Goal: Transaction & Acquisition: Download file/media

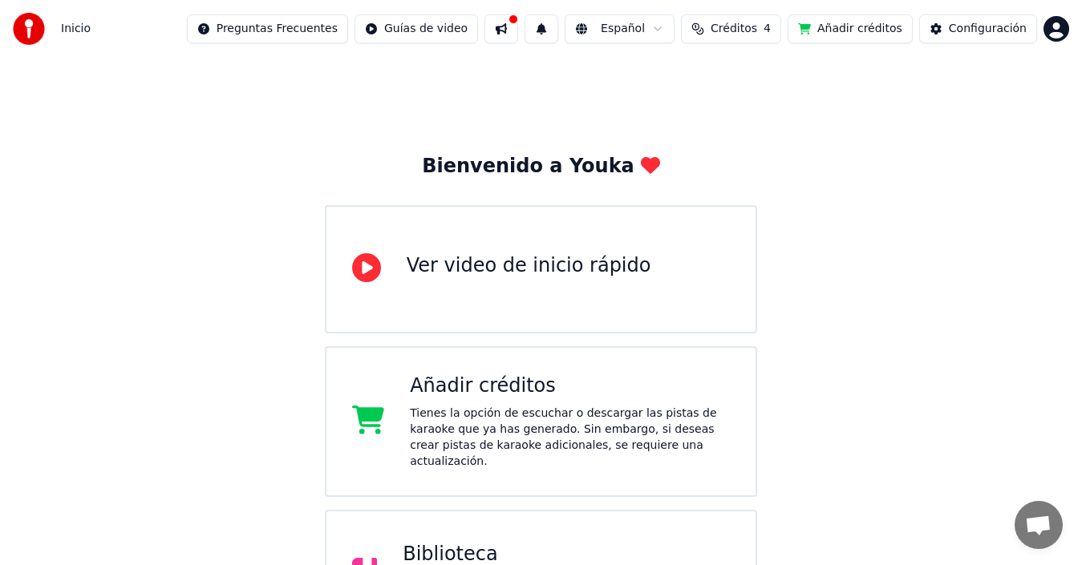
click at [500, 26] on button at bounding box center [501, 28] width 34 height 29
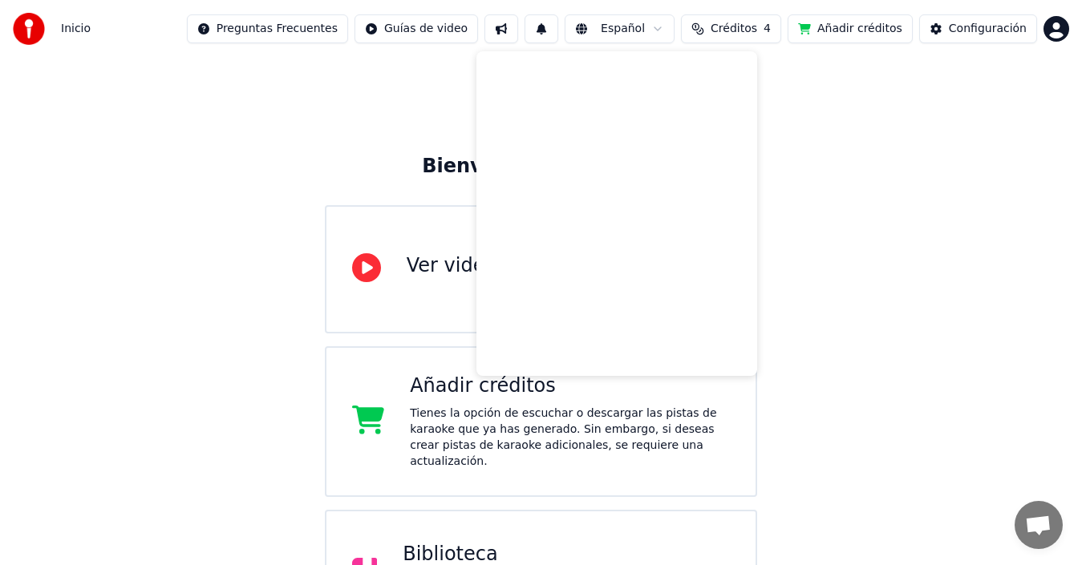
click at [537, 28] on button at bounding box center [541, 28] width 34 height 29
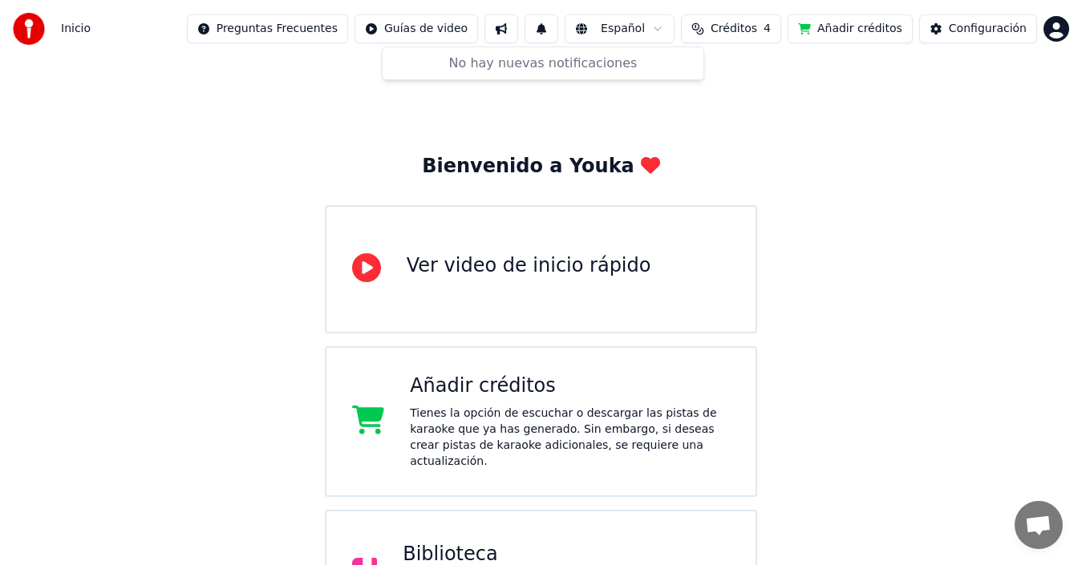
click at [738, 31] on span "Créditos" at bounding box center [734, 29] width 47 height 16
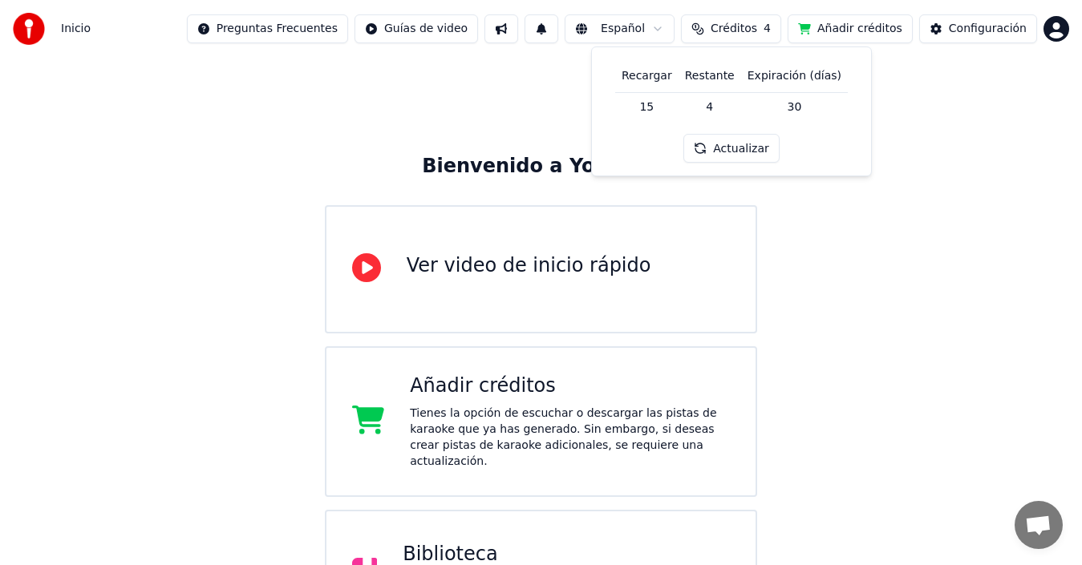
click at [285, 85] on div "Bienvenido a Youka Ver video de inicio rápido Añadir créditos Tienes la opción …" at bounding box center [541, 524] width 1082 height 933
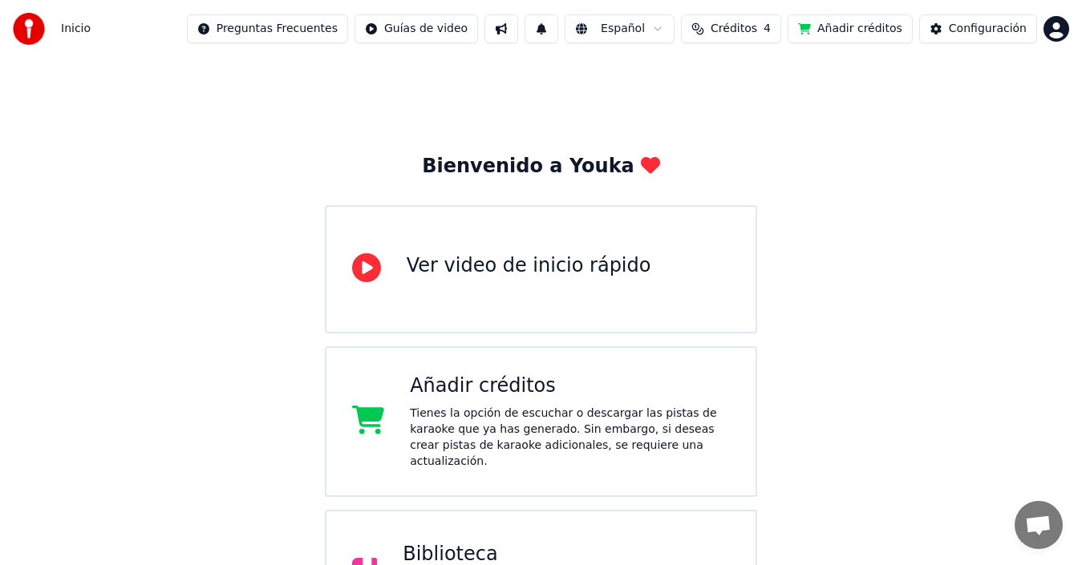
click at [541, 30] on button at bounding box center [541, 28] width 34 height 29
click at [493, 30] on button at bounding box center [501, 28] width 34 height 29
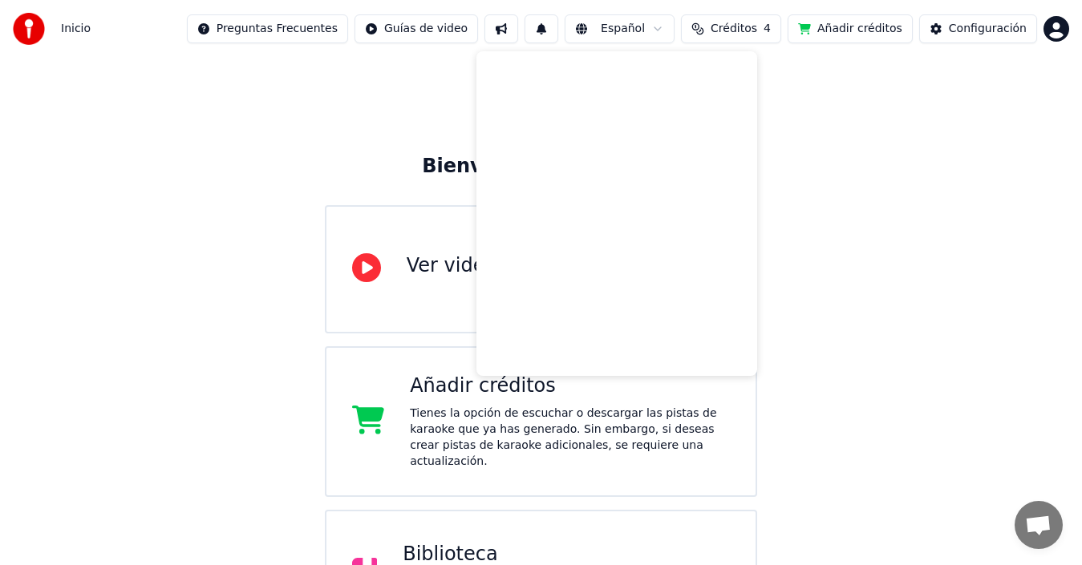
click at [365, 86] on div "Bienvenido a Youka Ver video de inicio rápido Añadir créditos Tienes la opción …" at bounding box center [541, 524] width 1082 height 933
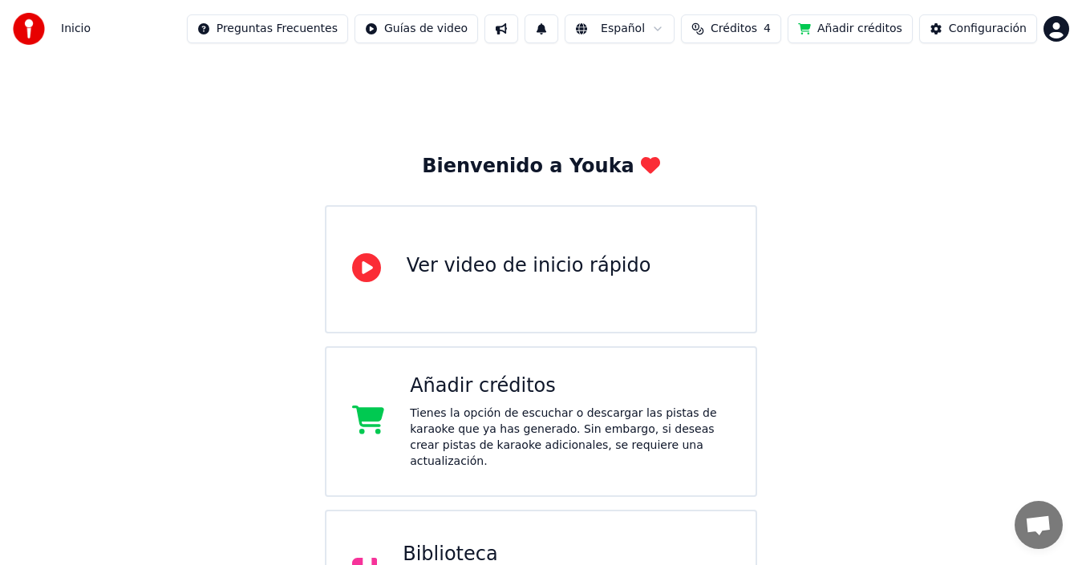
click at [33, 26] on img at bounding box center [29, 29] width 32 height 32
click at [71, 28] on span "Inicio" at bounding box center [76, 29] width 30 height 16
click at [26, 28] on img at bounding box center [29, 29] width 32 height 32
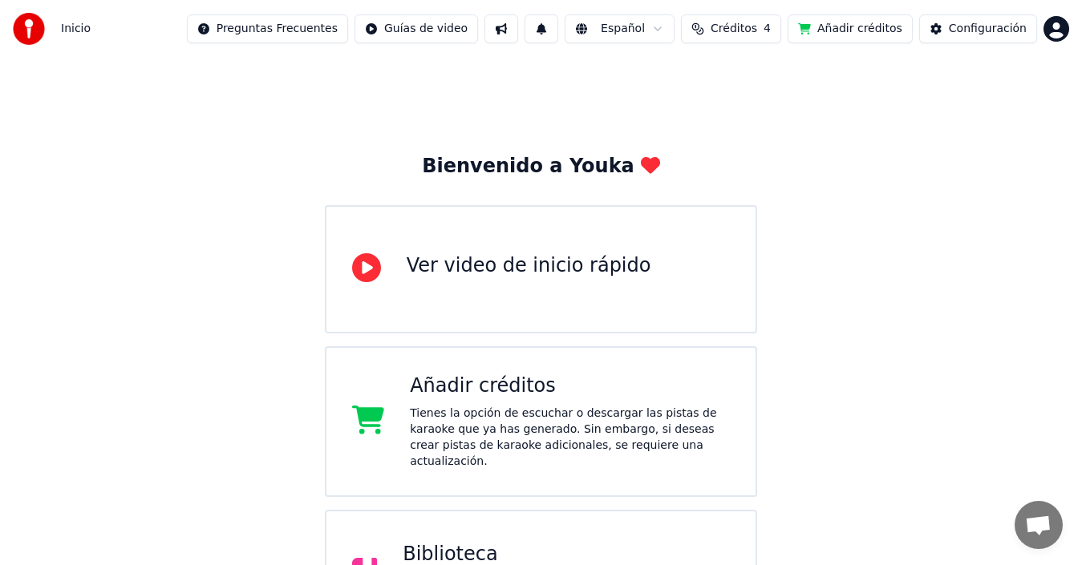
click at [26, 28] on img at bounding box center [29, 29] width 32 height 32
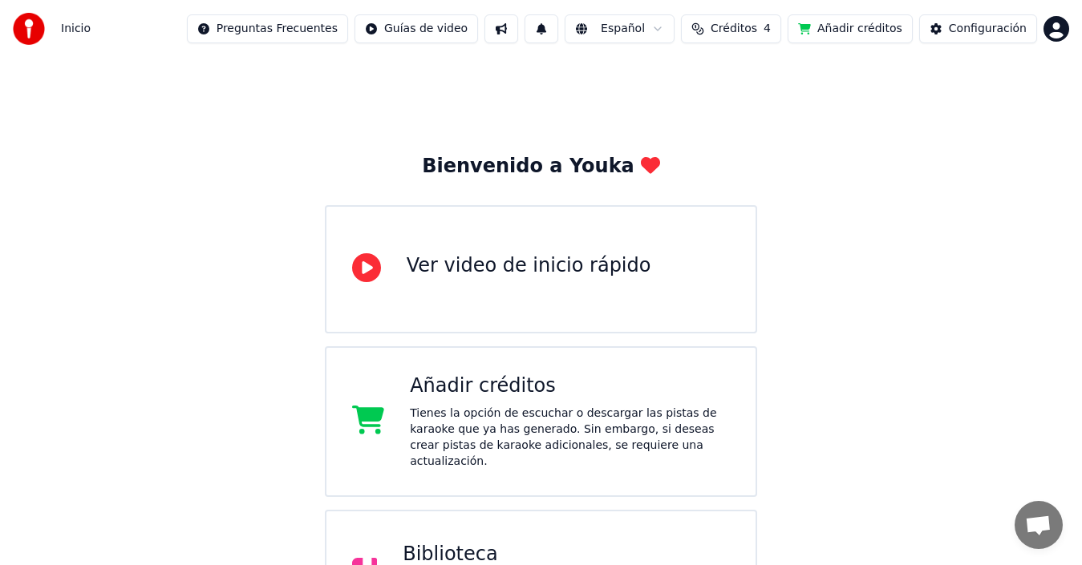
click at [19, 30] on img at bounding box center [29, 29] width 32 height 32
click at [20, 30] on img at bounding box center [29, 29] width 32 height 32
click at [27, 29] on img at bounding box center [29, 29] width 32 height 32
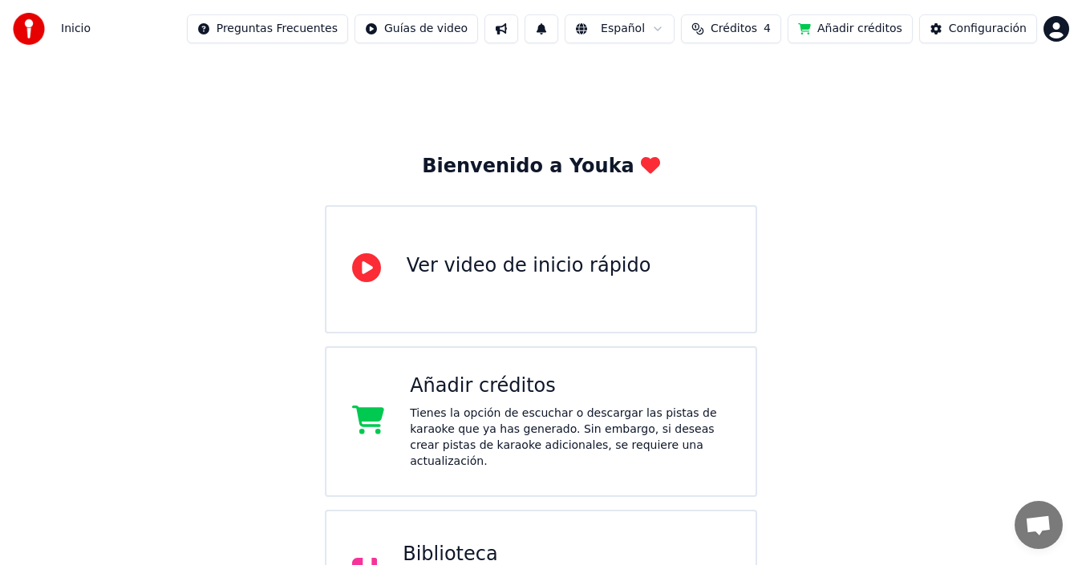
click at [27, 29] on img at bounding box center [29, 29] width 32 height 32
click at [76, 30] on span "Inicio" at bounding box center [76, 29] width 30 height 16
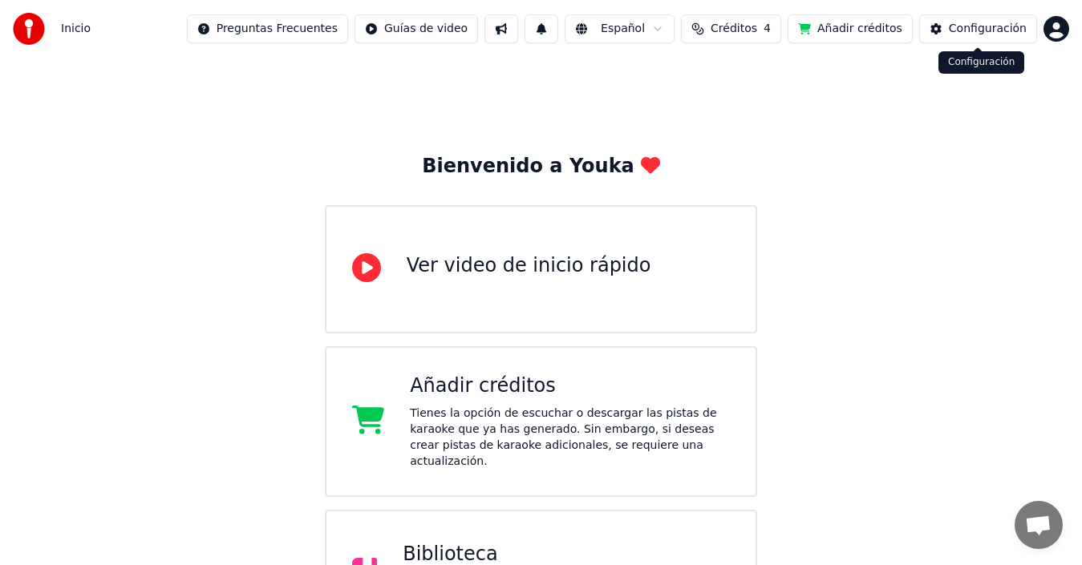
click at [991, 38] on button "Configuración" at bounding box center [978, 28] width 118 height 29
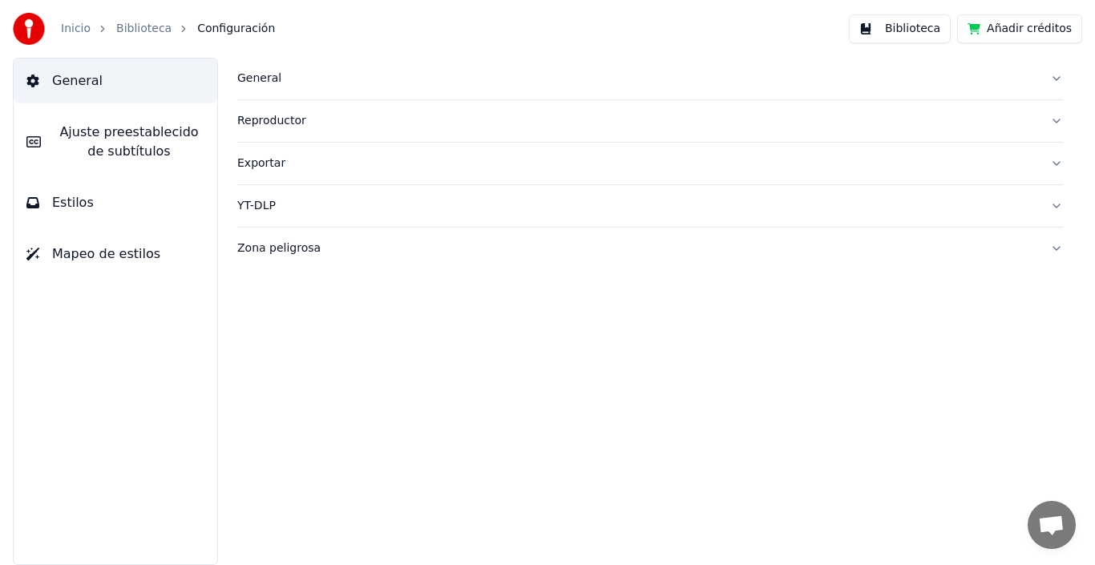
click at [31, 27] on img at bounding box center [29, 29] width 32 height 32
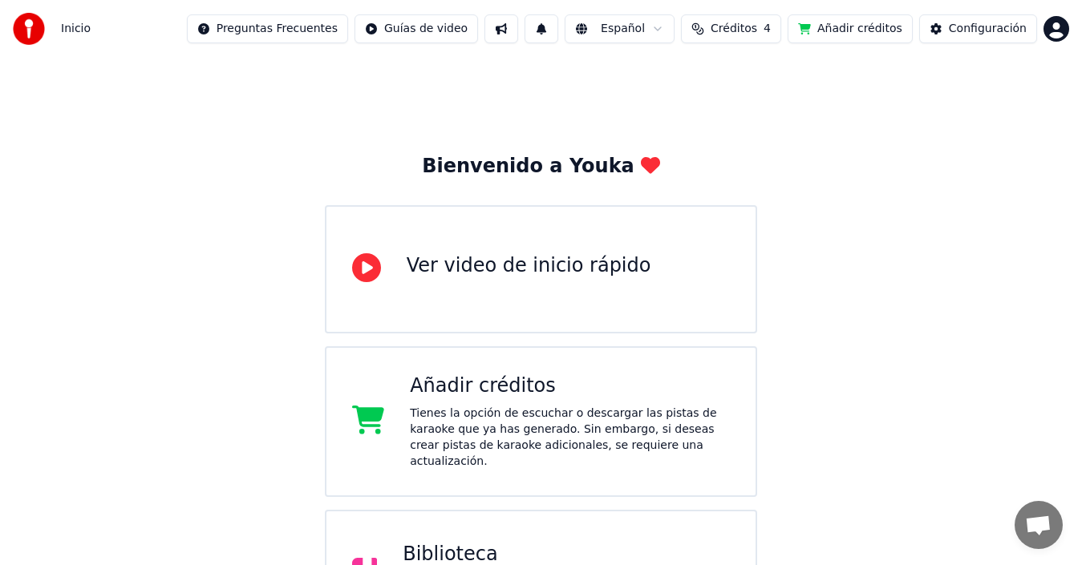
click at [1063, 22] on html "Inicio Preguntas Frecuentes Guías de video Español Créditos 4 Añadir créditos C…" at bounding box center [541, 495] width 1082 height 991
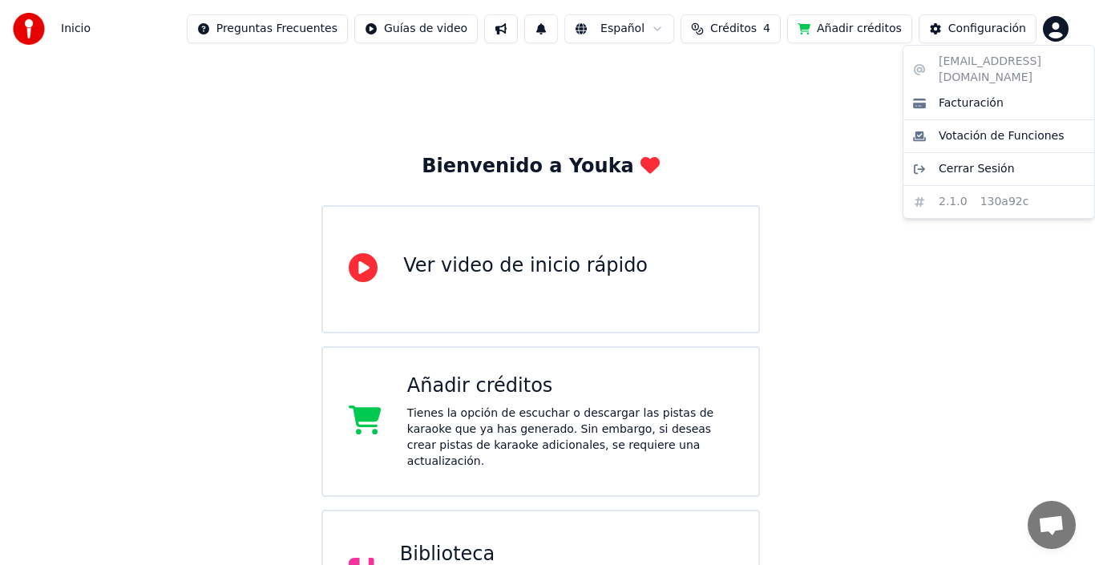
click at [759, 123] on html "Inicio Preguntas Frecuentes Guías de video Español Créditos 4 Añadir créditos C…" at bounding box center [547, 495] width 1095 height 991
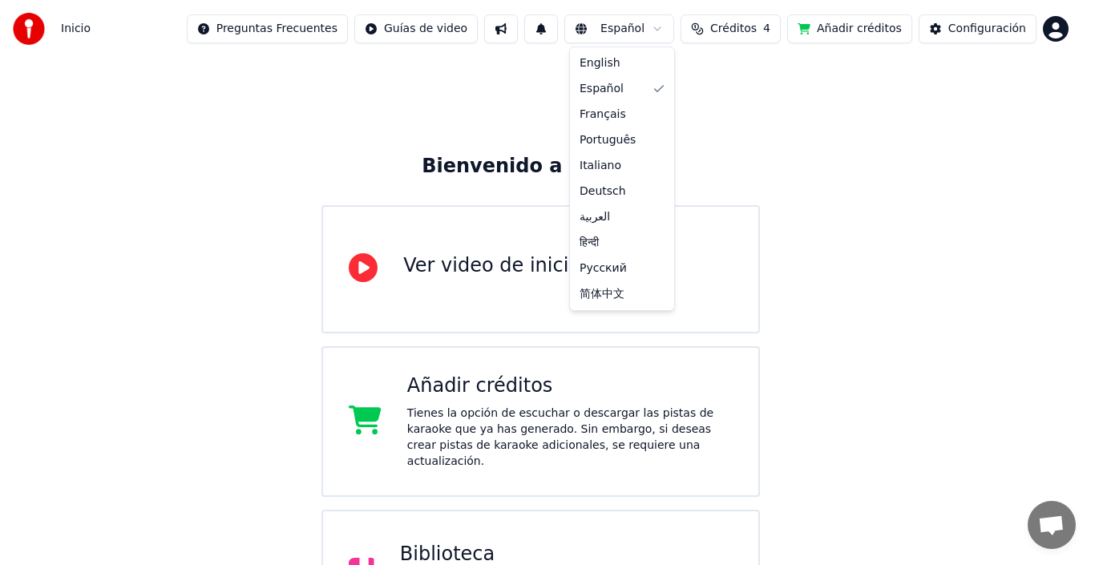
click at [609, 32] on html "Inicio Preguntas Frecuentes Guías de video Español Créditos 4 Añadir créditos C…" at bounding box center [547, 495] width 1095 height 991
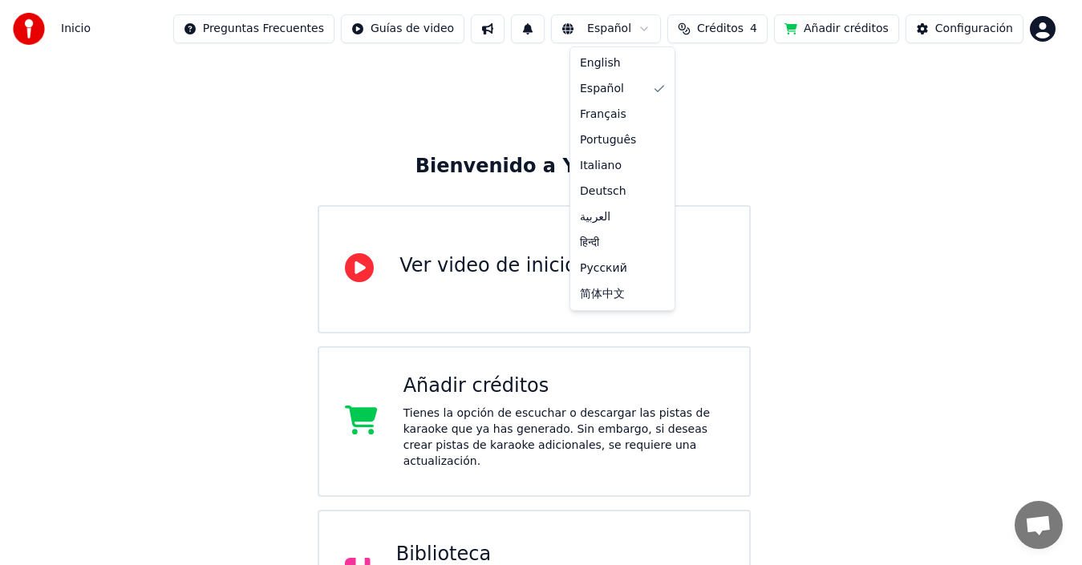
click at [609, 32] on html "Inicio Preguntas Frecuentes Guías de video Español Créditos 4 Añadir créditos C…" at bounding box center [541, 495] width 1082 height 991
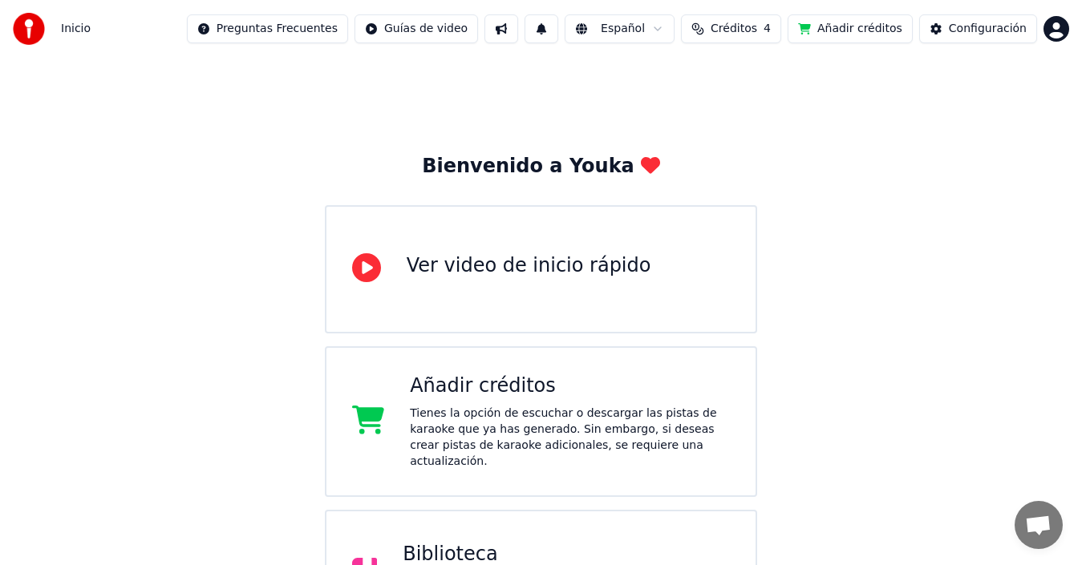
click at [545, 30] on button at bounding box center [541, 28] width 34 height 29
click at [532, 23] on button at bounding box center [541, 28] width 34 height 29
click at [491, 25] on button at bounding box center [501, 28] width 34 height 29
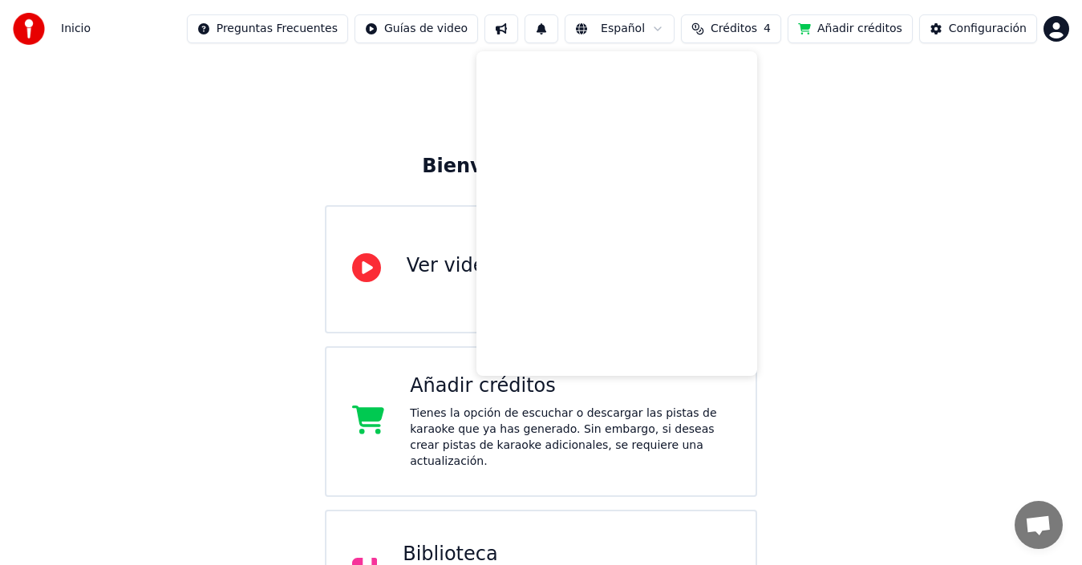
click at [491, 25] on button at bounding box center [501, 28] width 34 height 29
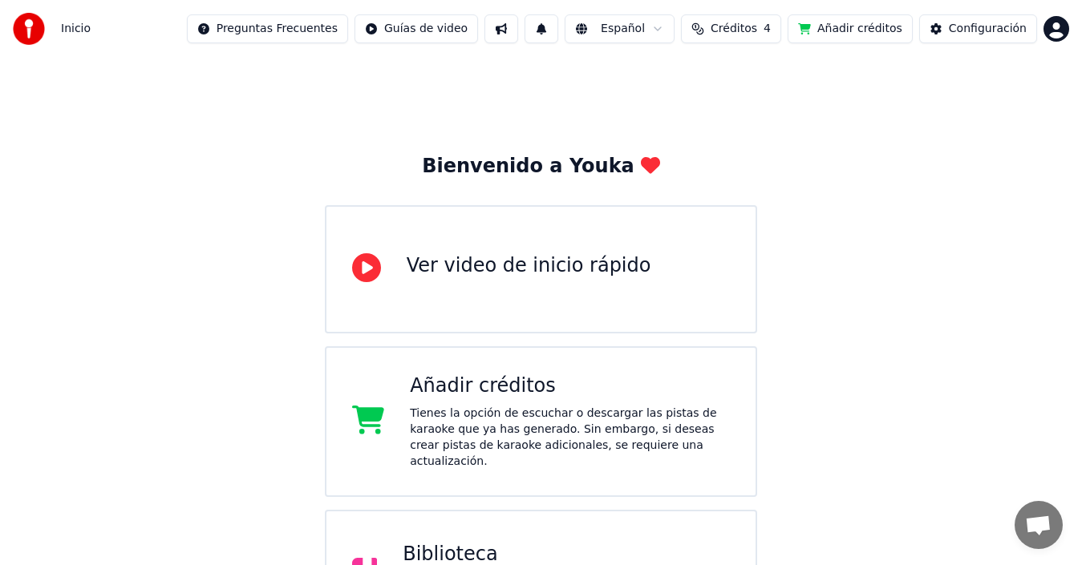
click at [491, 25] on button at bounding box center [501, 28] width 34 height 29
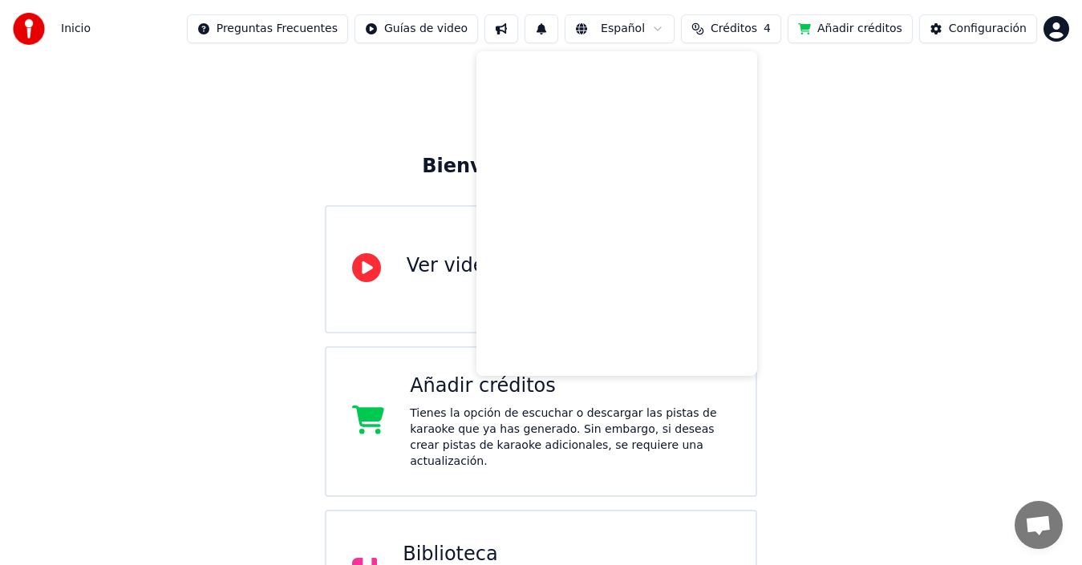
click at [491, 25] on button at bounding box center [501, 28] width 34 height 29
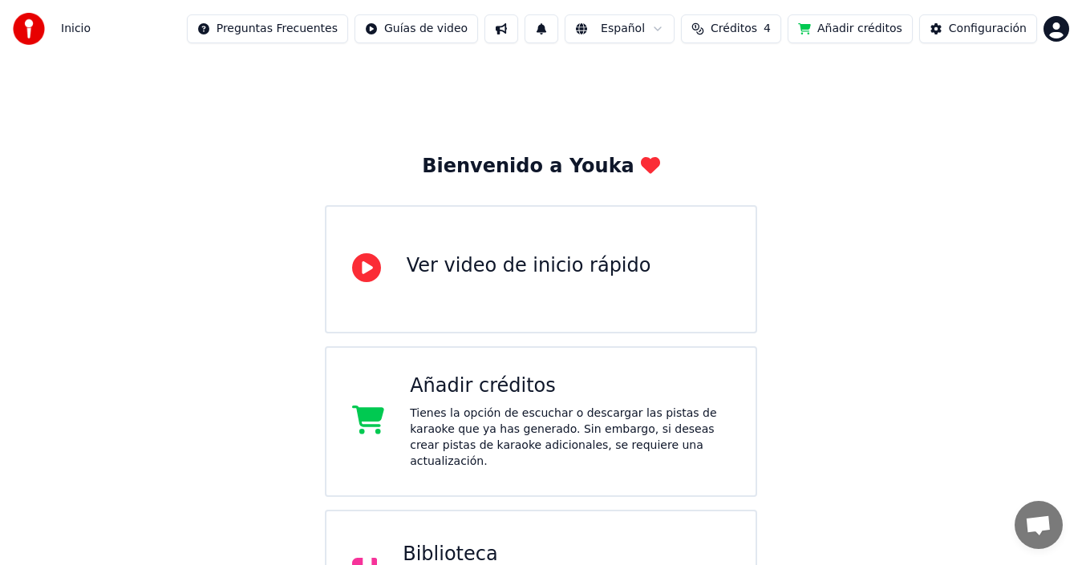
click at [405, 28] on html "Inicio Preguntas Frecuentes Guías de video Español Créditos 4 Añadir créditos C…" at bounding box center [541, 495] width 1082 height 991
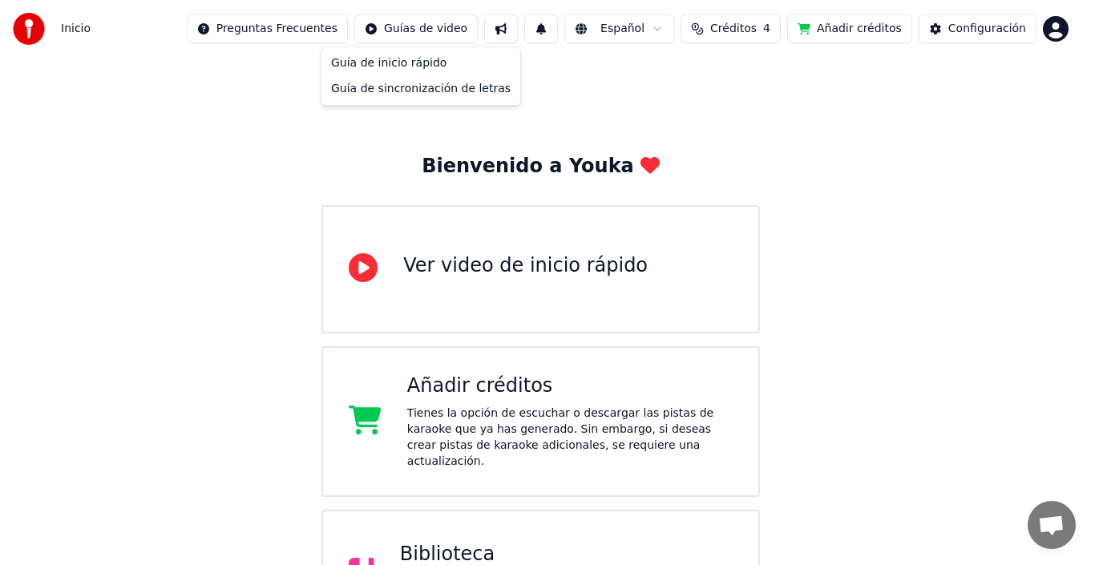
click at [212, 124] on html "Inicio Preguntas Frecuentes Guías de video Español Créditos 4 Añadir créditos C…" at bounding box center [547, 495] width 1095 height 991
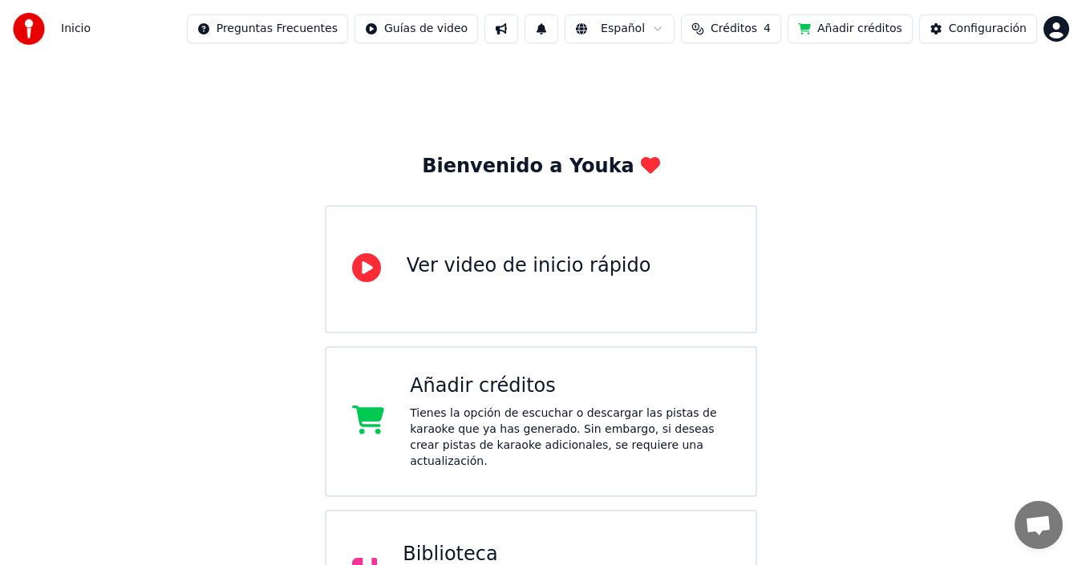
click at [28, 29] on img at bounding box center [29, 29] width 32 height 32
click at [35, 27] on img at bounding box center [29, 29] width 32 height 32
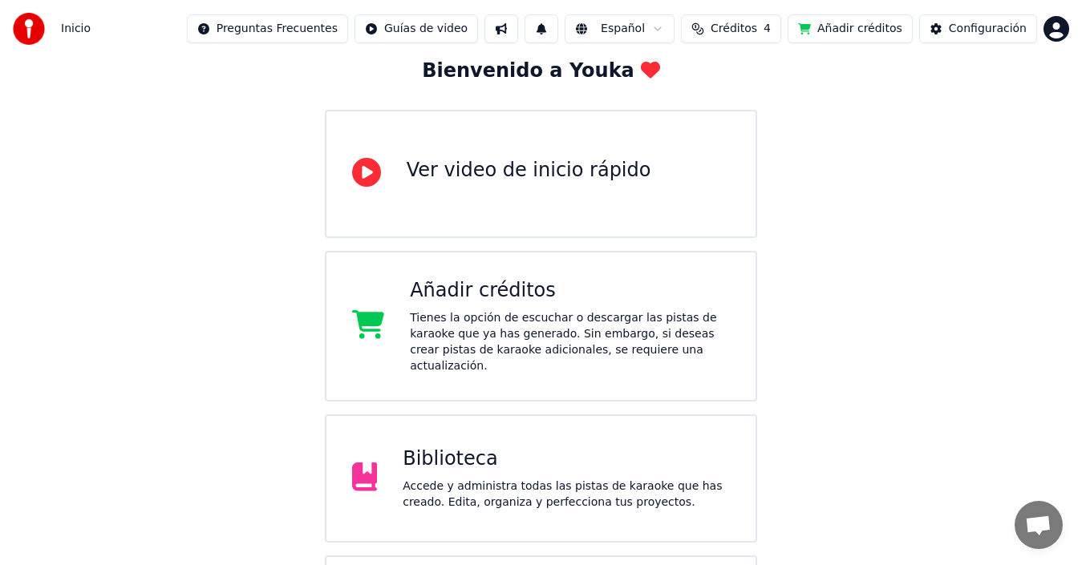
scroll to position [352, 0]
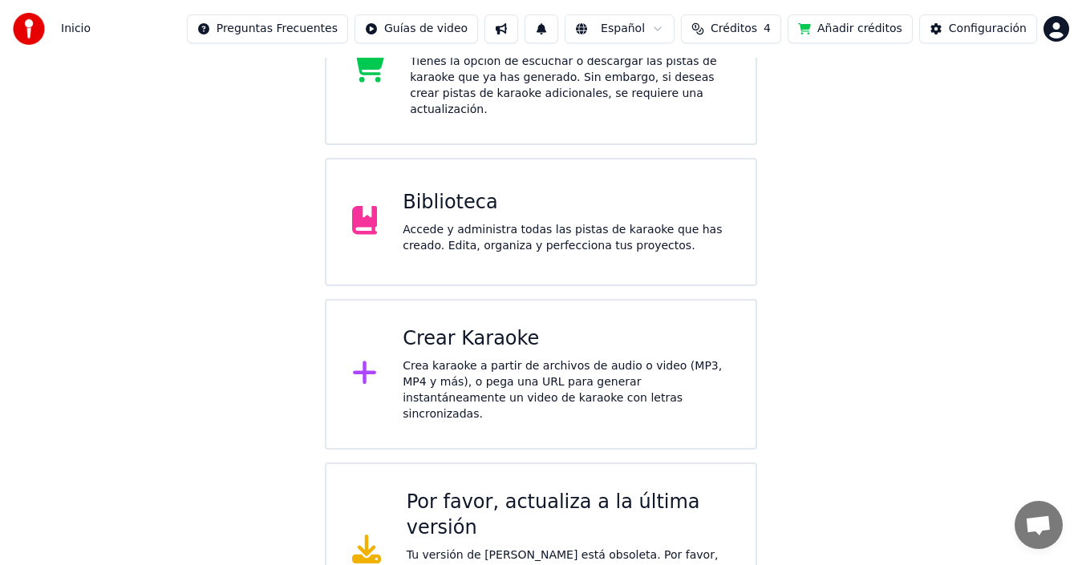
click at [1051, 527] on span "Chat abierto" at bounding box center [1038, 527] width 26 height 22
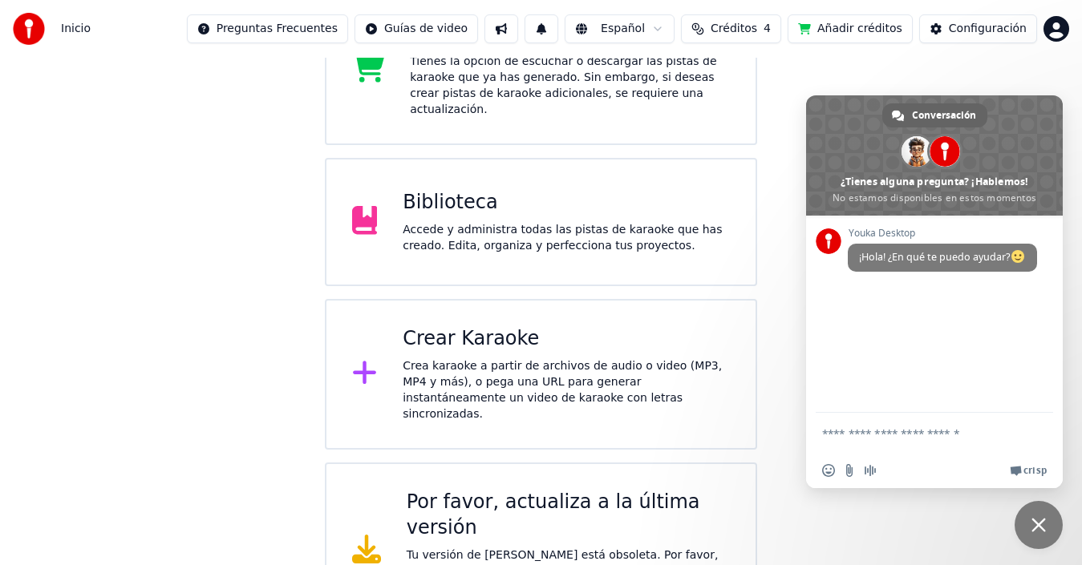
click at [1040, 529] on span "Cerrar el chat" at bounding box center [1038, 525] width 14 height 14
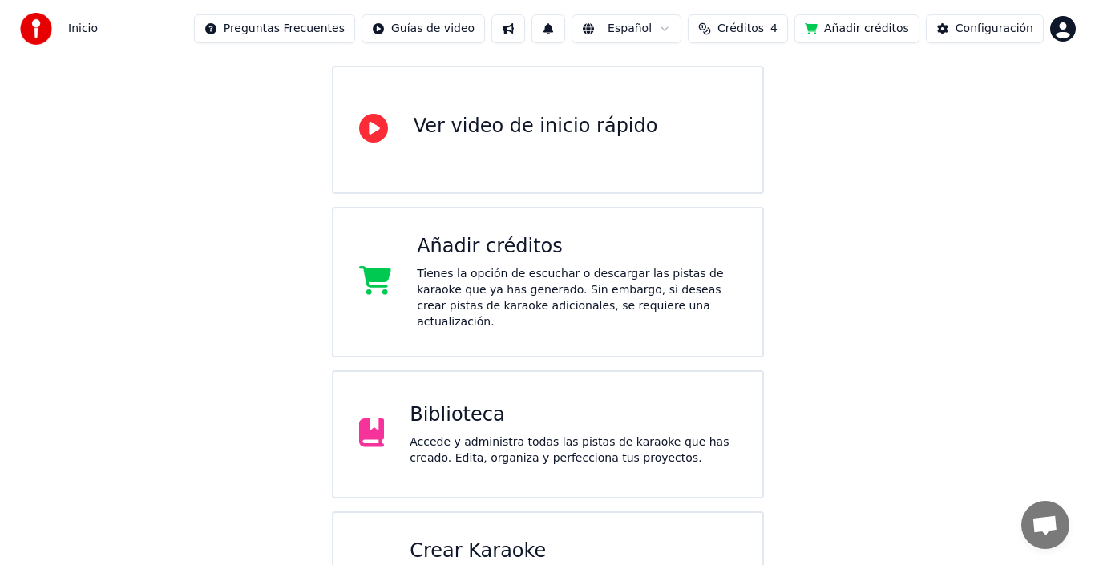
scroll to position [0, 0]
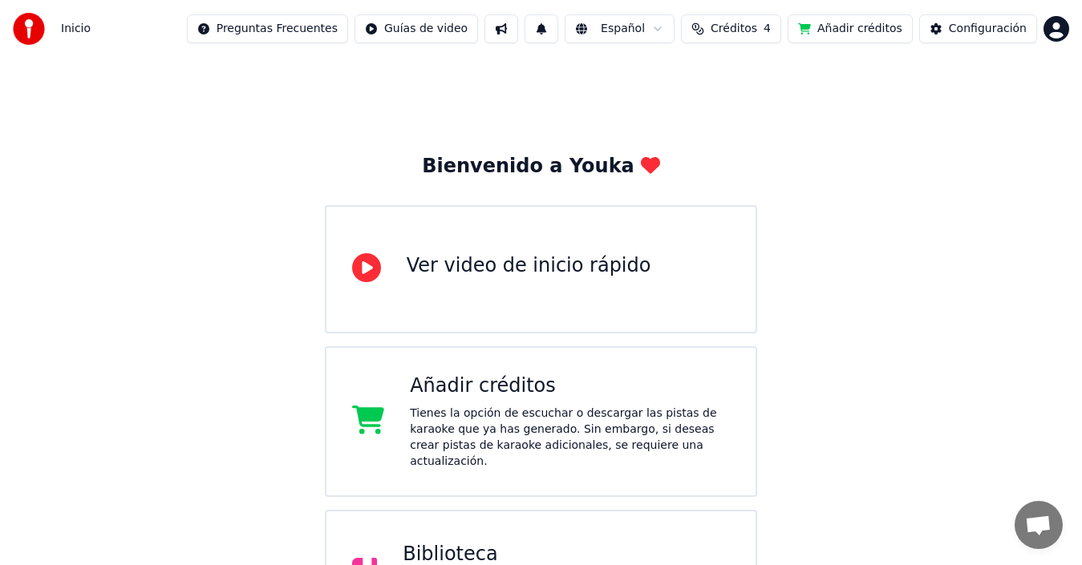
click at [495, 23] on button at bounding box center [501, 28] width 34 height 29
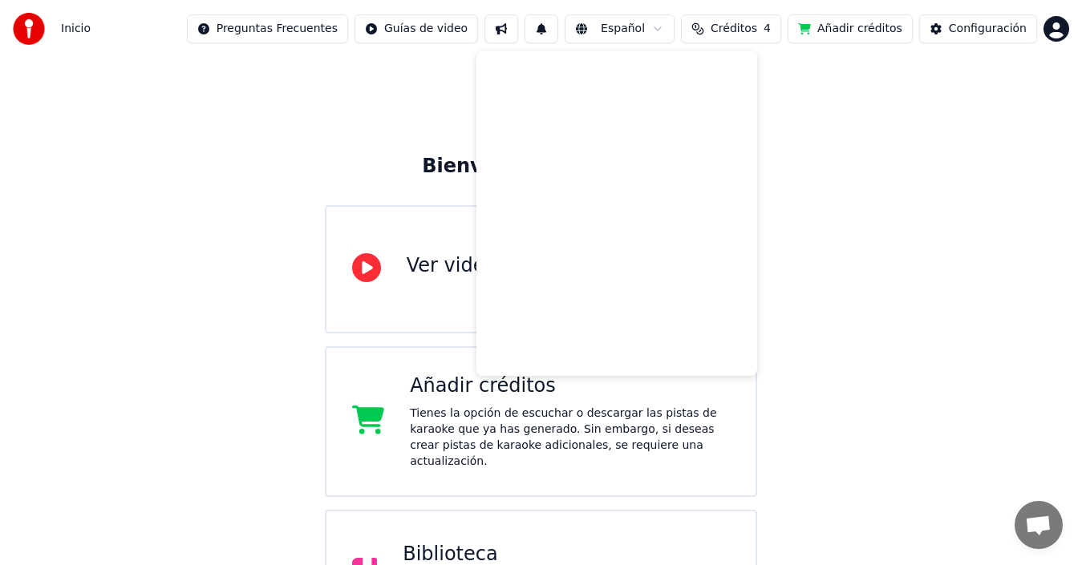
click at [301, 112] on div "Bienvenido a Youka Ver video de inicio rápido Añadir créditos Tienes la opción …" at bounding box center [541, 524] width 1082 height 933
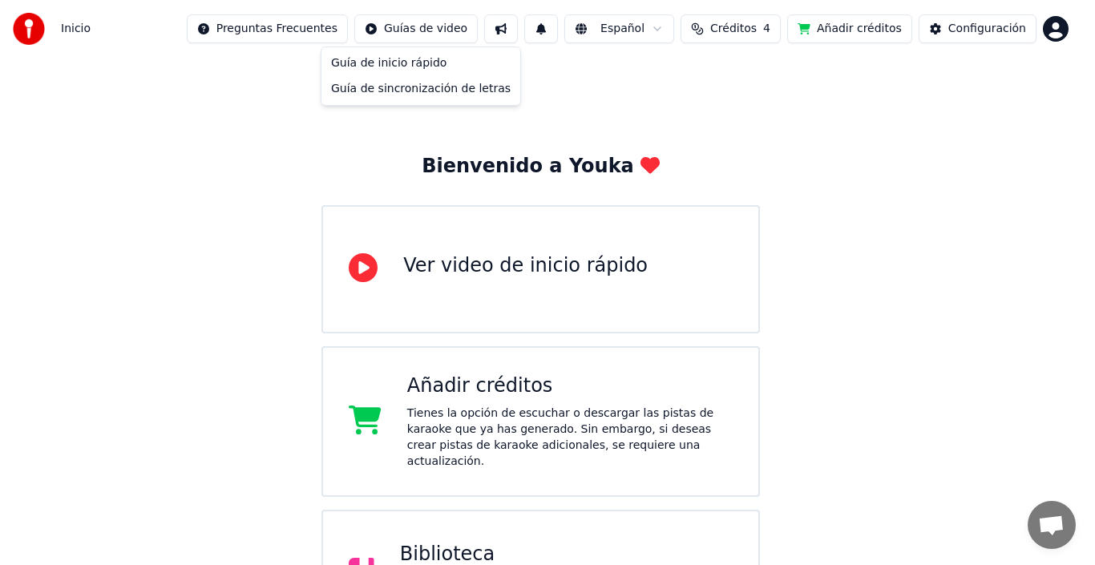
click at [414, 25] on html "Inicio Preguntas Frecuentes Guías de video Español Créditos 4 Añadir créditos C…" at bounding box center [547, 495] width 1095 height 991
click at [266, 195] on html "Inicio Preguntas Frecuentes Guías de video Español Créditos 4 Añadir créditos C…" at bounding box center [547, 495] width 1095 height 991
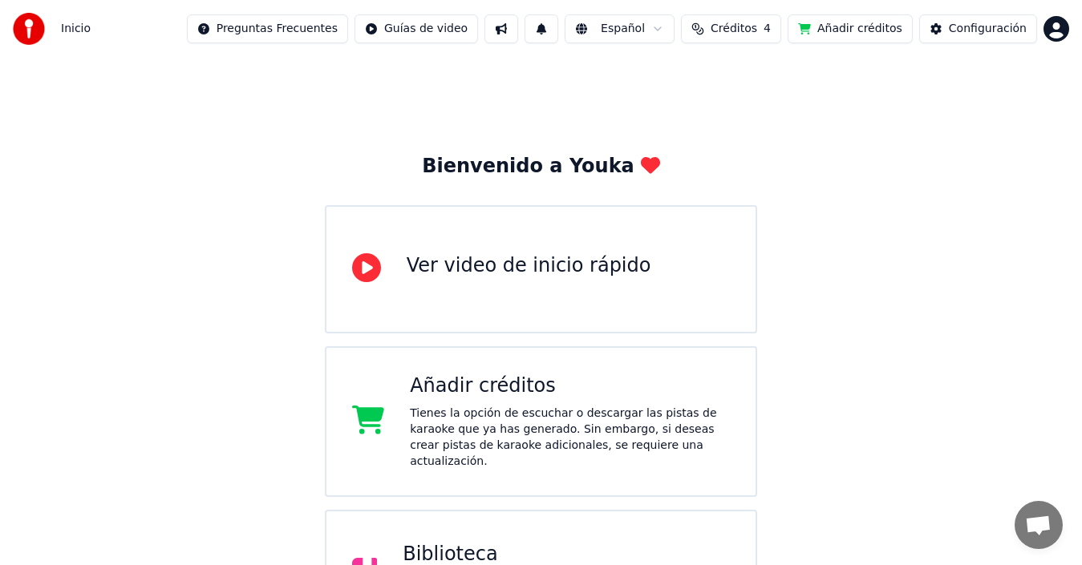
click at [719, 29] on span "Créditos" at bounding box center [734, 29] width 47 height 16
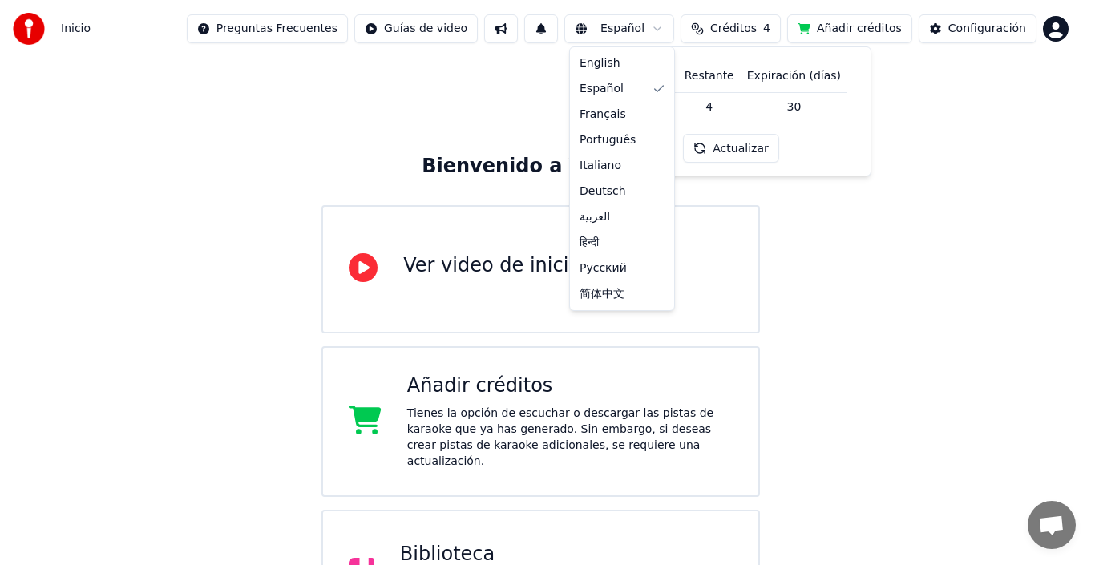
click at [604, 29] on html "Inicio Preguntas Frecuentes Guías de video Español Créditos 4 Añadir créditos C…" at bounding box center [547, 495] width 1095 height 991
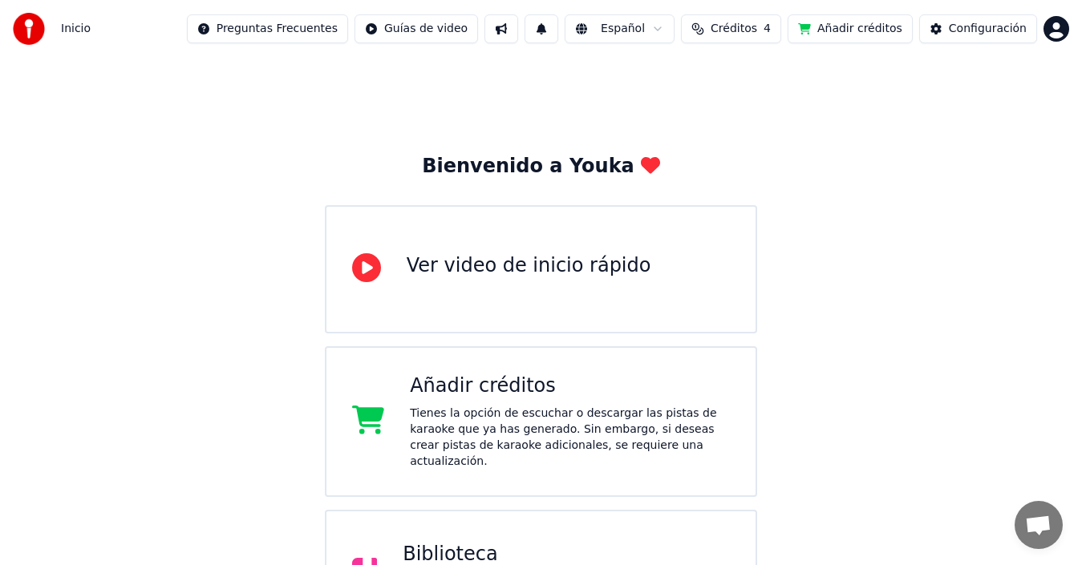
click at [604, 29] on html "Inicio Preguntas Frecuentes Guías de video Español Créditos 4 Añadir créditos C…" at bounding box center [541, 495] width 1082 height 991
click at [848, 31] on button "Añadir créditos" at bounding box center [850, 28] width 125 height 29
click at [980, 30] on div "Configuración" at bounding box center [988, 29] width 78 height 16
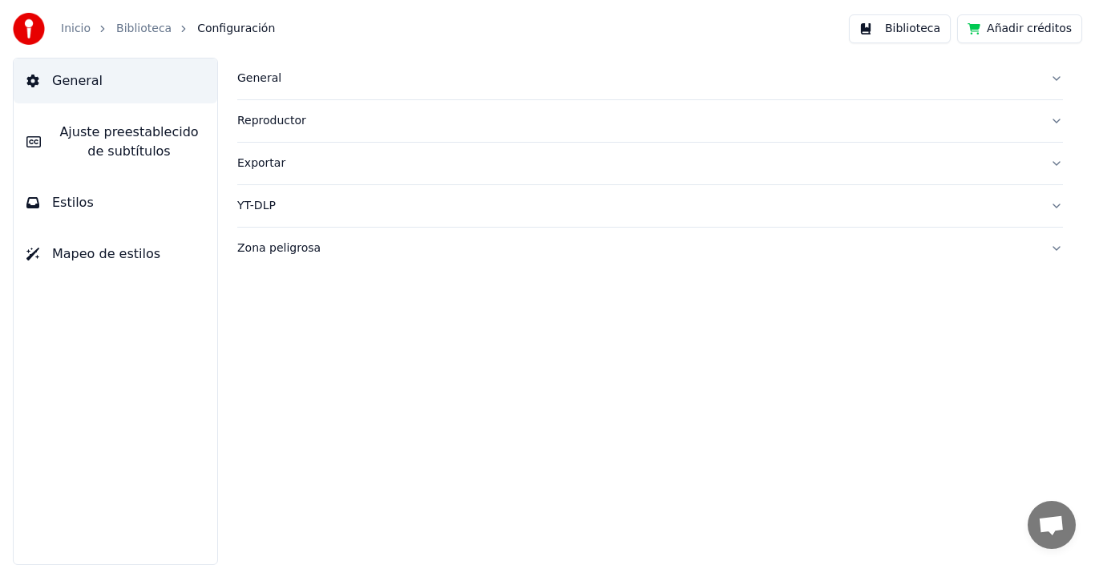
click at [367, 79] on div "General" at bounding box center [637, 79] width 800 height 16
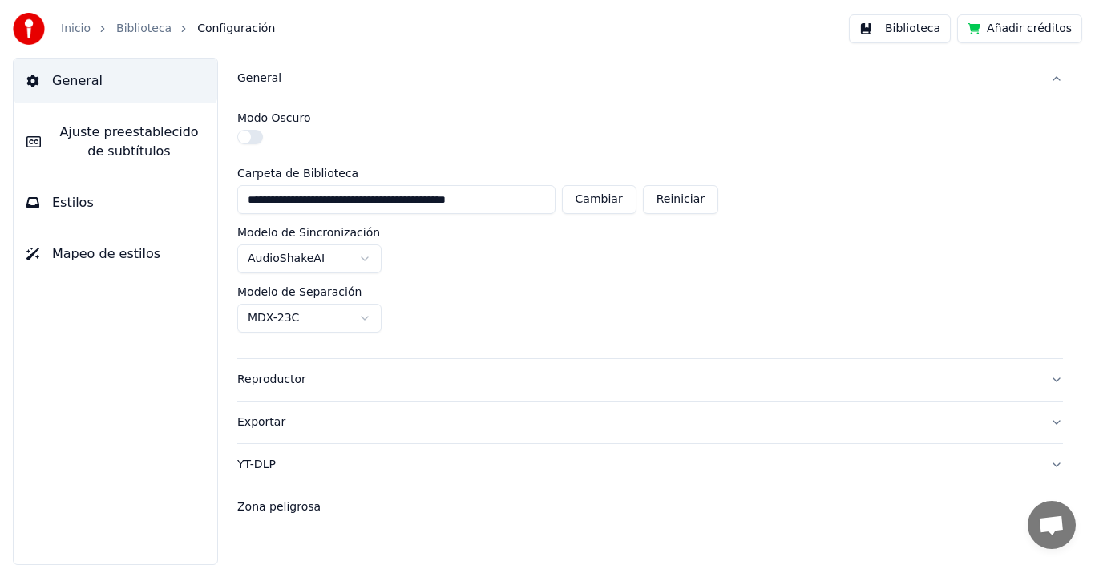
click at [257, 132] on button "button" at bounding box center [250, 137] width 26 height 14
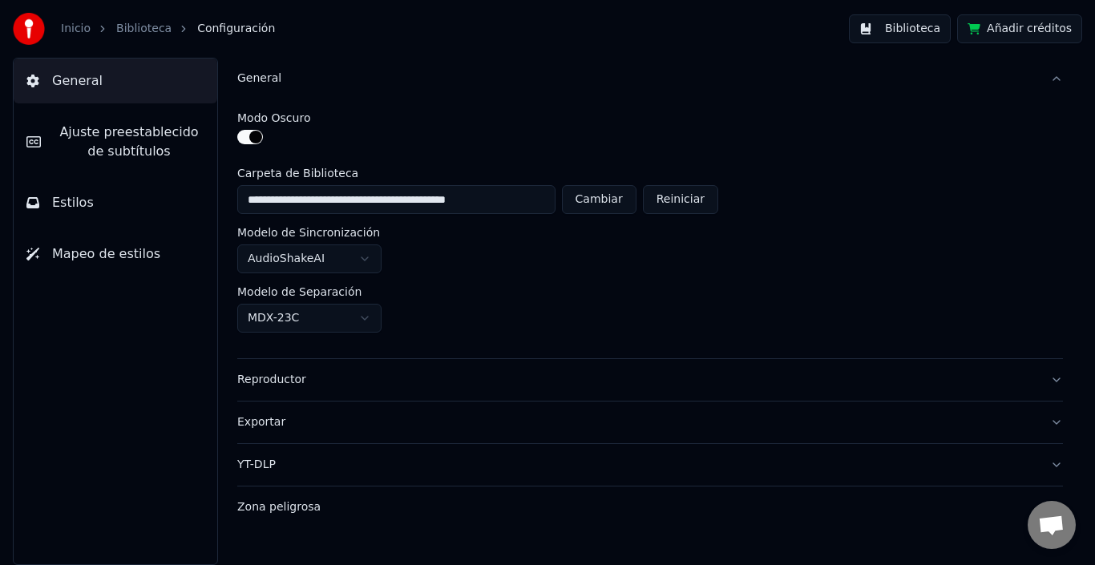
click at [257, 136] on button "button" at bounding box center [250, 137] width 26 height 14
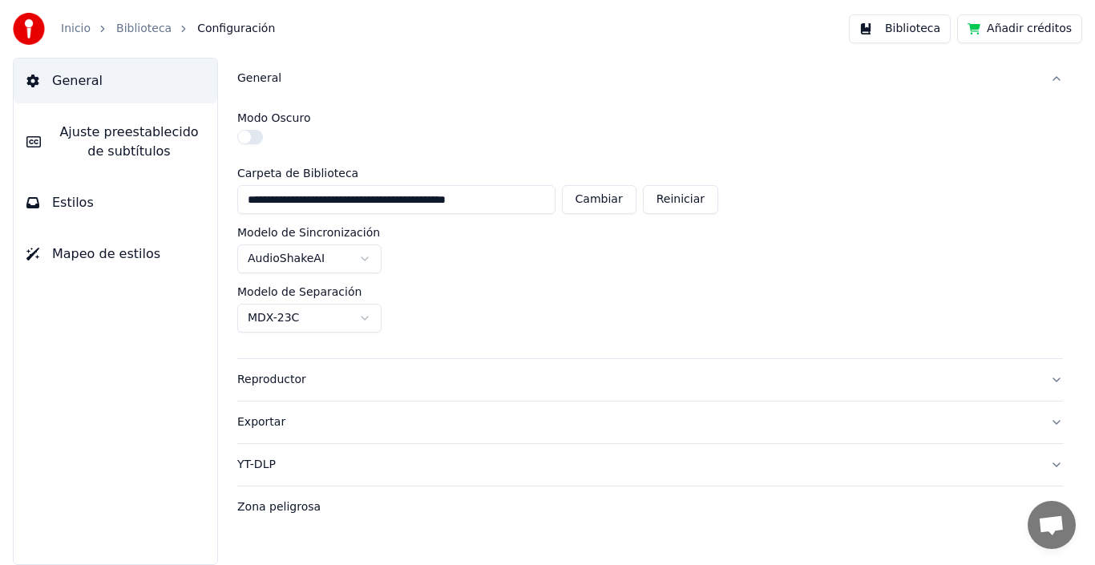
click at [362, 387] on div "Reproductor" at bounding box center [637, 380] width 800 height 16
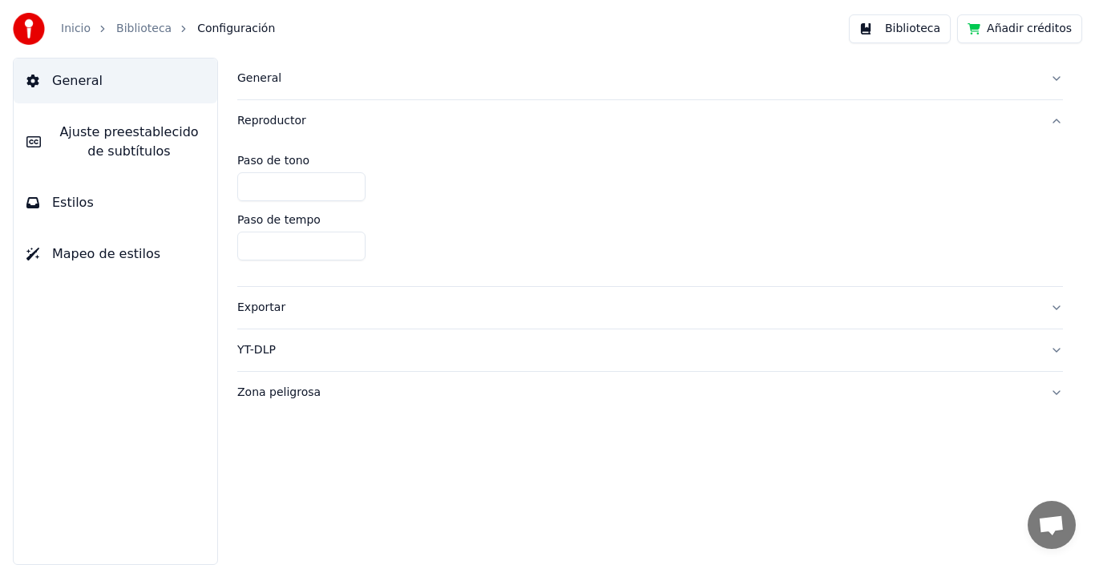
click at [320, 310] on div "Exportar" at bounding box center [637, 308] width 800 height 16
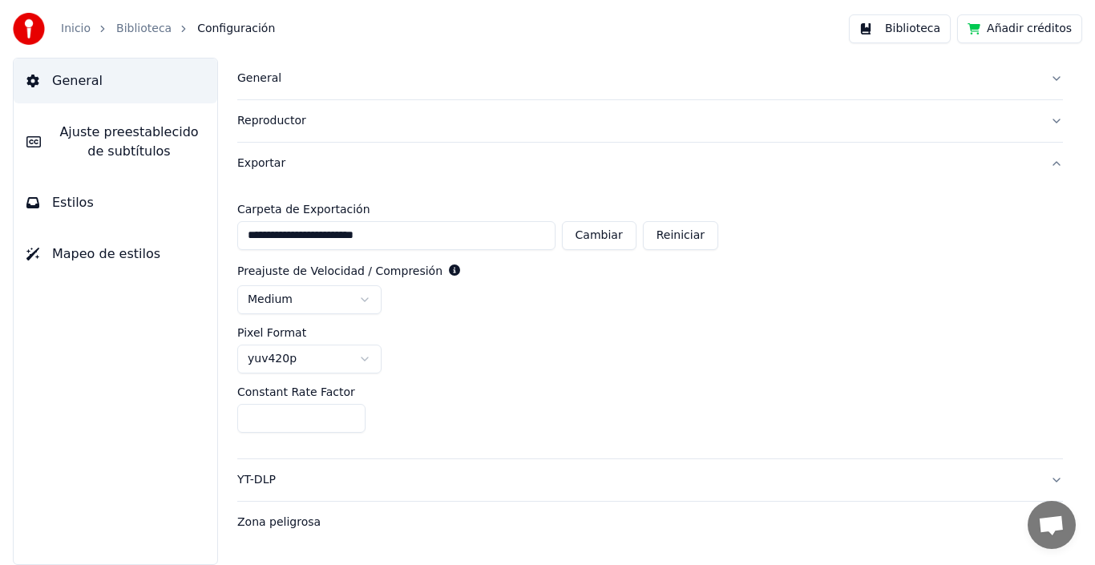
click at [372, 489] on button "YT-DLP" at bounding box center [650, 481] width 826 height 42
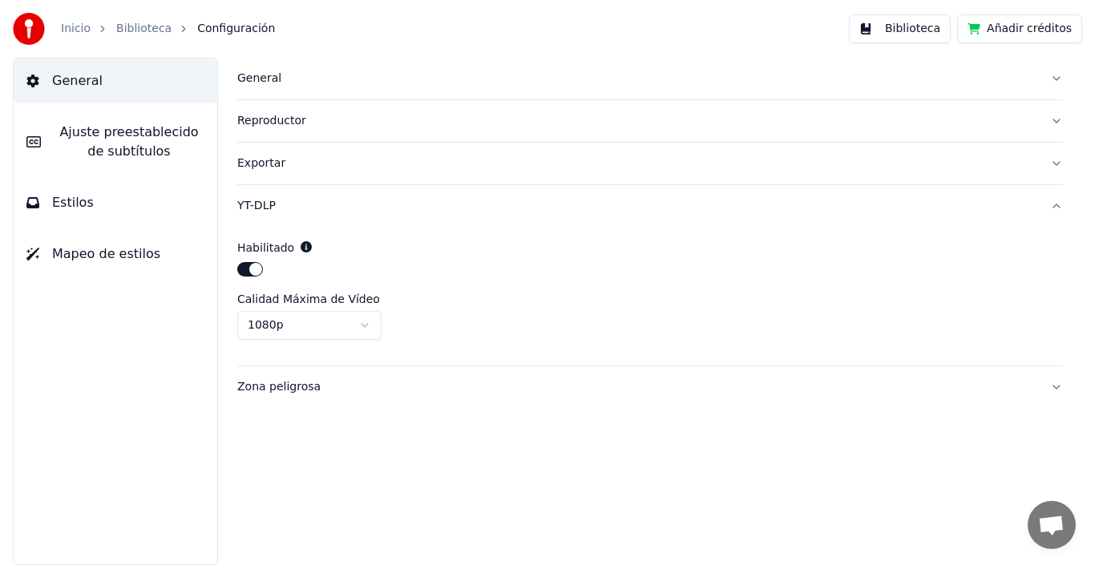
click at [413, 393] on div "Zona peligrosa" at bounding box center [637, 387] width 800 height 16
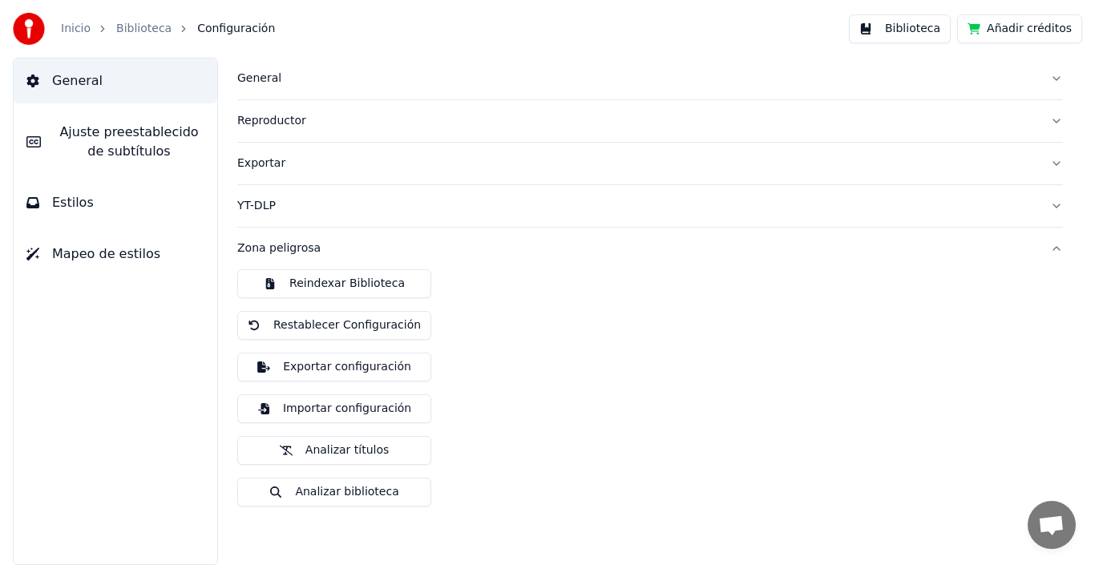
click at [99, 141] on span "Ajuste preestablecido de subtítulos" at bounding box center [129, 142] width 151 height 38
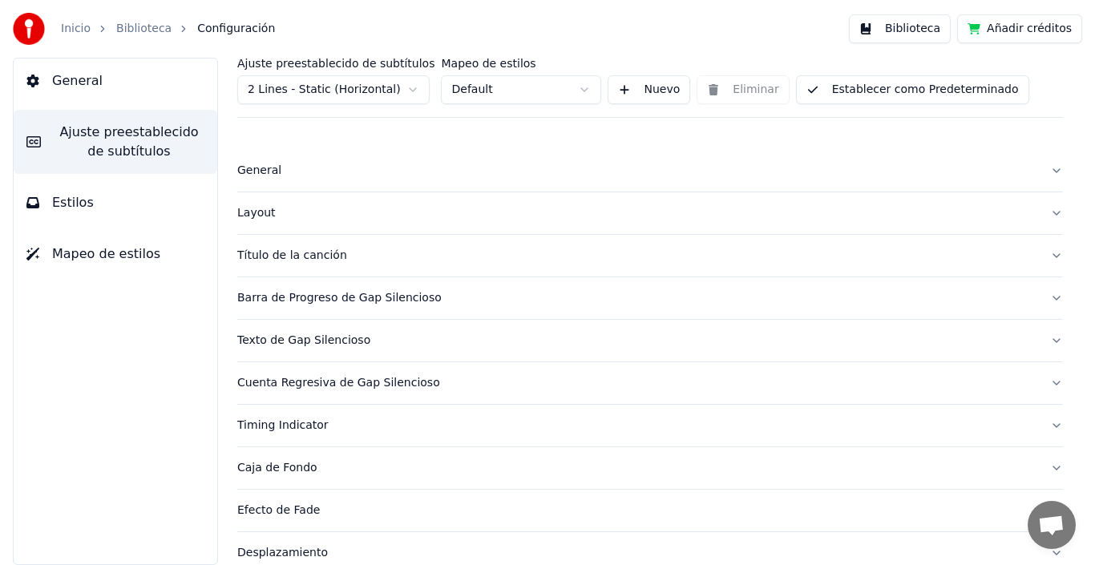
scroll to position [149, 0]
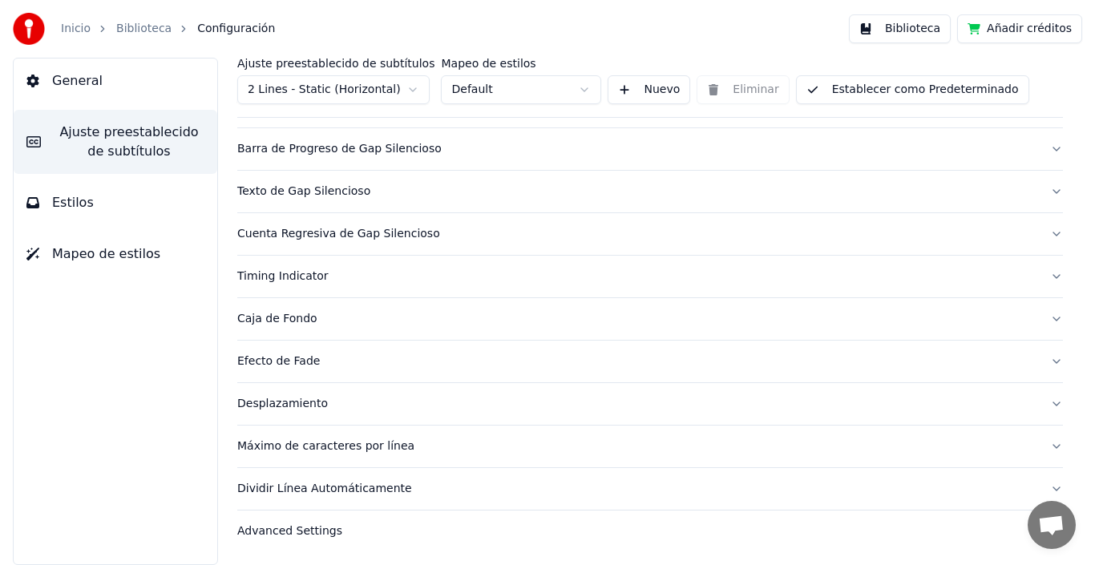
click at [92, 216] on button "Estilos" at bounding box center [116, 202] width 204 height 45
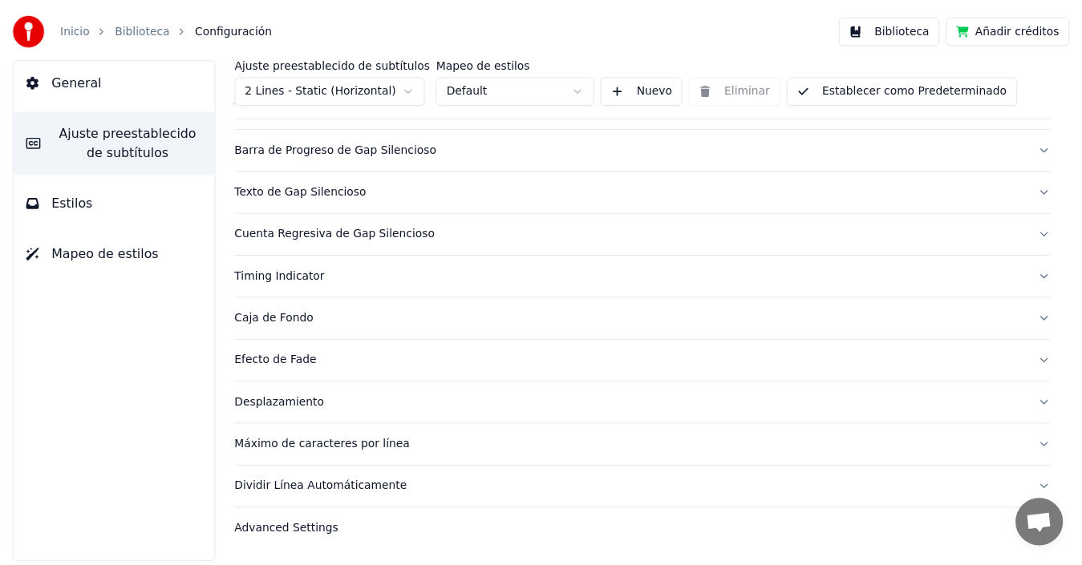
scroll to position [0, 0]
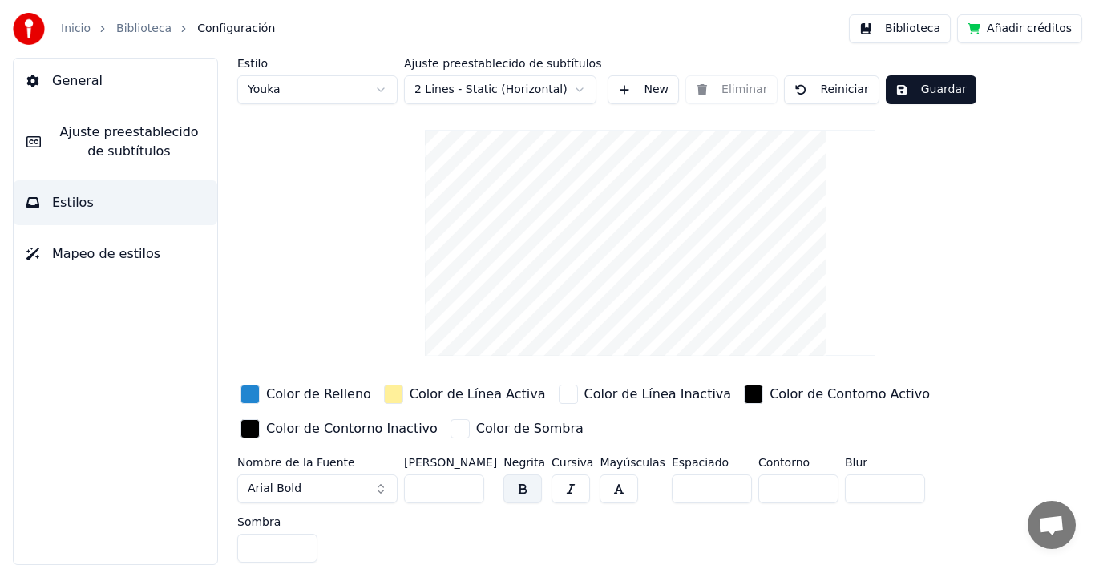
click at [152, 256] on button "Mapeo de estilos" at bounding box center [116, 254] width 204 height 45
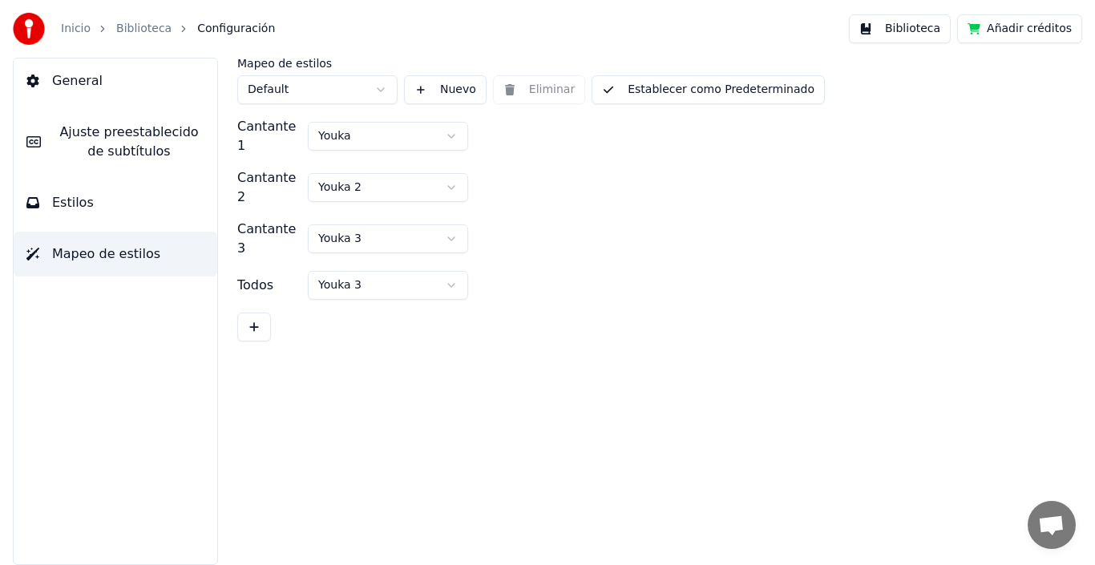
click at [117, 26] on link "Biblioteca" at bounding box center [143, 29] width 55 height 16
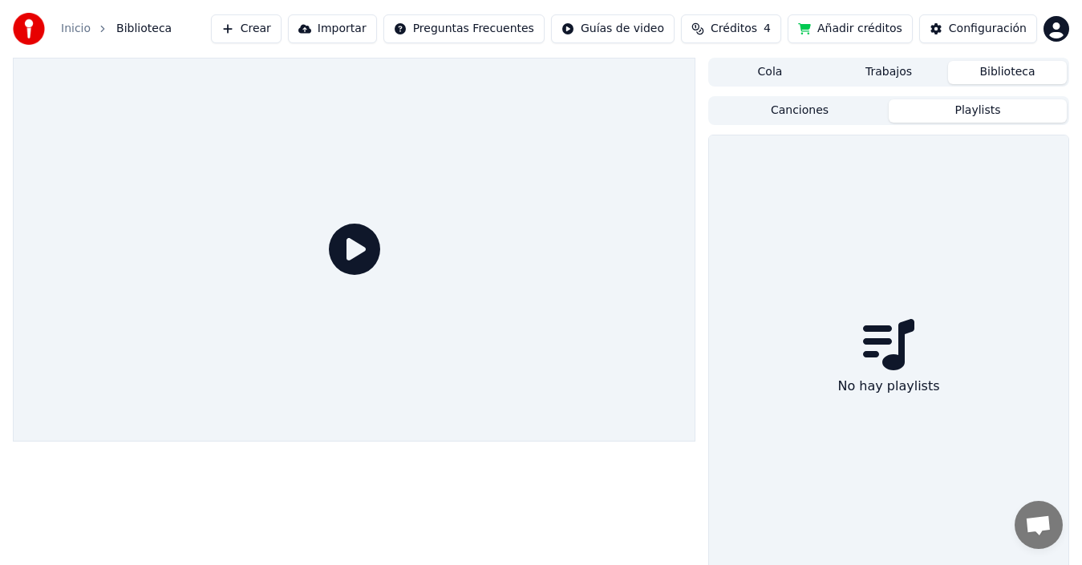
click at [954, 110] on button "Playlists" at bounding box center [978, 110] width 178 height 23
click at [820, 107] on button "Canciones" at bounding box center [800, 110] width 178 height 23
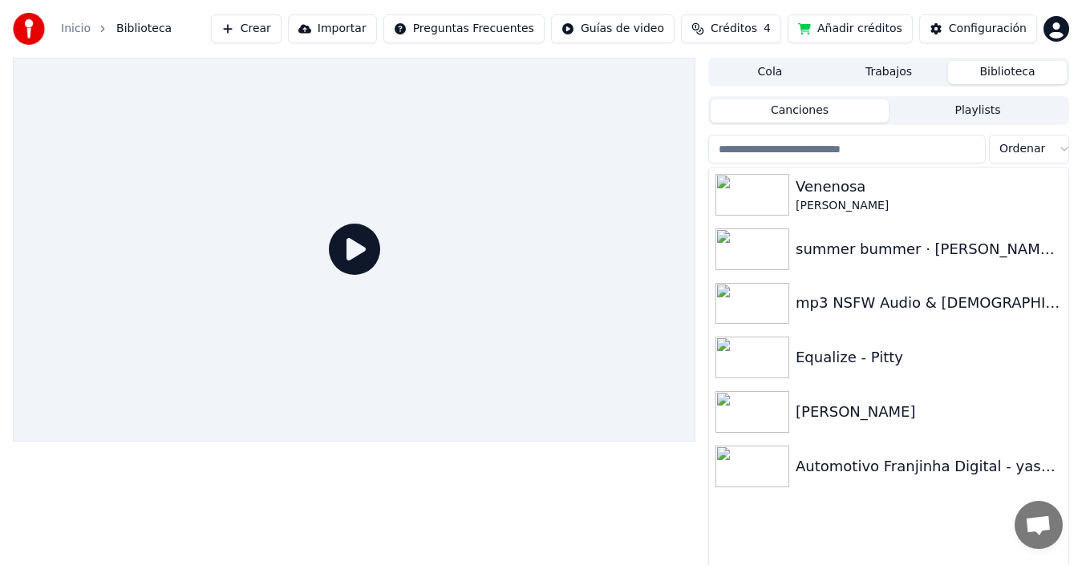
click at [885, 73] on button "Trabajos" at bounding box center [888, 72] width 119 height 23
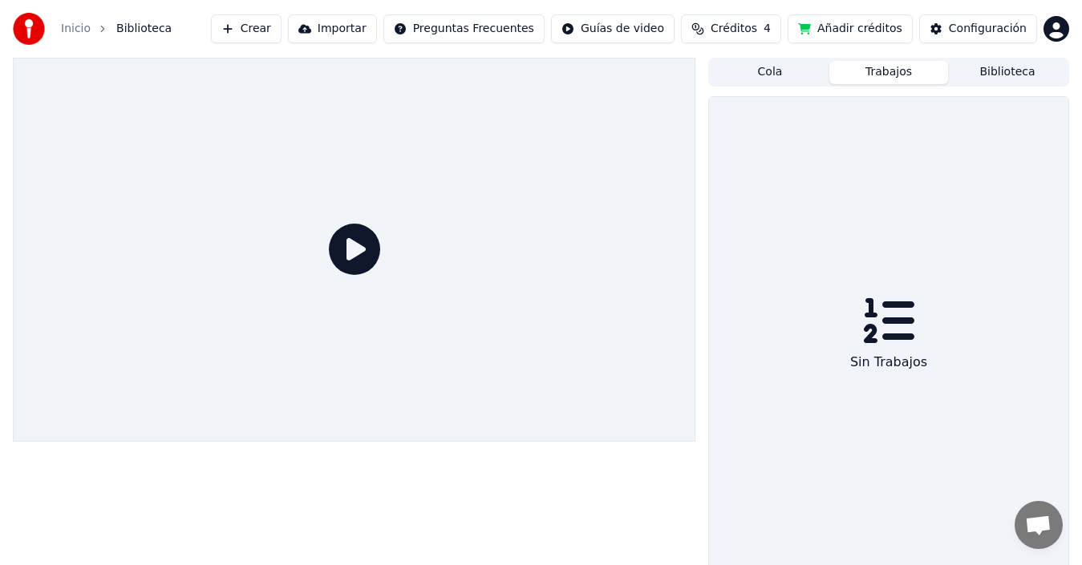
click at [756, 82] on button "Cola" at bounding box center [770, 72] width 119 height 23
click at [883, 69] on button "Trabajos" at bounding box center [888, 72] width 119 height 23
click at [1009, 71] on button "Biblioteca" at bounding box center [1007, 72] width 119 height 23
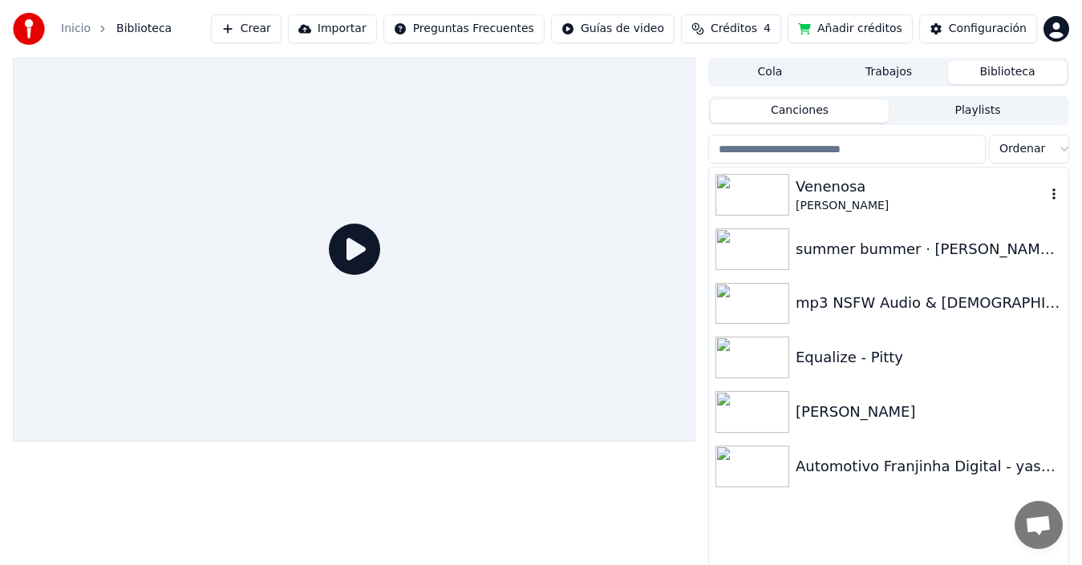
click at [767, 185] on img at bounding box center [752, 195] width 74 height 42
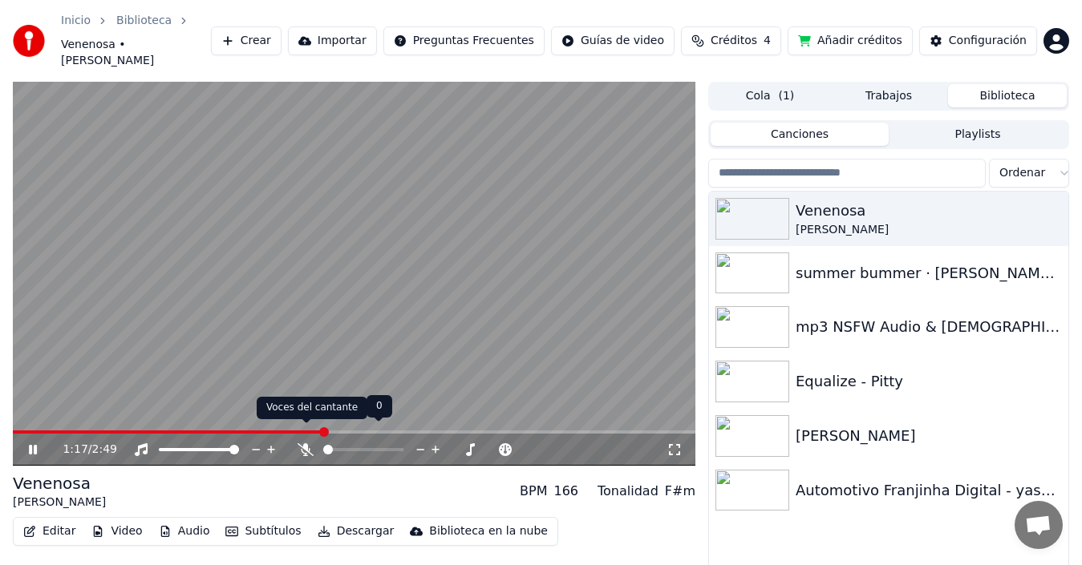
click at [307, 443] on icon at bounding box center [306, 449] width 16 height 13
click at [303, 443] on icon at bounding box center [306, 449] width 9 height 13
click at [306, 443] on icon at bounding box center [306, 449] width 16 height 13
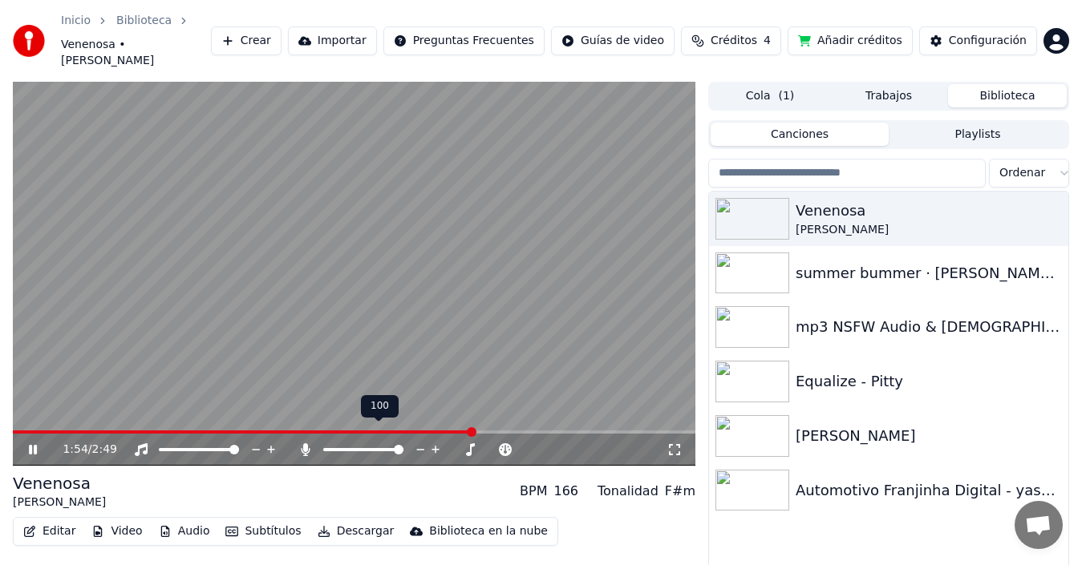
click at [306, 443] on icon at bounding box center [306, 449] width 9 height 13
click at [306, 443] on icon at bounding box center [306, 449] width 16 height 13
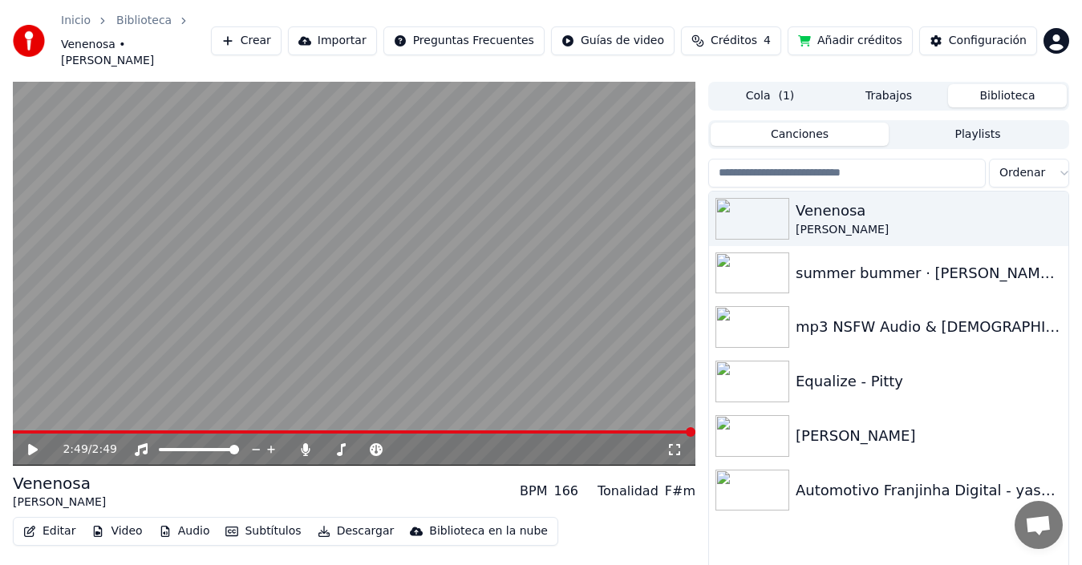
click at [45, 520] on button "Editar" at bounding box center [49, 531] width 65 height 22
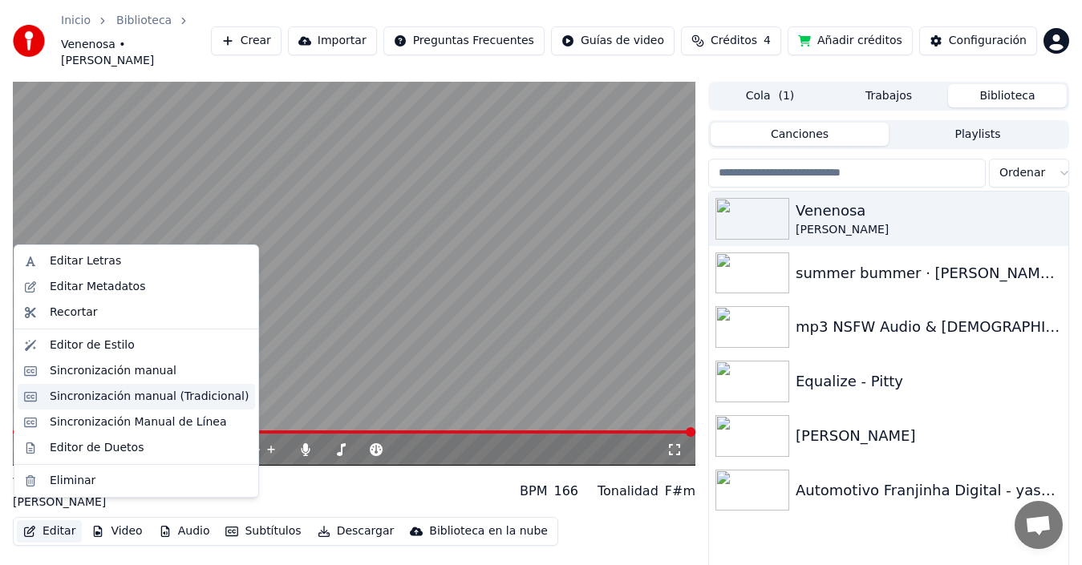
click at [120, 393] on div "Sincronización manual (Tradicional)" at bounding box center [149, 397] width 199 height 16
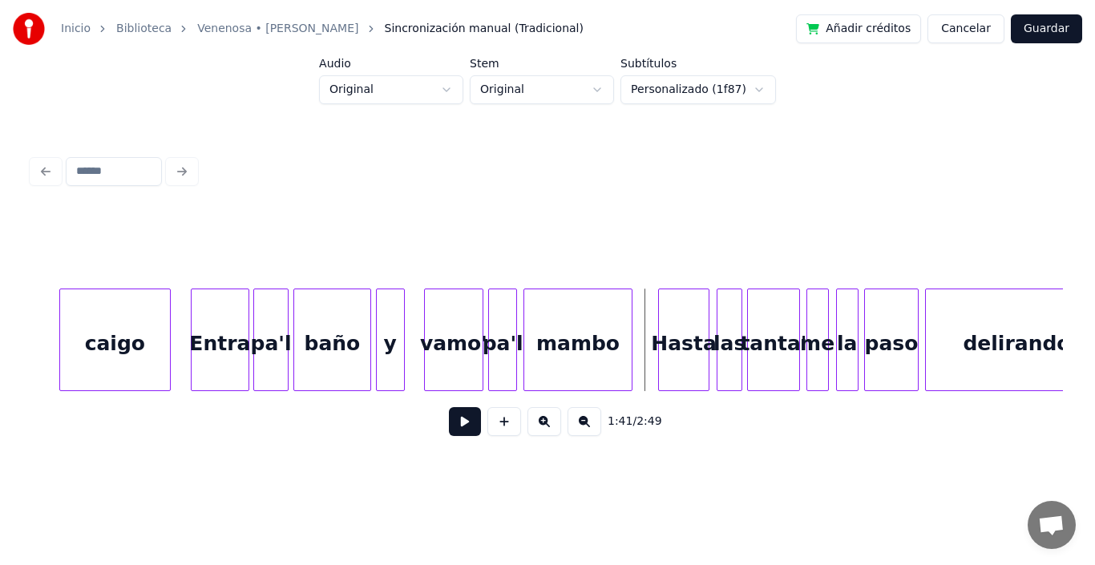
scroll to position [0, 16064]
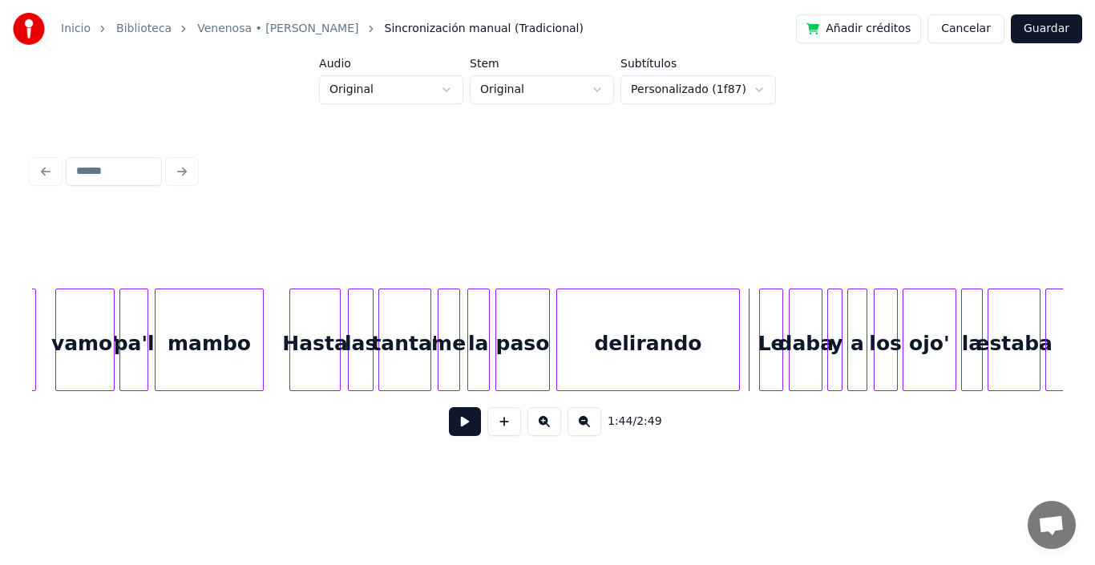
click at [449, 430] on button at bounding box center [465, 421] width 32 height 29
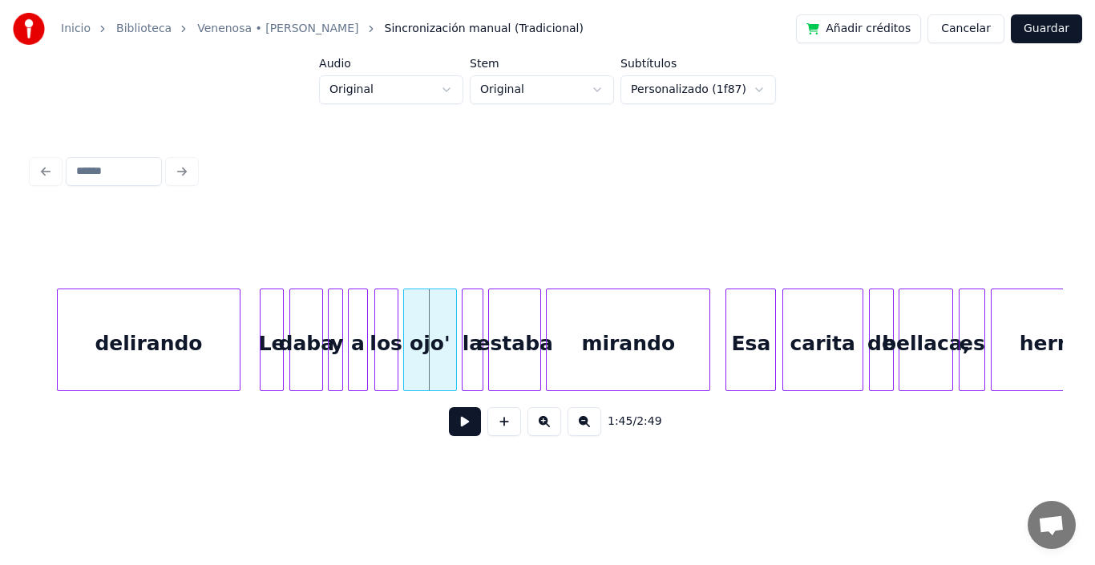
scroll to position [0, 16585]
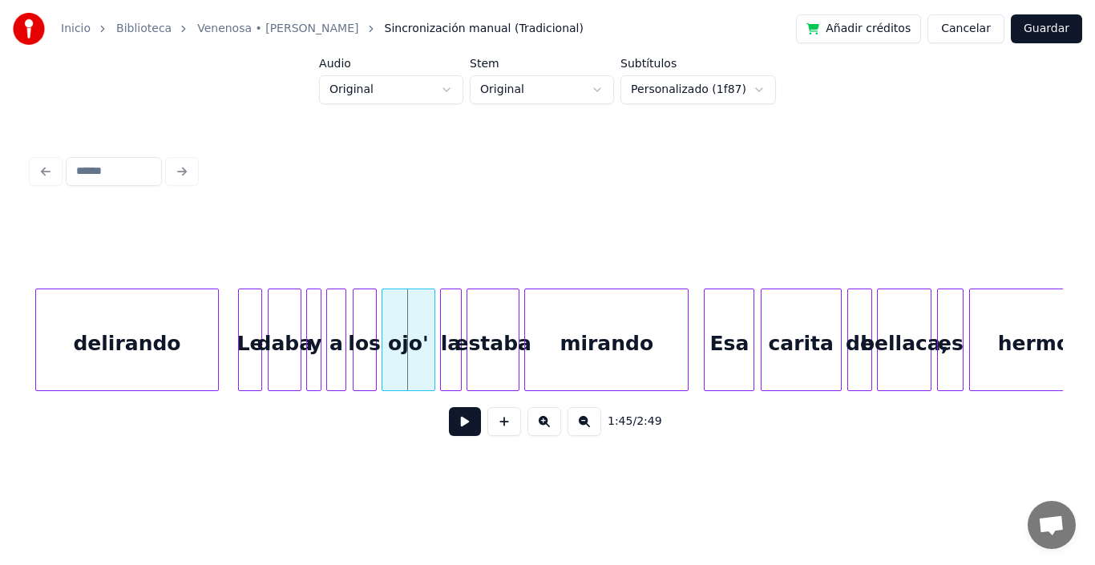
click at [452, 431] on button at bounding box center [465, 421] width 32 height 29
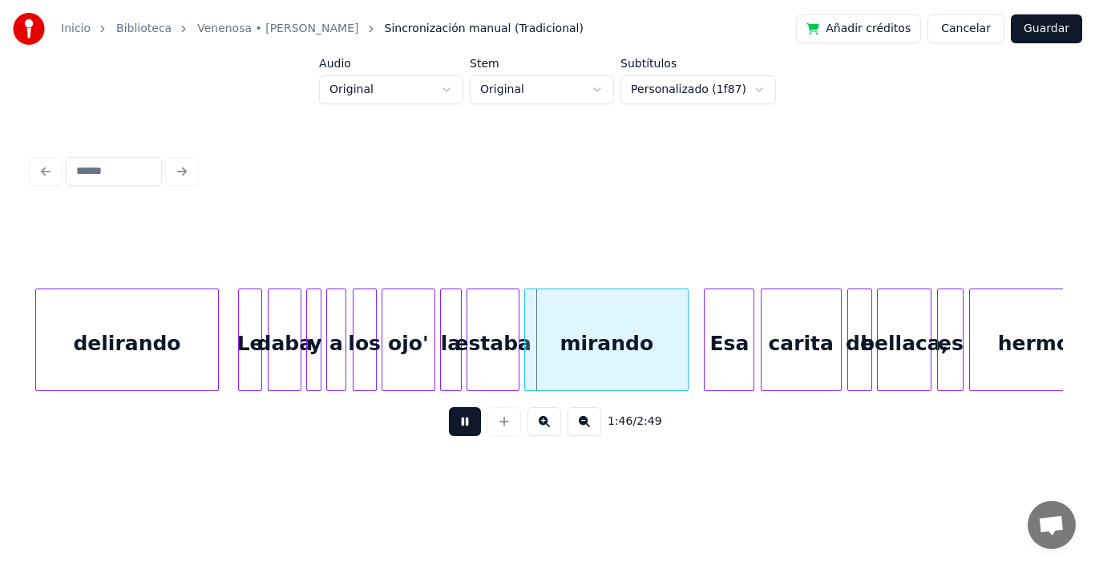
click at [452, 431] on button at bounding box center [465, 421] width 32 height 29
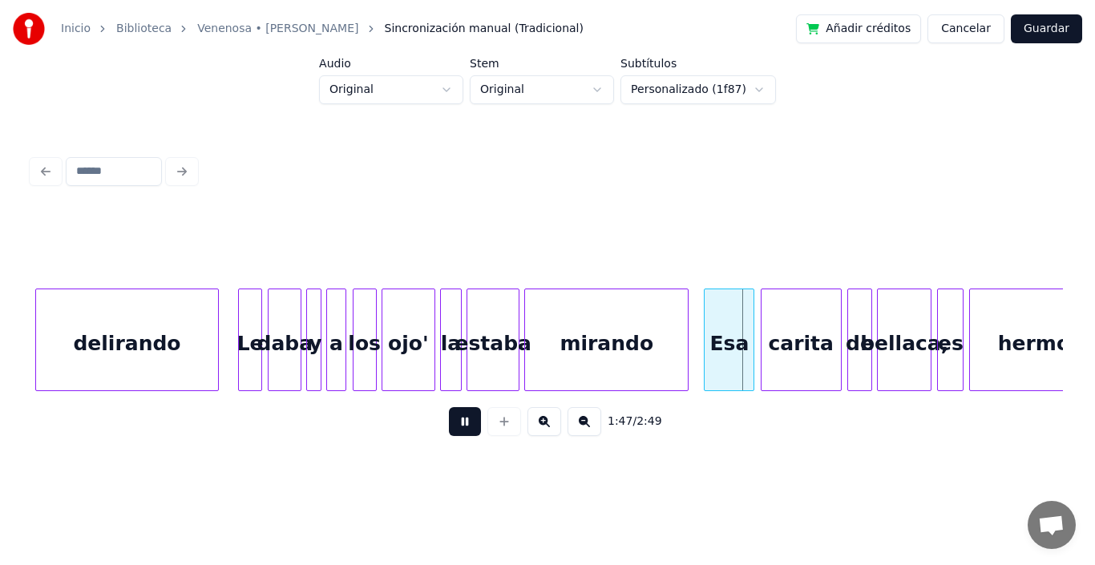
click at [452, 431] on button at bounding box center [465, 421] width 32 height 29
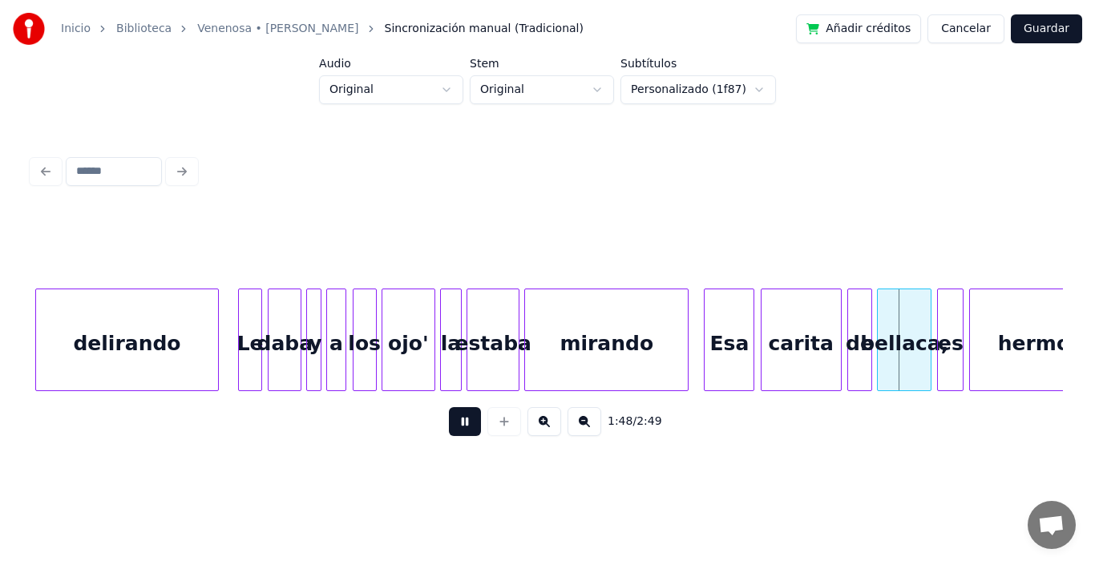
click at [452, 431] on button at bounding box center [465, 421] width 32 height 29
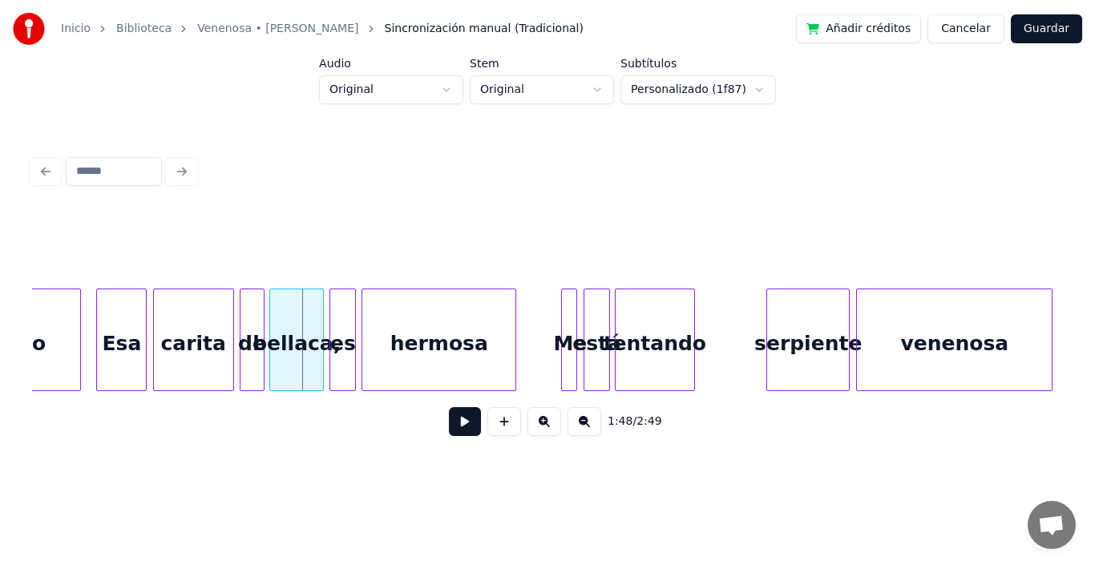
scroll to position [0, 17236]
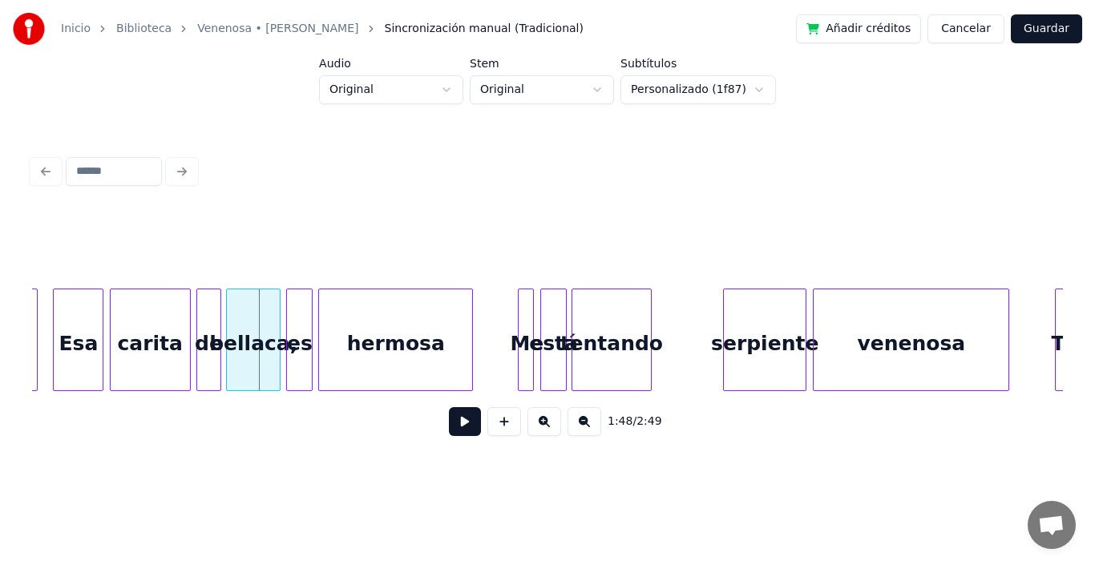
click at [528, 305] on div at bounding box center [530, 340] width 5 height 101
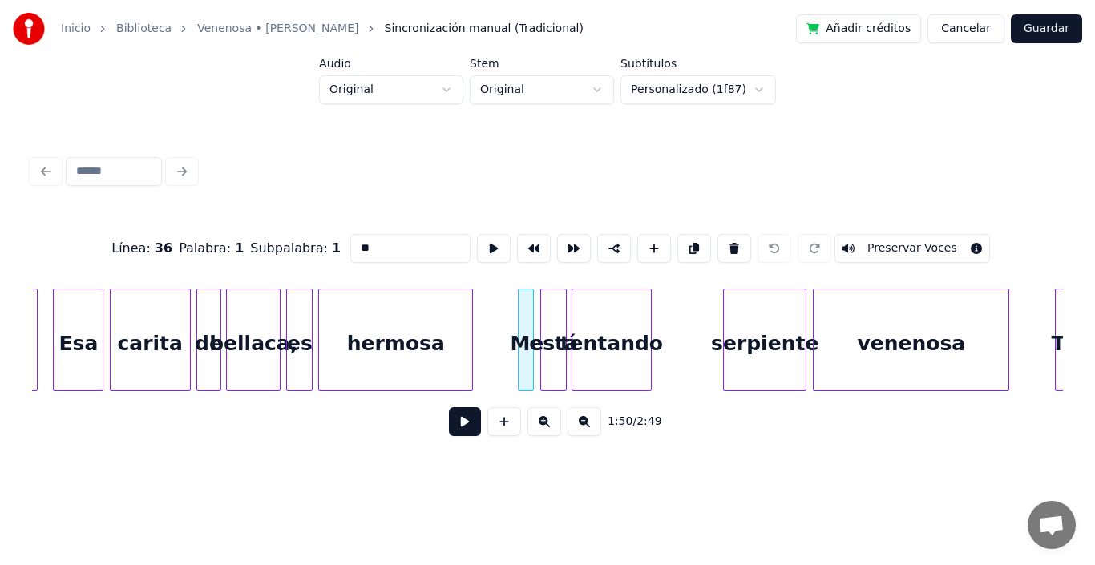
click at [451, 433] on button at bounding box center [465, 421] width 32 height 29
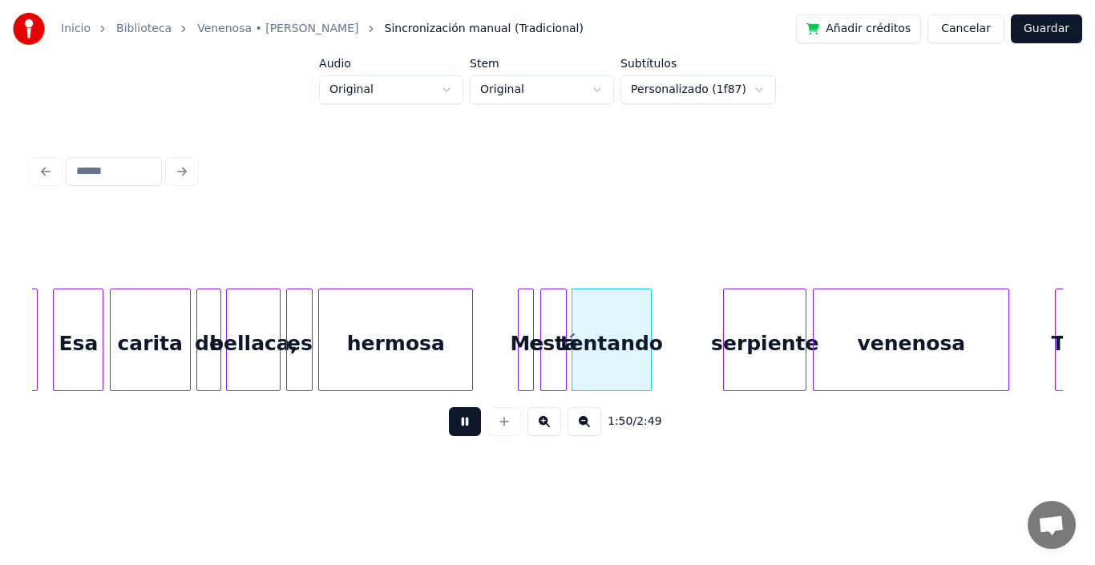
click at [451, 433] on button at bounding box center [465, 421] width 32 height 29
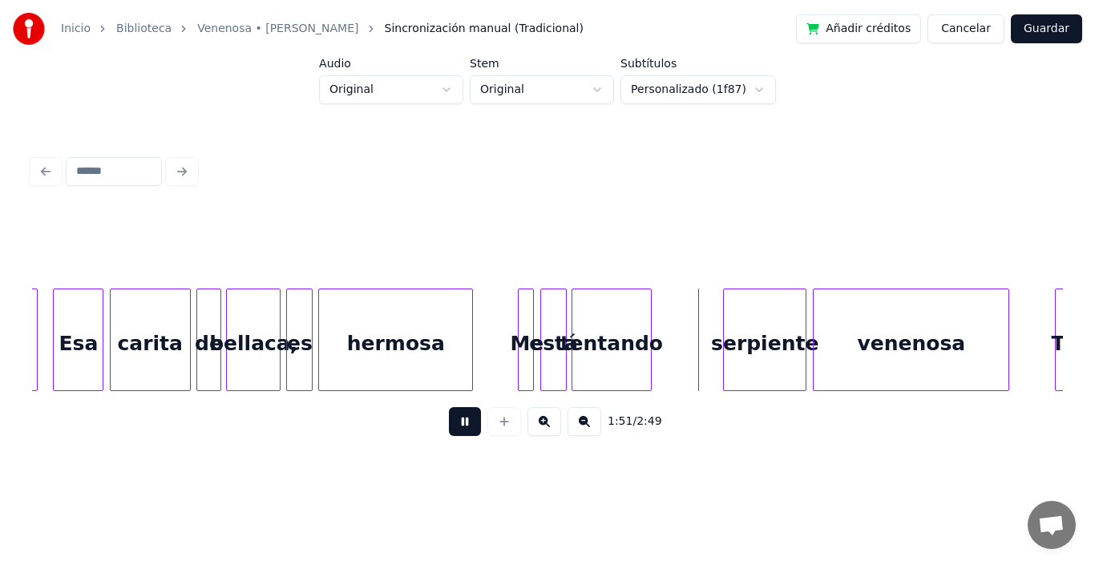
click at [451, 433] on button at bounding box center [465, 421] width 32 height 29
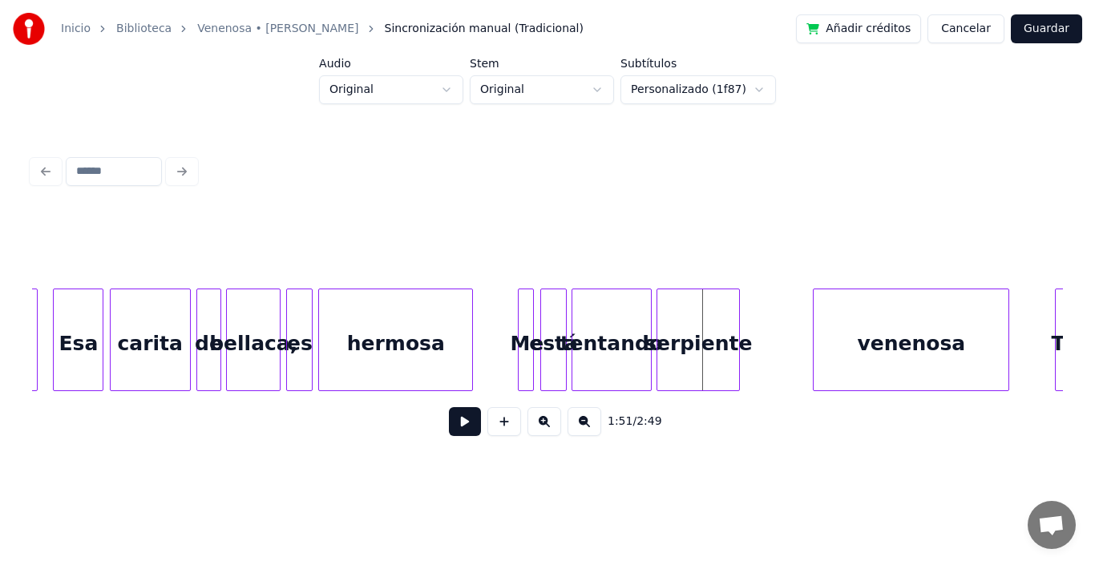
click at [704, 339] on div "serpiente" at bounding box center [699, 344] width 82 height 109
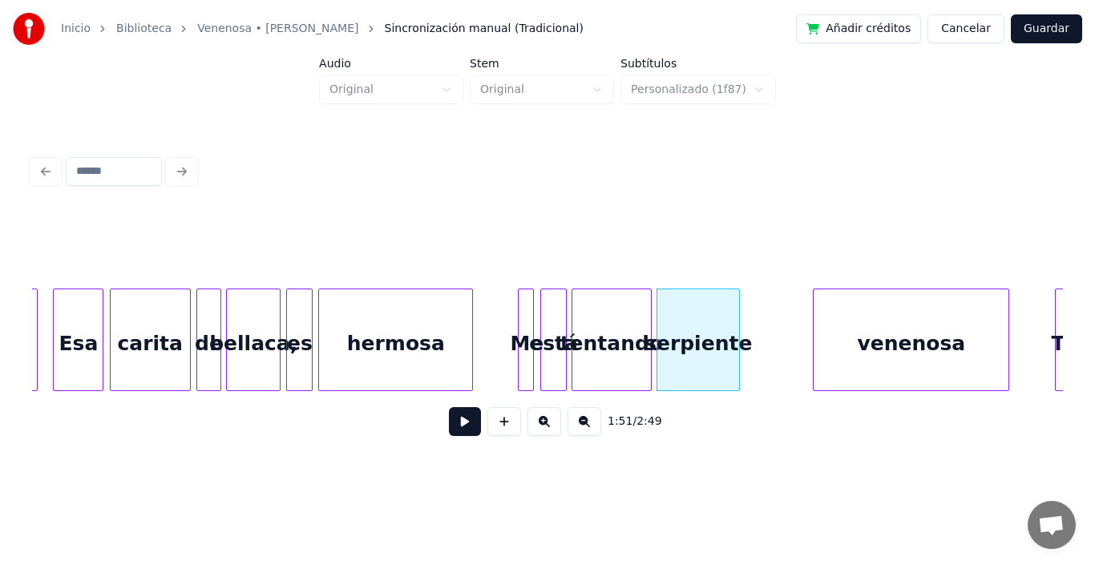
click at [586, 322] on div "tentando" at bounding box center [612, 344] width 79 height 109
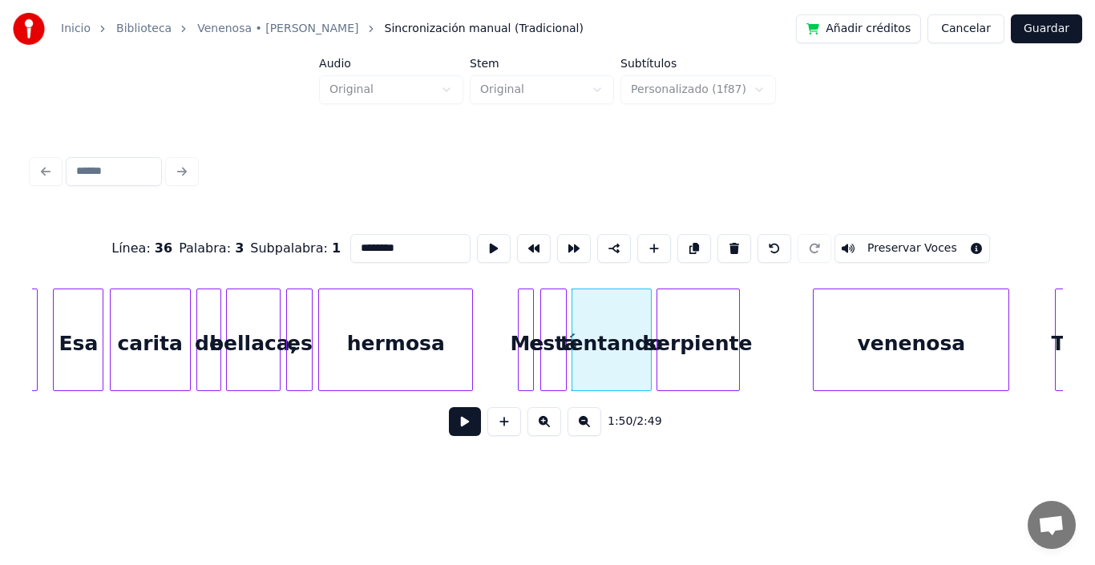
click at [456, 431] on button at bounding box center [465, 421] width 32 height 29
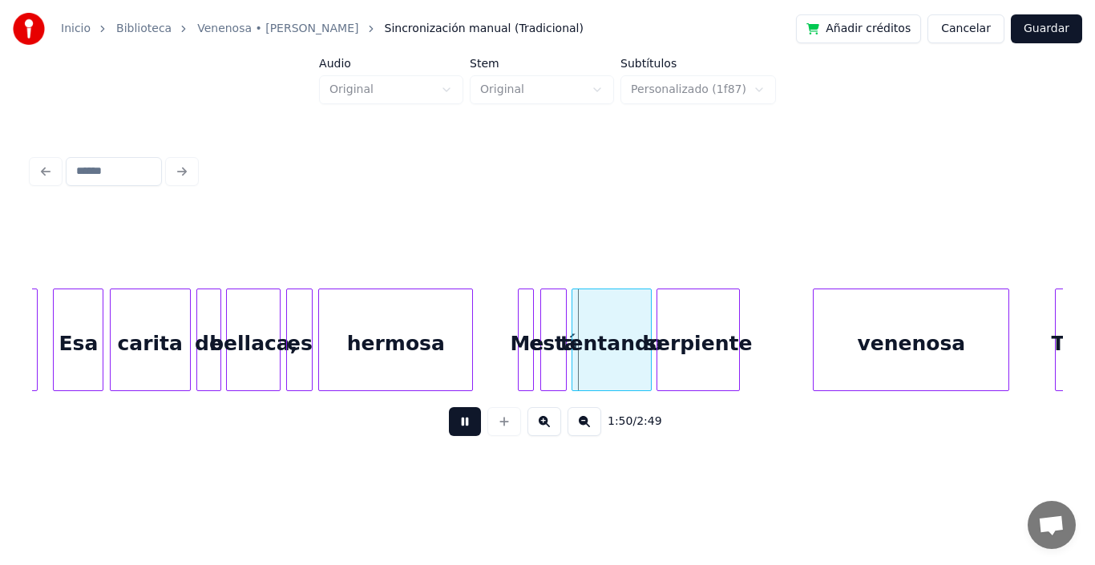
click at [456, 431] on button at bounding box center [465, 421] width 32 height 29
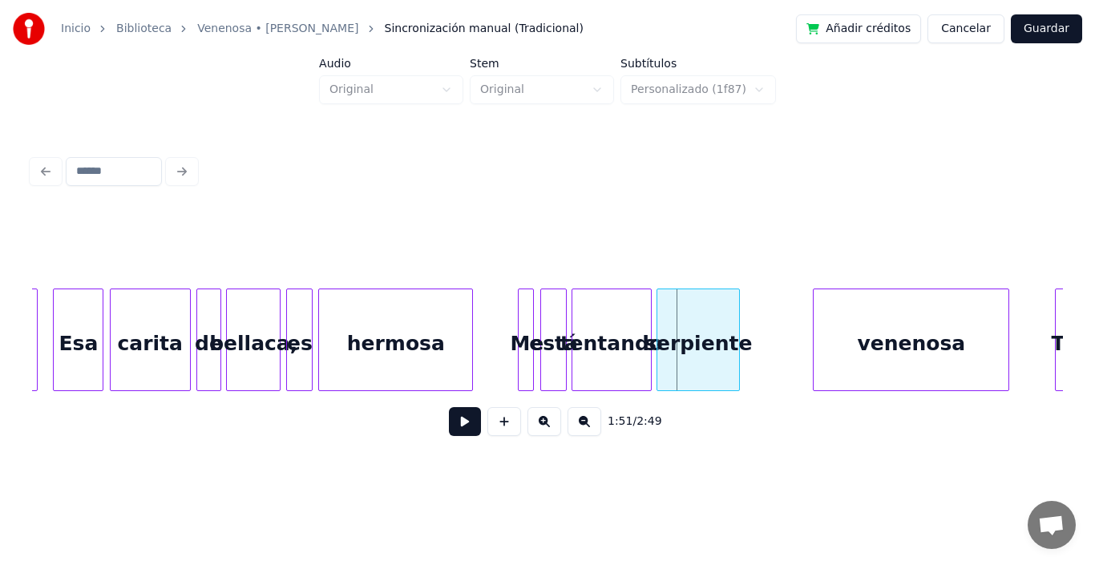
click at [456, 431] on button at bounding box center [465, 421] width 32 height 29
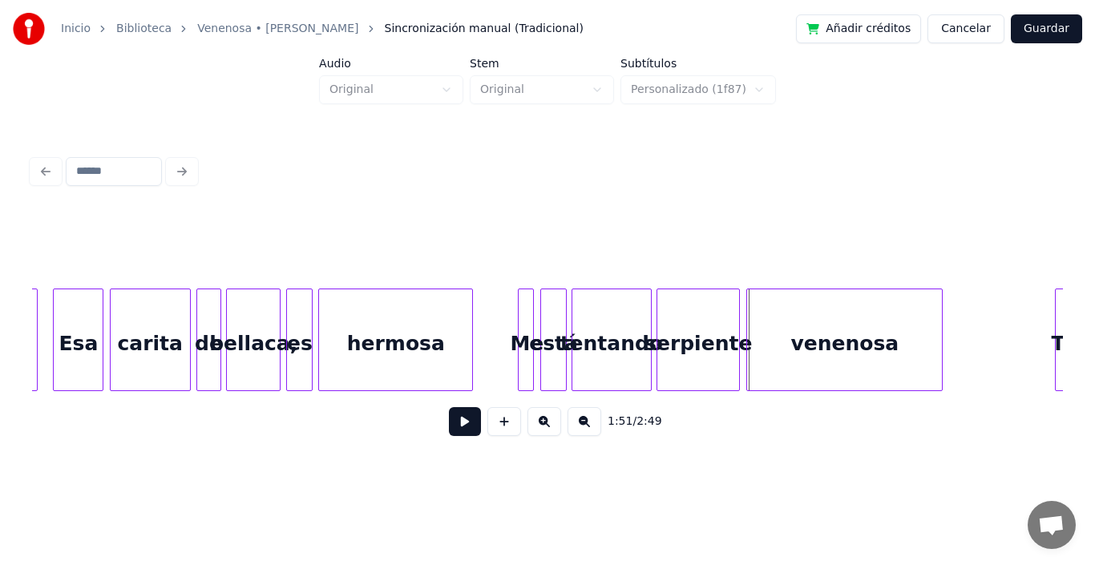
click at [869, 348] on div "venenosa" at bounding box center [844, 344] width 195 height 109
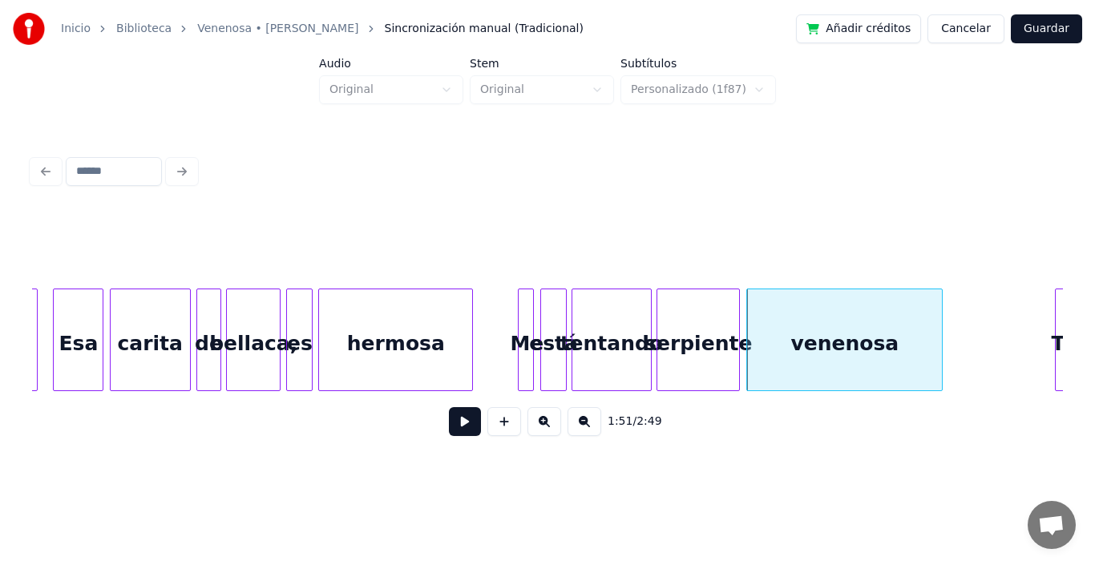
click at [449, 427] on button at bounding box center [465, 421] width 32 height 29
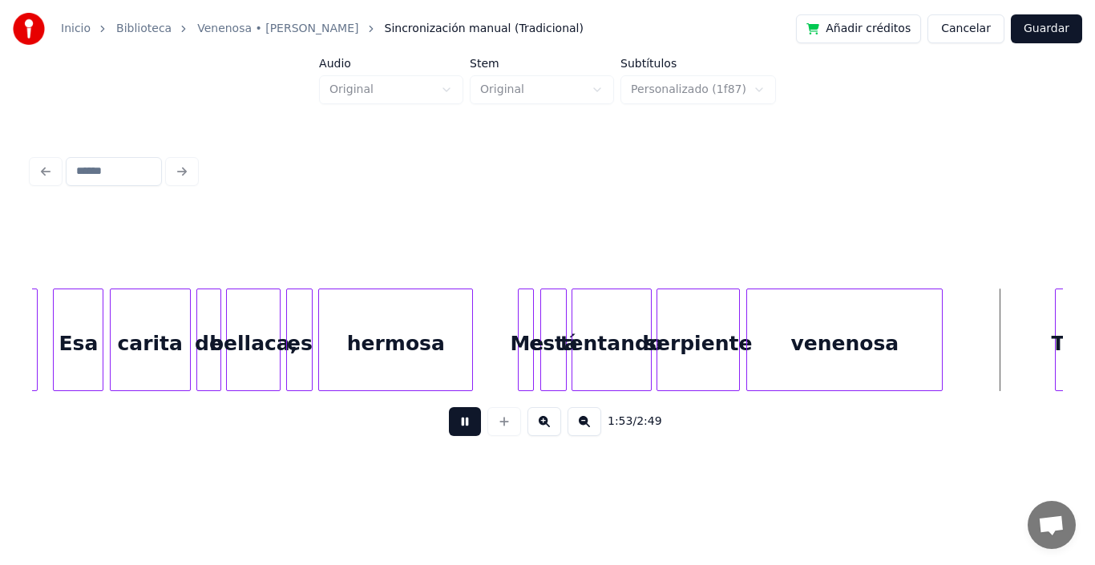
click at [449, 427] on button at bounding box center [465, 421] width 32 height 29
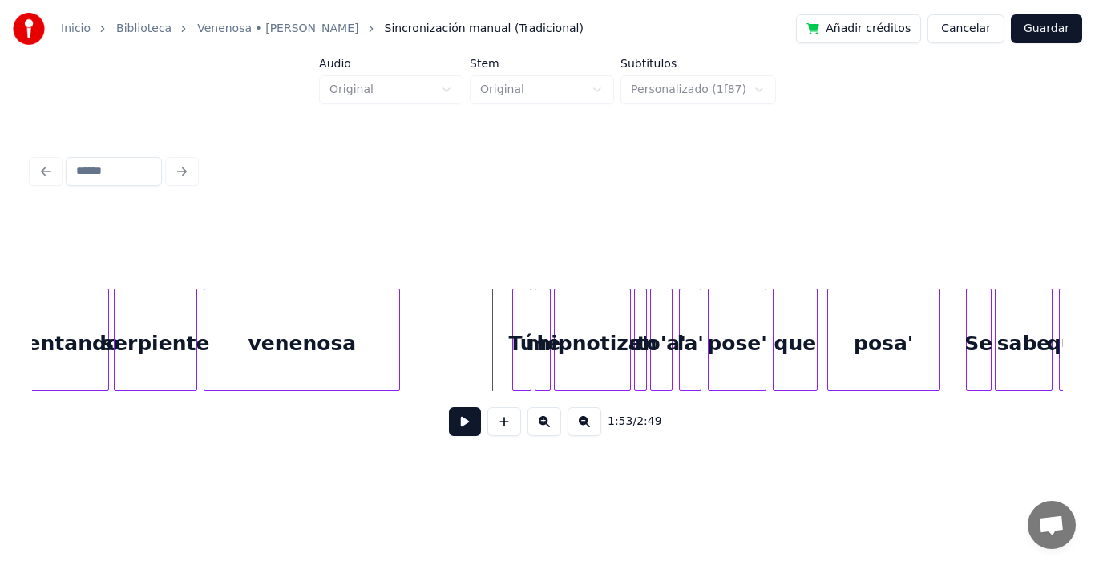
scroll to position [0, 17822]
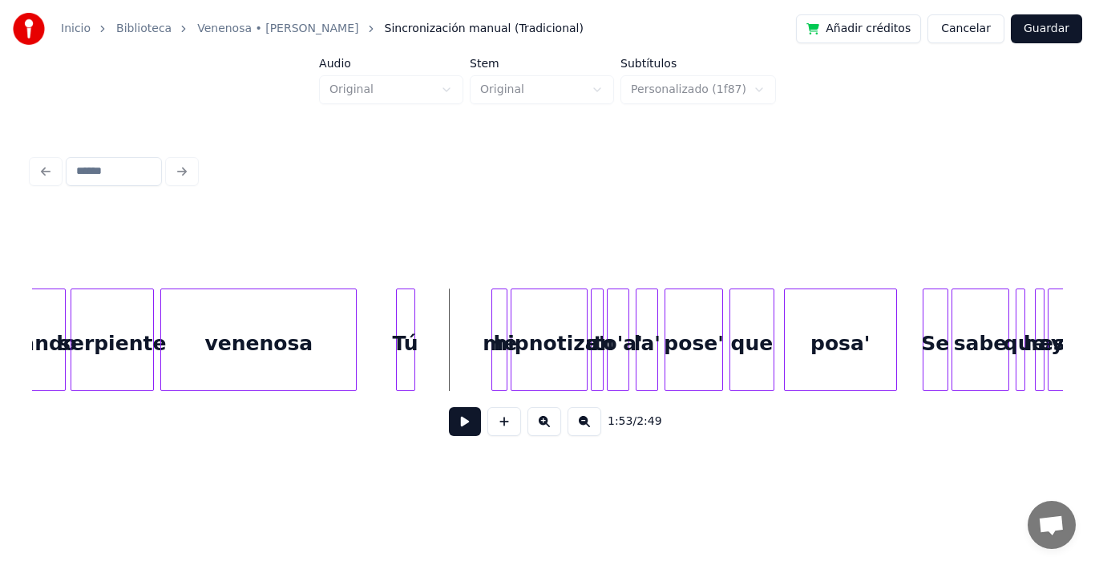
click at [403, 306] on div "Tú" at bounding box center [406, 344] width 18 height 109
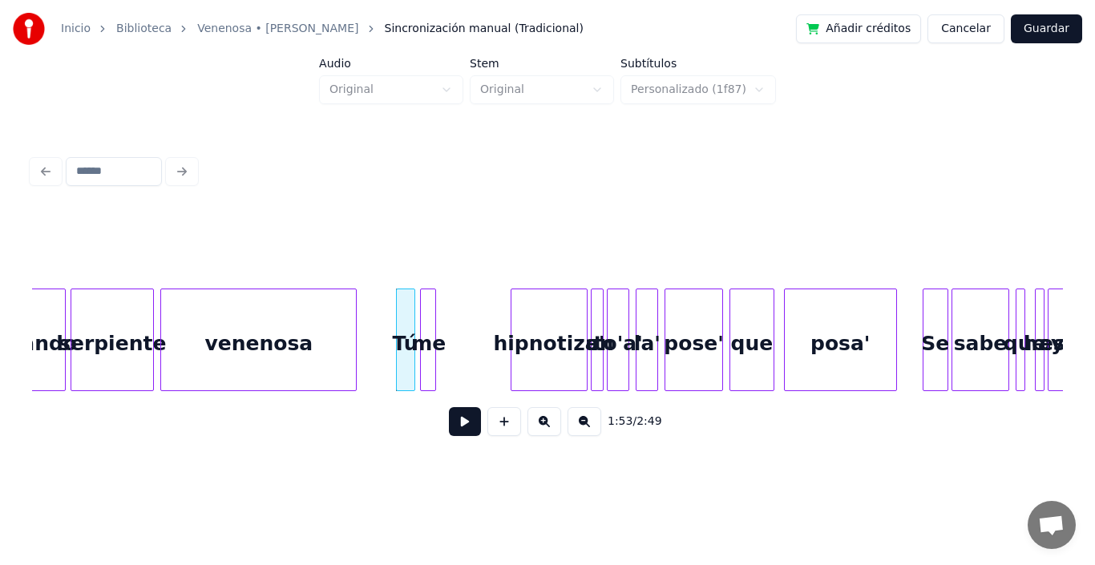
click at [427, 332] on div "me" at bounding box center [429, 344] width 16 height 109
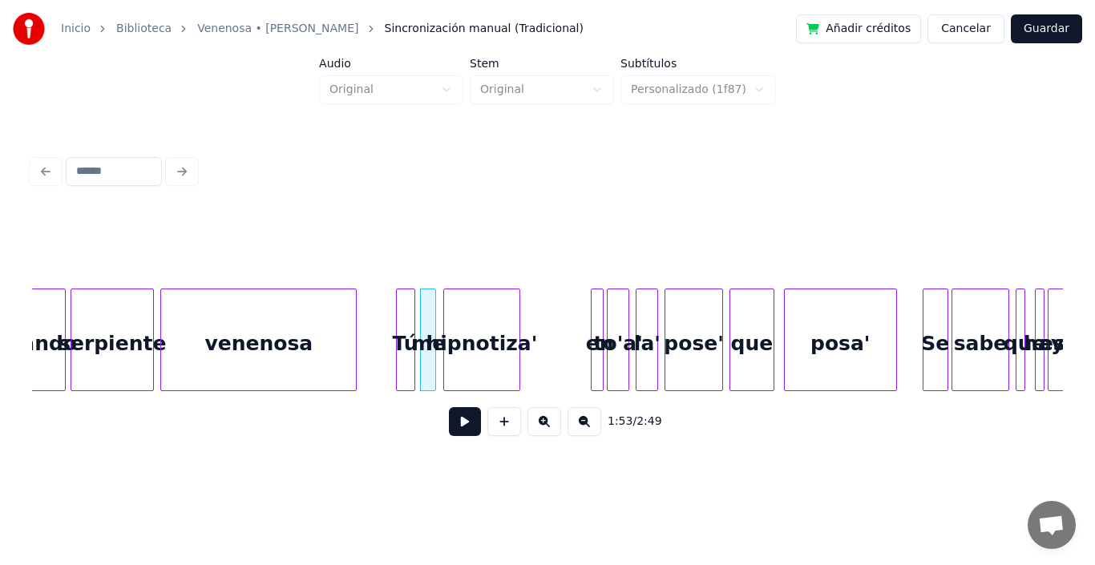
click at [492, 337] on div "hipnotiza'" at bounding box center [481, 344] width 75 height 109
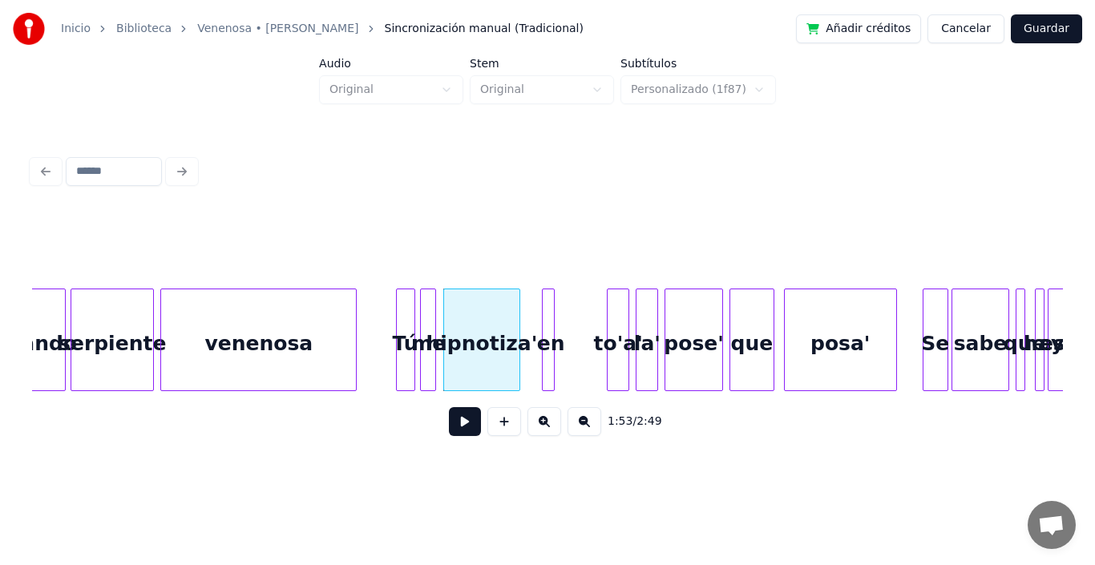
click at [542, 326] on div "en" at bounding box center [548, 340] width 13 height 103
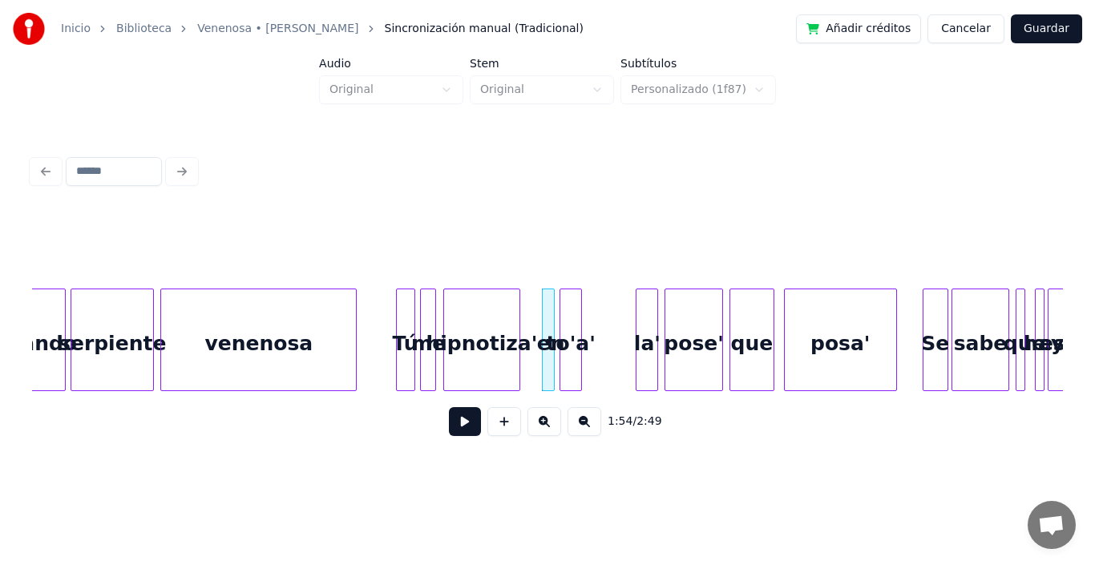
click at [570, 310] on div "to'a'" at bounding box center [571, 344] width 21 height 109
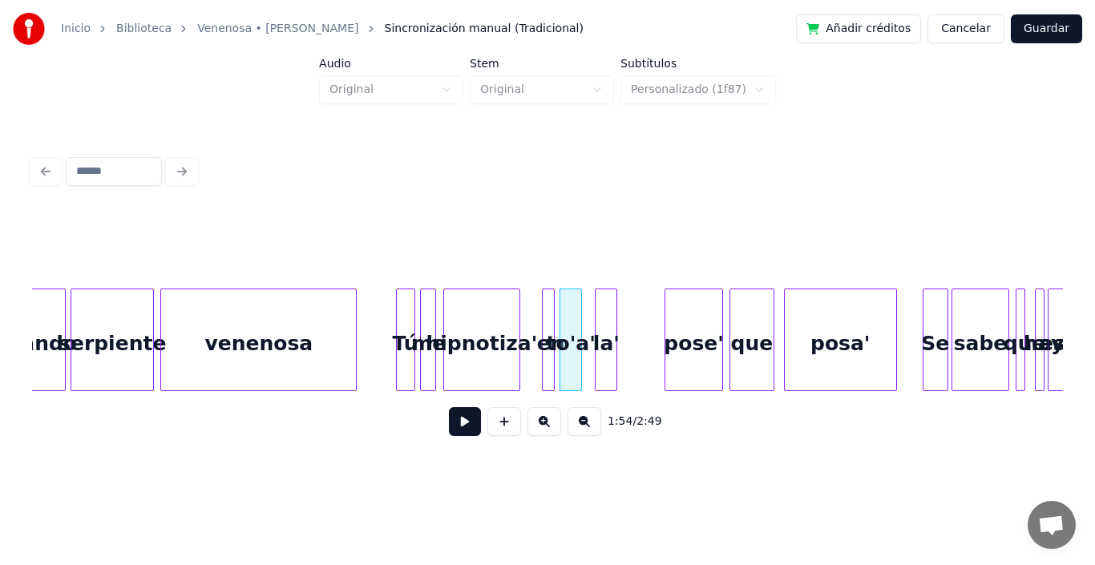
click at [609, 314] on div "la'" at bounding box center [606, 344] width 21 height 109
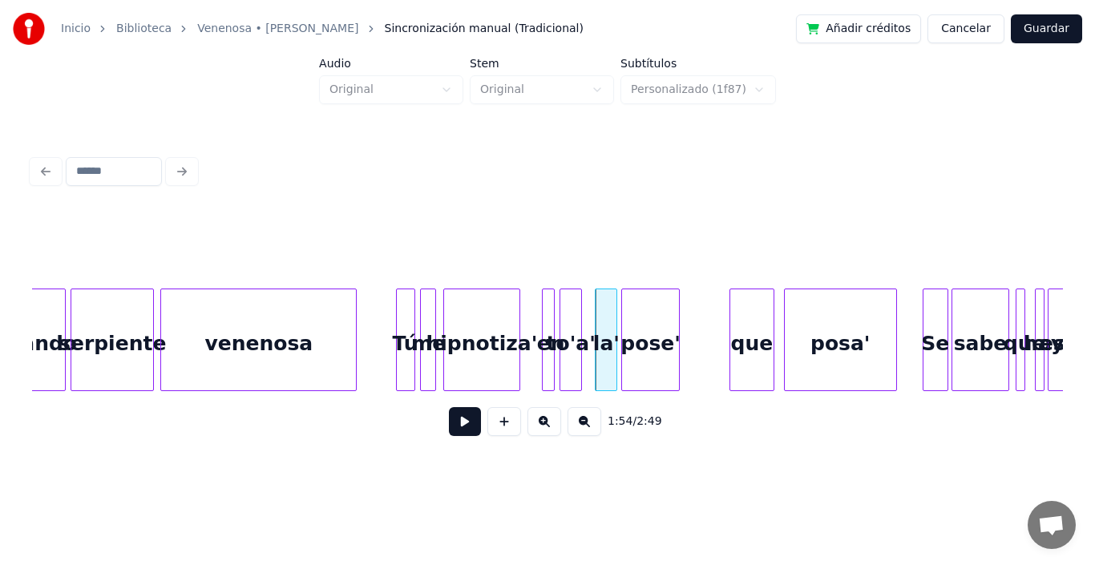
click at [648, 325] on div "pose'" at bounding box center [650, 344] width 56 height 109
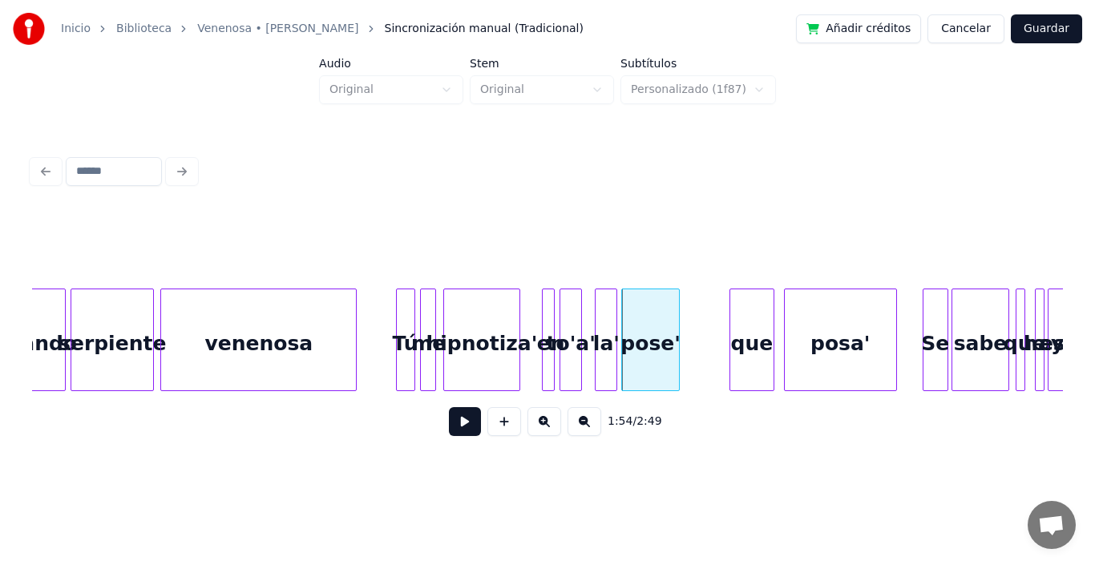
click at [404, 319] on div "Tú" at bounding box center [406, 344] width 18 height 109
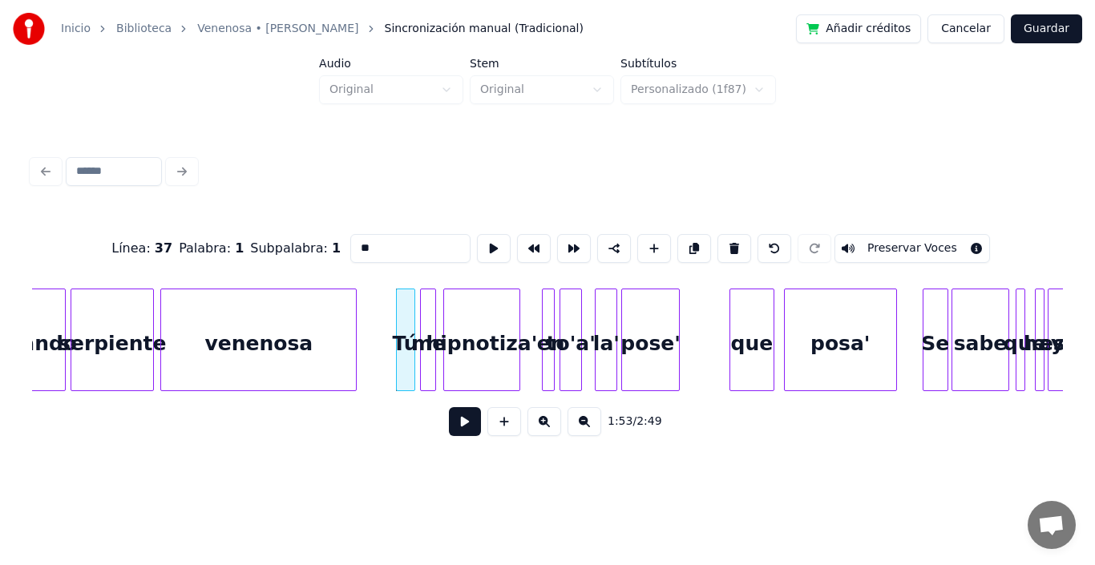
click at [449, 434] on button at bounding box center [465, 421] width 32 height 29
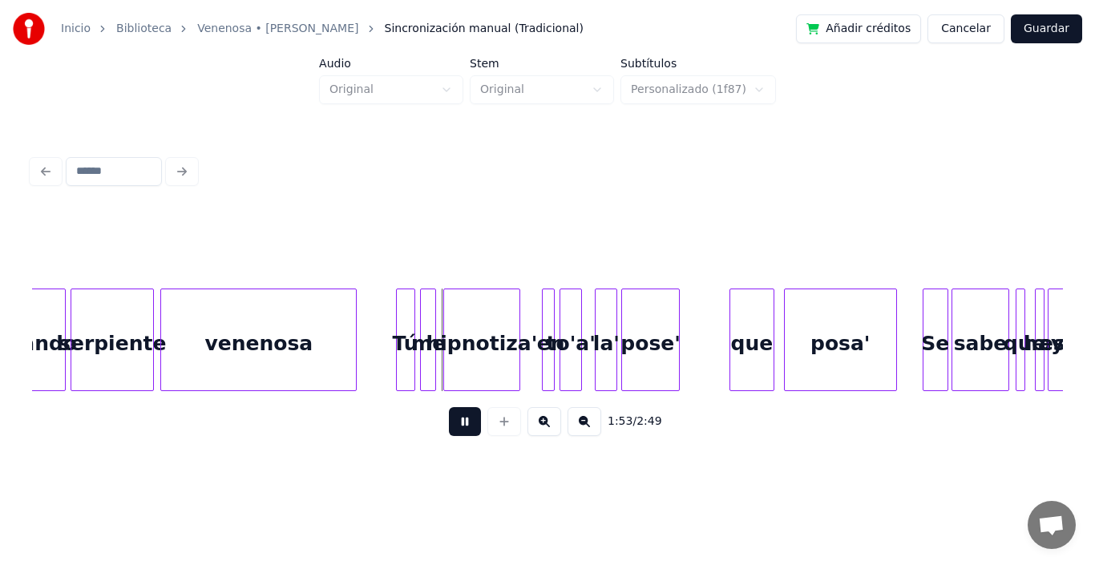
click at [449, 434] on button at bounding box center [465, 421] width 32 height 29
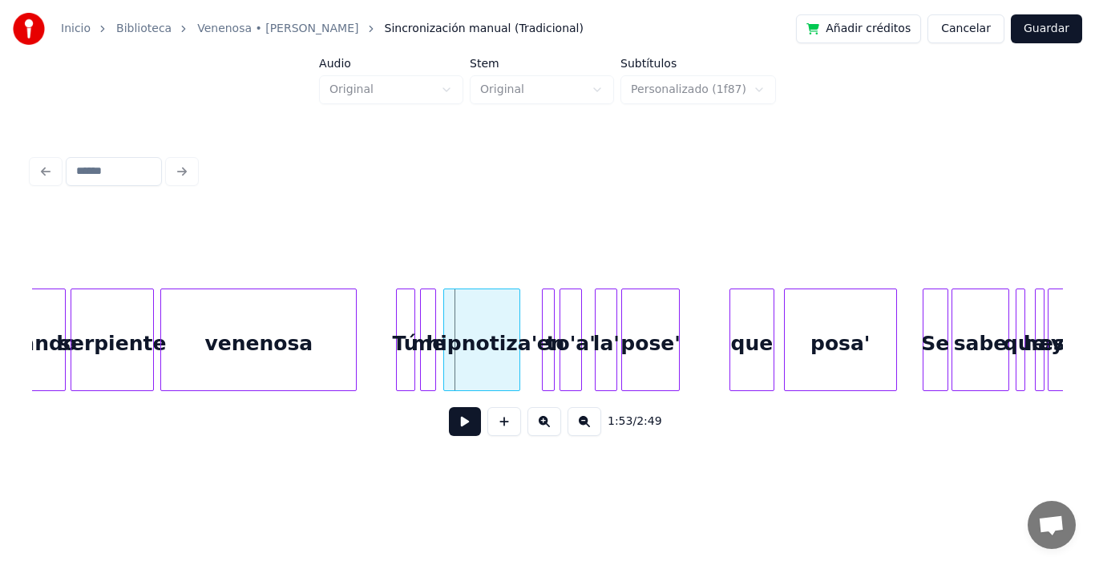
click at [449, 434] on button at bounding box center [465, 421] width 32 height 29
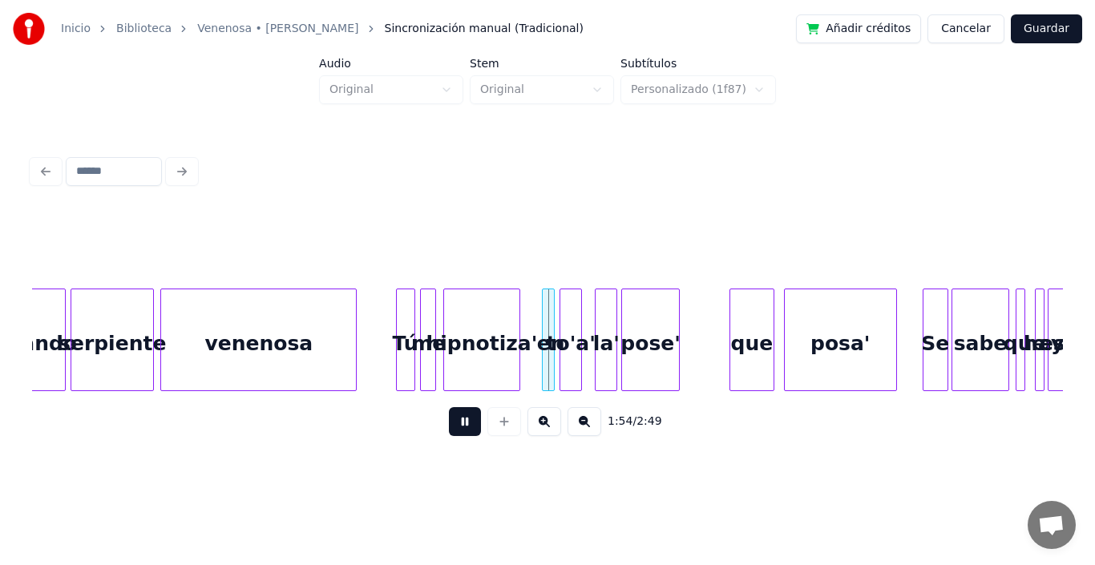
click at [449, 434] on button at bounding box center [465, 421] width 32 height 29
click at [520, 306] on div "hipnotiza'" at bounding box center [481, 340] width 77 height 103
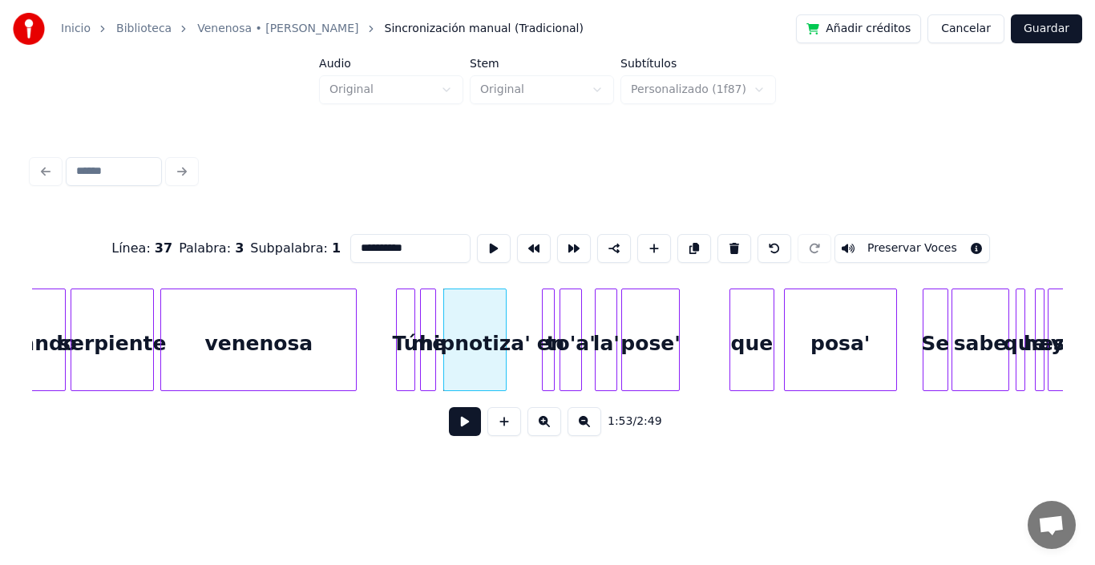
click at [504, 318] on div at bounding box center [503, 340] width 5 height 101
click at [540, 334] on div at bounding box center [539, 340] width 5 height 101
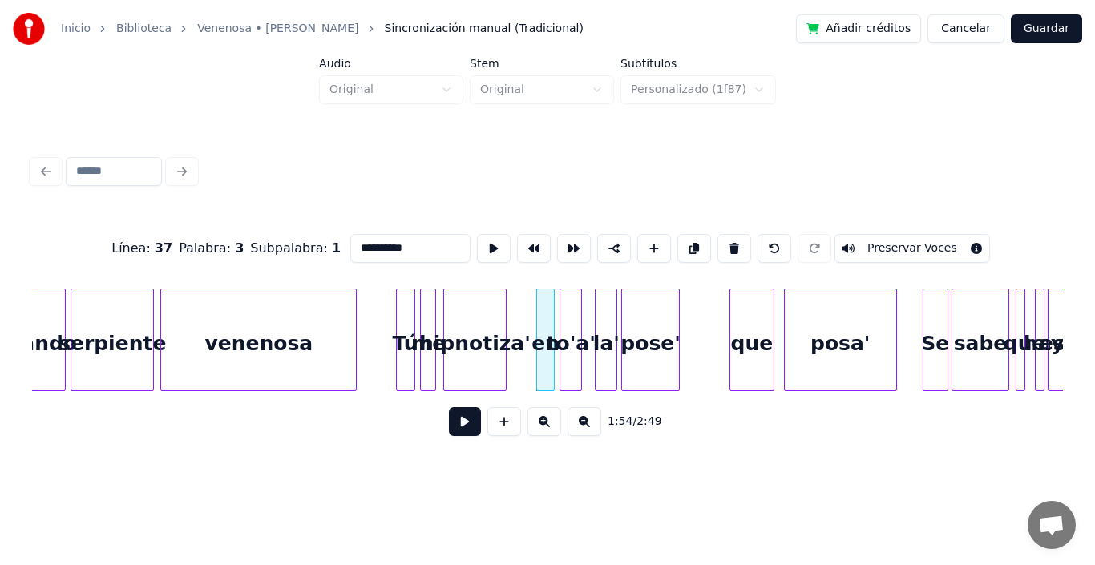
click at [549, 307] on div at bounding box center [551, 340] width 5 height 101
click at [524, 311] on div "en" at bounding box center [521, 344] width 17 height 109
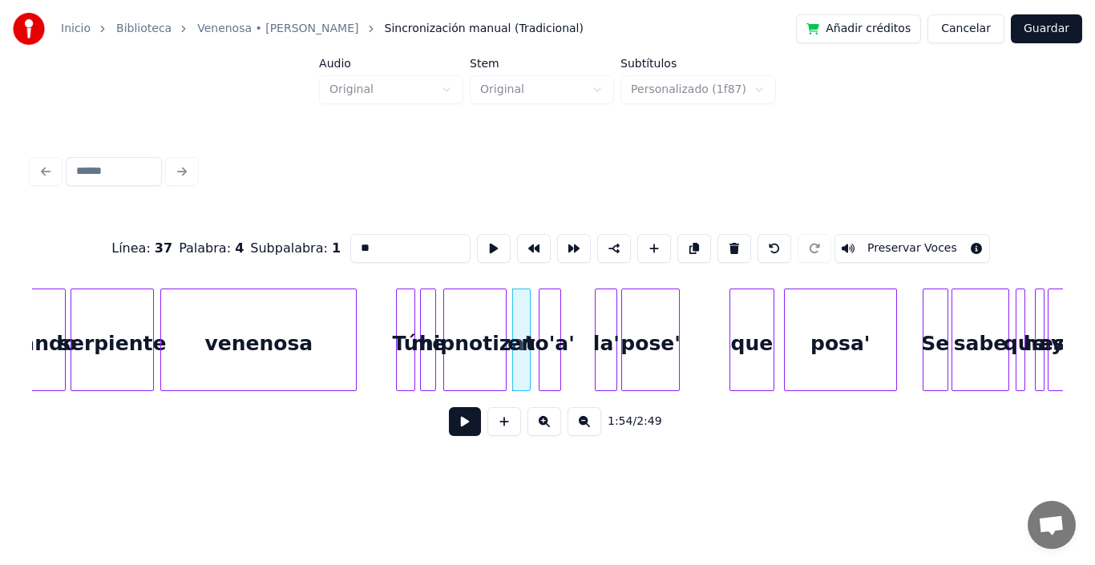
click at [552, 310] on div "to'a'" at bounding box center [550, 344] width 21 height 109
click at [531, 299] on div at bounding box center [530, 340] width 5 height 101
click at [576, 313] on div "la'" at bounding box center [576, 344] width 21 height 109
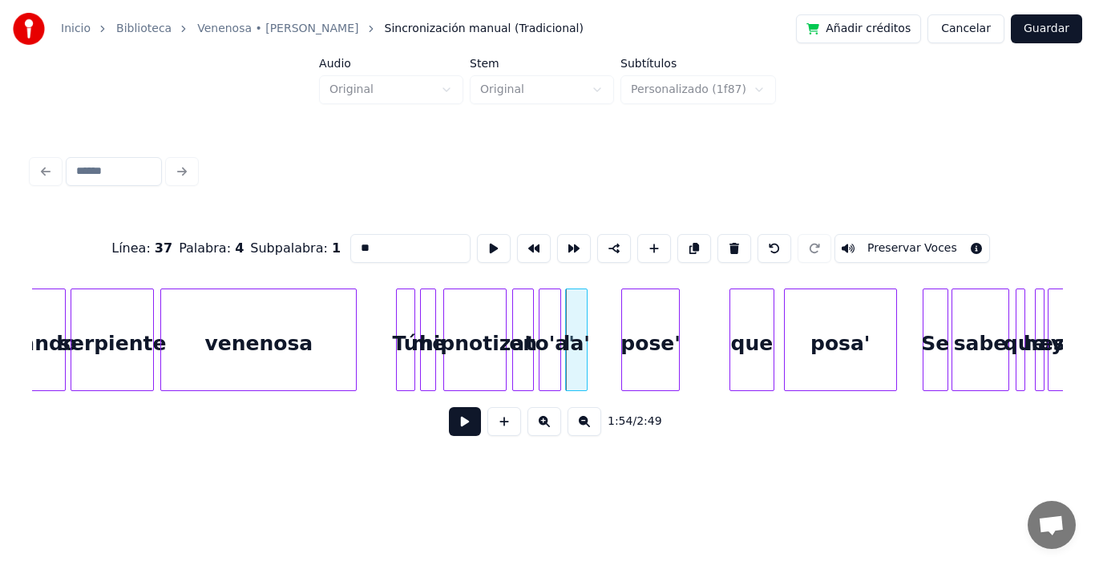
click at [463, 329] on div "hipnotiza'" at bounding box center [475, 344] width 62 height 109
type input "**********"
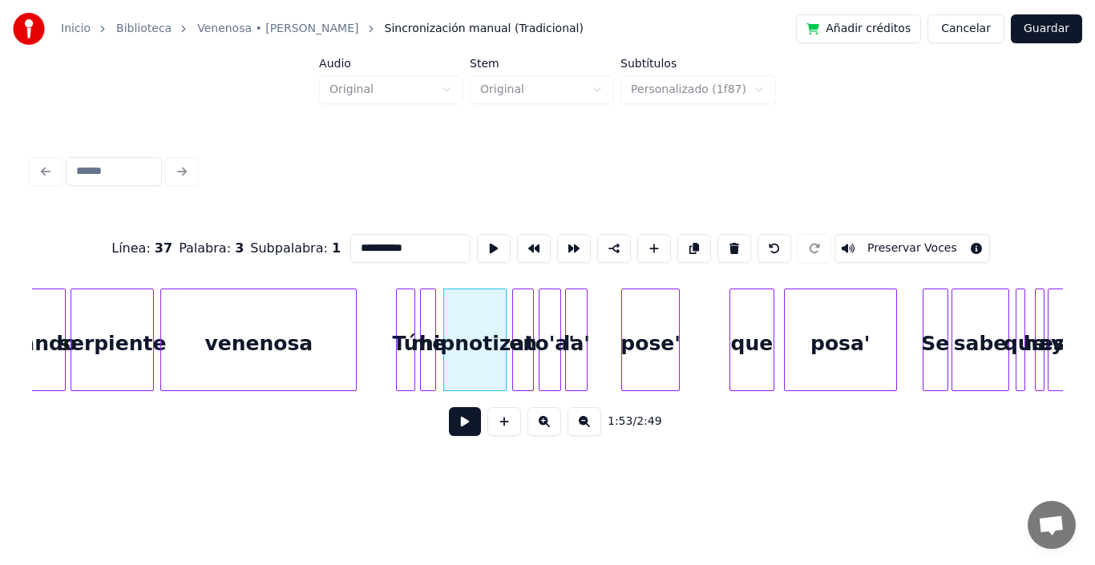
click at [449, 425] on button at bounding box center [465, 421] width 32 height 29
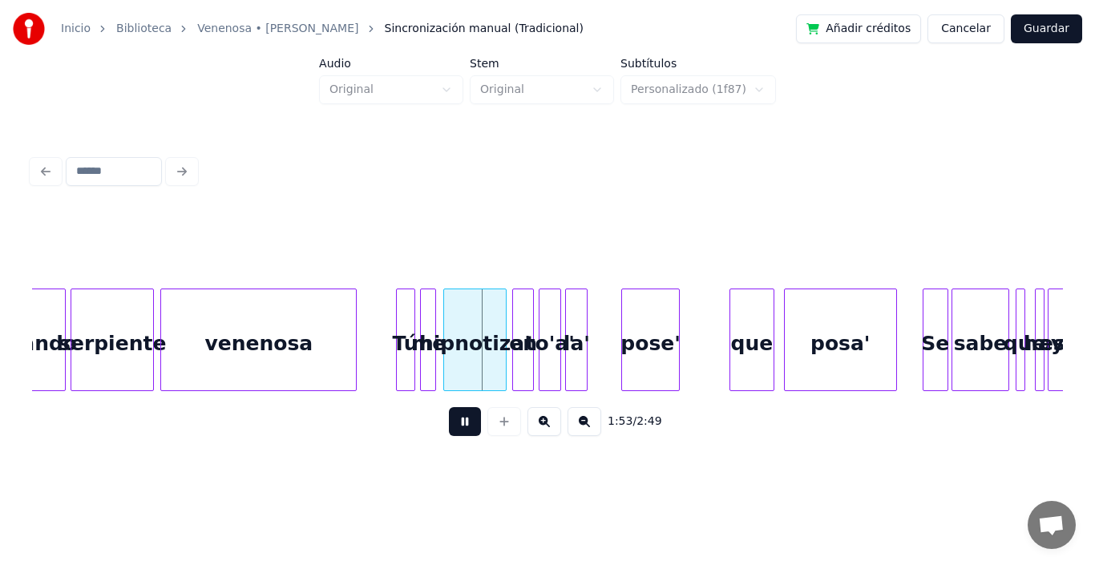
click at [449, 425] on button at bounding box center [465, 421] width 32 height 29
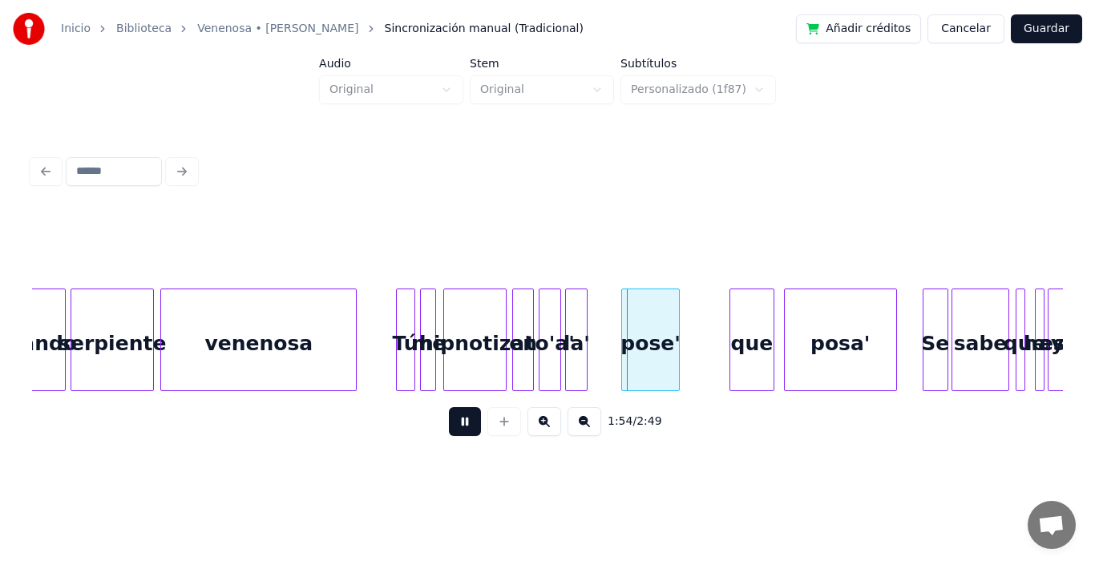
click at [449, 425] on button at bounding box center [465, 421] width 32 height 29
click at [626, 341] on div "pose'" at bounding box center [623, 344] width 56 height 109
click at [452, 433] on button at bounding box center [465, 421] width 32 height 29
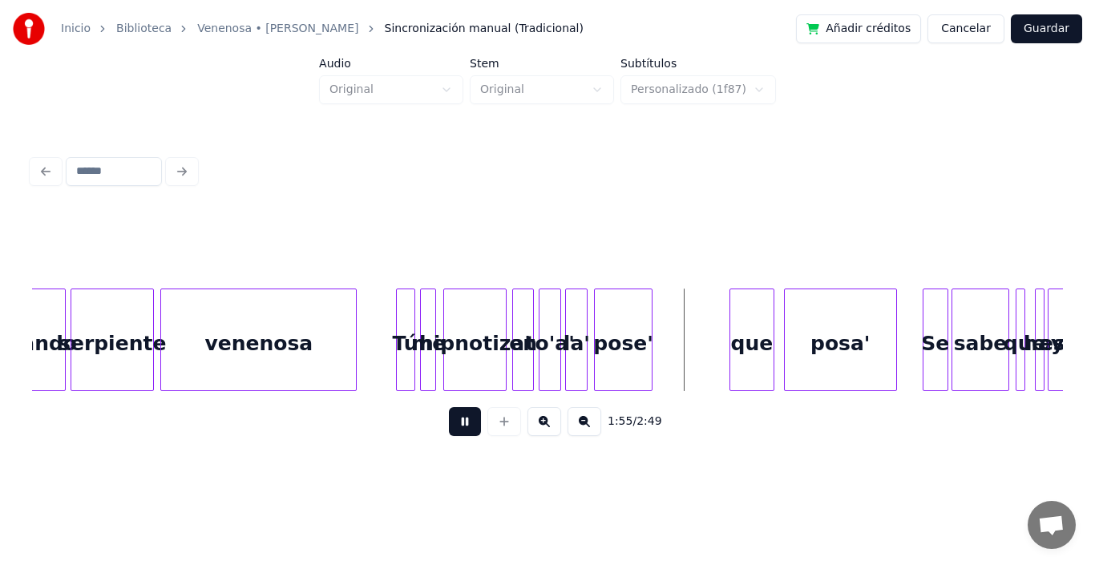
click at [452, 433] on button at bounding box center [465, 421] width 32 height 29
click at [684, 340] on div "que" at bounding box center [681, 344] width 43 height 109
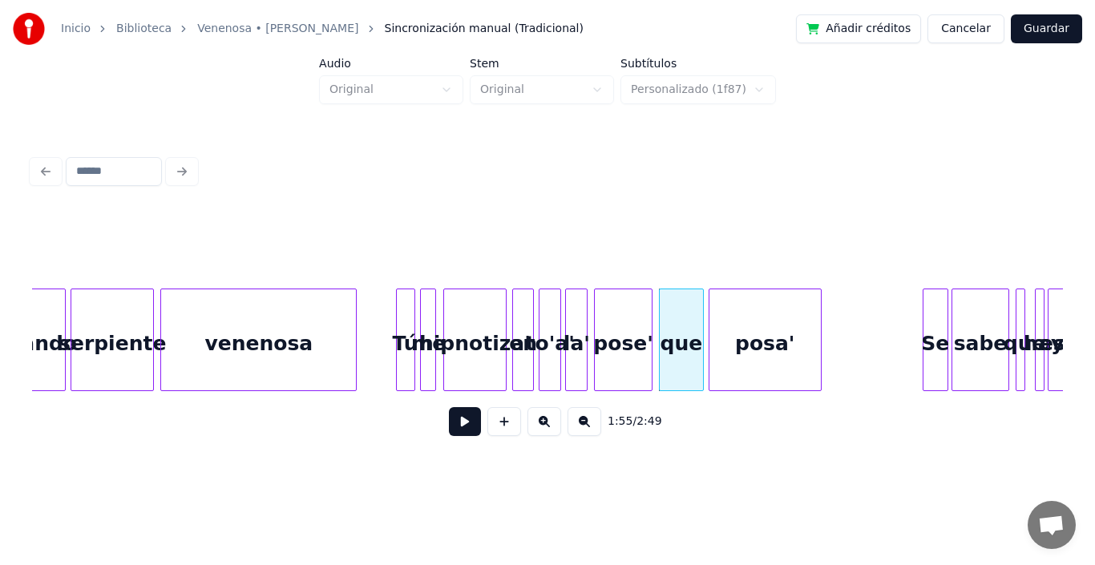
click at [742, 354] on div "posa'" at bounding box center [765, 344] width 111 height 109
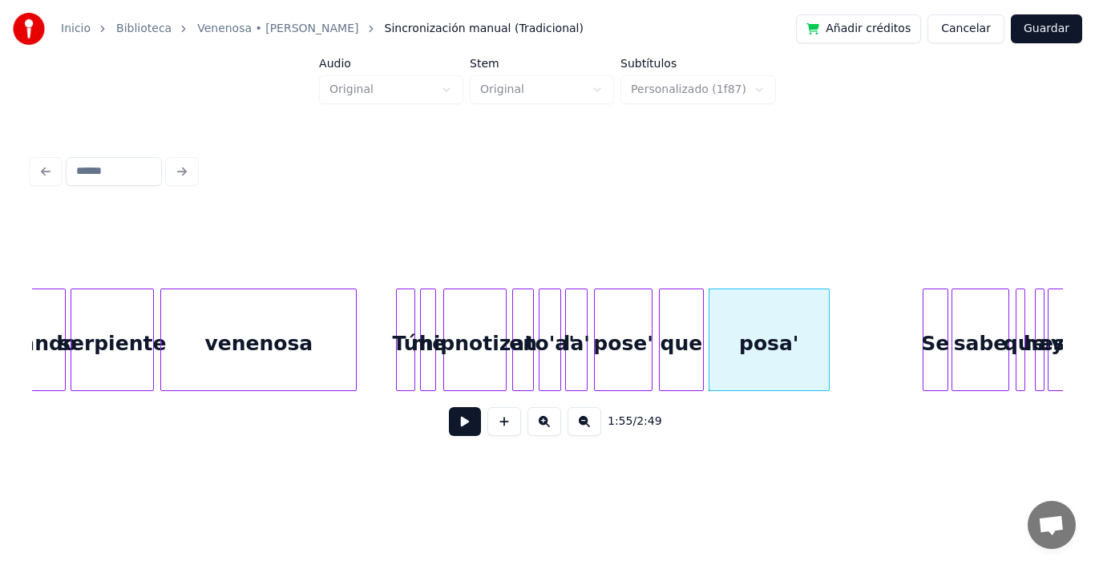
click at [827, 306] on div at bounding box center [826, 340] width 5 height 101
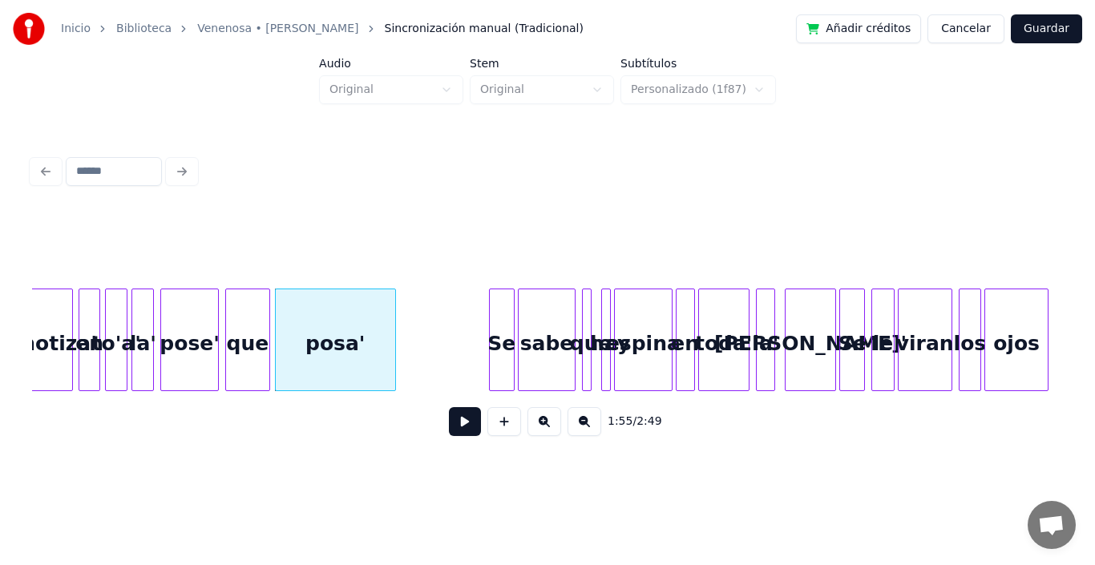
scroll to position [0, 18321]
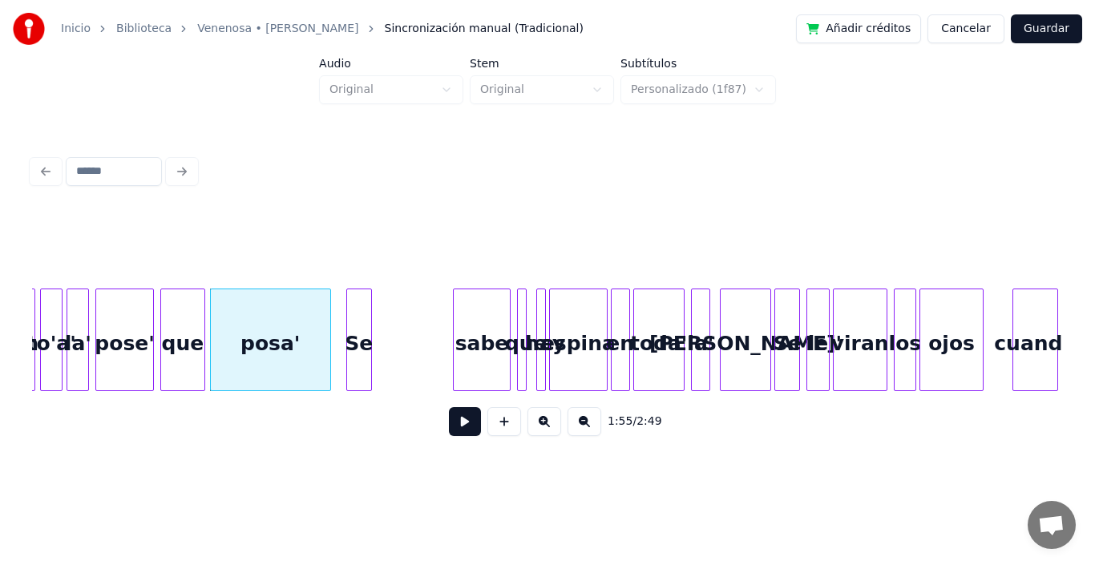
click at [355, 322] on div "Se" at bounding box center [359, 344] width 24 height 109
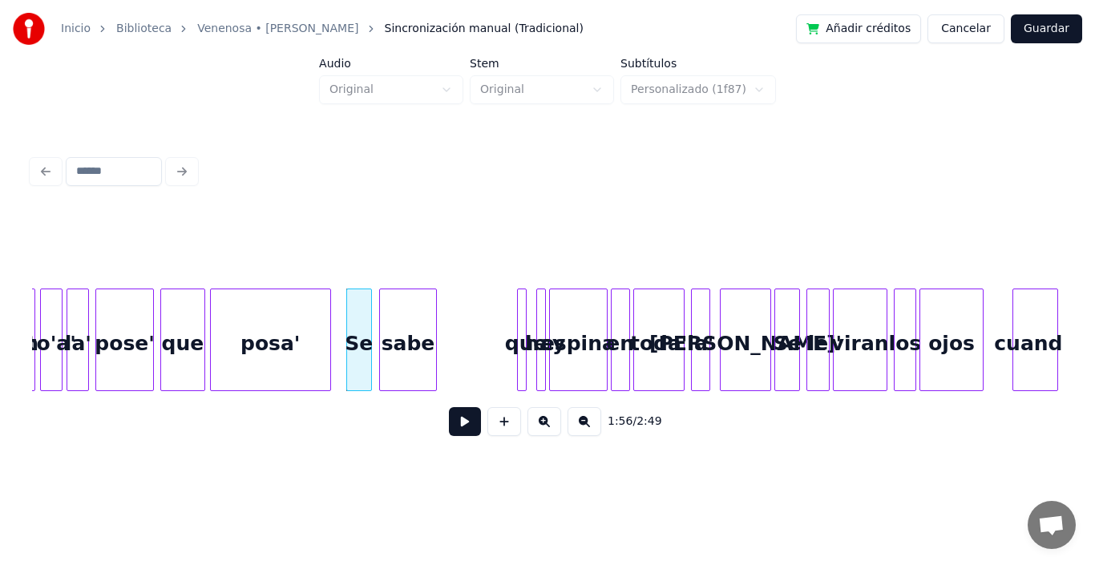
click at [397, 332] on div "sabe" at bounding box center [408, 344] width 56 height 109
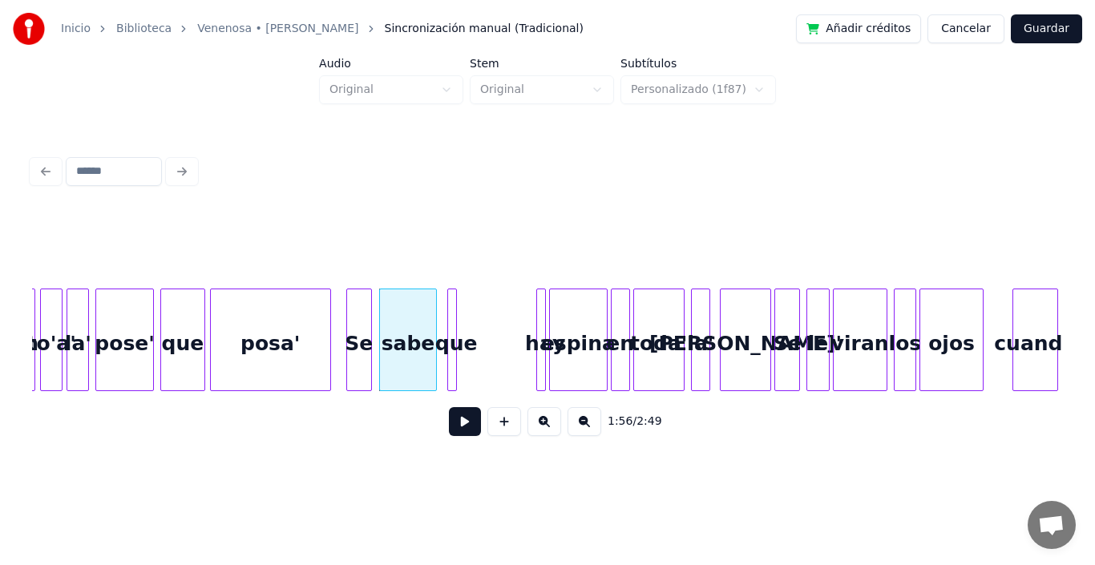
click at [448, 342] on div "que" at bounding box center [456, 344] width 16 height 109
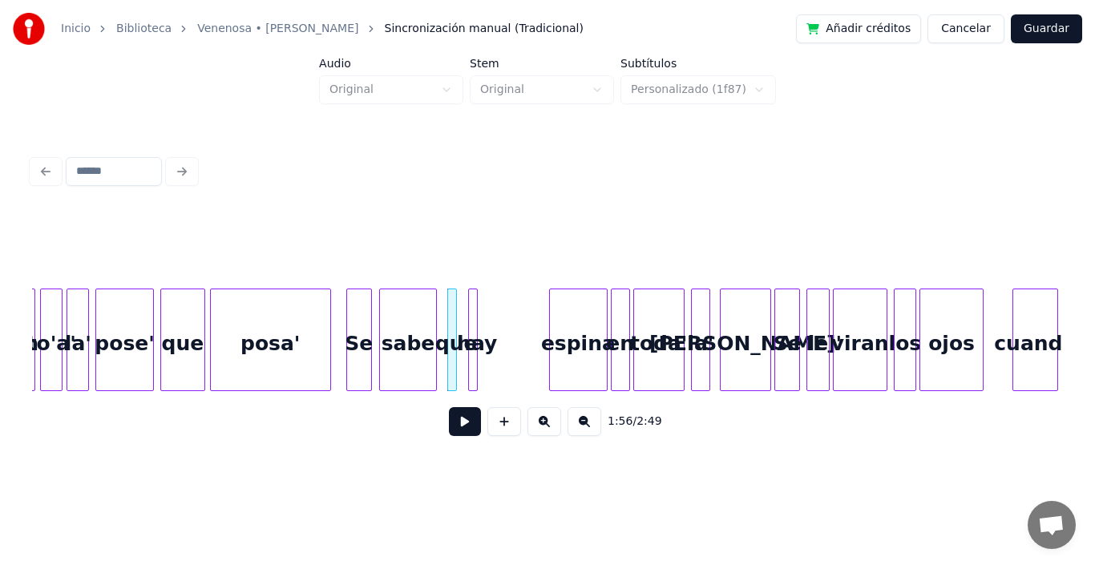
click at [478, 318] on div "hay" at bounding box center [477, 344] width 16 height 109
click at [489, 319] on div at bounding box center [490, 340] width 5 height 101
click at [460, 306] on div at bounding box center [460, 340] width 5 height 101
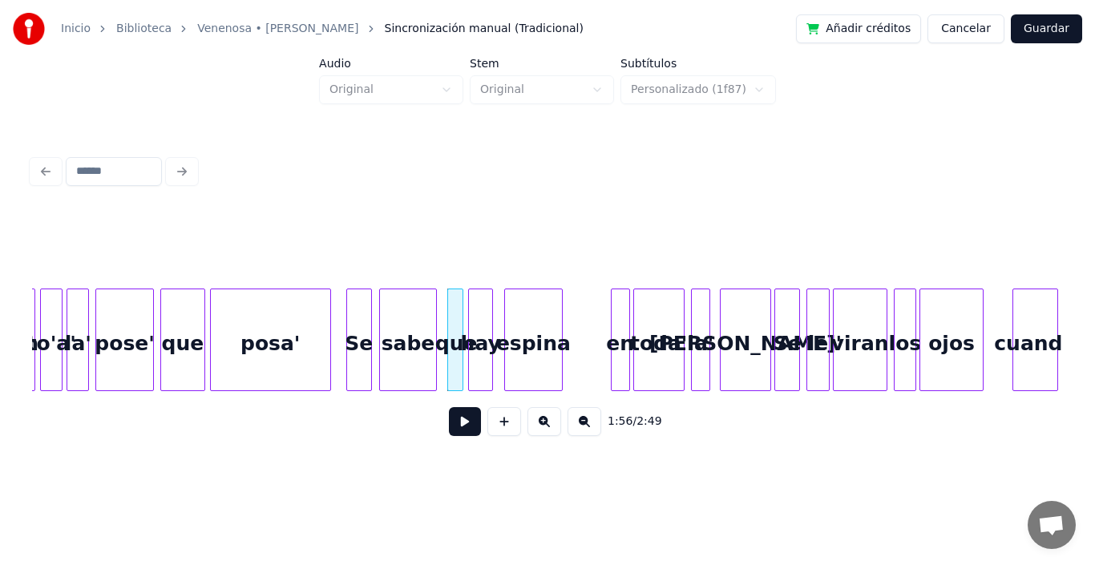
click at [532, 326] on div "espina" at bounding box center [533, 344] width 56 height 109
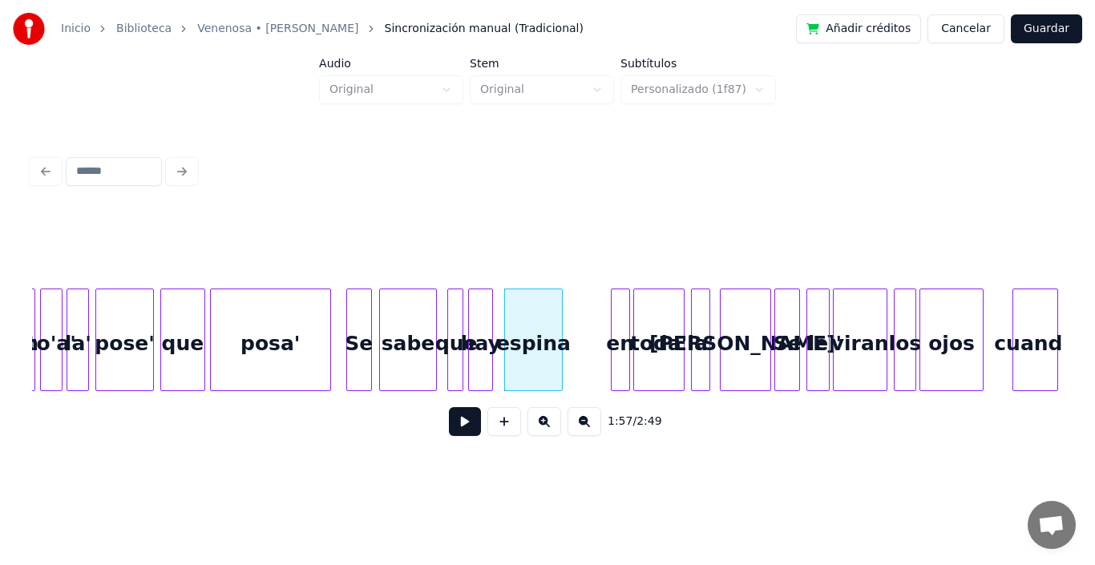
click at [358, 352] on div "Se" at bounding box center [359, 344] width 24 height 109
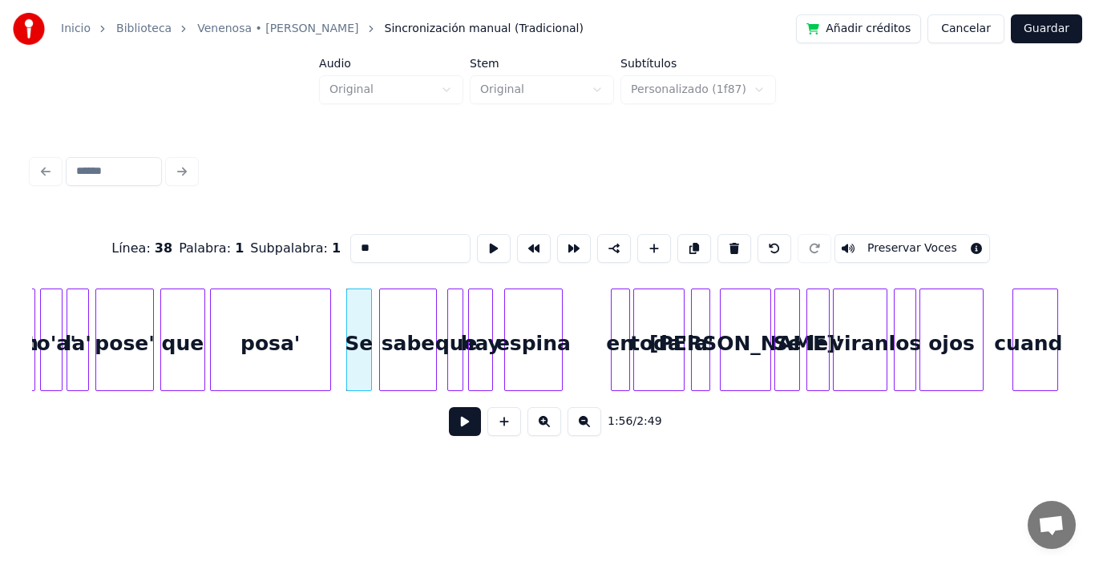
click at [456, 423] on button at bounding box center [465, 421] width 32 height 29
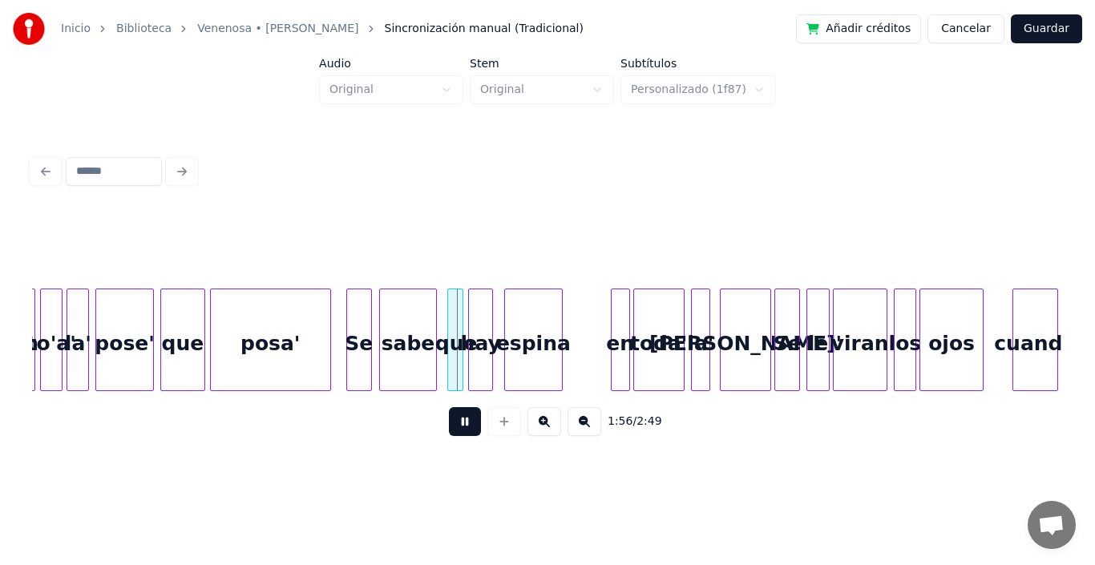
click at [456, 423] on button at bounding box center [465, 421] width 32 height 29
click at [445, 312] on div at bounding box center [447, 340] width 5 height 101
click at [497, 306] on div at bounding box center [496, 340] width 5 height 101
click at [361, 314] on div "Se" at bounding box center [359, 344] width 24 height 109
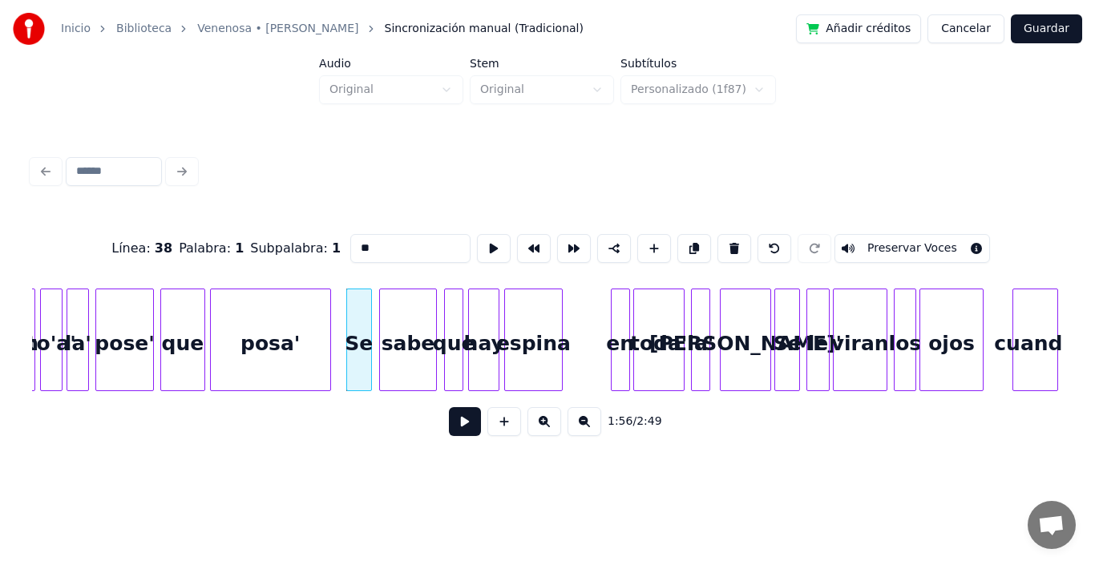
click at [453, 426] on button at bounding box center [465, 421] width 32 height 29
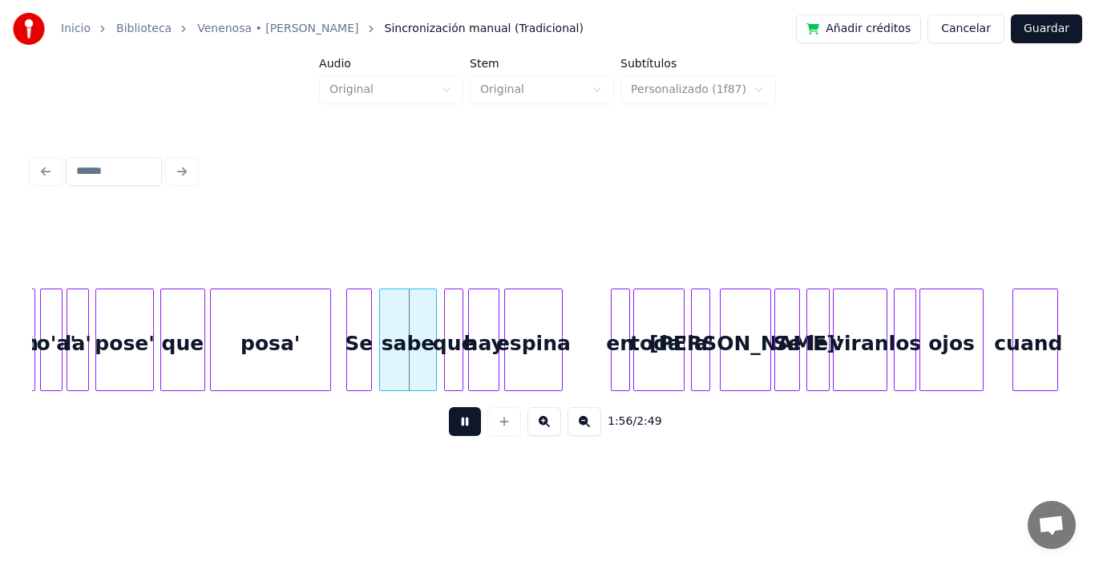
click at [453, 426] on button at bounding box center [465, 421] width 32 height 29
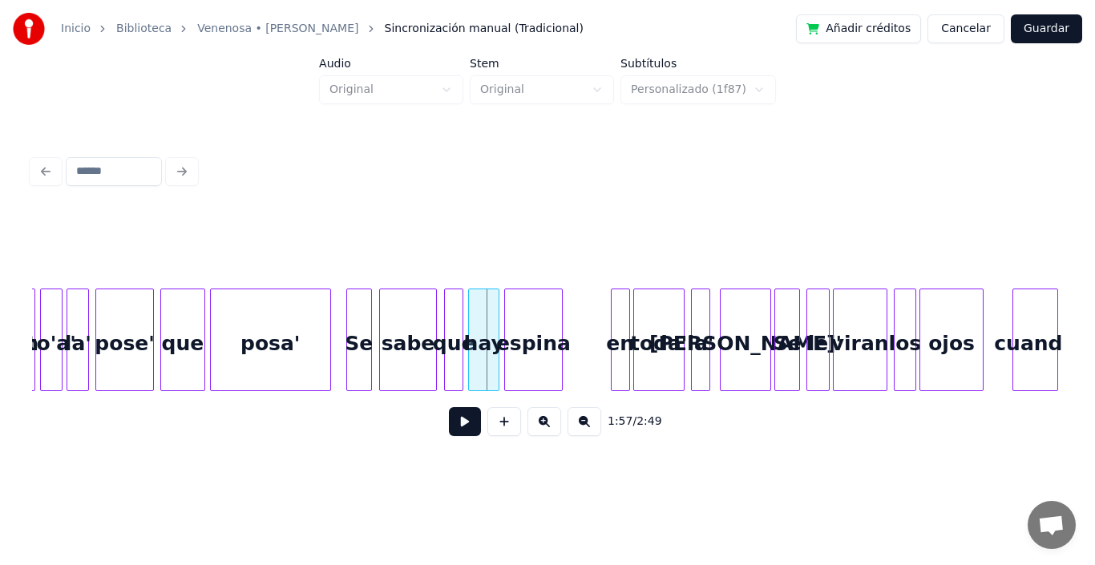
click at [453, 426] on button at bounding box center [465, 421] width 32 height 29
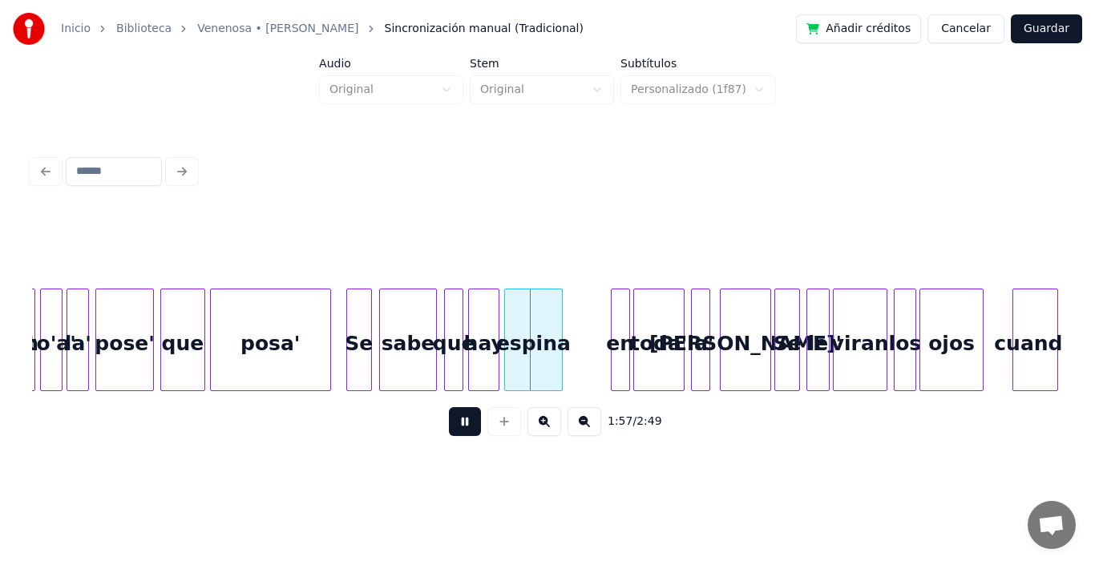
click at [453, 426] on button at bounding box center [465, 421] width 32 height 29
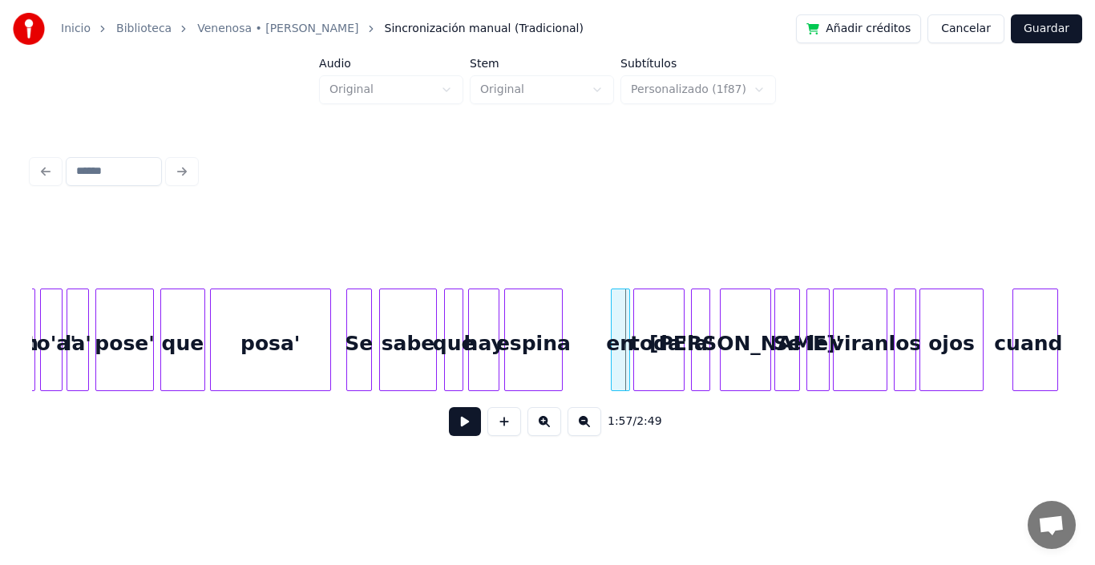
click at [453, 426] on button at bounding box center [465, 421] width 32 height 29
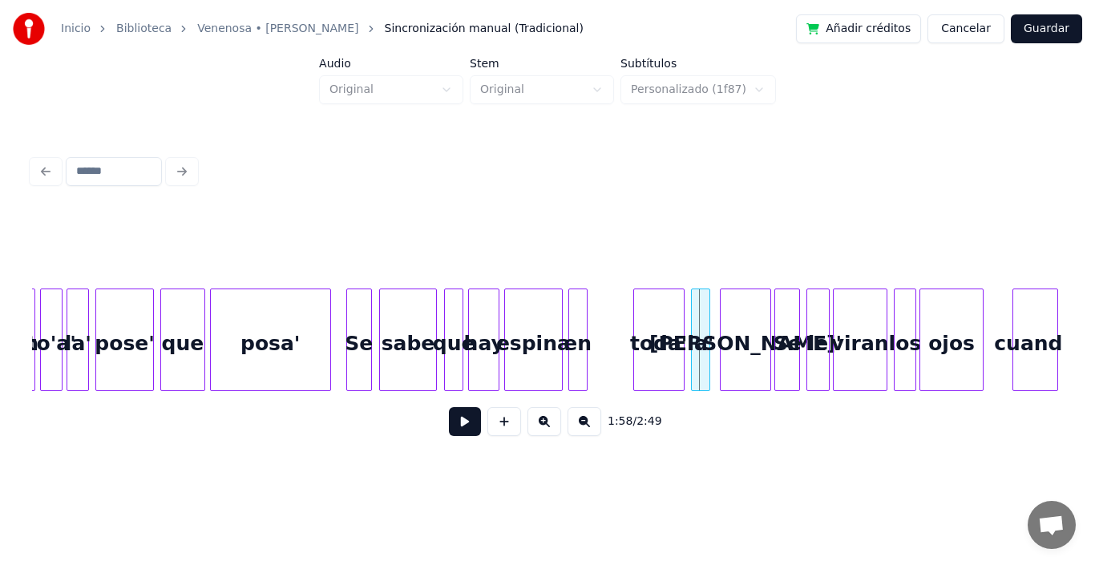
click at [578, 325] on div "en" at bounding box center [578, 344] width 18 height 109
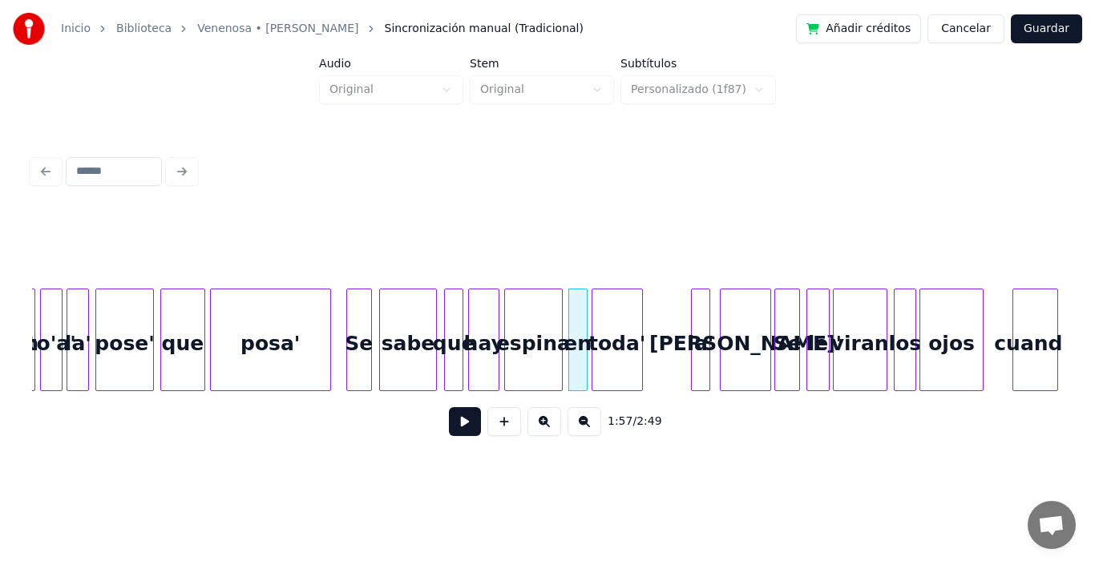
click at [612, 328] on div "toda'" at bounding box center [618, 344] width 50 height 109
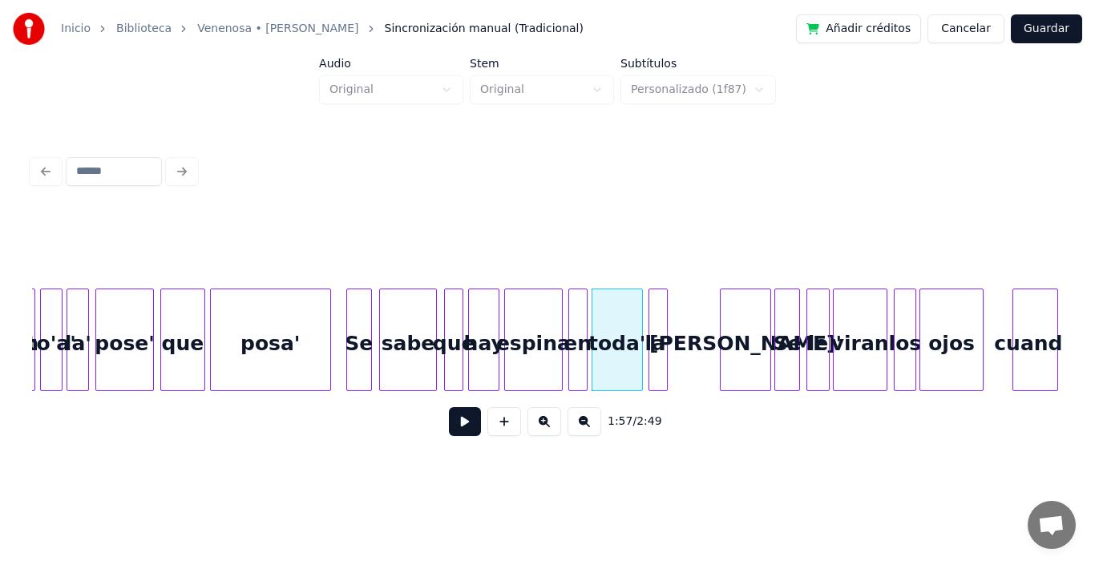
click at [661, 326] on div "la'" at bounding box center [659, 344] width 18 height 109
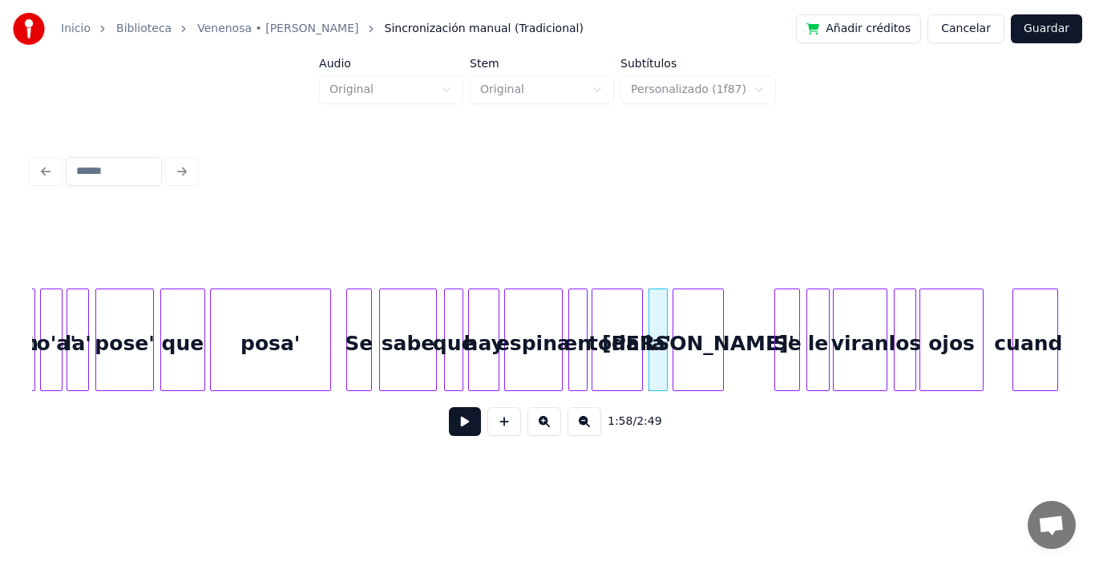
click at [696, 328] on div "[PERSON_NAME]'" at bounding box center [699, 344] width 50 height 109
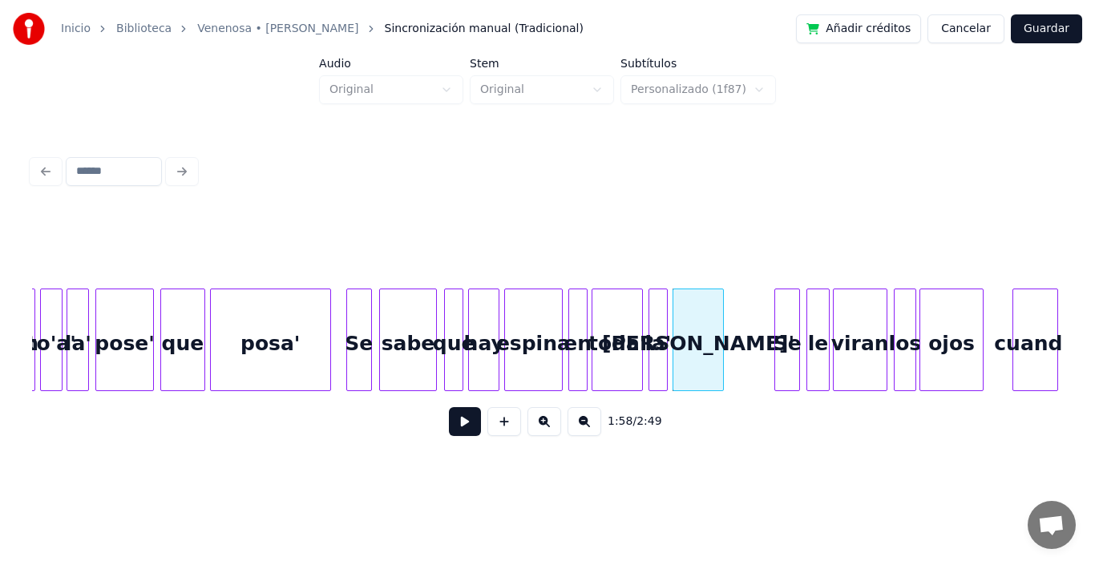
click at [626, 311] on div "toda'" at bounding box center [618, 344] width 50 height 109
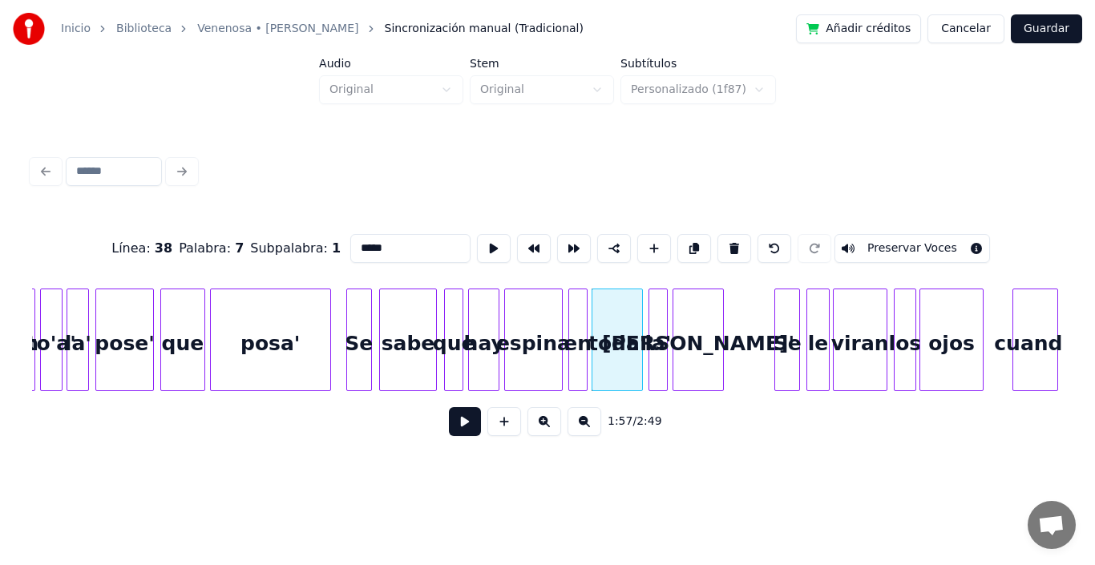
click at [449, 432] on button at bounding box center [465, 421] width 32 height 29
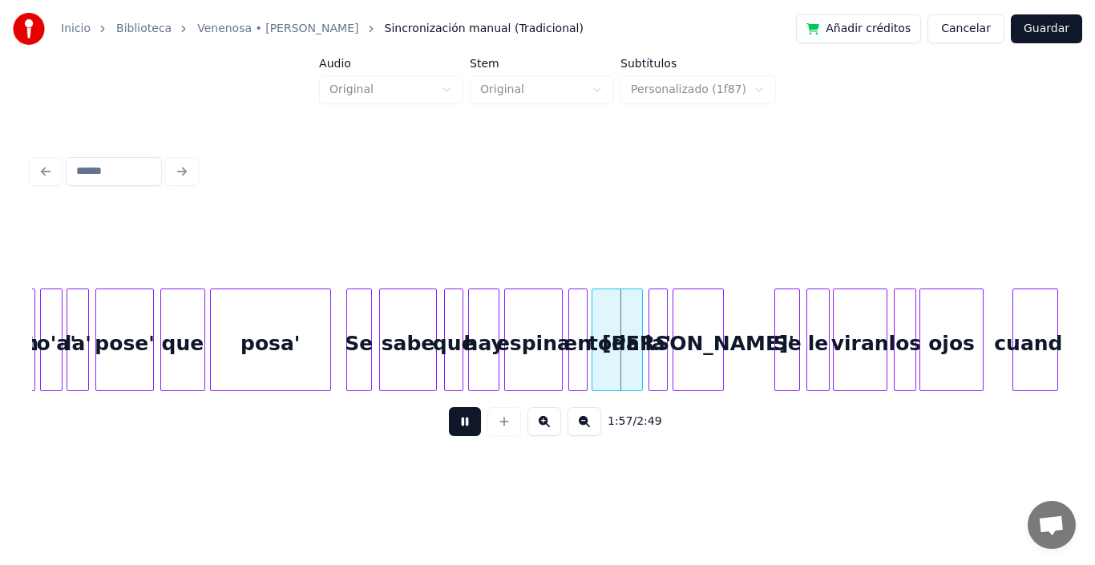
click at [449, 432] on button at bounding box center [465, 421] width 32 height 29
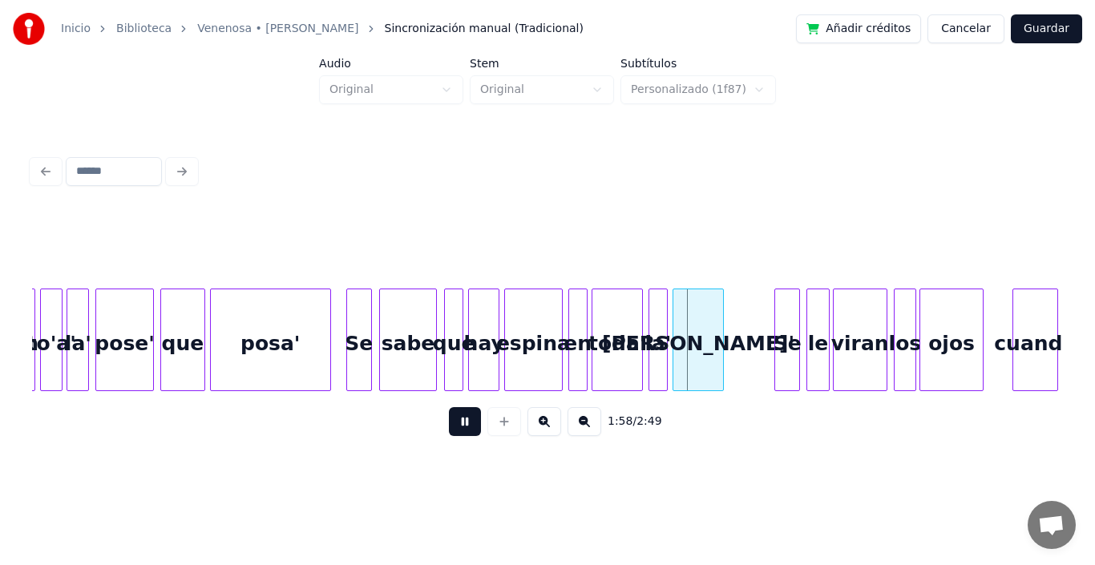
click at [449, 432] on button at bounding box center [465, 421] width 32 height 29
click at [613, 298] on div at bounding box center [613, 340] width 5 height 101
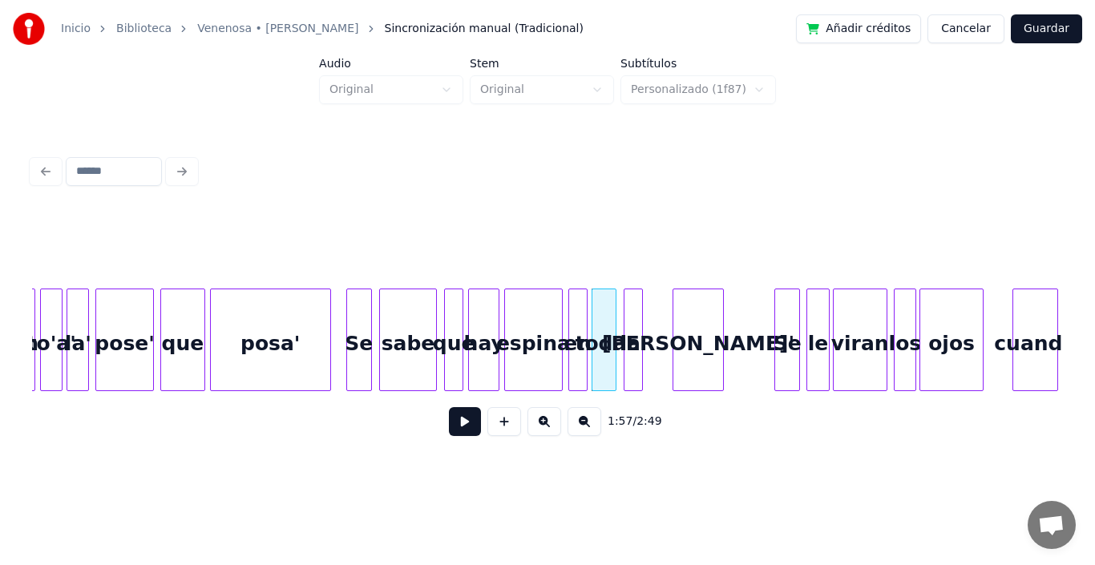
click at [633, 319] on div "la'" at bounding box center [634, 344] width 18 height 109
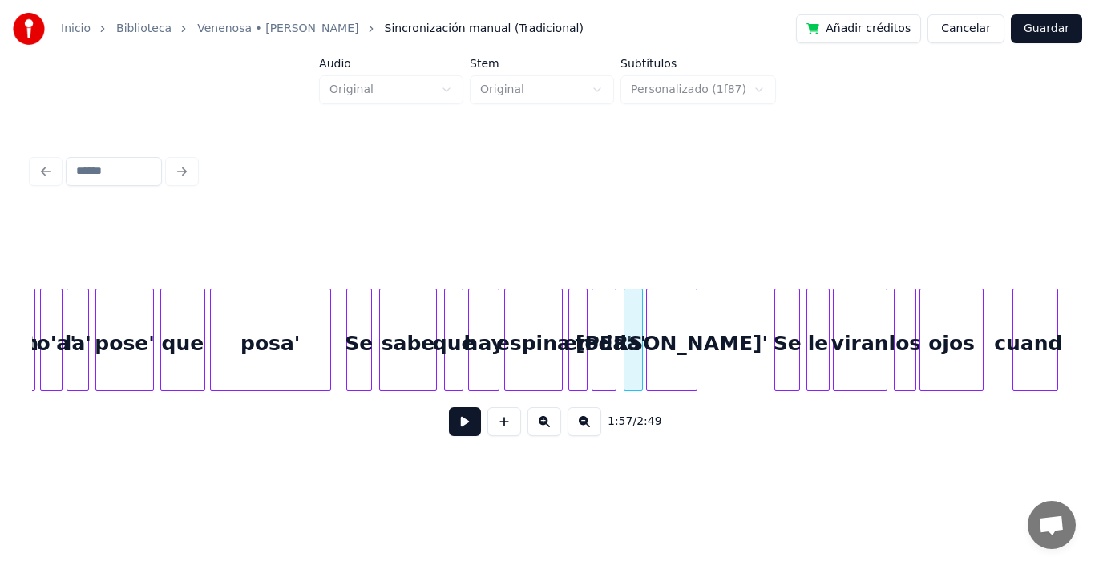
click at [679, 330] on div "[PERSON_NAME]'" at bounding box center [672, 344] width 50 height 109
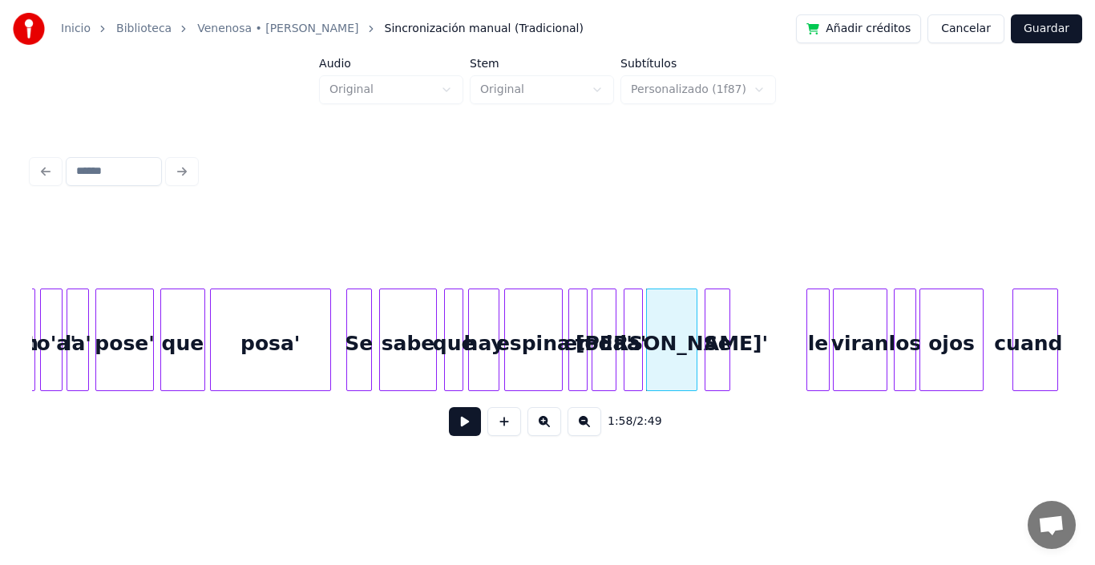
click at [716, 341] on div "Se" at bounding box center [718, 344] width 24 height 109
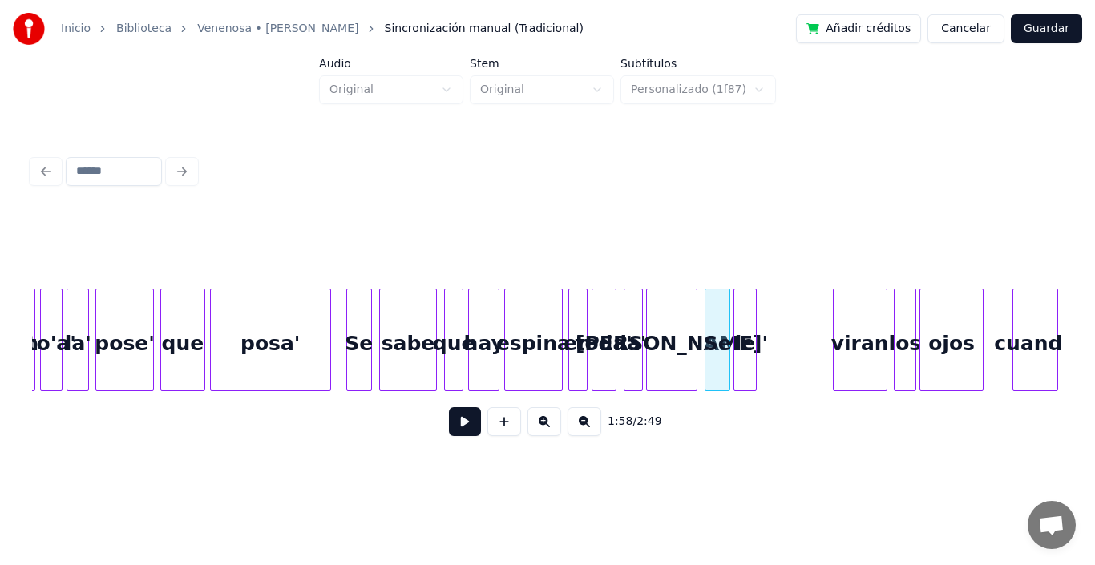
click at [744, 338] on div "le" at bounding box center [745, 344] width 21 height 109
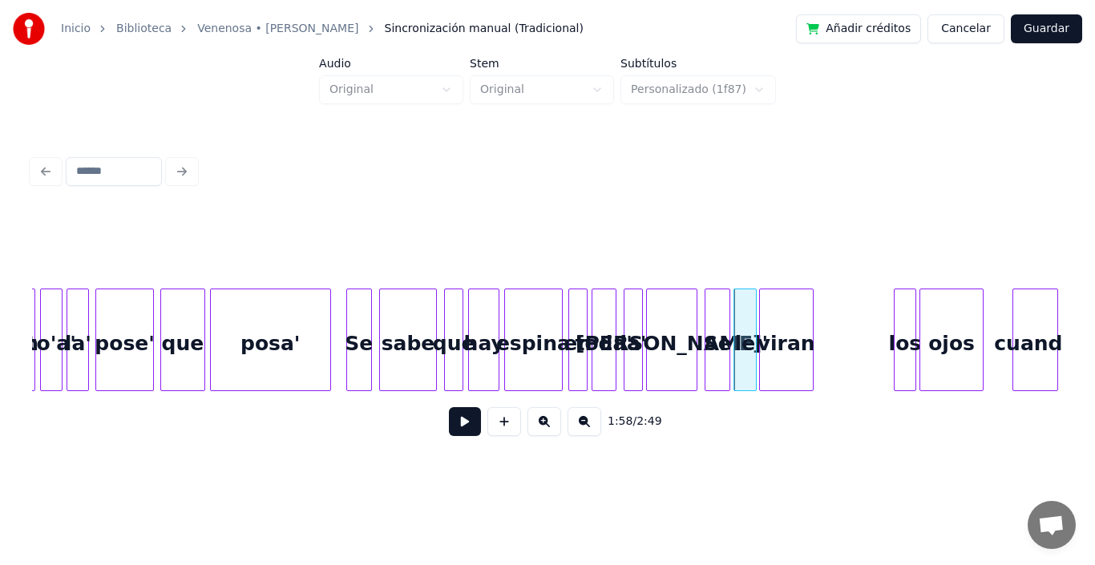
click at [787, 342] on div "viran" at bounding box center [786, 344] width 53 height 109
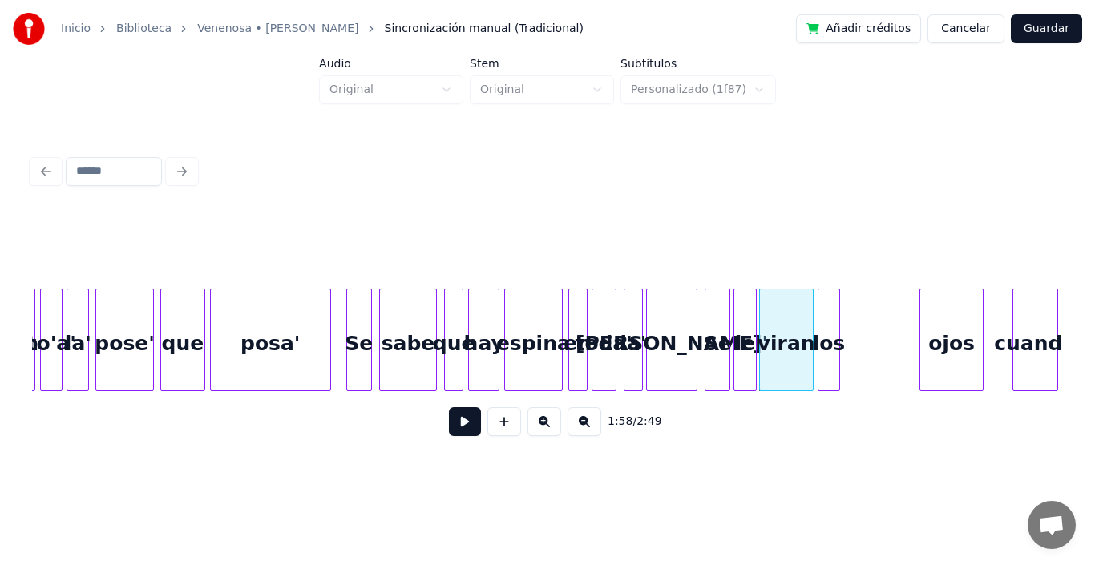
click at [832, 332] on div "los" at bounding box center [829, 344] width 21 height 109
click at [603, 316] on div "toda'" at bounding box center [604, 344] width 23 height 109
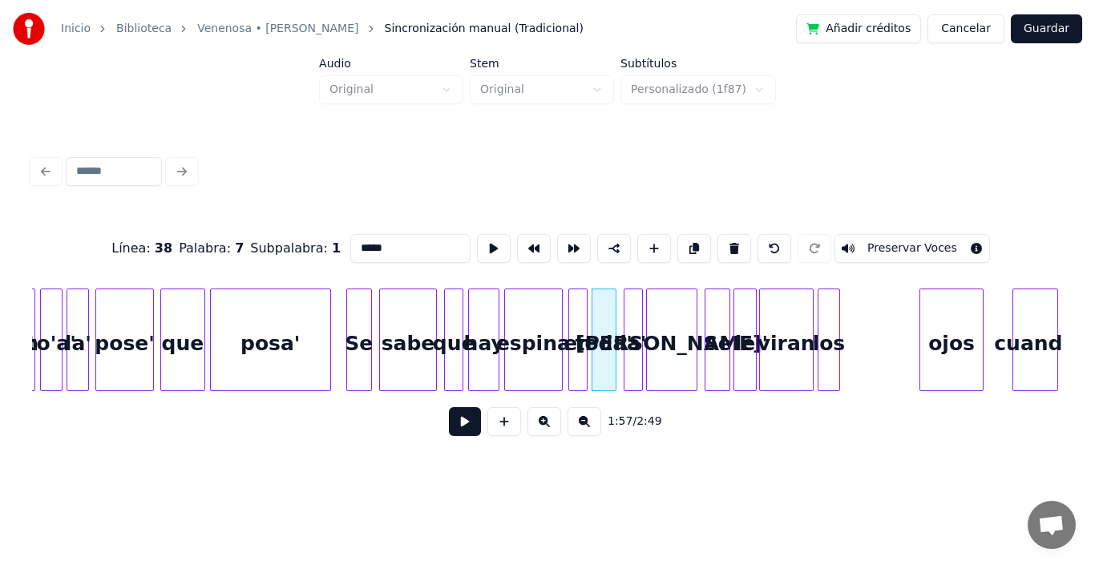
click at [606, 324] on div "toda'" at bounding box center [604, 344] width 23 height 109
click at [454, 427] on button at bounding box center [465, 421] width 32 height 29
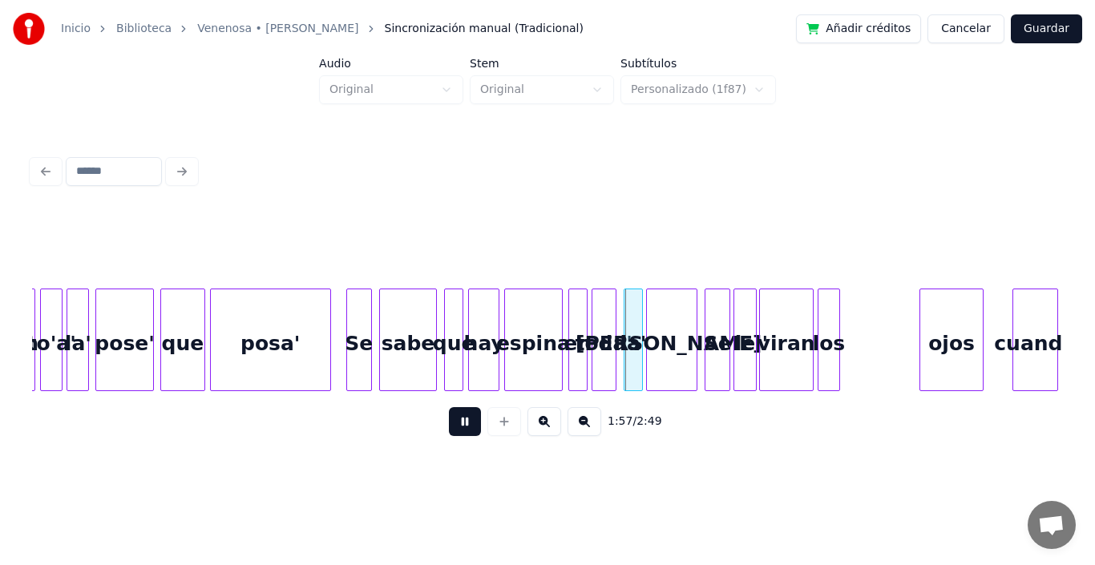
click at [454, 427] on button at bounding box center [465, 421] width 32 height 29
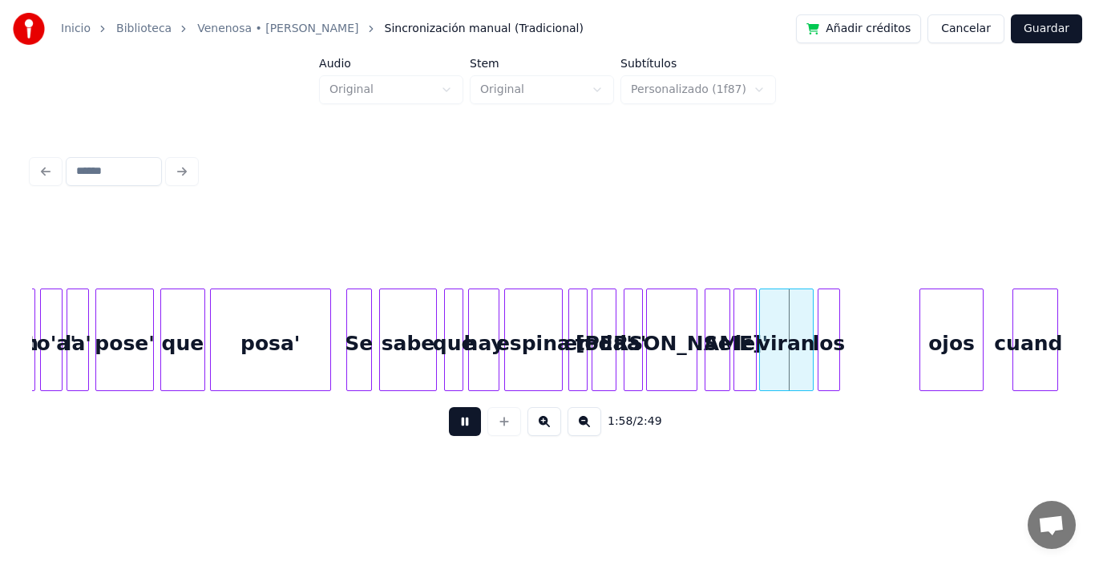
click at [454, 427] on button at bounding box center [465, 421] width 32 height 29
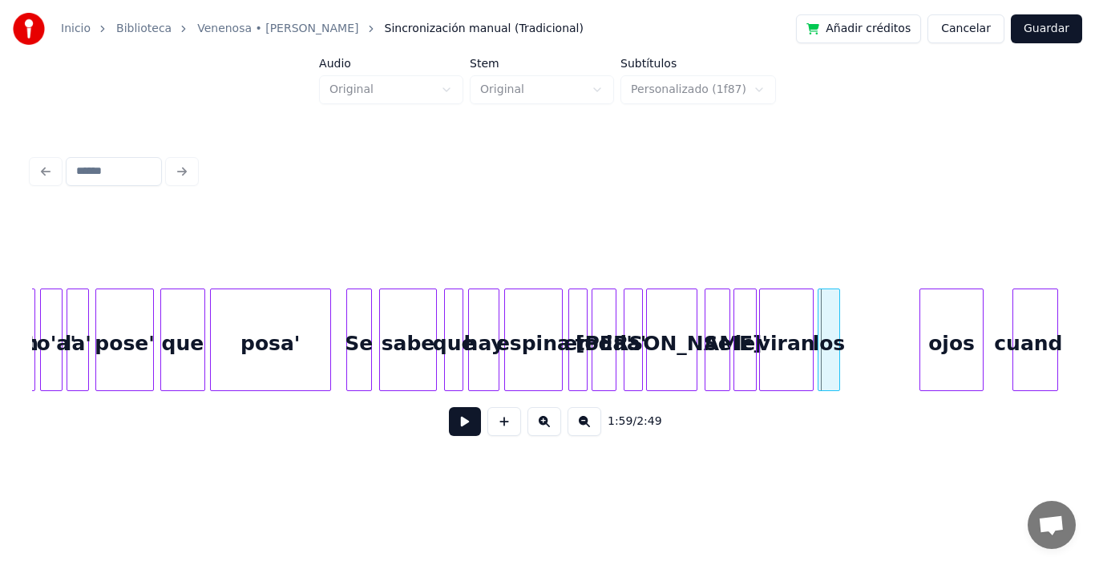
click at [708, 310] on div at bounding box center [708, 340] width 5 height 101
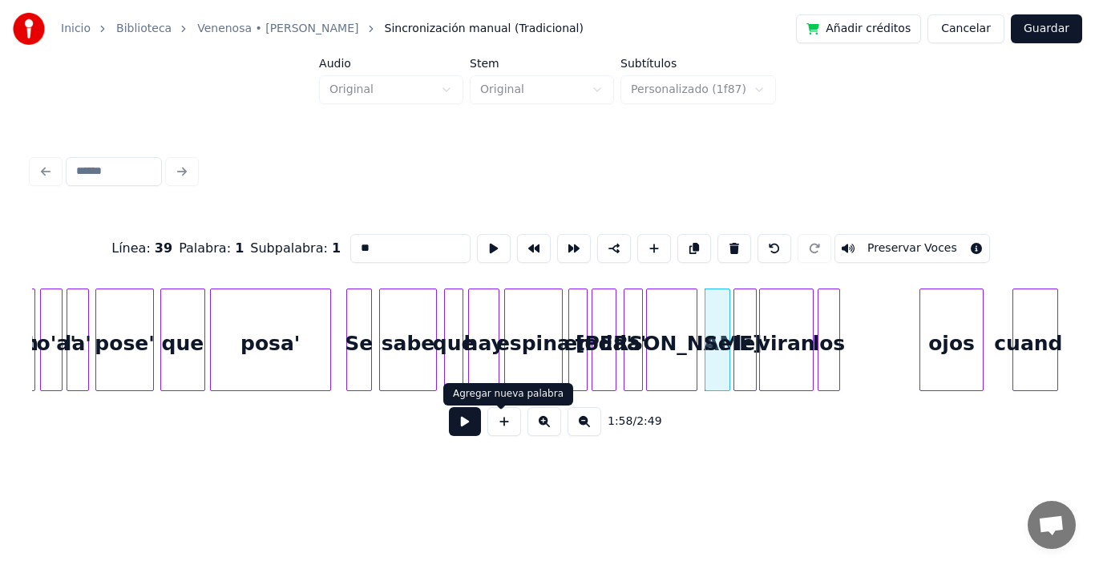
click at [449, 436] on button at bounding box center [465, 421] width 32 height 29
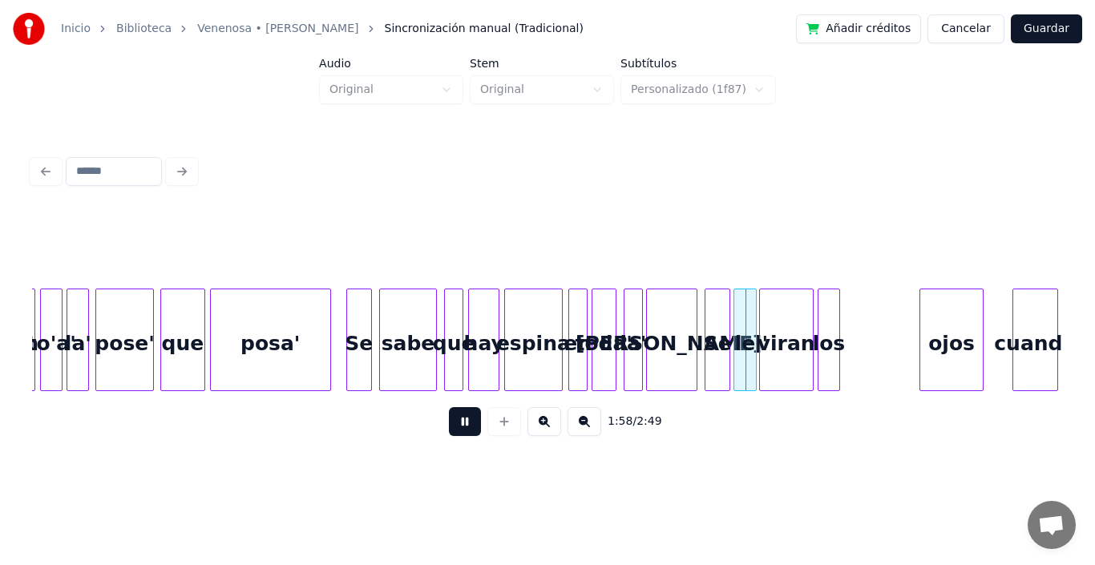
click at [449, 436] on button at bounding box center [465, 421] width 32 height 29
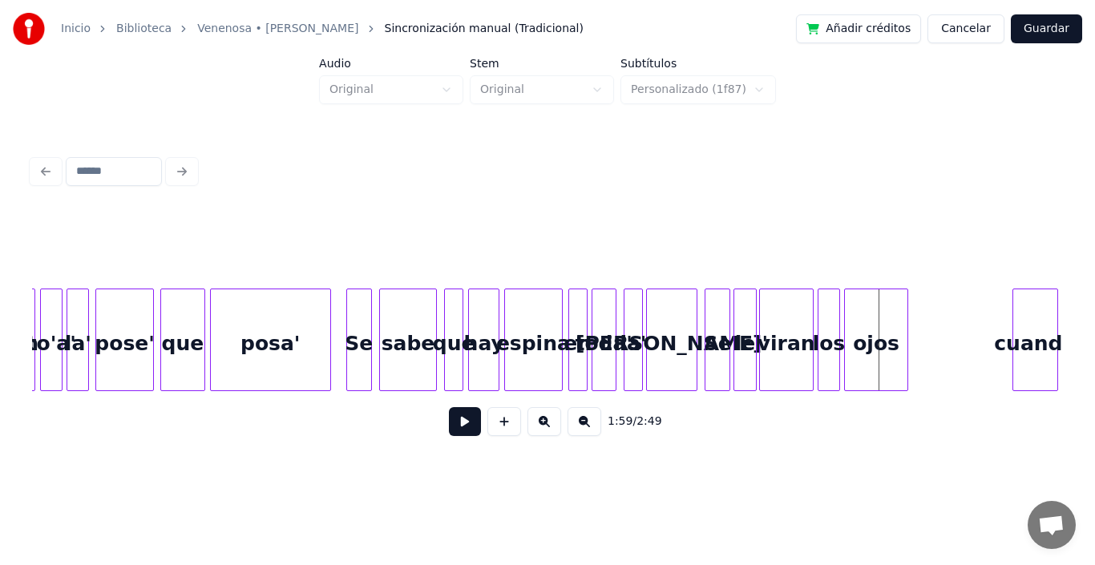
click at [880, 340] on div "ojos" at bounding box center [876, 344] width 63 height 109
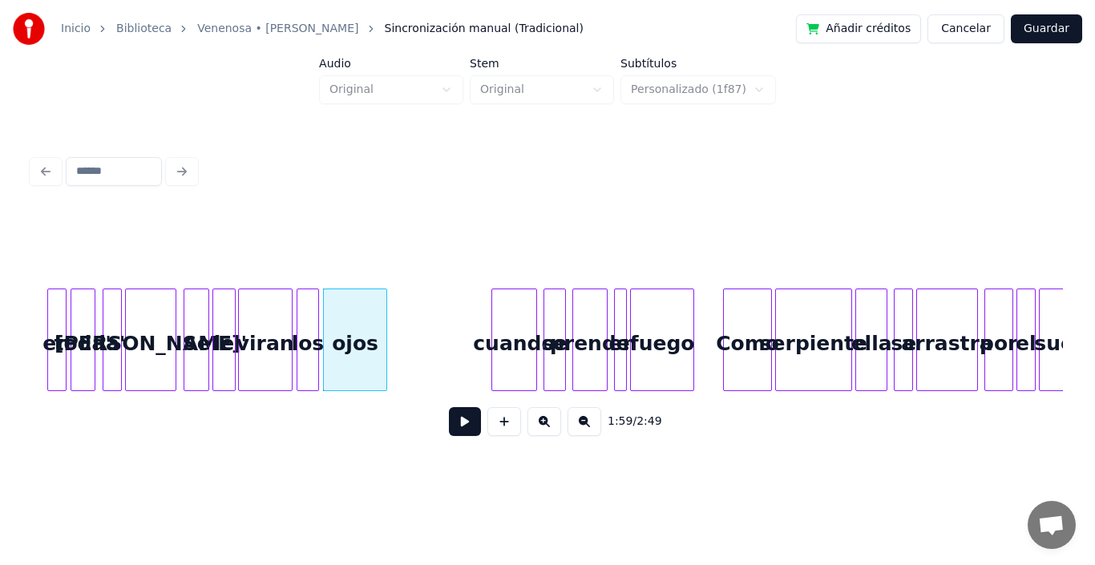
scroll to position [0, 18886]
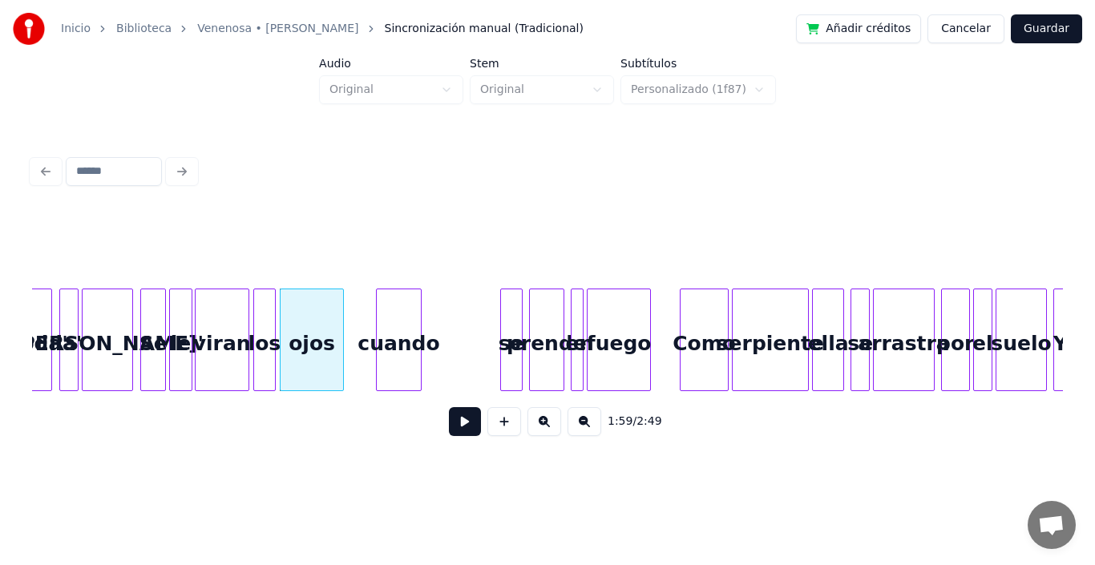
click at [400, 339] on div "cuando" at bounding box center [398, 344] width 43 height 109
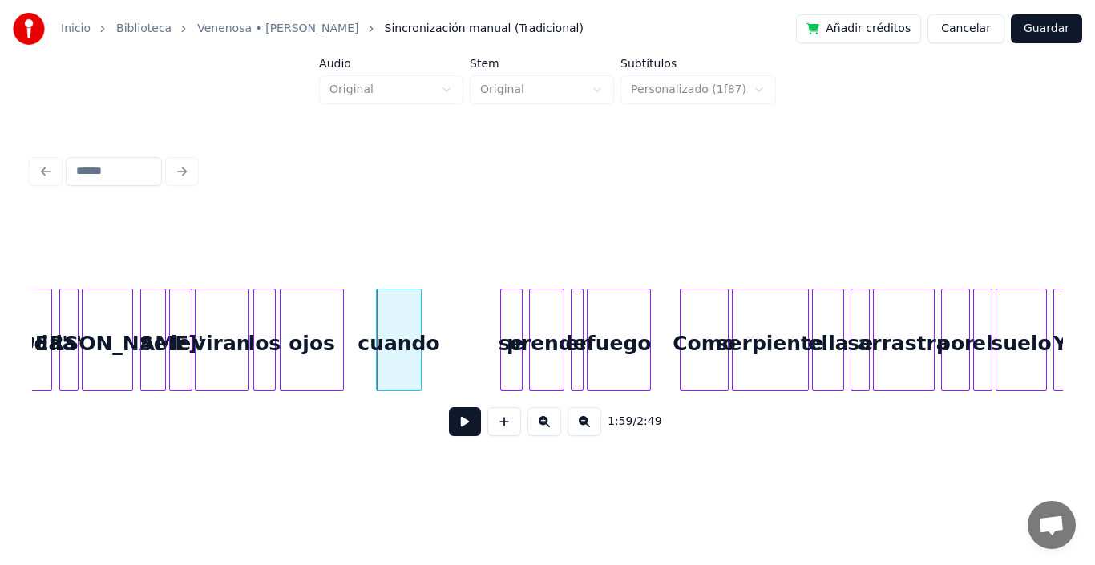
click at [512, 338] on div "se" at bounding box center [511, 344] width 21 height 109
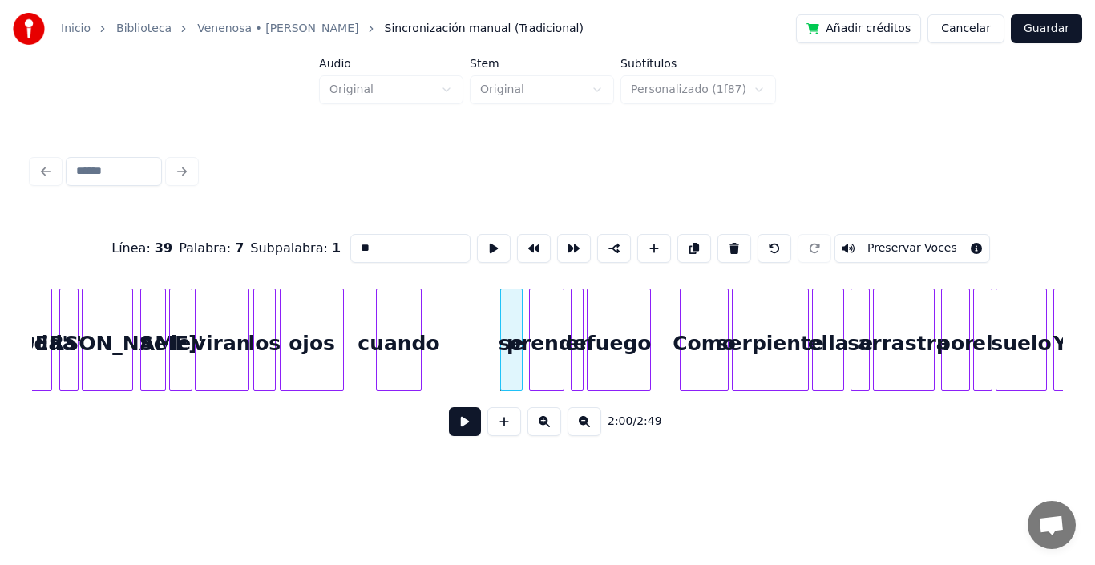
click at [545, 346] on div "prende" at bounding box center [547, 344] width 34 height 109
click at [576, 338] on div at bounding box center [574, 340] width 5 height 101
click at [520, 333] on div at bounding box center [519, 340] width 5 height 101
click at [541, 333] on div "prende" at bounding box center [547, 344] width 34 height 109
type input "******"
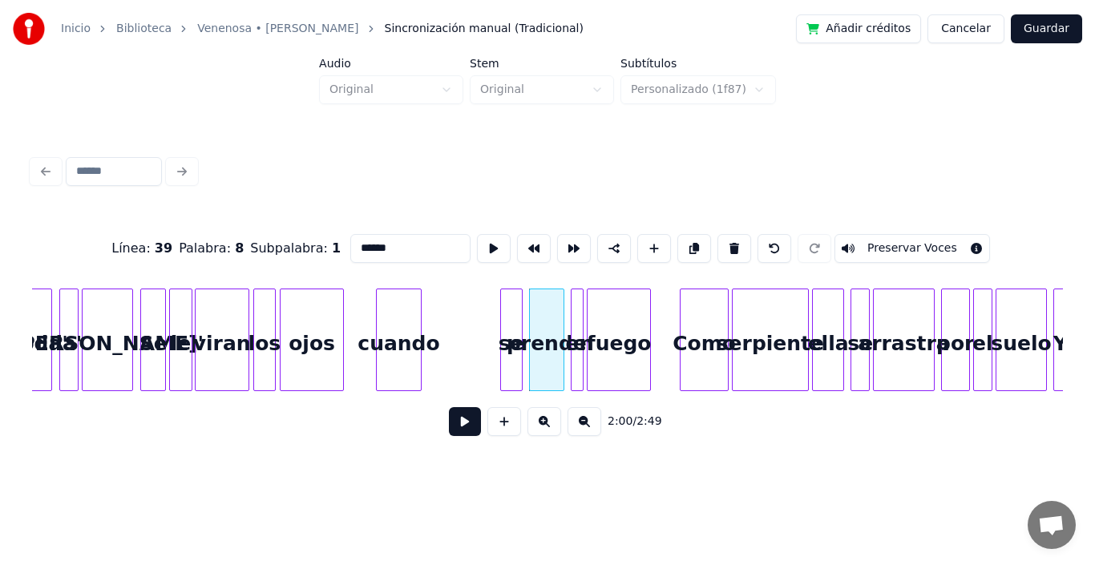
drag, startPoint x: 472, startPoint y: 298, endPoint x: 790, endPoint y: 359, distance: 323.4
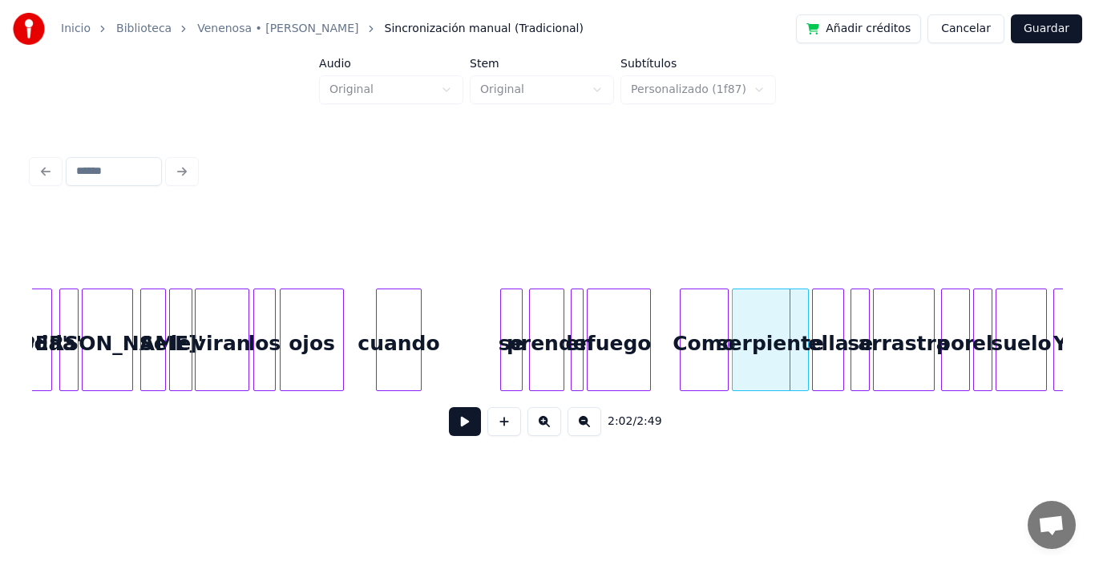
click at [514, 318] on div "se" at bounding box center [511, 344] width 21 height 109
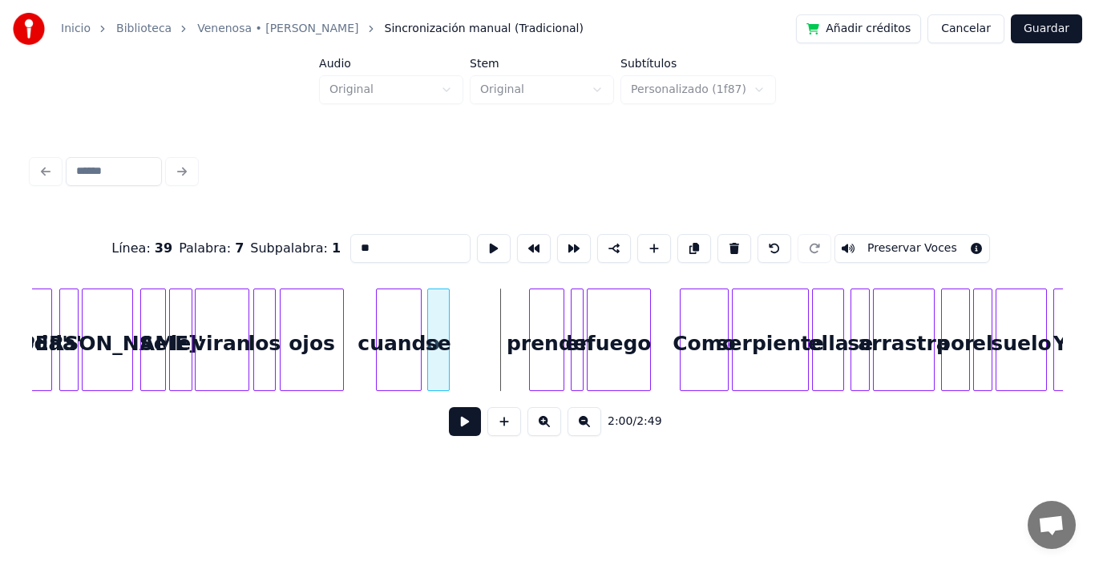
click at [441, 322] on div "se" at bounding box center [438, 344] width 21 height 109
click at [477, 337] on div "prende" at bounding box center [474, 344] width 34 height 109
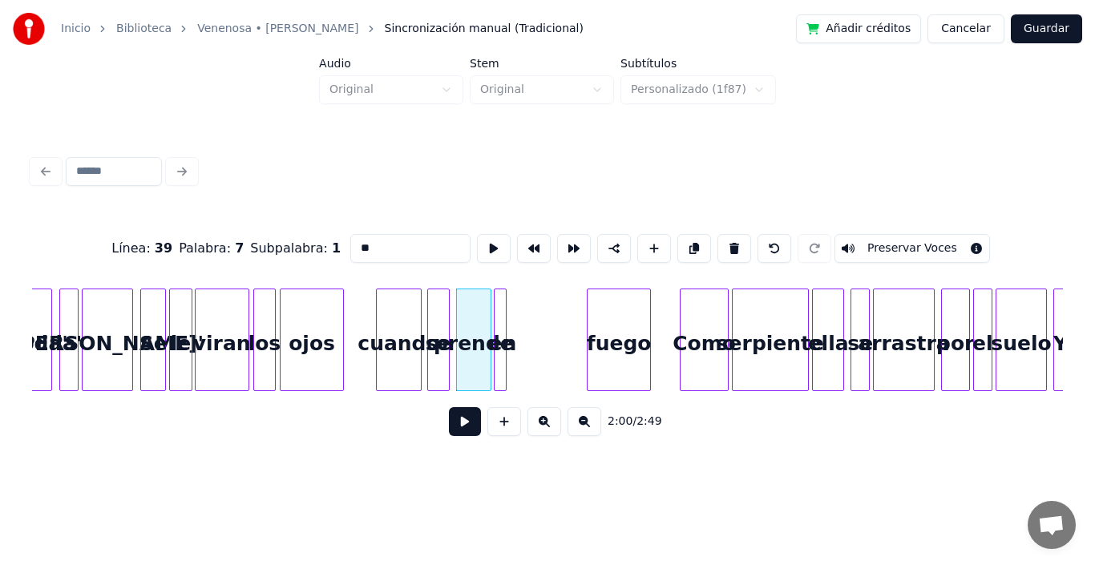
click at [500, 336] on div "en" at bounding box center [503, 344] width 16 height 109
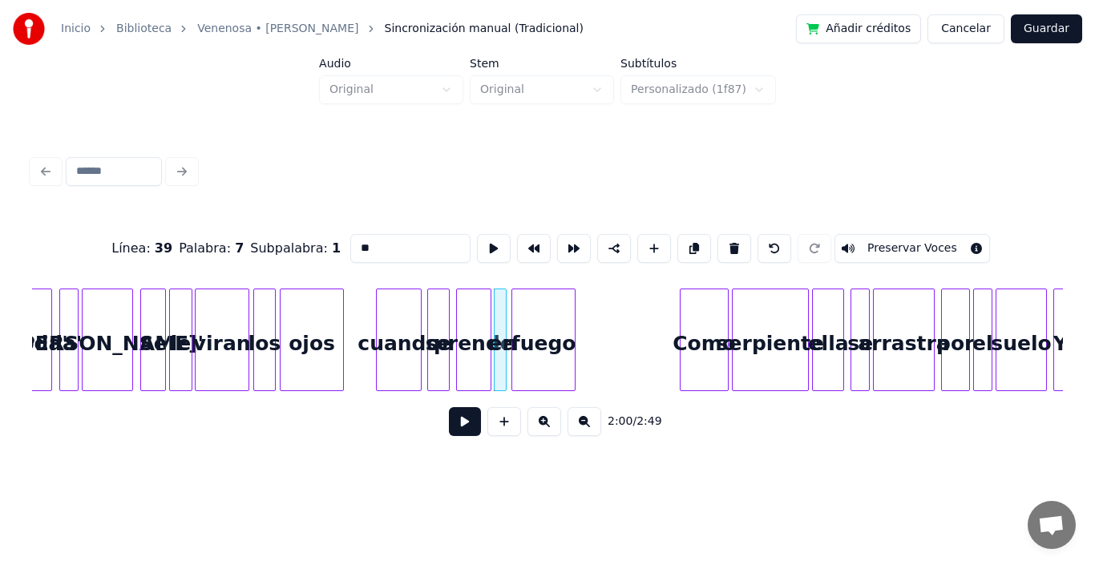
click at [545, 338] on div "fuego" at bounding box center [543, 344] width 63 height 109
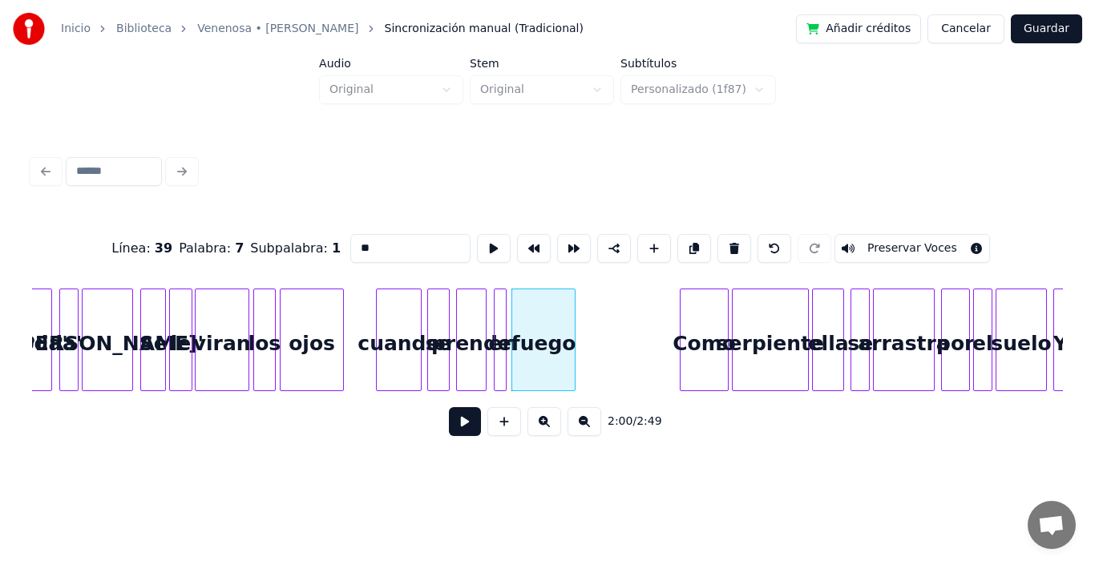
click at [484, 300] on div at bounding box center [483, 340] width 5 height 101
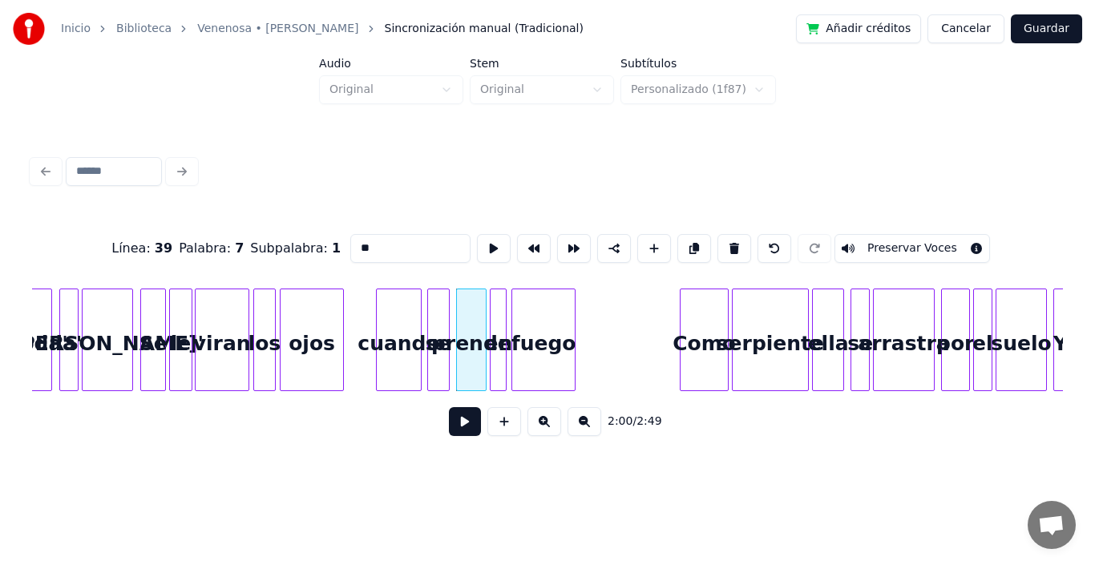
click at [492, 300] on div at bounding box center [493, 340] width 5 height 101
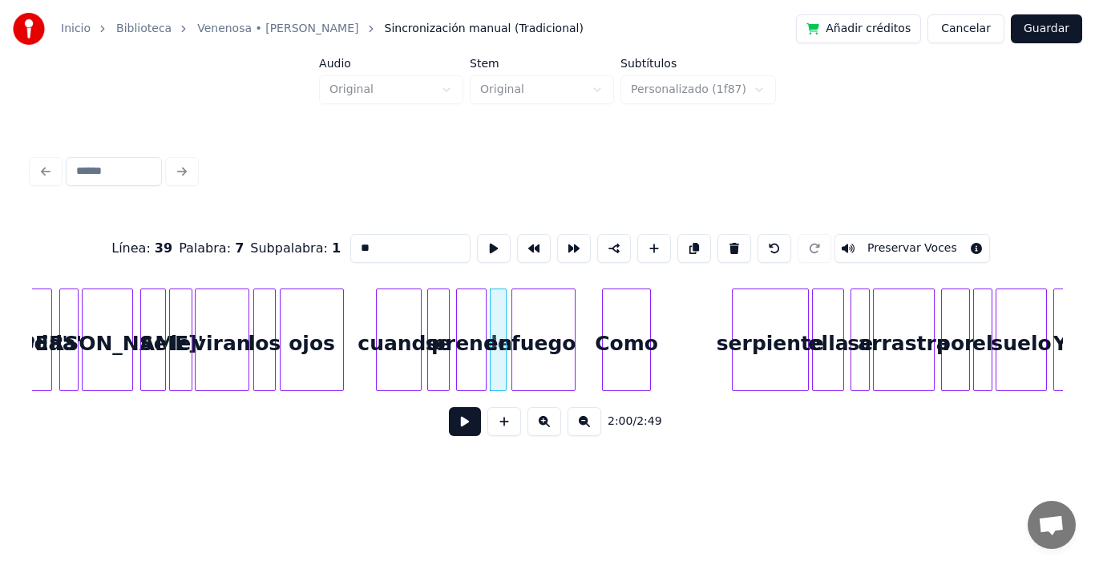
click at [626, 323] on div "Como" at bounding box center [626, 344] width 47 height 109
click at [404, 316] on div "cuando" at bounding box center [398, 344] width 43 height 109
type input "******"
click at [449, 429] on button at bounding box center [465, 421] width 32 height 29
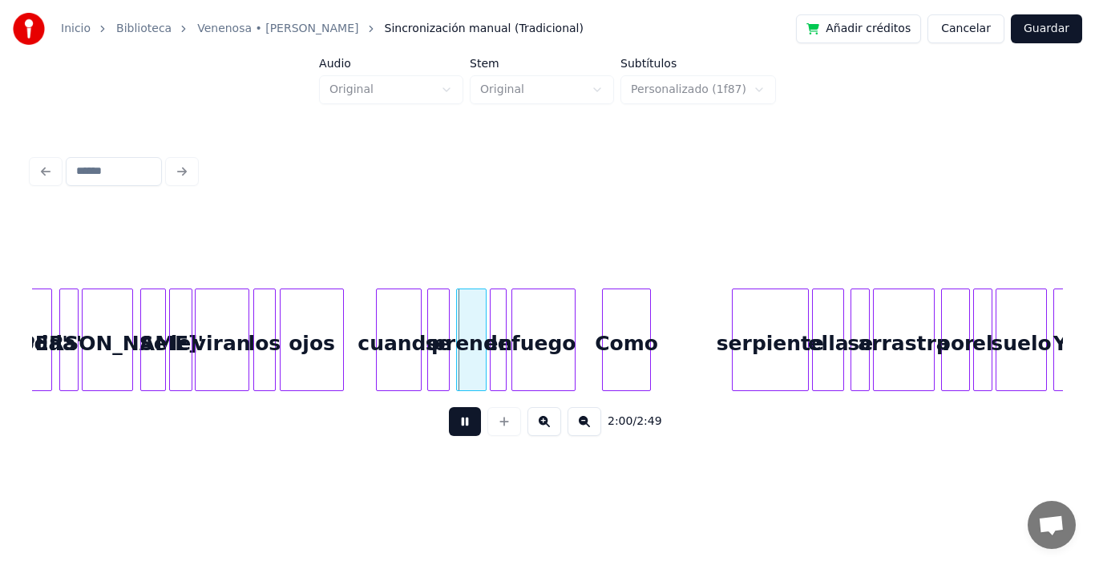
click at [449, 429] on button at bounding box center [465, 421] width 32 height 29
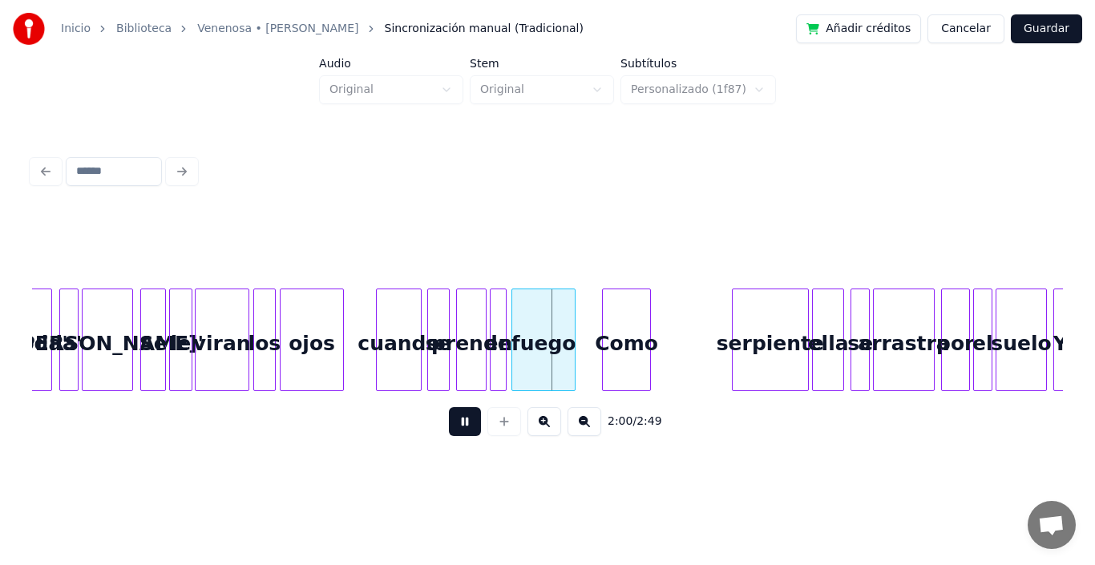
click at [449, 429] on button at bounding box center [465, 421] width 32 height 29
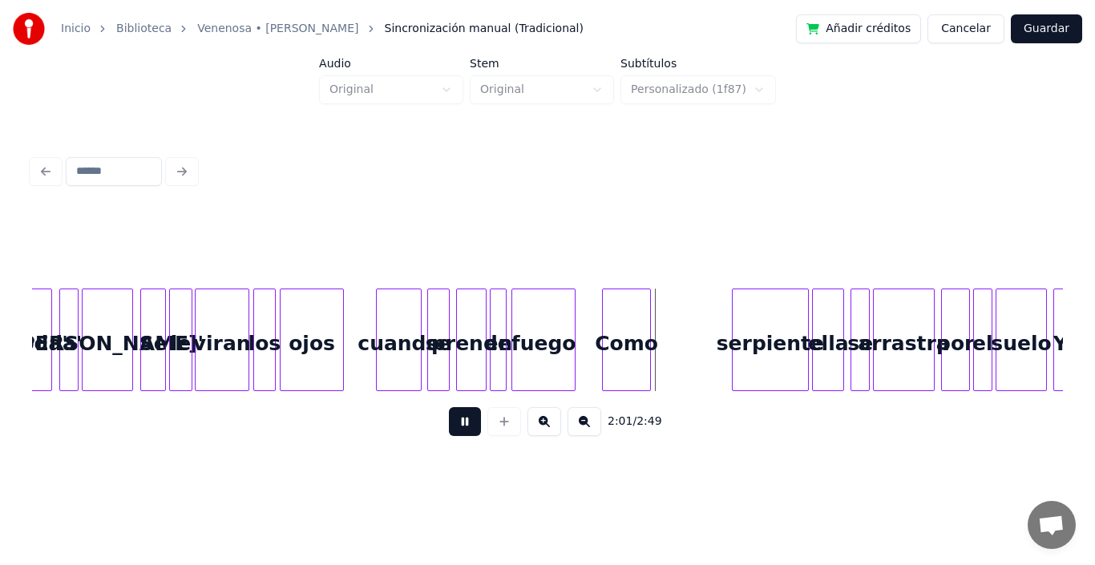
click at [449, 429] on button at bounding box center [465, 421] width 32 height 29
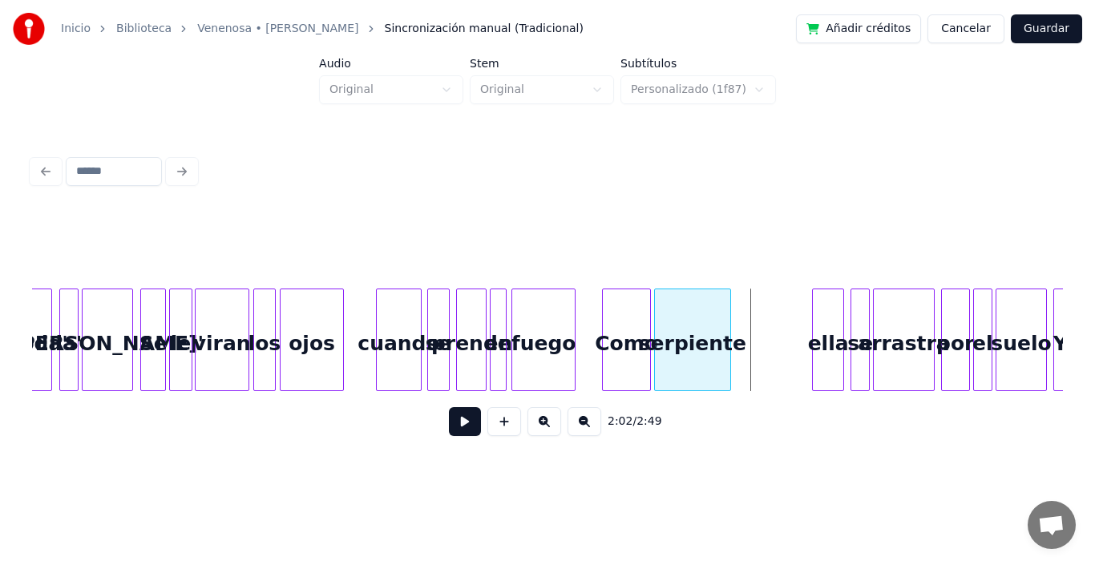
click at [700, 350] on div "serpiente" at bounding box center [692, 344] width 75 height 109
click at [748, 346] on div "ella" at bounding box center [753, 344] width 30 height 109
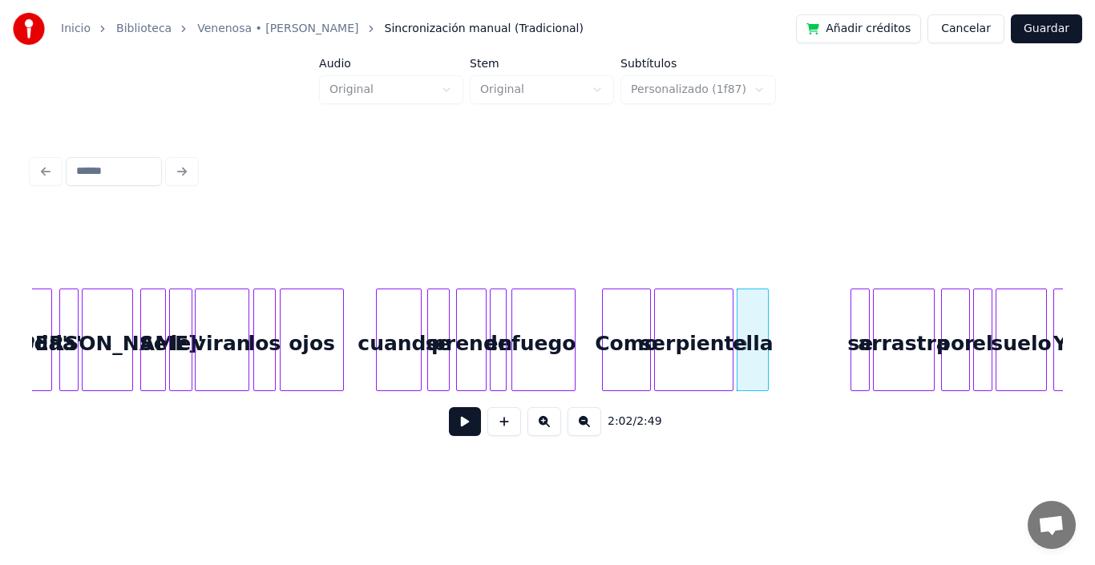
click at [732, 315] on div at bounding box center [730, 340] width 5 height 101
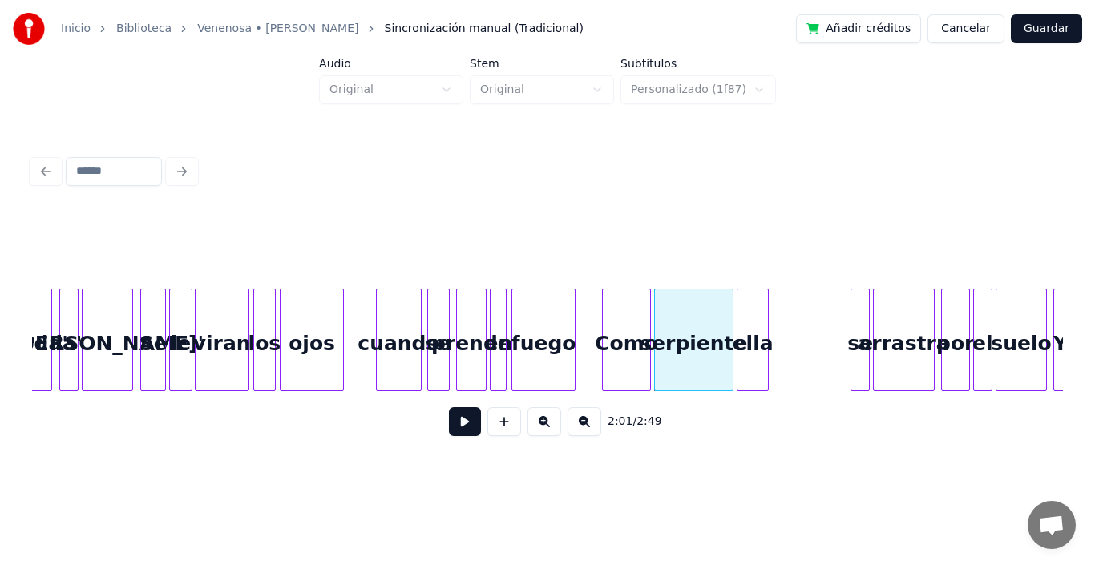
click at [689, 323] on div "serpiente" at bounding box center [694, 344] width 78 height 109
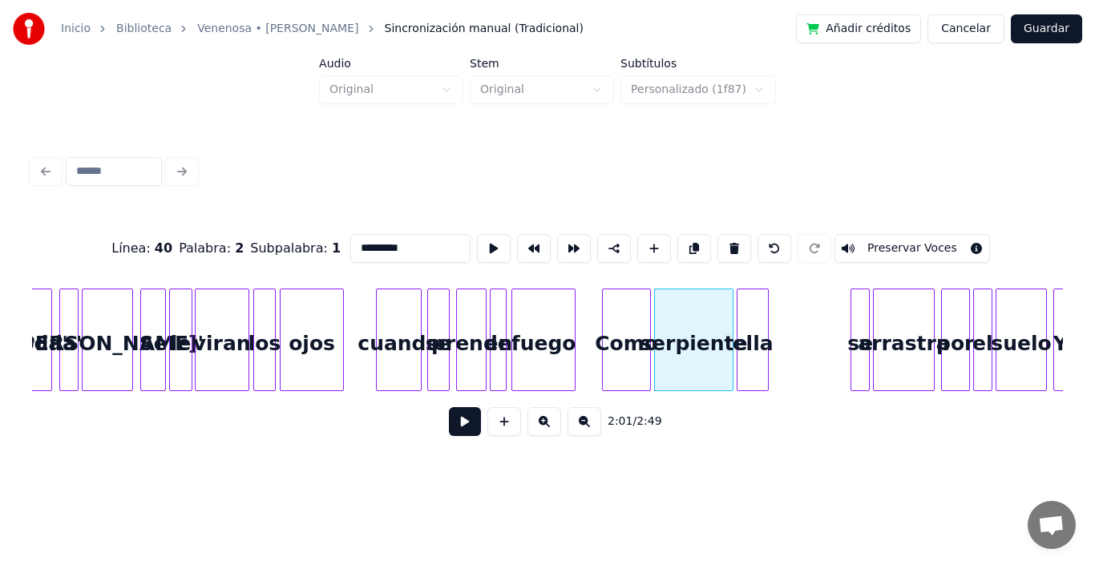
click at [449, 429] on button at bounding box center [465, 421] width 32 height 29
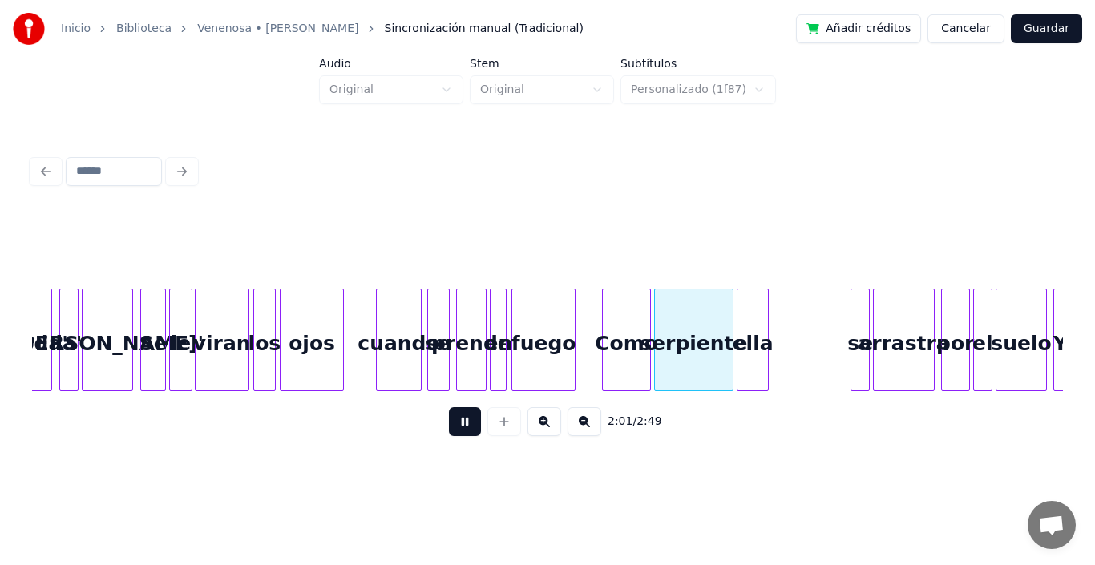
click at [449, 429] on button at bounding box center [465, 421] width 32 height 29
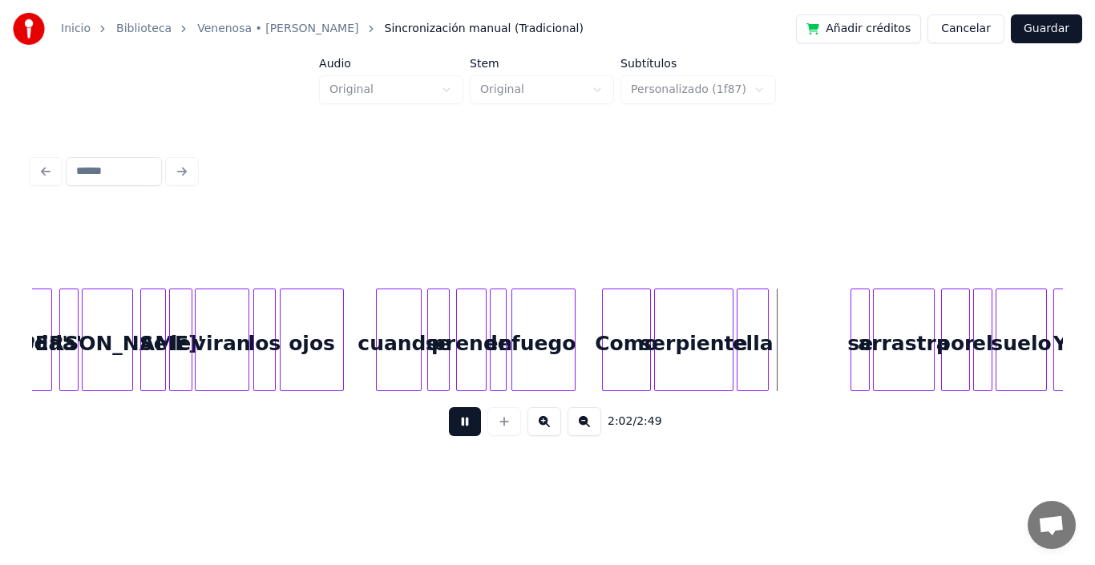
click at [449, 429] on button at bounding box center [465, 421] width 32 height 29
click at [784, 331] on div "se" at bounding box center [783, 344] width 18 height 109
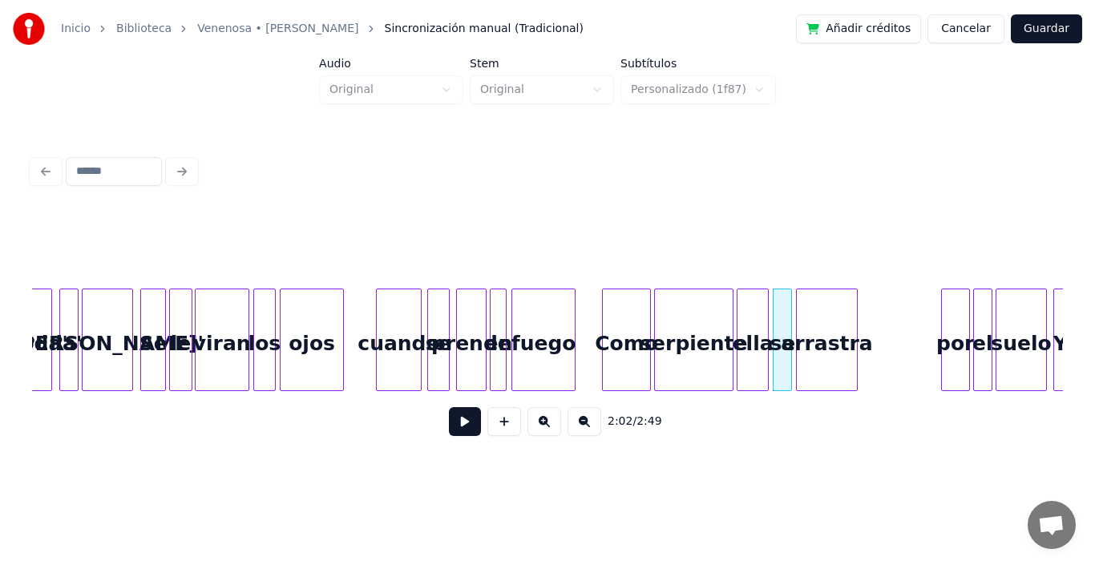
click at [818, 334] on div "arrastra" at bounding box center [826, 344] width 59 height 109
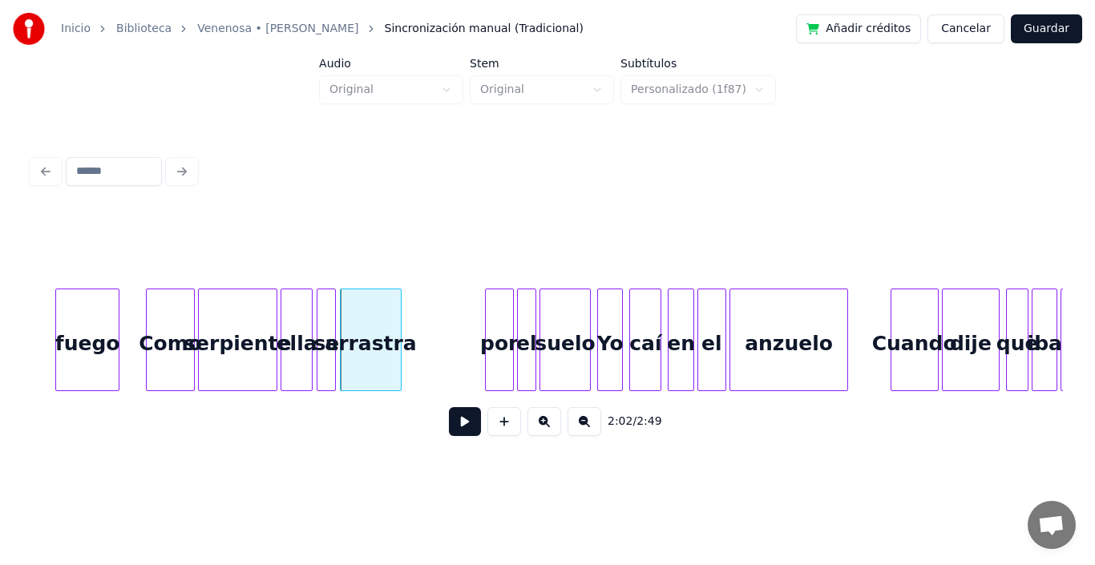
scroll to position [0, 19429]
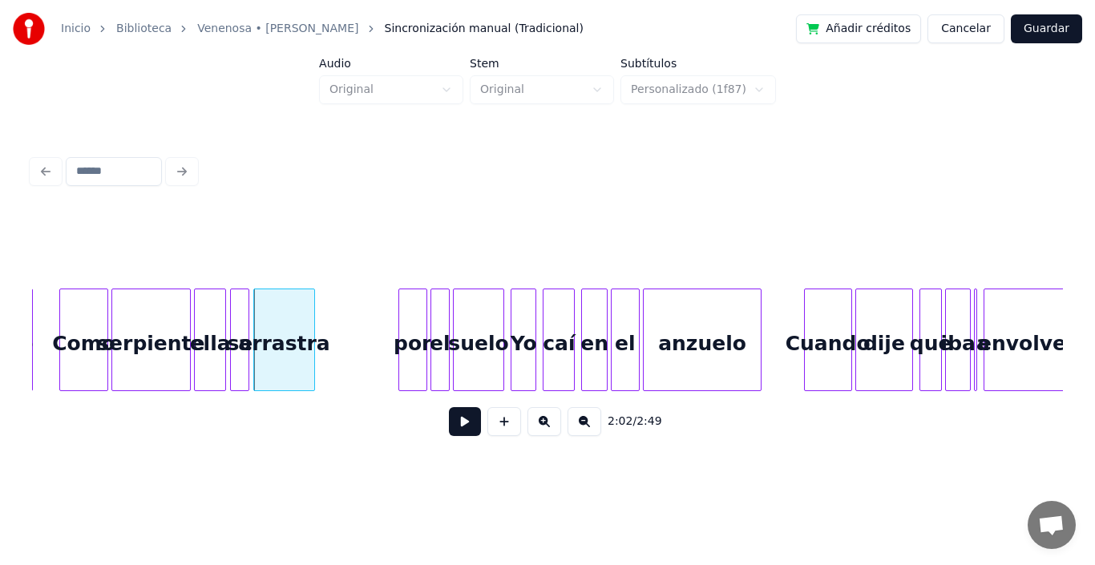
click at [419, 320] on div "por" at bounding box center [412, 344] width 27 height 109
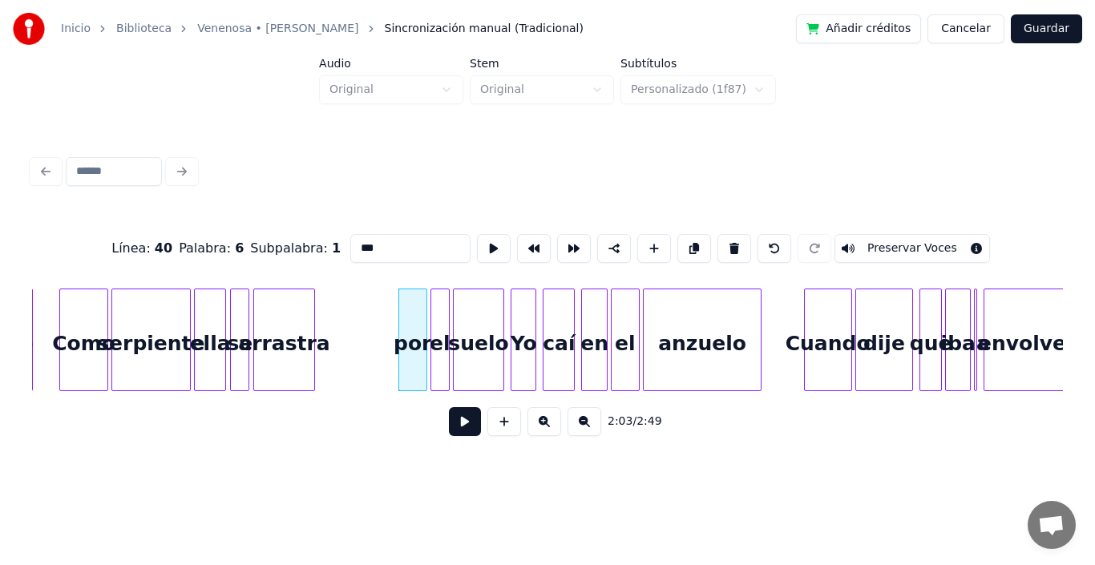
click at [445, 329] on div at bounding box center [446, 340] width 5 height 101
click at [464, 321] on div "suelo" at bounding box center [479, 344] width 50 height 109
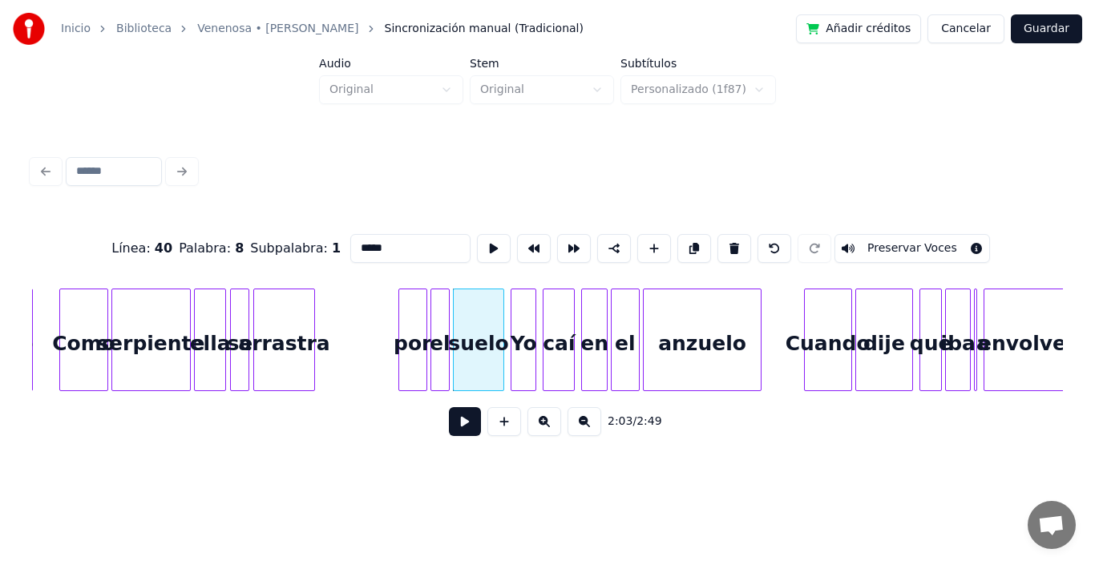
click at [409, 318] on div "por" at bounding box center [412, 344] width 27 height 109
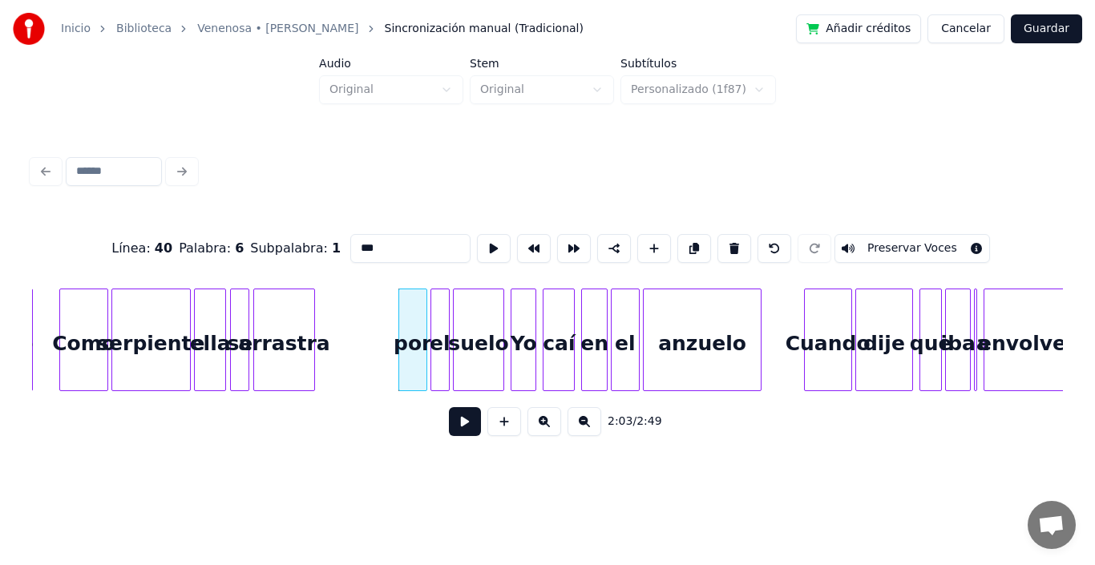
click at [439, 324] on div "el" at bounding box center [440, 344] width 18 height 109
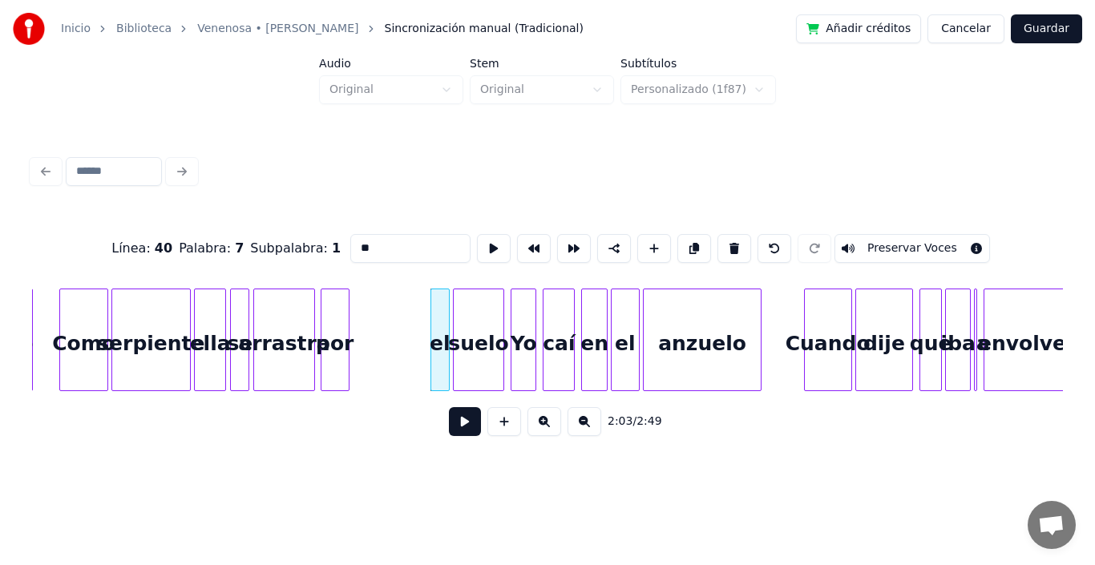
click at [338, 328] on div "por" at bounding box center [335, 344] width 27 height 109
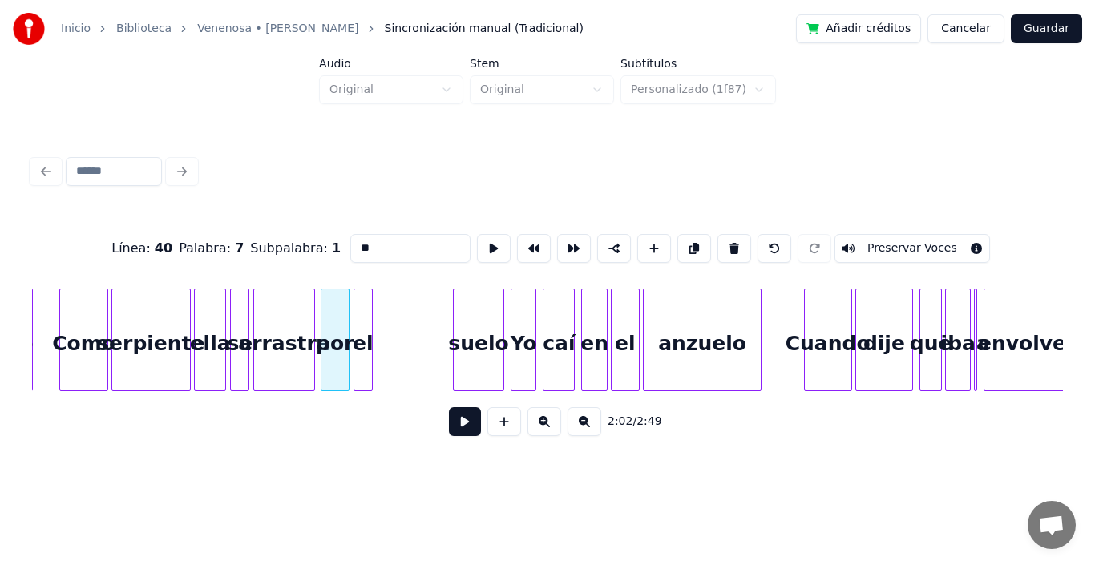
click at [359, 317] on div "el" at bounding box center [363, 344] width 18 height 109
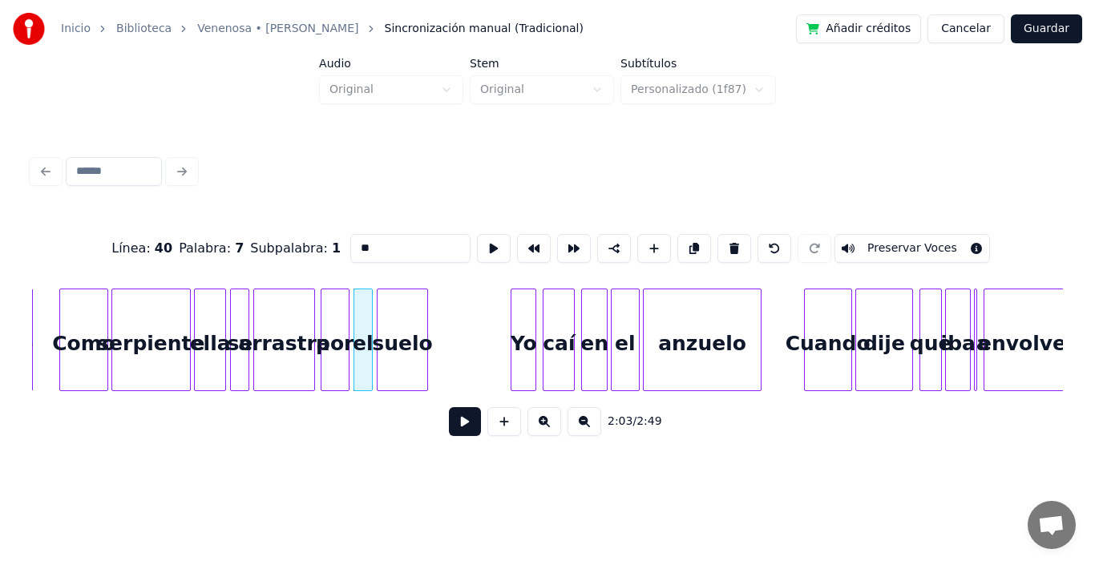
click at [406, 323] on div "suelo" at bounding box center [403, 344] width 50 height 109
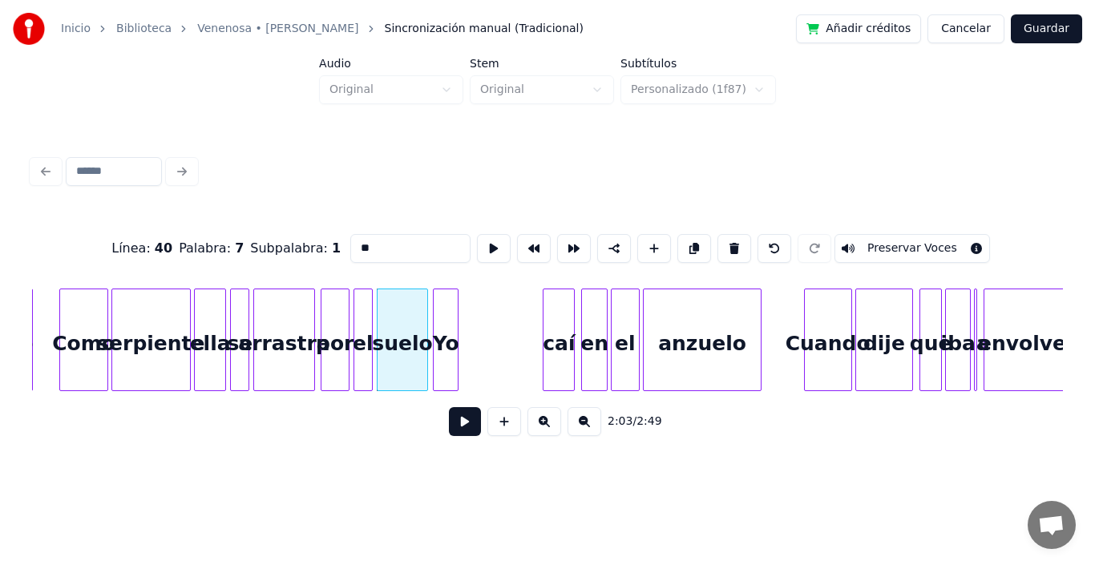
click at [441, 315] on div "Yo" at bounding box center [446, 344] width 24 height 109
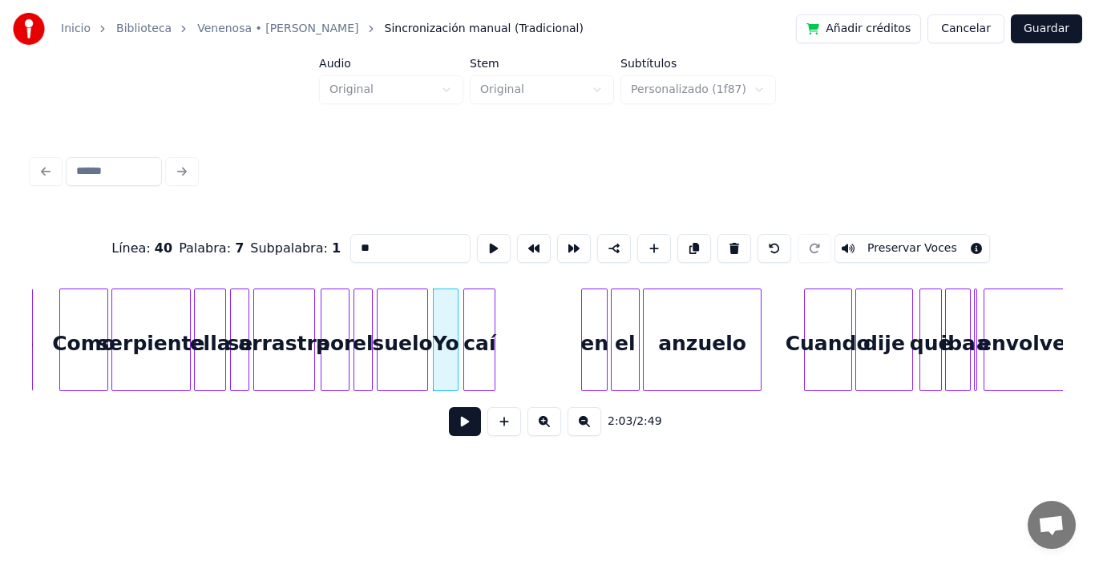
click at [475, 322] on div "caí" at bounding box center [479, 344] width 30 height 109
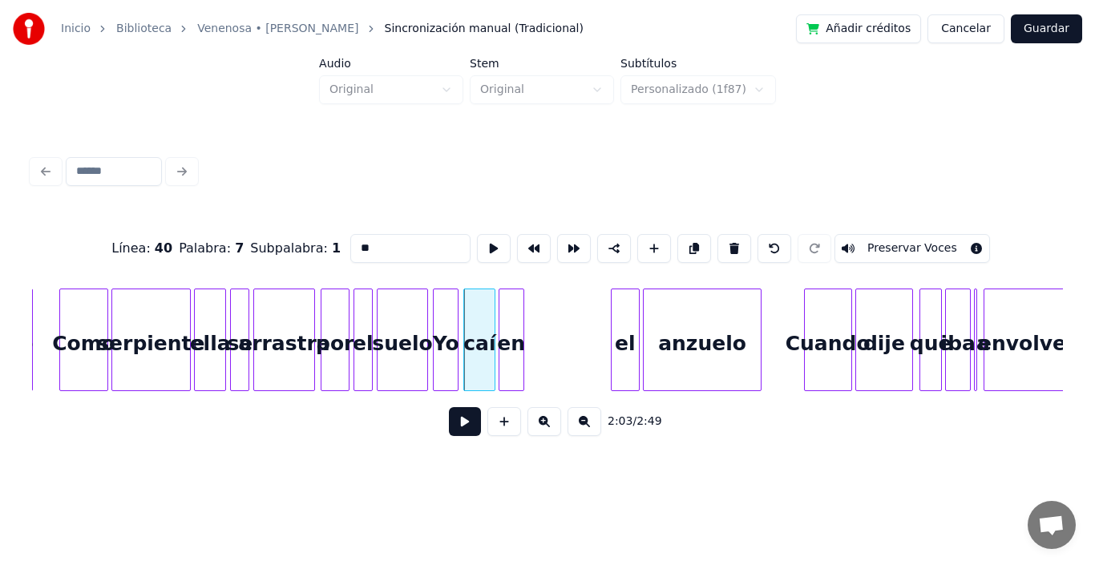
click at [516, 328] on div "en" at bounding box center [512, 344] width 24 height 109
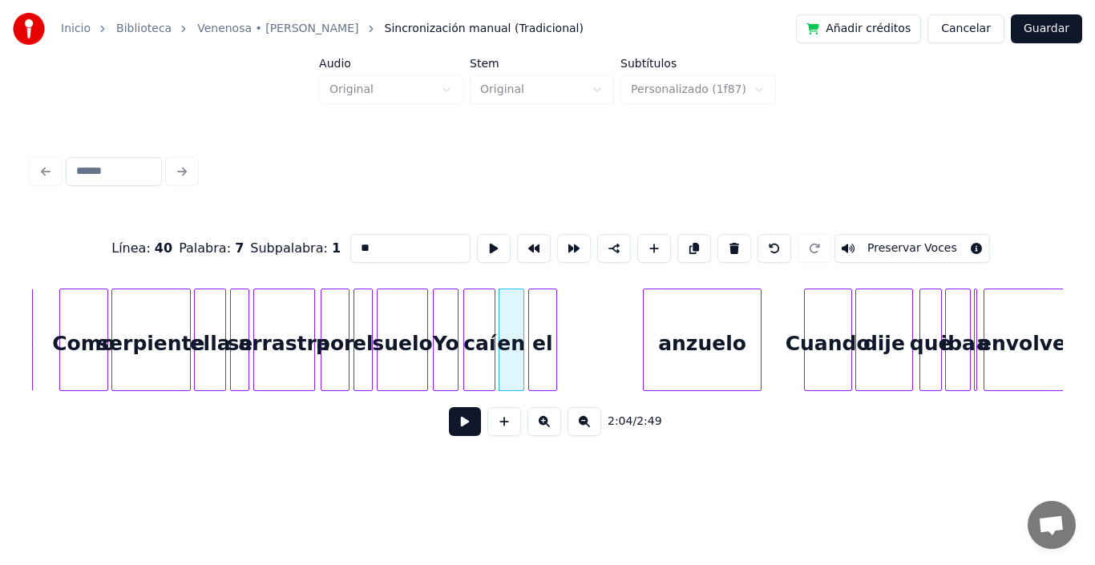
click at [541, 312] on div "el" at bounding box center [542, 344] width 27 height 109
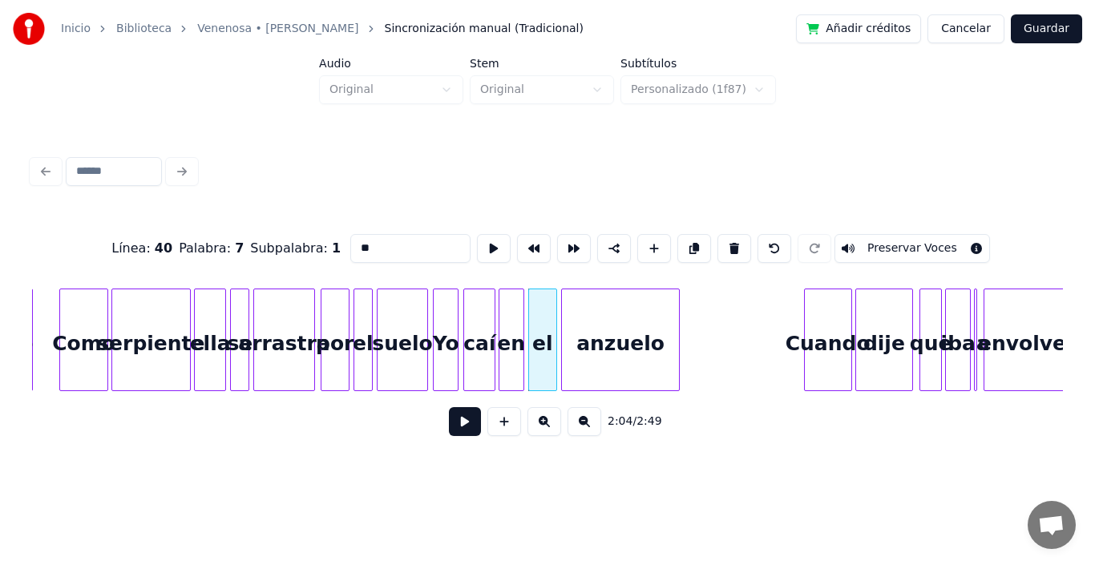
click at [617, 331] on div "anzuelo" at bounding box center [621, 344] width 118 height 109
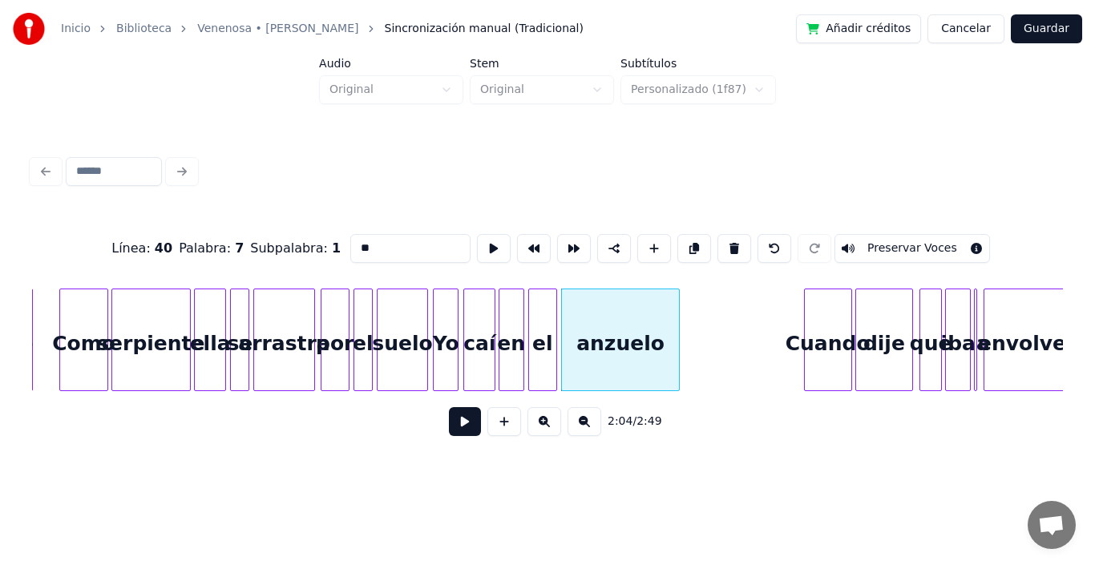
click at [680, 306] on div "anzuelo" at bounding box center [620, 340] width 119 height 103
click at [686, 304] on div at bounding box center [685, 340] width 5 height 101
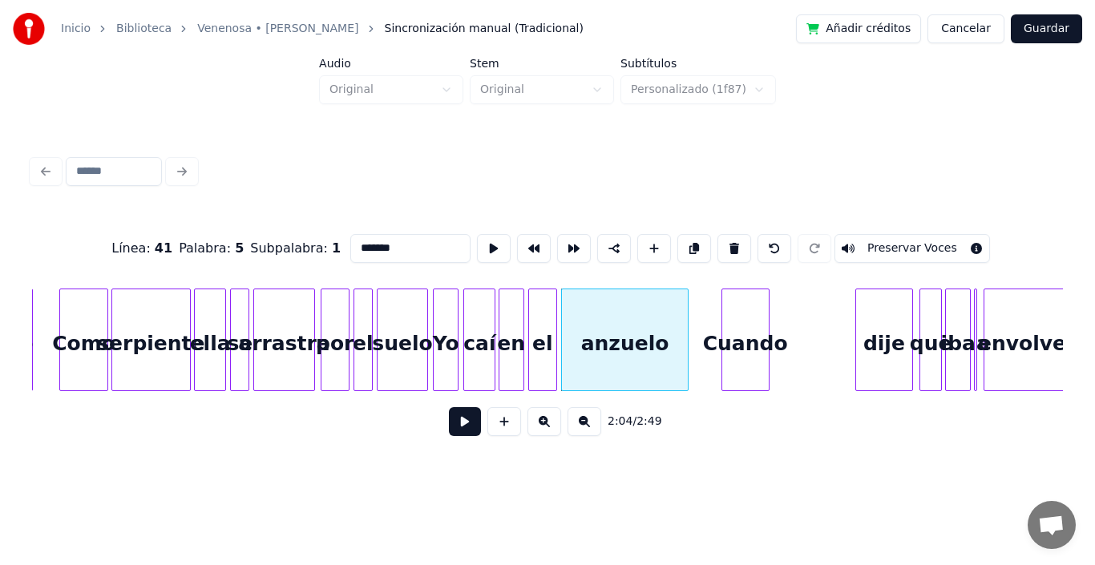
click at [747, 338] on div "Cuando" at bounding box center [746, 344] width 47 height 109
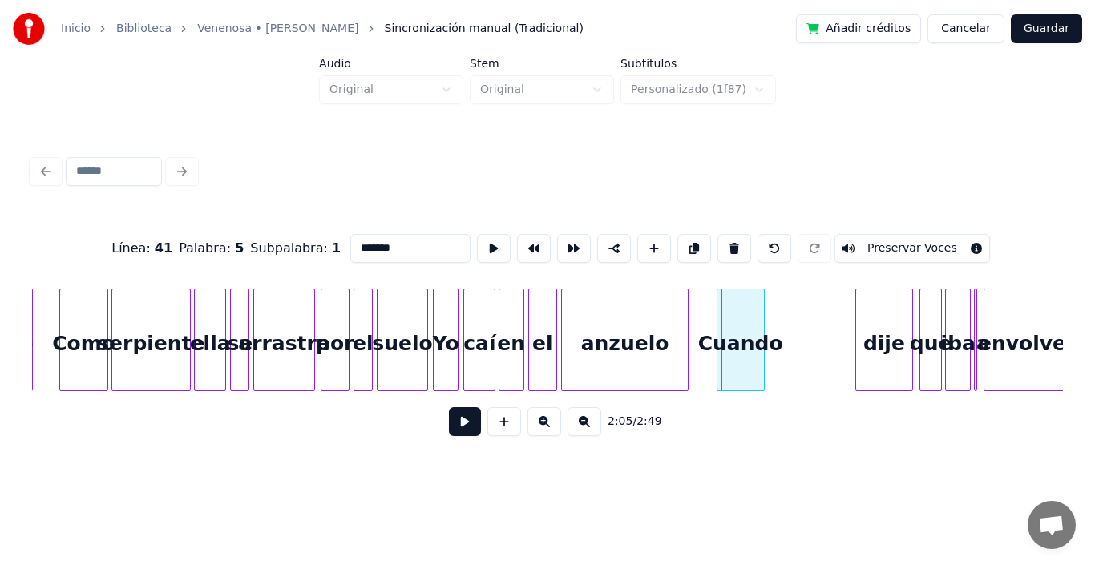
click at [739, 330] on div "Cuando" at bounding box center [741, 344] width 47 height 109
click at [798, 335] on div "dije" at bounding box center [799, 344] width 56 height 109
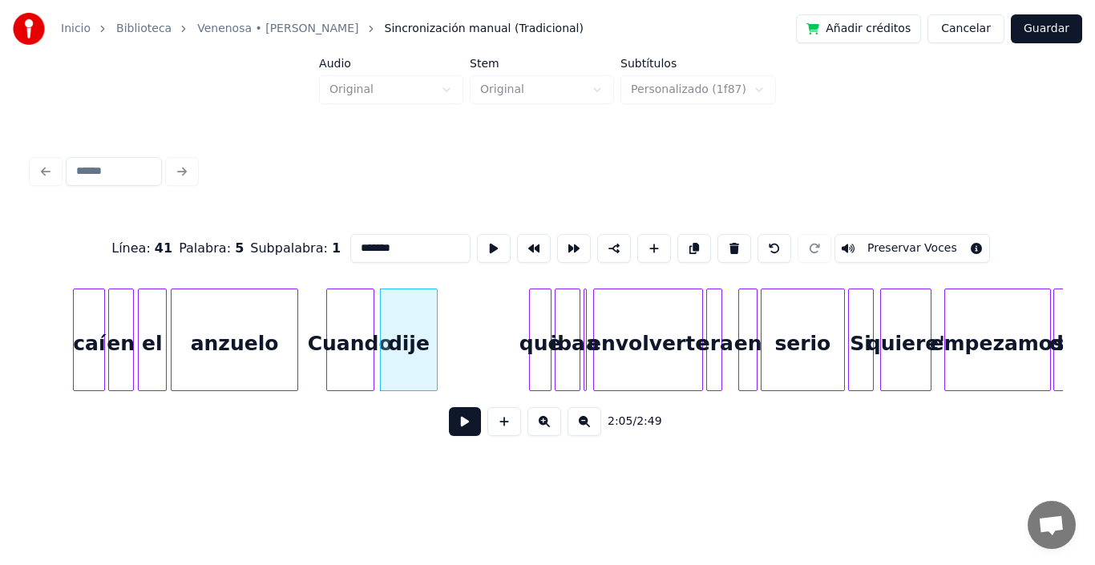
scroll to position [0, 19863]
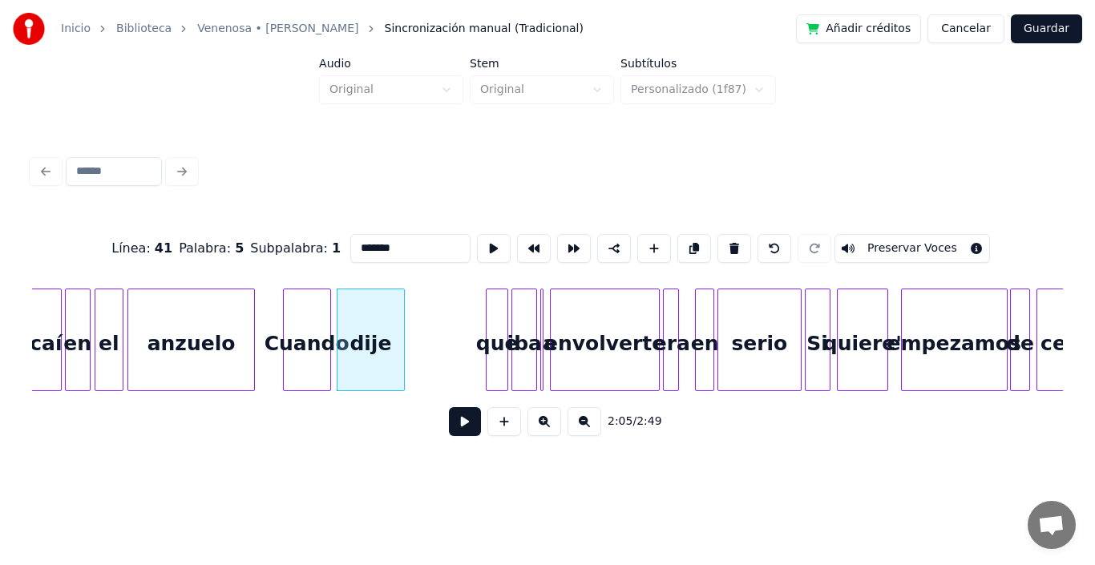
click at [401, 297] on div at bounding box center [401, 340] width 5 height 101
click at [422, 314] on div "que" at bounding box center [421, 344] width 21 height 109
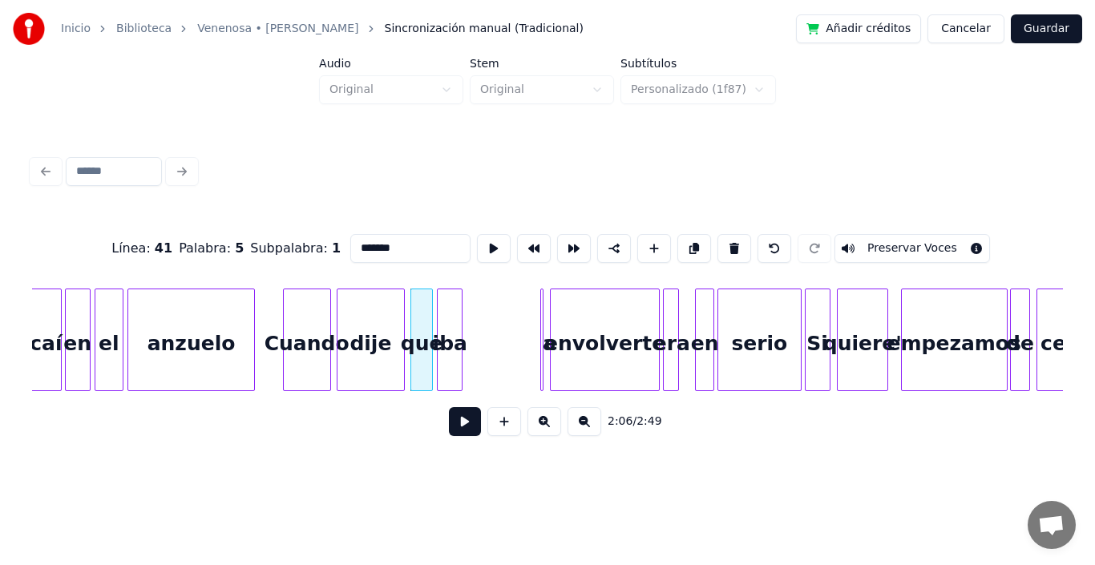
click at [446, 314] on div "iba" at bounding box center [450, 344] width 24 height 109
click at [540, 306] on div at bounding box center [540, 340] width 5 height 101
click at [473, 320] on div "a" at bounding box center [476, 344] width 16 height 109
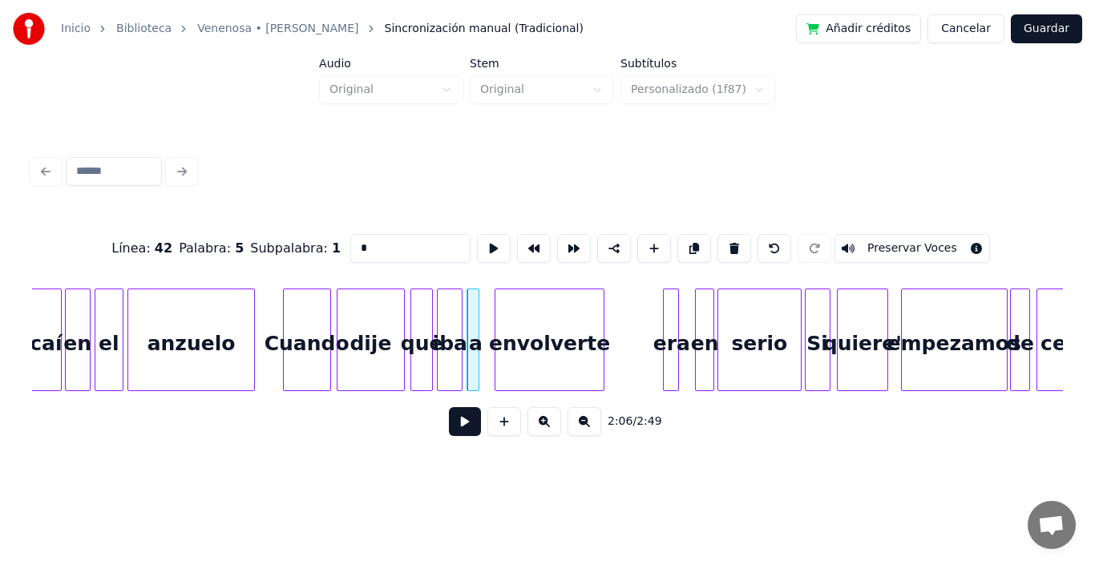
click at [540, 350] on div "envolverte" at bounding box center [550, 344] width 108 height 109
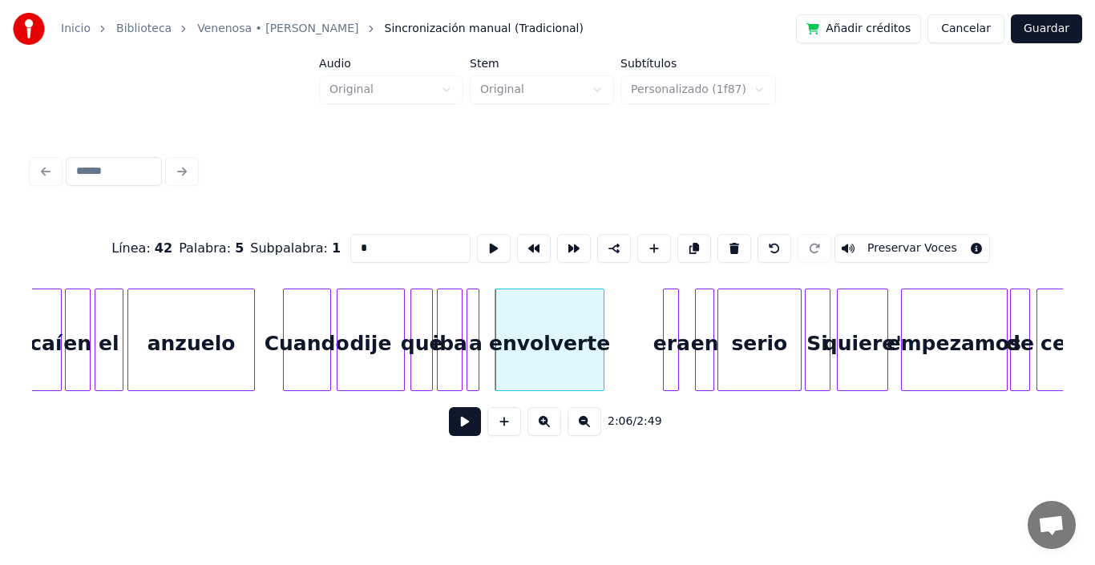
click at [375, 314] on div "dije" at bounding box center [371, 344] width 67 height 109
type input "****"
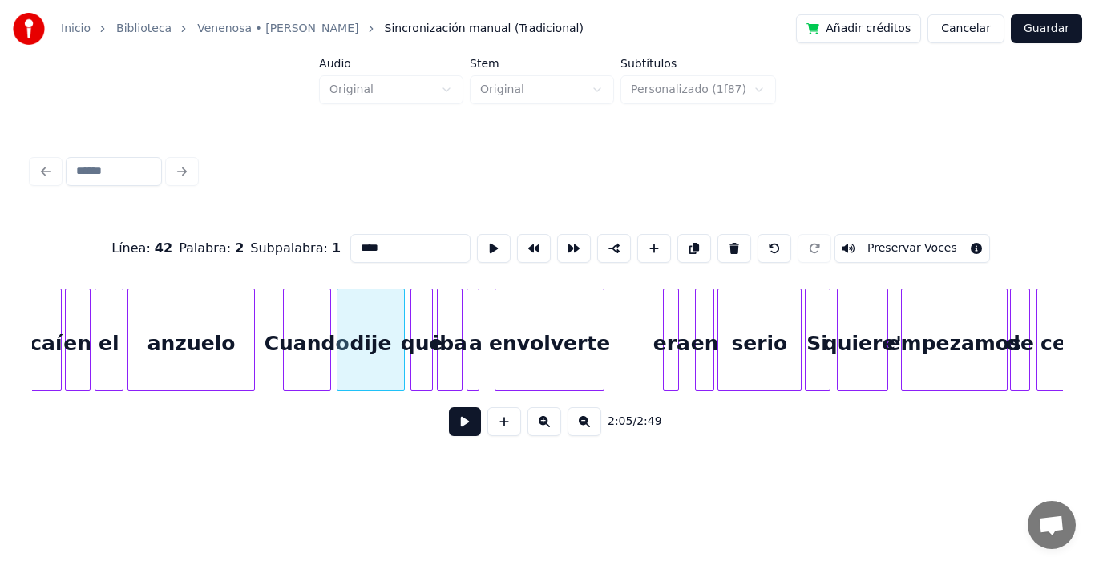
click at [449, 423] on button at bounding box center [465, 421] width 32 height 29
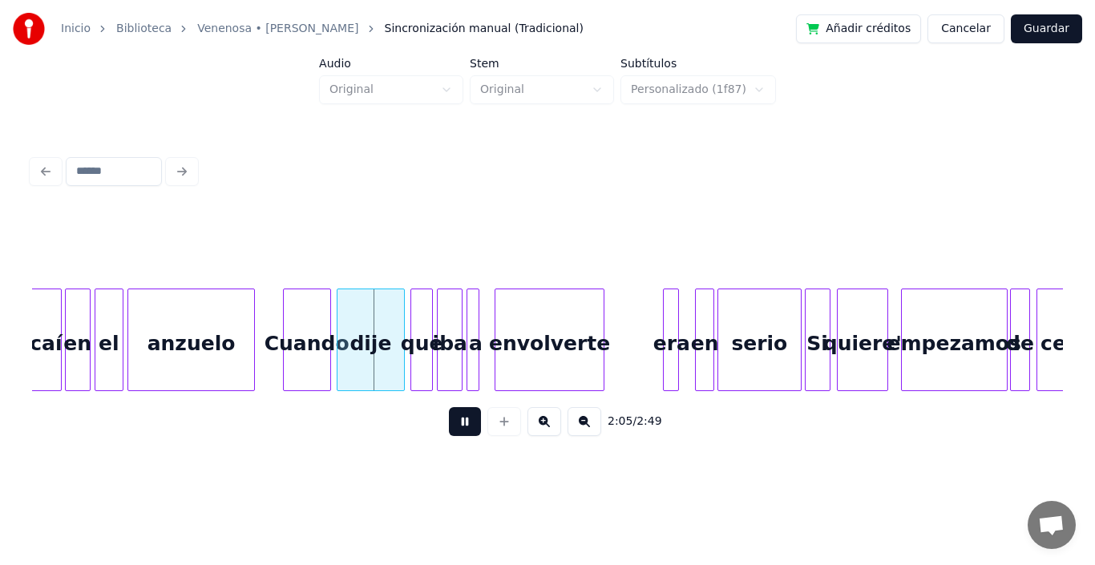
click at [449, 423] on button at bounding box center [465, 421] width 32 height 29
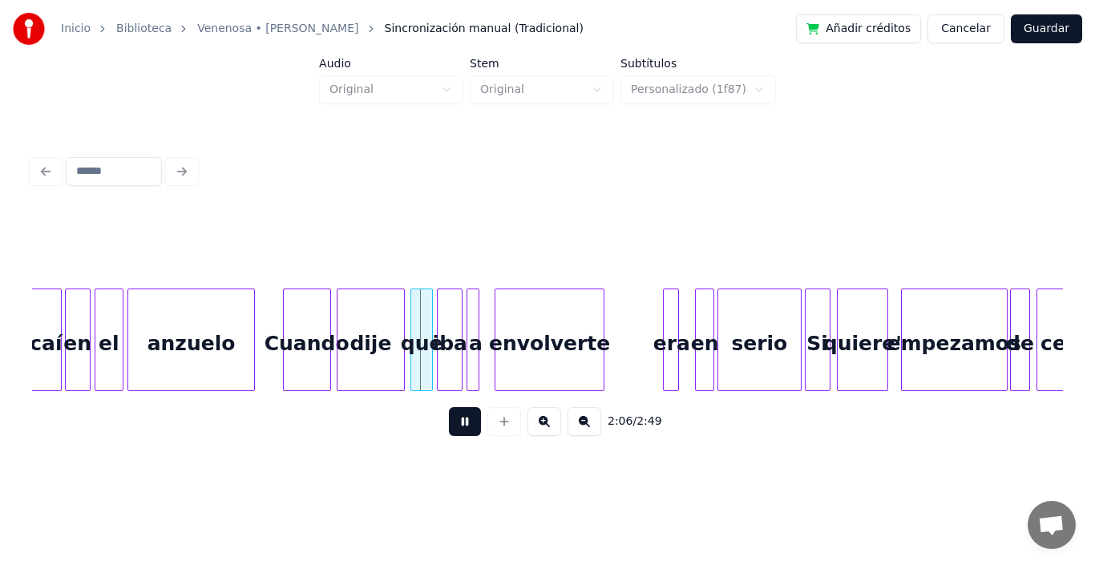
click at [449, 423] on button at bounding box center [465, 421] width 32 height 29
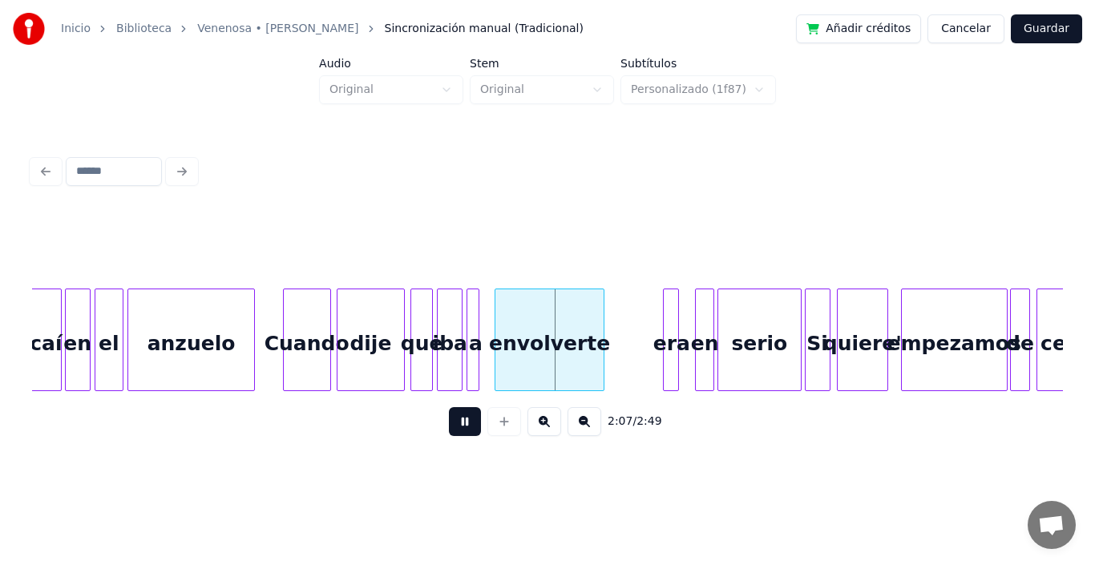
click at [449, 423] on button at bounding box center [465, 421] width 32 height 29
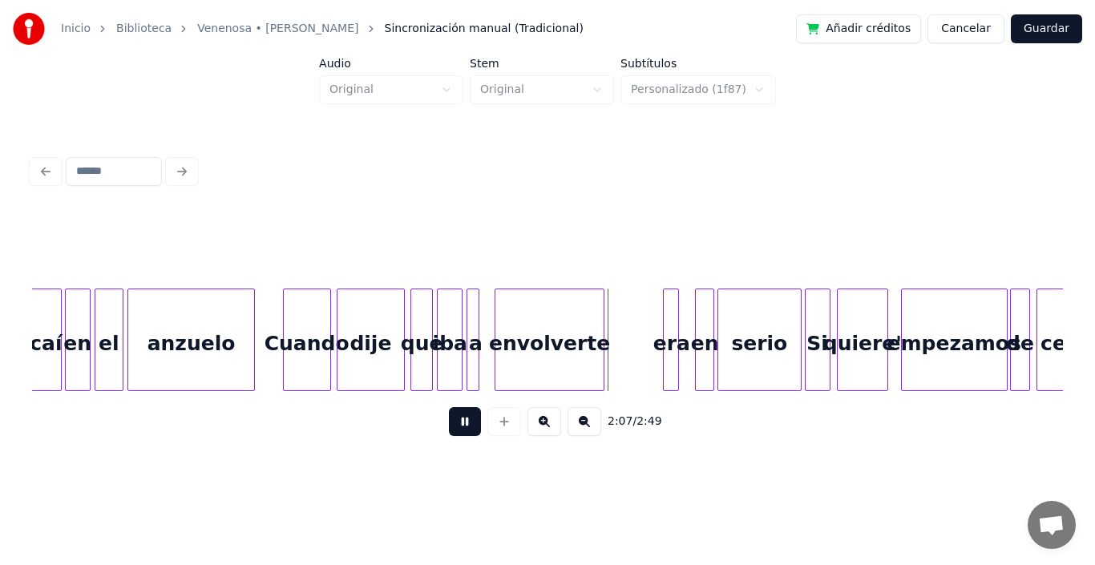
click at [449, 423] on button at bounding box center [465, 421] width 32 height 29
click at [528, 325] on div "envolverte" at bounding box center [542, 344] width 108 height 109
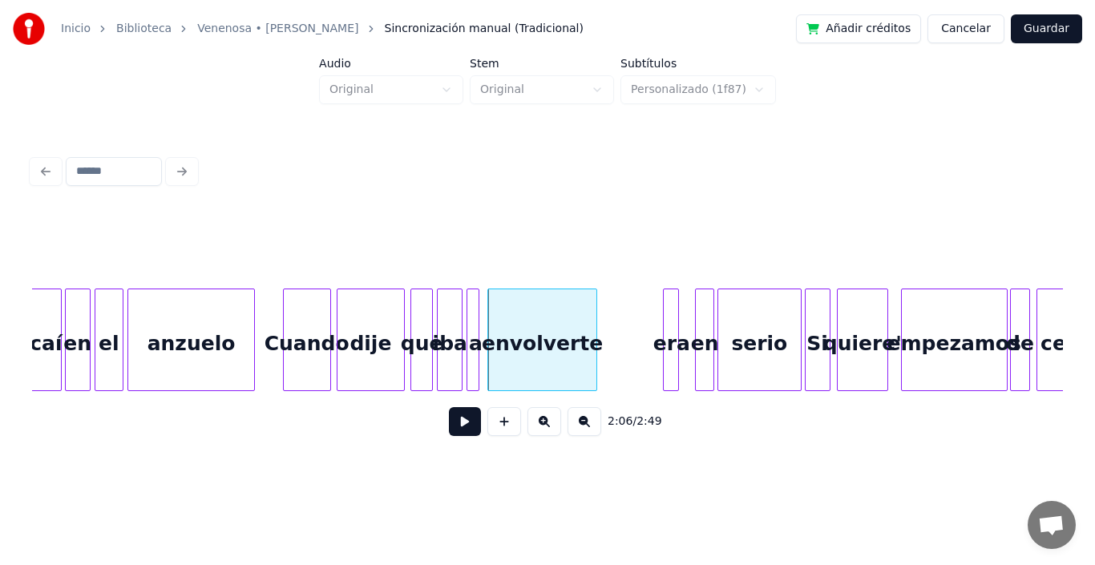
click at [566, 314] on div "envolverte" at bounding box center [542, 344] width 108 height 109
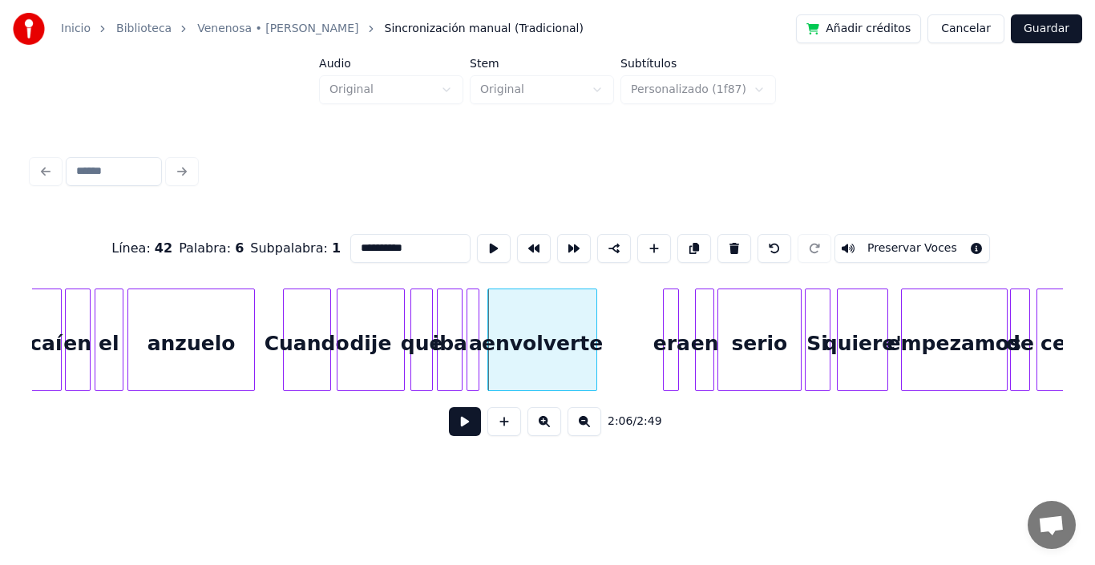
click at [452, 432] on button at bounding box center [465, 421] width 32 height 29
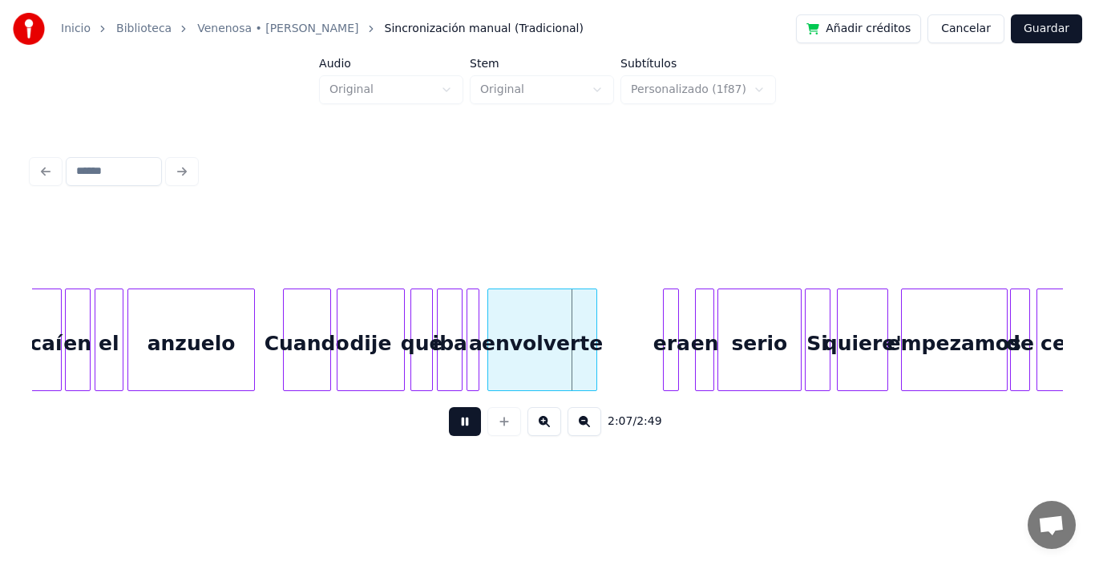
click at [452, 432] on button at bounding box center [465, 421] width 32 height 29
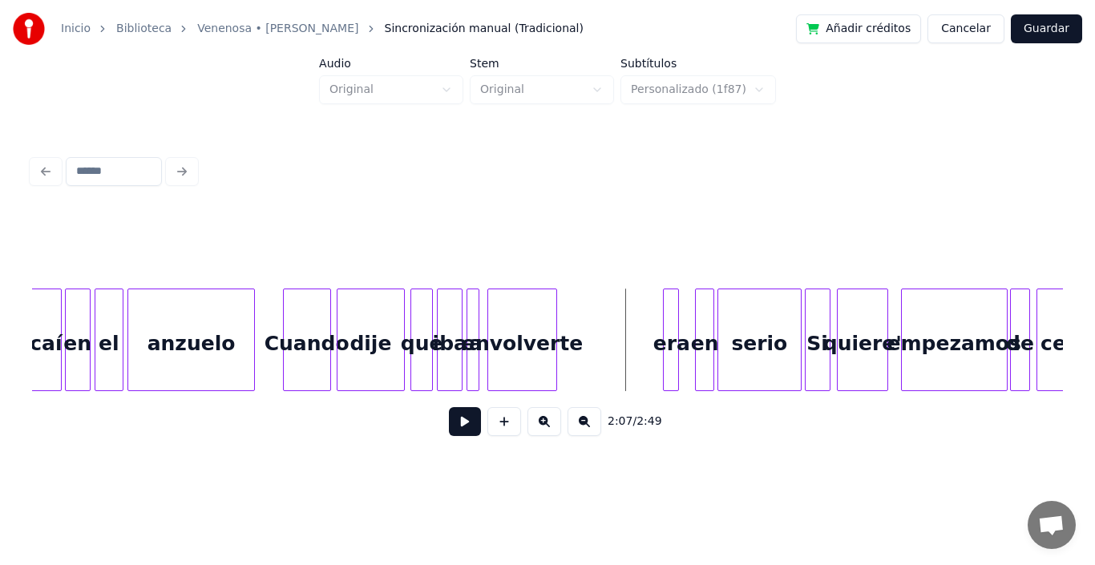
click at [556, 294] on div at bounding box center [554, 340] width 5 height 101
click at [517, 313] on div "envolverte" at bounding box center [522, 344] width 68 height 109
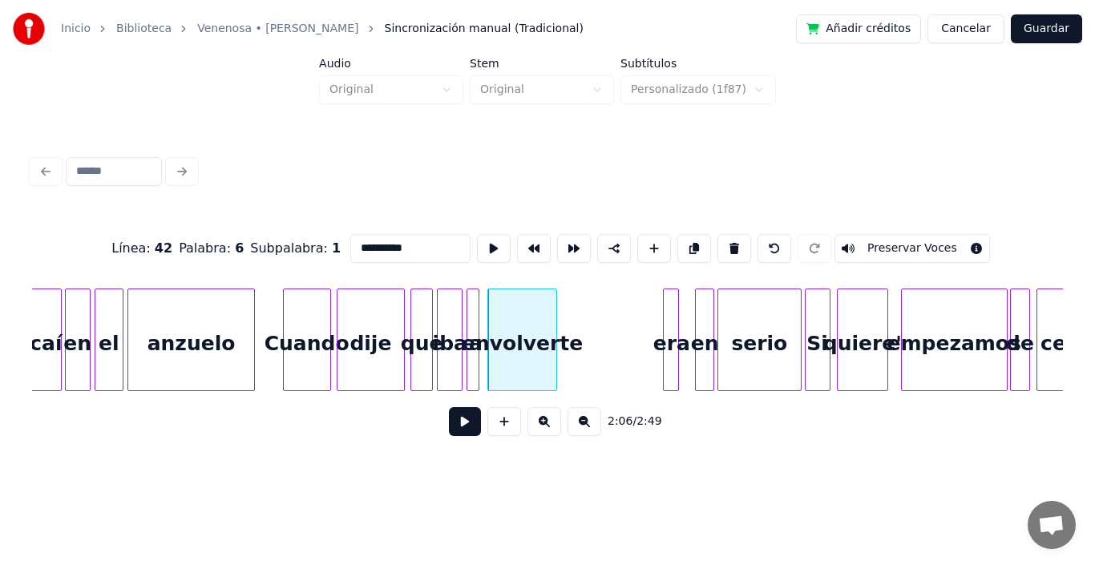
click at [449, 435] on button at bounding box center [465, 421] width 32 height 29
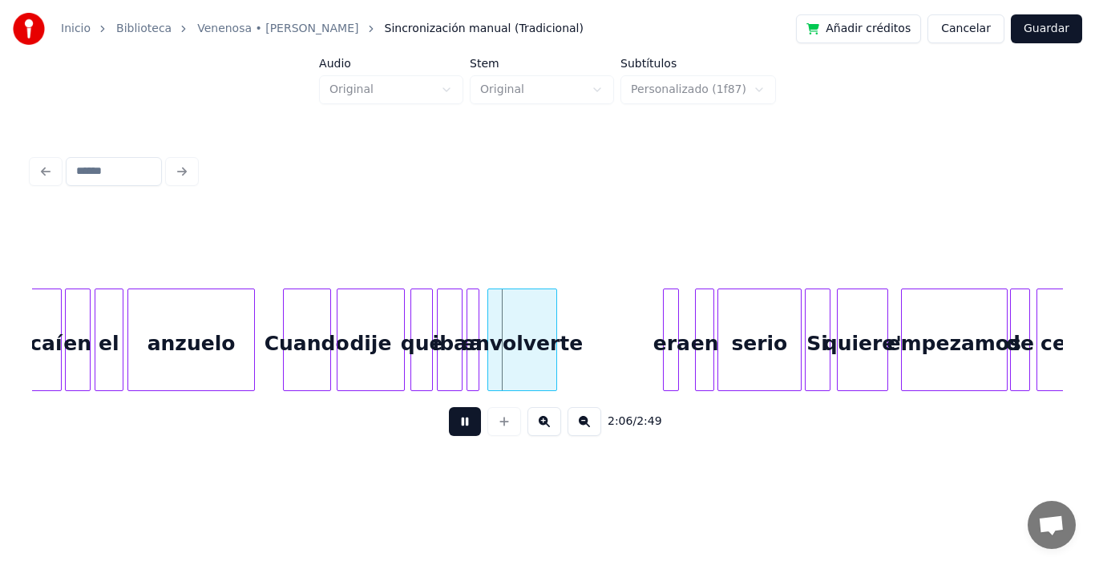
click at [449, 435] on button at bounding box center [465, 421] width 32 height 29
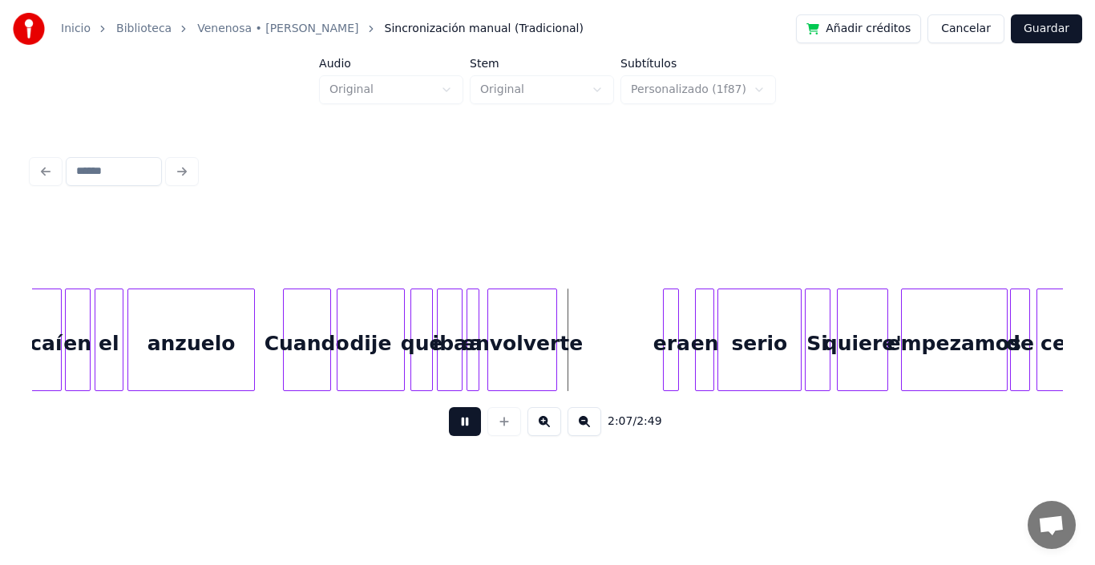
click at [449, 435] on button at bounding box center [465, 421] width 32 height 29
click at [569, 335] on div "era" at bounding box center [570, 344] width 16 height 109
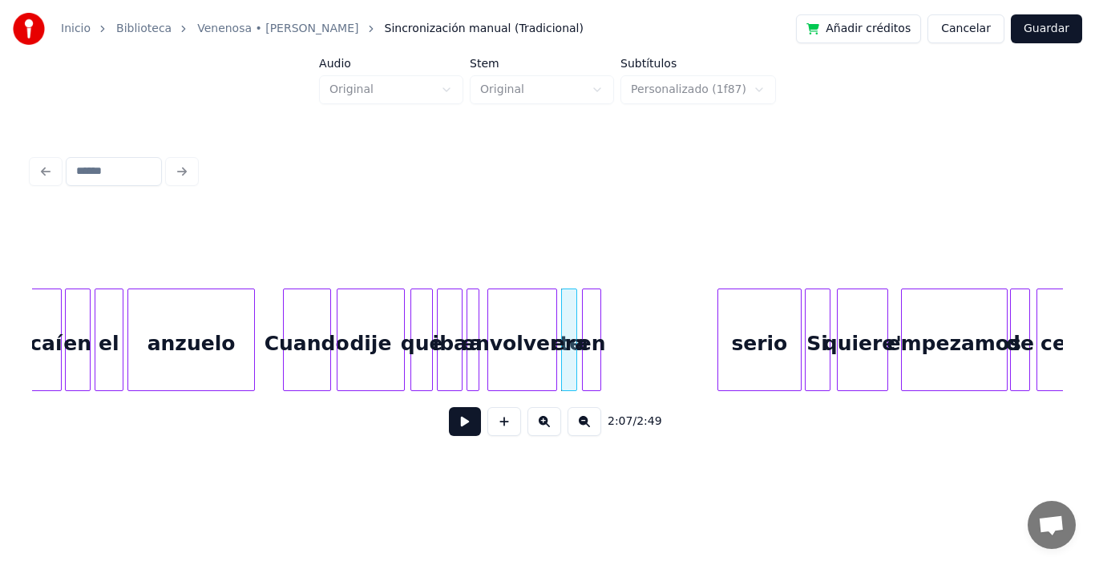
click at [590, 334] on div "en" at bounding box center [592, 344] width 18 height 109
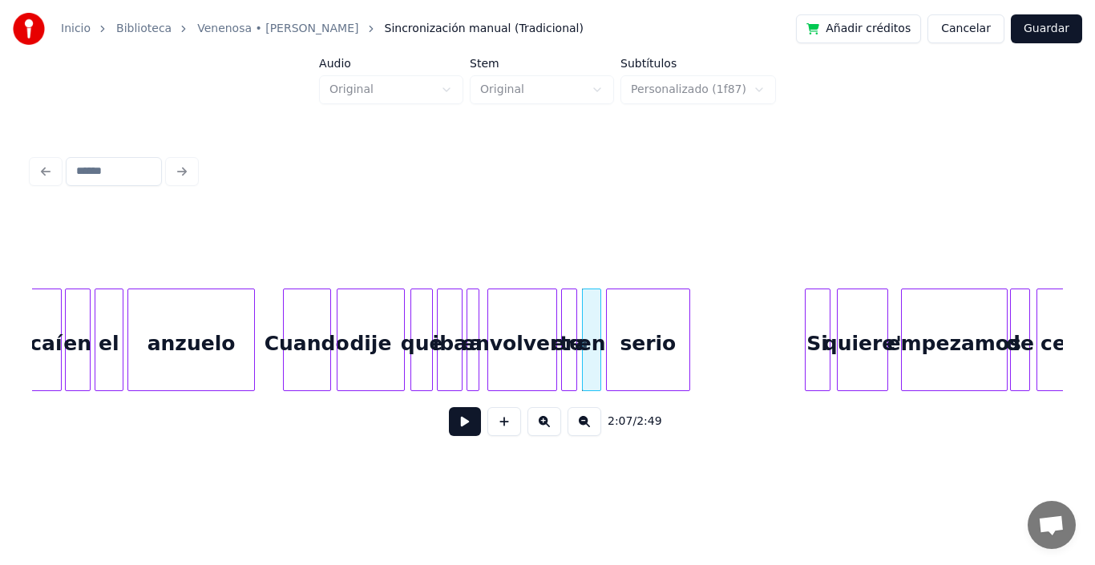
click at [643, 341] on div "serio" at bounding box center [648, 344] width 82 height 109
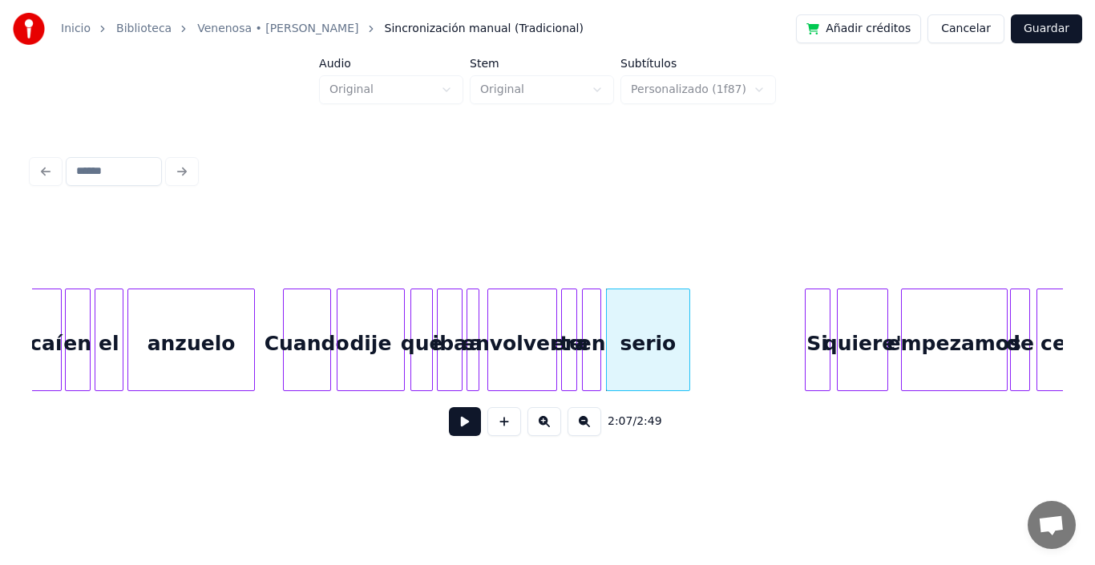
click at [569, 326] on div "era" at bounding box center [570, 344] width 16 height 109
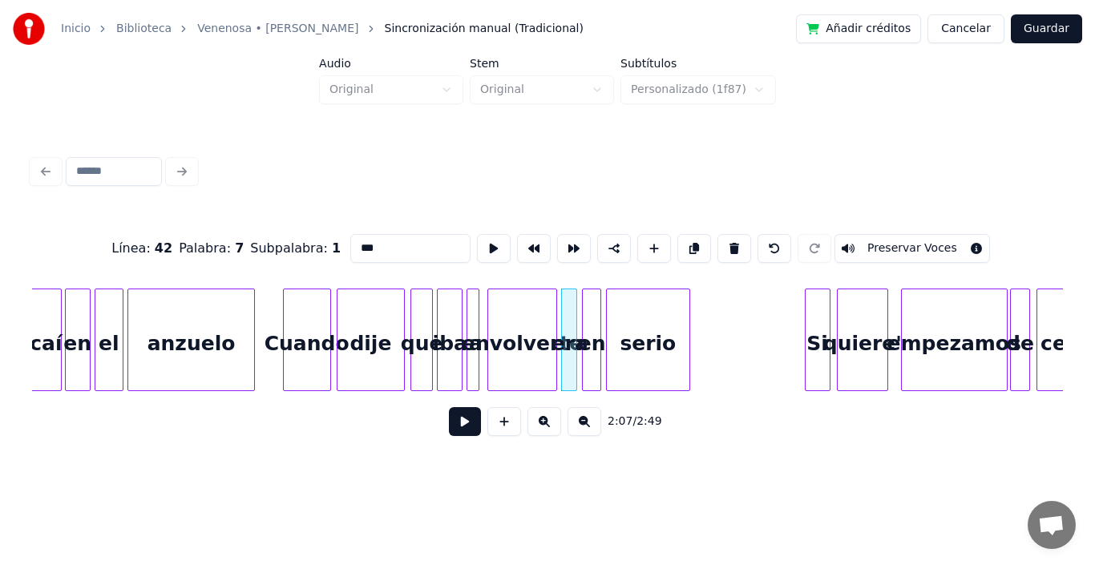
click at [450, 432] on button at bounding box center [465, 421] width 32 height 29
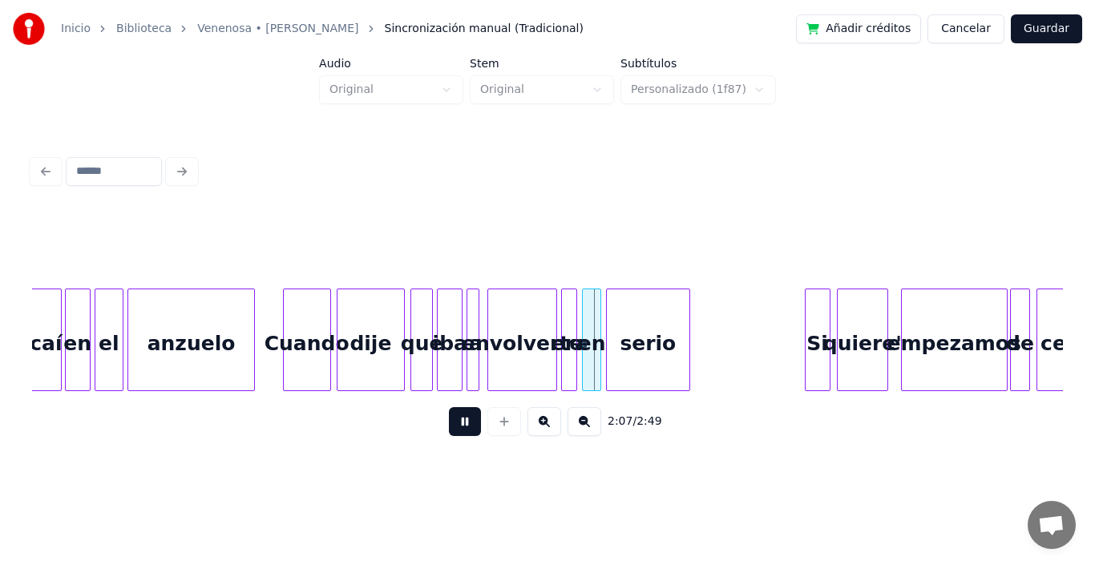
click at [450, 432] on button at bounding box center [465, 421] width 32 height 29
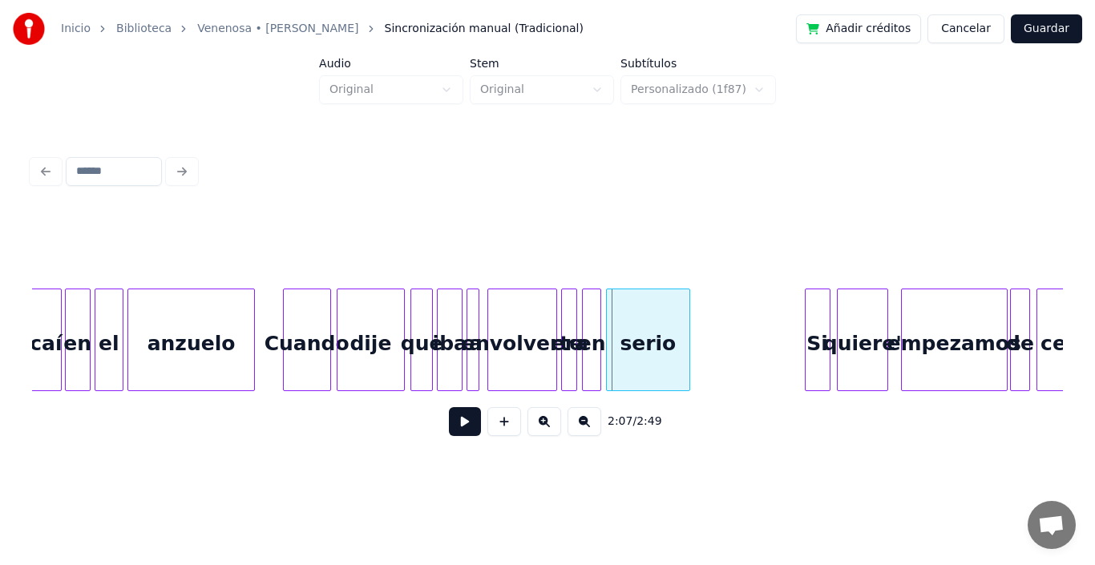
click at [450, 432] on button at bounding box center [465, 421] width 32 height 29
click at [569, 315] on div "era" at bounding box center [570, 344] width 16 height 109
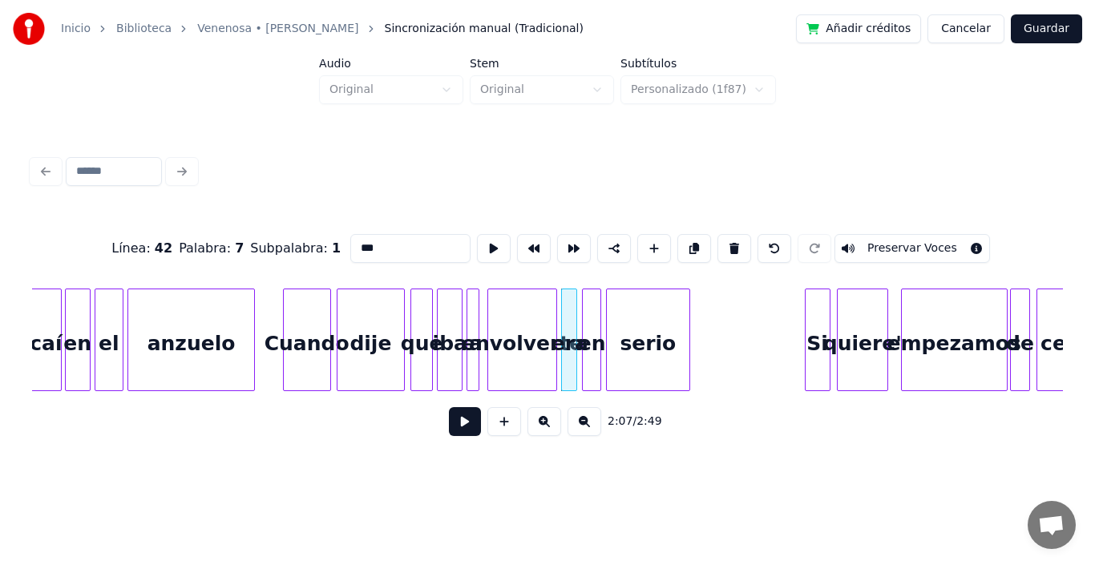
click at [453, 431] on button at bounding box center [465, 421] width 32 height 29
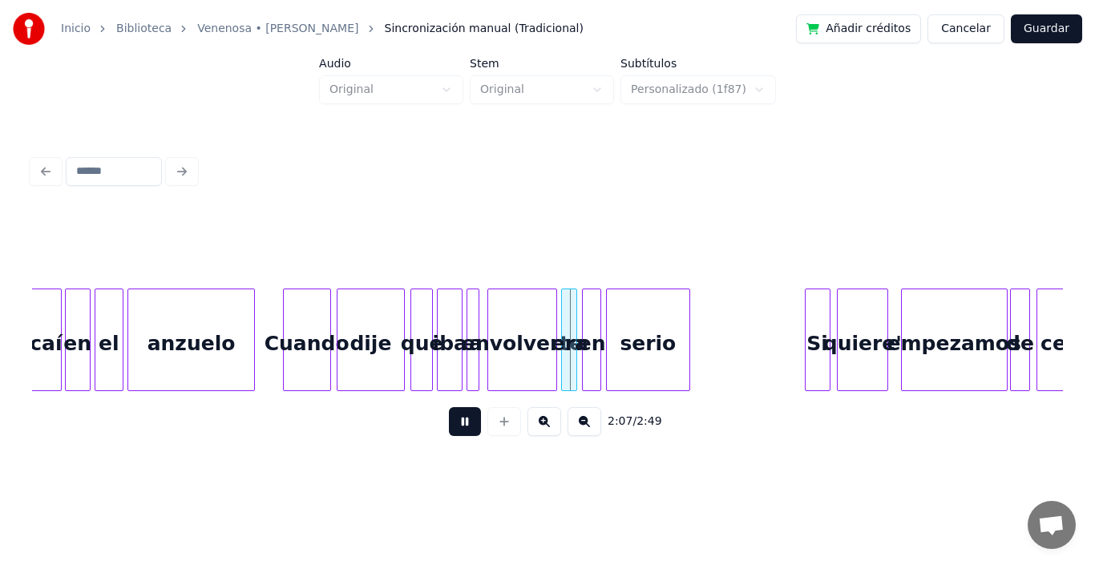
click at [453, 431] on button at bounding box center [465, 421] width 32 height 29
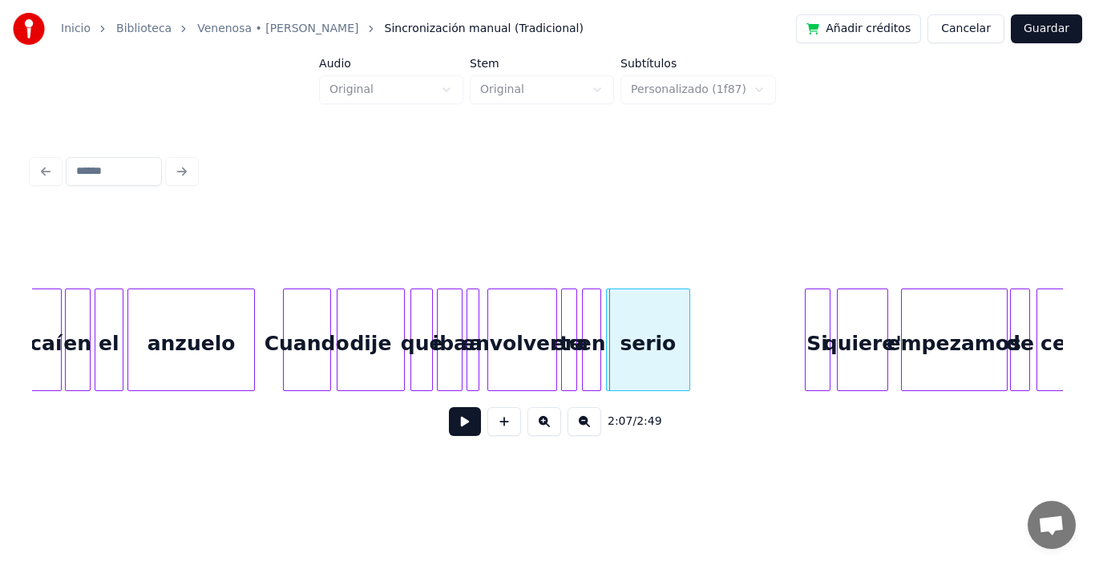
click at [453, 431] on button at bounding box center [465, 421] width 32 height 29
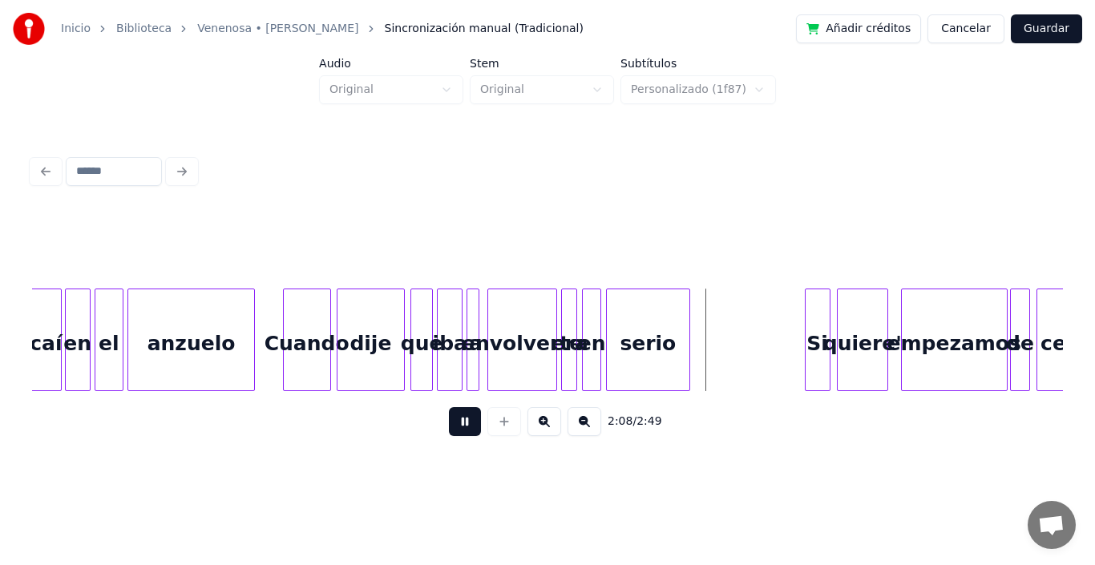
click at [453, 431] on button at bounding box center [465, 421] width 32 height 29
click at [712, 330] on div "Si" at bounding box center [716, 344] width 24 height 109
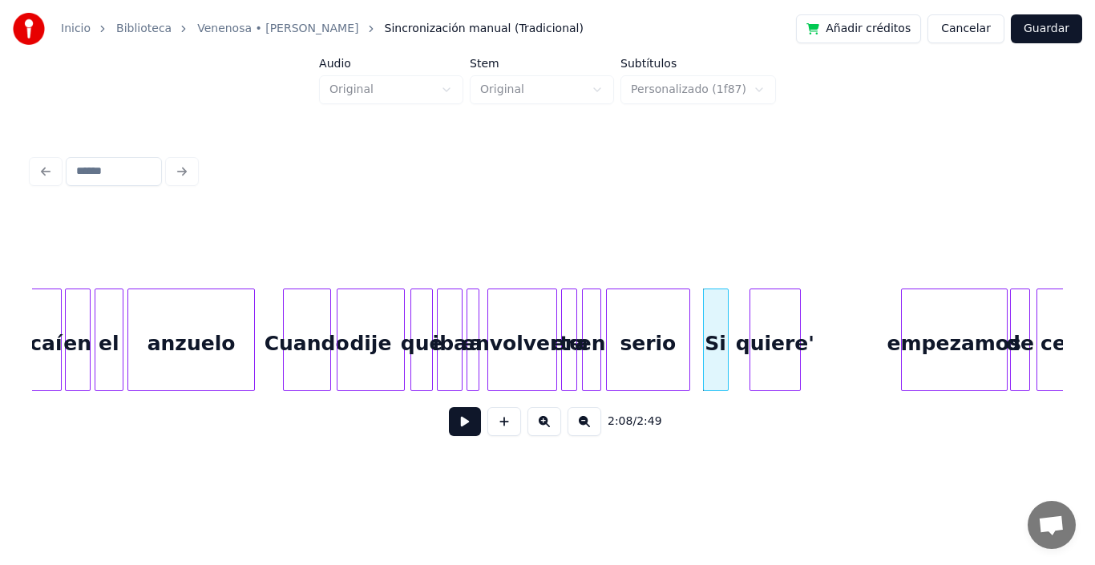
click at [773, 338] on div "quiere'" at bounding box center [776, 344] width 50 height 109
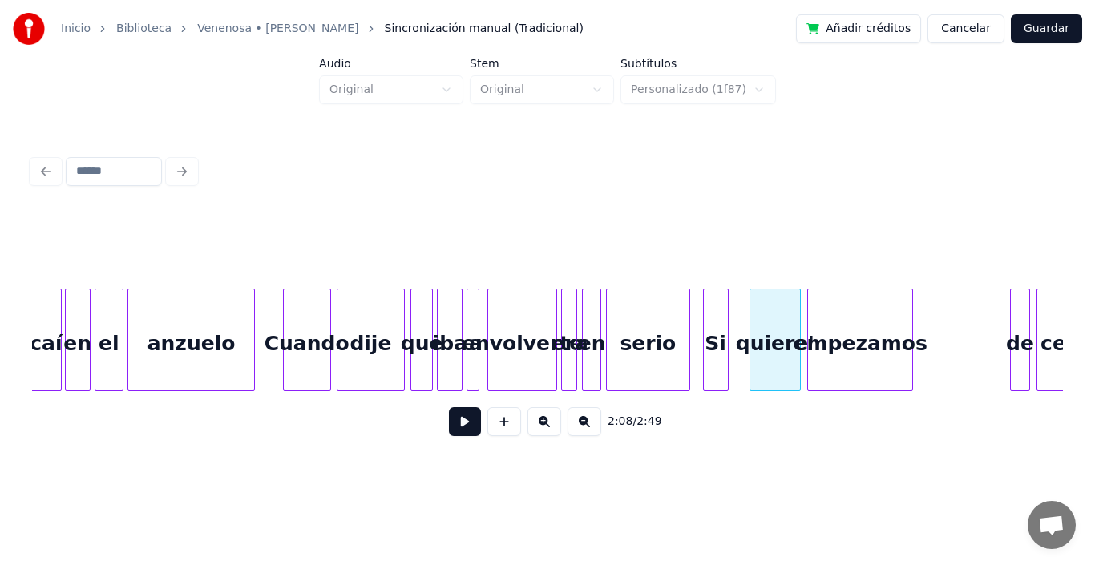
click at [858, 332] on div "empezamos" at bounding box center [860, 344] width 105 height 109
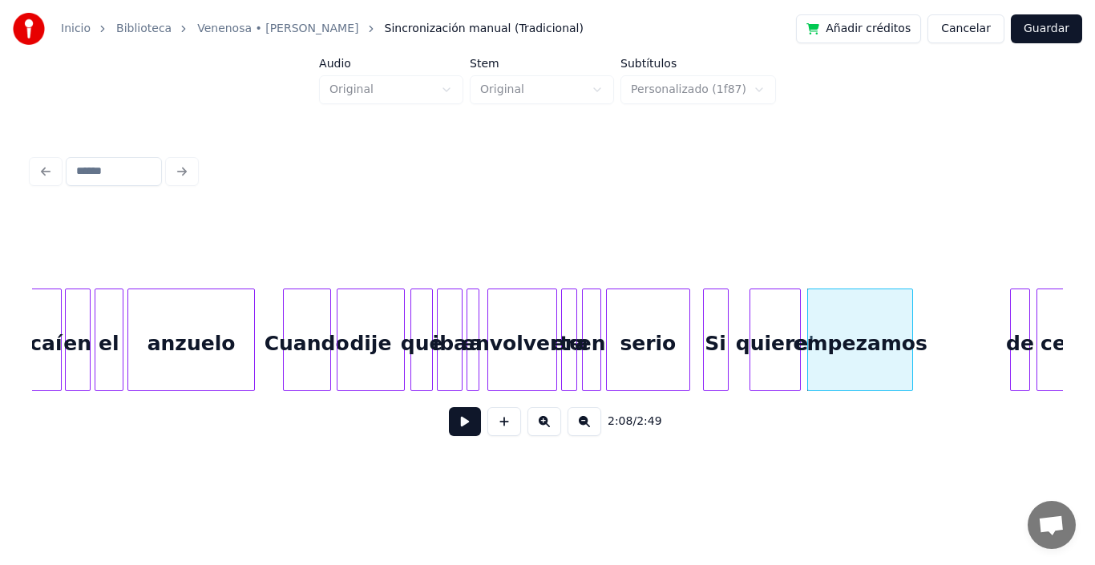
click at [595, 299] on div "en" at bounding box center [592, 344] width 18 height 109
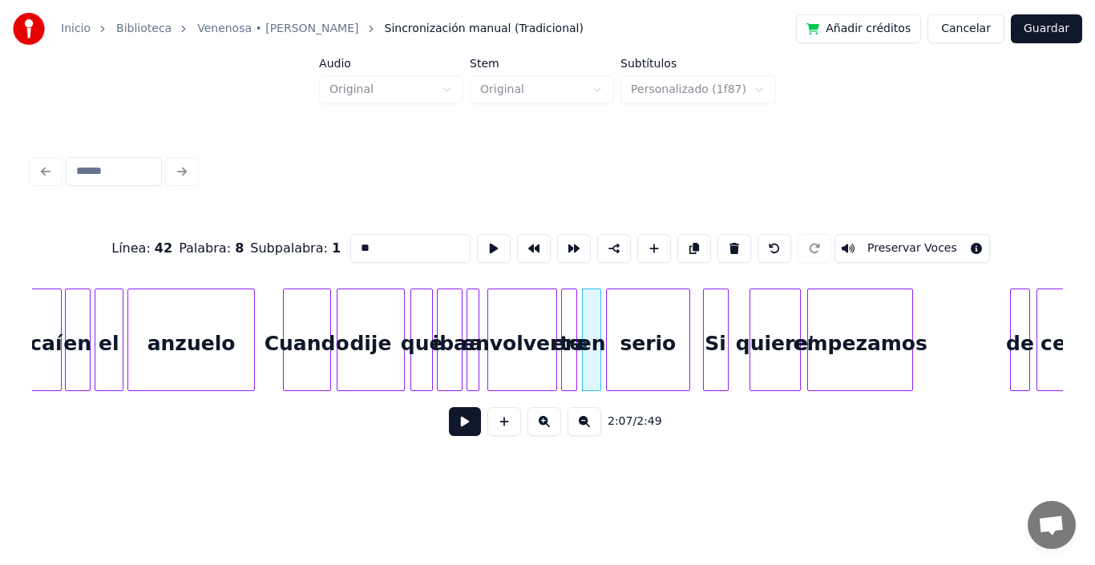
click at [449, 431] on button at bounding box center [465, 421] width 32 height 29
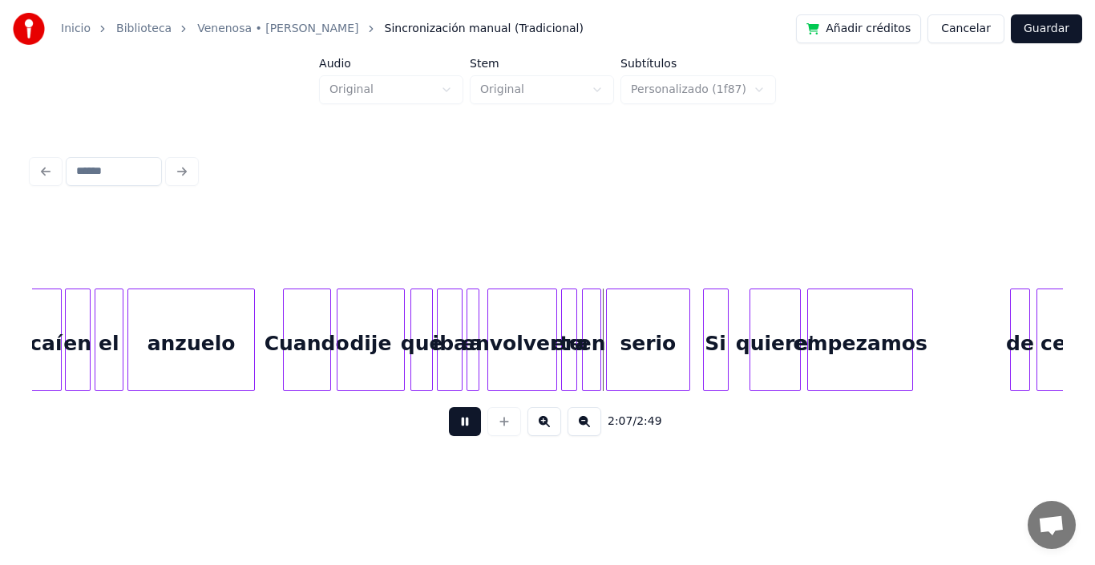
click at [449, 431] on button at bounding box center [465, 421] width 32 height 29
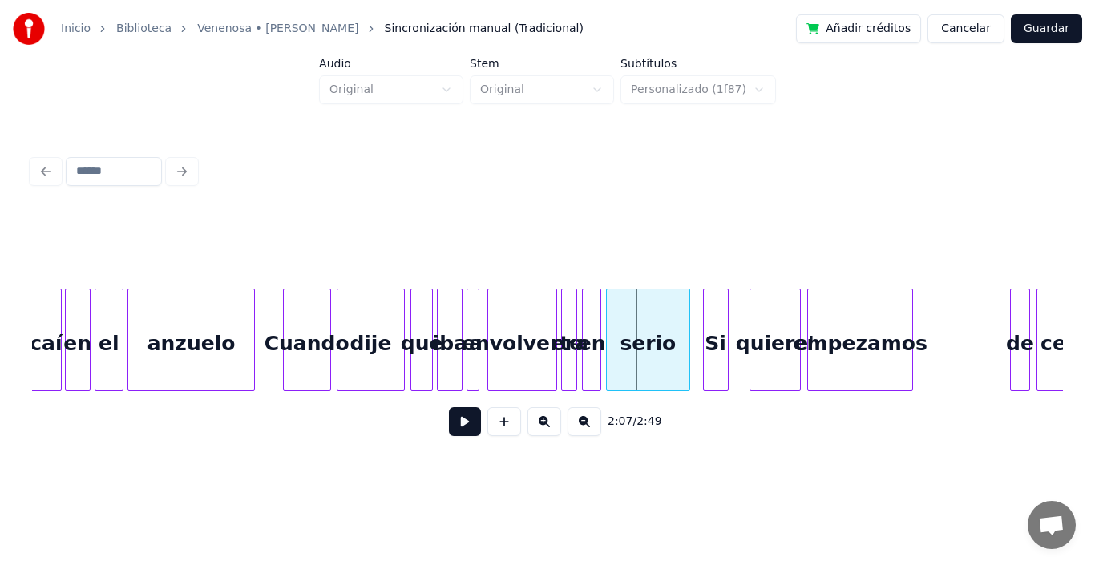
click at [449, 431] on button at bounding box center [465, 421] width 32 height 29
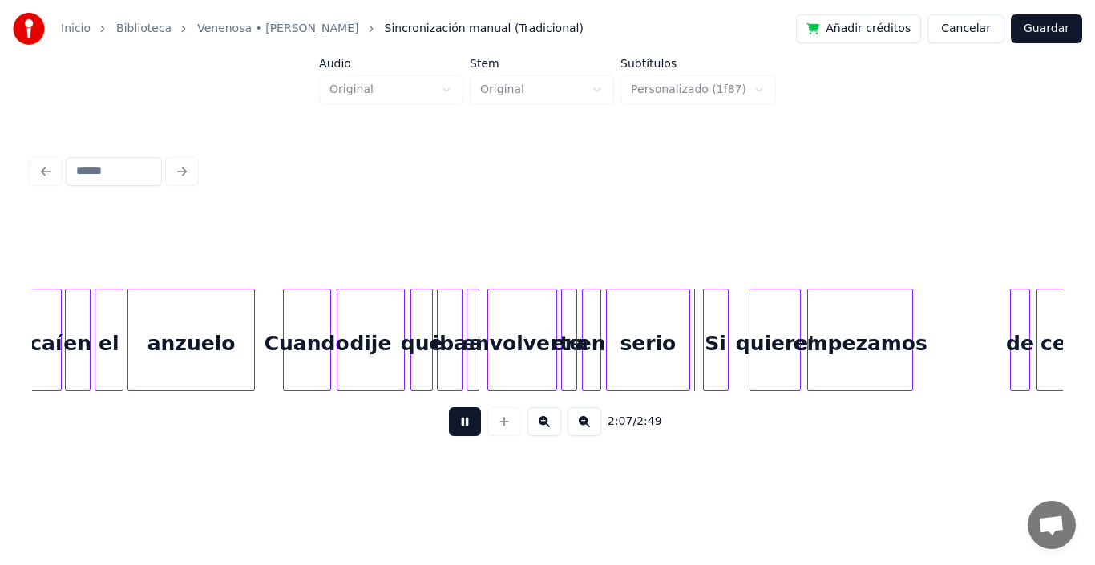
click at [449, 431] on button at bounding box center [465, 421] width 32 height 29
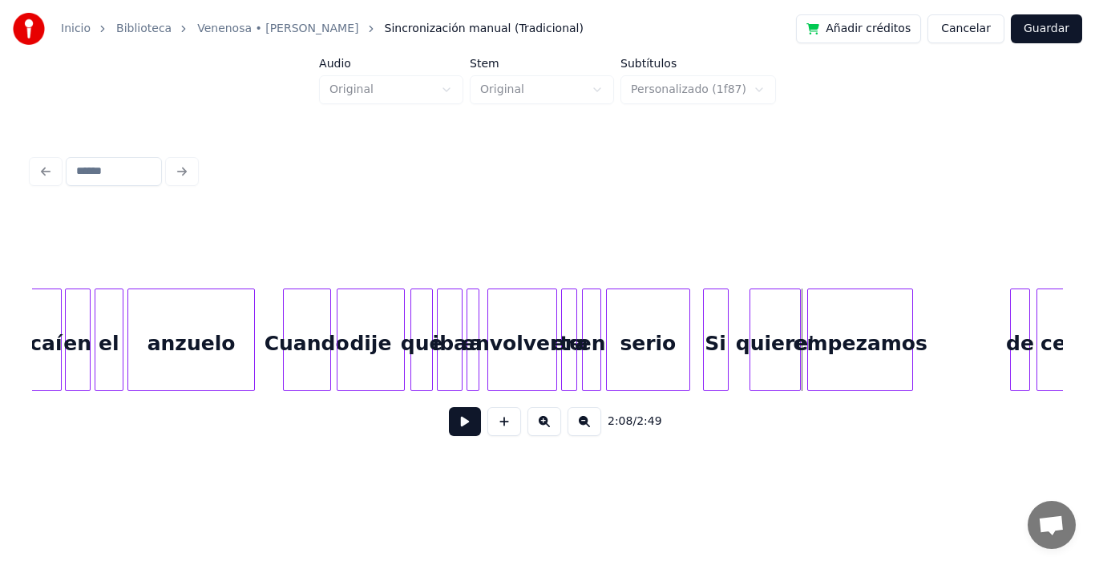
click at [449, 431] on button at bounding box center [465, 421] width 32 height 29
click at [717, 313] on div at bounding box center [717, 340] width 5 height 101
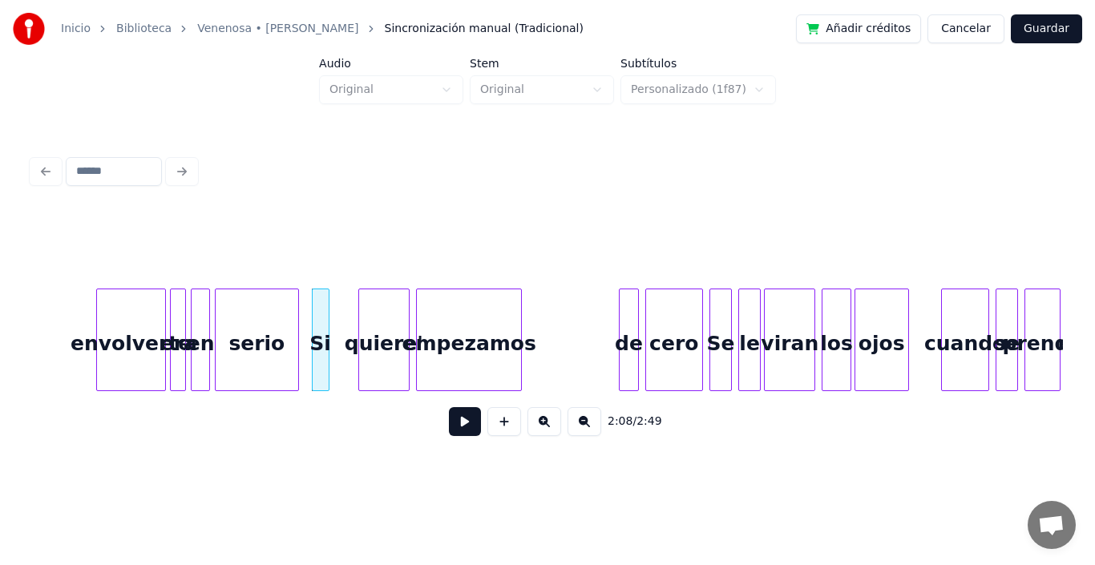
scroll to position [0, 20319]
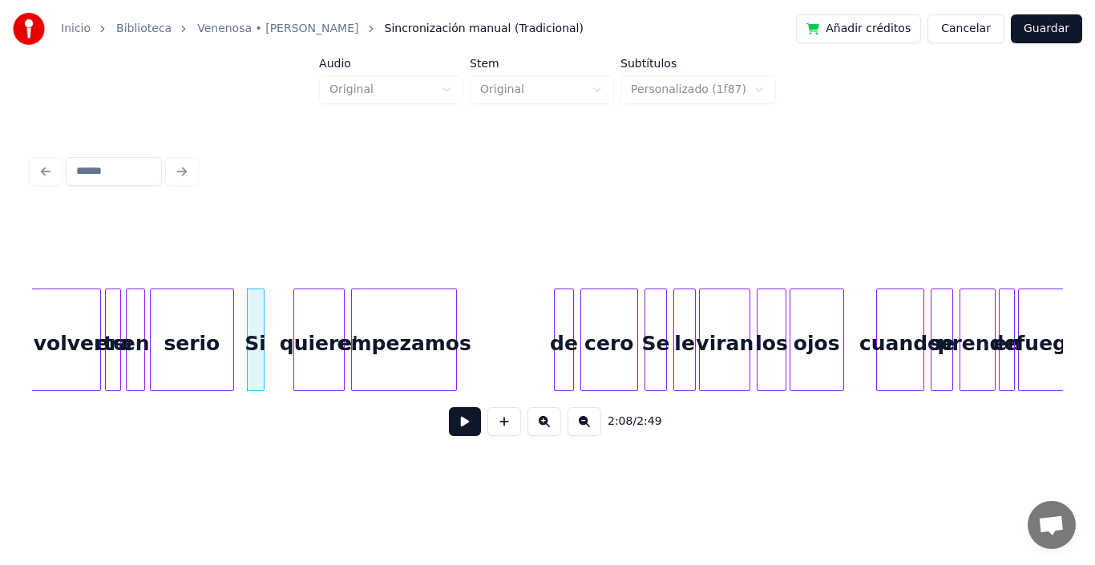
click at [140, 312] on div at bounding box center [142, 340] width 5 height 101
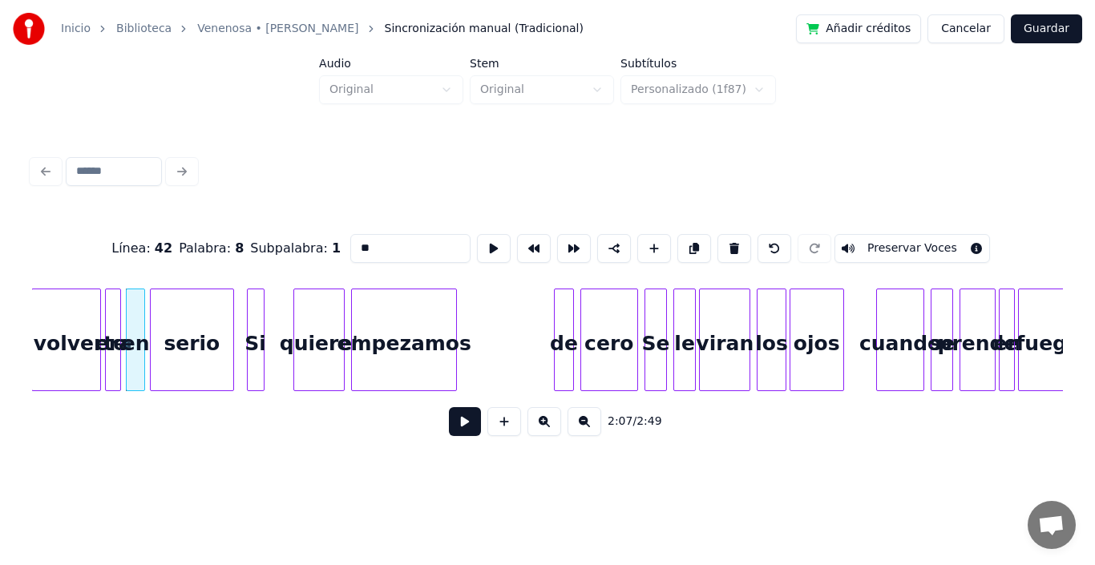
click at [449, 422] on button at bounding box center [465, 421] width 32 height 29
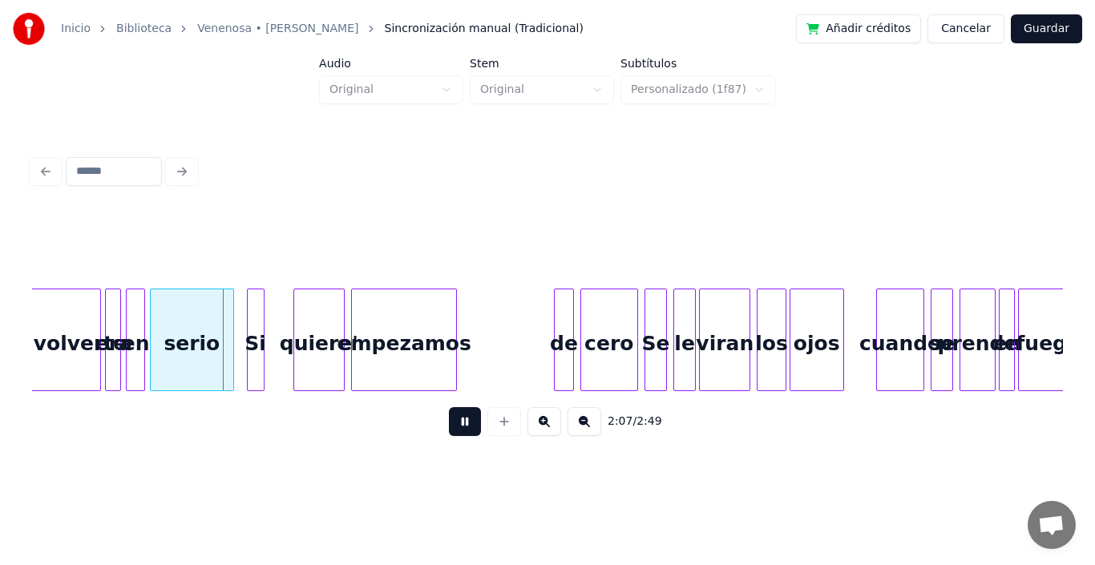
click at [449, 422] on button at bounding box center [465, 421] width 32 height 29
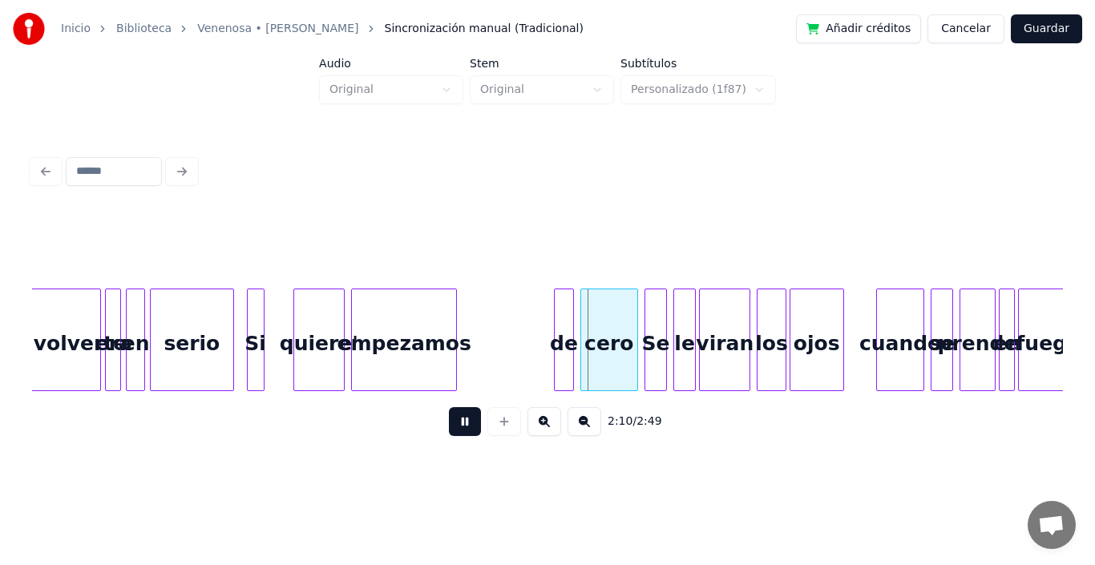
click at [449, 422] on button at bounding box center [465, 421] width 32 height 29
click at [427, 305] on div "empezamos" at bounding box center [404, 344] width 105 height 109
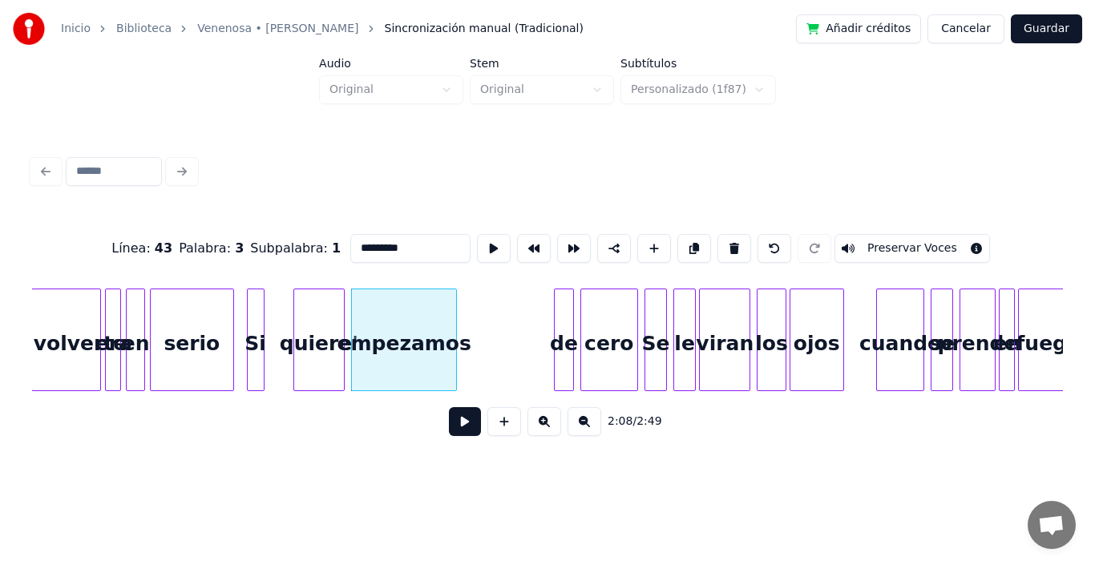
click at [449, 432] on button at bounding box center [465, 421] width 32 height 29
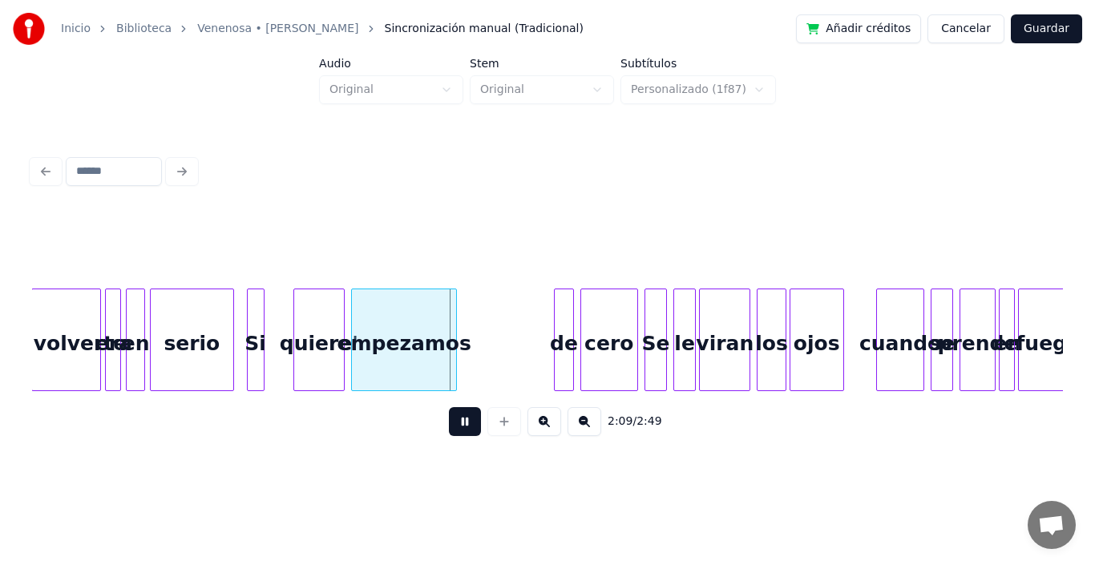
click at [449, 432] on button at bounding box center [465, 421] width 32 height 29
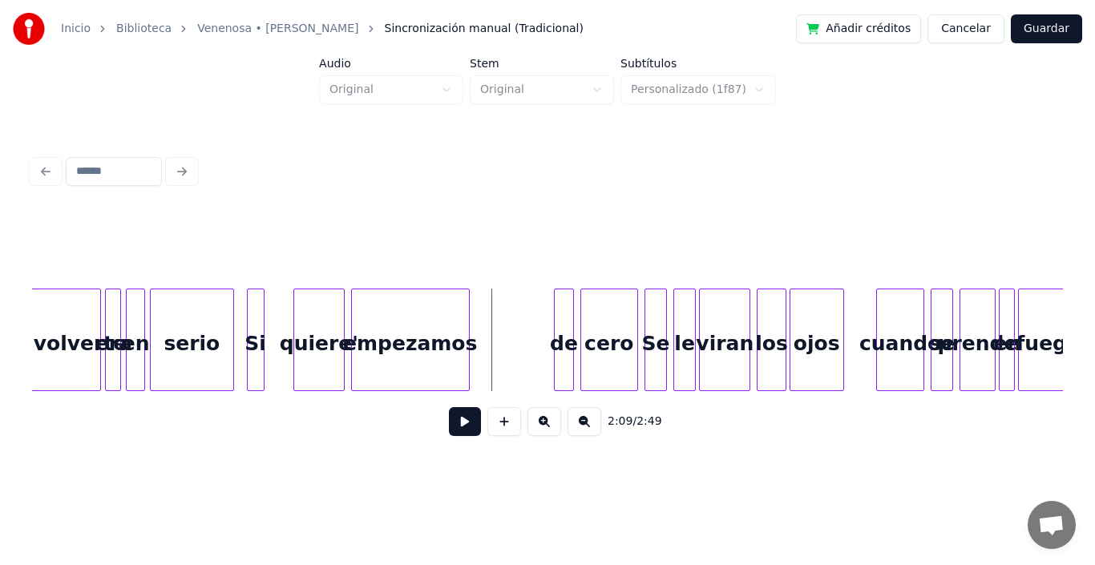
click at [468, 307] on div at bounding box center [466, 340] width 5 height 101
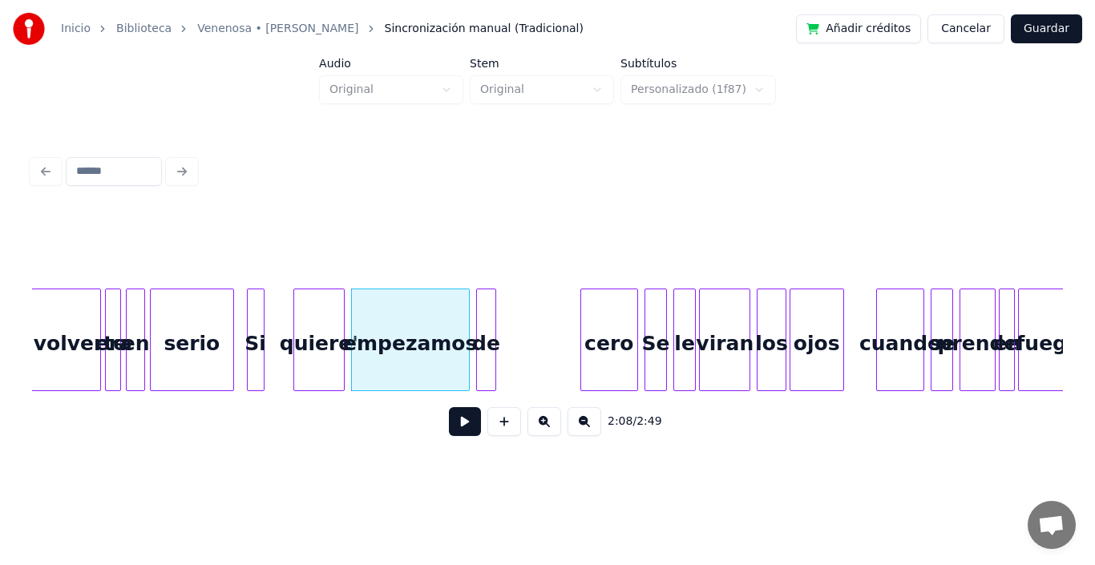
click at [485, 316] on div "de" at bounding box center [486, 344] width 18 height 109
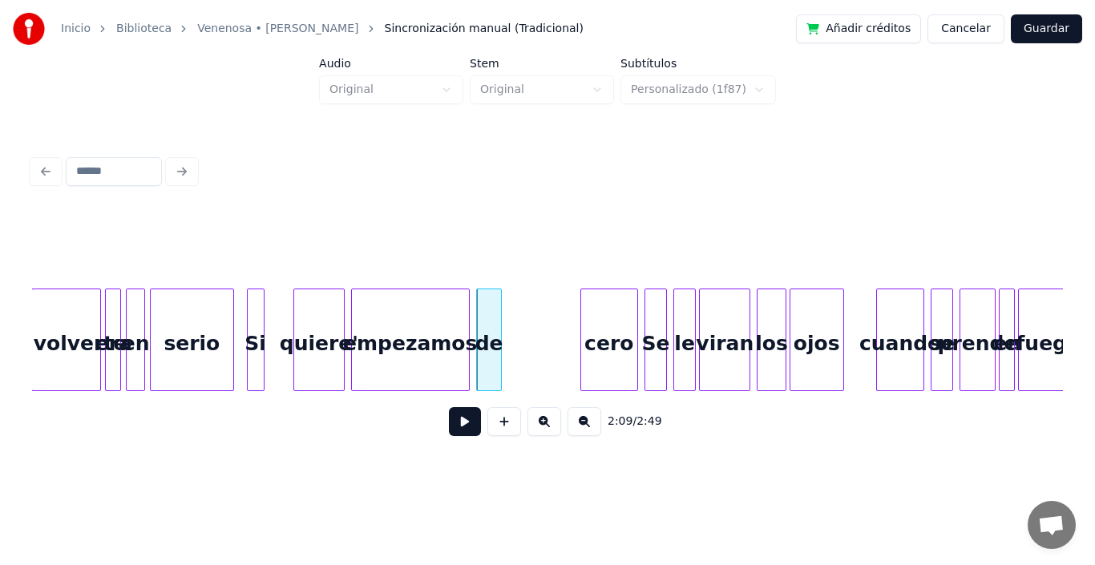
click at [500, 310] on div at bounding box center [498, 340] width 5 height 101
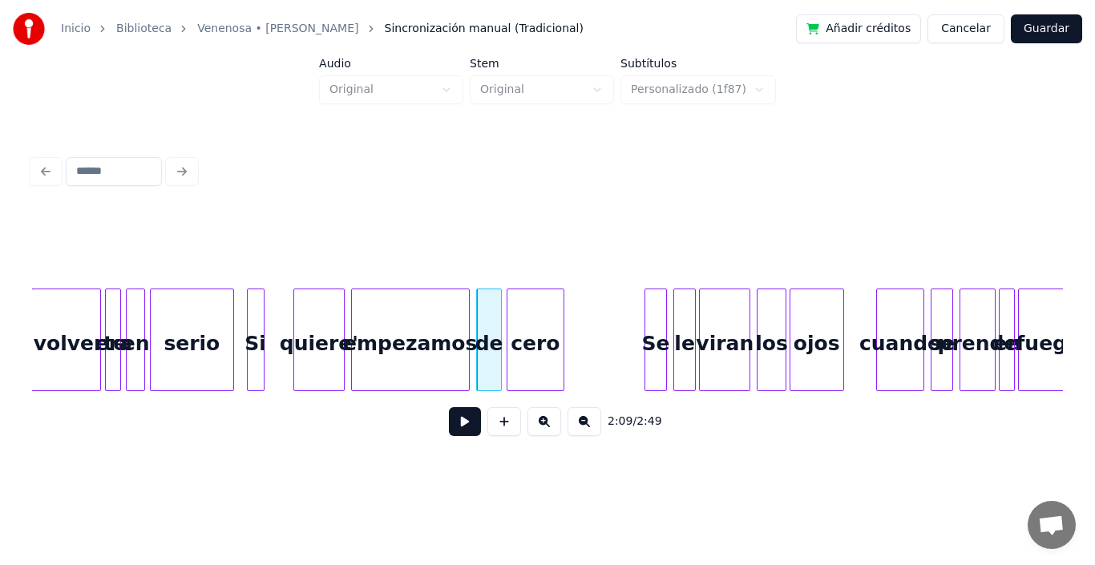
click at [540, 336] on div "cero" at bounding box center [536, 344] width 56 height 109
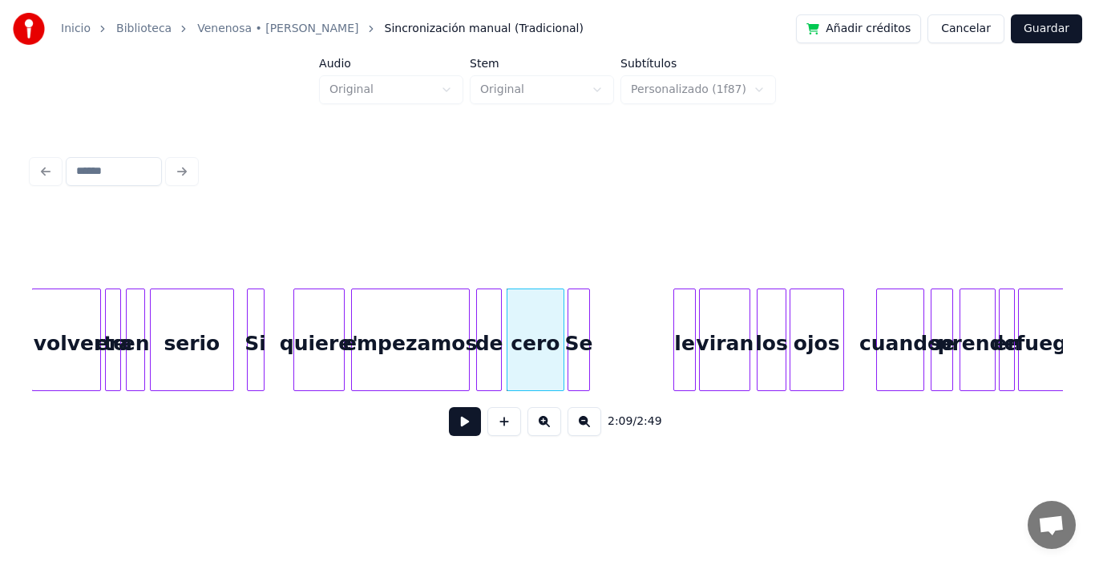
click at [583, 338] on div "Se" at bounding box center [579, 344] width 21 height 109
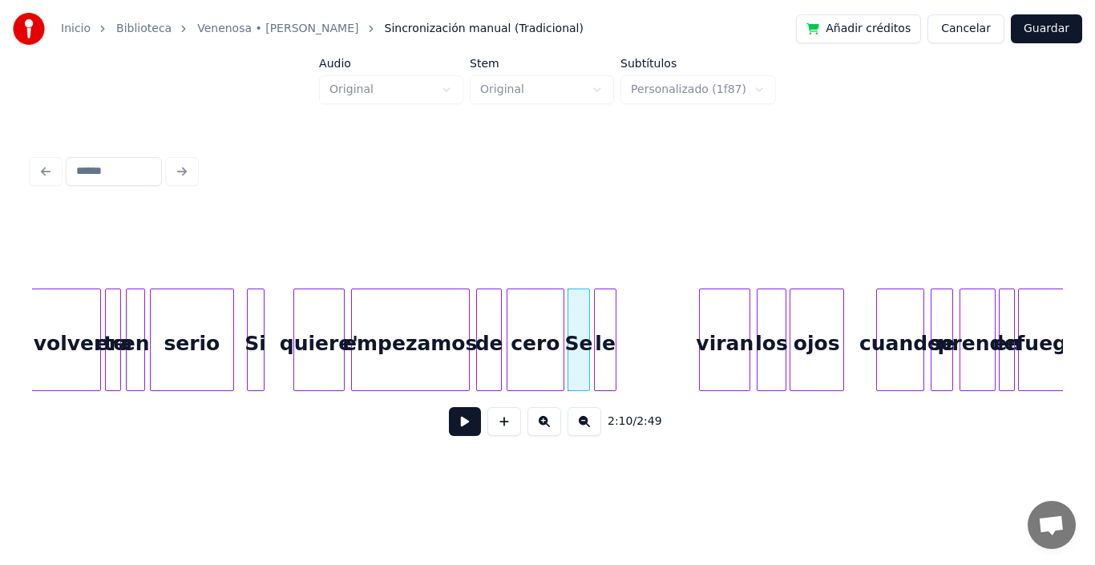
click at [603, 327] on div "le" at bounding box center [605, 344] width 21 height 109
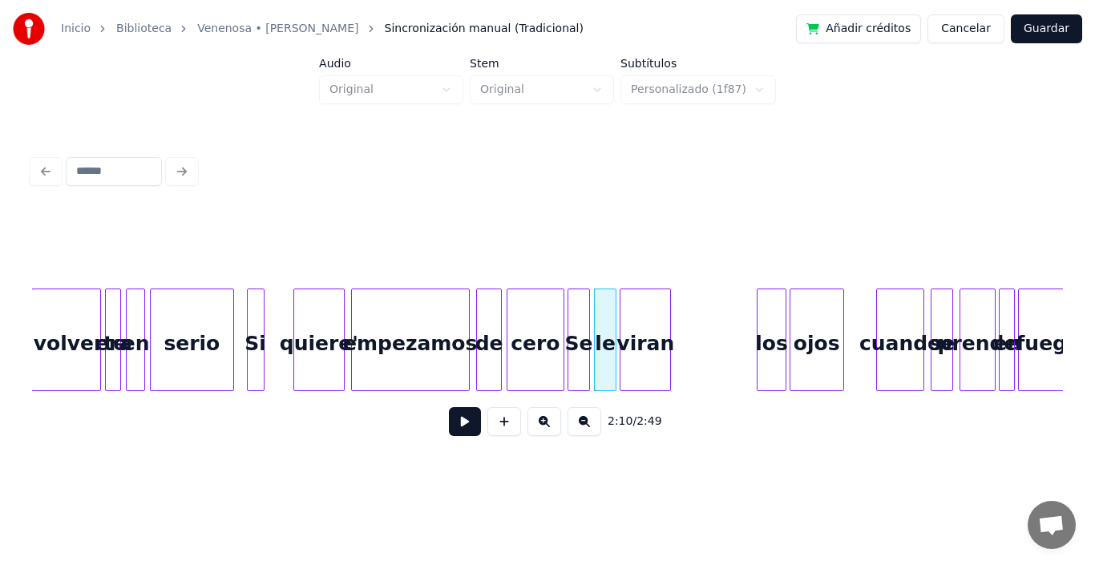
click at [641, 326] on div "viran" at bounding box center [646, 344] width 50 height 109
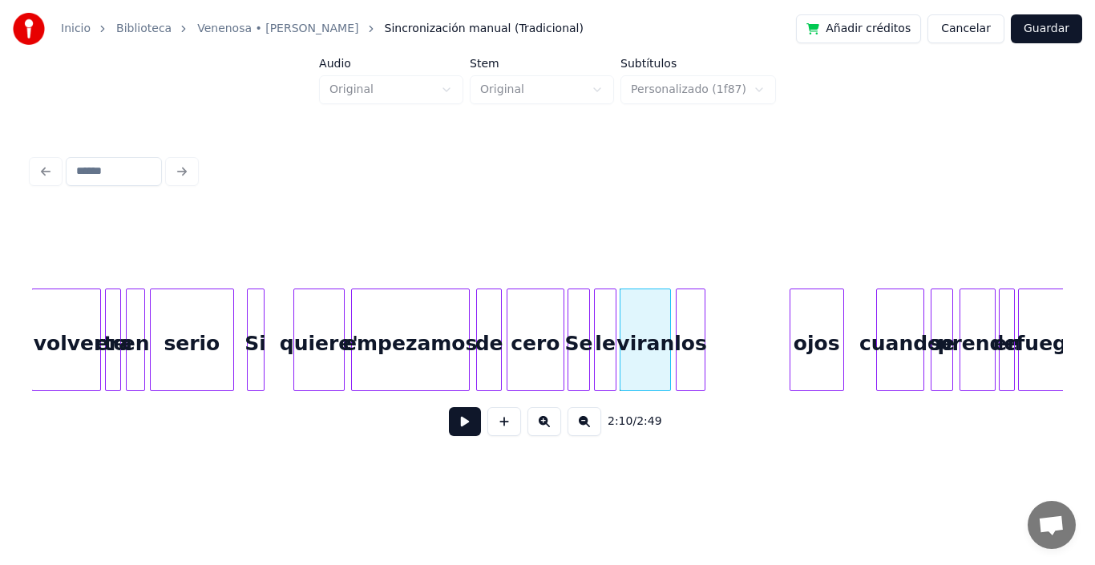
click at [690, 314] on div "los" at bounding box center [690, 344] width 27 height 109
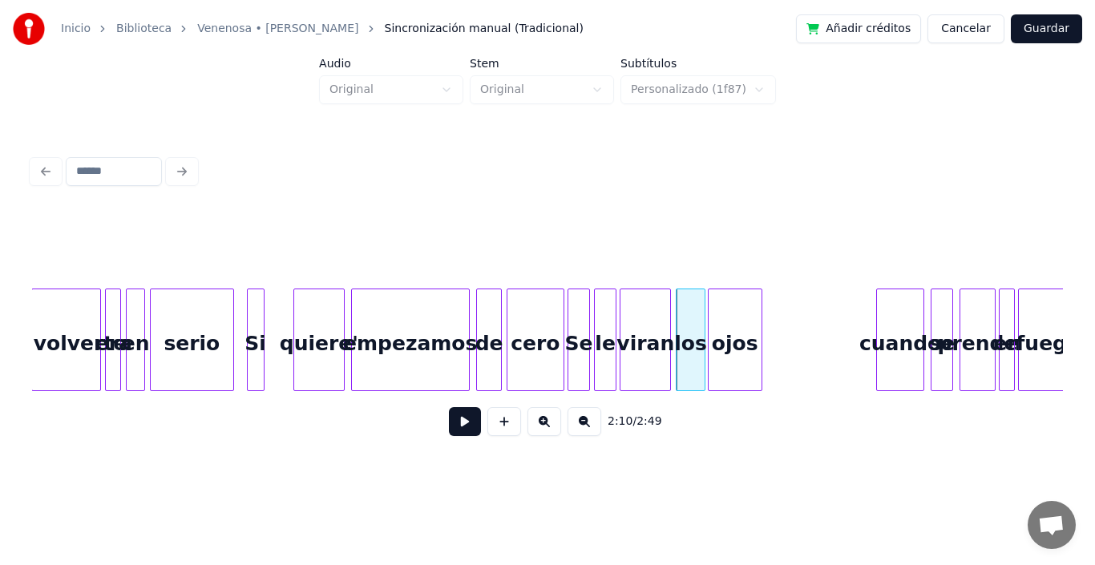
click at [730, 324] on div "ojos" at bounding box center [735, 344] width 53 height 109
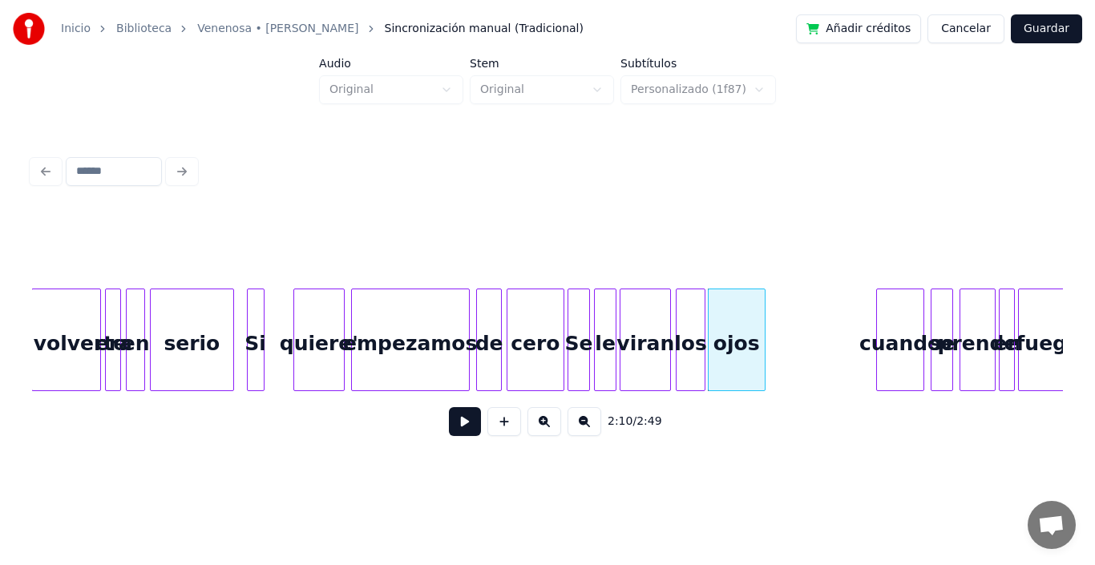
click at [760, 305] on div at bounding box center [762, 340] width 5 height 101
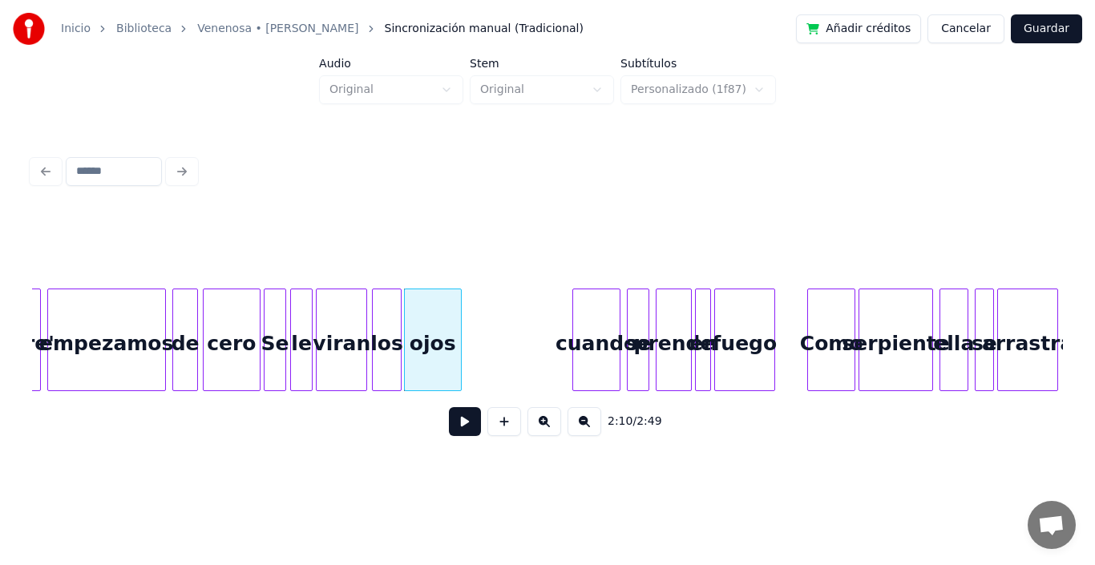
scroll to position [0, 20645]
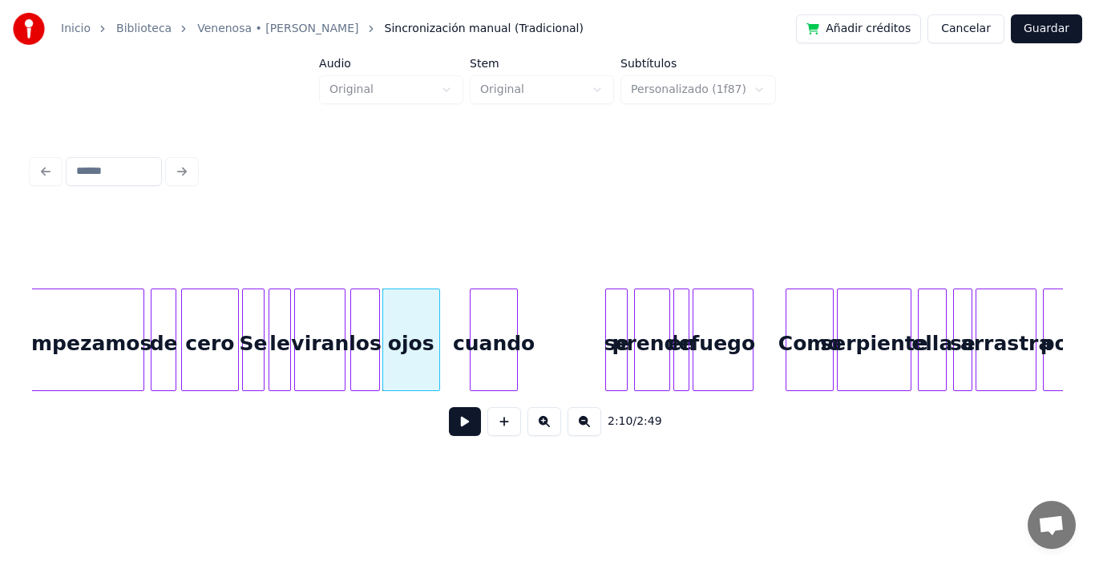
click at [483, 339] on div "cuando" at bounding box center [494, 344] width 47 height 109
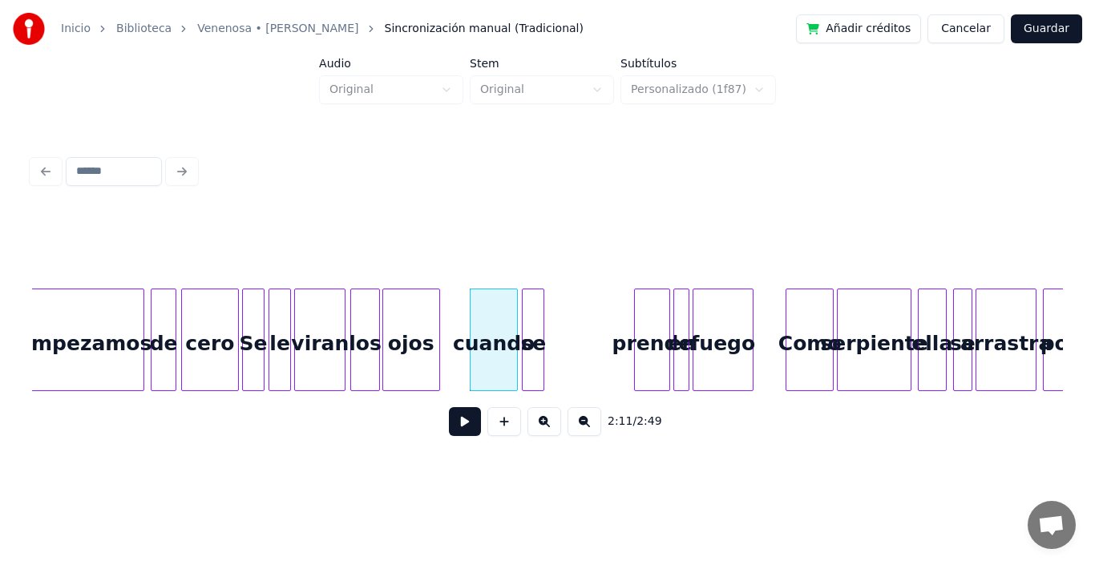
click at [532, 345] on div "se" at bounding box center [533, 344] width 21 height 109
click at [548, 317] on div at bounding box center [545, 340] width 5 height 101
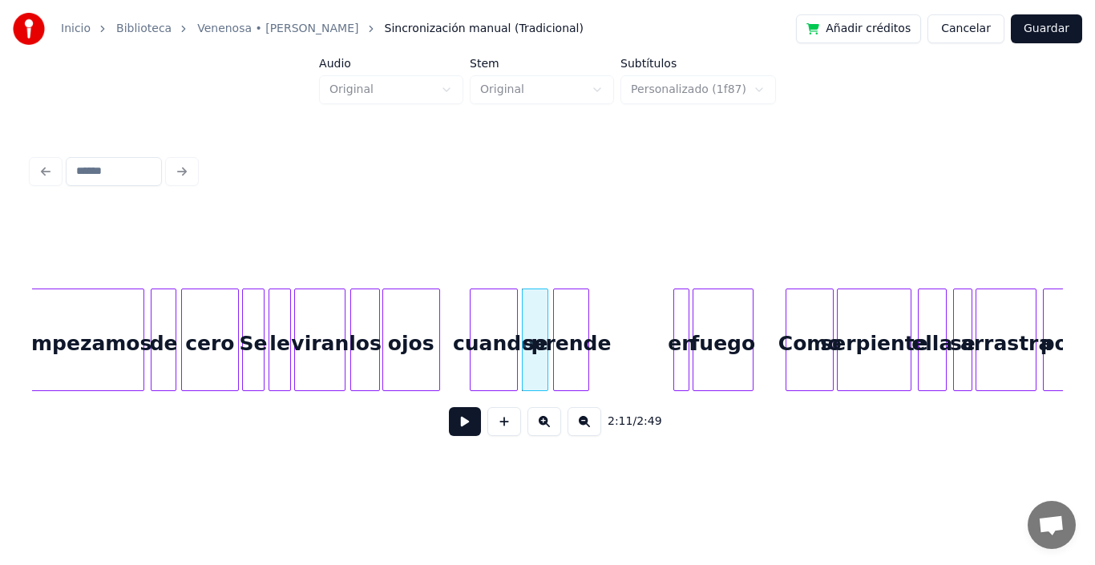
click at [569, 343] on div "prende" at bounding box center [571, 344] width 34 height 109
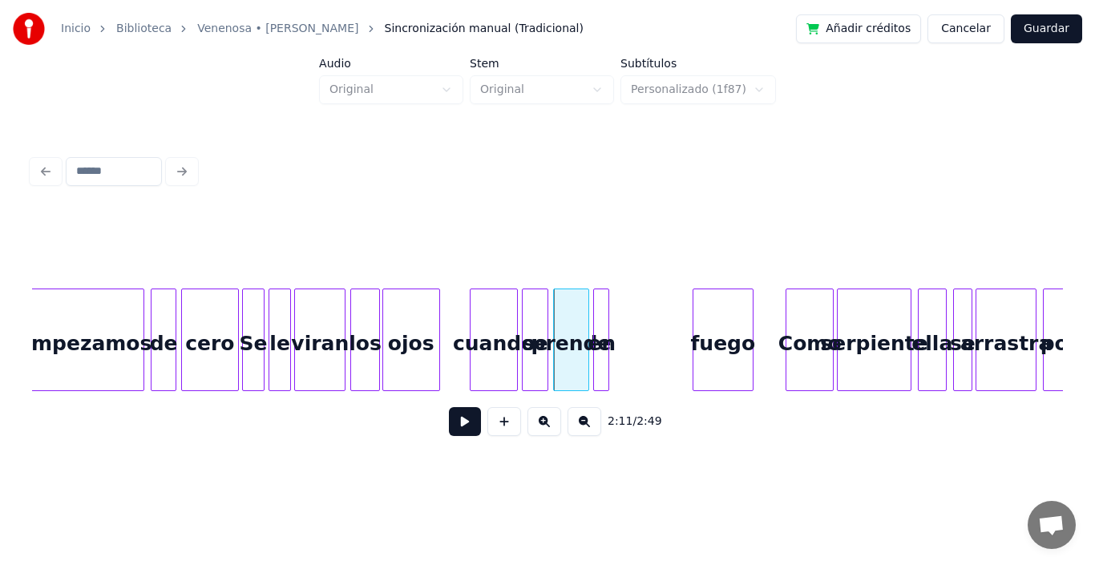
click at [601, 334] on div "en" at bounding box center [602, 344] width 16 height 109
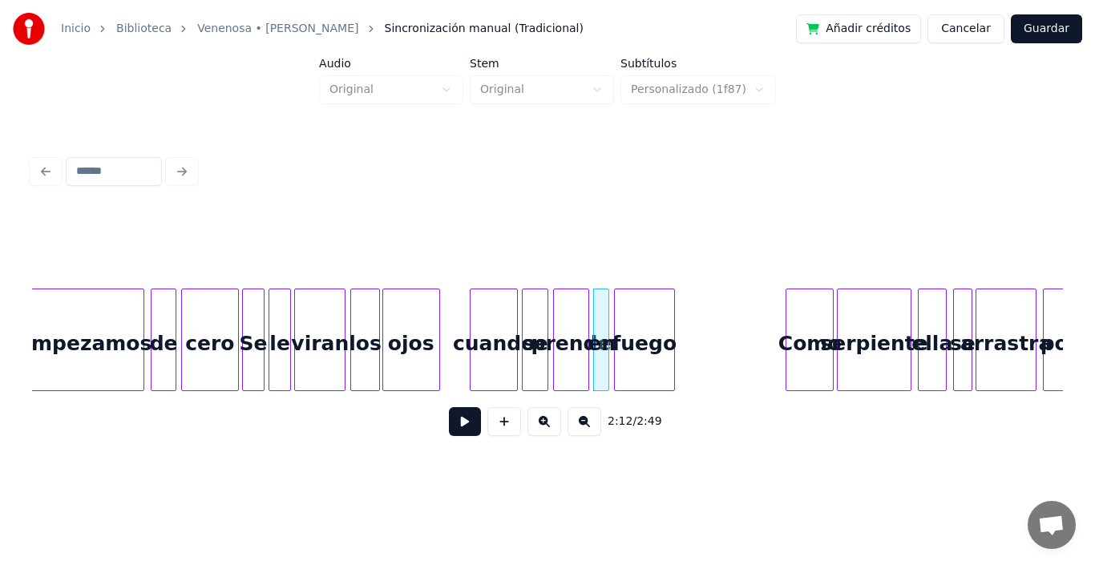
click at [638, 349] on div "fuego" at bounding box center [644, 344] width 59 height 109
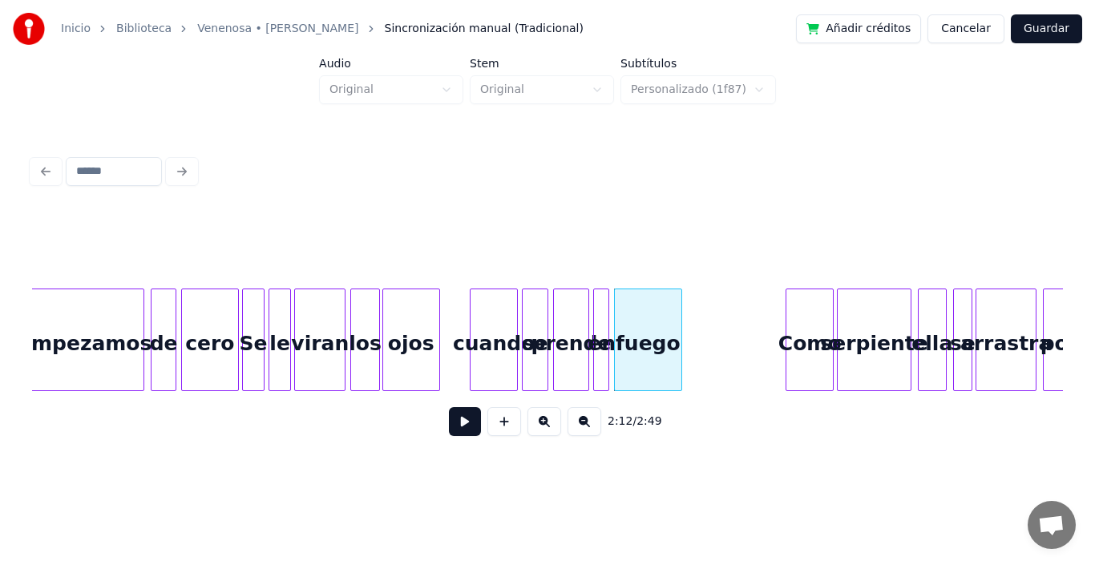
click at [680, 307] on div at bounding box center [679, 340] width 5 height 101
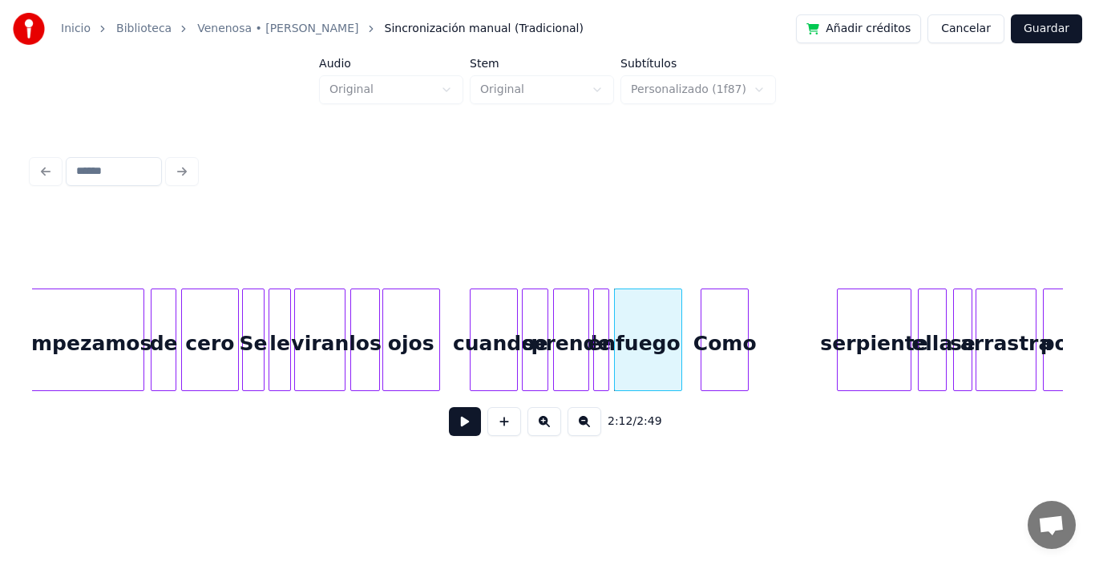
click at [715, 335] on div "Como" at bounding box center [725, 344] width 47 height 109
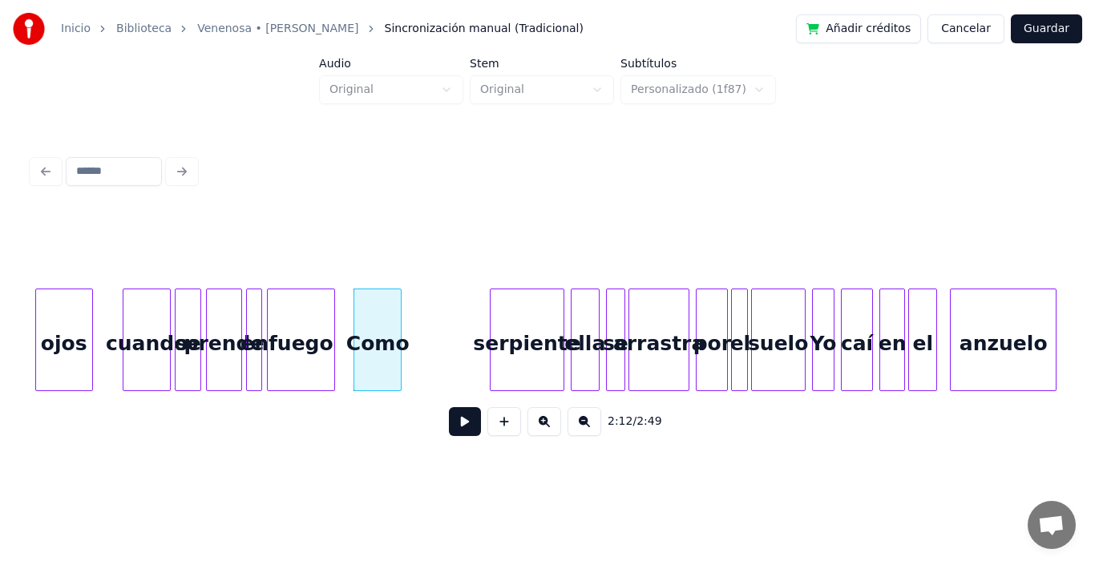
scroll to position [0, 21078]
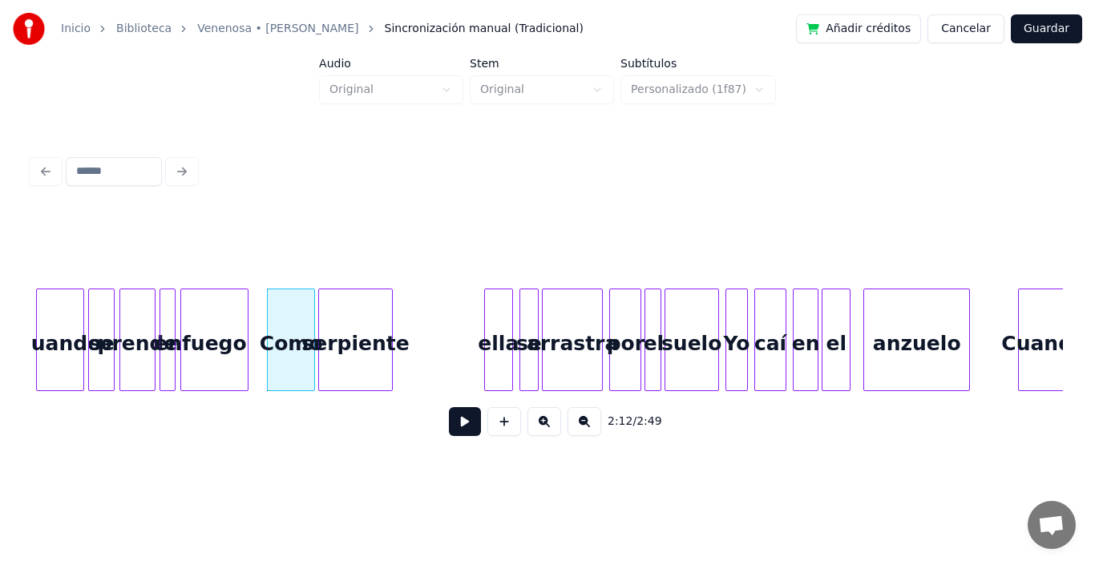
click at [362, 357] on div "serpiente" at bounding box center [355, 344] width 72 height 109
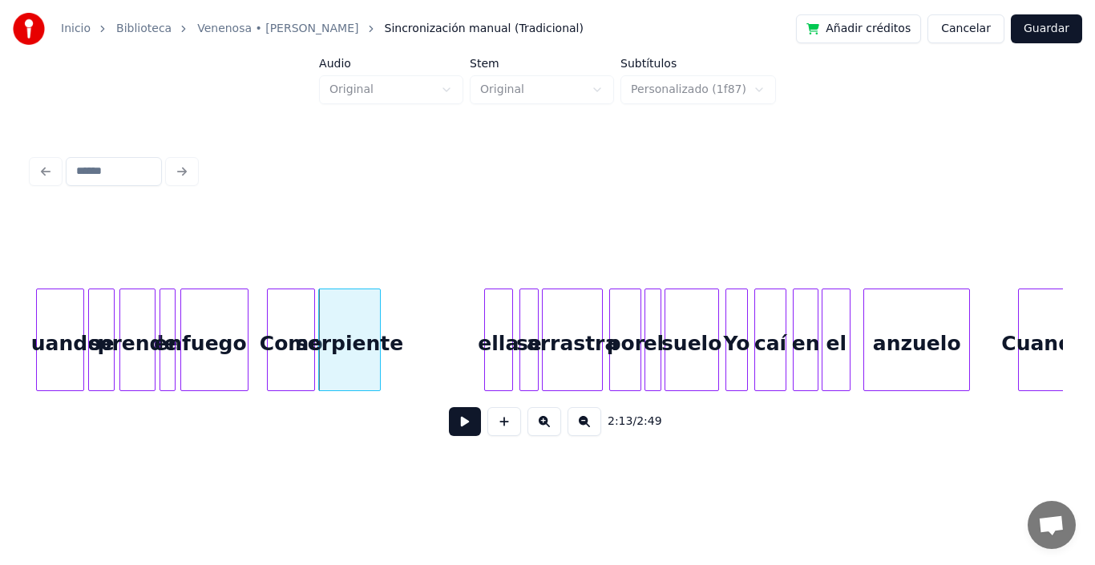
click at [379, 308] on div at bounding box center [377, 340] width 5 height 101
click at [396, 334] on div "ella" at bounding box center [400, 344] width 27 height 109
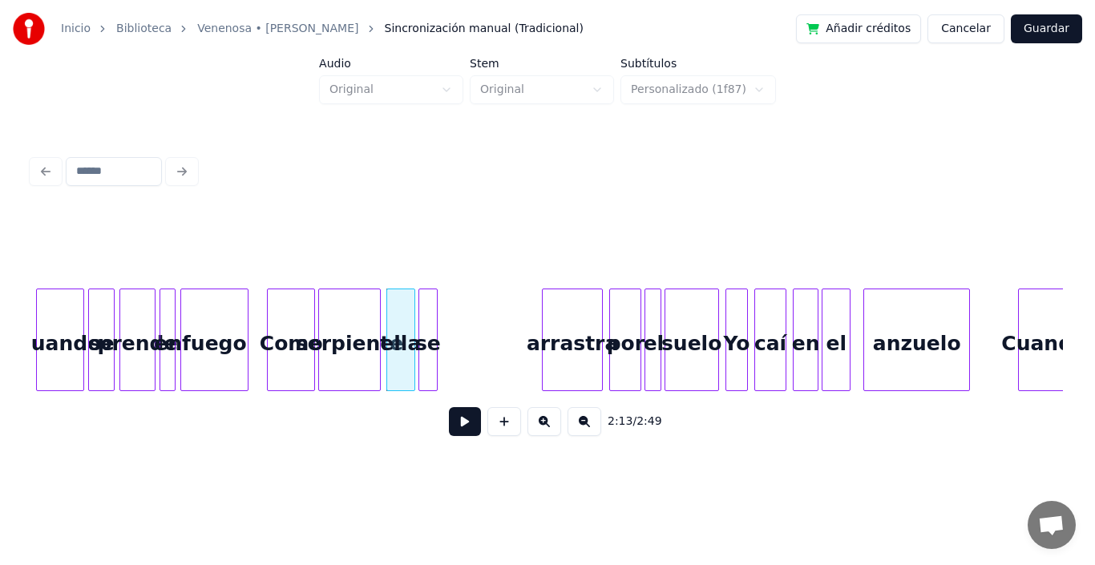
click at [430, 335] on div "se" at bounding box center [428, 344] width 18 height 109
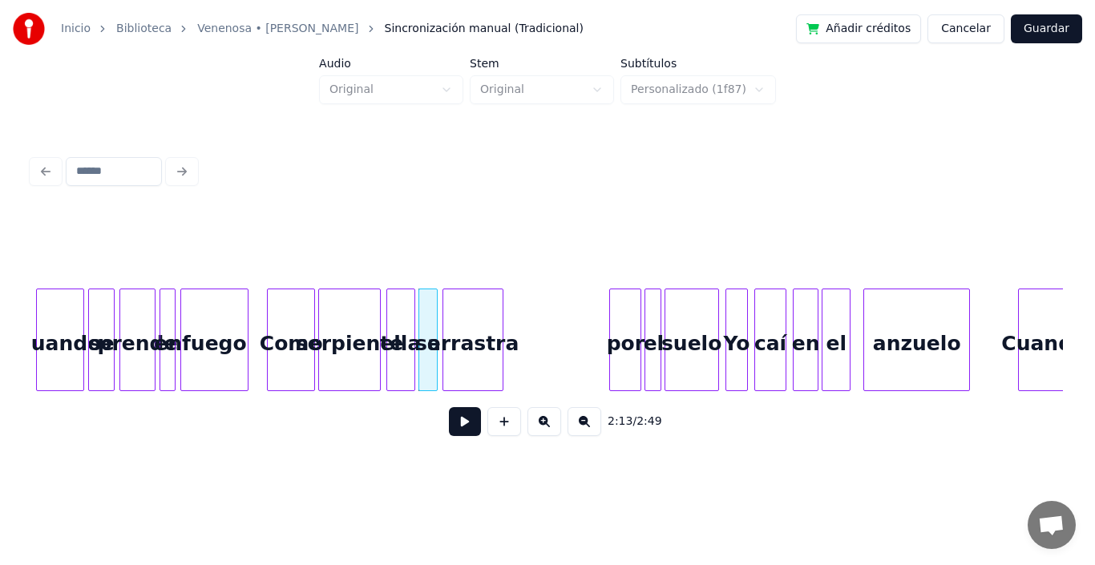
click at [469, 334] on div "arrastra" at bounding box center [472, 344] width 59 height 109
click at [489, 309] on div at bounding box center [490, 340] width 5 height 101
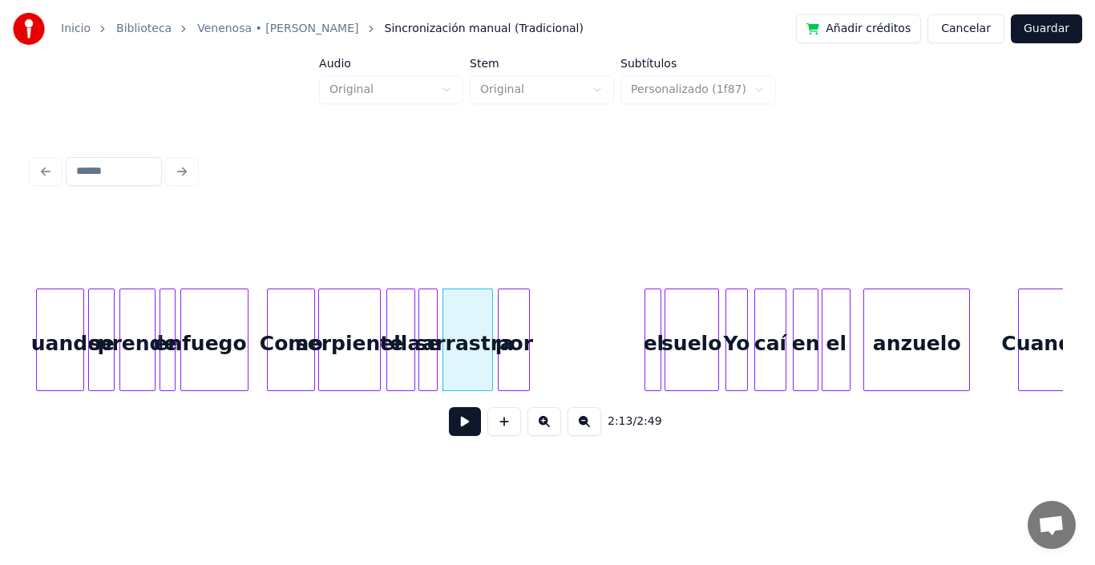
click at [511, 344] on div "por" at bounding box center [514, 344] width 30 height 109
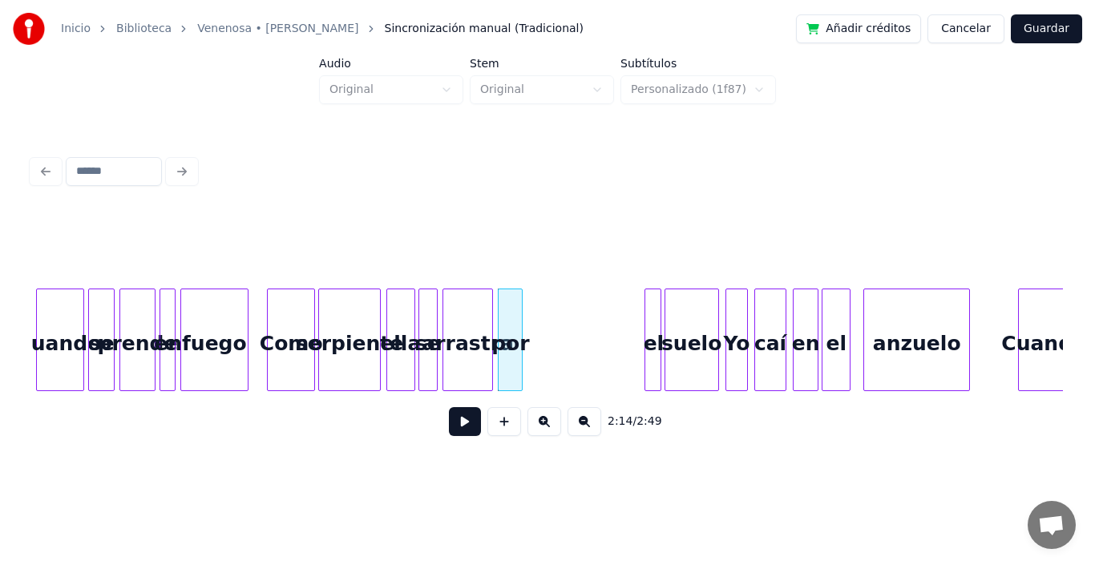
click at [520, 319] on div at bounding box center [519, 340] width 5 height 101
click at [542, 319] on div "el" at bounding box center [542, 344] width 16 height 109
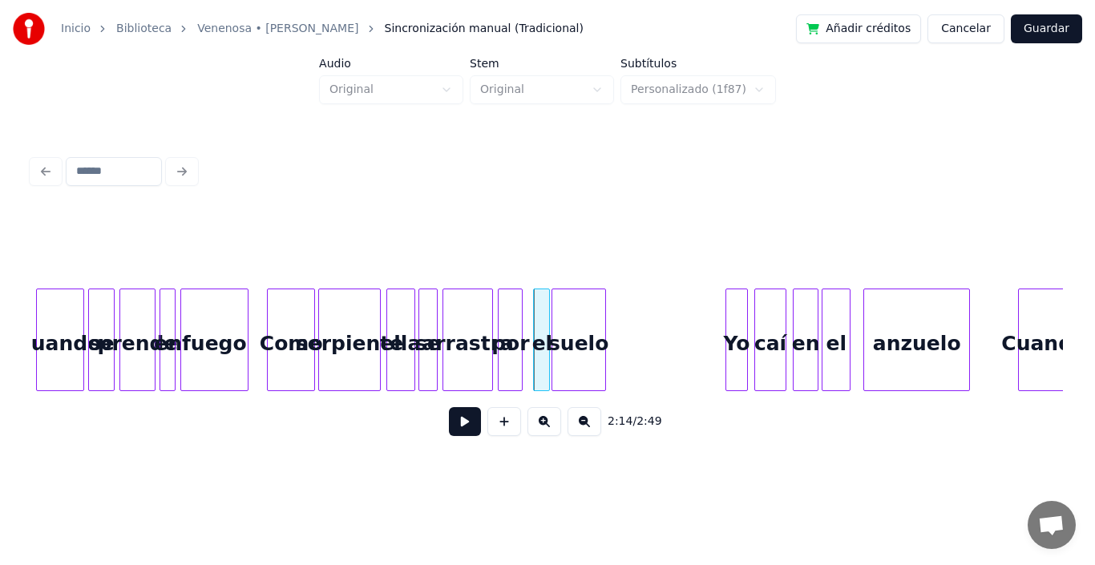
click at [575, 340] on div "suelo" at bounding box center [579, 344] width 53 height 109
click at [292, 333] on div "Como" at bounding box center [291, 344] width 47 height 109
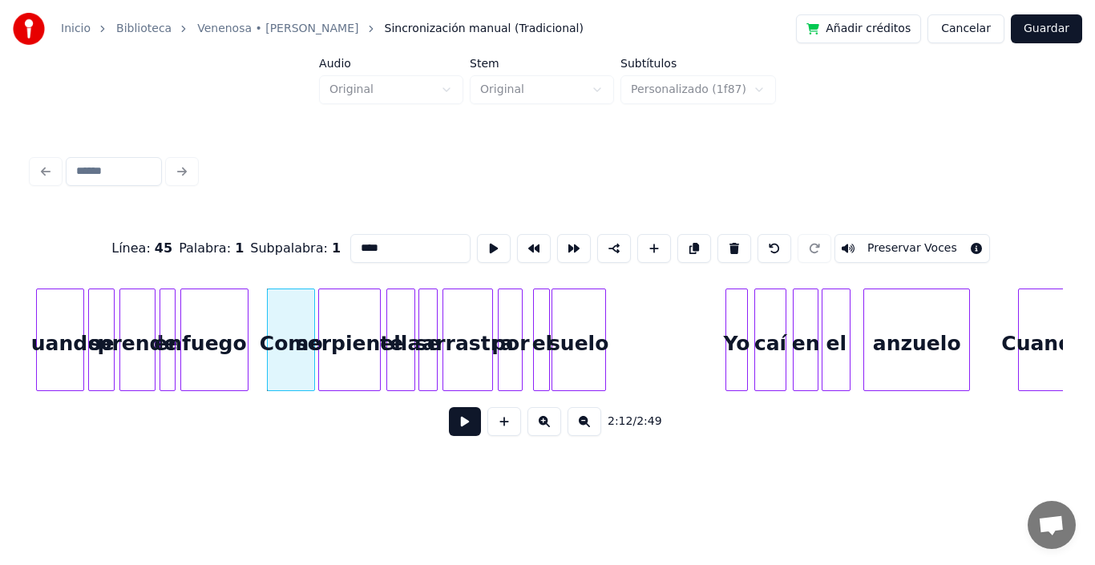
click at [449, 432] on button at bounding box center [465, 421] width 32 height 29
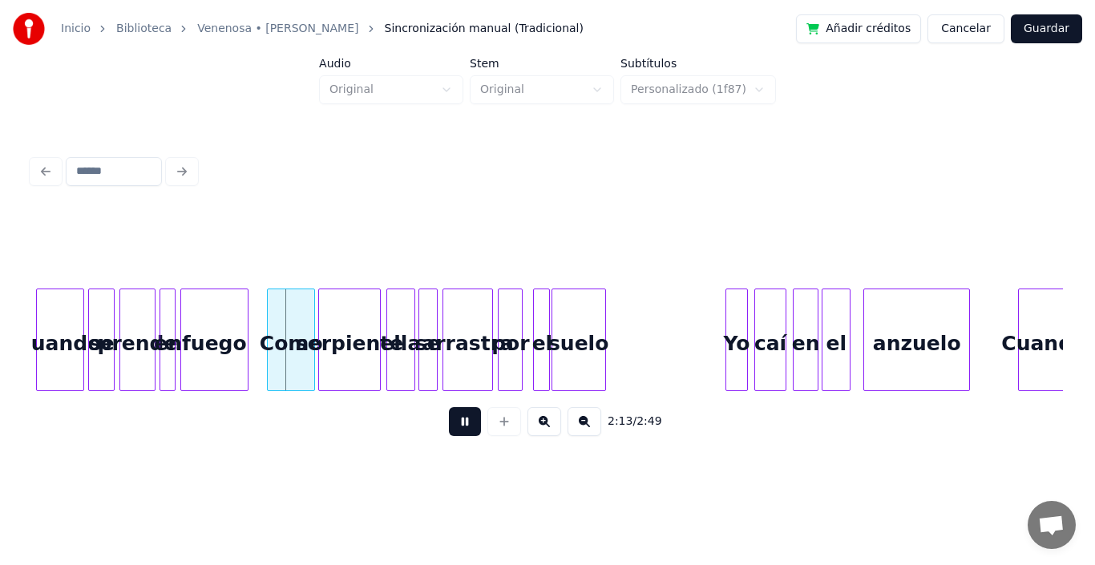
click at [449, 432] on button at bounding box center [465, 421] width 32 height 29
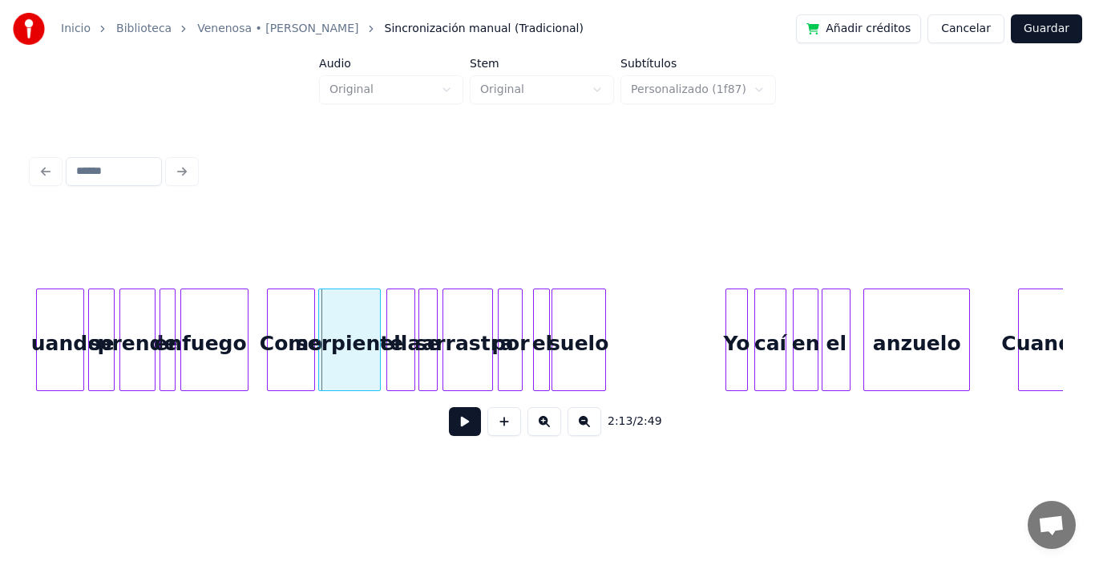
click at [449, 432] on button at bounding box center [465, 421] width 32 height 29
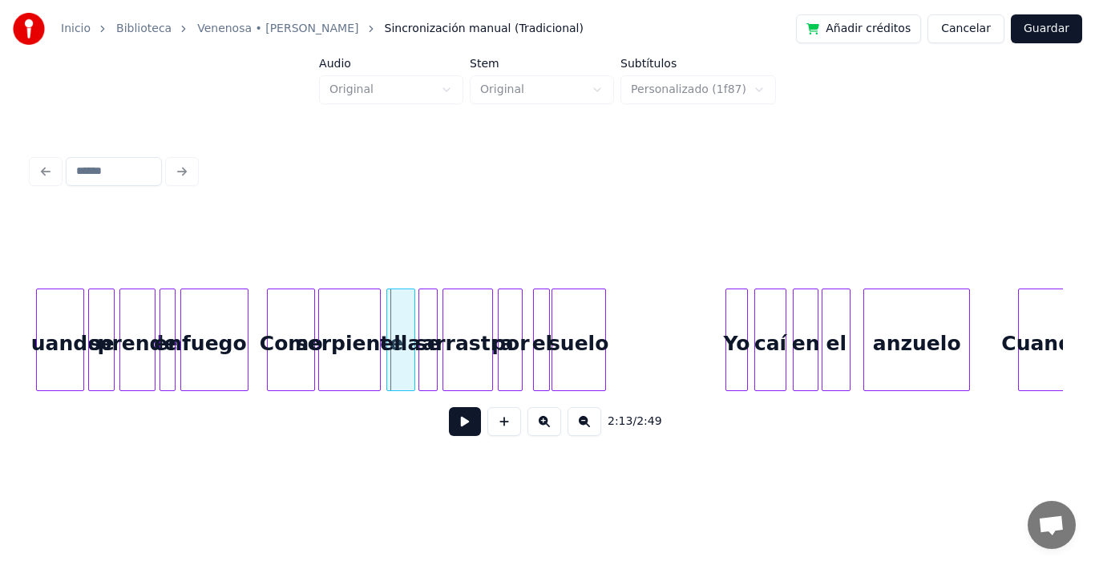
click at [449, 432] on button at bounding box center [465, 421] width 32 height 29
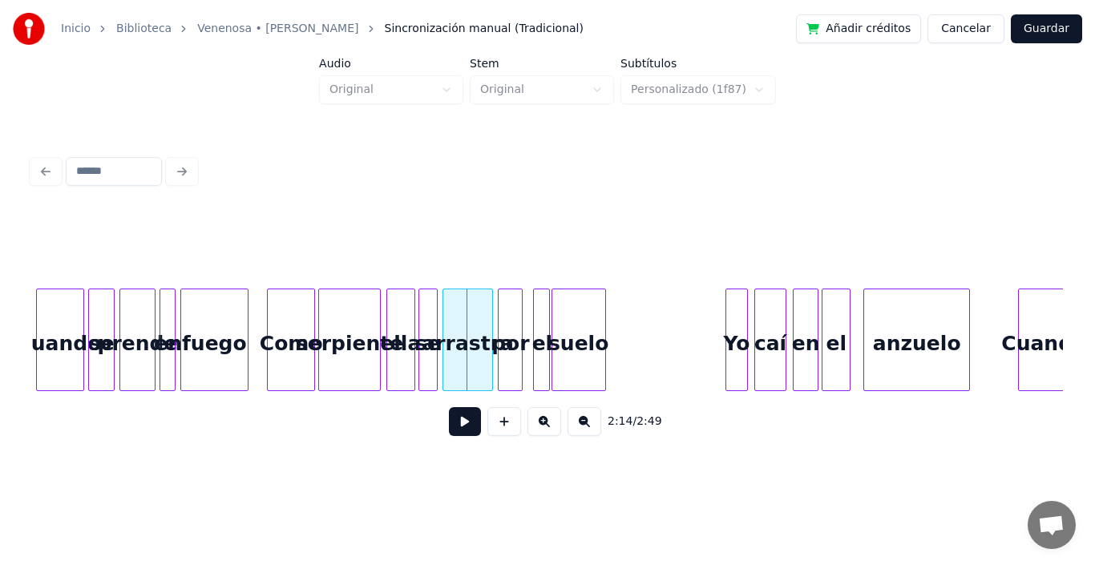
click at [449, 432] on button at bounding box center [465, 421] width 32 height 29
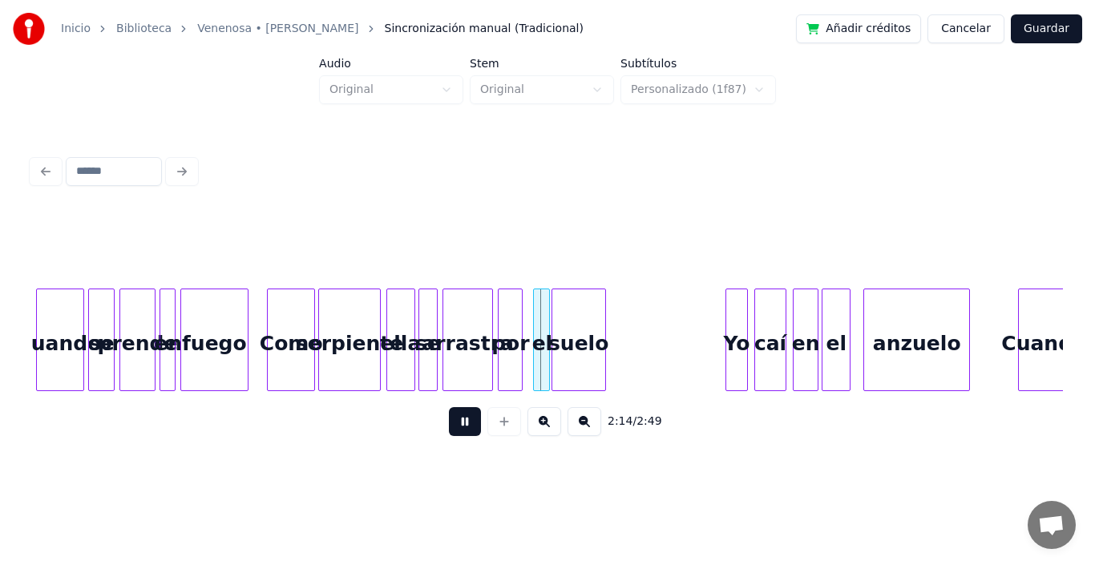
click at [449, 432] on button at bounding box center [465, 421] width 32 height 29
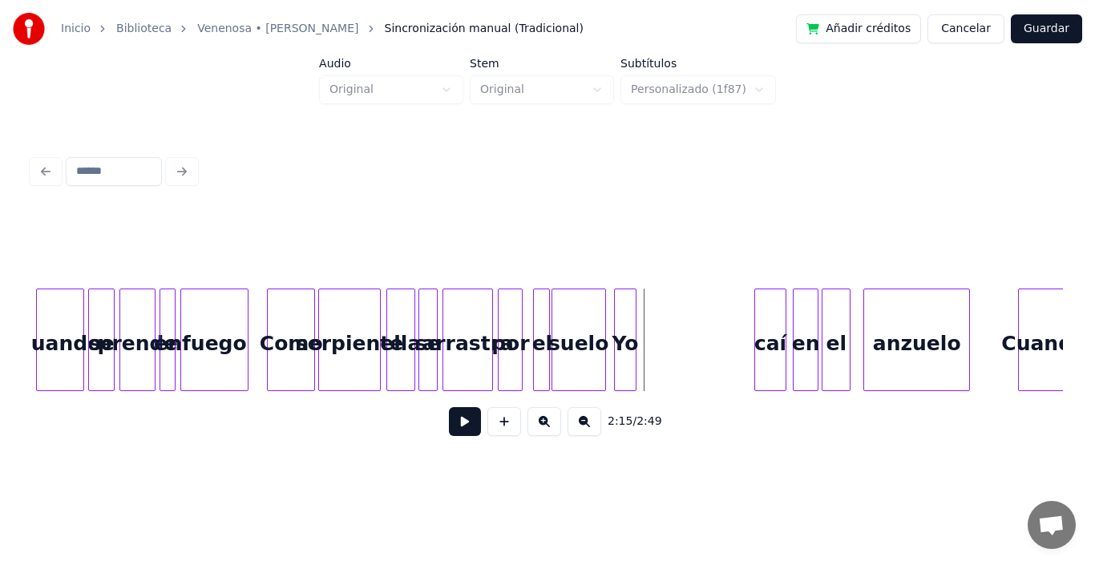
click at [625, 313] on div "Yo" at bounding box center [625, 344] width 21 height 109
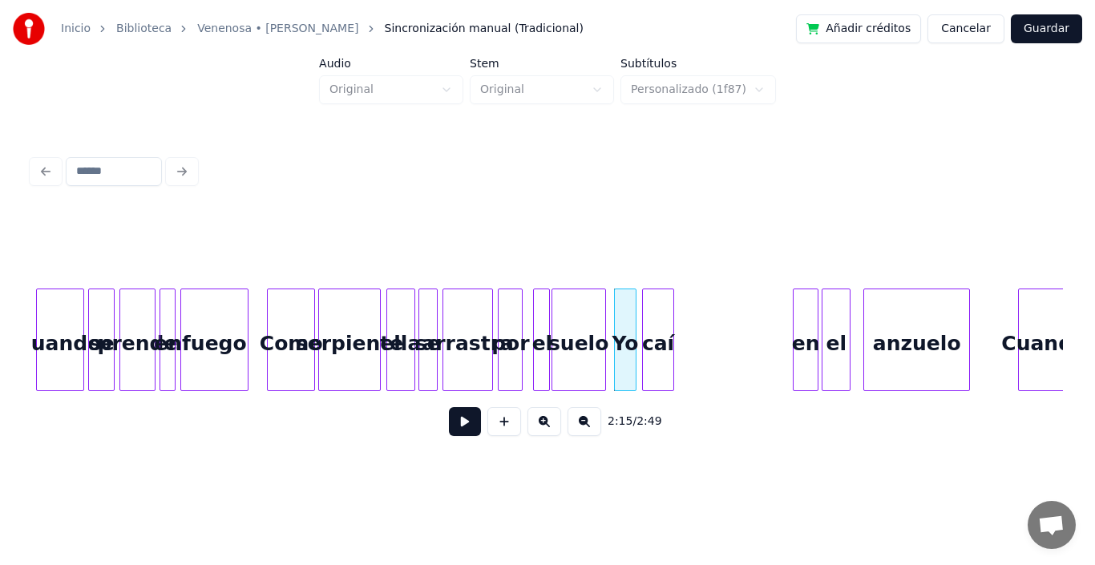
click at [663, 336] on div "caí" at bounding box center [658, 344] width 30 height 109
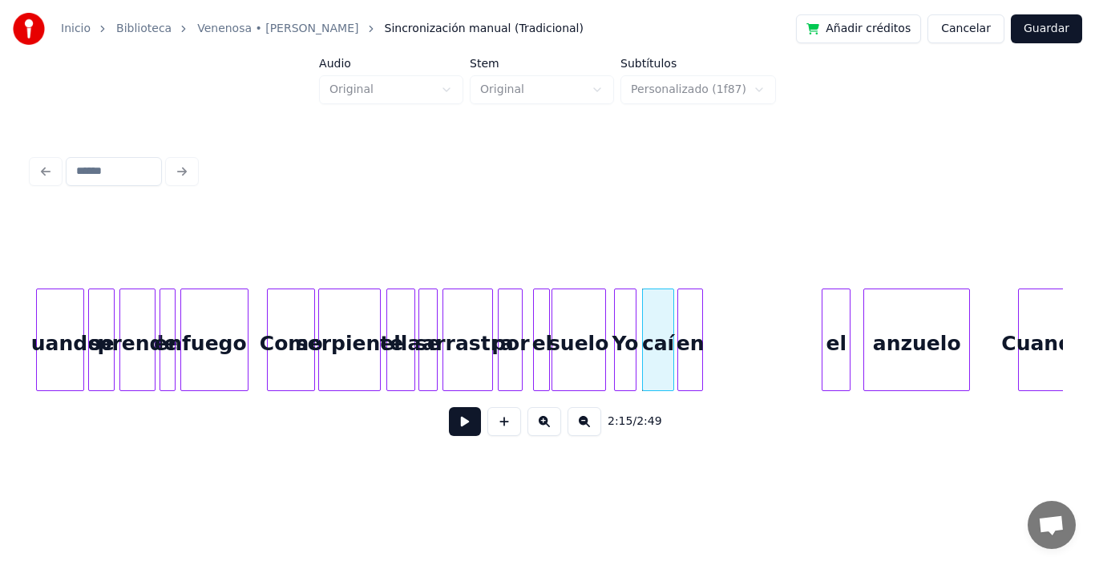
click at [694, 317] on div "en" at bounding box center [690, 344] width 24 height 109
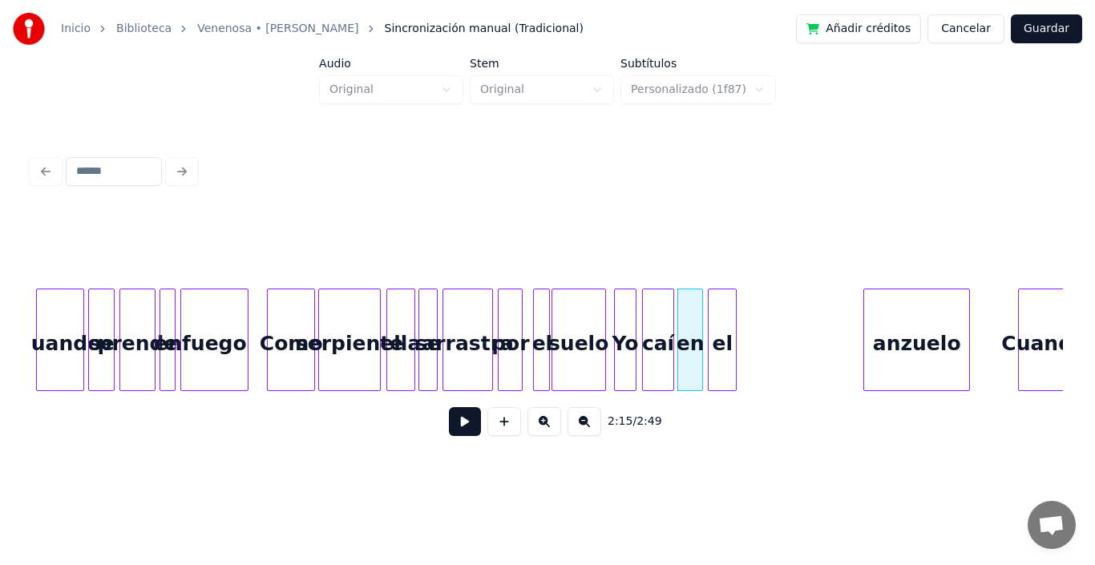
click at [719, 318] on div "el" at bounding box center [722, 344] width 27 height 109
click at [731, 312] on div at bounding box center [729, 340] width 5 height 101
click at [719, 310] on div "el" at bounding box center [720, 344] width 22 height 109
click at [698, 314] on div at bounding box center [697, 340] width 5 height 101
click at [718, 312] on div "el" at bounding box center [716, 344] width 22 height 109
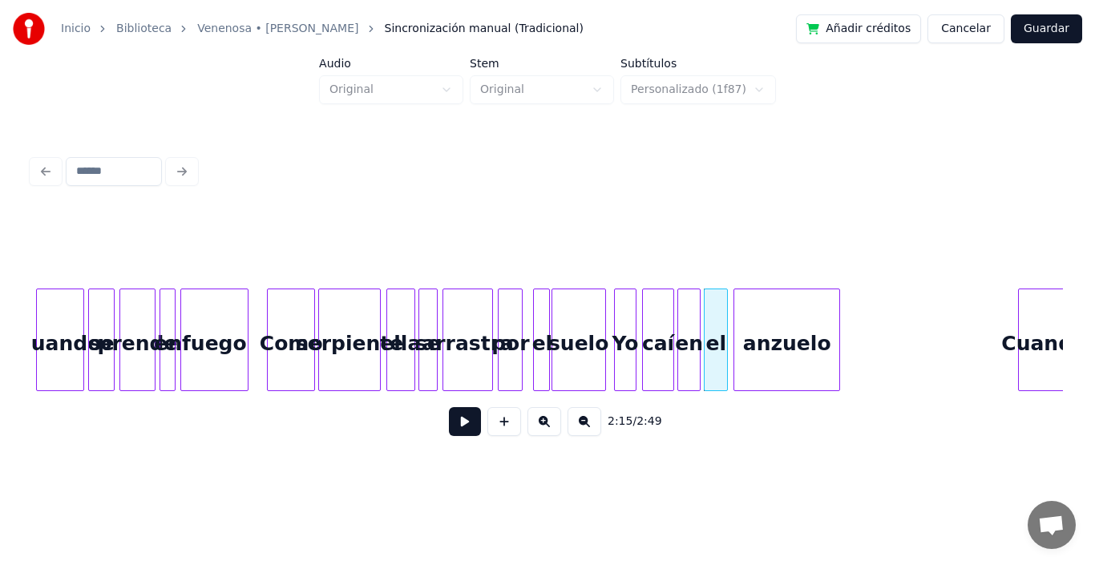
click at [771, 344] on div "anzuelo" at bounding box center [787, 344] width 105 height 109
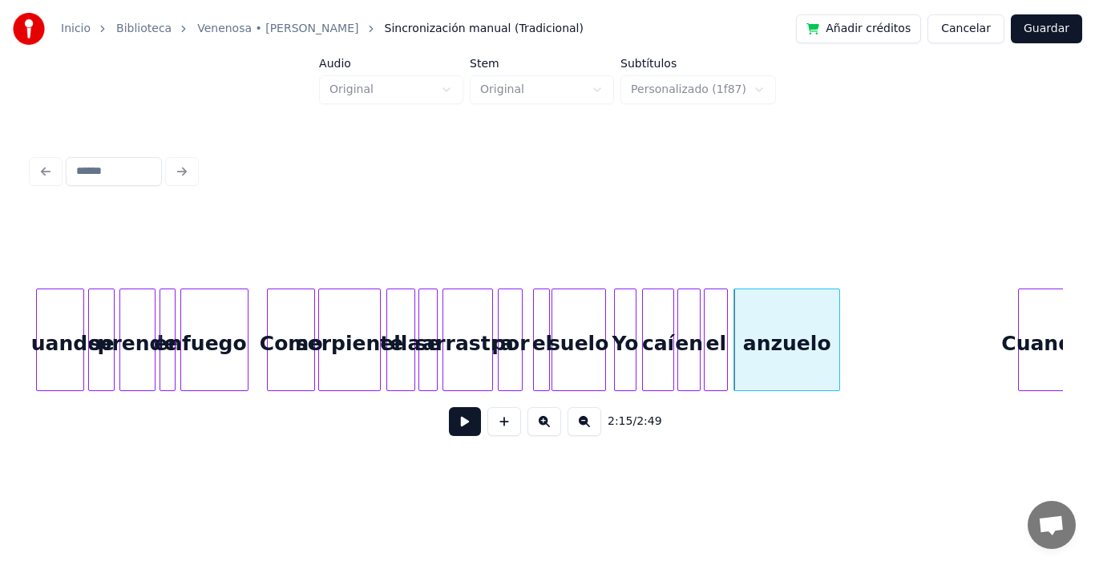
click at [691, 312] on div "en" at bounding box center [689, 344] width 22 height 109
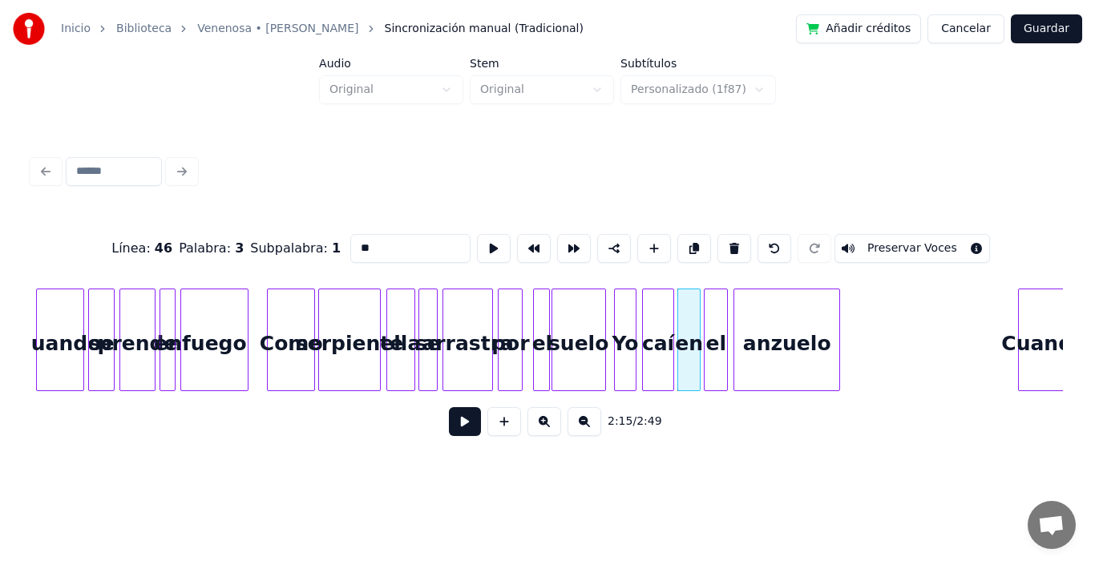
click at [457, 427] on button at bounding box center [465, 421] width 32 height 29
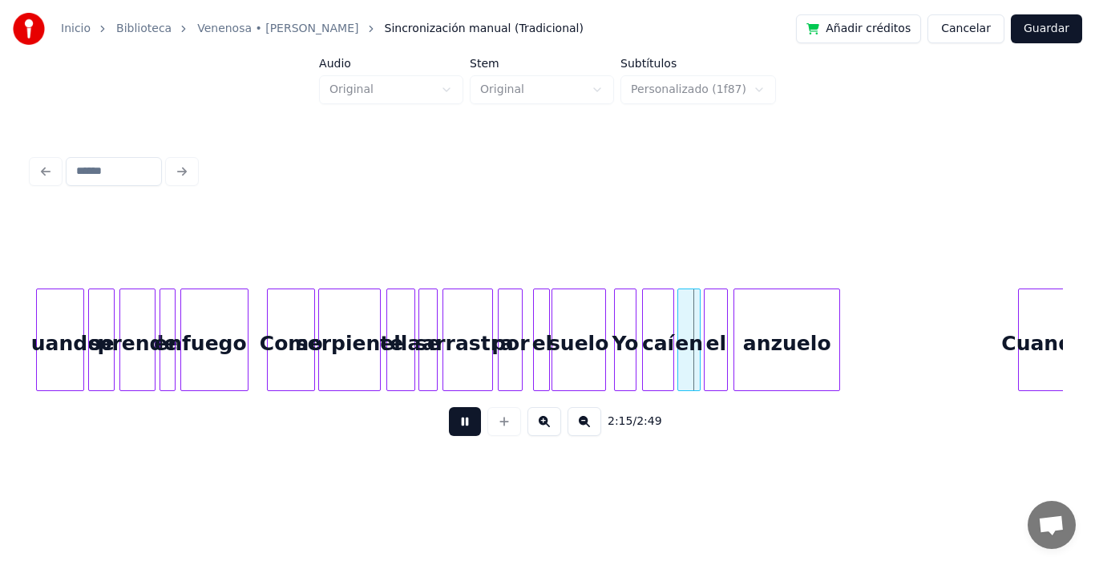
click at [457, 427] on button at bounding box center [465, 421] width 32 height 29
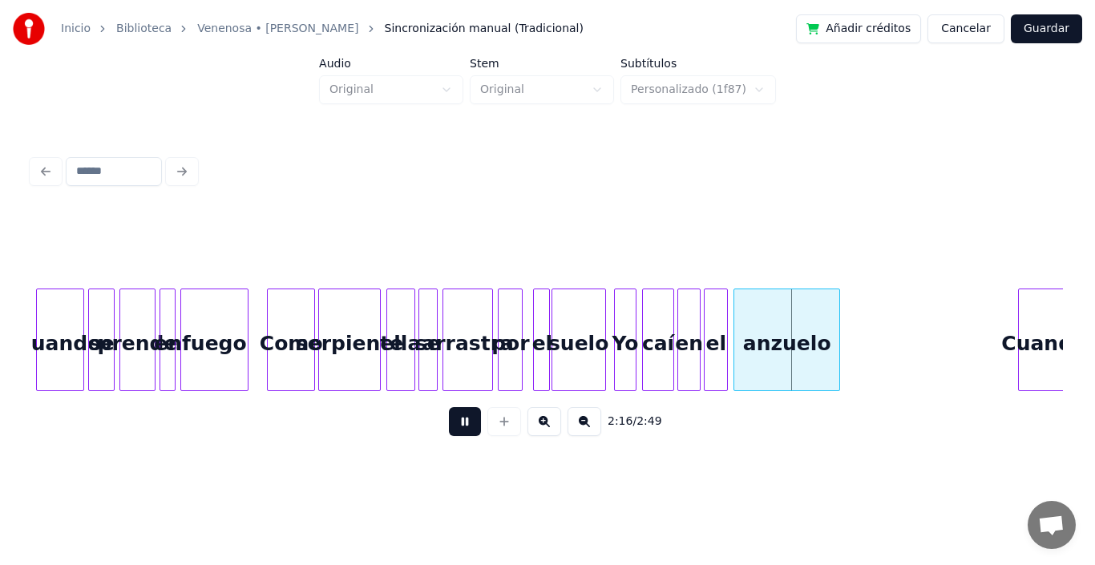
click at [457, 427] on button at bounding box center [465, 421] width 32 height 29
click at [763, 328] on div "anzuelo" at bounding box center [787, 344] width 105 height 109
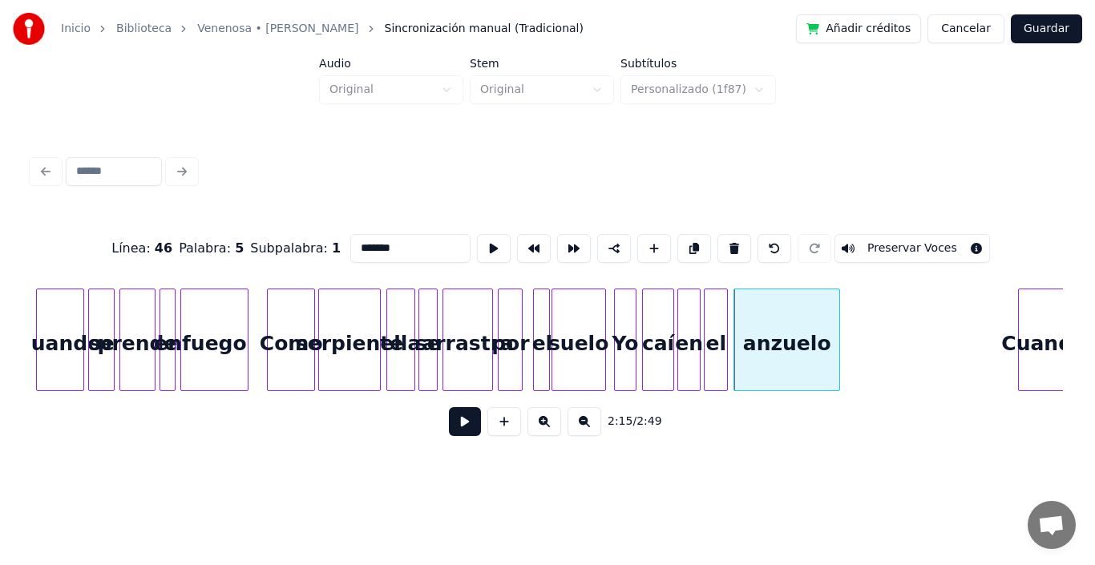
click at [460, 432] on button at bounding box center [465, 421] width 32 height 29
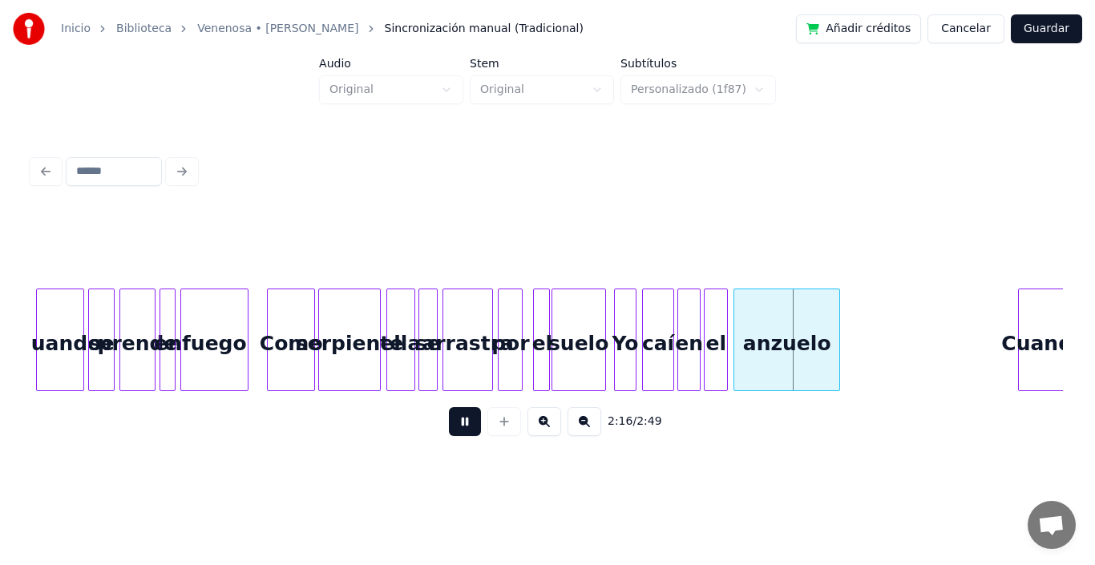
click at [460, 432] on button at bounding box center [465, 421] width 32 height 29
click at [655, 310] on div "caí" at bounding box center [658, 344] width 30 height 109
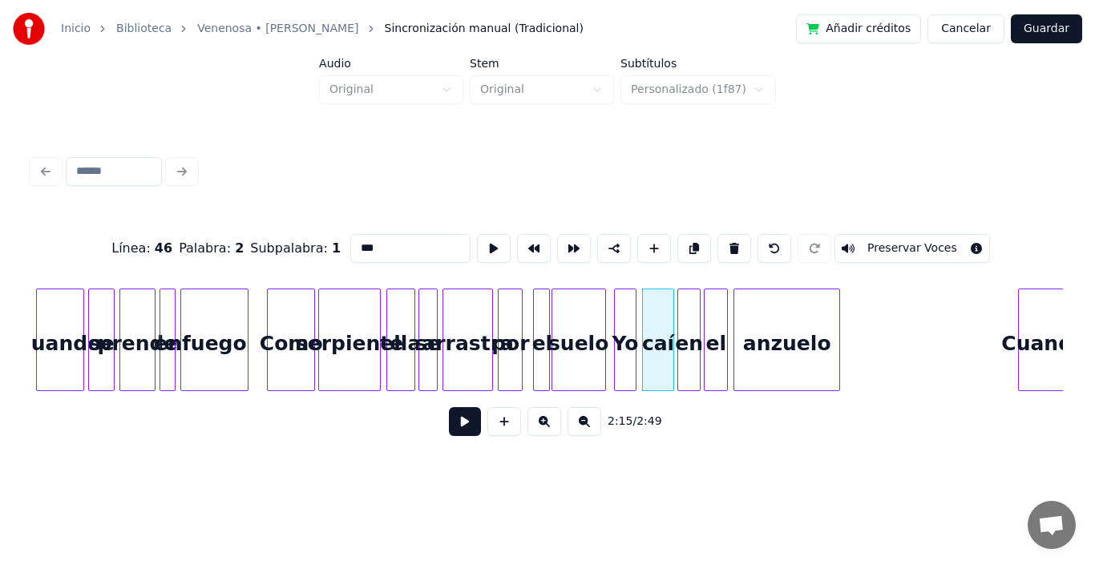
click at [460, 427] on button at bounding box center [465, 421] width 32 height 29
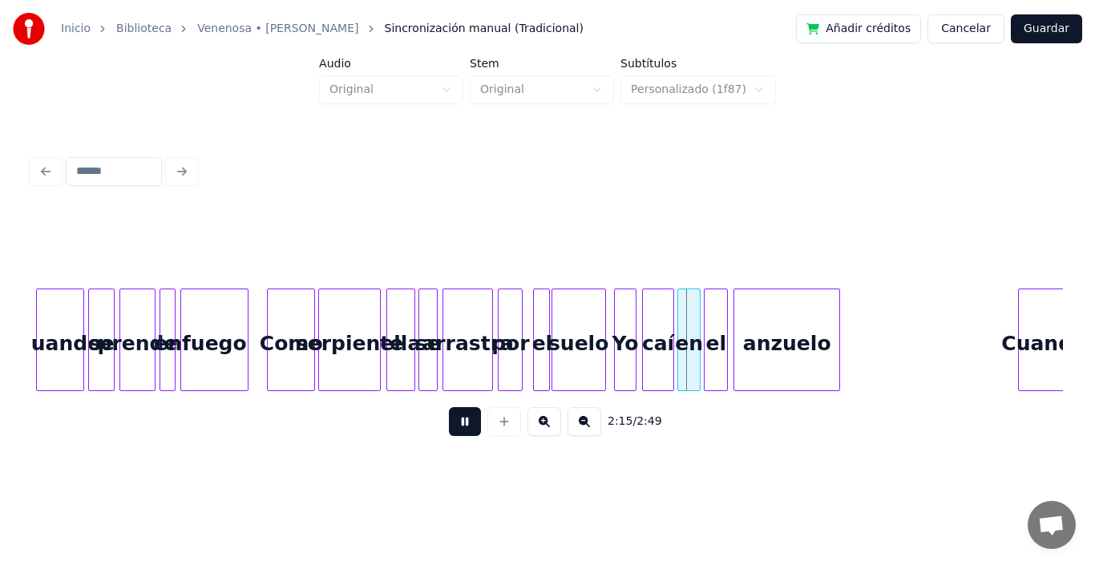
click at [460, 427] on button at bounding box center [465, 421] width 32 height 29
click at [569, 341] on div "suelo" at bounding box center [579, 344] width 53 height 109
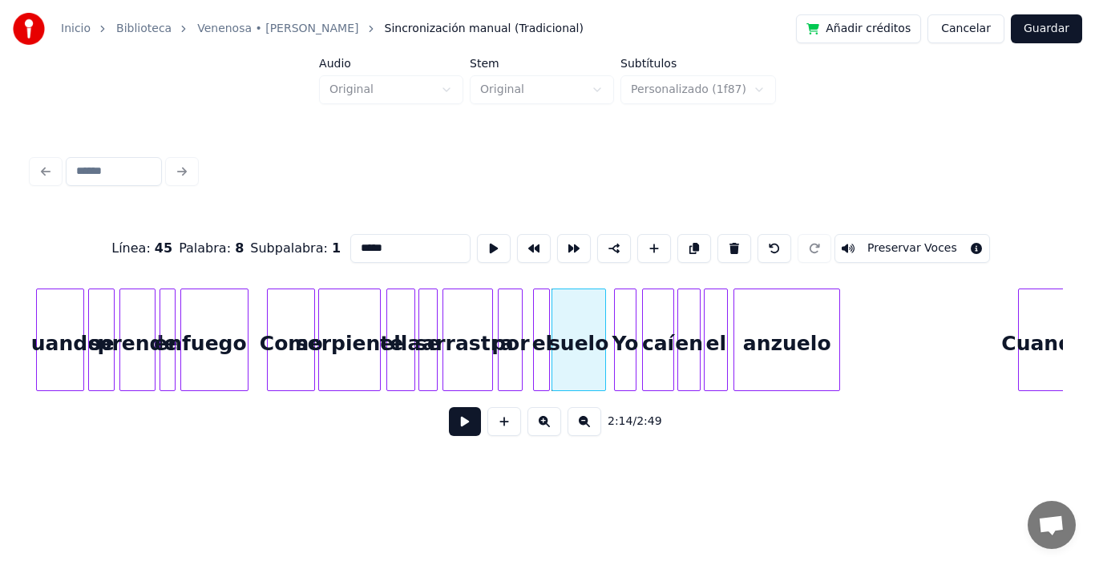
click at [459, 427] on button at bounding box center [465, 421] width 32 height 29
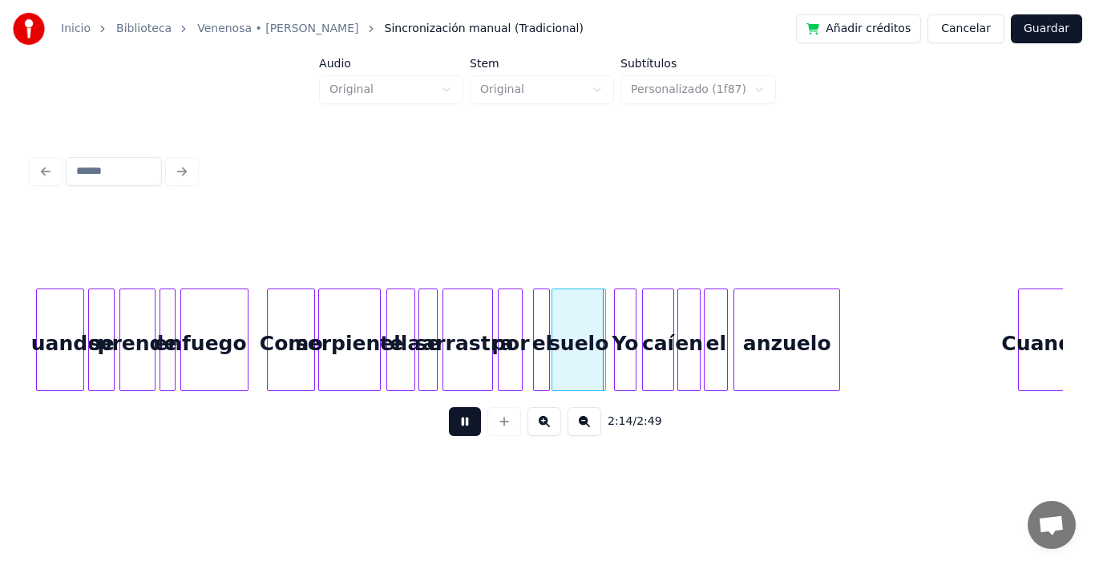
click at [459, 427] on button at bounding box center [465, 421] width 32 height 29
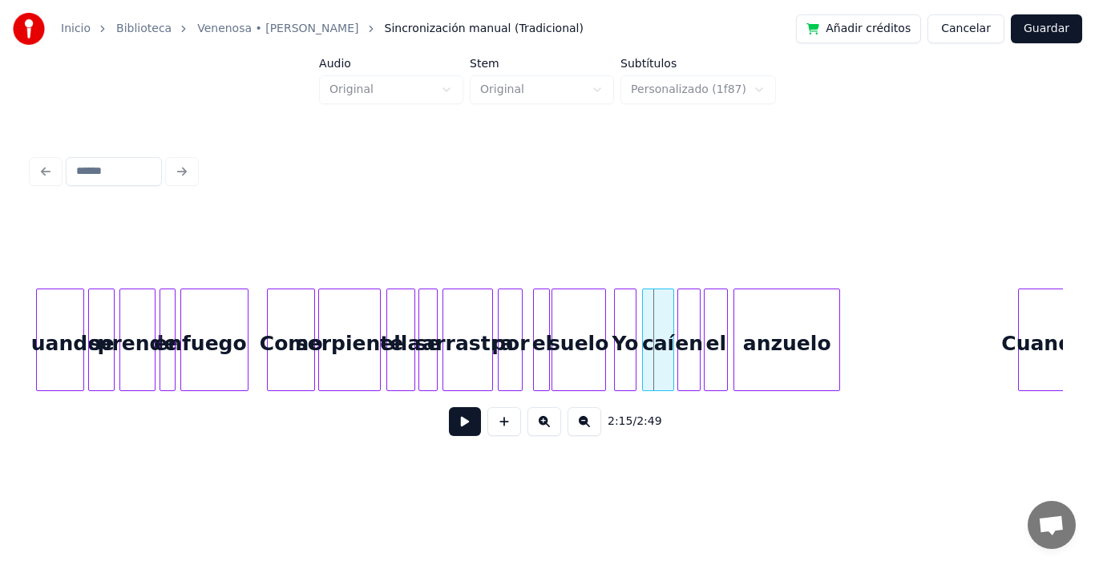
click at [459, 427] on button at bounding box center [465, 421] width 32 height 29
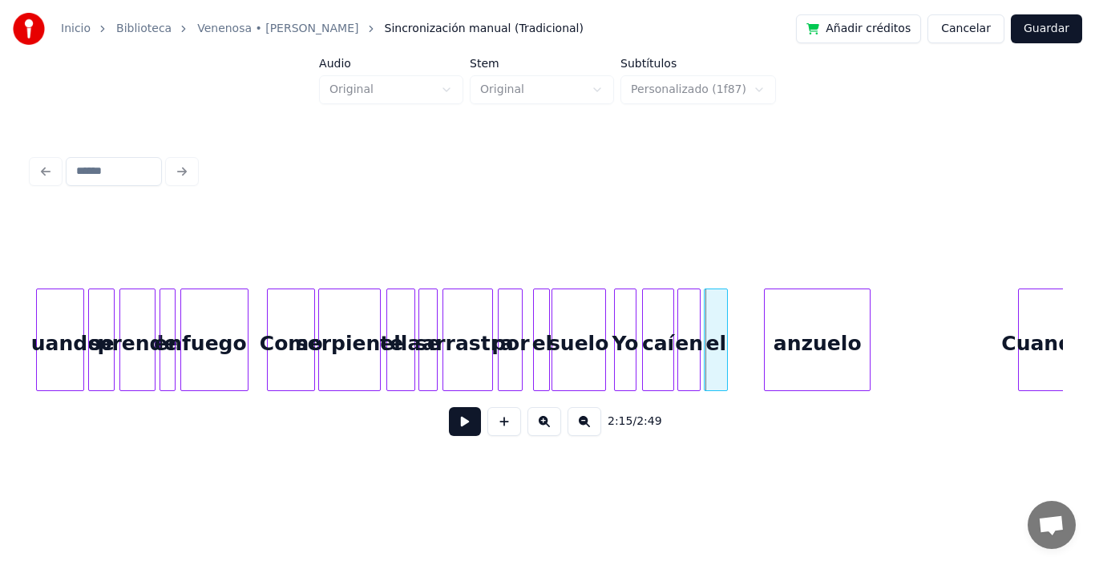
click at [794, 351] on div "anzuelo" at bounding box center [817, 344] width 105 height 109
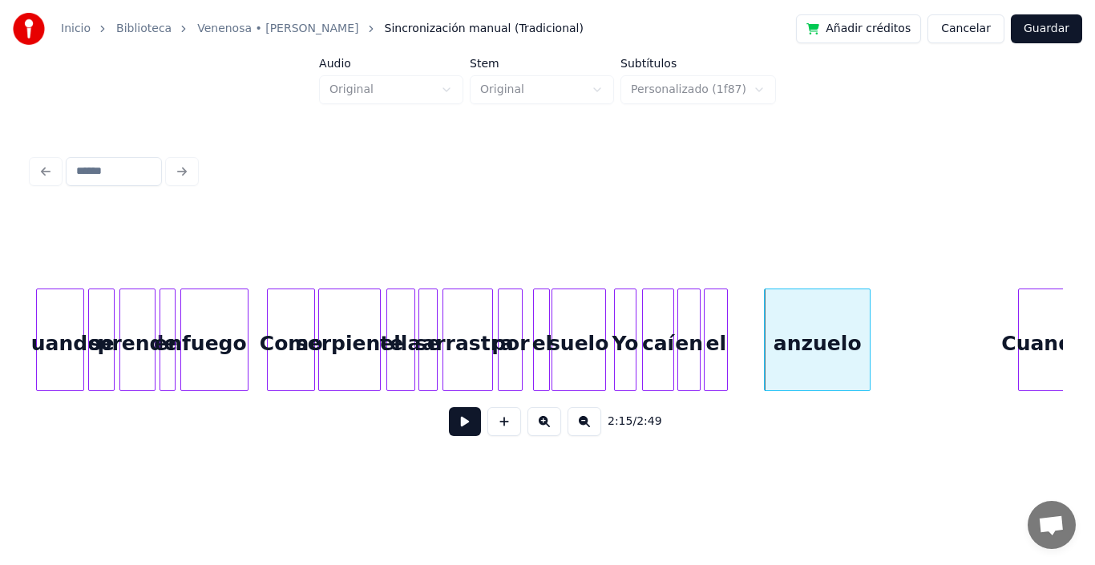
click at [460, 436] on button at bounding box center [465, 421] width 32 height 29
click at [743, 342] on div "el" at bounding box center [743, 344] width 22 height 109
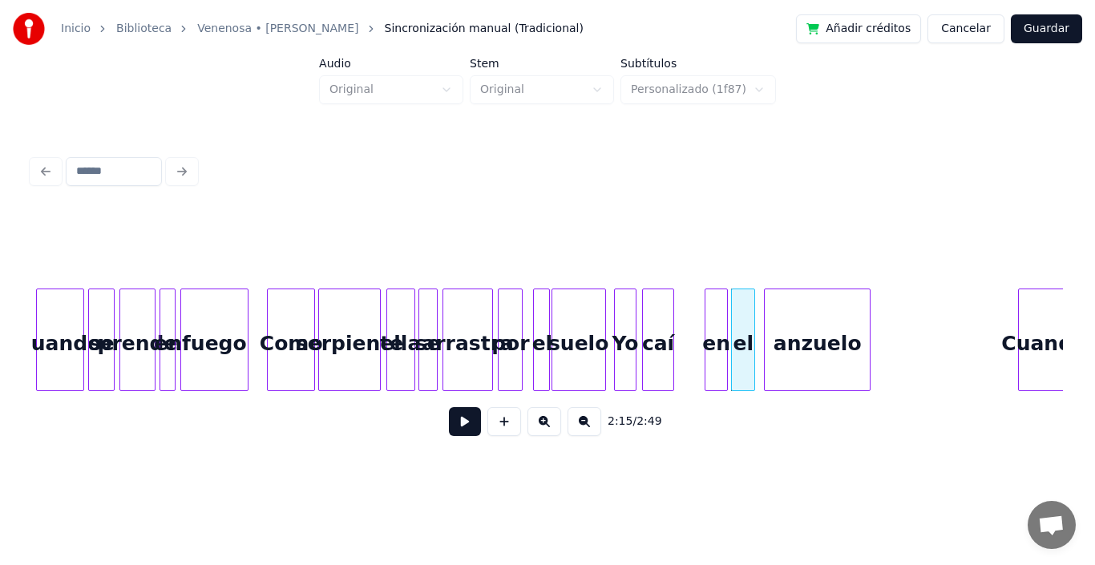
click at [721, 330] on div "en" at bounding box center [717, 344] width 22 height 109
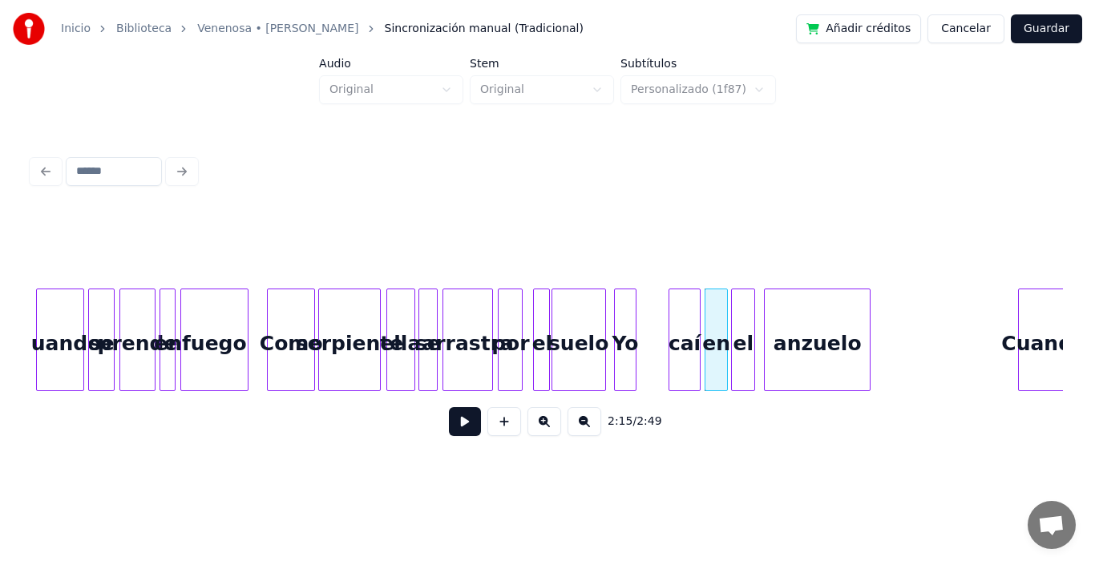
click at [681, 327] on div "caí" at bounding box center [685, 344] width 30 height 109
click at [590, 317] on div "suelo" at bounding box center [579, 344] width 53 height 109
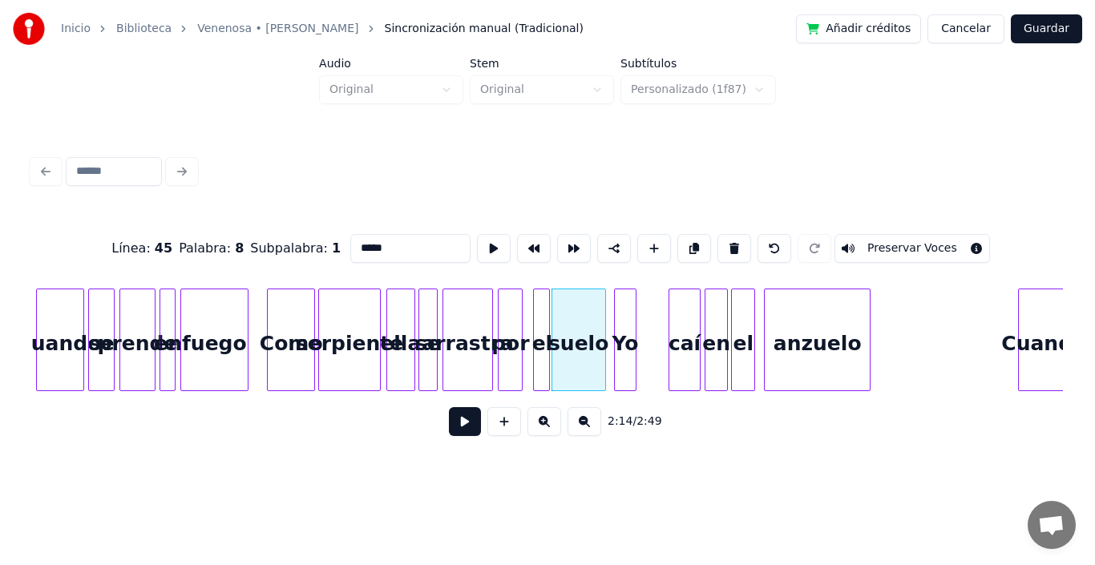
click at [456, 431] on button at bounding box center [465, 421] width 32 height 29
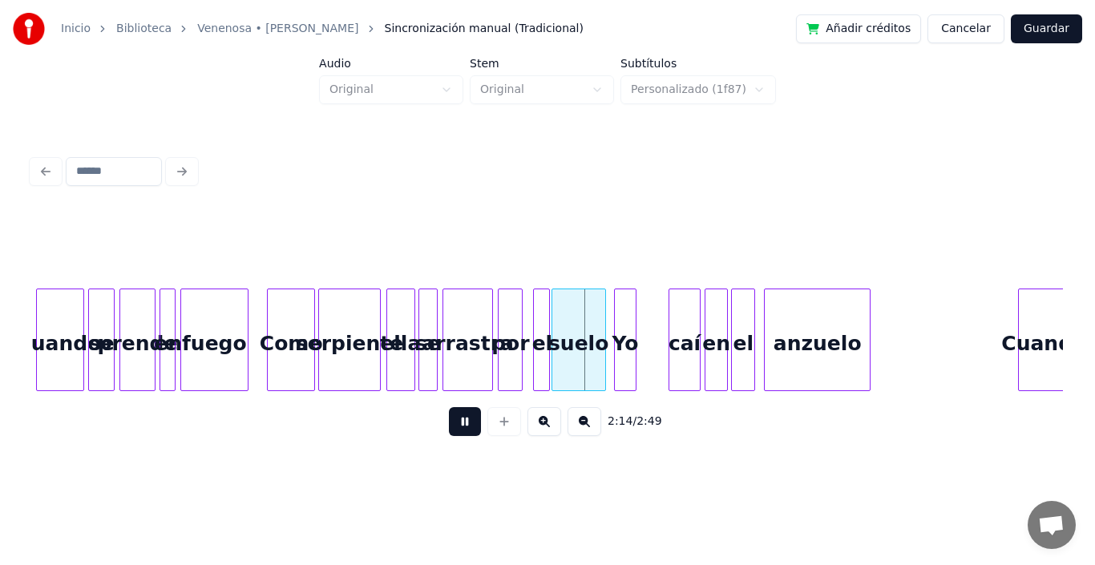
click at [456, 431] on button at bounding box center [465, 421] width 32 height 29
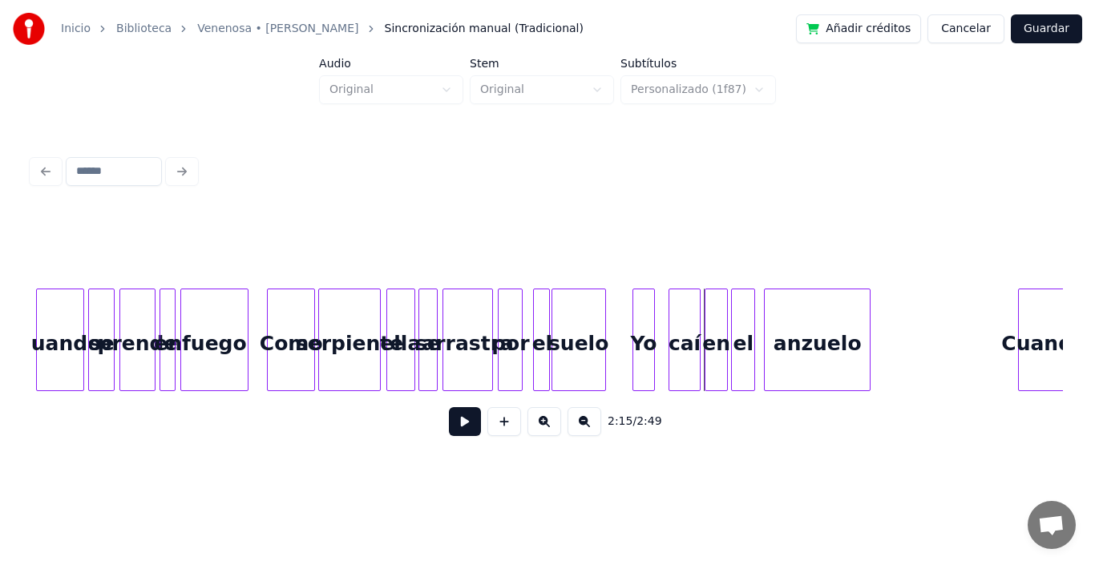
click at [642, 330] on div "Yo" at bounding box center [644, 344] width 21 height 109
click at [658, 329] on div at bounding box center [658, 340] width 5 height 101
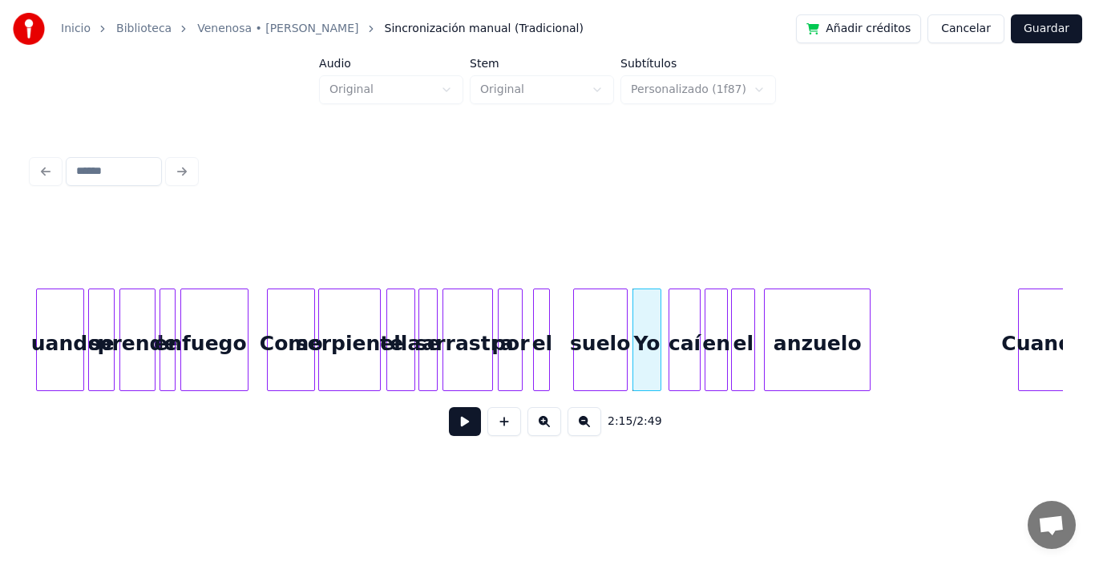
click at [597, 334] on div "suelo" at bounding box center [600, 344] width 53 height 109
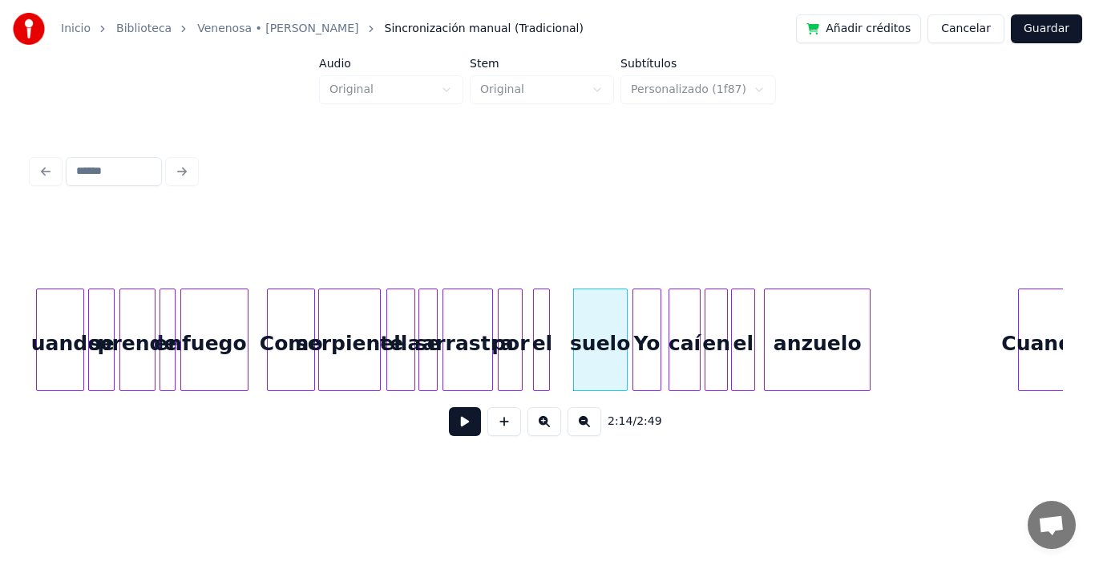
click at [545, 334] on div at bounding box center [547, 340] width 5 height 101
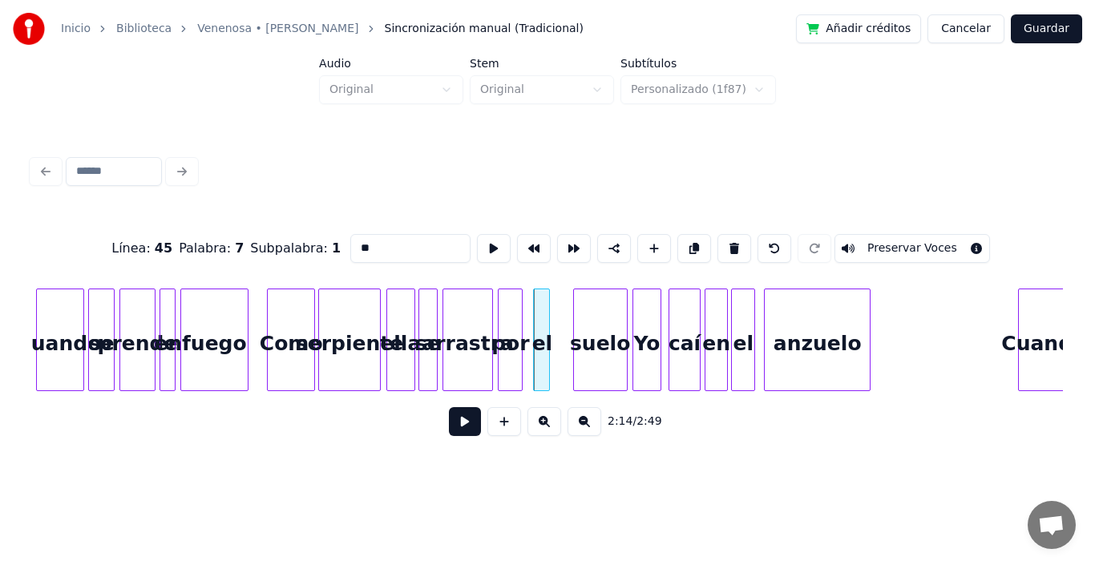
click at [449, 427] on button at bounding box center [465, 421] width 32 height 29
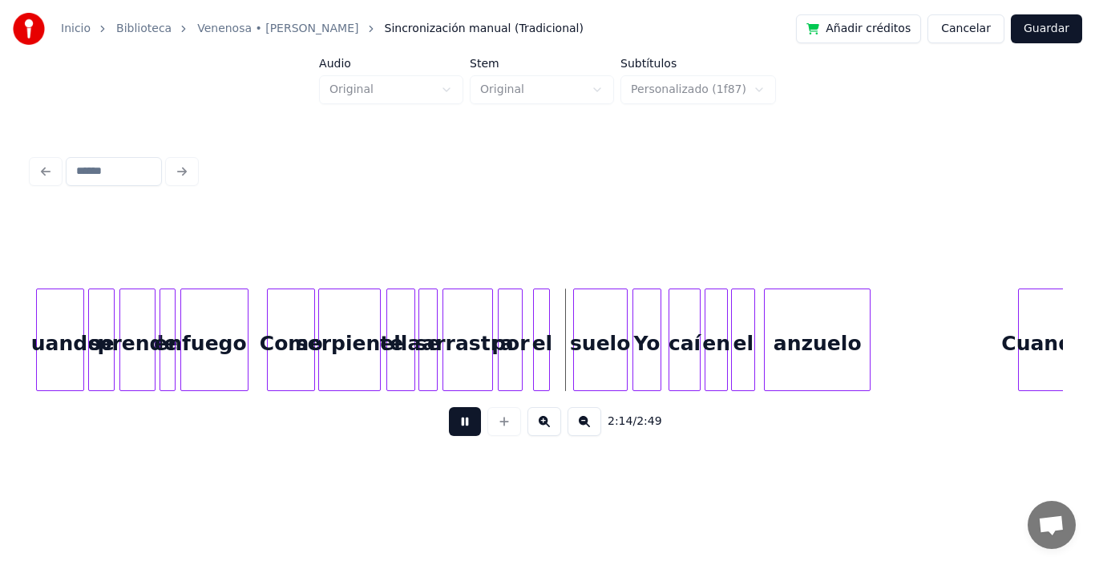
click at [449, 427] on button at bounding box center [465, 421] width 32 height 29
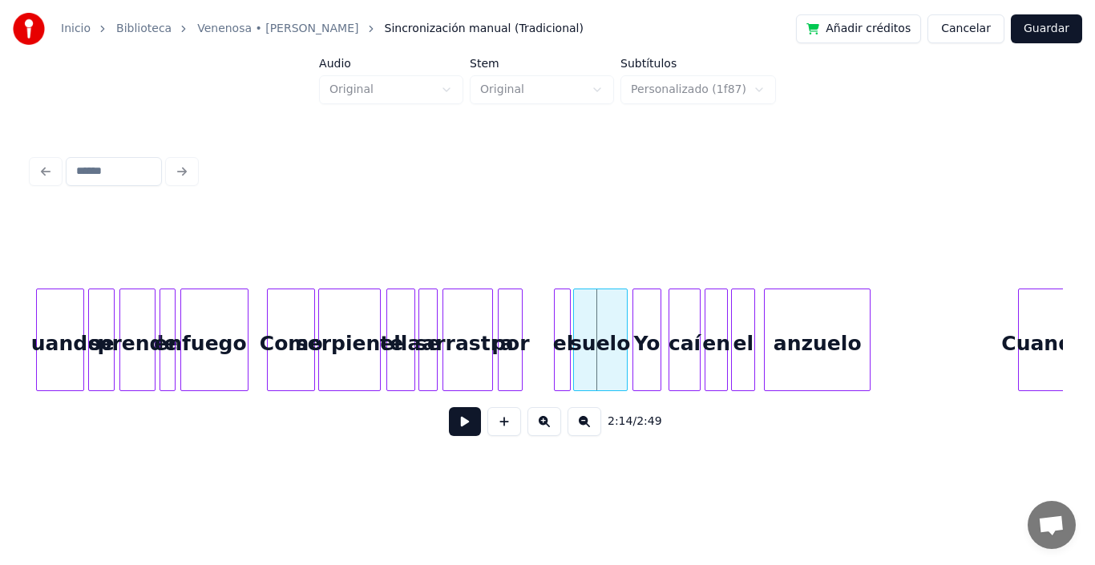
click at [562, 336] on div "el" at bounding box center [563, 344] width 16 height 109
click at [503, 341] on div at bounding box center [501, 340] width 5 height 101
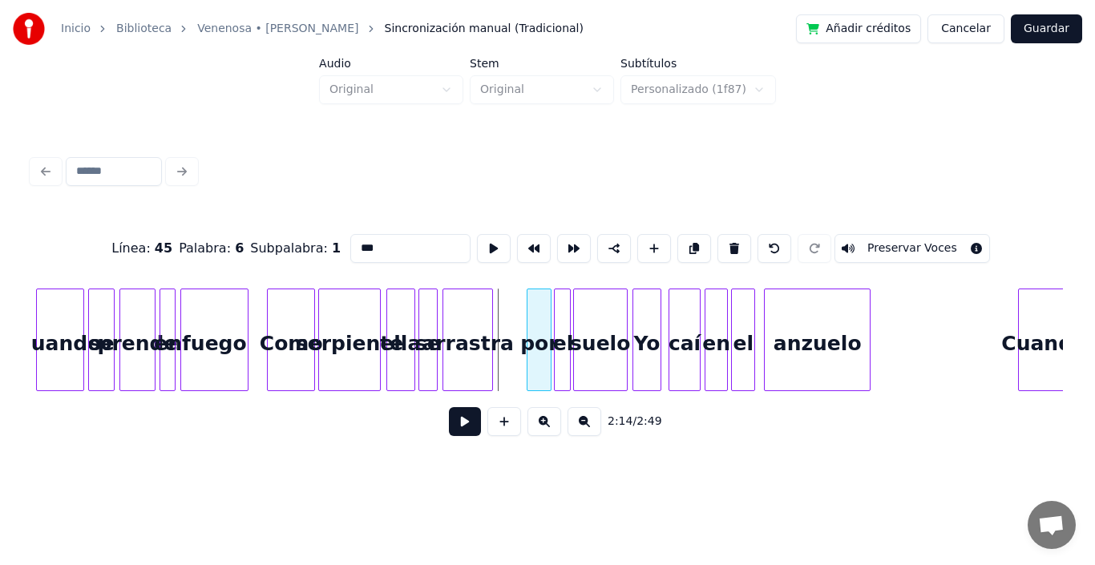
click at [539, 334] on div "por" at bounding box center [539, 344] width 23 height 109
click at [472, 326] on div "arrastra" at bounding box center [467, 344] width 49 height 109
type input "********"
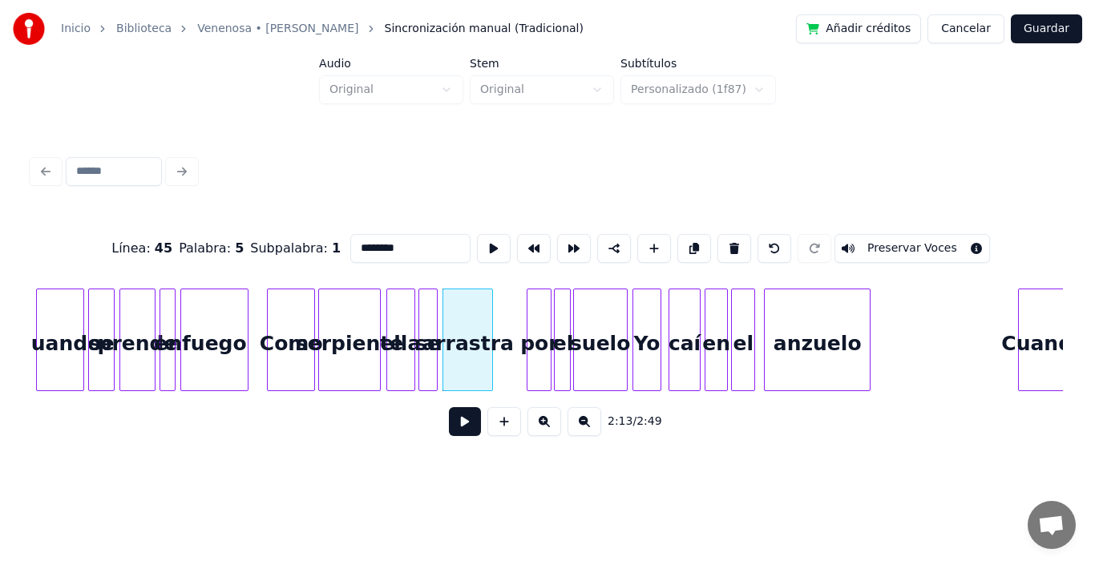
click at [456, 425] on button at bounding box center [465, 421] width 32 height 29
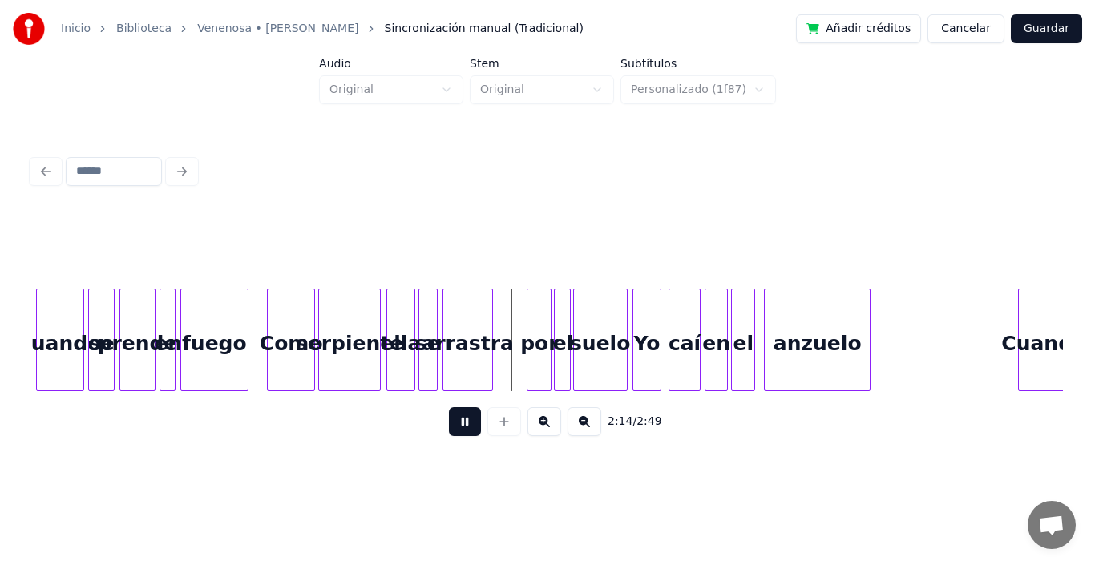
click at [456, 425] on button at bounding box center [465, 421] width 32 height 29
click at [520, 316] on div at bounding box center [518, 340] width 5 height 101
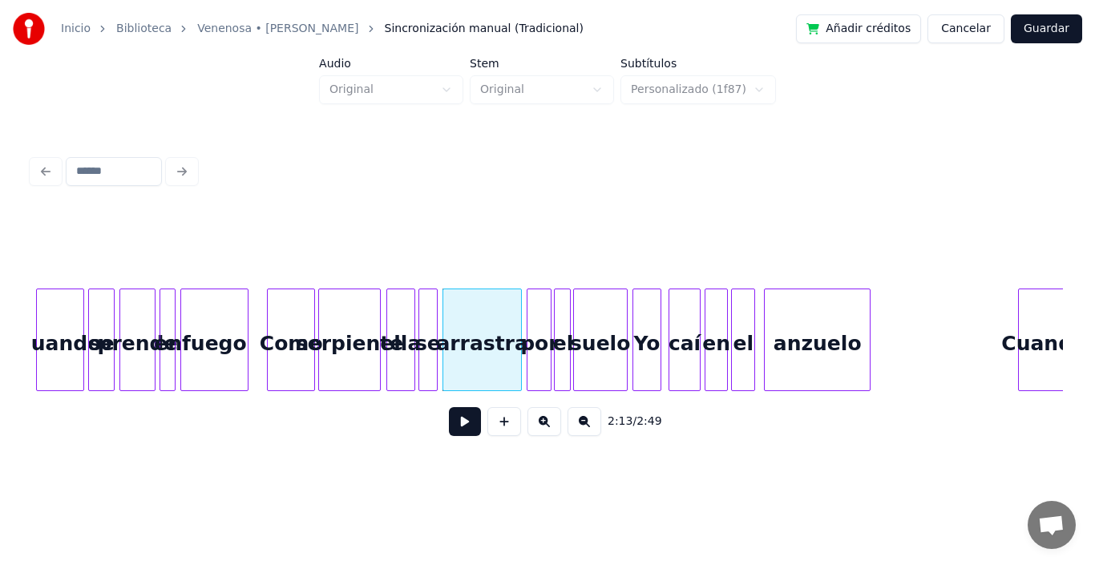
click at [428, 318] on div "se" at bounding box center [428, 344] width 18 height 109
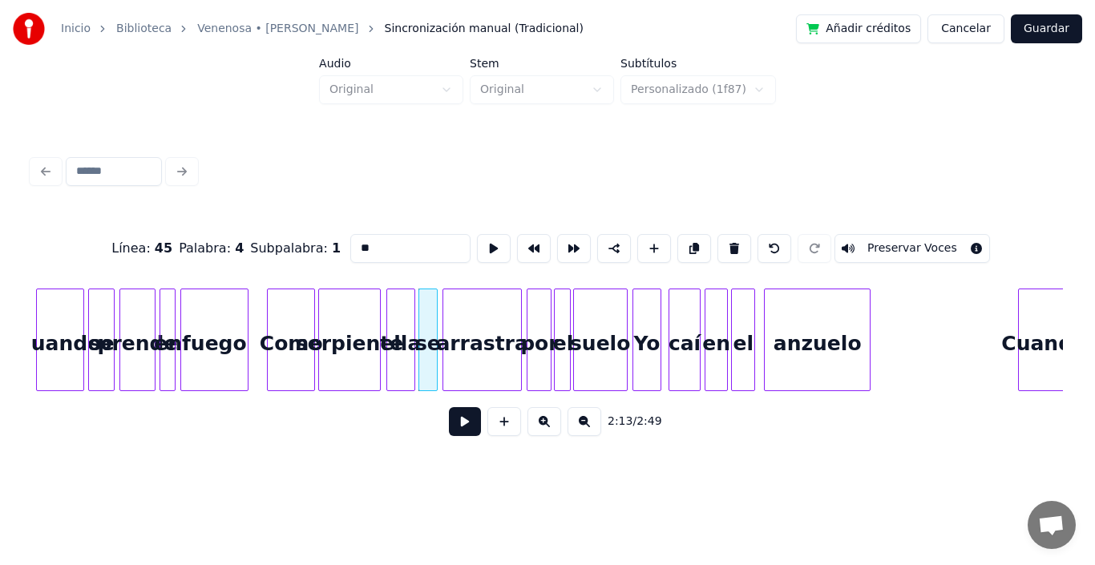
click at [451, 427] on button at bounding box center [465, 421] width 32 height 29
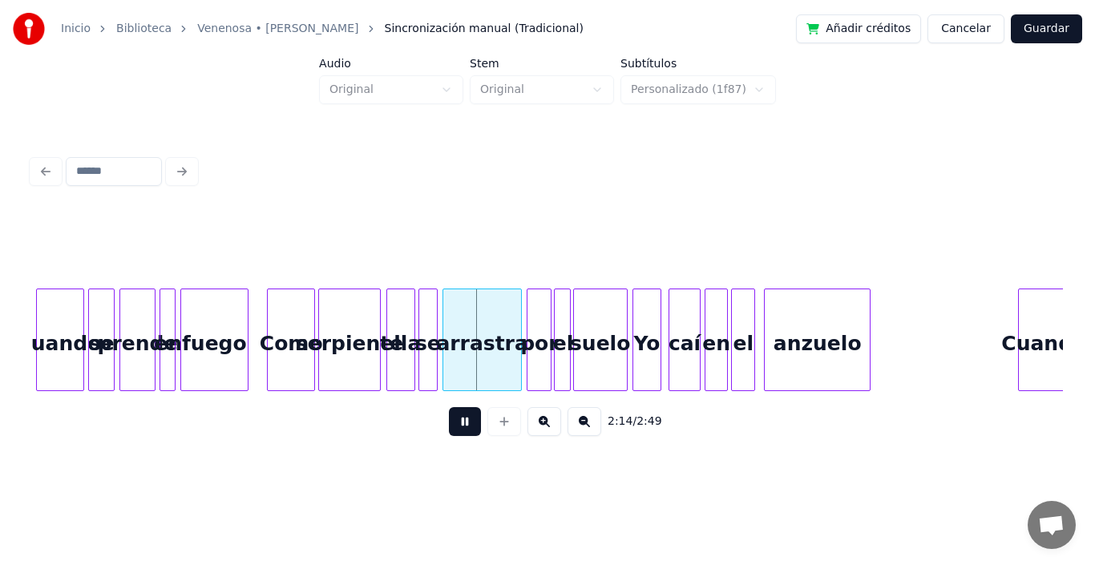
click at [451, 427] on button at bounding box center [465, 421] width 32 height 29
click at [428, 314] on div "se" at bounding box center [428, 344] width 18 height 109
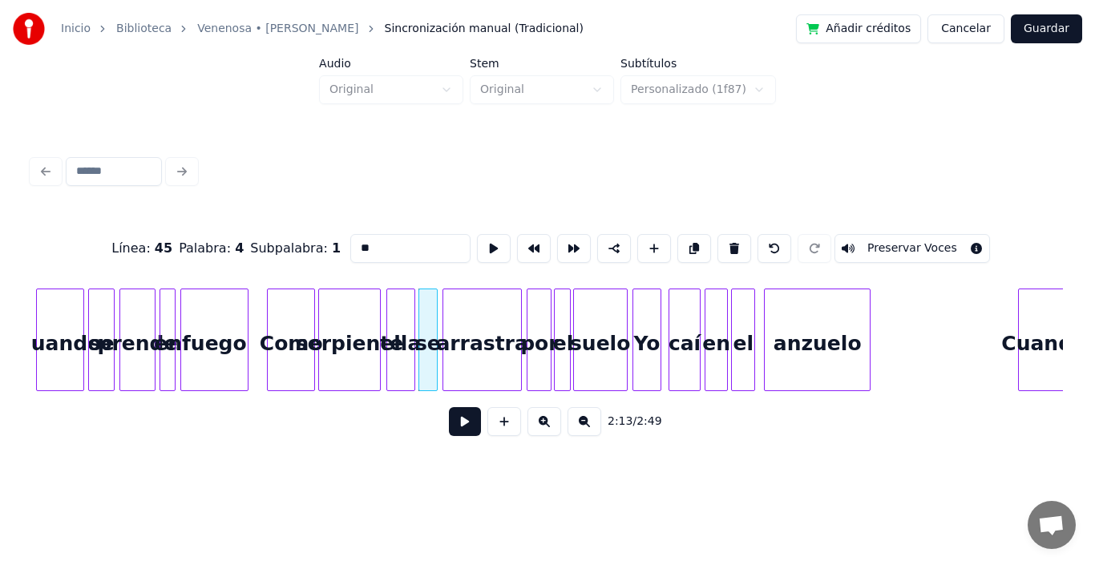
click at [451, 423] on button at bounding box center [465, 421] width 32 height 29
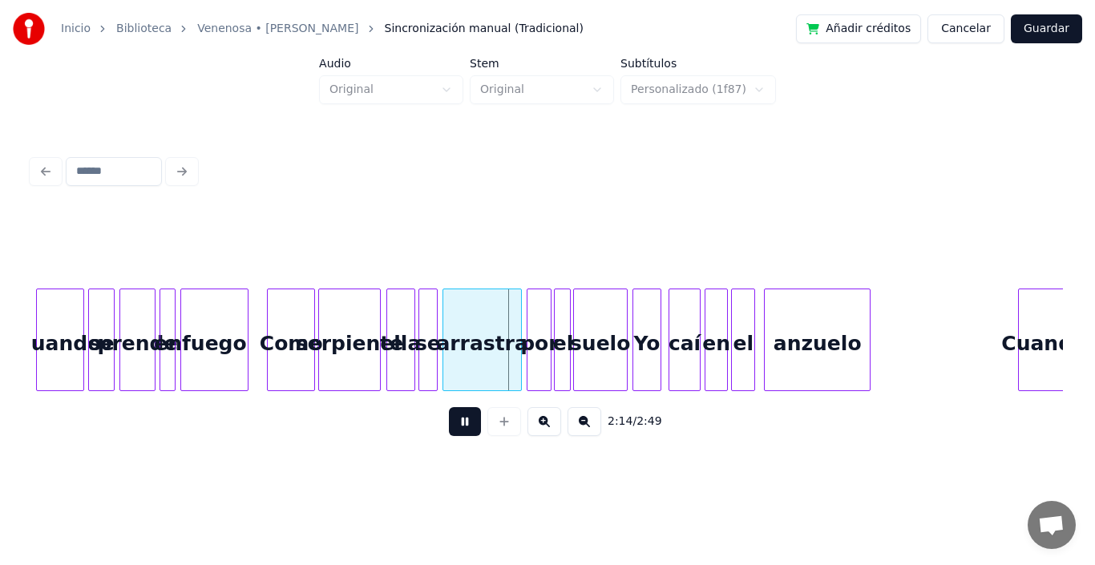
click at [451, 423] on button at bounding box center [465, 421] width 32 height 29
click at [457, 429] on button at bounding box center [465, 421] width 32 height 29
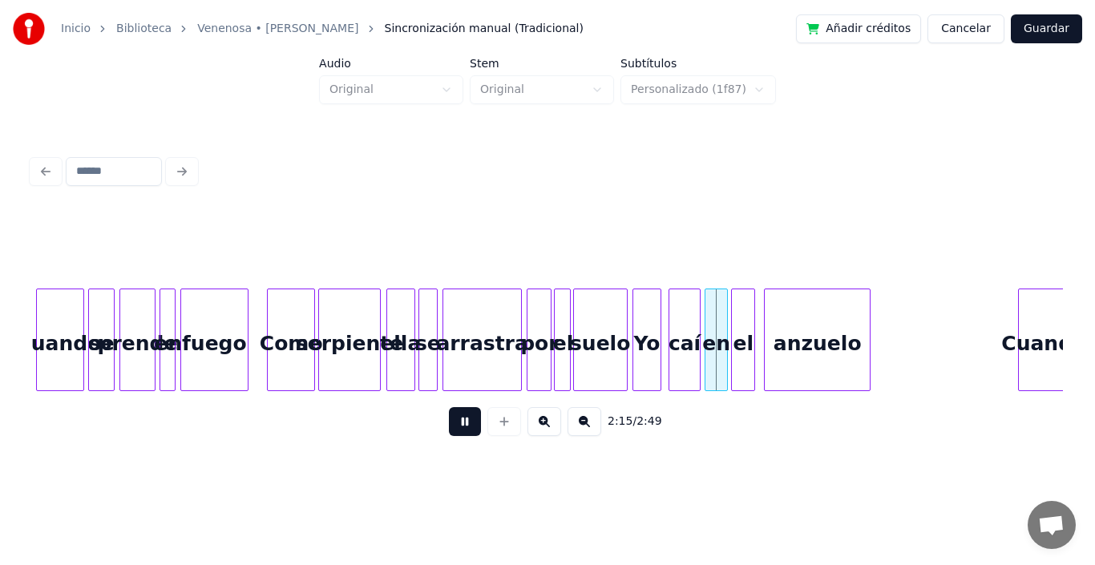
click at [457, 429] on button at bounding box center [465, 421] width 32 height 29
click at [890, 296] on div at bounding box center [890, 340] width 5 height 101
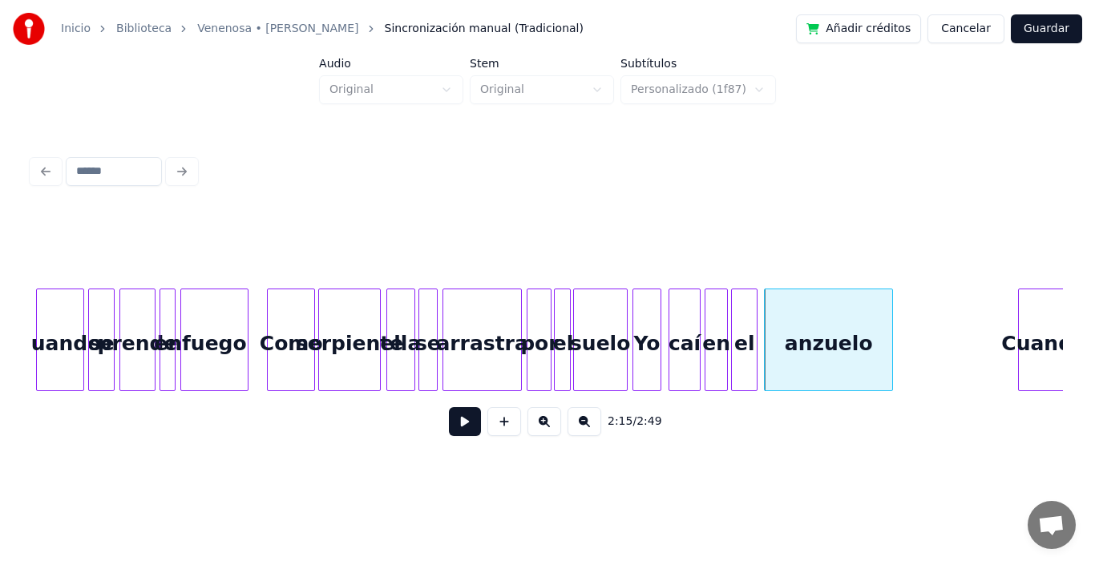
click at [755, 301] on div at bounding box center [754, 340] width 5 height 101
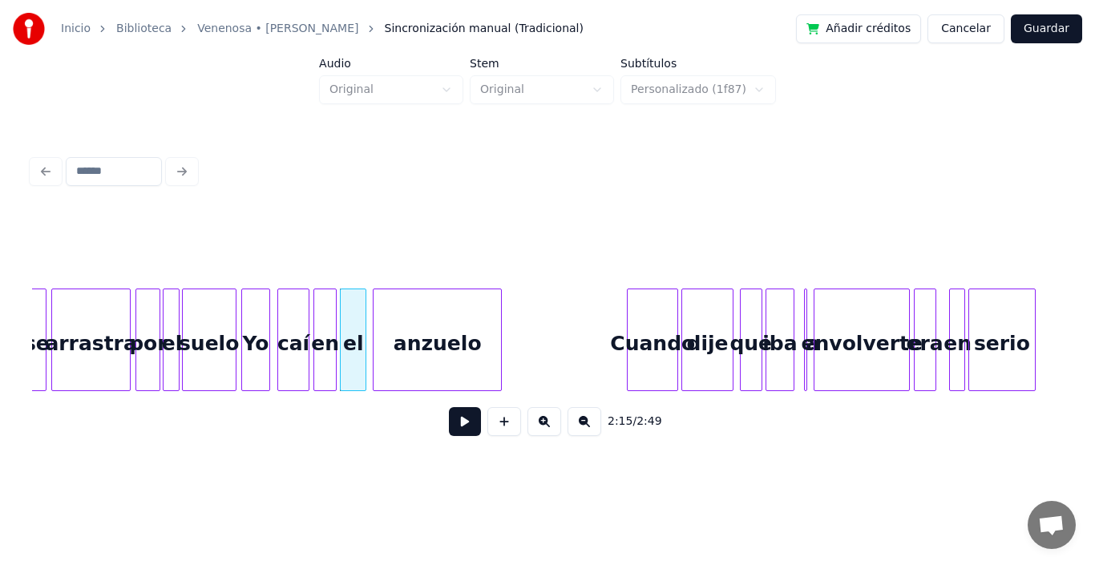
scroll to position [0, 21491]
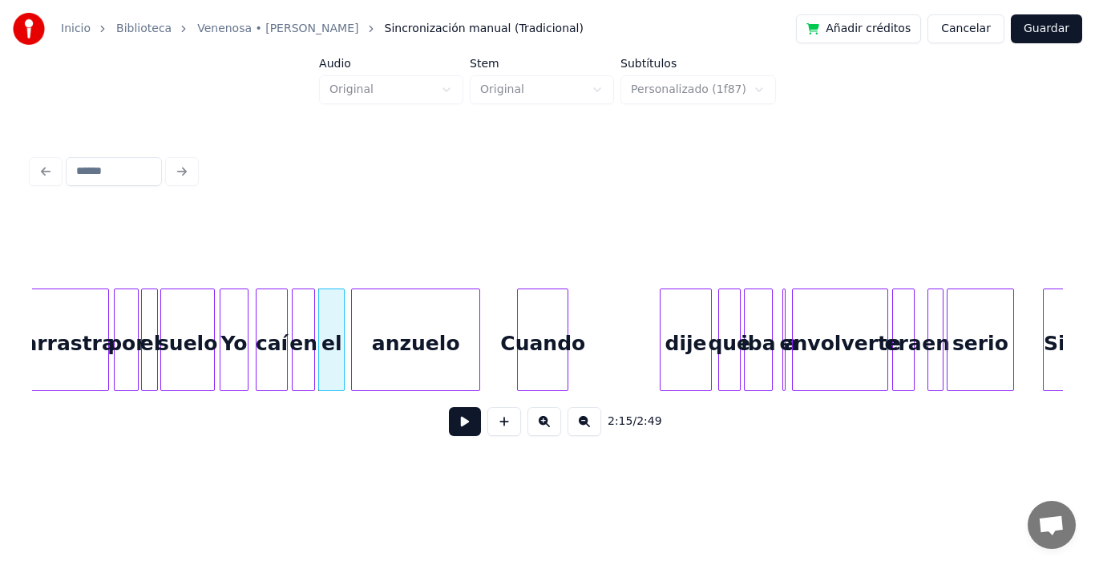
click at [548, 327] on div "Cuando" at bounding box center [543, 344] width 50 height 109
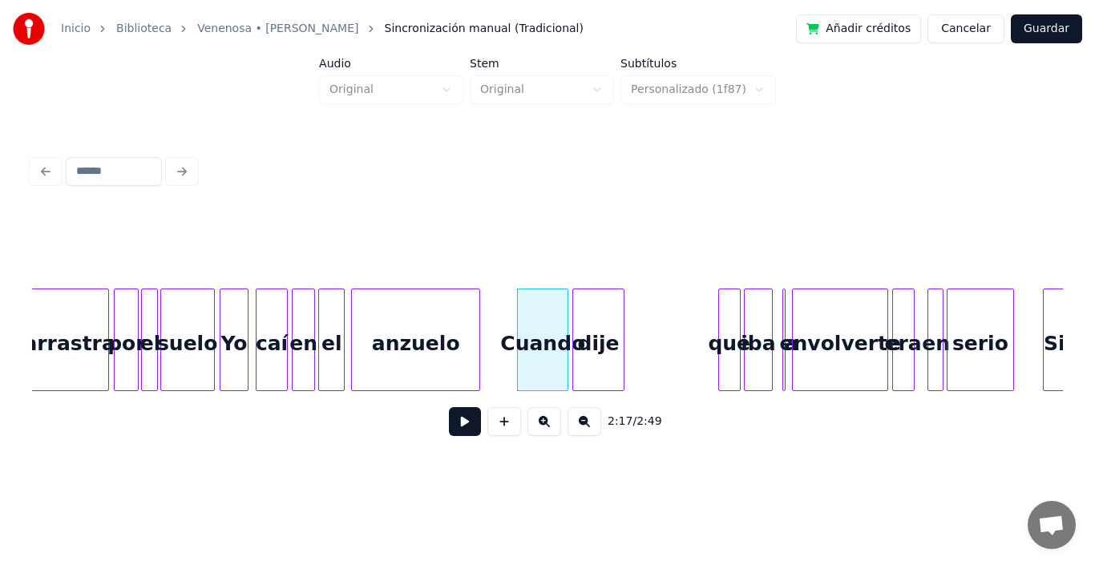
click at [595, 337] on div "dije" at bounding box center [598, 344] width 50 height 109
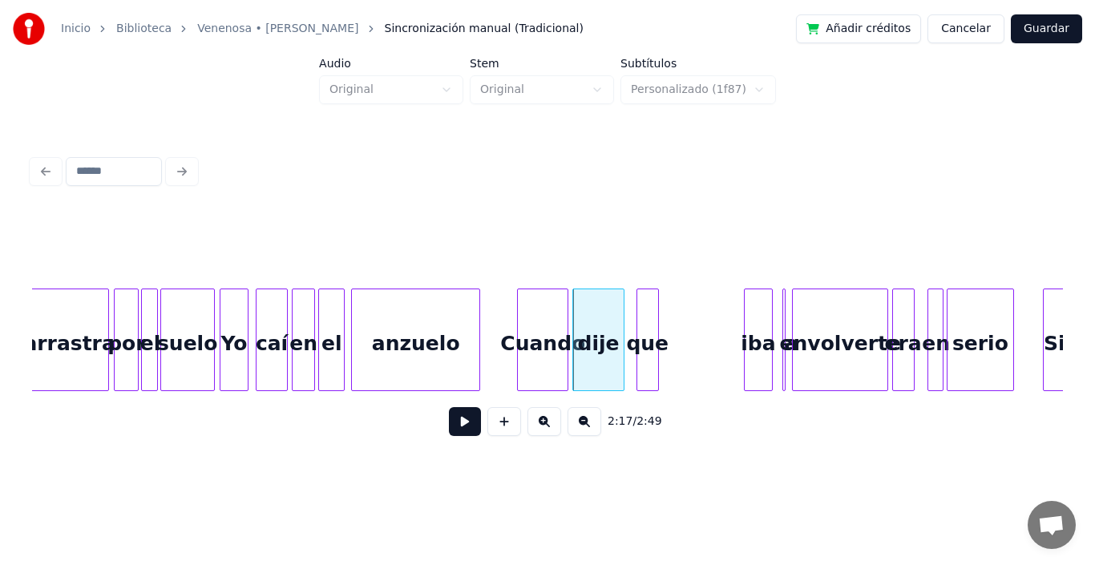
click at [650, 334] on div "que" at bounding box center [648, 344] width 21 height 109
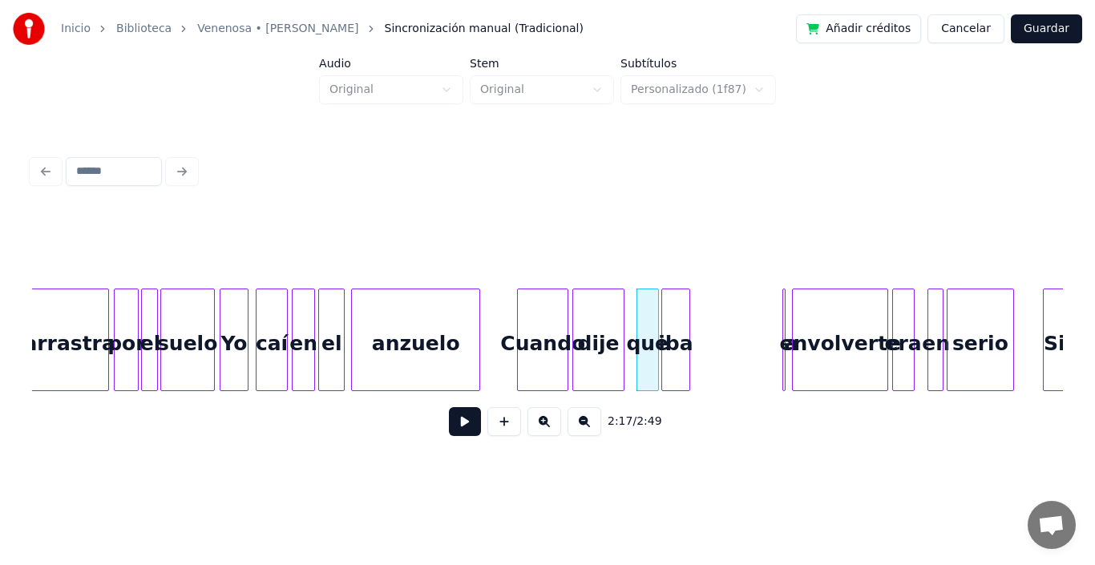
click at [672, 331] on div "iba" at bounding box center [675, 344] width 27 height 109
click at [630, 298] on div at bounding box center [628, 340] width 5 height 101
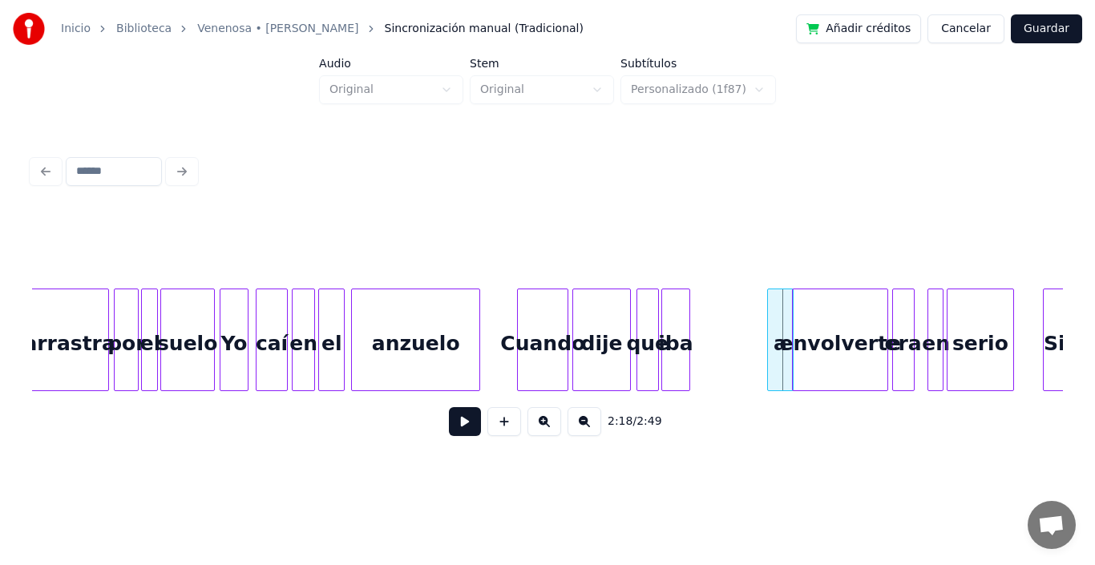
click at [768, 298] on div at bounding box center [770, 340] width 5 height 101
click at [707, 309] on div "a" at bounding box center [706, 344] width 25 height 109
click at [711, 305] on div at bounding box center [708, 340] width 5 height 101
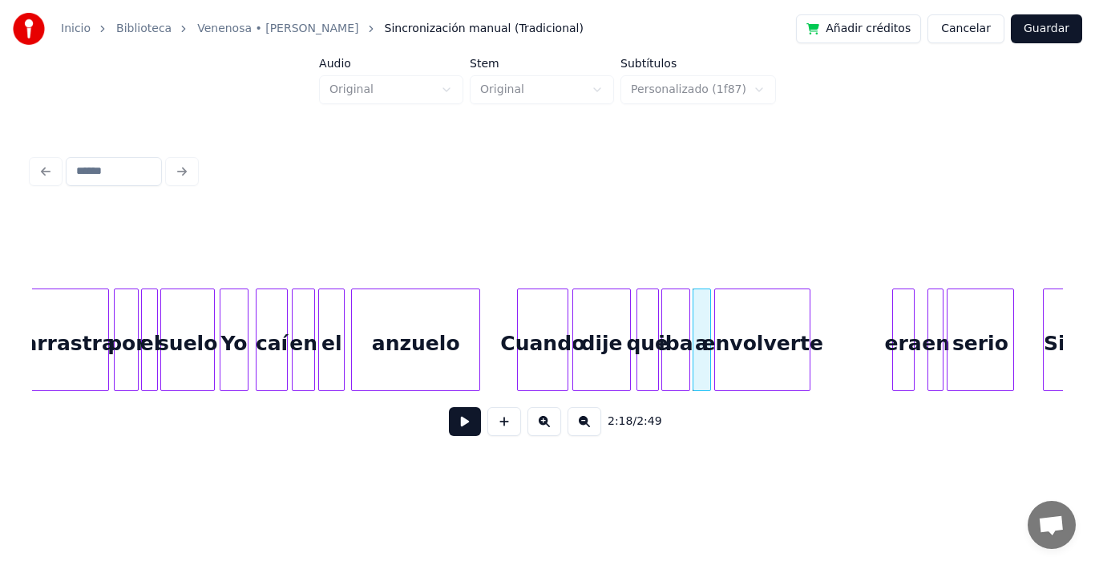
click at [755, 339] on div "envolverte" at bounding box center [762, 344] width 95 height 109
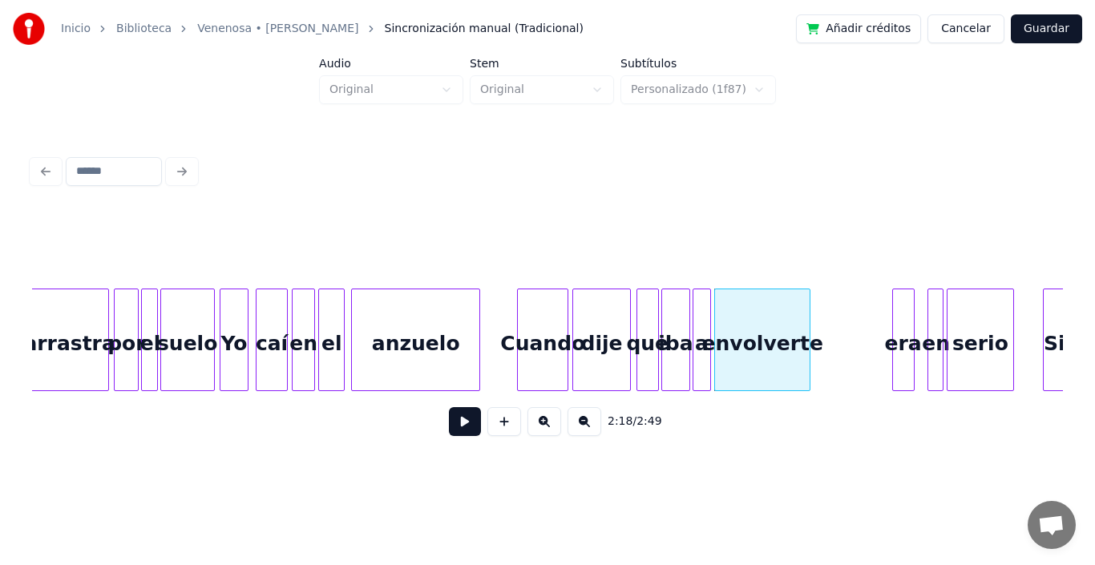
click at [549, 339] on div "Cuando" at bounding box center [543, 344] width 50 height 109
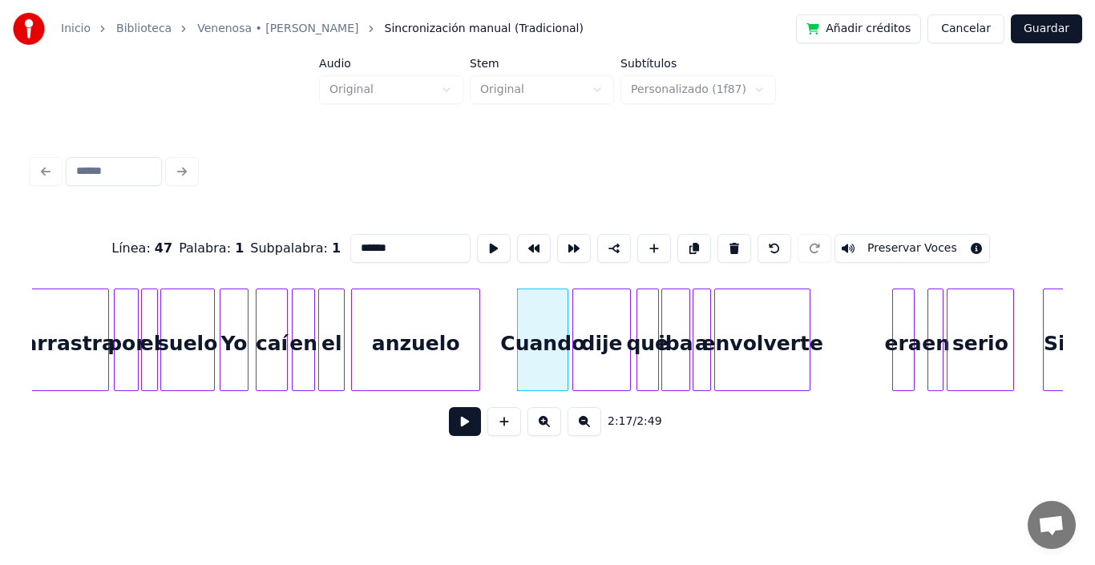
click at [451, 435] on button at bounding box center [465, 421] width 32 height 29
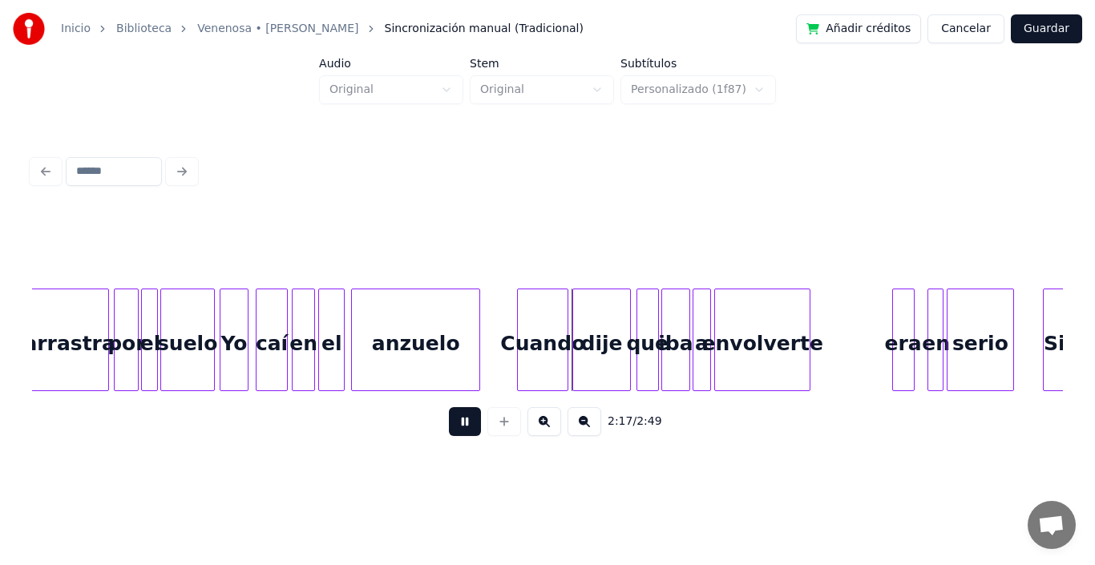
click at [451, 435] on button at bounding box center [465, 421] width 32 height 29
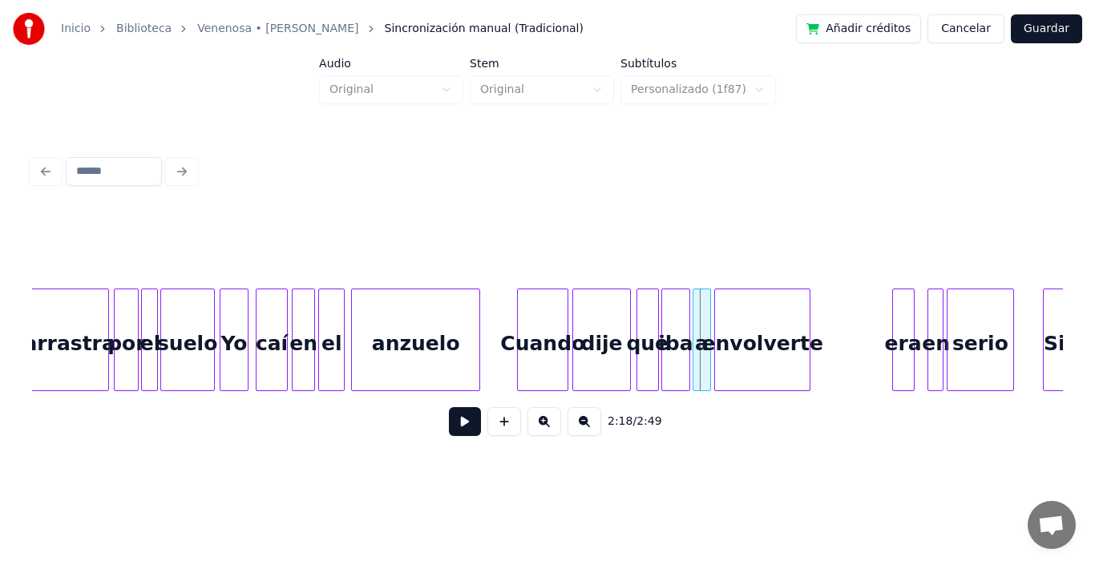
click at [451, 435] on button at bounding box center [465, 421] width 32 height 29
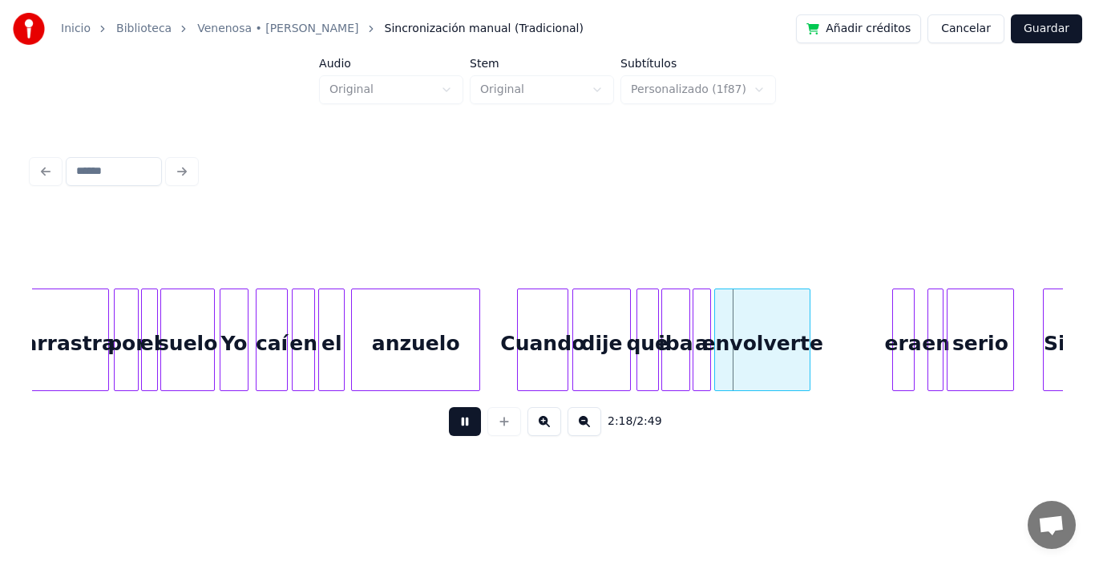
click at [451, 435] on button at bounding box center [465, 421] width 32 height 29
click at [741, 334] on div "envolverte" at bounding box center [762, 344] width 95 height 109
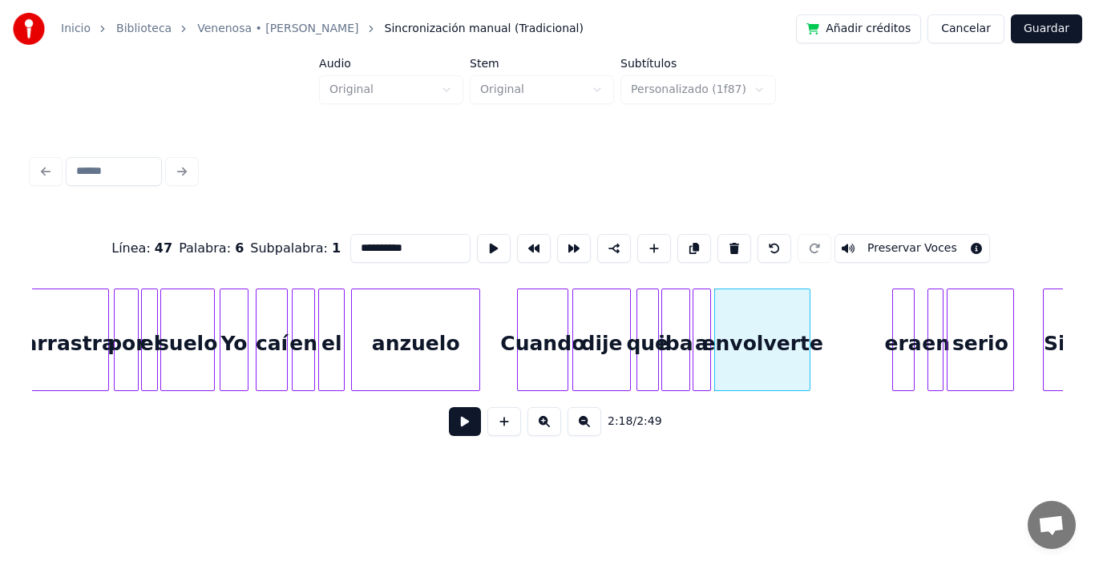
click at [454, 431] on button at bounding box center [465, 421] width 32 height 29
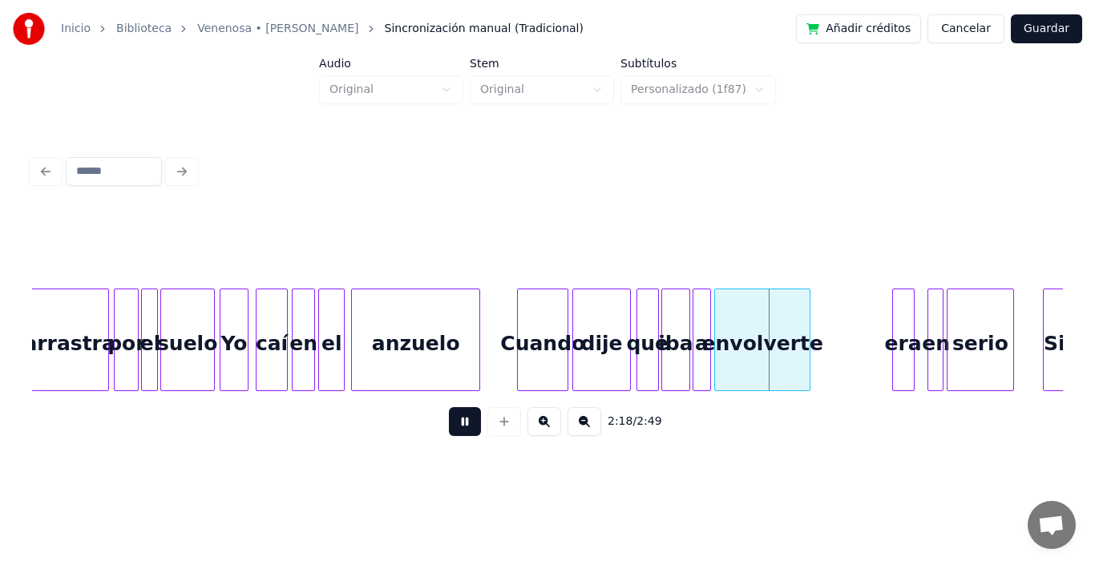
click at [454, 431] on button at bounding box center [465, 421] width 32 height 29
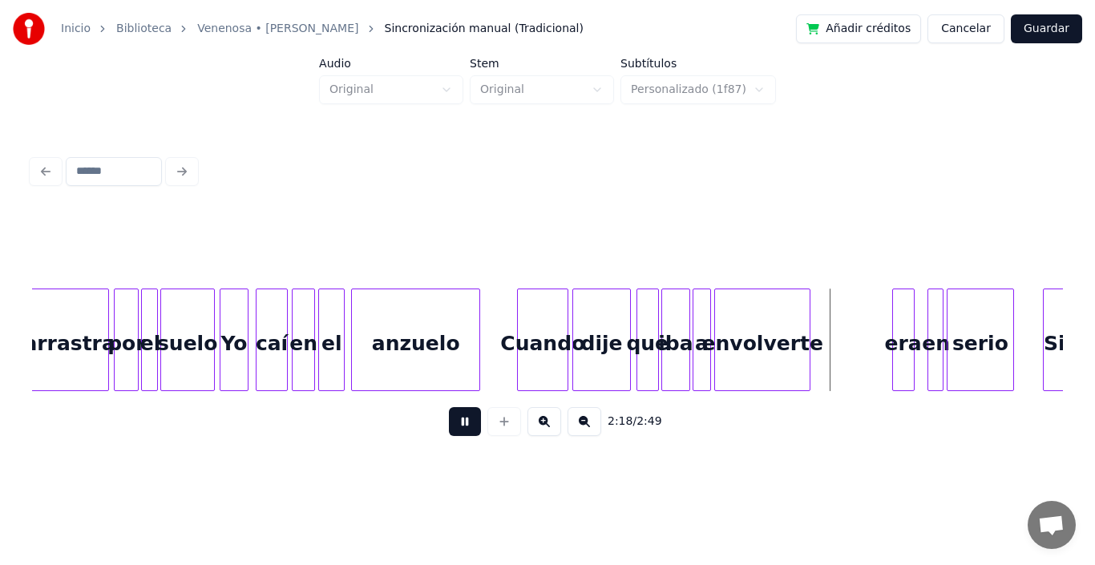
click at [454, 431] on button at bounding box center [465, 421] width 32 height 29
click at [781, 307] on div at bounding box center [781, 340] width 5 height 101
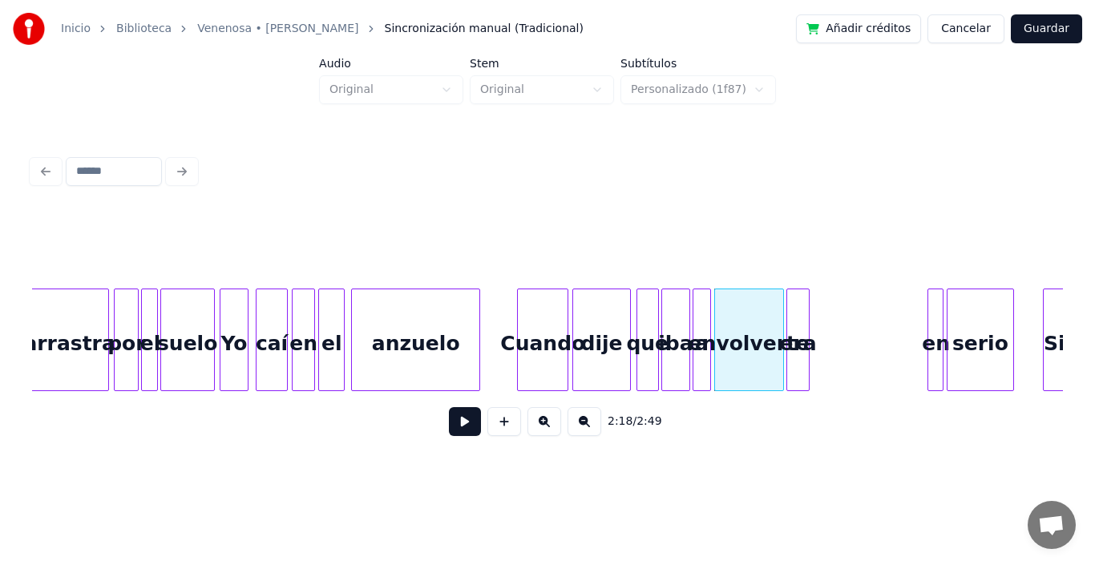
click at [796, 330] on div "era" at bounding box center [798, 344] width 21 height 109
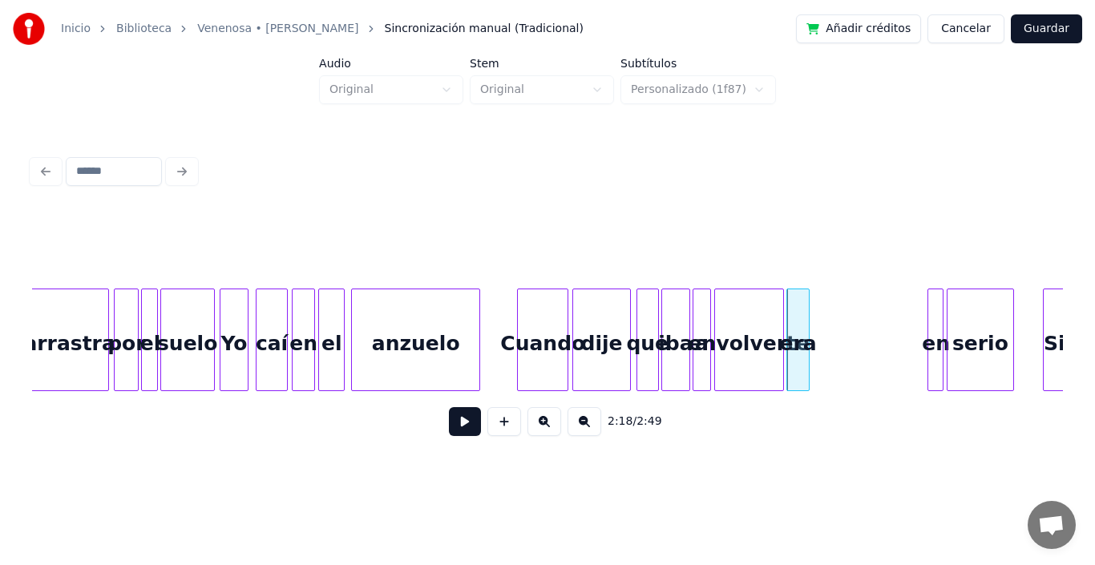
click at [449, 426] on button at bounding box center [465, 421] width 32 height 29
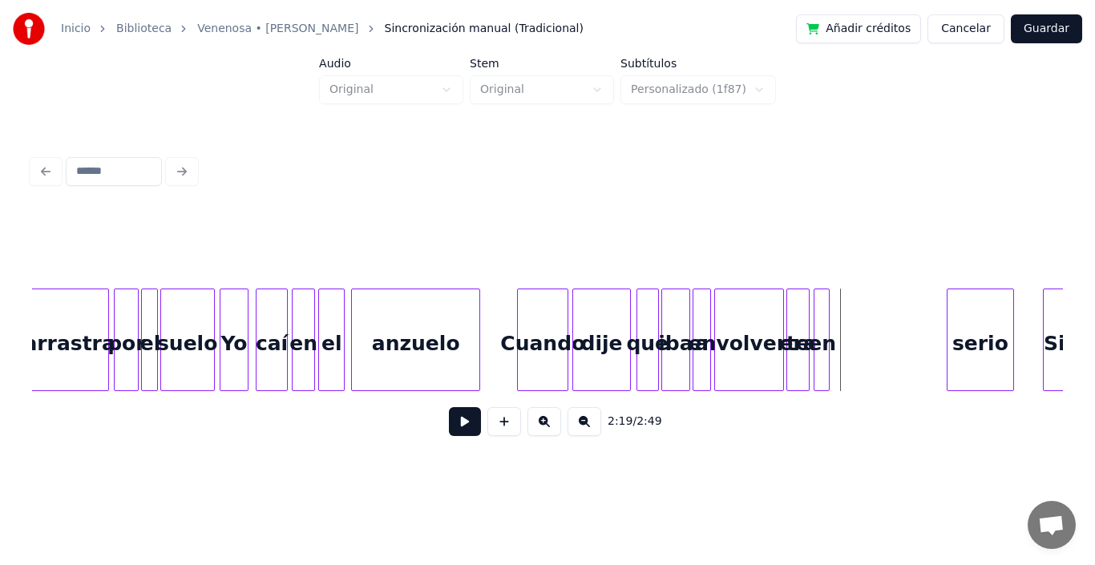
click at [820, 323] on div "en" at bounding box center [823, 344] width 16 height 109
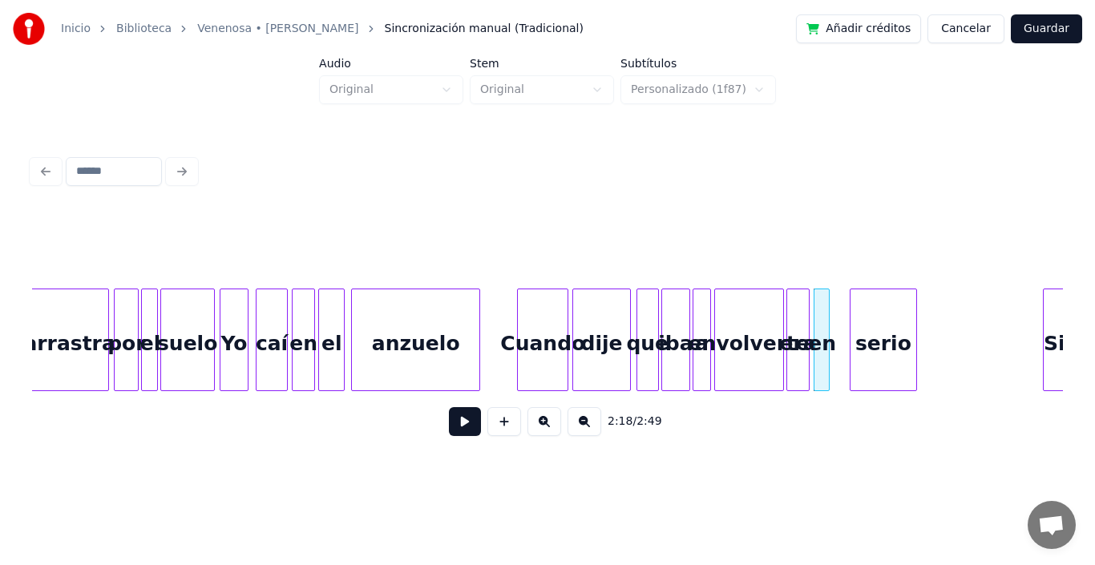
click at [873, 343] on div "serio" at bounding box center [884, 344] width 66 height 109
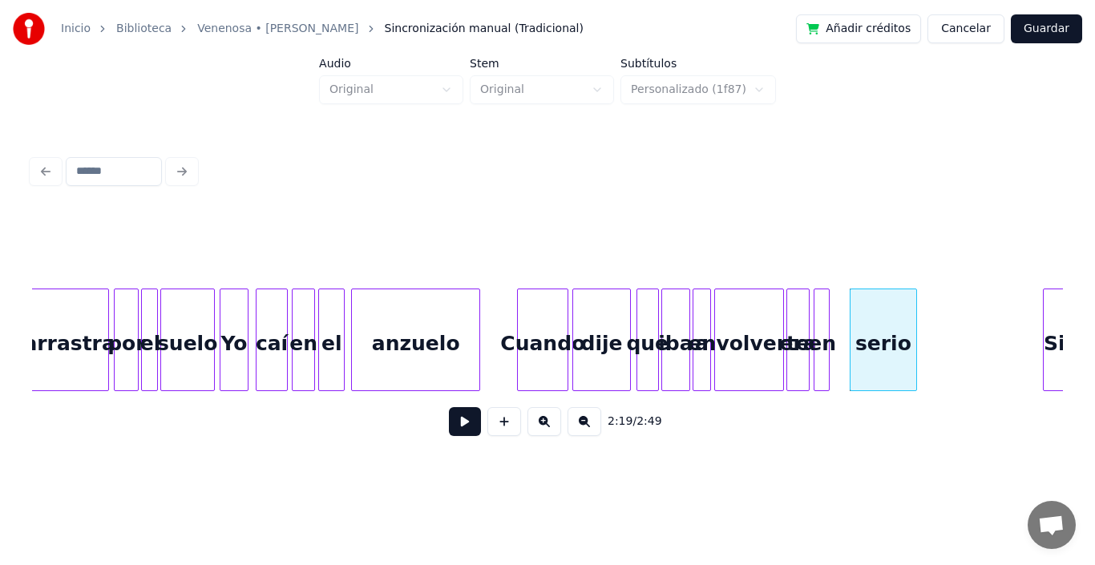
click at [805, 312] on div at bounding box center [806, 340] width 5 height 101
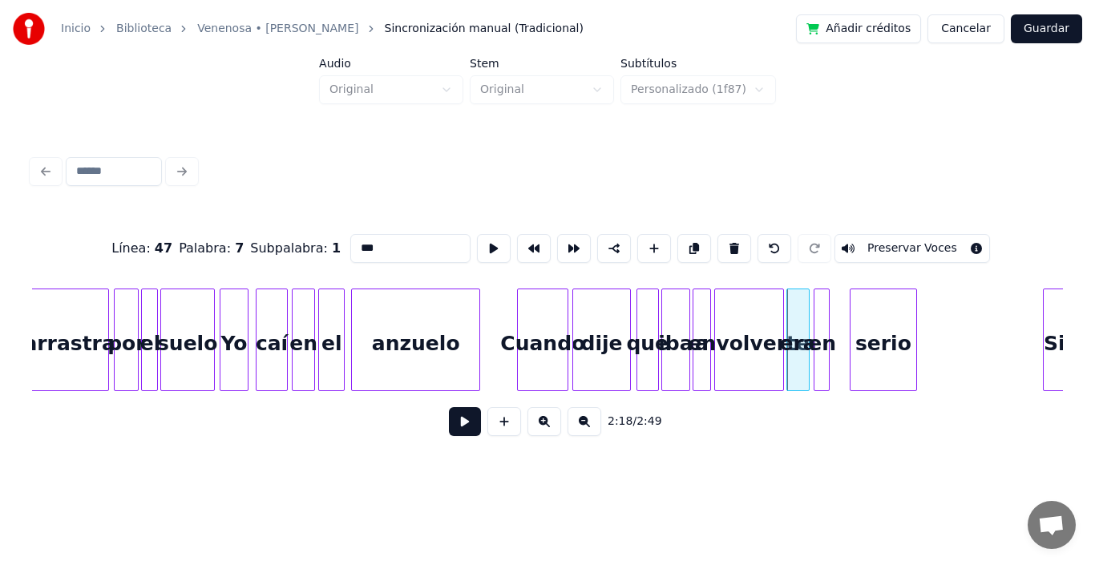
click at [451, 427] on button at bounding box center [465, 421] width 32 height 29
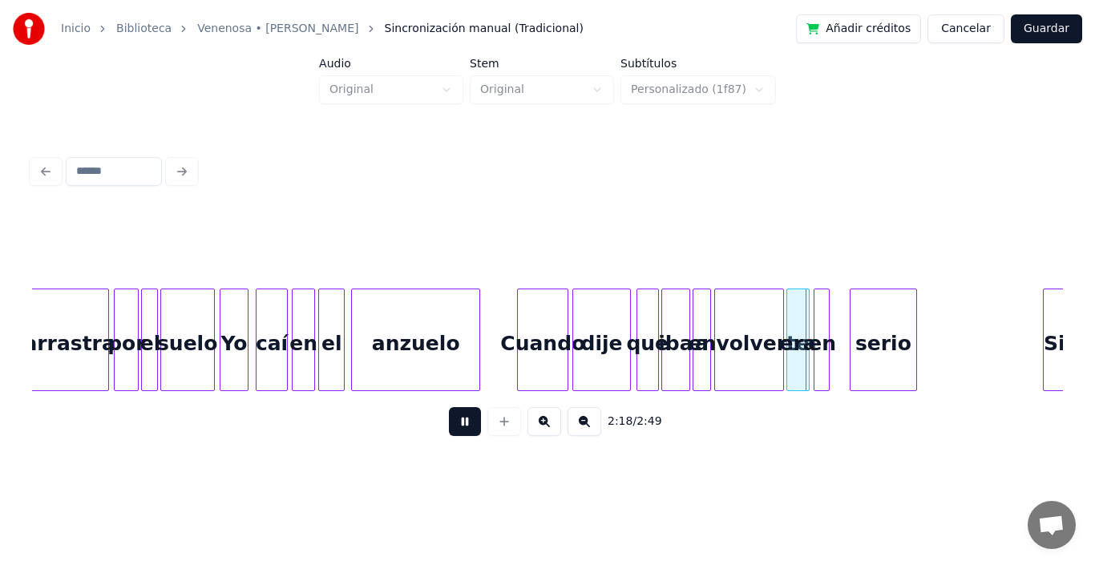
click at [451, 427] on button at bounding box center [465, 421] width 32 height 29
click at [842, 296] on div at bounding box center [841, 340] width 5 height 101
click at [460, 429] on button at bounding box center [465, 421] width 32 height 29
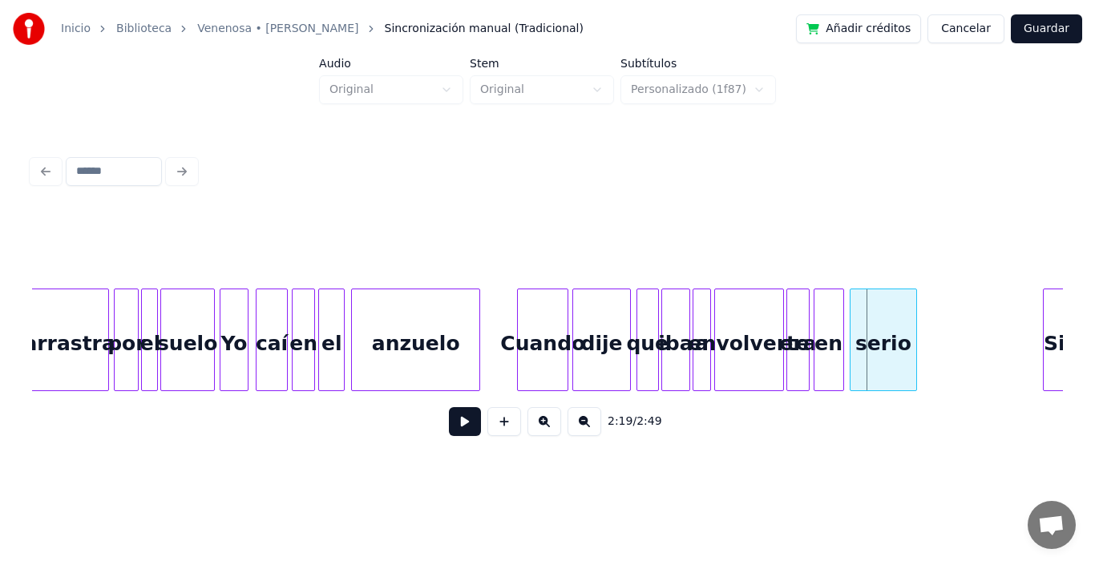
click at [460, 429] on button at bounding box center [465, 421] width 32 height 29
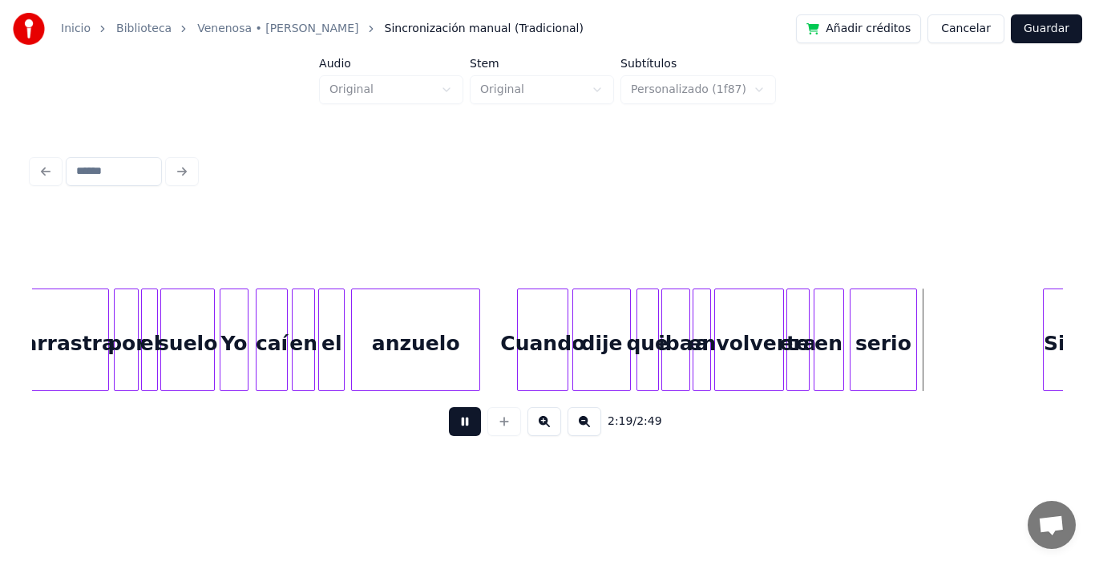
click at [460, 429] on button at bounding box center [465, 421] width 32 height 29
click at [932, 300] on div at bounding box center [932, 340] width 5 height 101
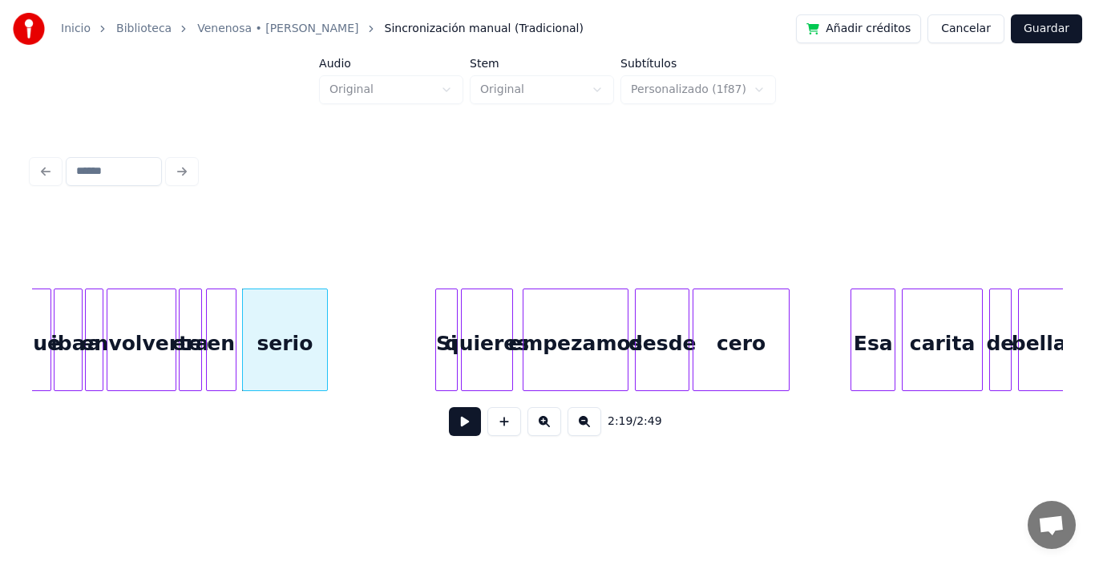
scroll to position [0, 22164]
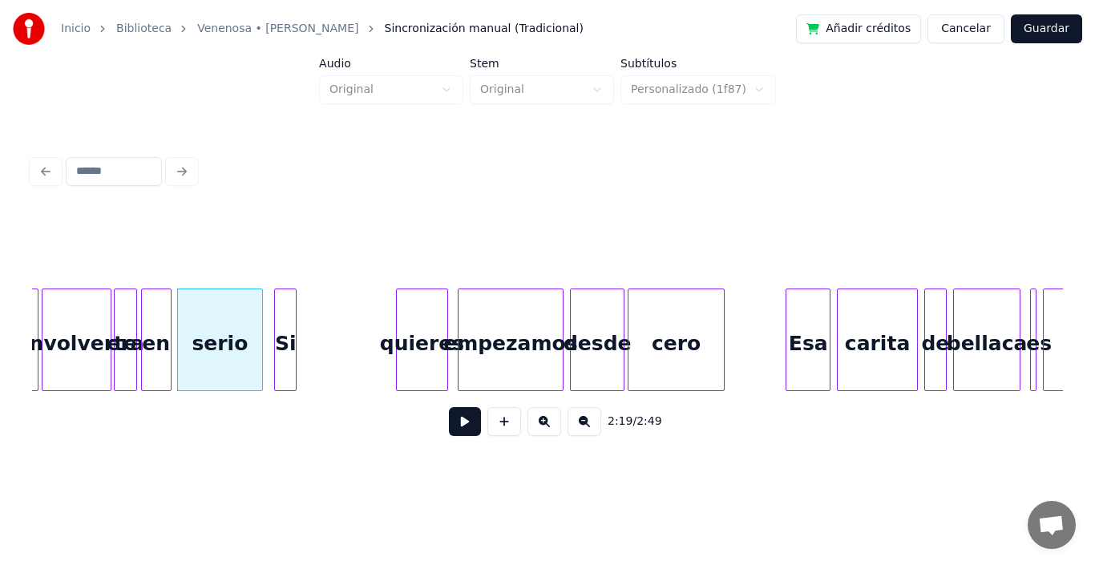
click at [287, 324] on div "Si" at bounding box center [285, 344] width 21 height 109
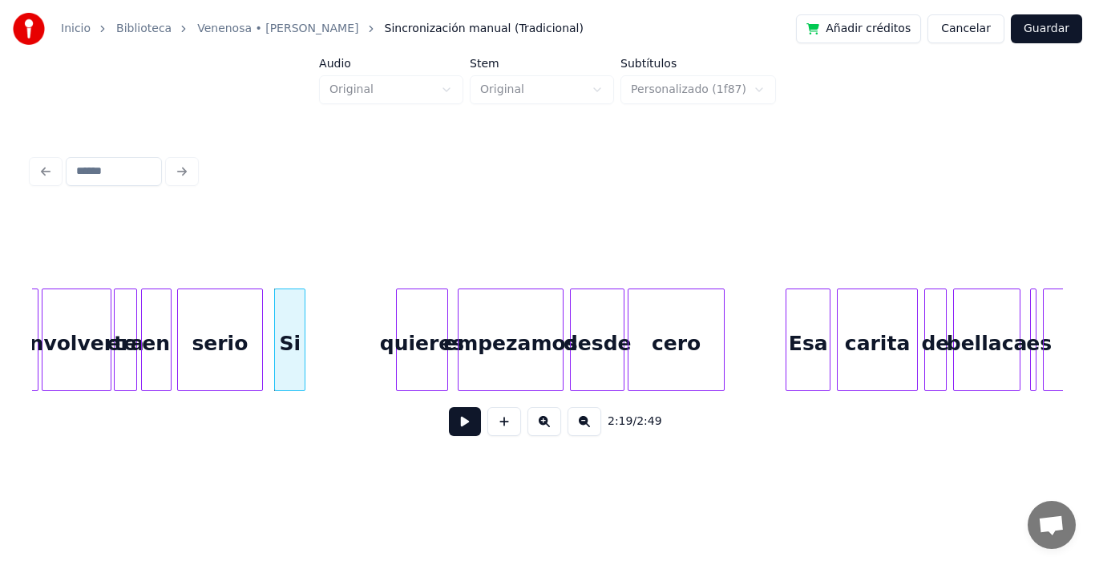
click at [303, 306] on div at bounding box center [302, 340] width 5 height 101
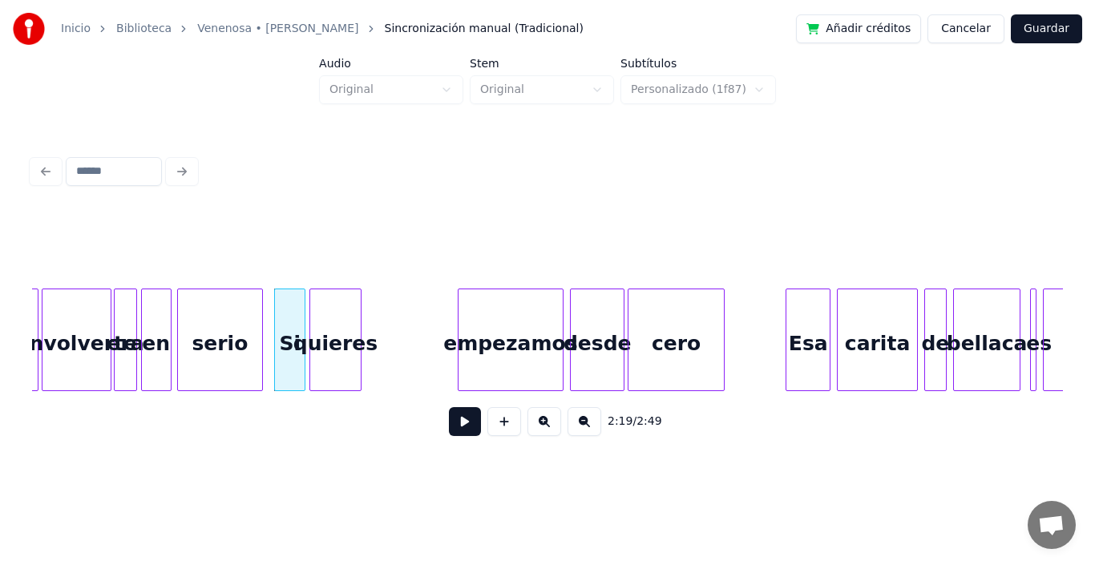
click at [340, 343] on div "quieres" at bounding box center [335, 344] width 50 height 109
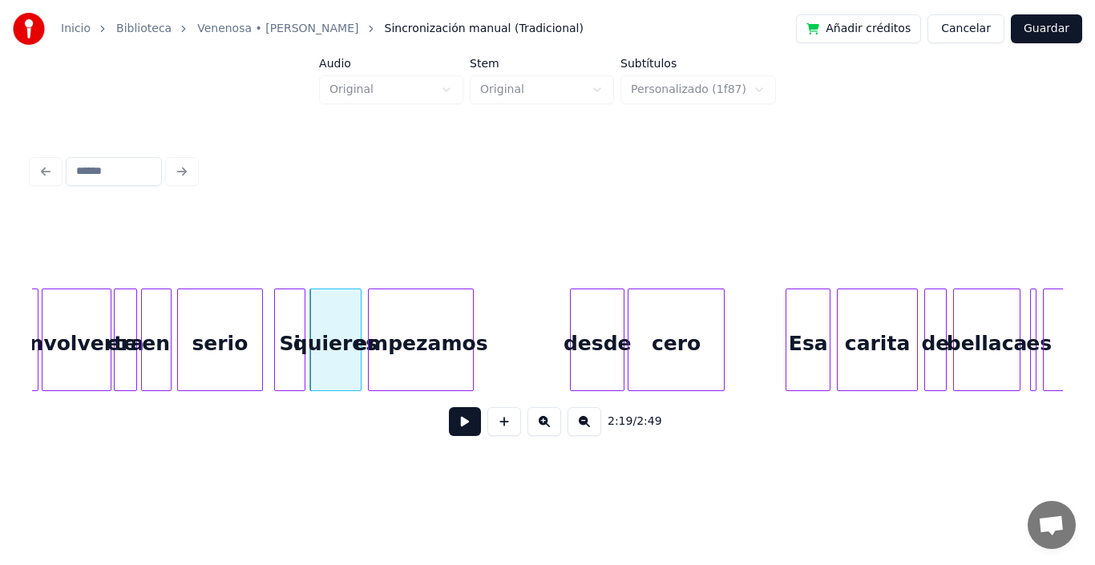
click at [419, 342] on div "empezamos" at bounding box center [421, 344] width 105 height 109
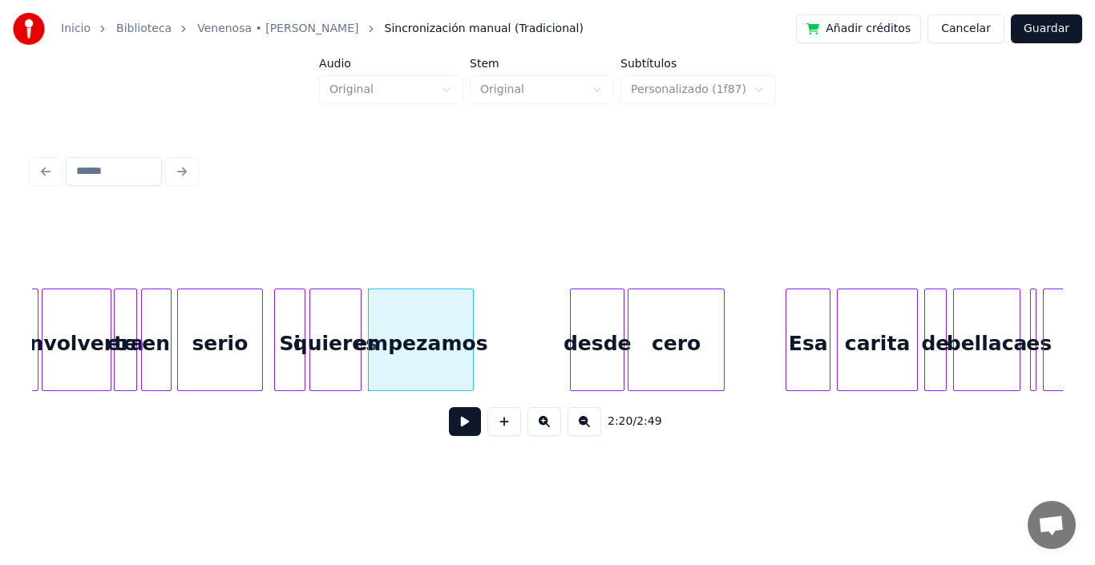
click at [340, 338] on div "quieres" at bounding box center [335, 344] width 50 height 109
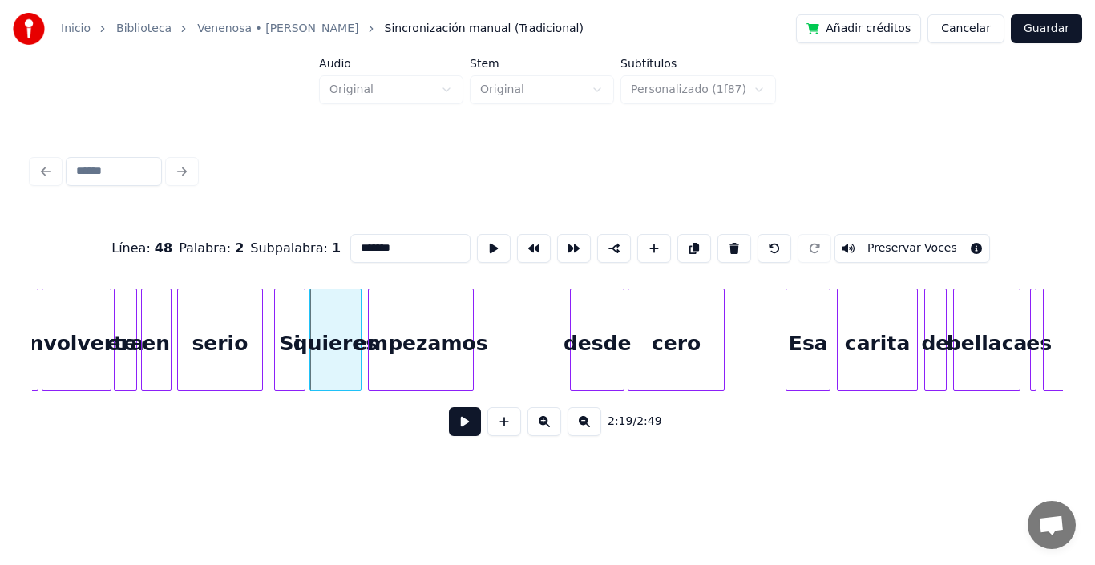
click at [454, 427] on button at bounding box center [465, 421] width 32 height 29
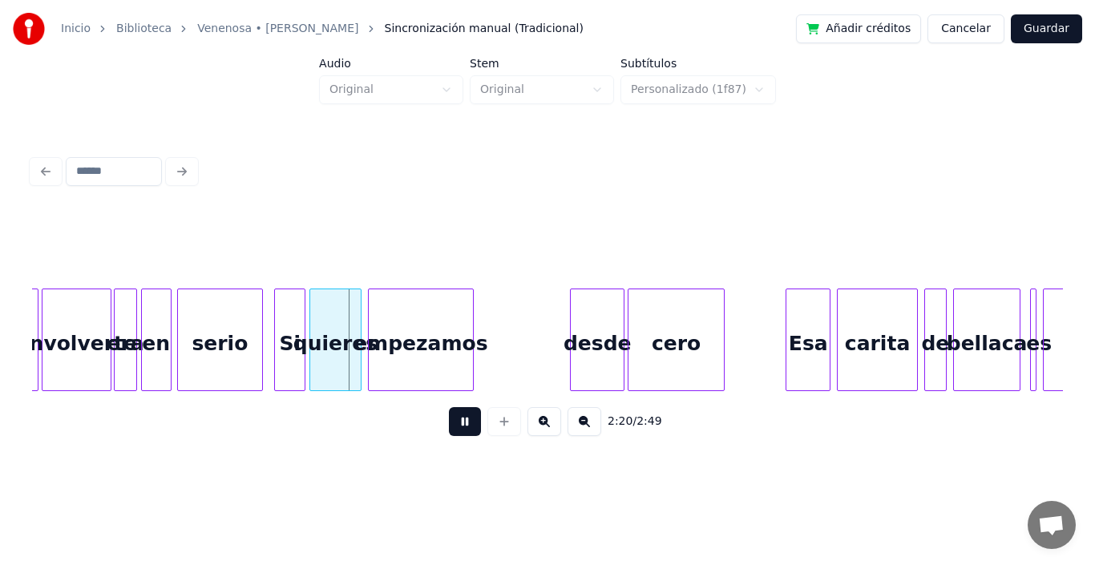
click at [454, 427] on button at bounding box center [465, 421] width 32 height 29
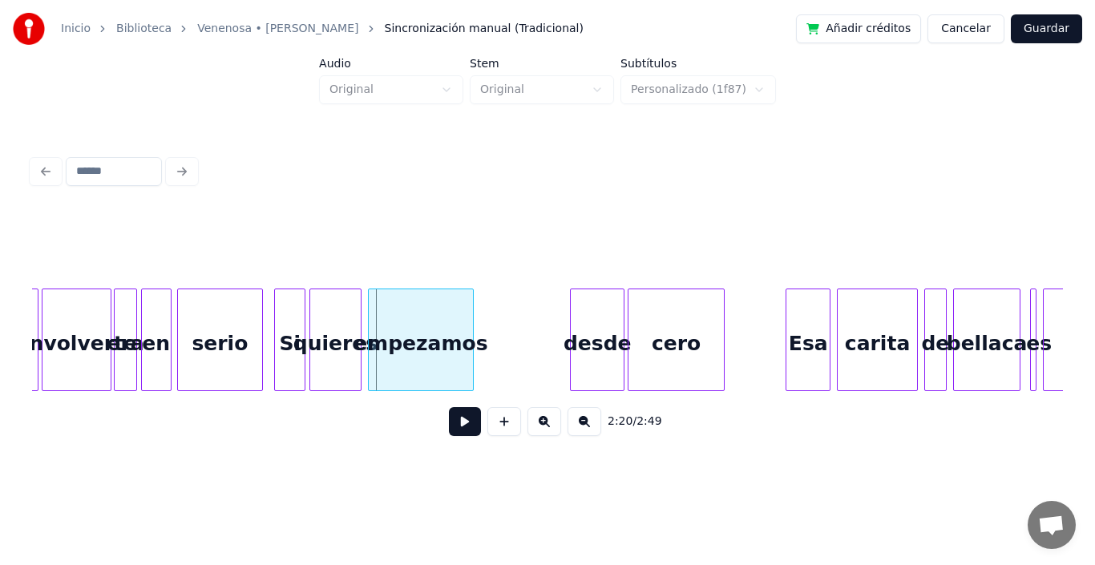
click at [454, 427] on button at bounding box center [465, 421] width 32 height 29
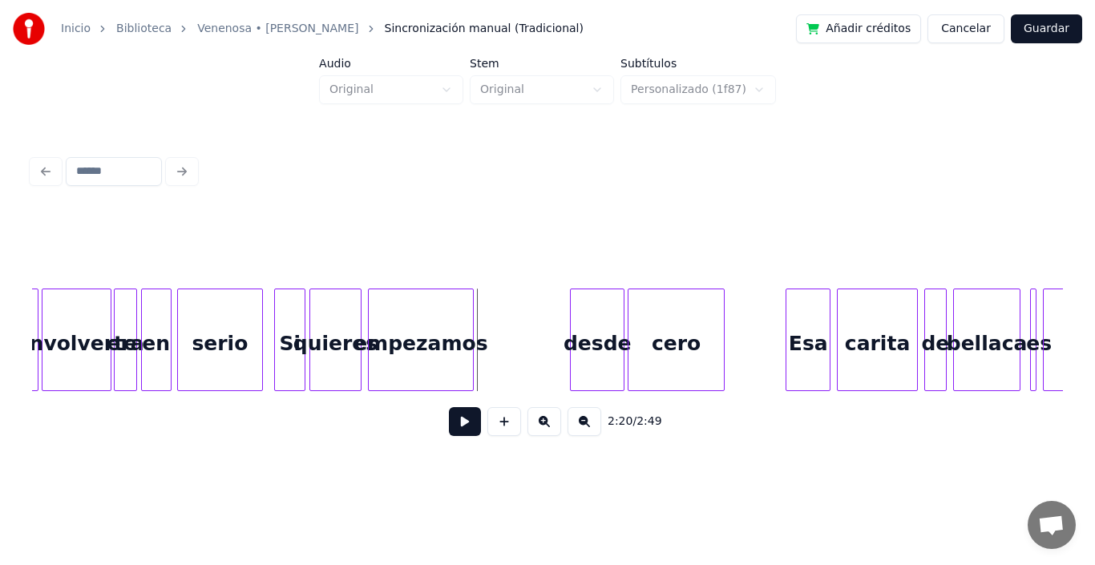
click at [454, 427] on button at bounding box center [465, 421] width 32 height 29
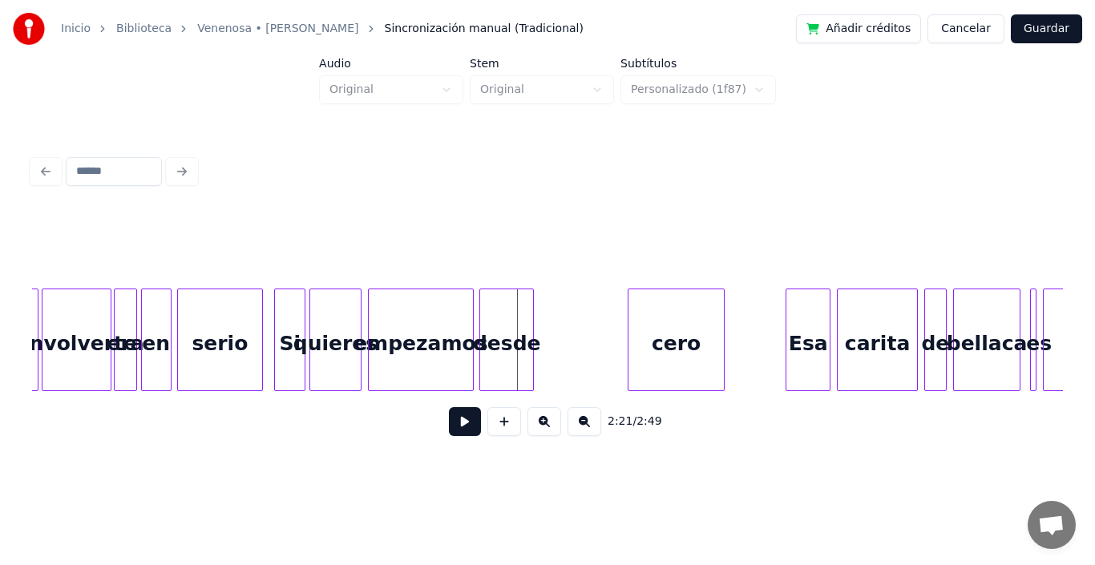
click at [504, 350] on div "desde" at bounding box center [506, 344] width 53 height 109
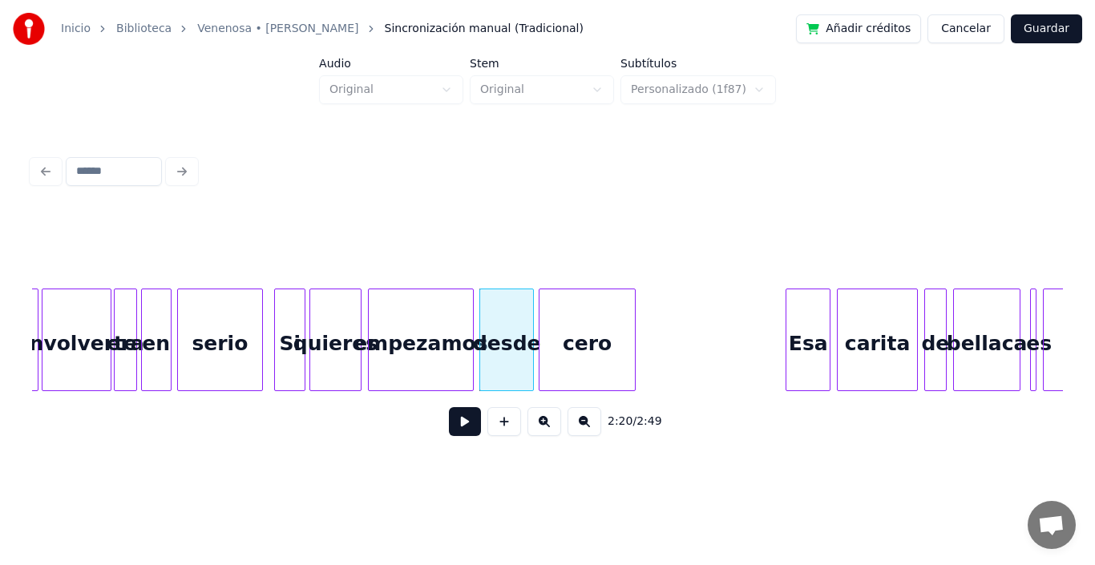
click at [572, 348] on div "cero" at bounding box center [587, 344] width 95 height 109
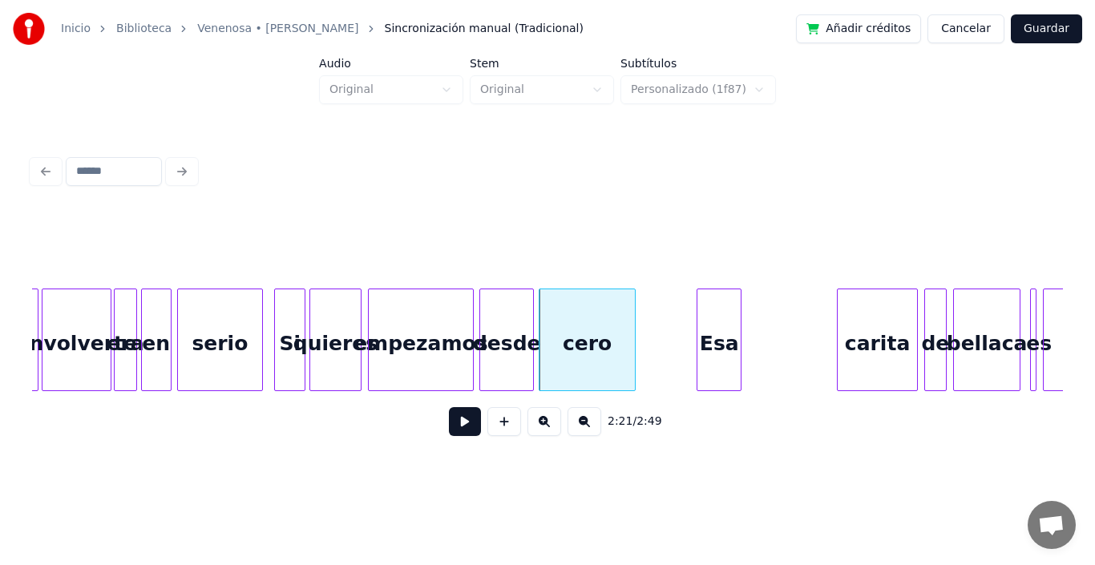
click at [718, 332] on div "Esa" at bounding box center [719, 344] width 43 height 109
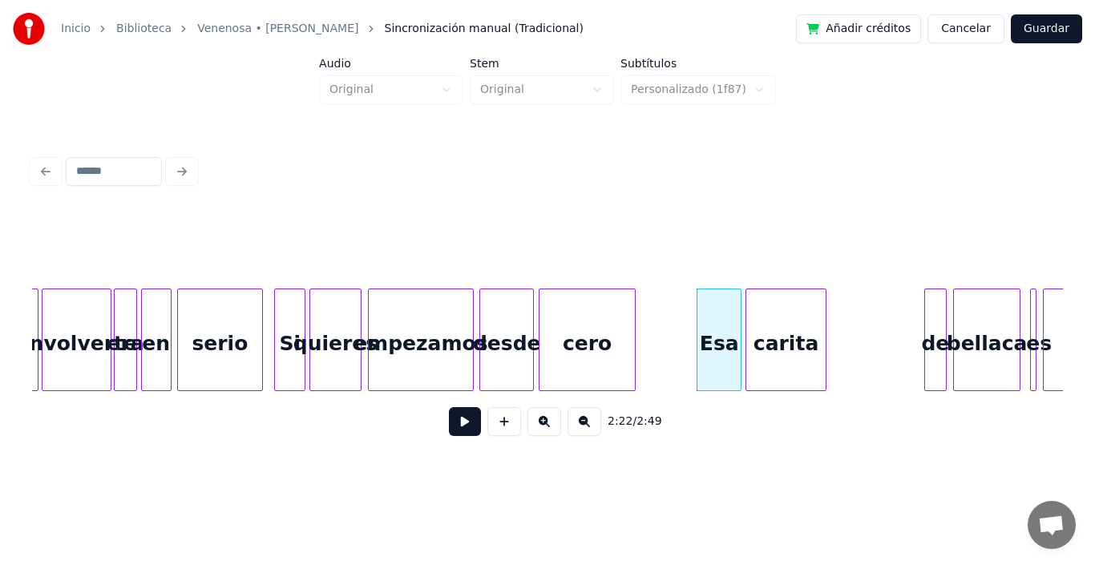
click at [771, 338] on div "carita" at bounding box center [786, 344] width 79 height 109
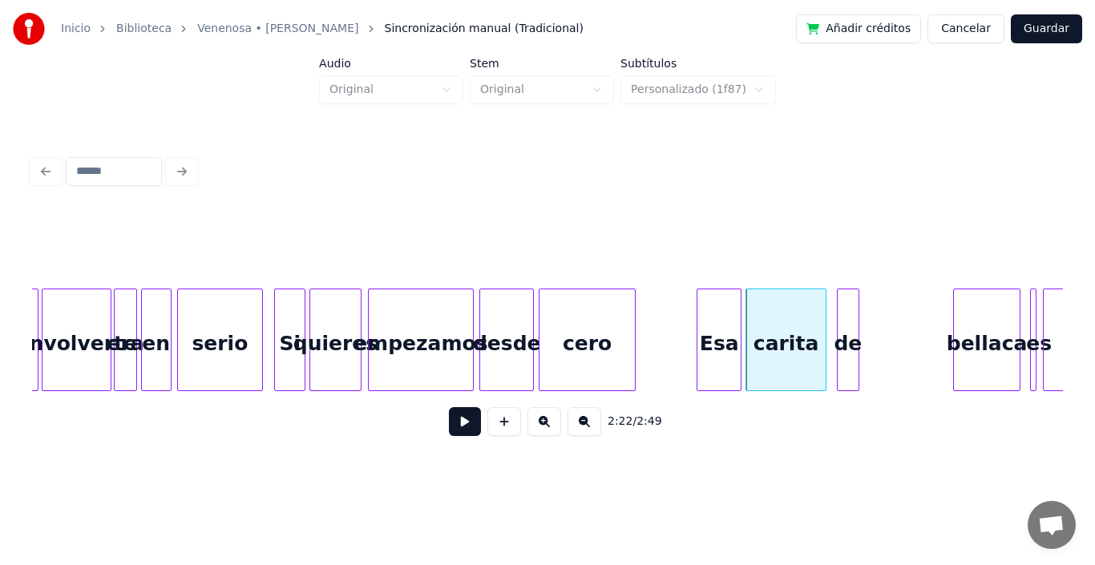
click at [850, 329] on div "de" at bounding box center [848, 344] width 21 height 109
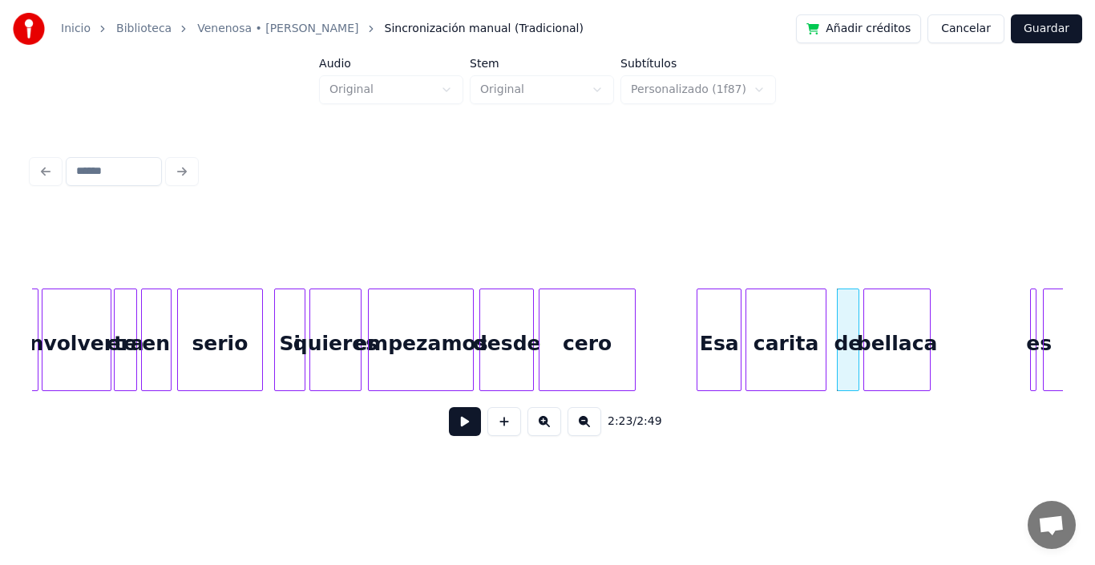
click at [897, 339] on div "bellaca" at bounding box center [897, 344] width 66 height 109
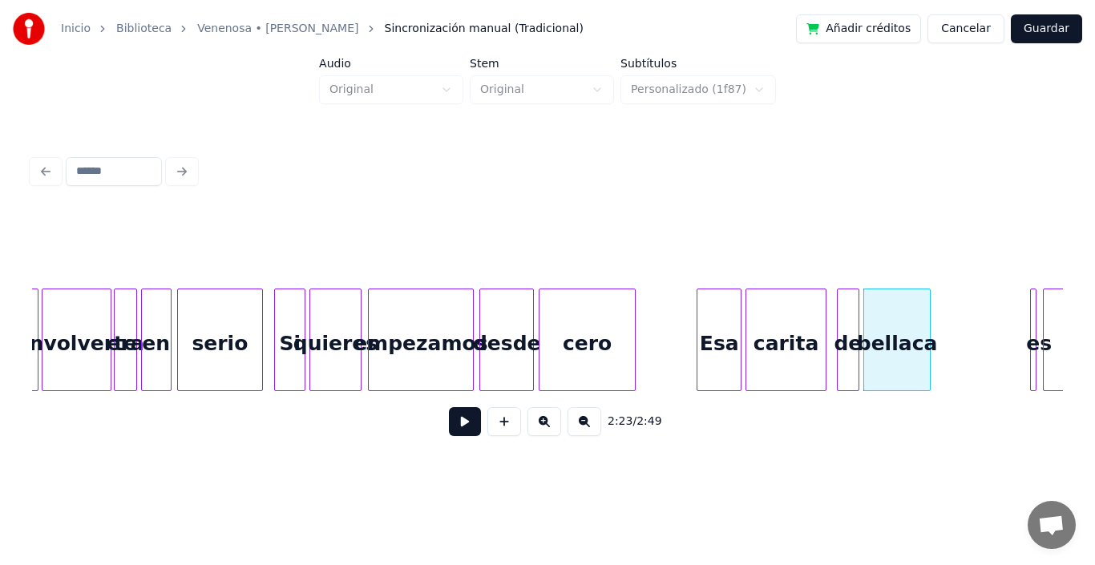
click at [719, 322] on div "Esa" at bounding box center [719, 344] width 43 height 109
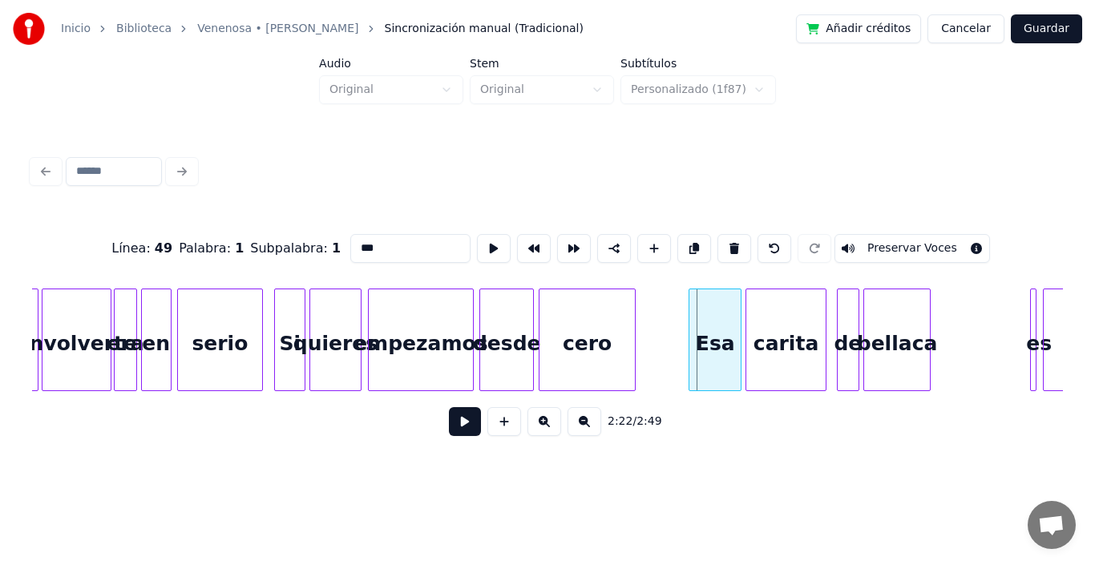
click at [693, 322] on div at bounding box center [692, 340] width 5 height 101
click at [635, 306] on div "cero" at bounding box center [587, 340] width 96 height 103
type input "****"
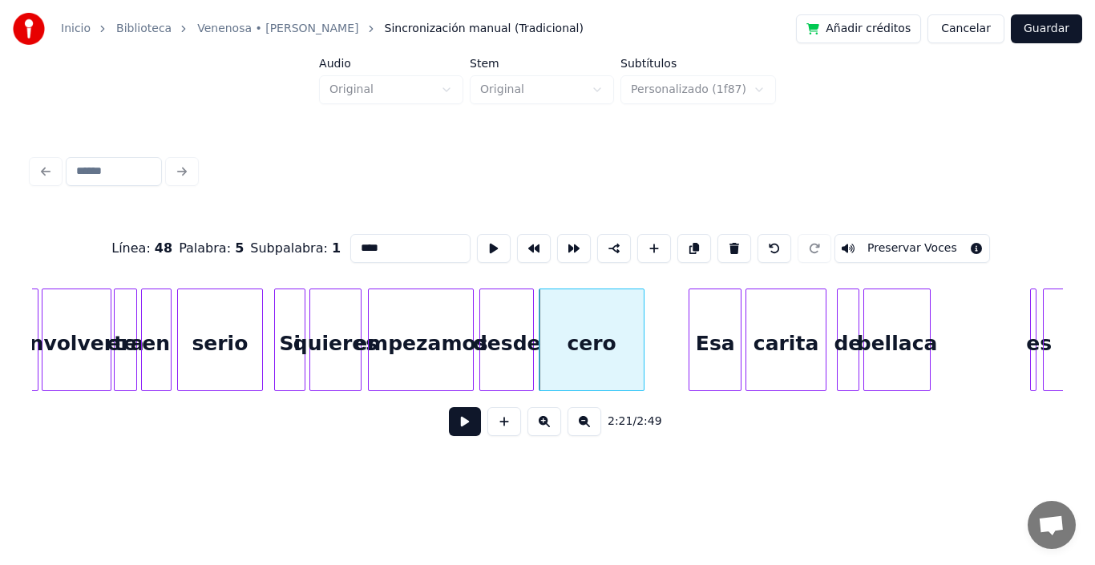
click at [640, 307] on div at bounding box center [641, 340] width 5 height 101
click at [452, 430] on button at bounding box center [465, 421] width 32 height 29
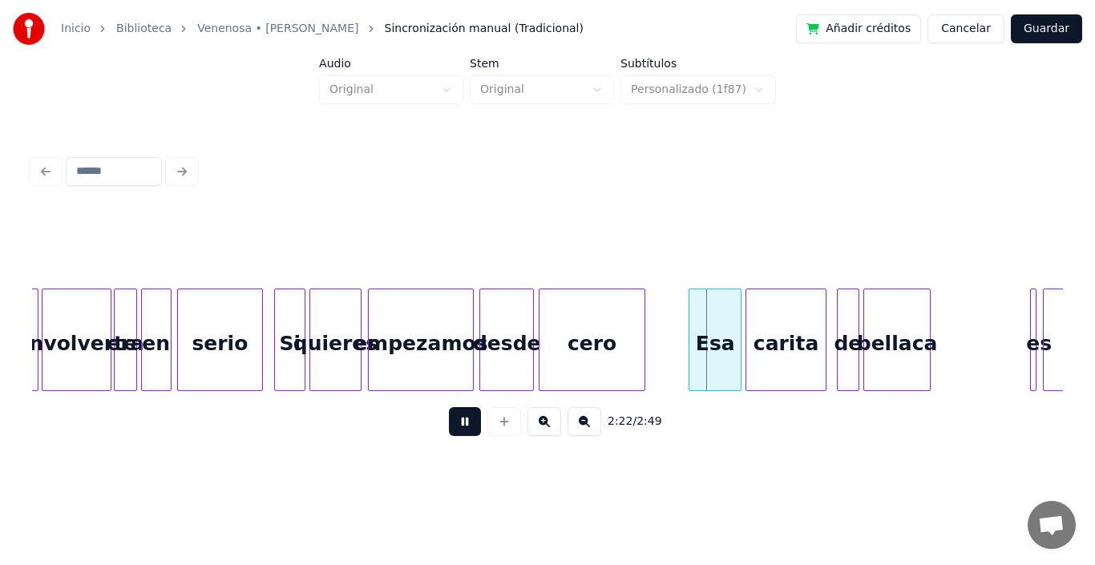
click at [452, 430] on button at bounding box center [465, 421] width 32 height 29
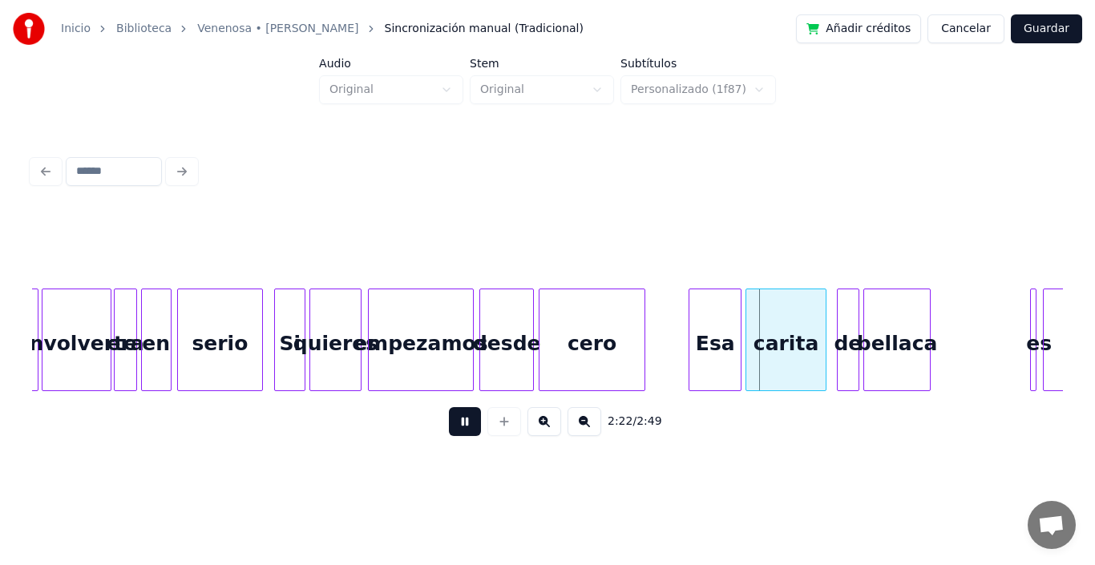
click at [452, 430] on button at bounding box center [465, 421] width 32 height 29
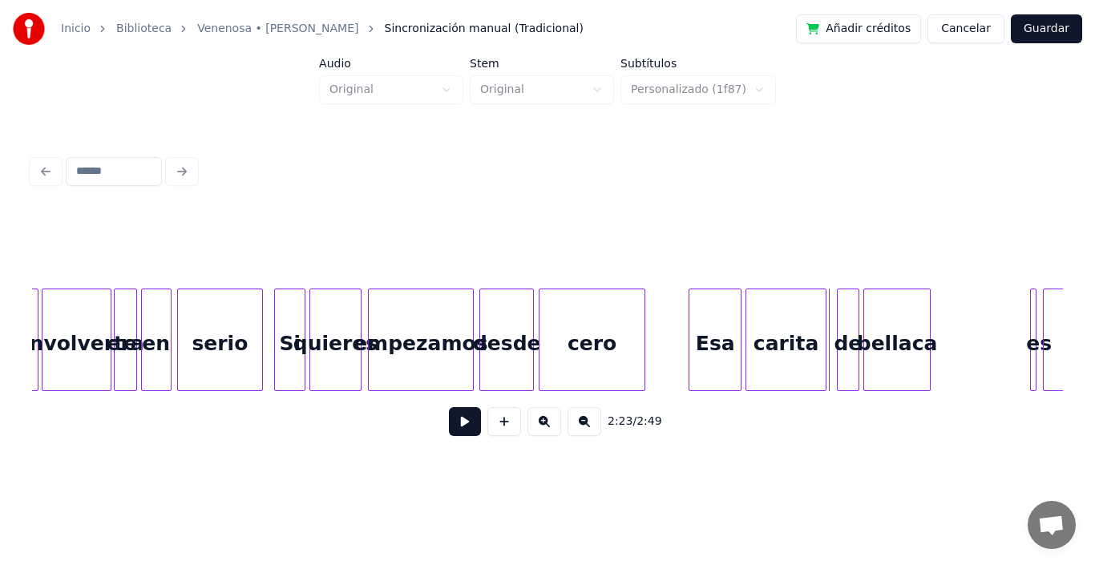
click at [452, 430] on button at bounding box center [465, 421] width 32 height 29
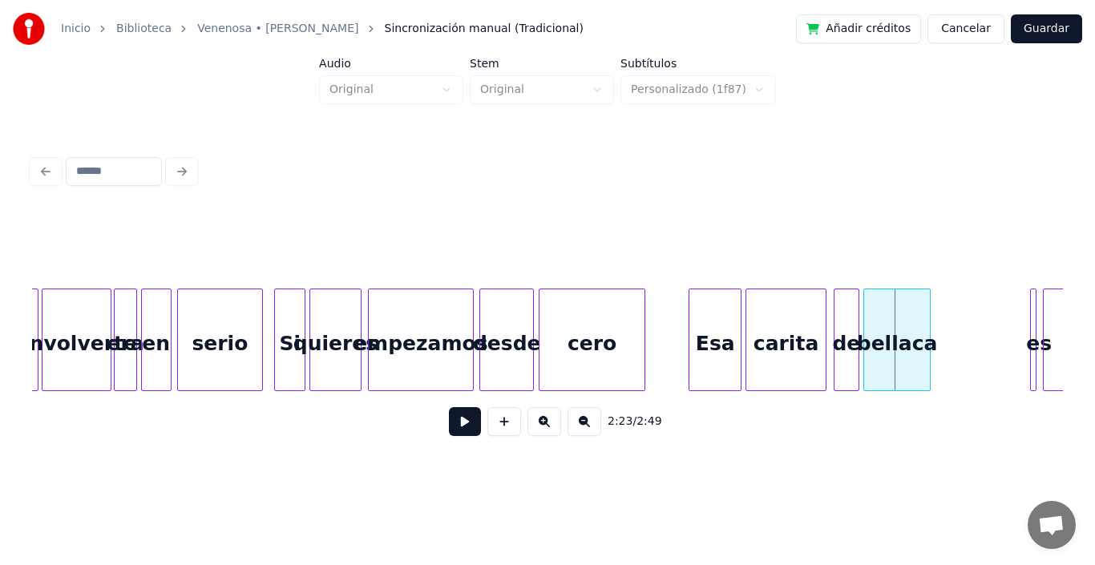
click at [835, 298] on div at bounding box center [837, 340] width 5 height 101
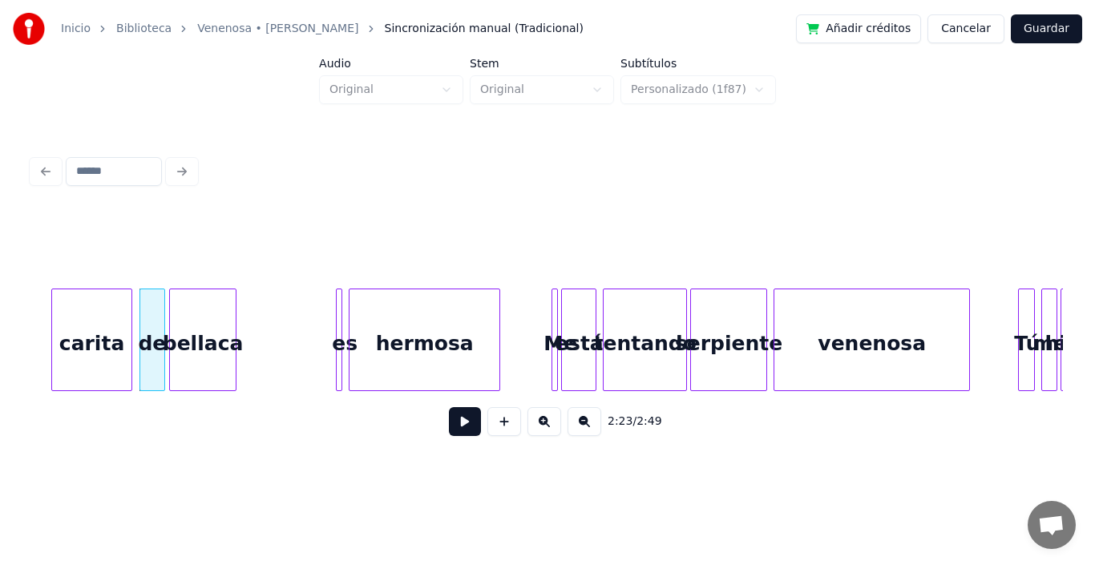
scroll to position [0, 22880]
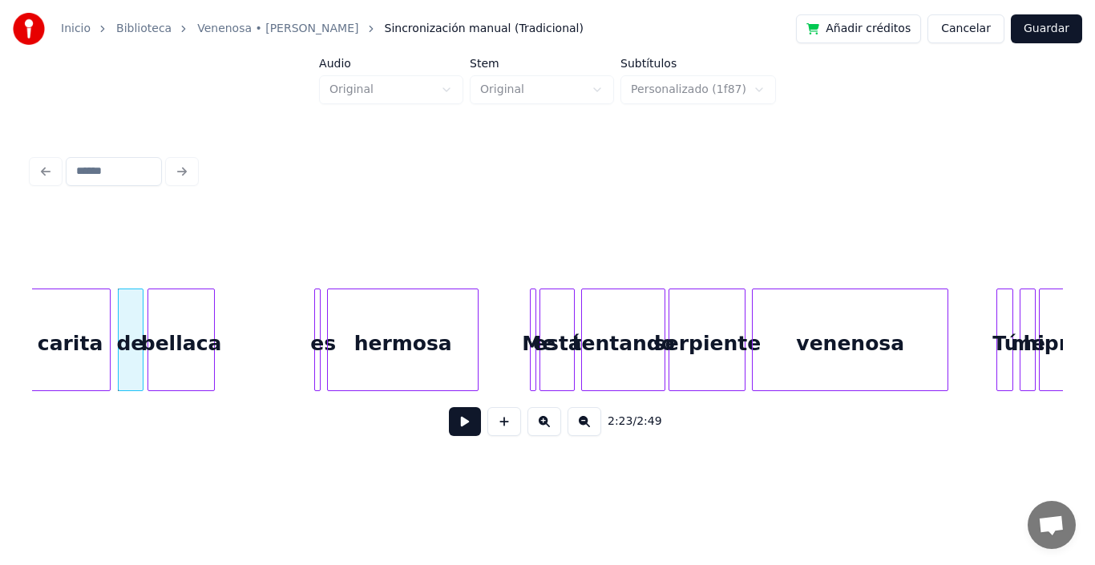
click at [192, 318] on div "bellaca" at bounding box center [181, 344] width 66 height 109
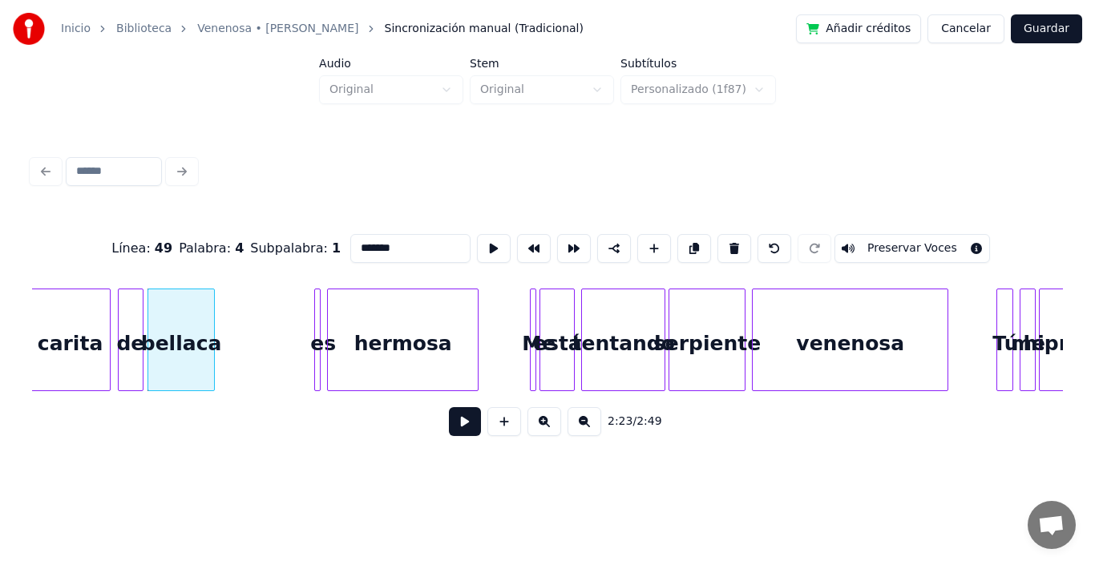
click at [455, 424] on button at bounding box center [465, 421] width 32 height 29
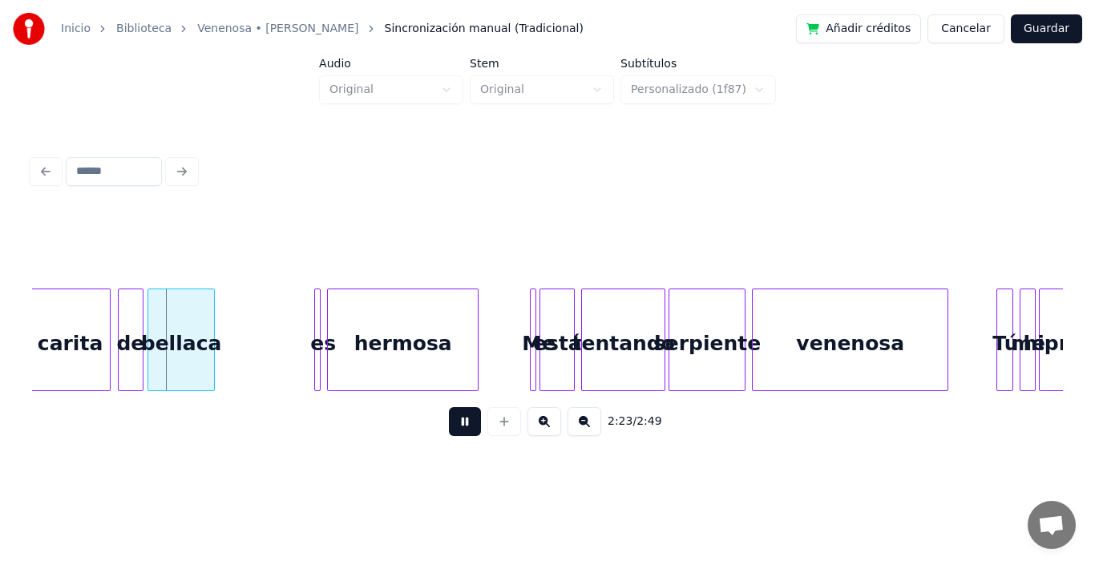
click at [455, 424] on button at bounding box center [465, 421] width 32 height 29
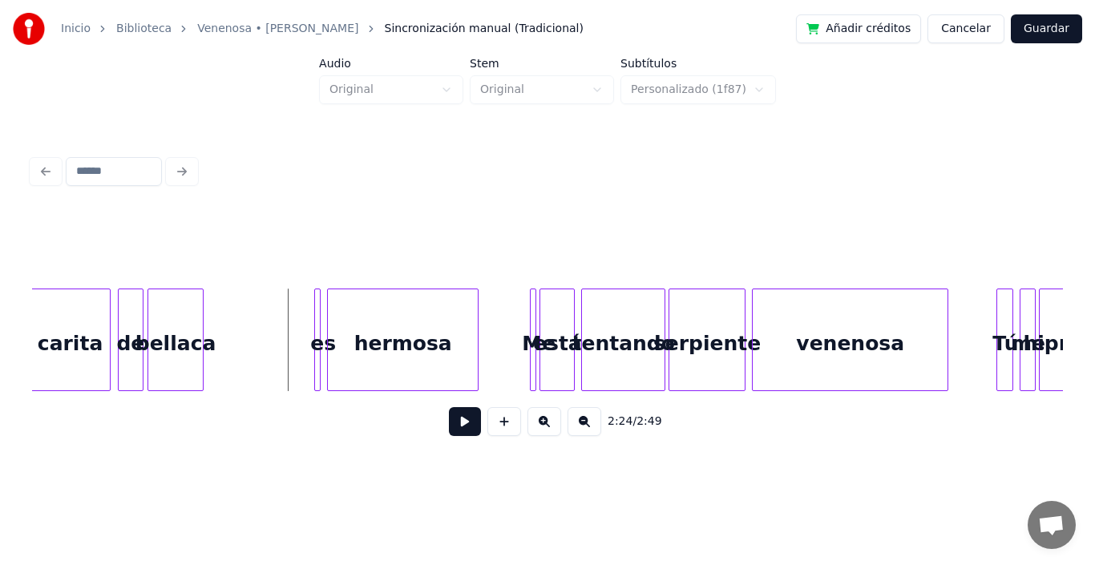
click at [200, 299] on div at bounding box center [200, 340] width 5 height 101
click at [316, 301] on div "es" at bounding box center [320, 340] width 12 height 103
click at [211, 328] on div "es" at bounding box center [219, 344] width 16 height 109
click at [231, 307] on div at bounding box center [228, 340] width 5 height 101
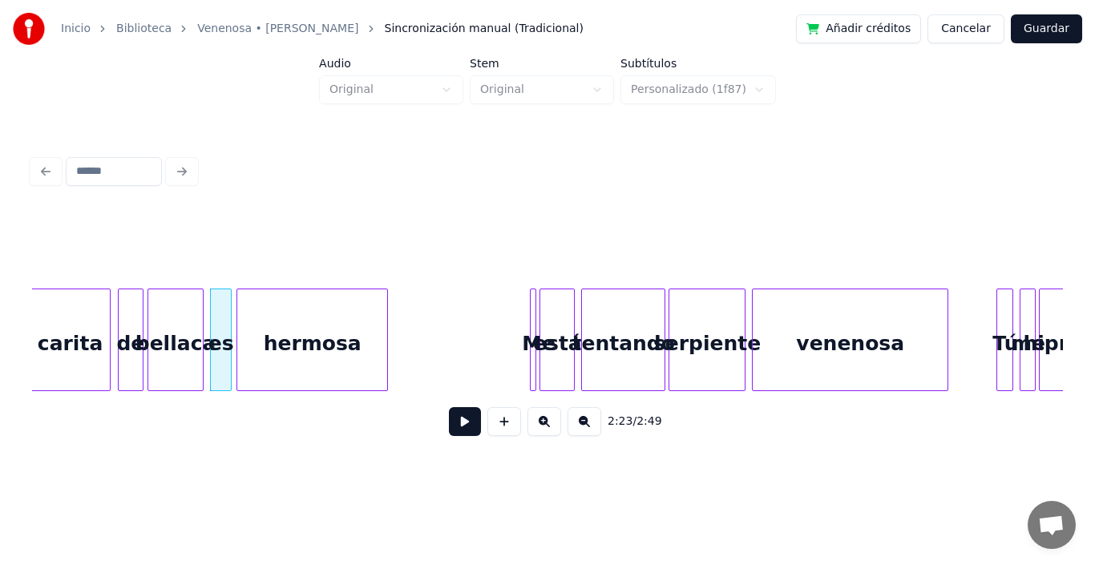
click at [314, 334] on div "hermosa" at bounding box center [312, 344] width 150 height 109
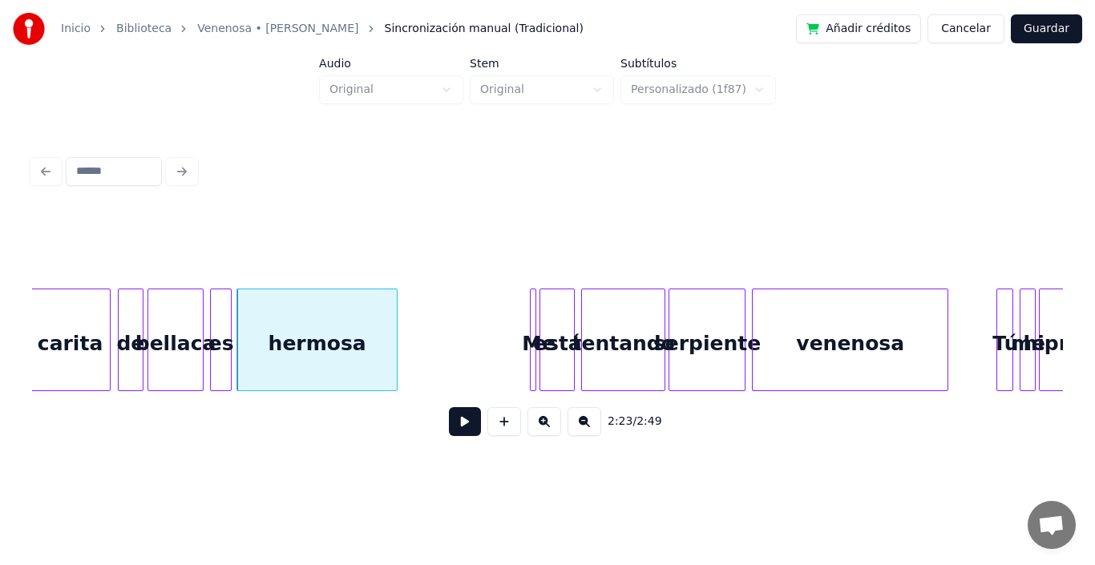
click at [397, 306] on div at bounding box center [394, 340] width 5 height 101
click at [438, 320] on div "Me" at bounding box center [441, 340] width 6 height 103
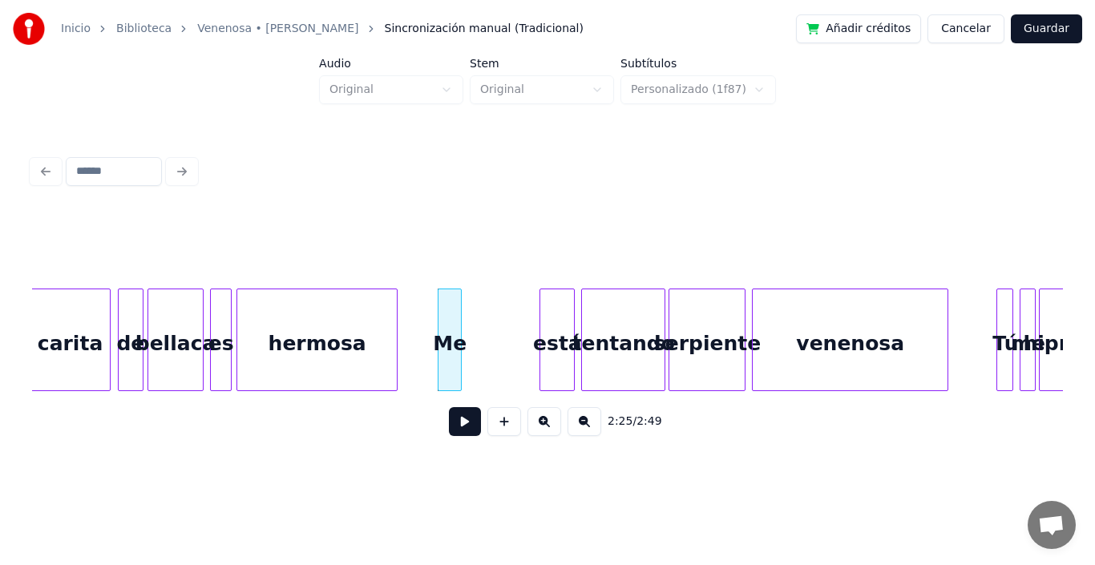
click at [461, 320] on div at bounding box center [458, 340] width 5 height 101
click at [485, 322] on div "está" at bounding box center [484, 344] width 34 height 109
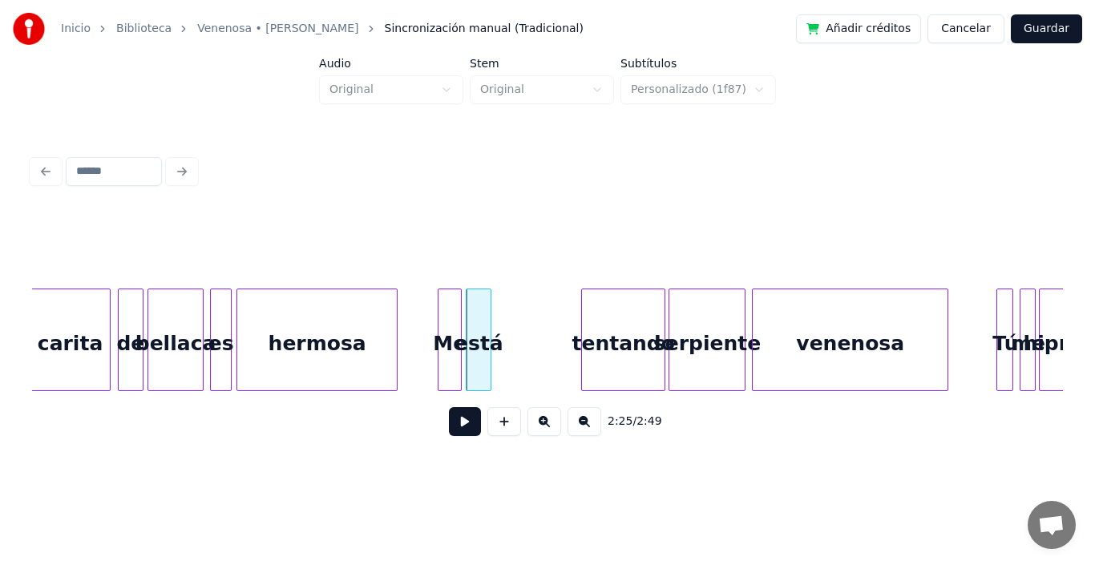
click at [489, 306] on div at bounding box center [488, 340] width 5 height 101
click at [437, 311] on div at bounding box center [438, 340] width 5 height 101
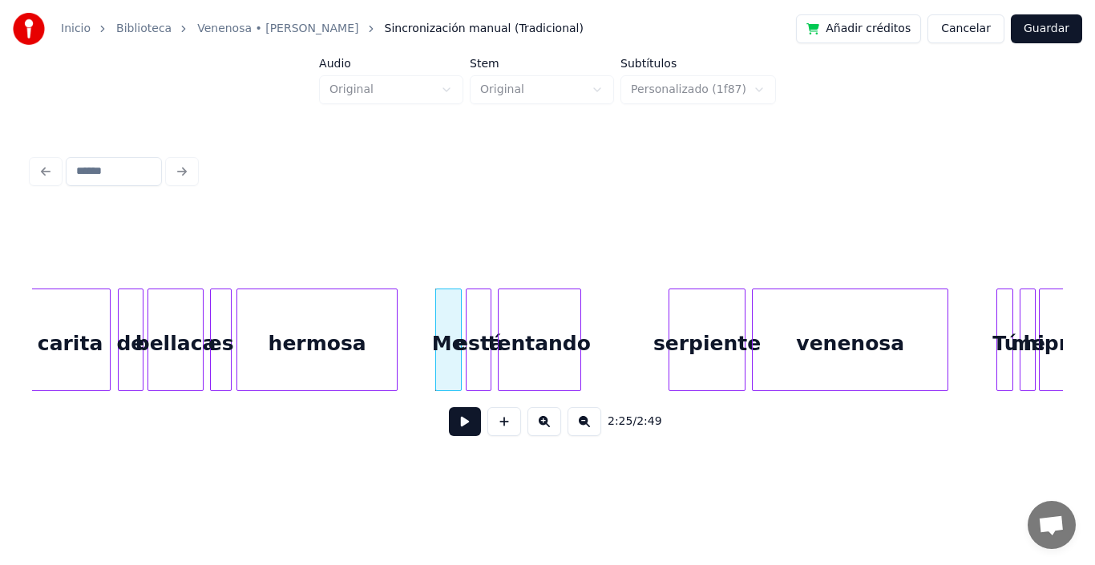
click at [524, 330] on div "tentando" at bounding box center [540, 344] width 82 height 109
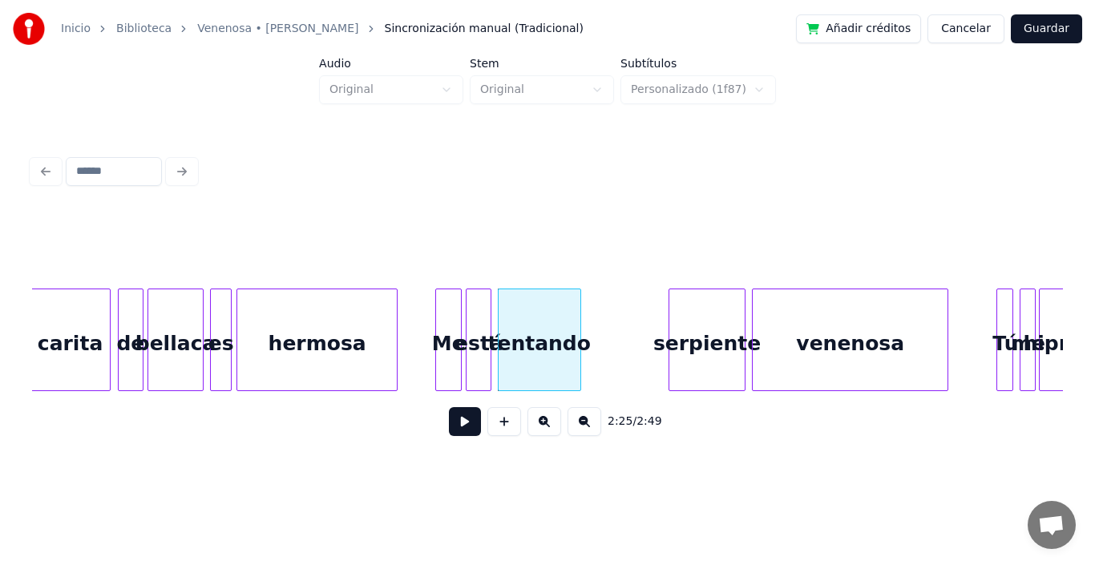
click at [446, 322] on div "Me" at bounding box center [448, 344] width 25 height 109
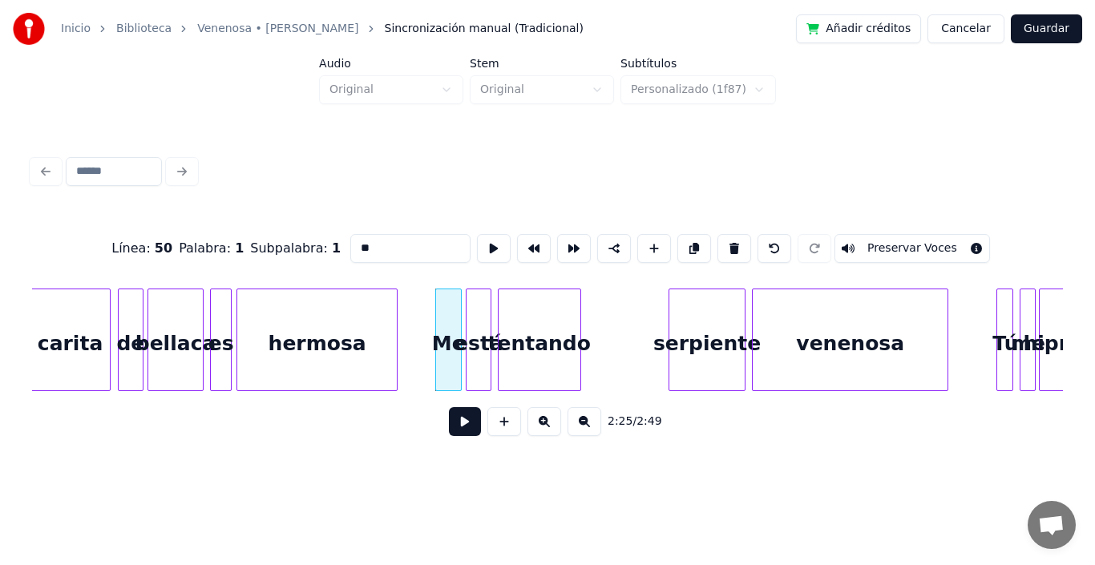
click at [449, 421] on button at bounding box center [465, 421] width 32 height 29
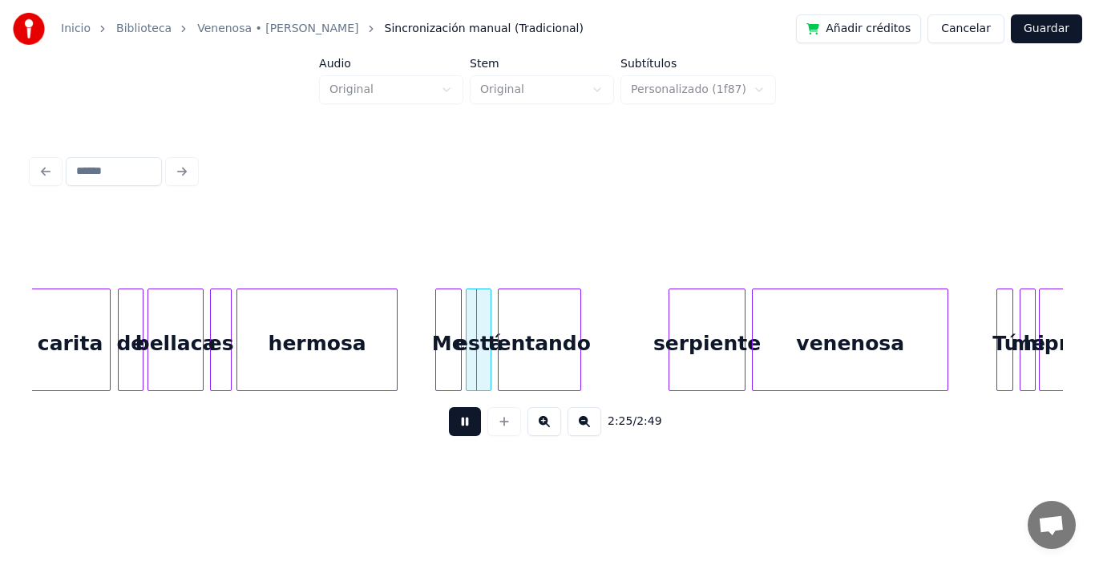
click at [449, 421] on button at bounding box center [465, 421] width 32 height 29
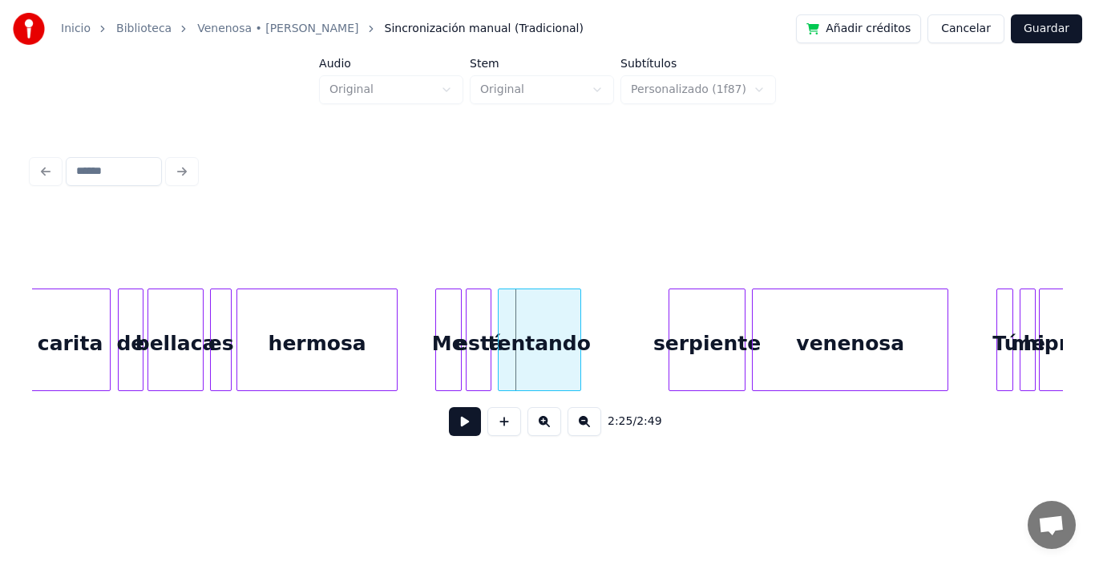
click at [449, 422] on button at bounding box center [465, 421] width 32 height 29
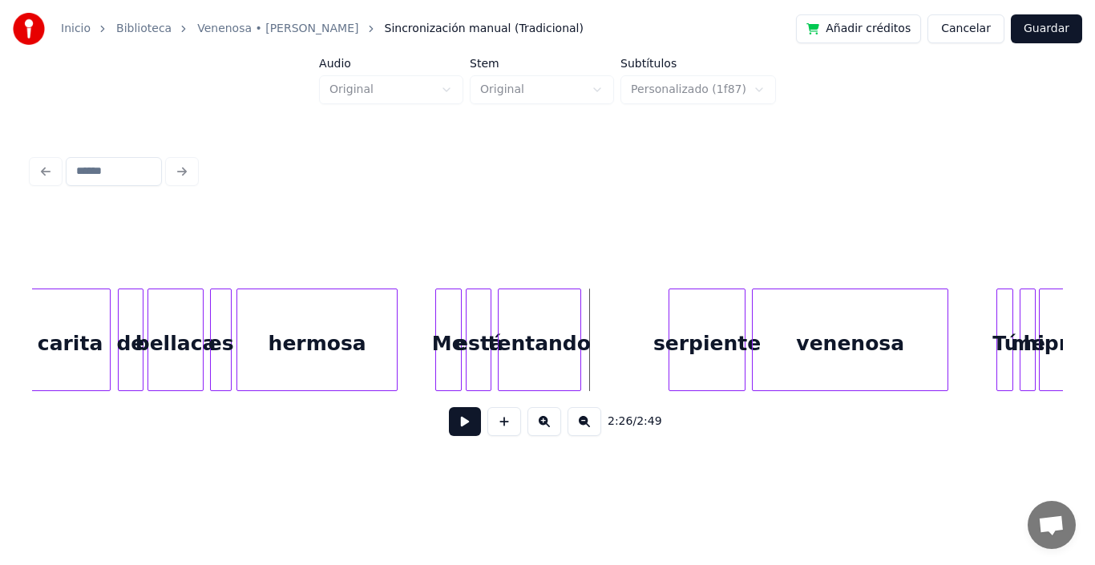
click at [532, 322] on div "tentando" at bounding box center [540, 344] width 82 height 109
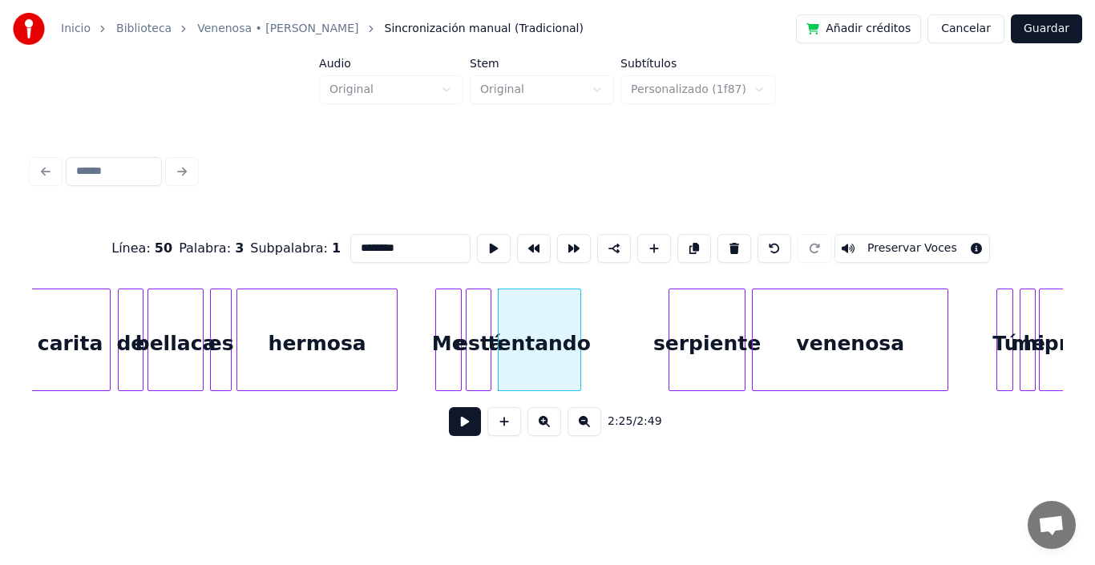
click at [449, 432] on button at bounding box center [465, 421] width 32 height 29
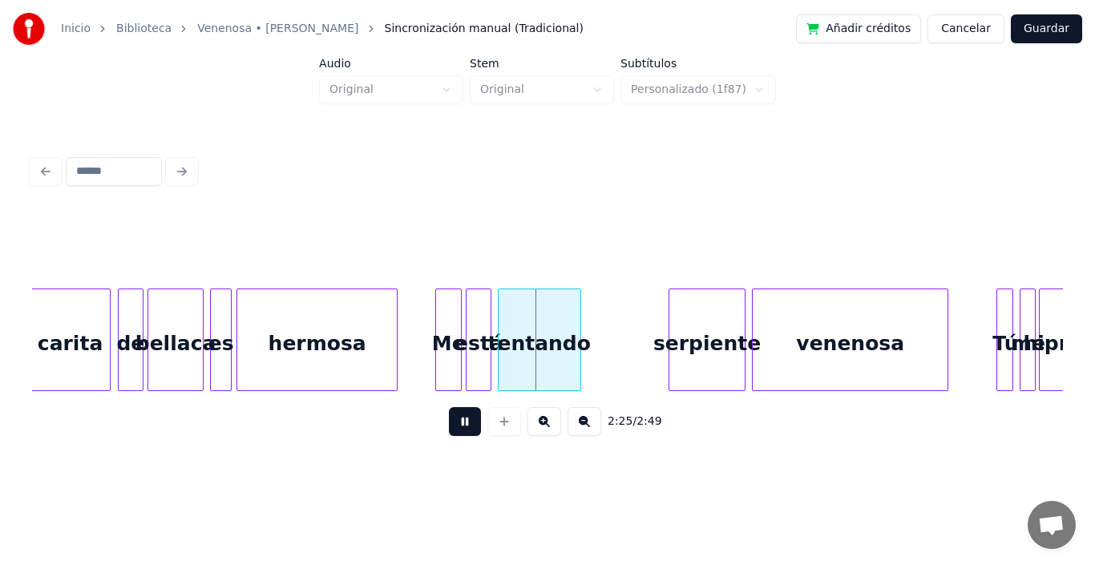
click at [449, 432] on button at bounding box center [465, 421] width 32 height 29
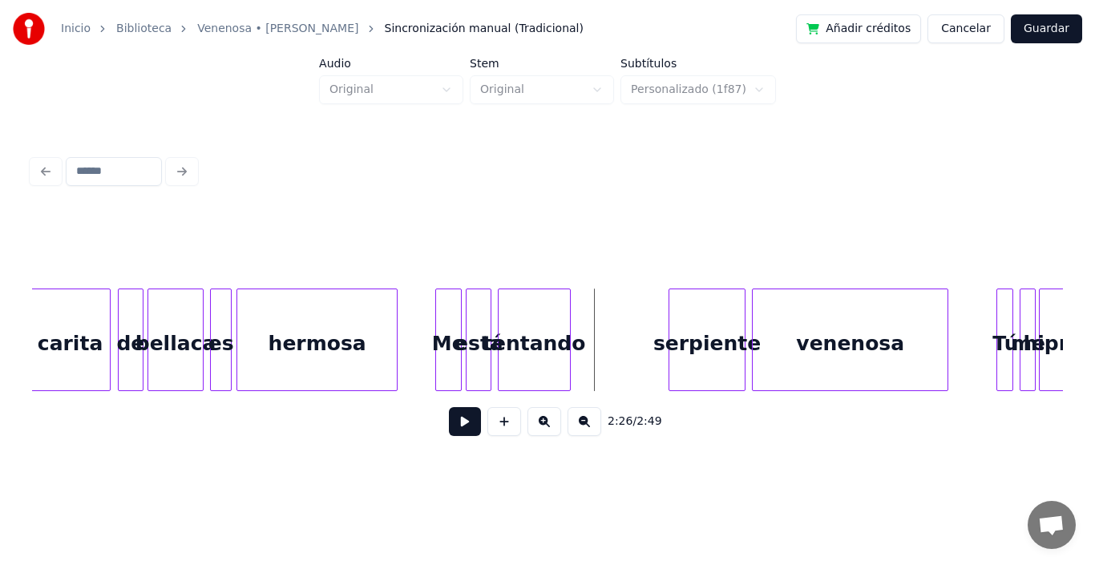
click at [568, 307] on div at bounding box center [567, 340] width 5 height 101
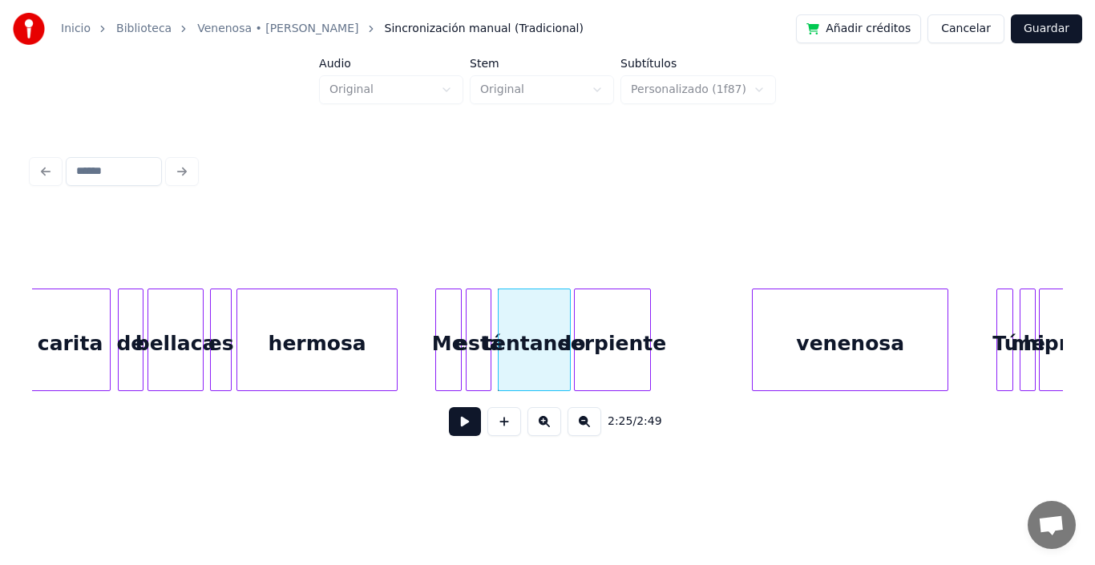
click at [605, 345] on div "serpiente" at bounding box center [612, 344] width 75 height 109
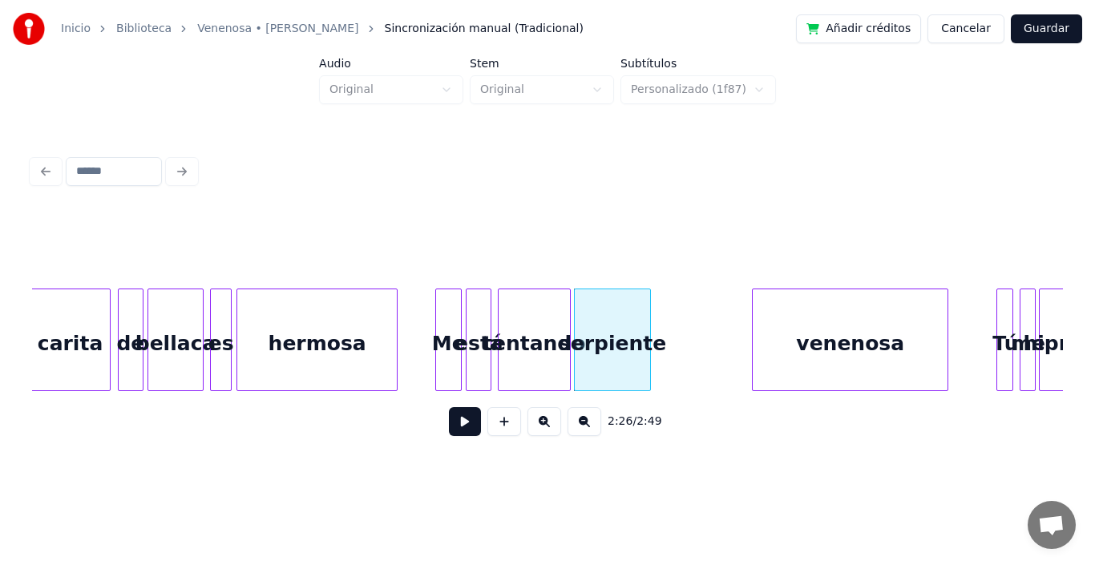
click at [454, 428] on button at bounding box center [465, 421] width 32 height 29
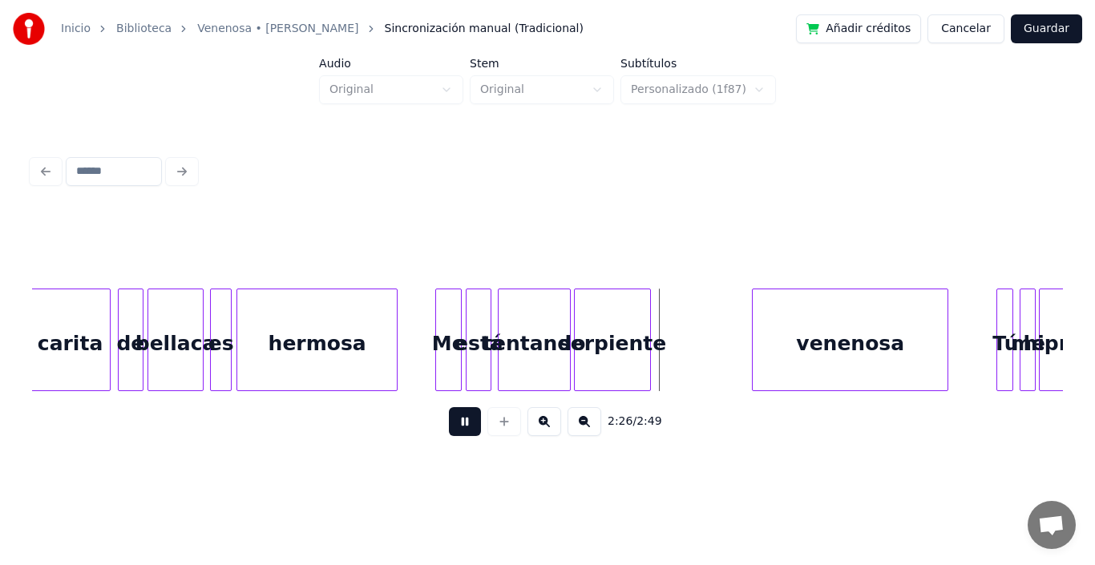
click at [454, 428] on button at bounding box center [465, 421] width 32 height 29
click at [623, 312] on div "serpiente" at bounding box center [612, 344] width 75 height 109
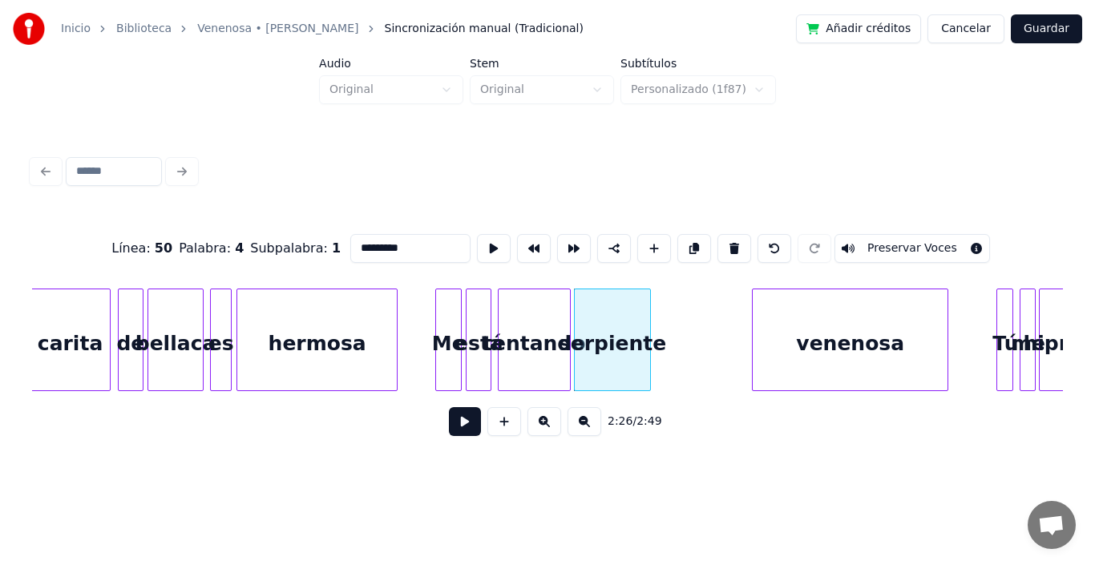
click at [454, 428] on button at bounding box center [465, 421] width 32 height 29
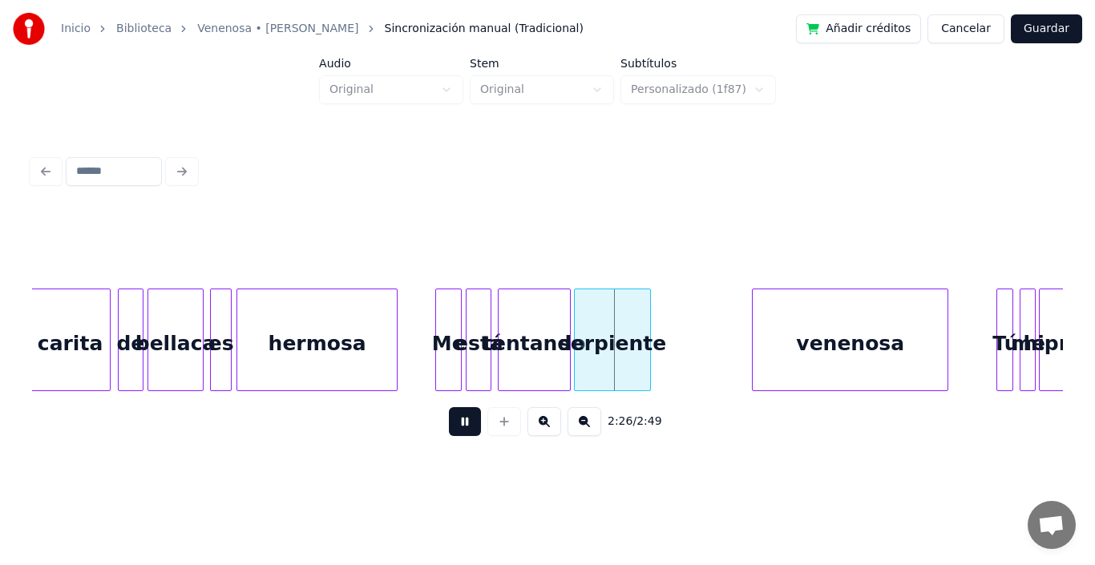
click at [454, 428] on button at bounding box center [465, 421] width 32 height 29
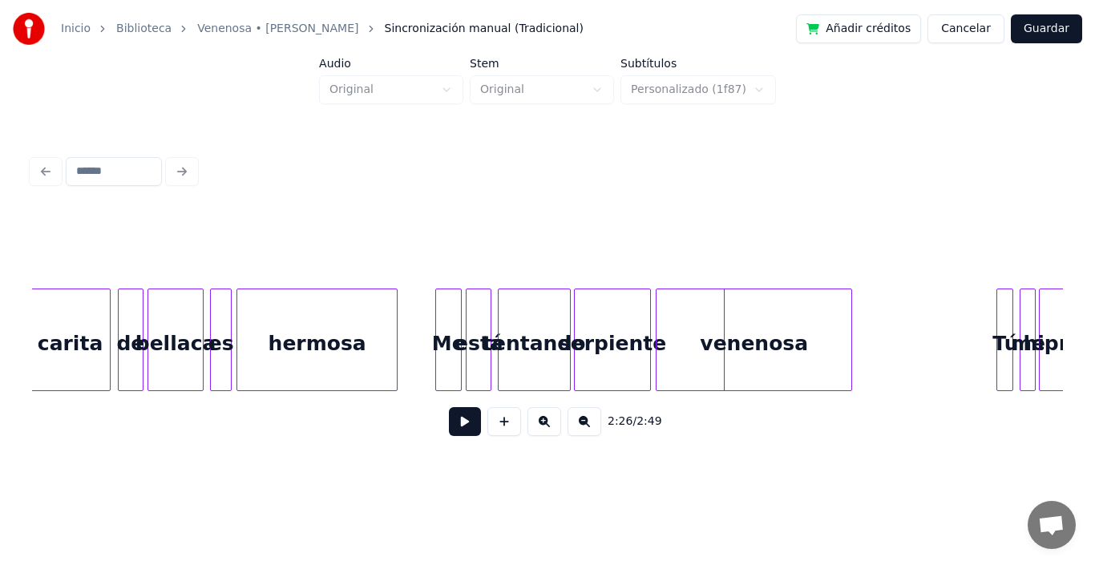
click at [739, 342] on div "venenosa" at bounding box center [754, 344] width 195 height 109
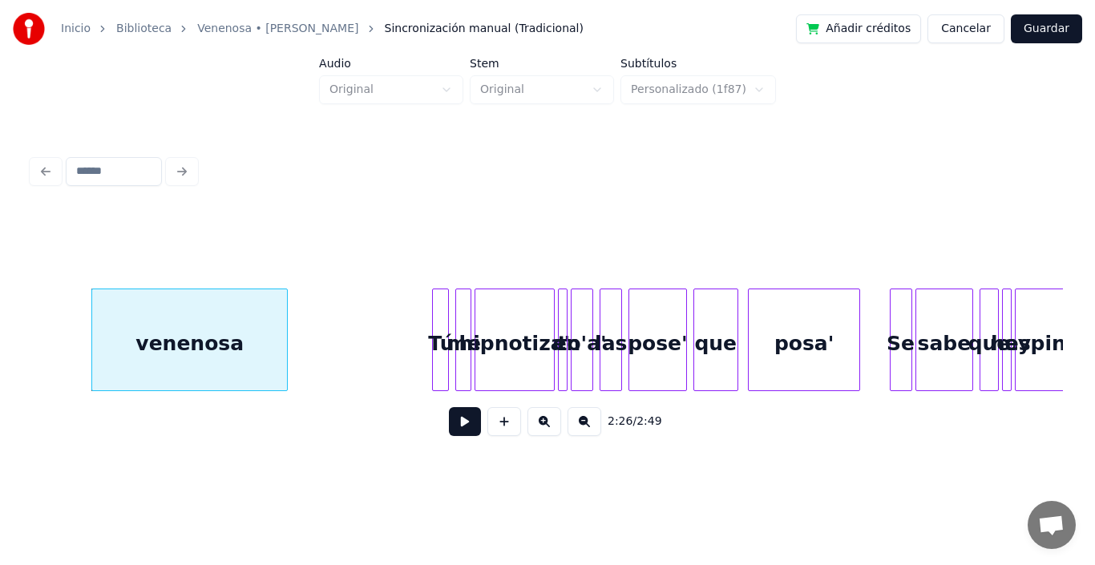
scroll to position [0, 23510]
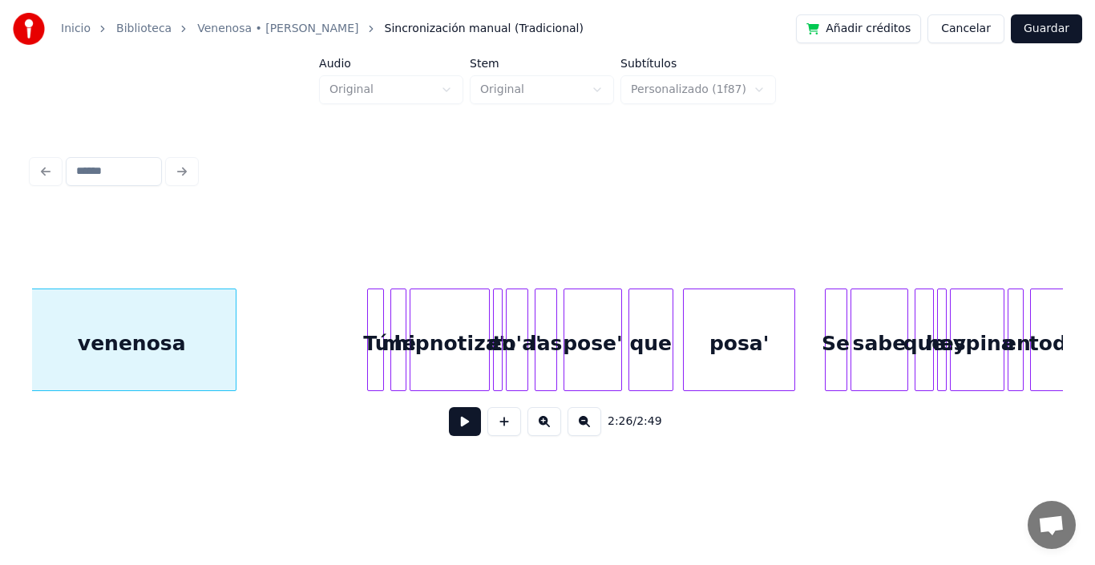
click at [236, 302] on div at bounding box center [233, 340] width 5 height 101
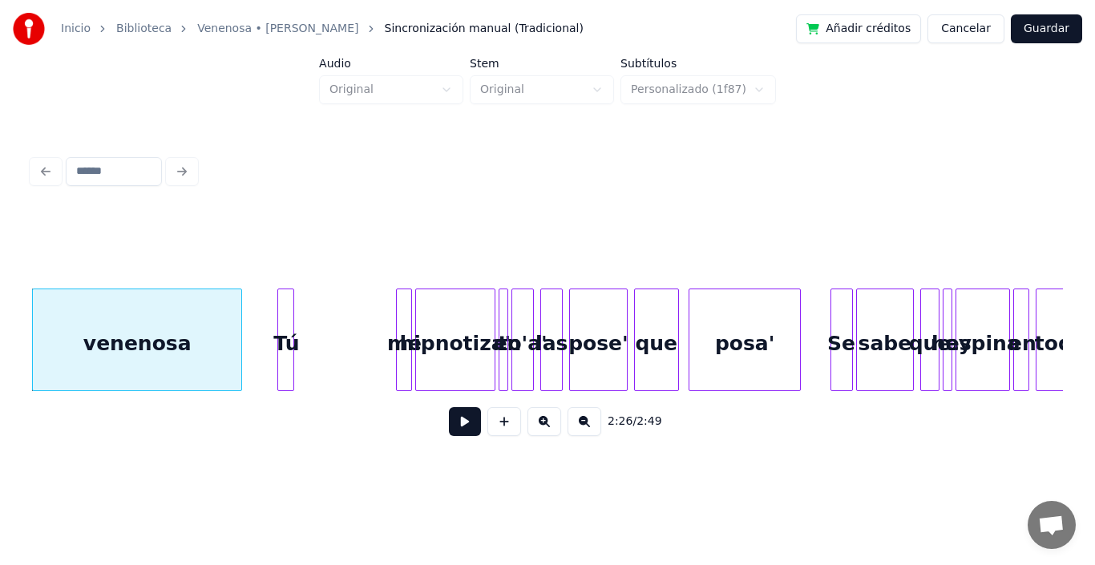
click at [285, 312] on div "Tú" at bounding box center [286, 344] width 16 height 109
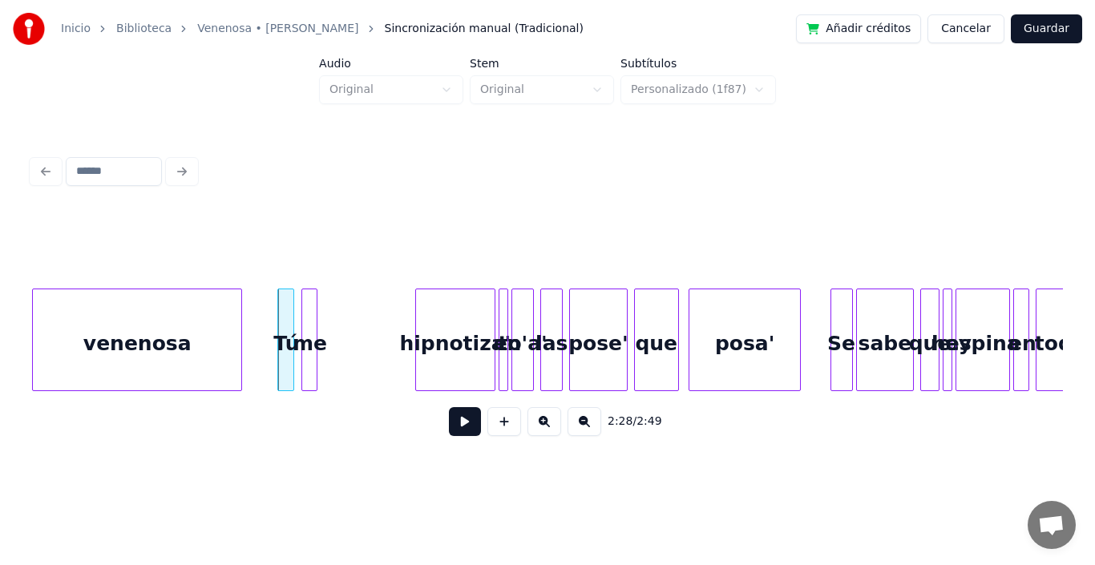
click at [308, 320] on div "me" at bounding box center [310, 344] width 16 height 109
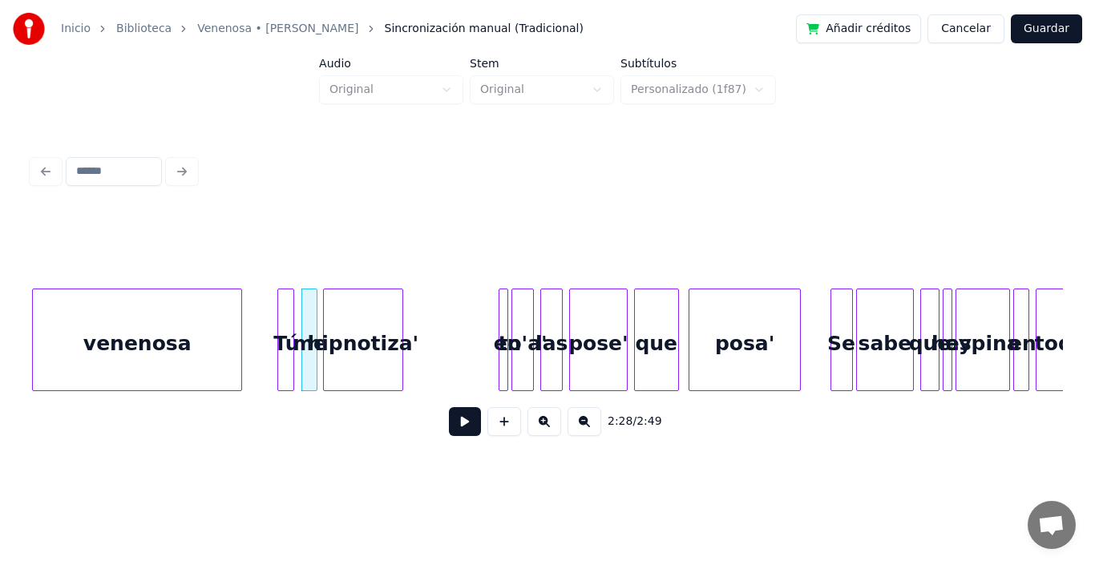
click at [366, 332] on div "hipnotiza'" at bounding box center [363, 344] width 79 height 109
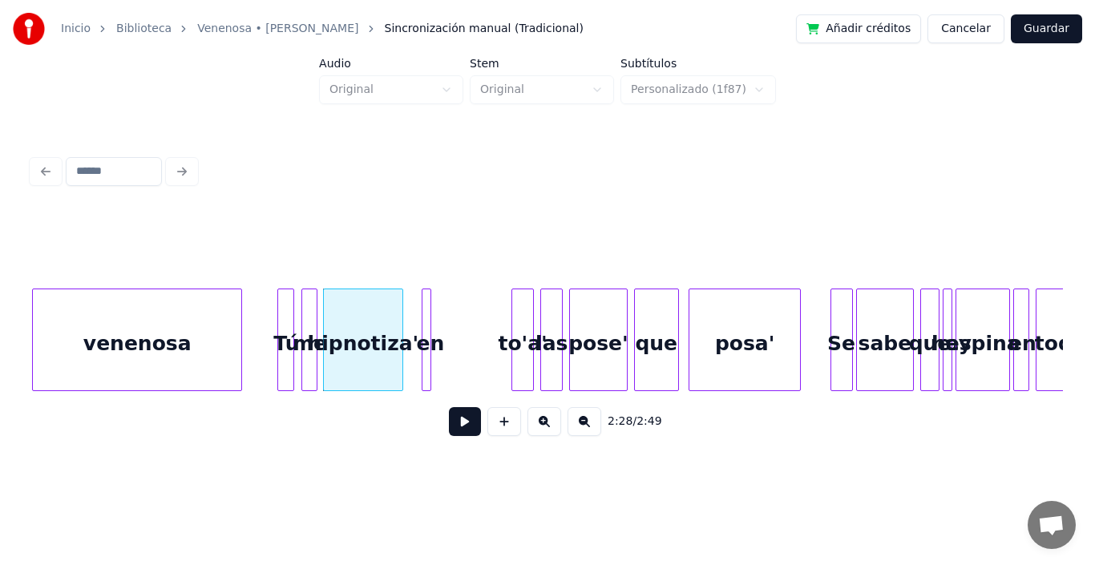
click at [423, 334] on div "en" at bounding box center [431, 344] width 16 height 109
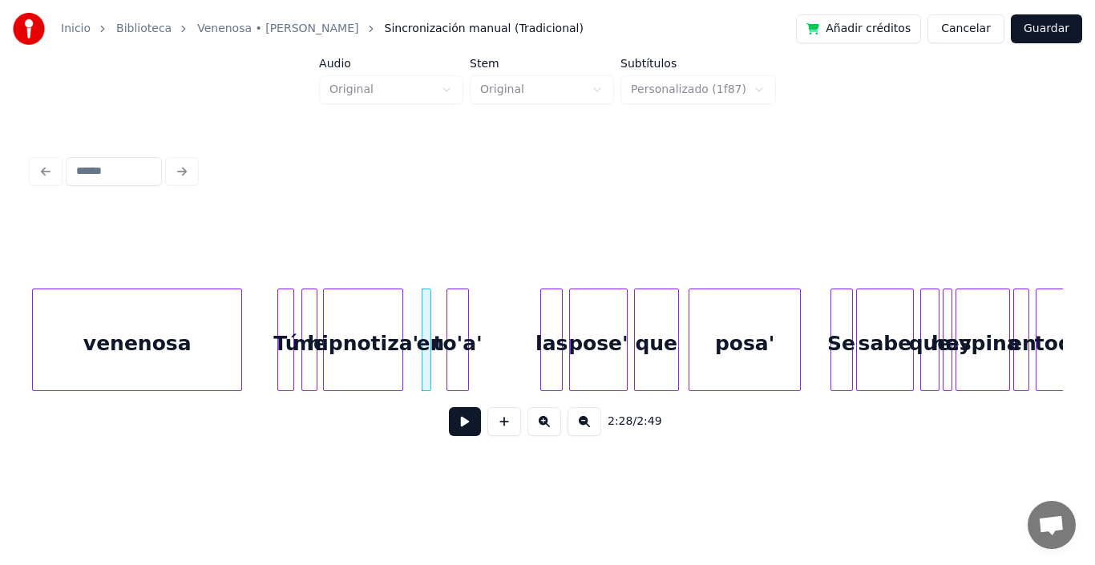
click at [456, 332] on div "to'a'" at bounding box center [457, 344] width 21 height 109
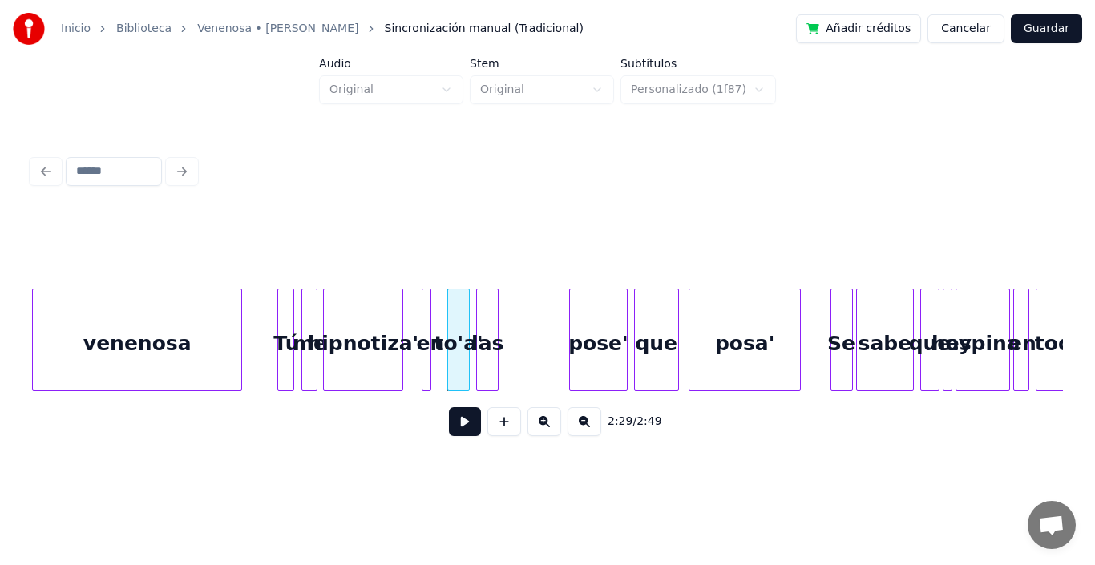
click at [486, 341] on div "las" at bounding box center [487, 344] width 21 height 109
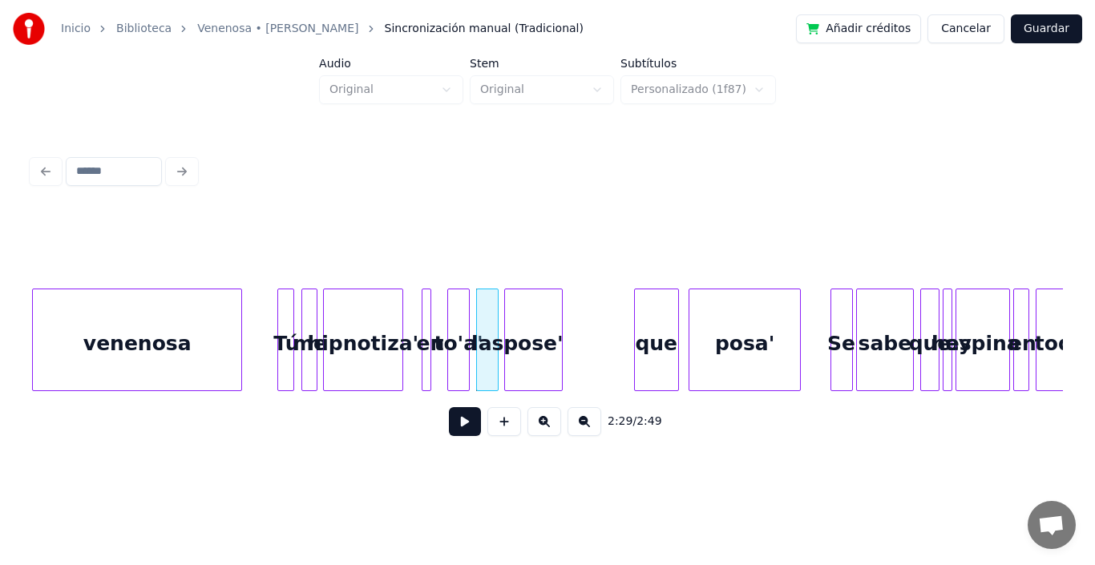
click at [535, 337] on div "pose'" at bounding box center [533, 344] width 56 height 109
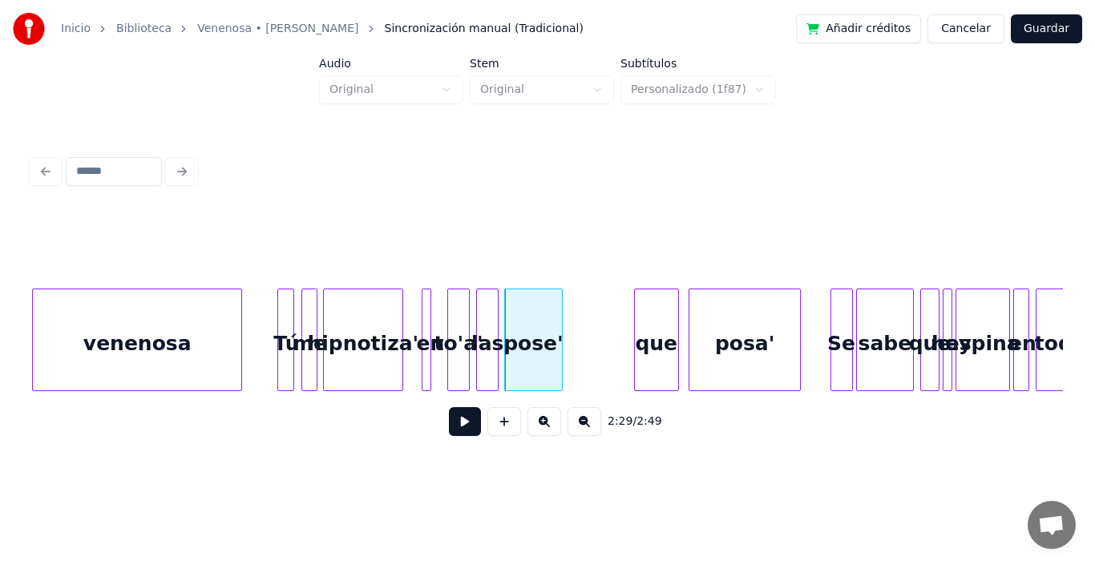
click at [381, 327] on div "hipnotiza'" at bounding box center [363, 344] width 79 height 109
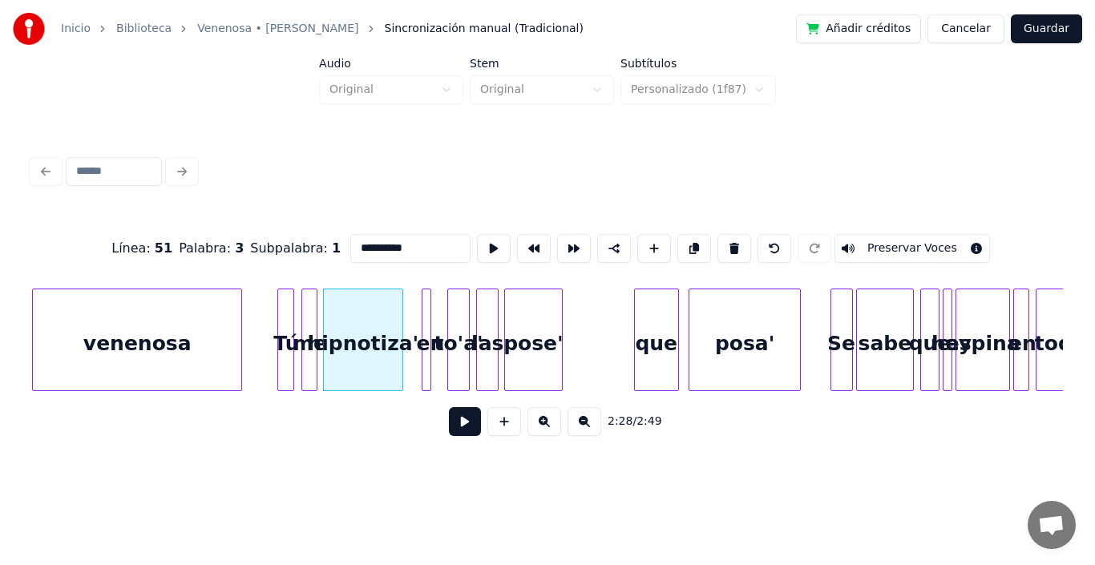
click at [451, 428] on button at bounding box center [465, 421] width 32 height 29
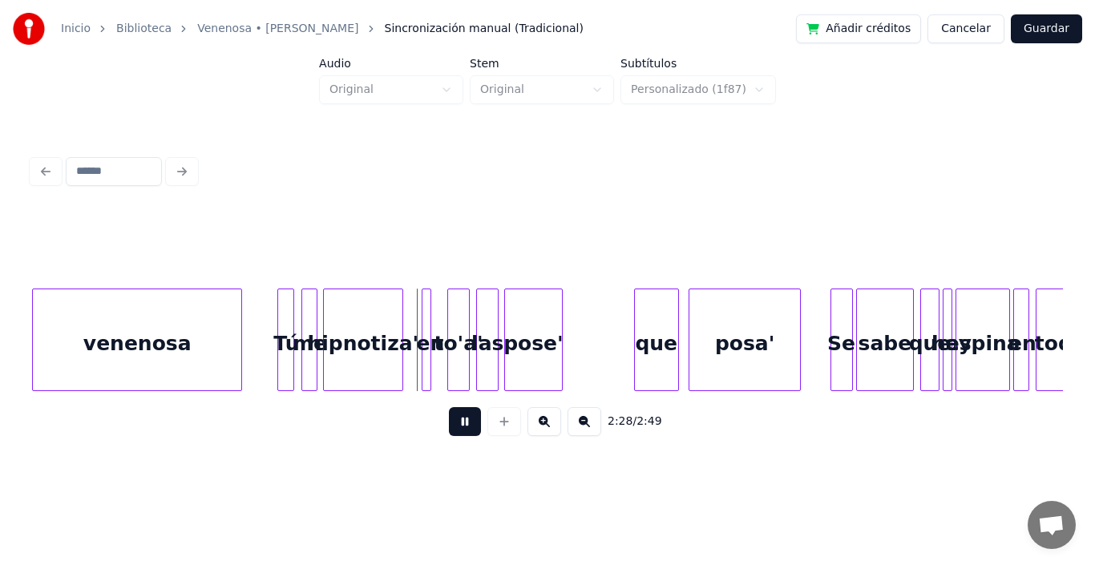
click at [451, 428] on button at bounding box center [465, 421] width 32 height 29
click at [408, 301] on div at bounding box center [410, 340] width 5 height 101
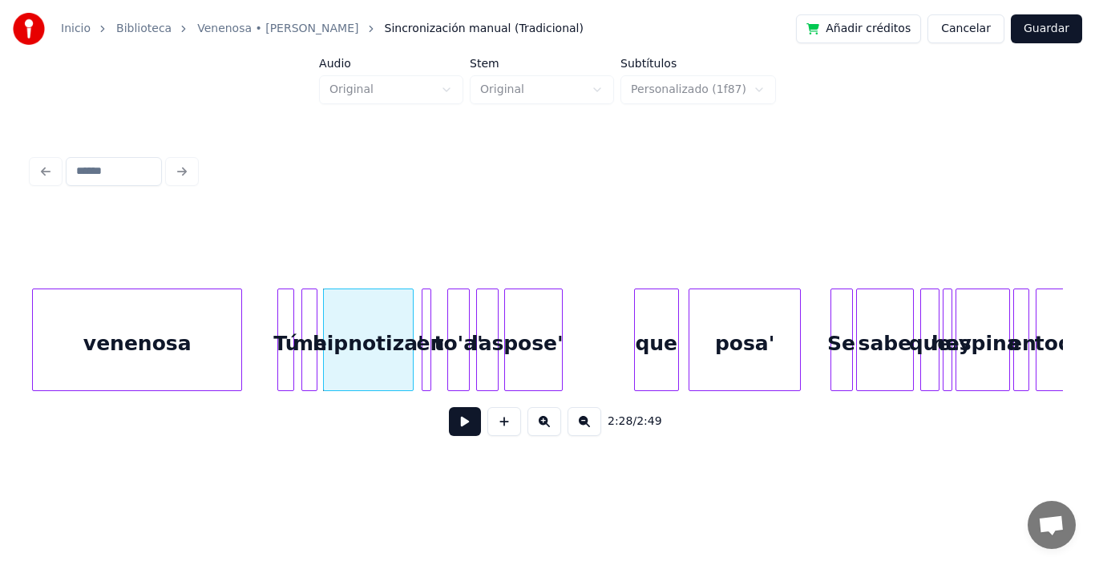
click at [432, 302] on div "en" at bounding box center [431, 344] width 16 height 109
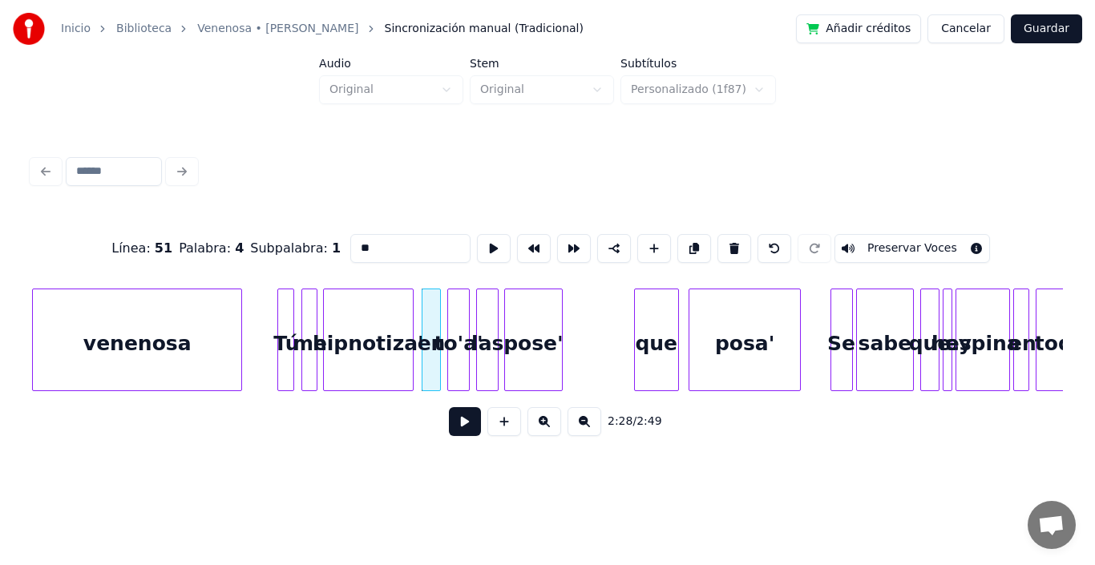
click at [440, 304] on div at bounding box center [437, 340] width 5 height 101
click at [413, 306] on div at bounding box center [412, 340] width 5 height 101
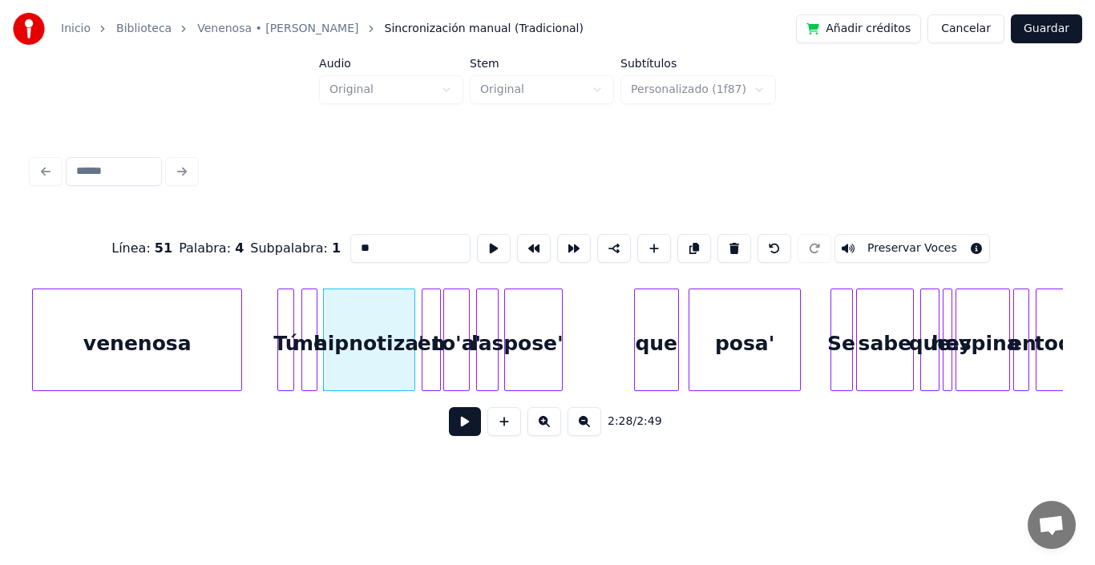
click at [448, 299] on div at bounding box center [446, 340] width 5 height 101
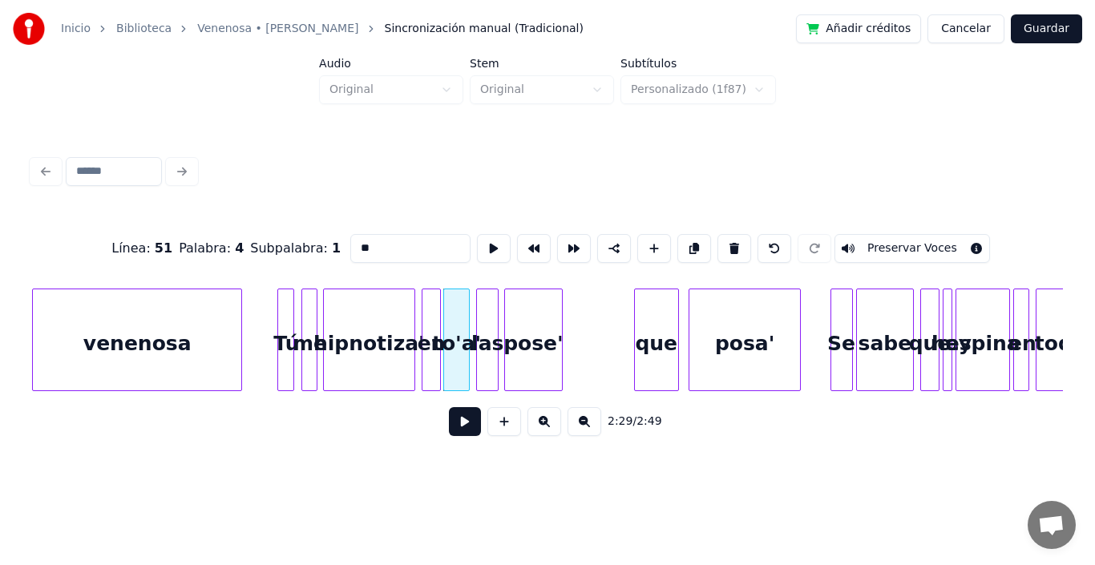
click at [427, 315] on div at bounding box center [425, 340] width 5 height 101
click at [449, 422] on button at bounding box center [465, 421] width 32 height 29
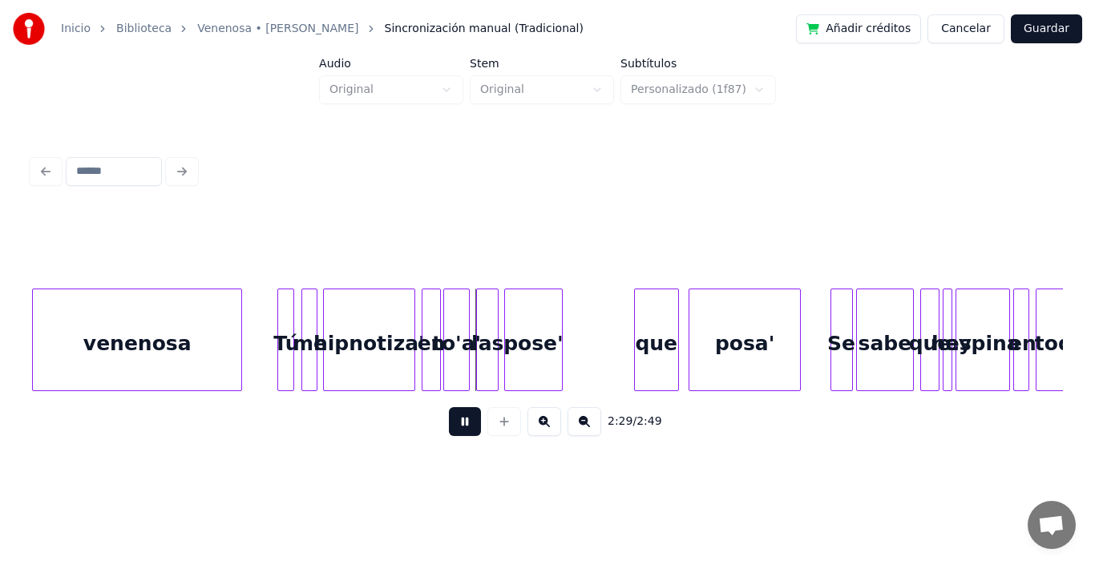
click at [449, 422] on button at bounding box center [465, 421] width 32 height 29
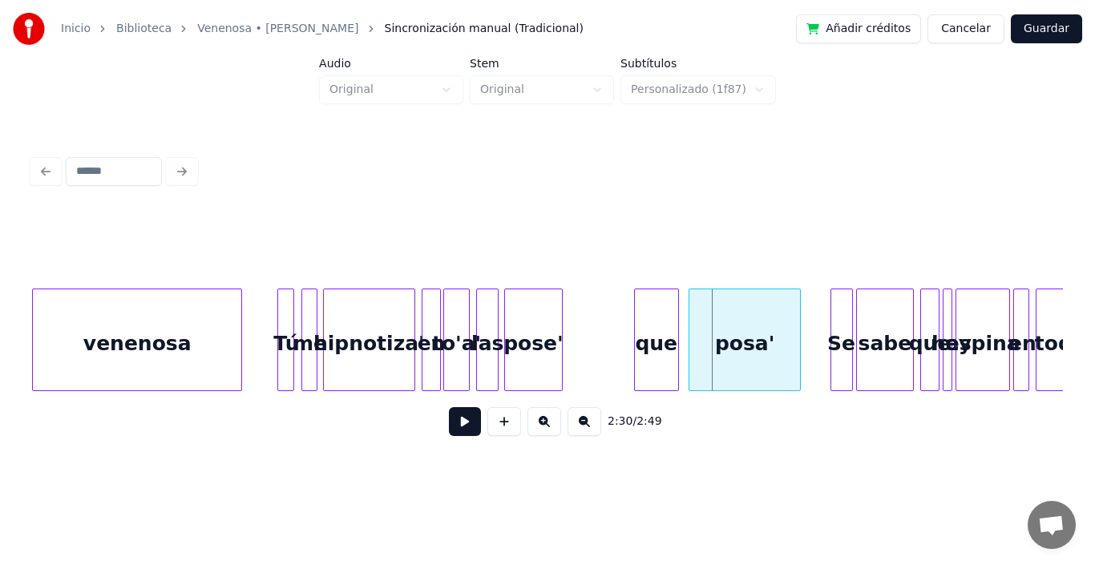
click at [528, 339] on div "pose'" at bounding box center [533, 344] width 56 height 109
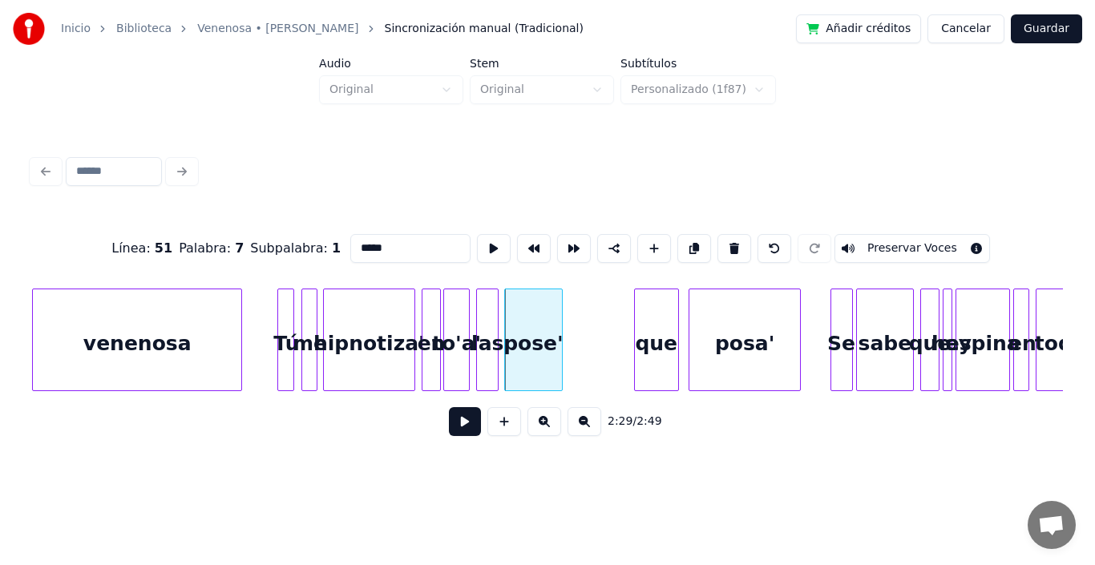
click at [451, 430] on button at bounding box center [465, 421] width 32 height 29
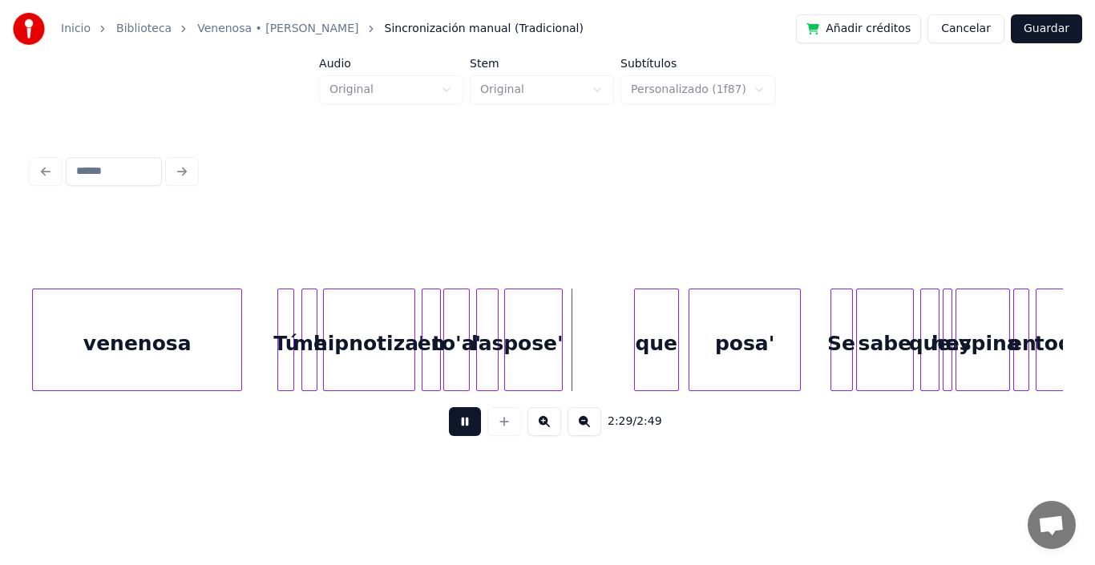
click at [451, 430] on button at bounding box center [465, 421] width 32 height 29
click at [535, 313] on div at bounding box center [533, 340] width 5 height 101
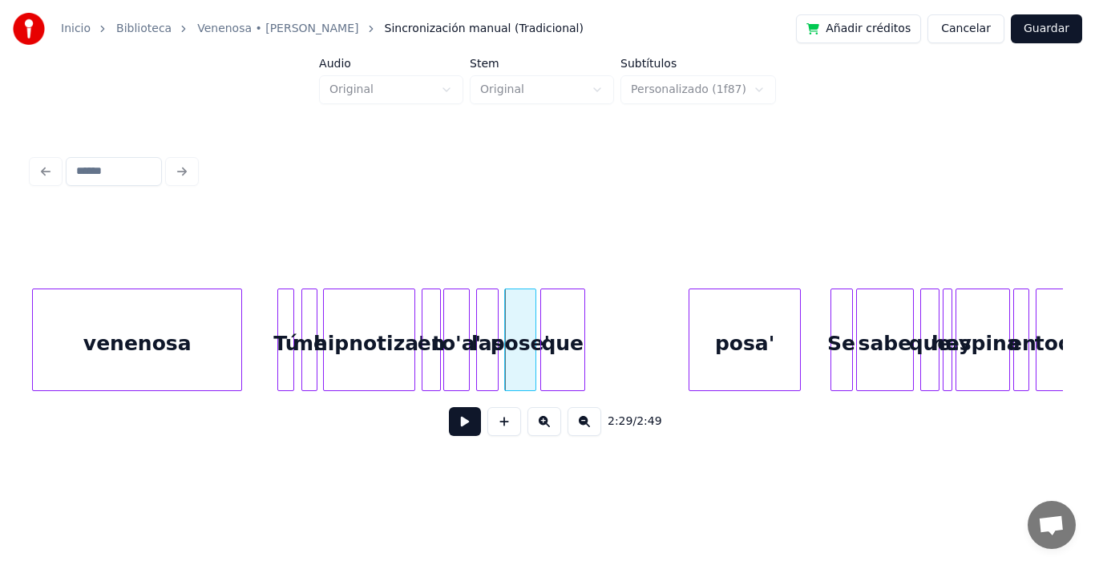
click at [568, 362] on div "que" at bounding box center [562, 344] width 43 height 109
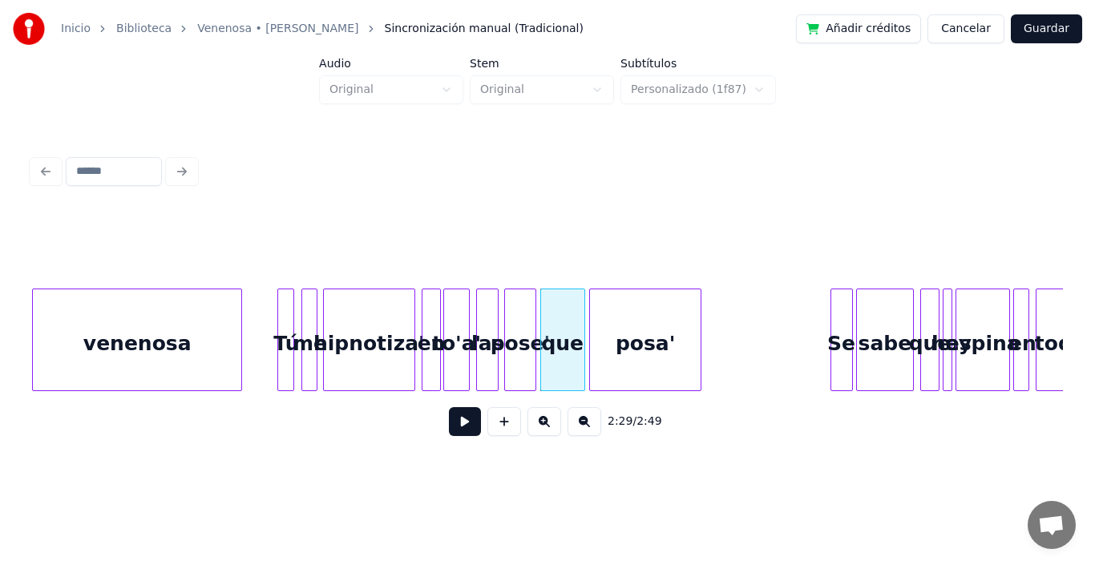
click at [637, 349] on div "posa'" at bounding box center [645, 344] width 111 height 109
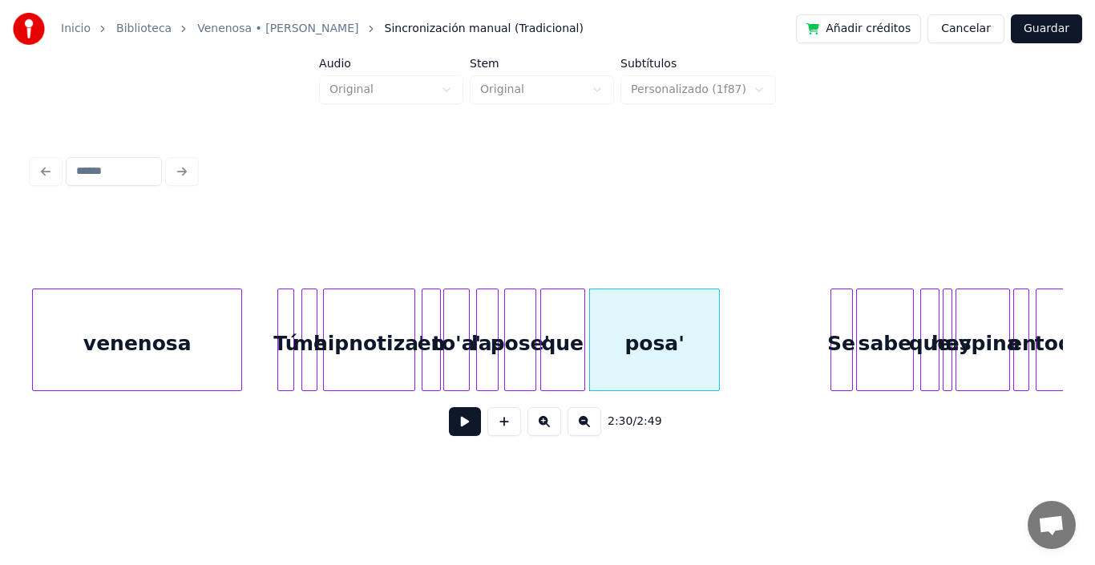
click at [718, 314] on div at bounding box center [717, 340] width 5 height 101
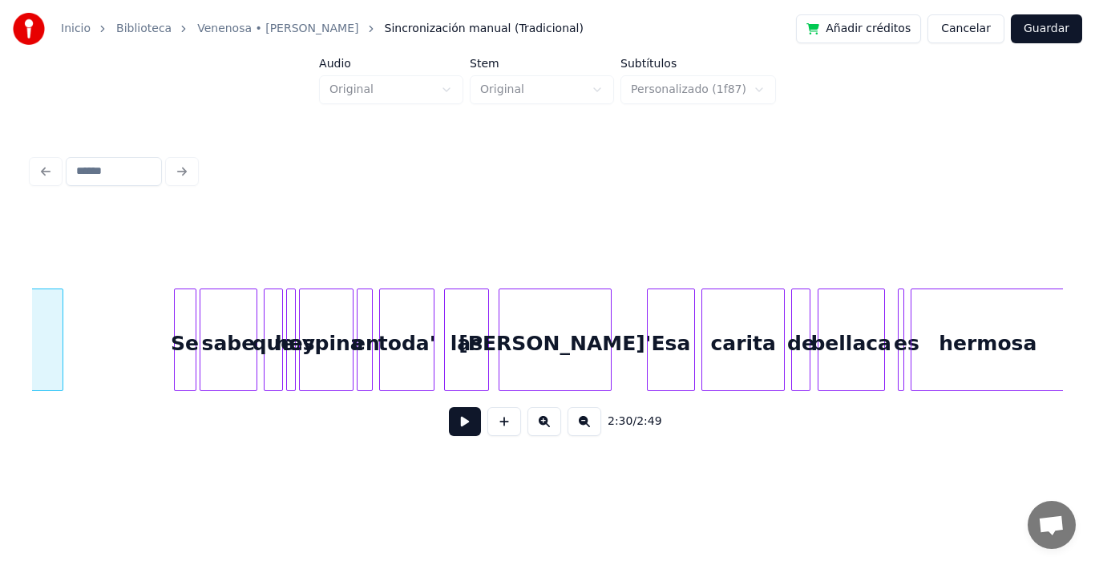
scroll to position [0, 23966]
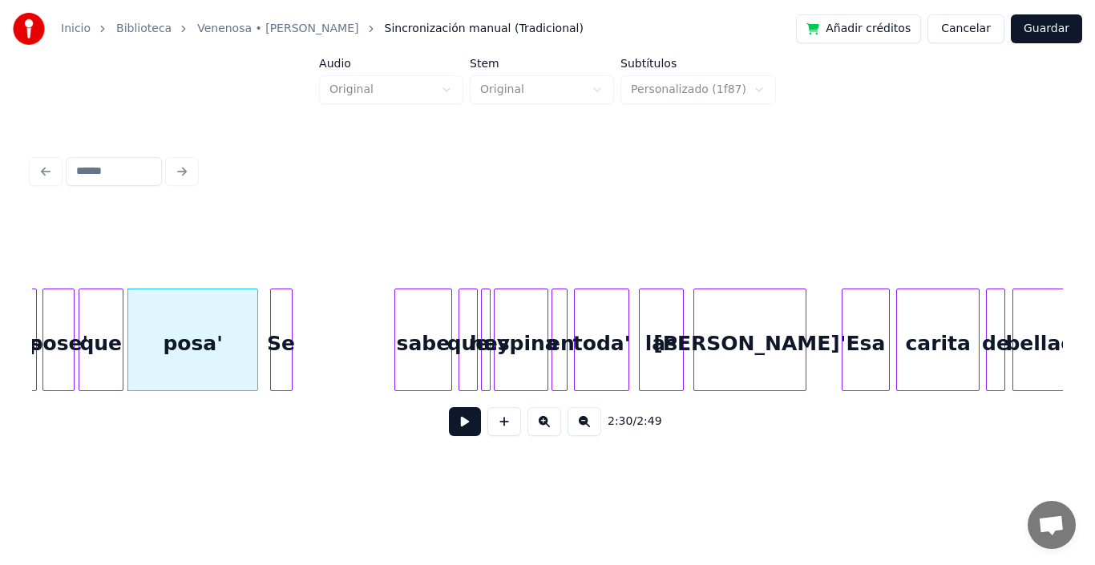
click at [279, 323] on div "Se" at bounding box center [281, 344] width 21 height 109
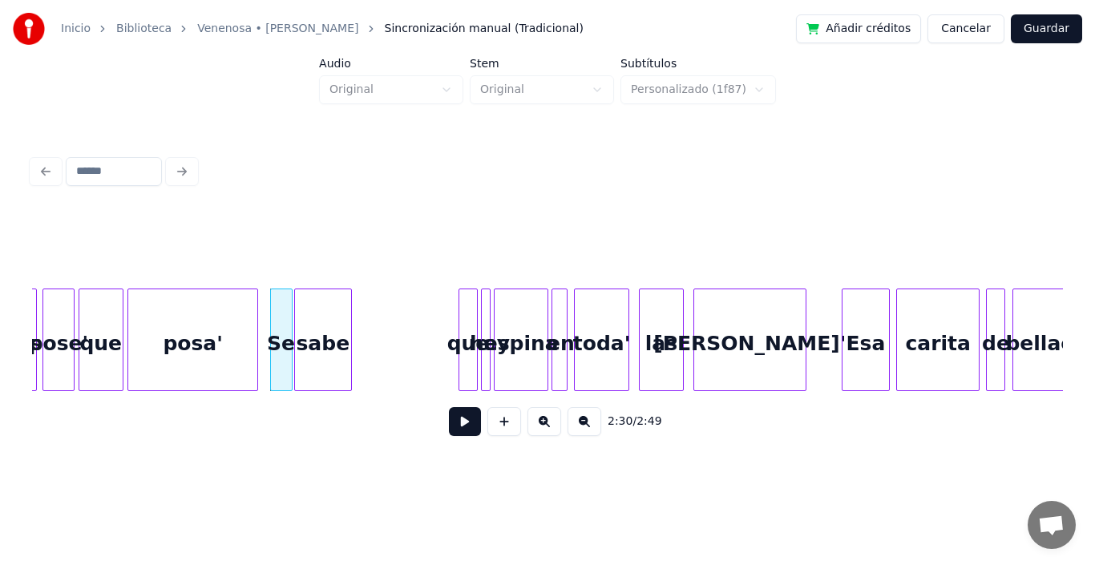
click at [326, 332] on div "sabe" at bounding box center [323, 344] width 56 height 109
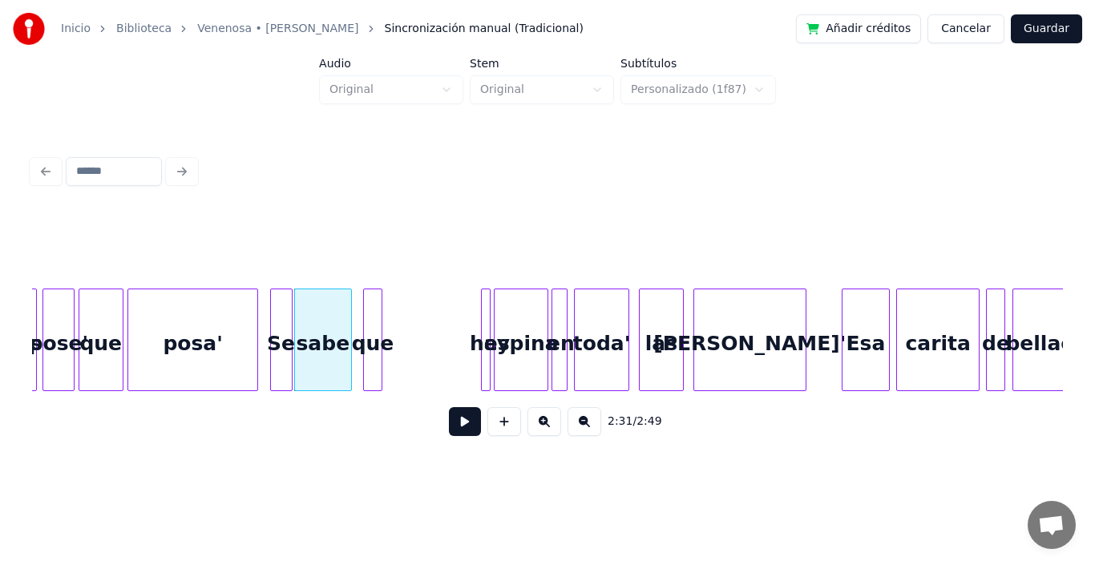
click at [372, 327] on div "que" at bounding box center [373, 344] width 18 height 109
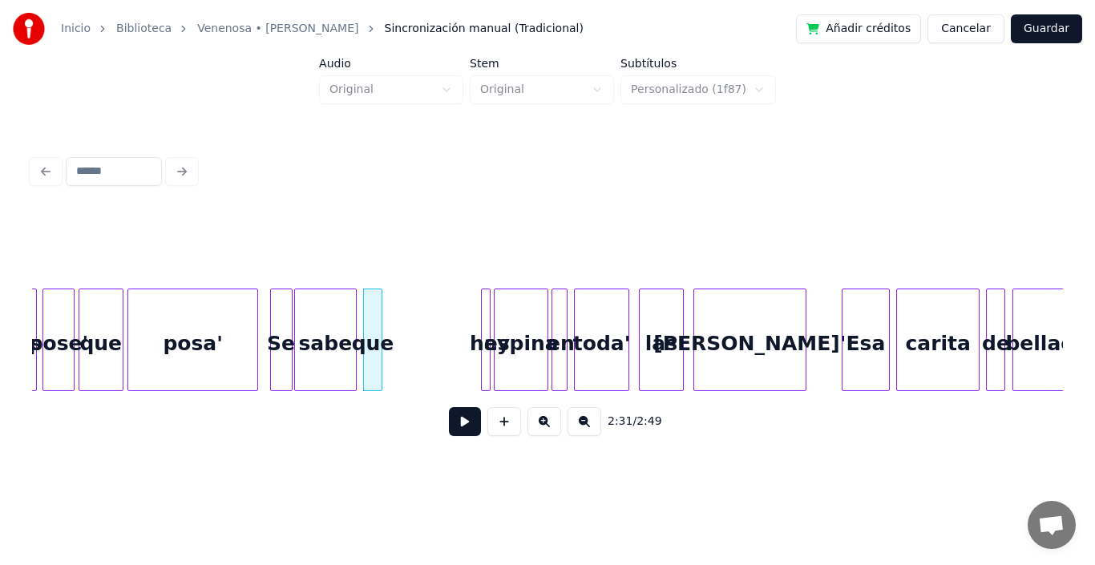
click at [355, 307] on div at bounding box center [353, 340] width 5 height 101
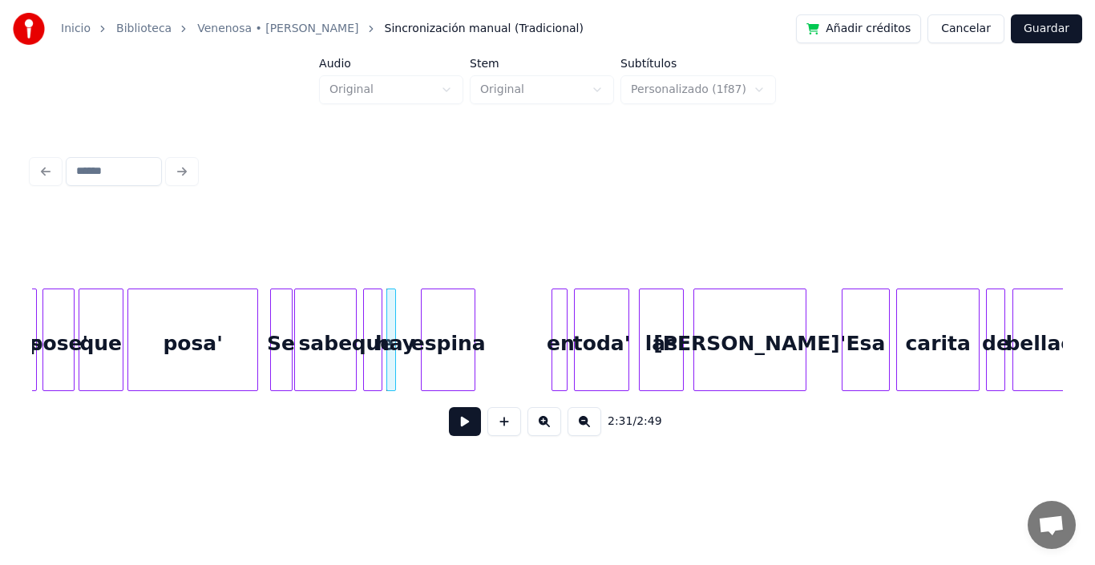
click at [435, 339] on div "espina" at bounding box center [448, 344] width 53 height 109
click at [456, 426] on button at bounding box center [465, 421] width 32 height 29
click at [413, 323] on div at bounding box center [410, 340] width 5 height 101
click at [394, 310] on div at bounding box center [393, 340] width 5 height 101
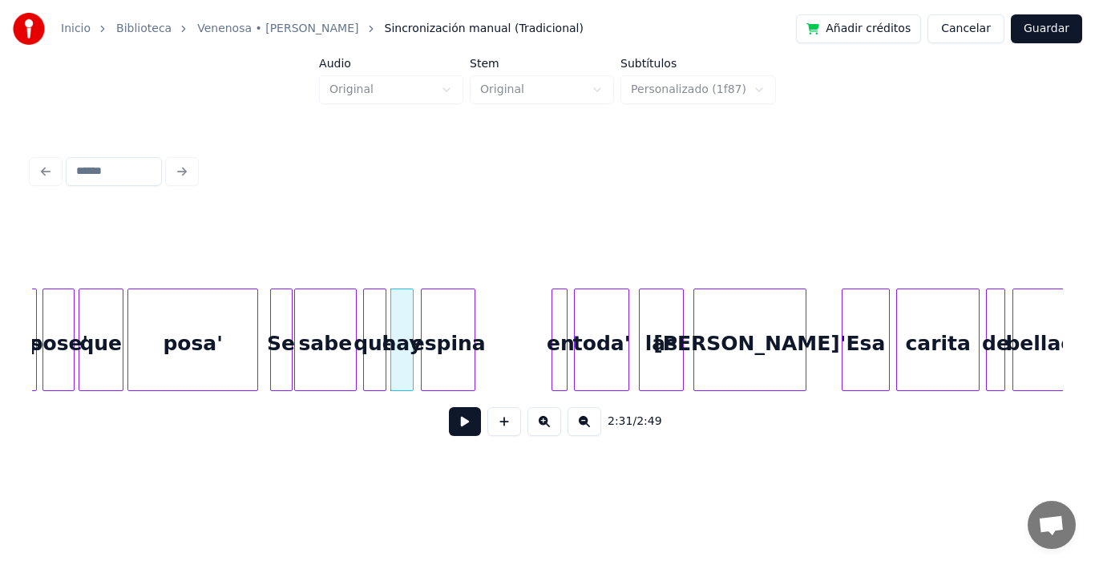
click at [381, 304] on div at bounding box center [383, 340] width 5 height 101
click at [278, 323] on div "Se" at bounding box center [281, 344] width 21 height 109
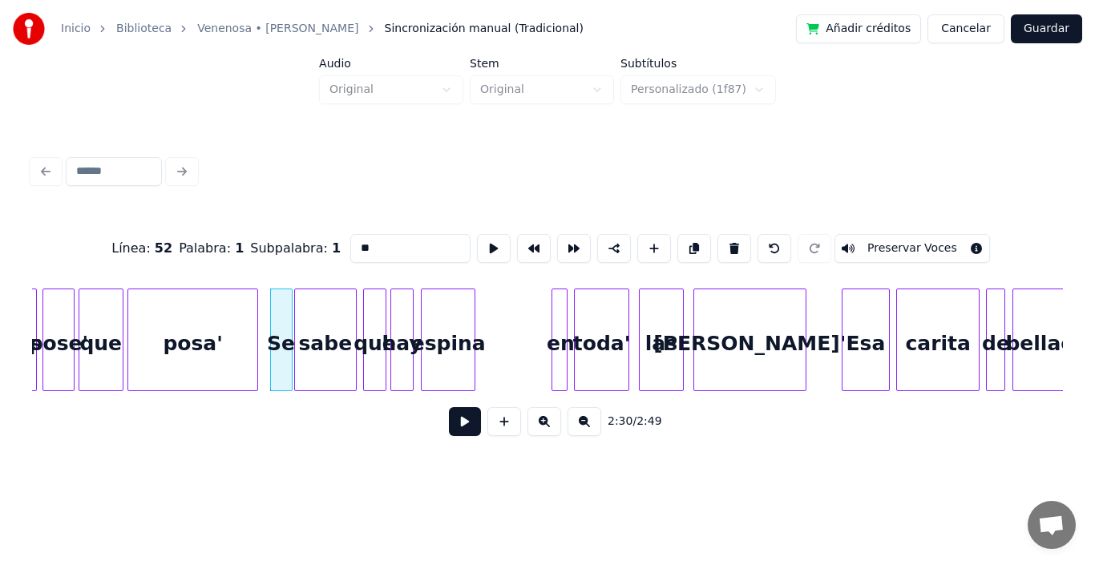
click at [449, 419] on button at bounding box center [465, 421] width 32 height 29
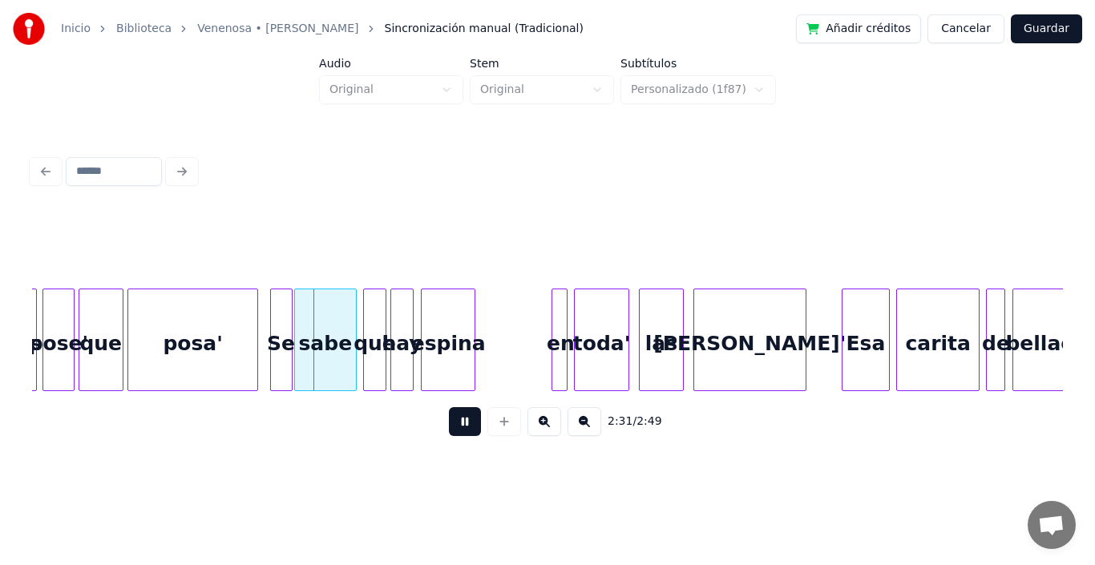
click at [449, 419] on button at bounding box center [465, 421] width 32 height 29
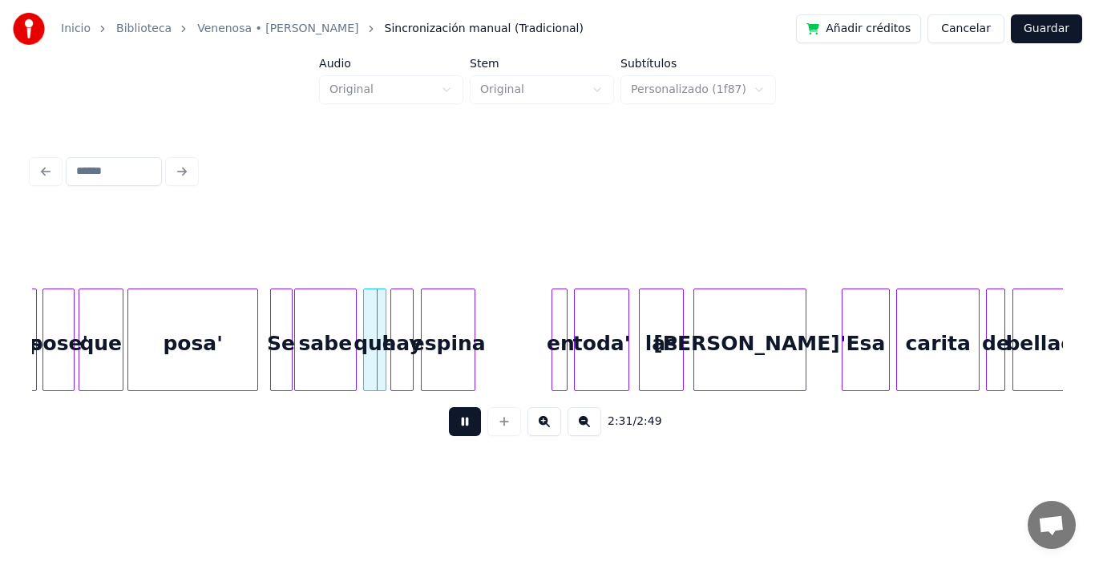
click at [449, 419] on button at bounding box center [465, 421] width 32 height 29
click at [476, 298] on div at bounding box center [475, 340] width 5 height 101
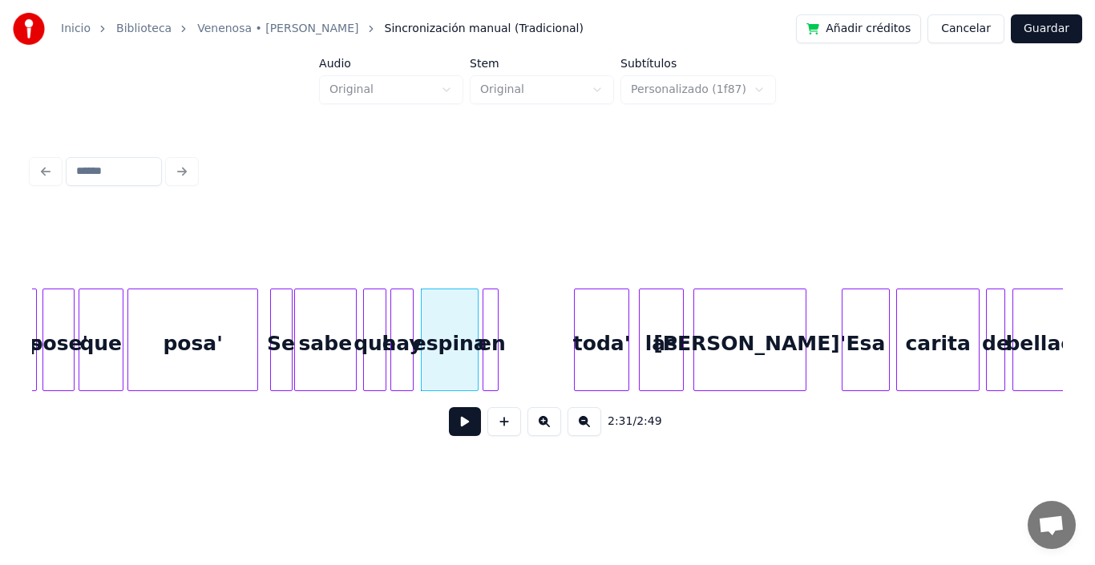
click at [491, 307] on div "en" at bounding box center [492, 344] width 16 height 109
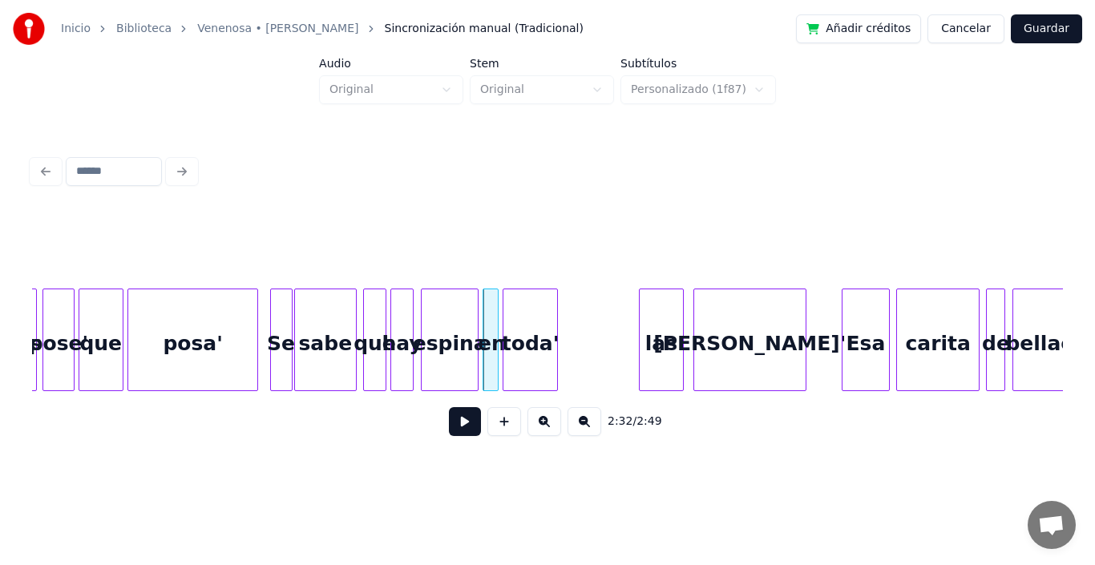
click at [538, 330] on div "toda'" at bounding box center [530, 344] width 53 height 109
click at [449, 428] on button at bounding box center [465, 421] width 32 height 29
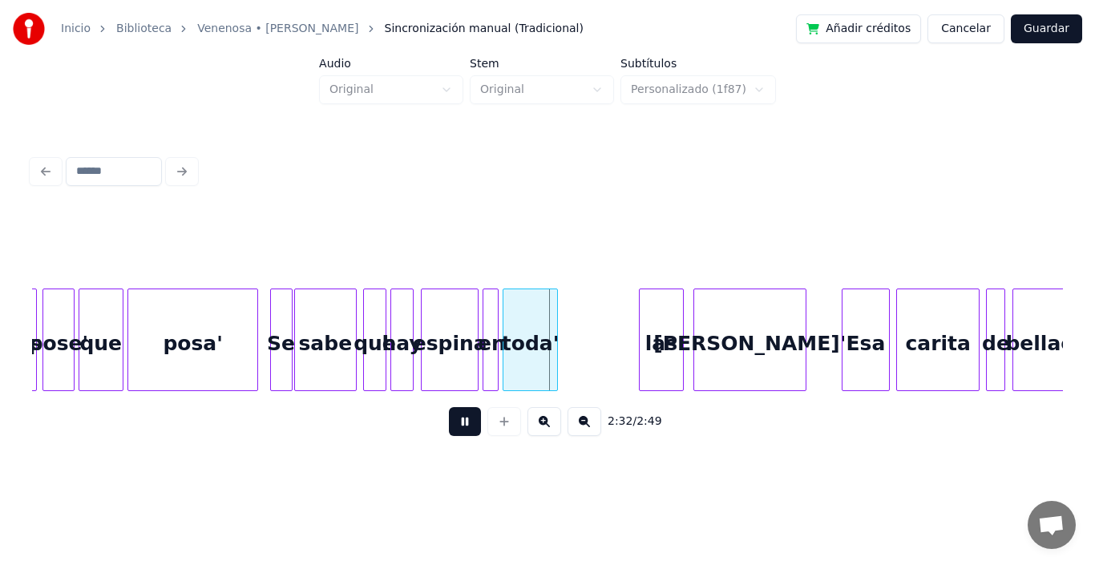
click at [449, 428] on button at bounding box center [465, 421] width 32 height 29
click at [540, 308] on div at bounding box center [538, 340] width 5 height 101
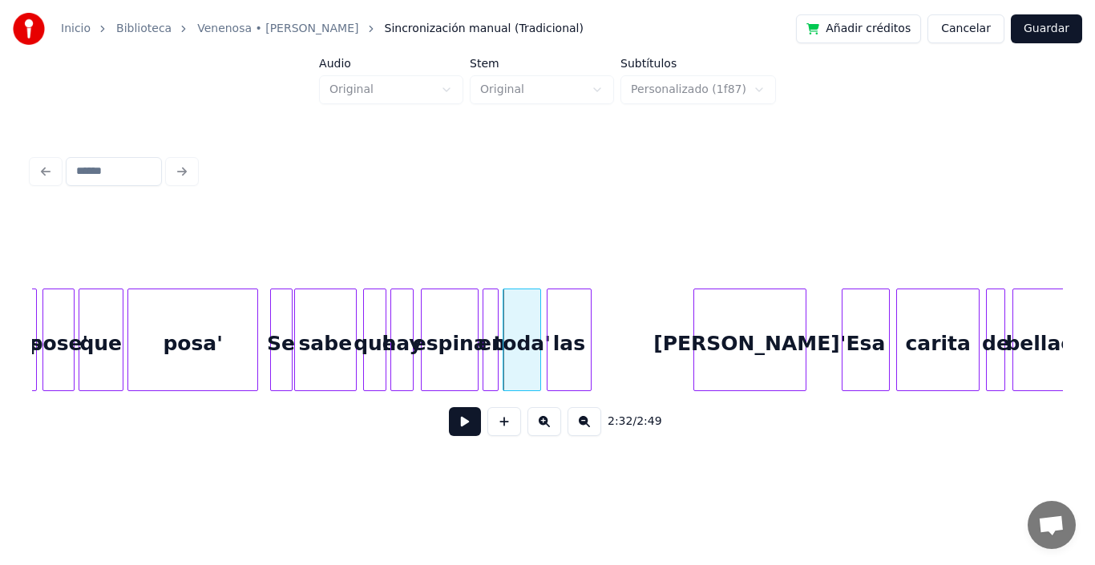
click at [573, 335] on div "las" at bounding box center [569, 344] width 43 height 109
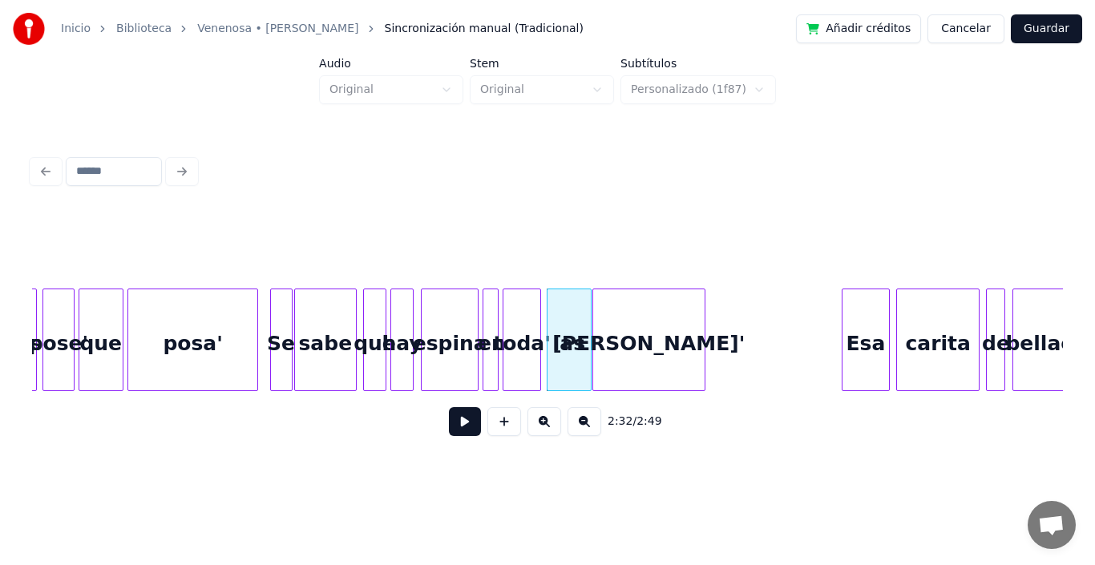
click at [637, 329] on div "[PERSON_NAME]'" at bounding box center [648, 344] width 111 height 109
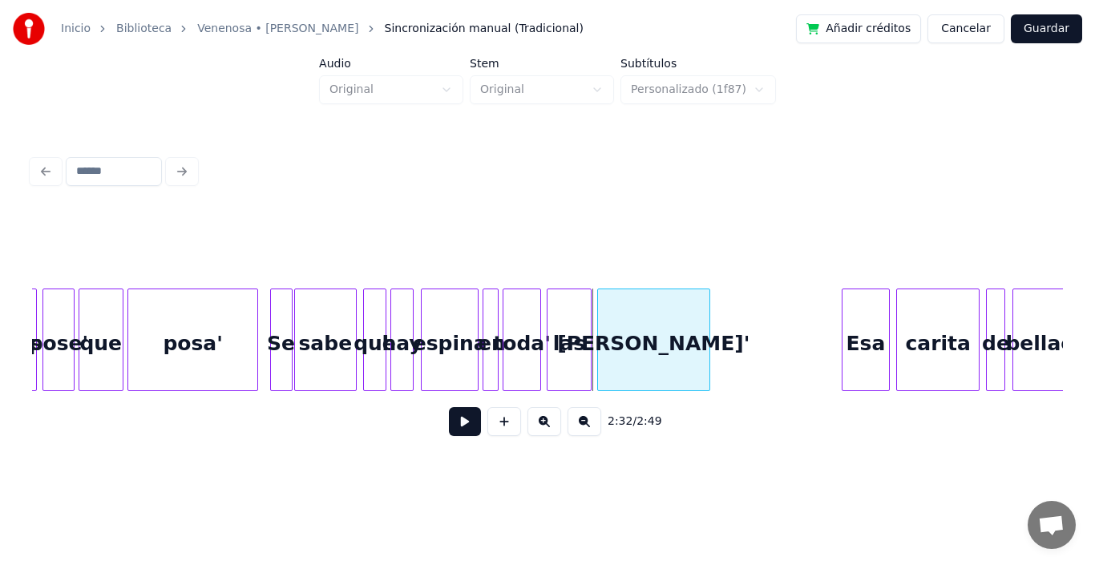
click at [646, 332] on div "[PERSON_NAME]'" at bounding box center [653, 344] width 111 height 109
click at [519, 326] on div "toda'" at bounding box center [522, 344] width 36 height 109
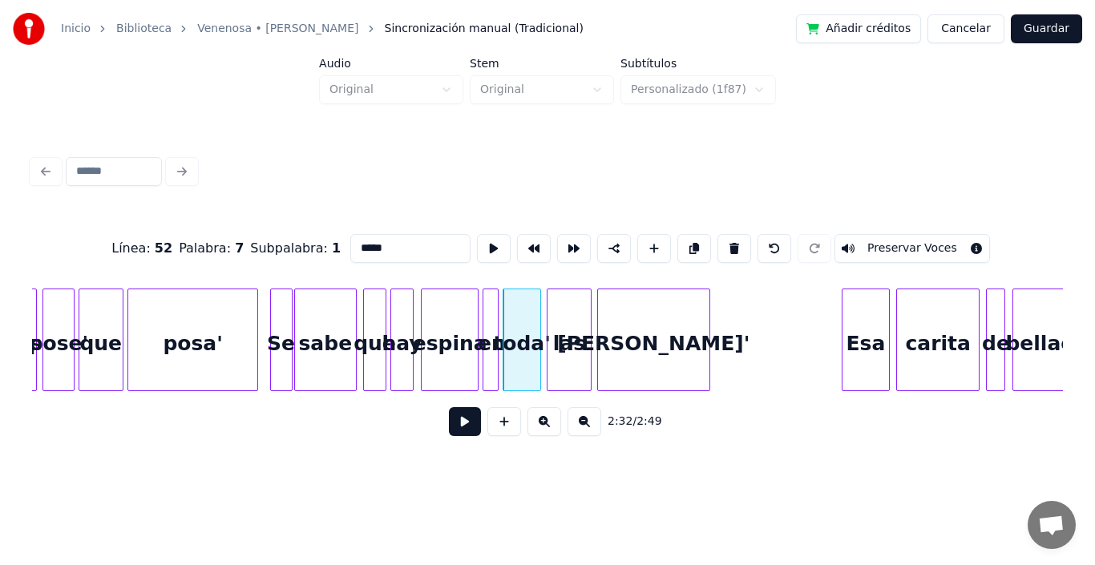
click at [449, 426] on button at bounding box center [465, 421] width 32 height 29
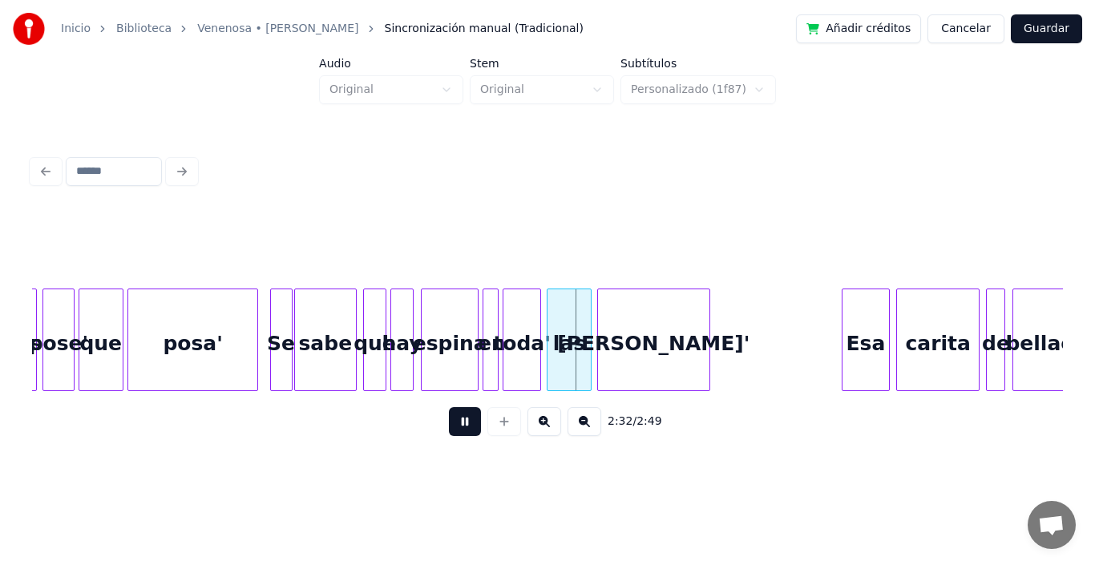
click at [449, 426] on button at bounding box center [465, 421] width 32 height 29
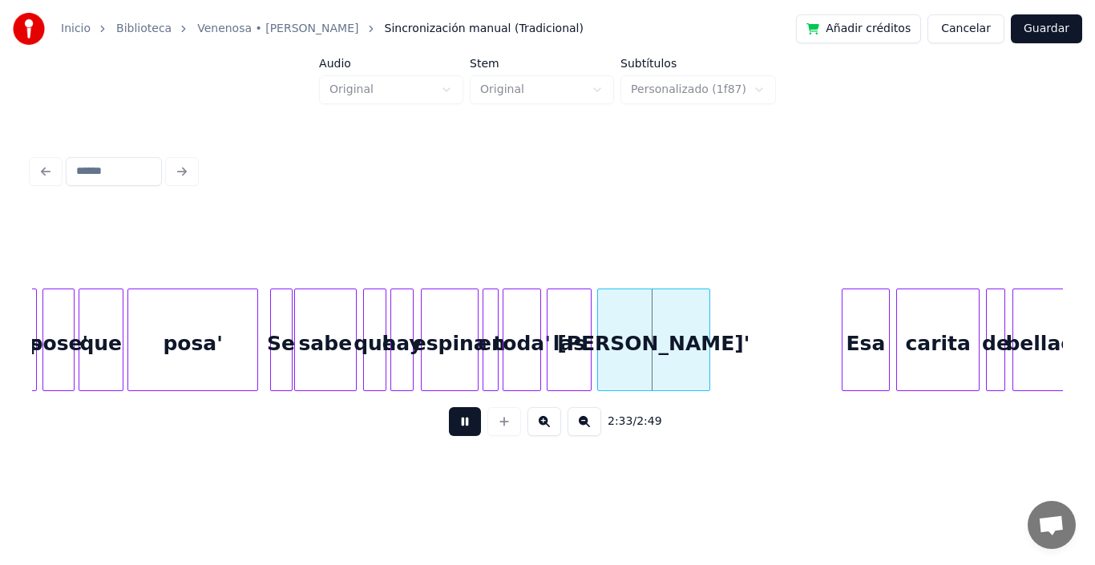
click at [449, 426] on button at bounding box center [465, 421] width 32 height 29
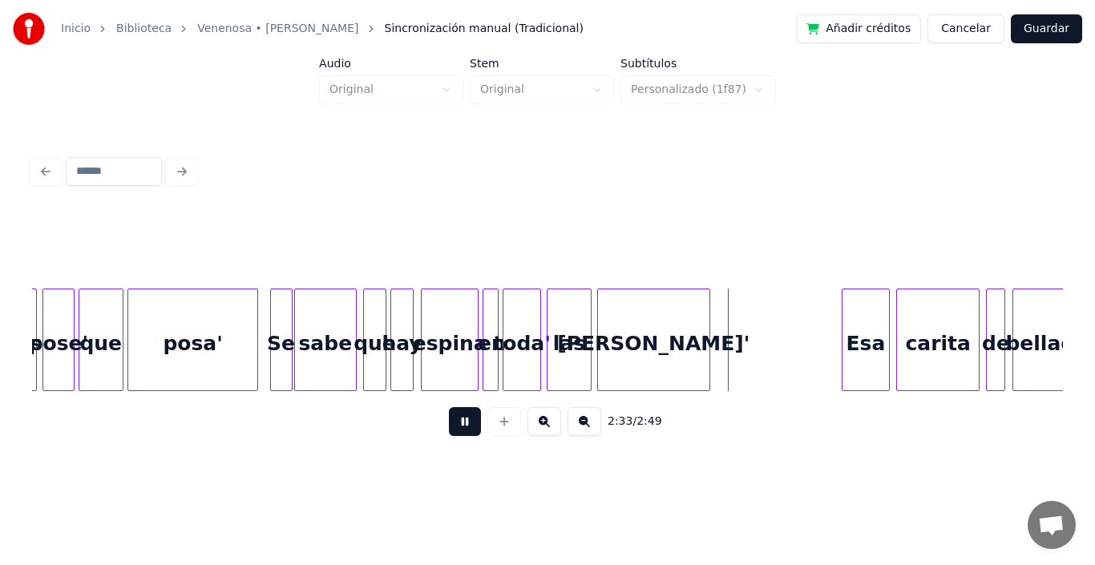
click at [449, 426] on button at bounding box center [465, 421] width 32 height 29
click at [721, 300] on div at bounding box center [721, 340] width 5 height 101
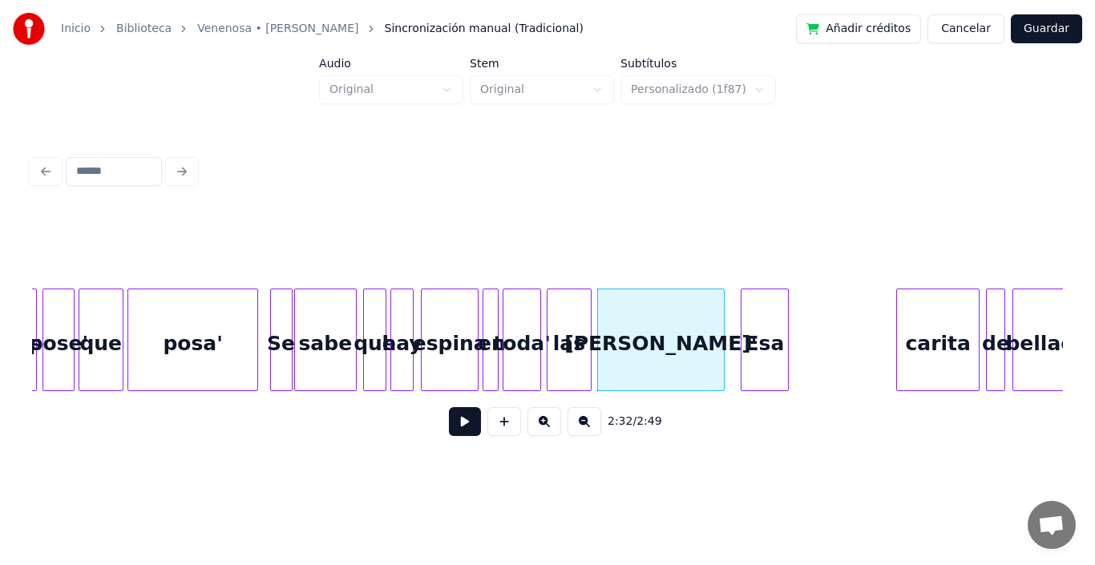
click at [757, 332] on div "Esa" at bounding box center [765, 344] width 47 height 109
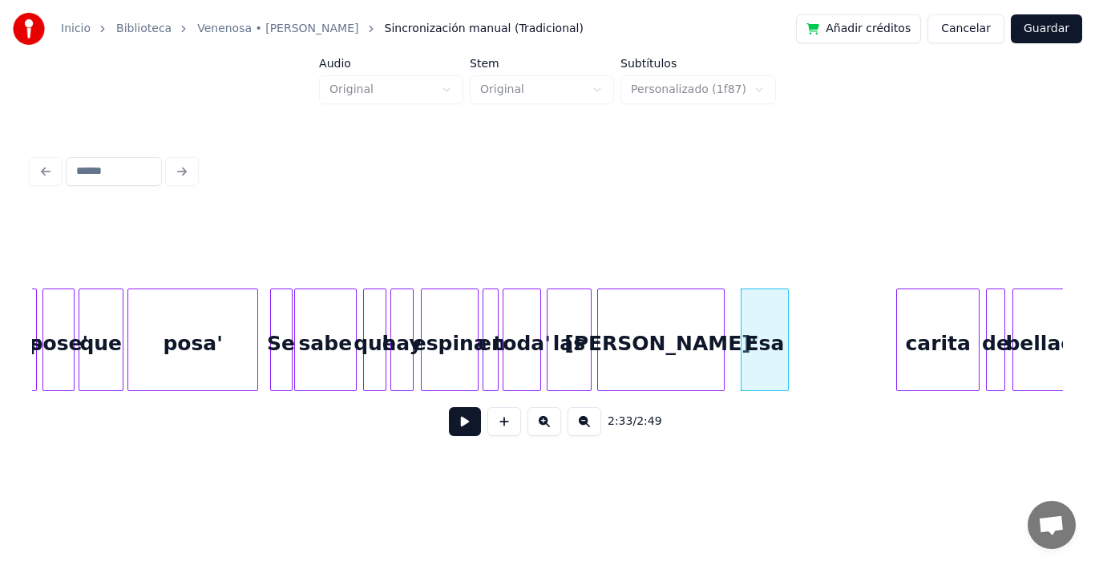
click at [788, 304] on div "Esa" at bounding box center [765, 340] width 48 height 103
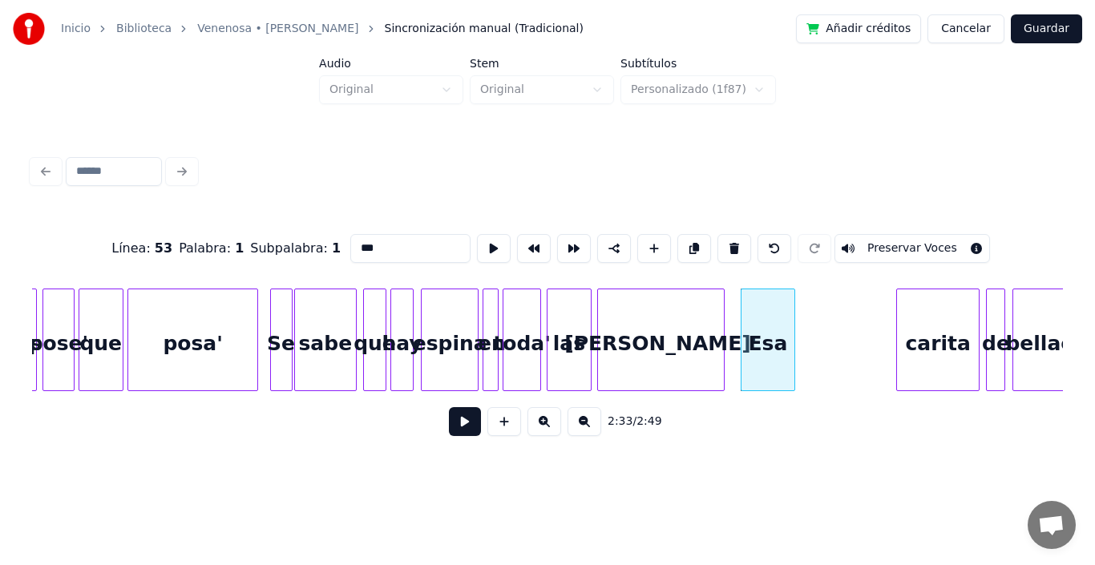
click at [791, 306] on div at bounding box center [792, 340] width 5 height 101
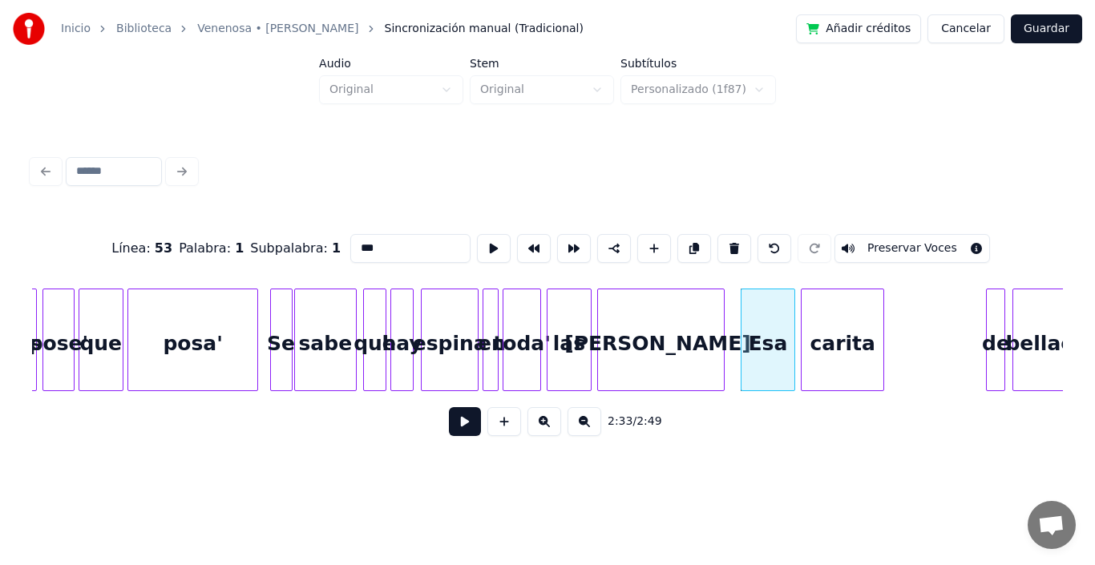
click at [837, 328] on div "carita" at bounding box center [843, 344] width 82 height 109
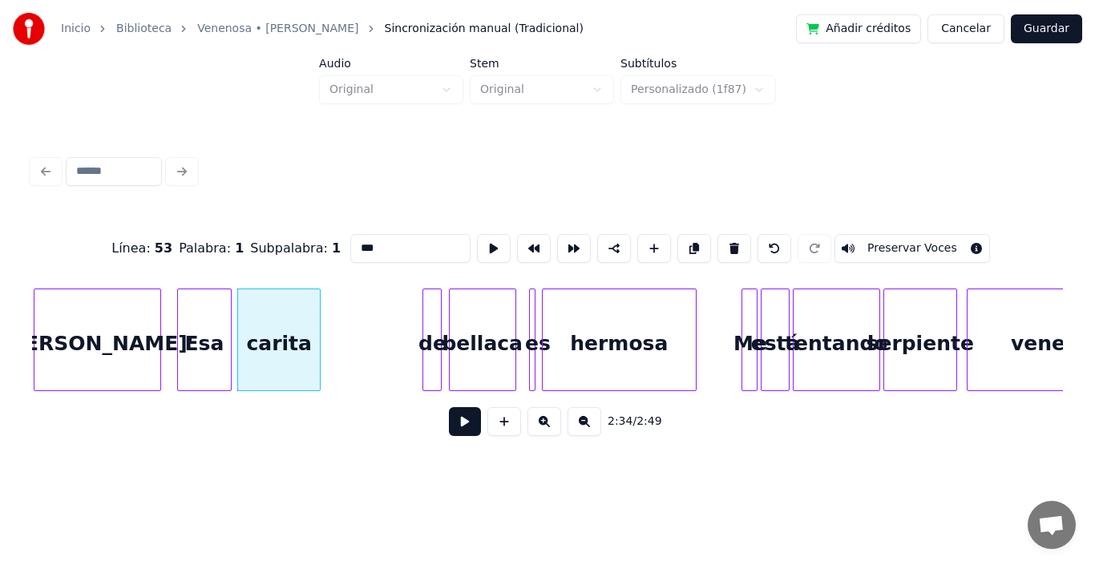
scroll to position [0, 24639]
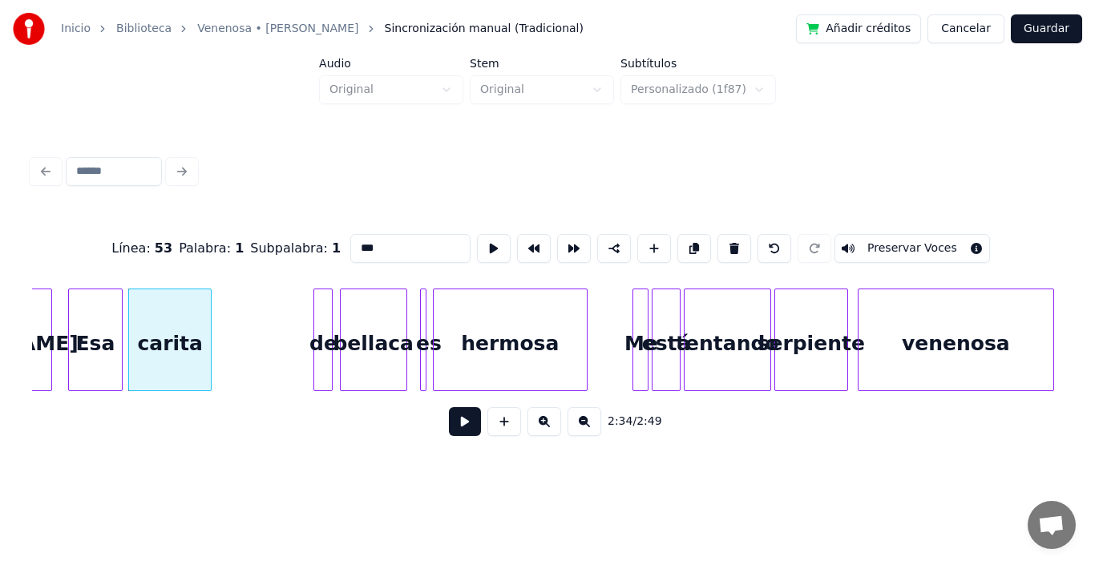
click at [94, 318] on div "Esa" at bounding box center [95, 344] width 53 height 109
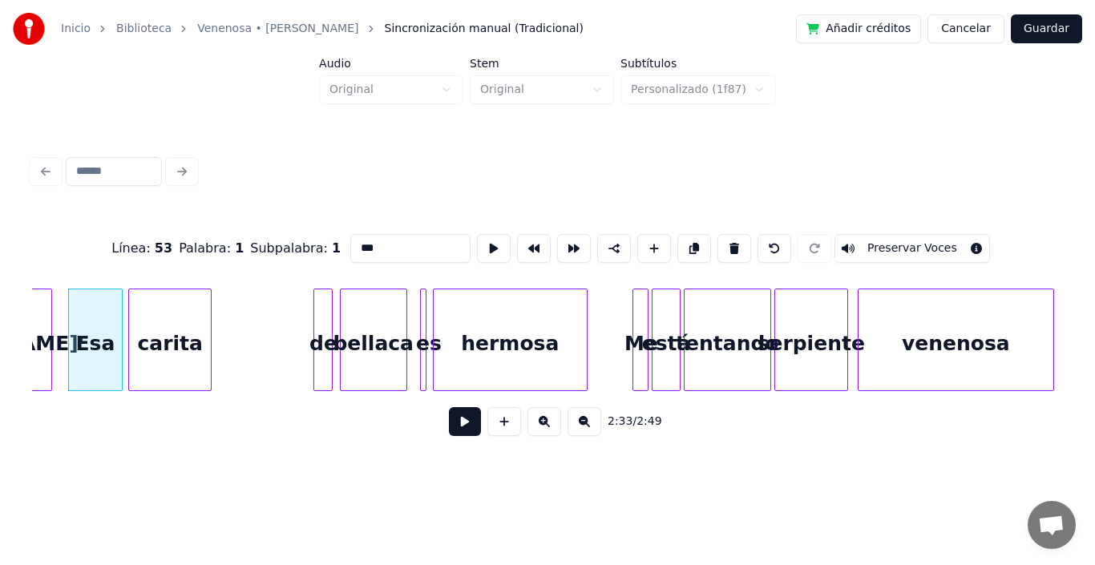
click at [453, 427] on button at bounding box center [465, 421] width 32 height 29
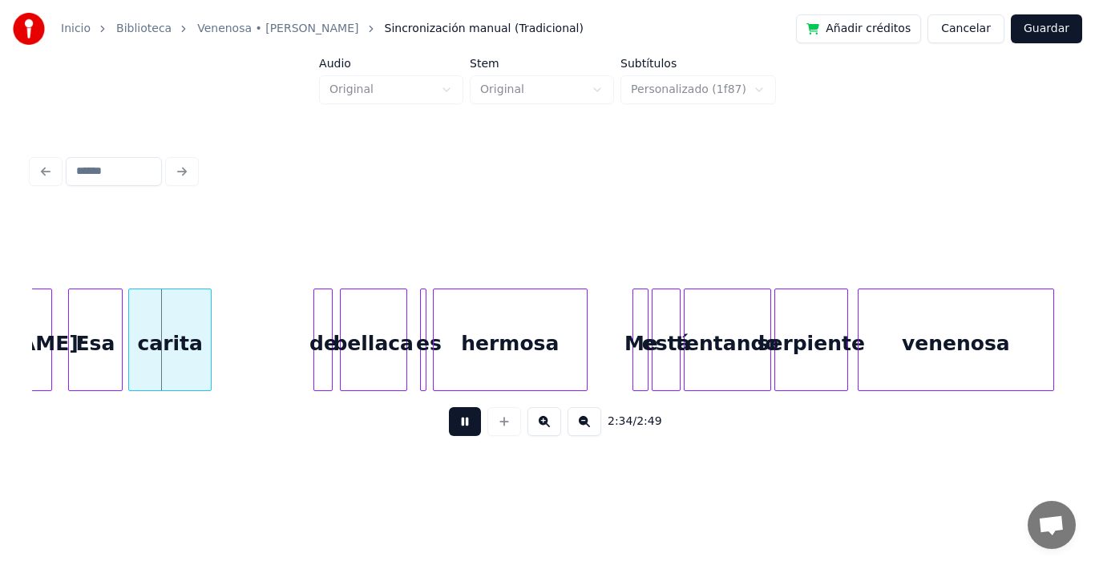
click at [453, 427] on button at bounding box center [465, 421] width 32 height 29
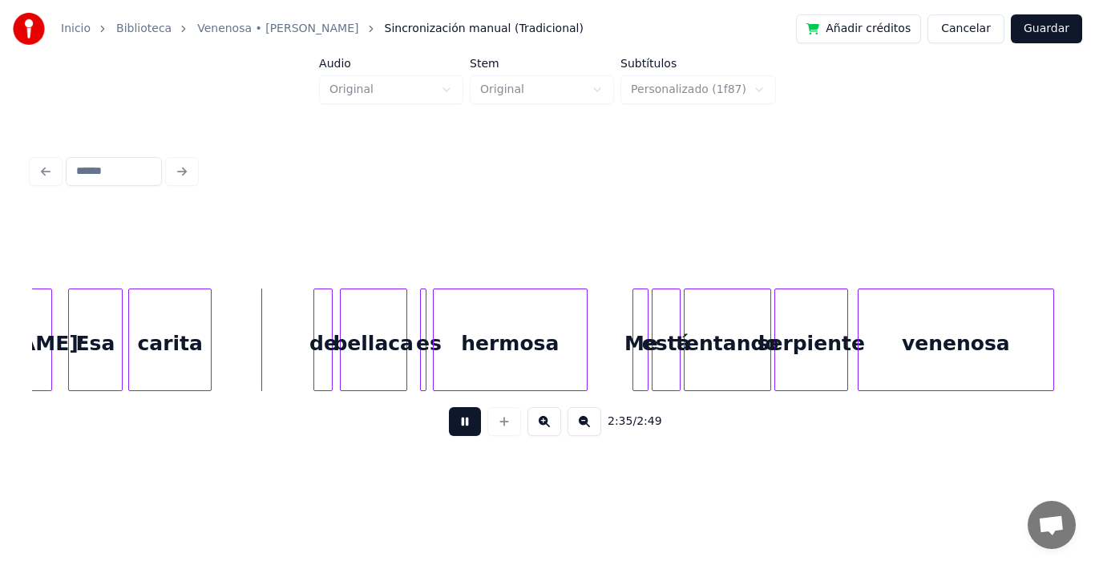
click at [453, 427] on button at bounding box center [465, 421] width 32 height 29
click at [180, 315] on div at bounding box center [178, 340] width 5 height 101
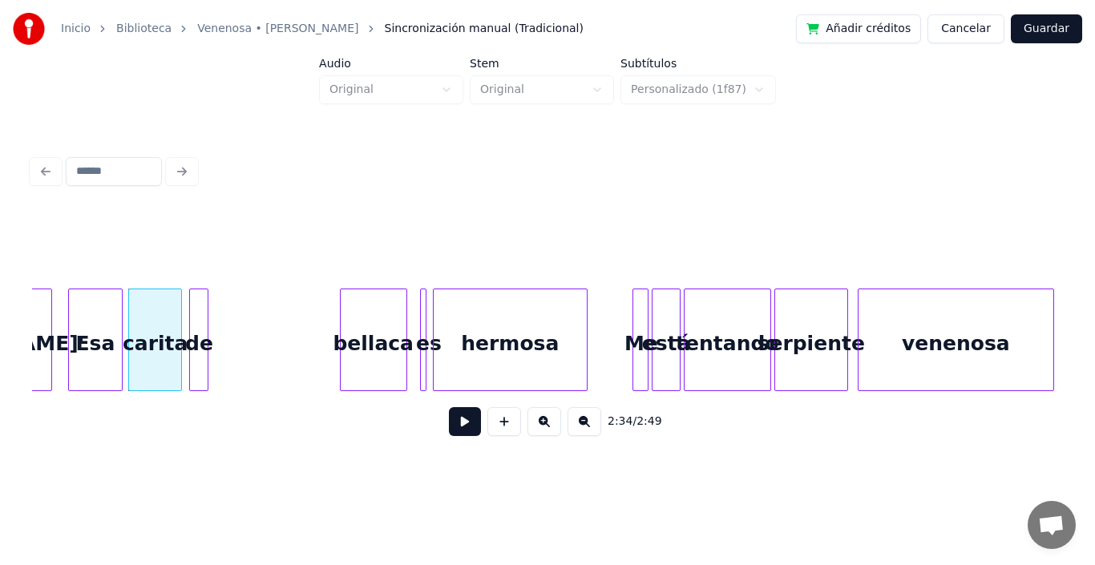
click at [200, 304] on div "de" at bounding box center [199, 344] width 18 height 109
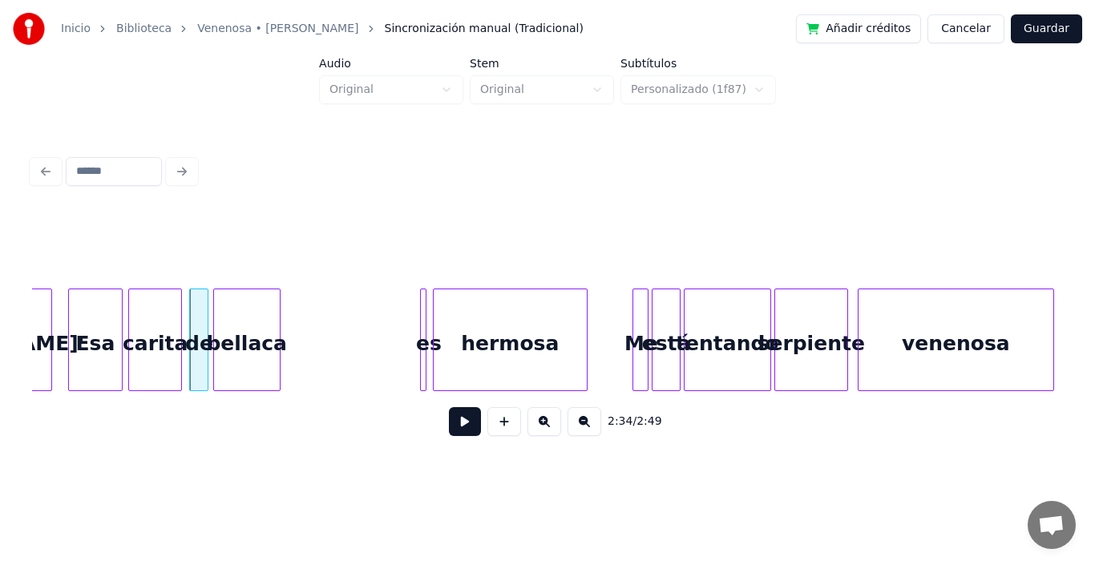
click at [258, 326] on div "bellaca" at bounding box center [247, 344] width 66 height 109
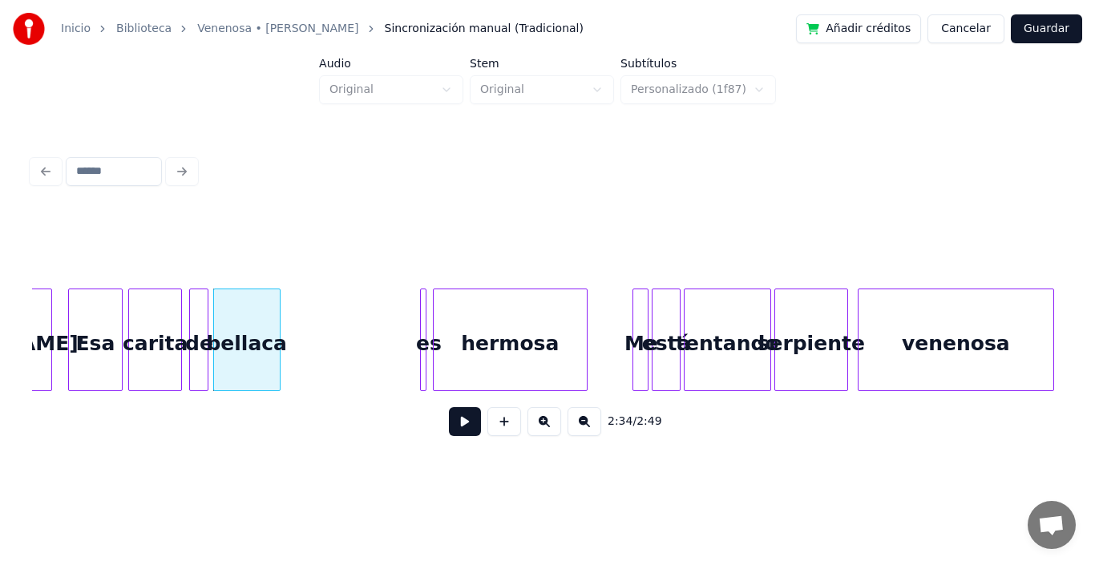
click at [95, 330] on div "Esa" at bounding box center [95, 344] width 53 height 109
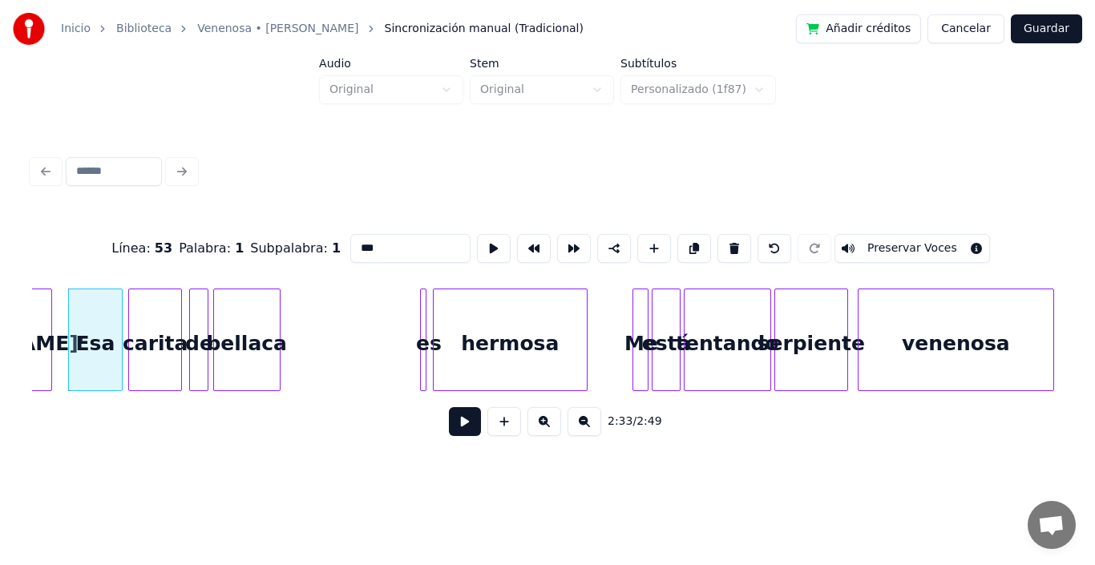
click at [449, 427] on button at bounding box center [465, 421] width 32 height 29
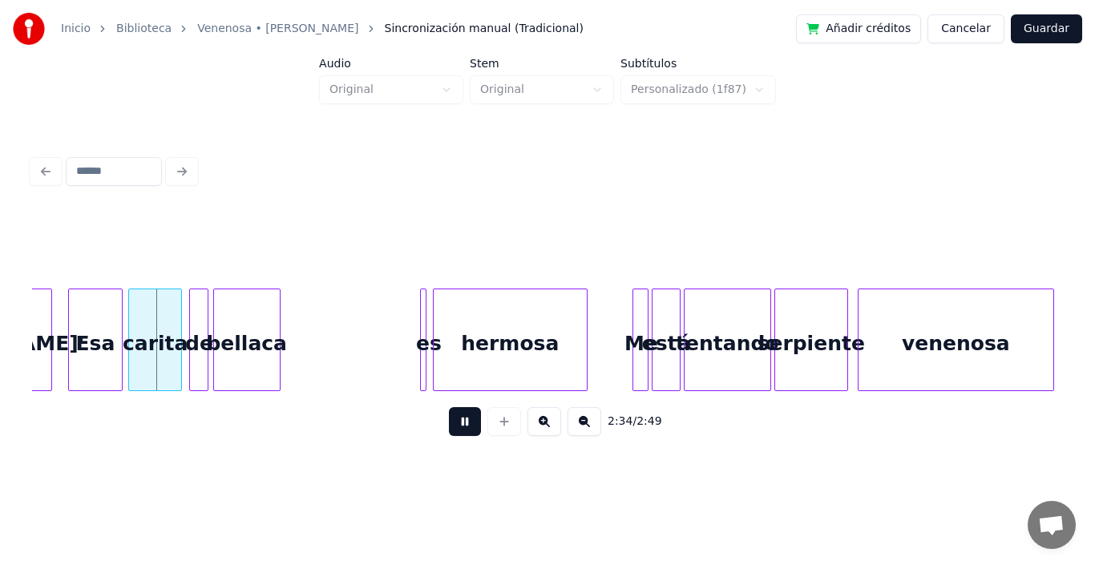
click at [449, 427] on button at bounding box center [465, 421] width 32 height 29
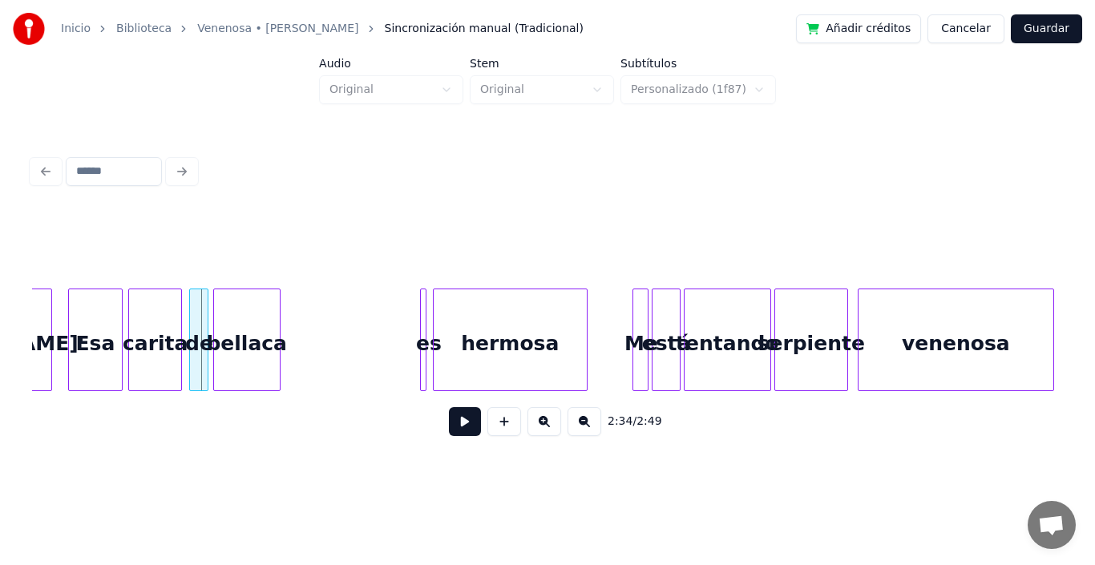
click at [152, 321] on div "carita" at bounding box center [155, 344] width 52 height 109
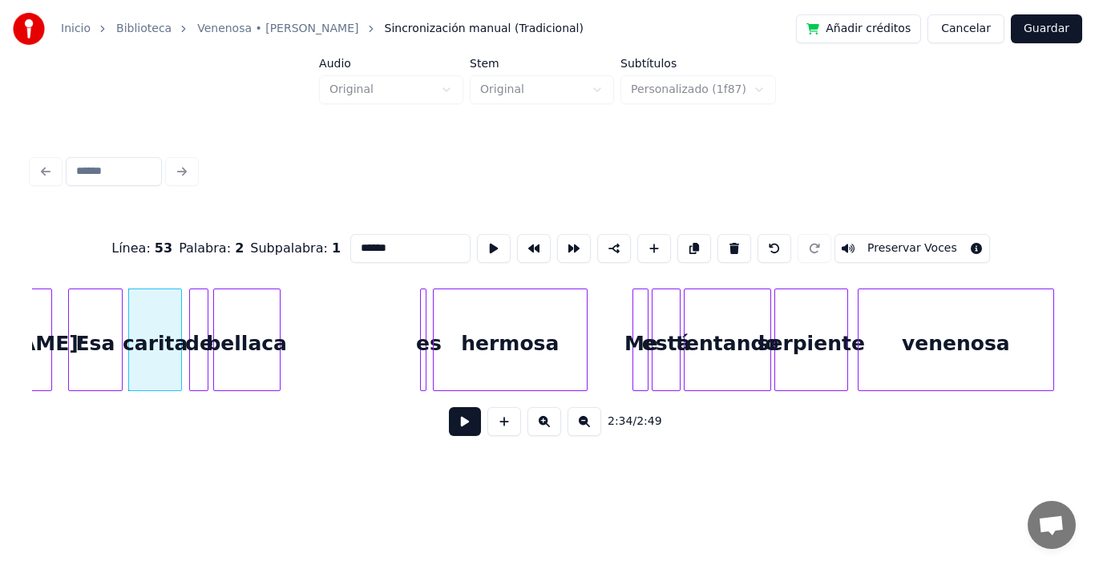
click at [454, 430] on button at bounding box center [465, 421] width 32 height 29
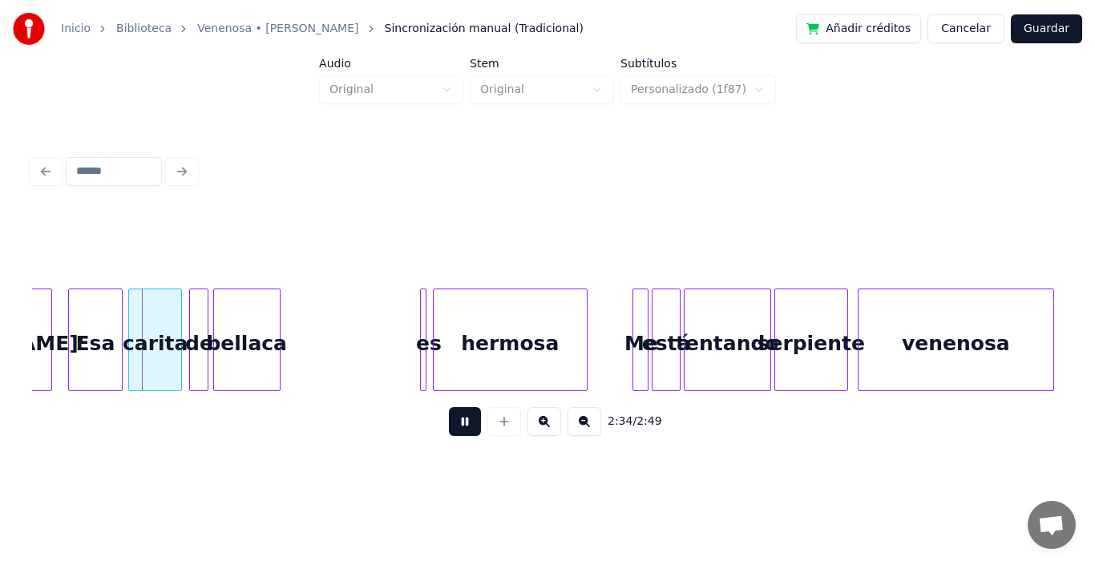
click at [454, 430] on button at bounding box center [465, 421] width 32 height 29
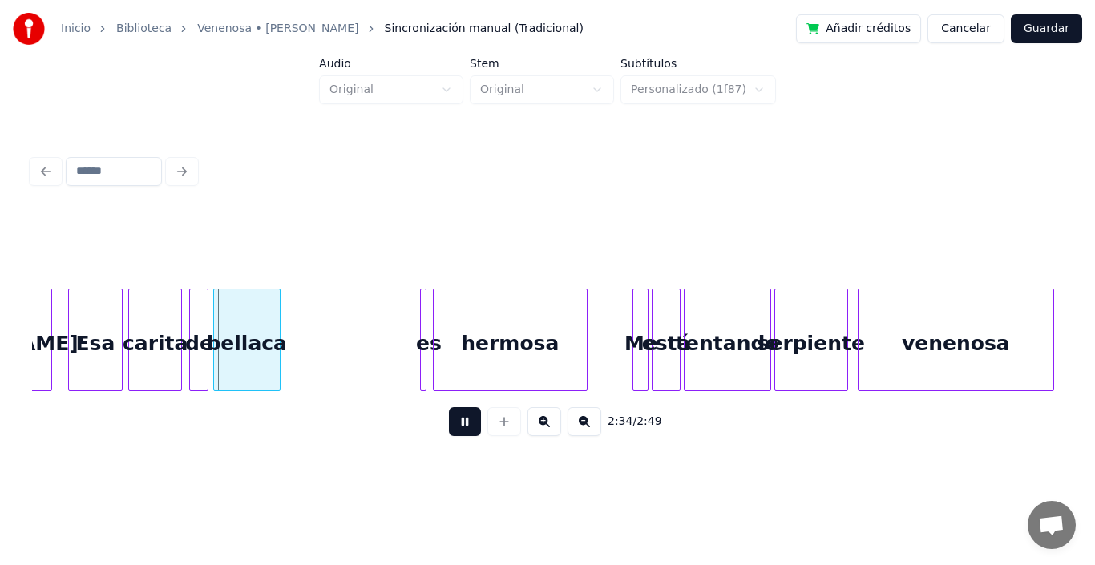
click at [454, 430] on button at bounding box center [465, 421] width 32 height 29
click at [236, 352] on div "bellaca" at bounding box center [247, 344] width 66 height 109
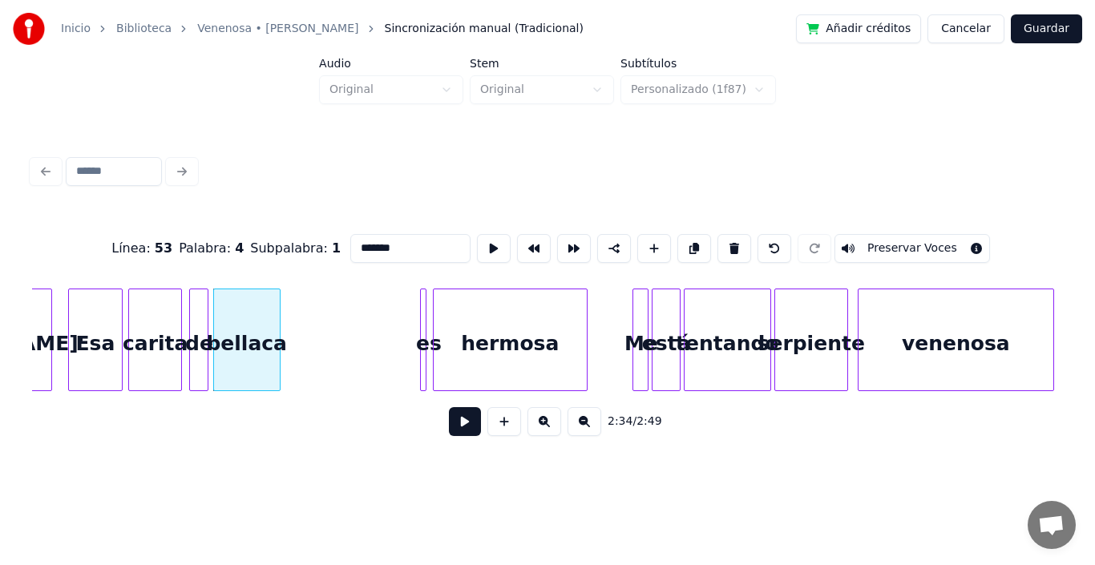
click at [449, 423] on button at bounding box center [465, 421] width 32 height 29
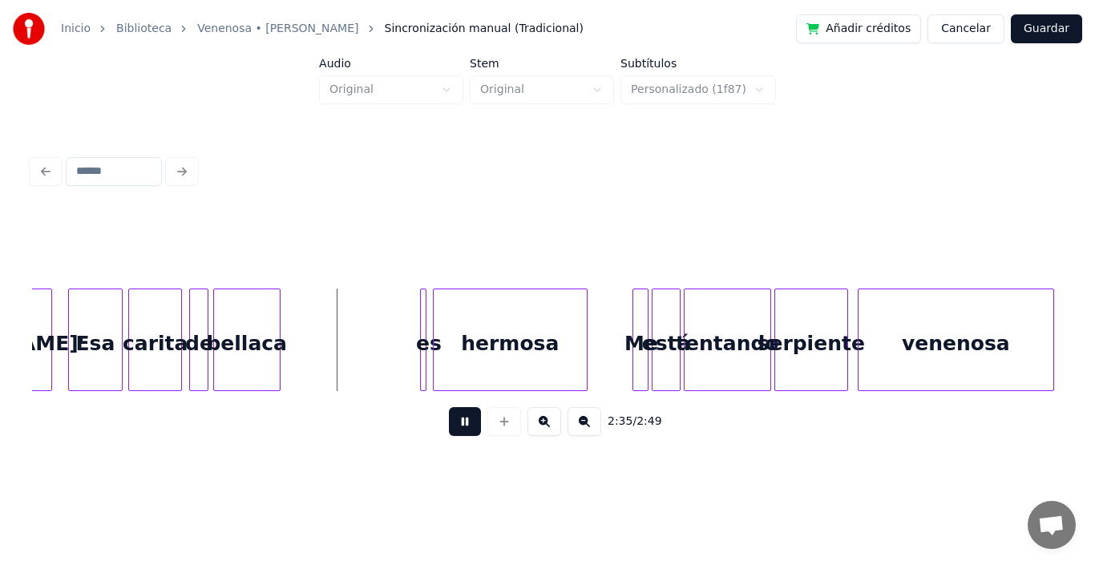
click at [449, 423] on button at bounding box center [465, 421] width 32 height 29
click at [160, 323] on div "carita" at bounding box center [155, 344] width 52 height 109
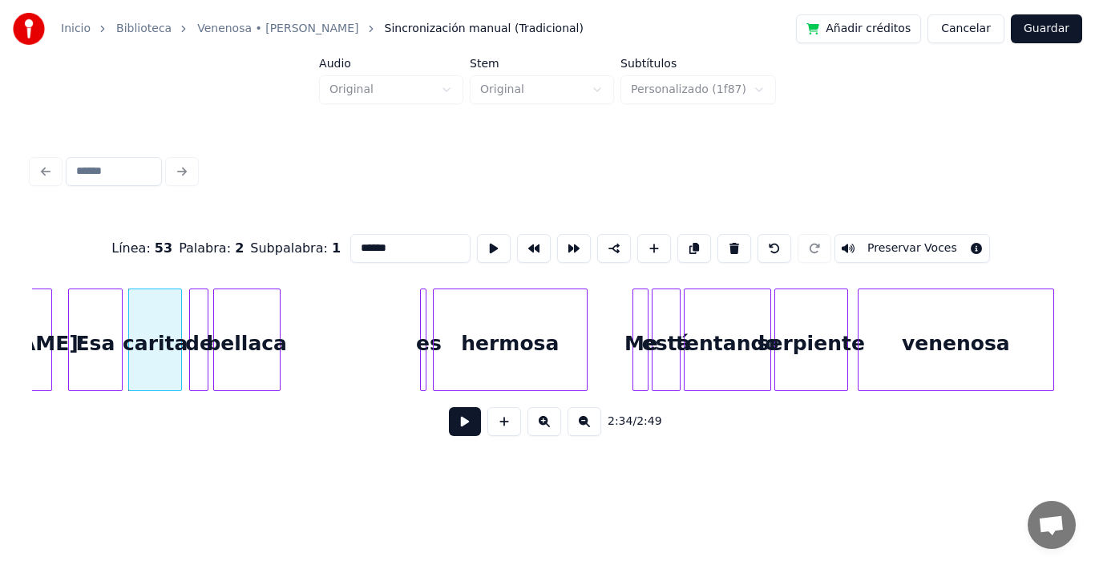
click at [451, 432] on button at bounding box center [465, 421] width 32 height 29
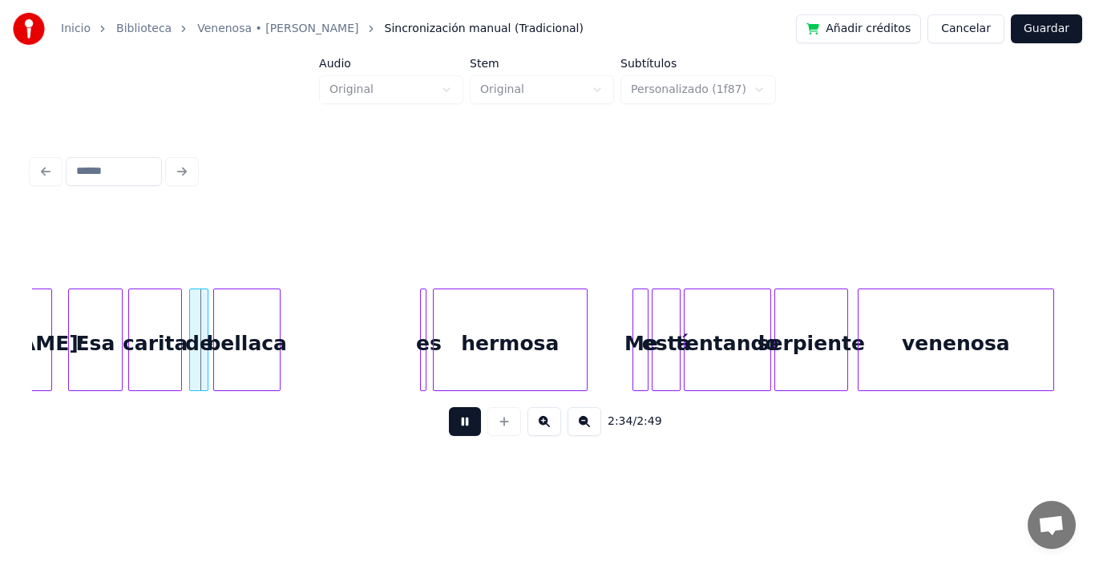
click at [451, 432] on button at bounding box center [465, 421] width 32 height 29
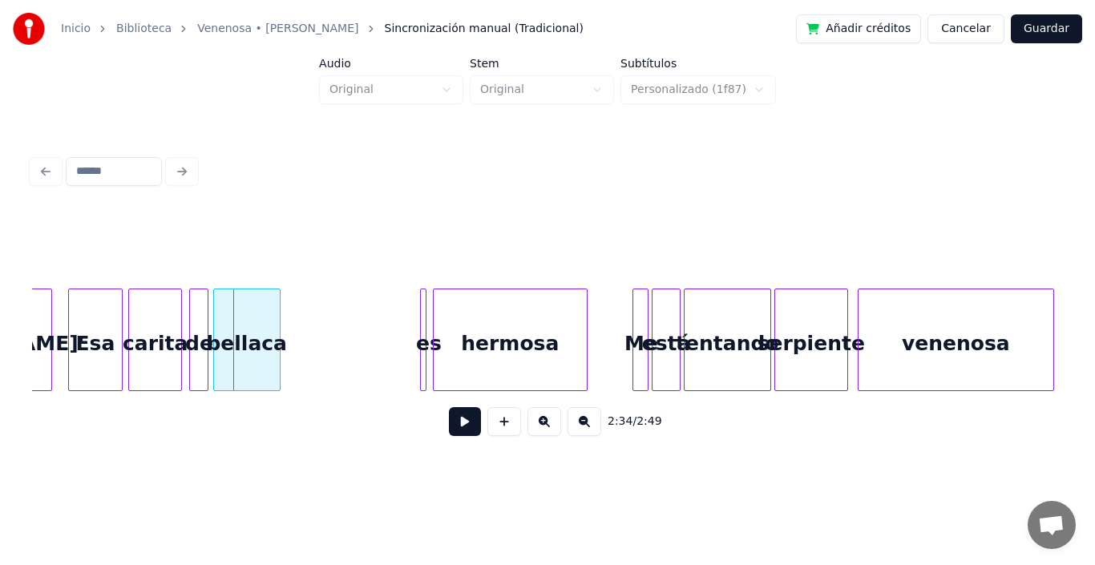
click at [203, 338] on div at bounding box center [205, 340] width 5 height 101
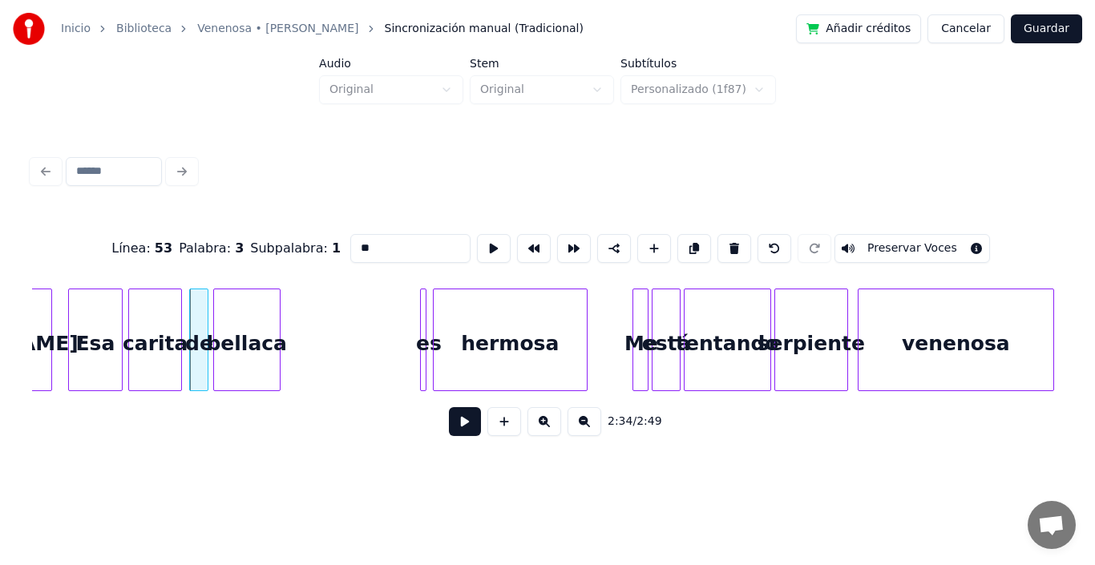
click at [449, 430] on button at bounding box center [465, 421] width 32 height 29
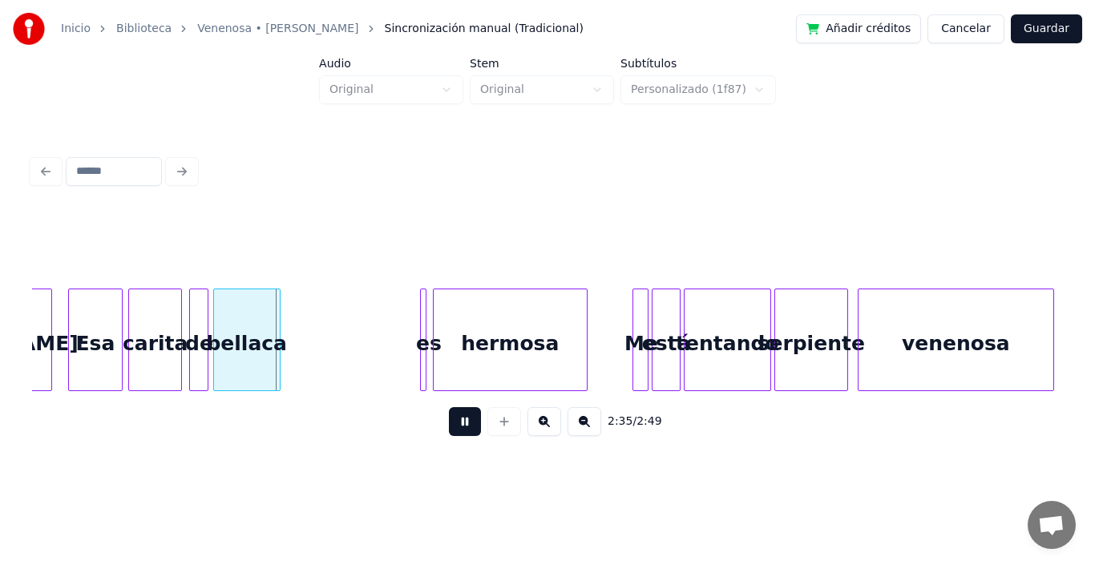
click at [449, 430] on button at bounding box center [465, 421] width 32 height 29
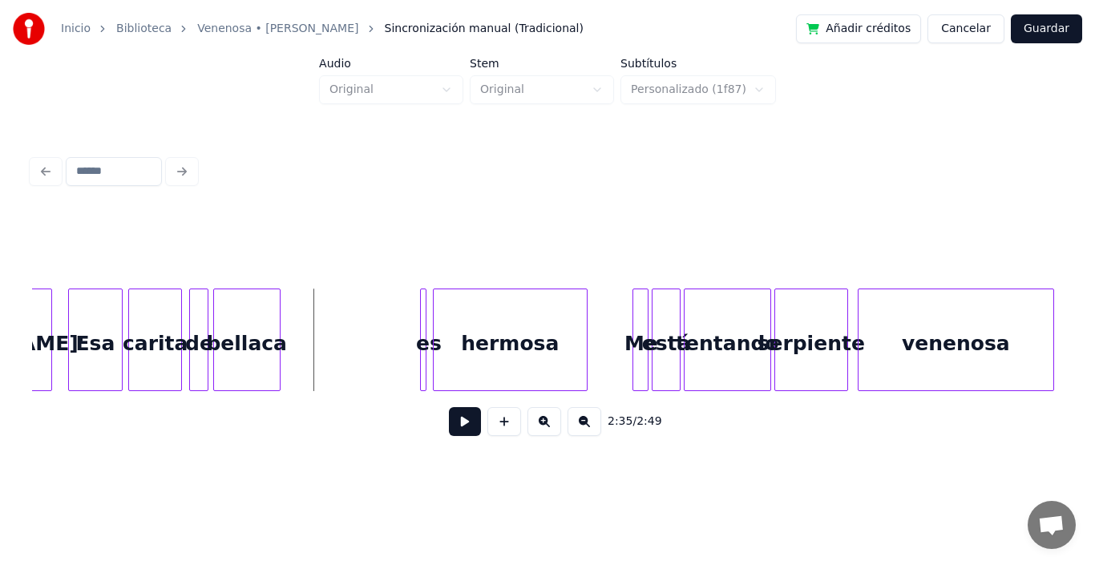
click at [201, 339] on div "de" at bounding box center [199, 344] width 18 height 109
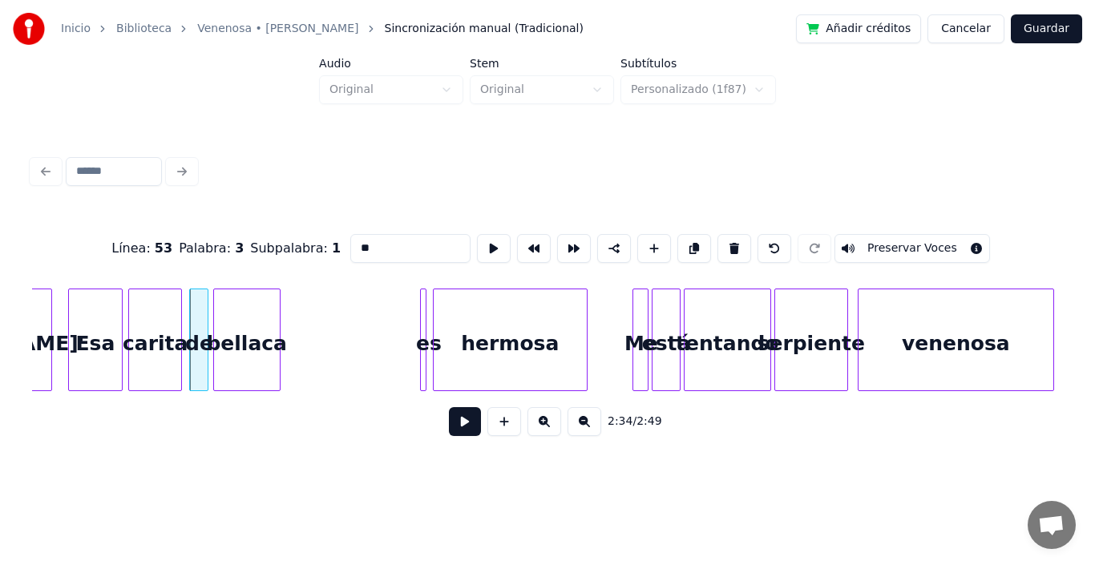
click at [460, 431] on button at bounding box center [465, 421] width 32 height 29
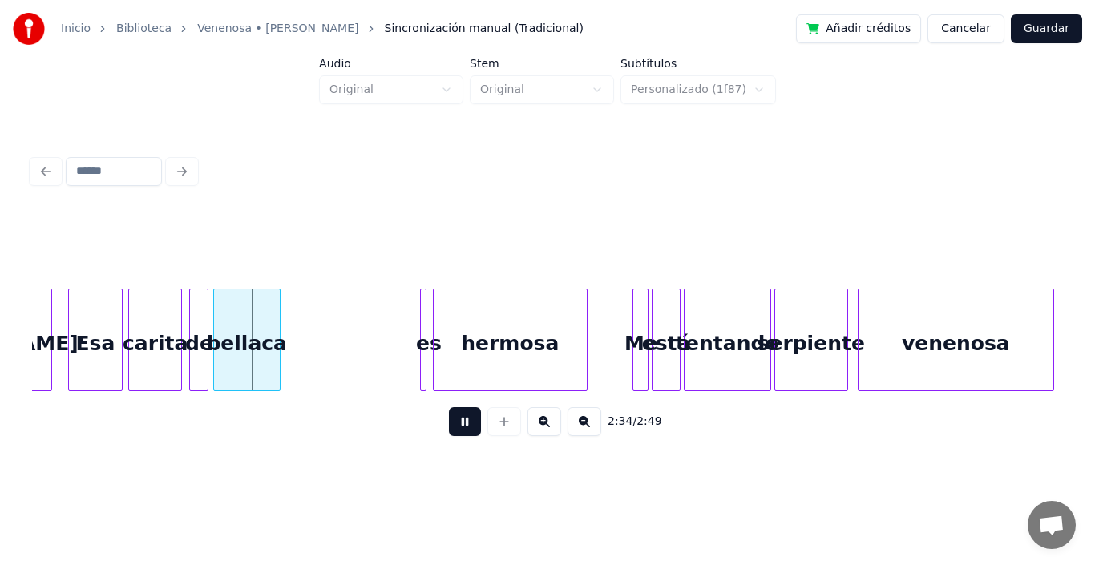
click at [460, 431] on button at bounding box center [465, 421] width 32 height 29
click at [248, 332] on div "bellaca" at bounding box center [266, 344] width 66 height 109
click at [218, 330] on div "de" at bounding box center [219, 344] width 18 height 109
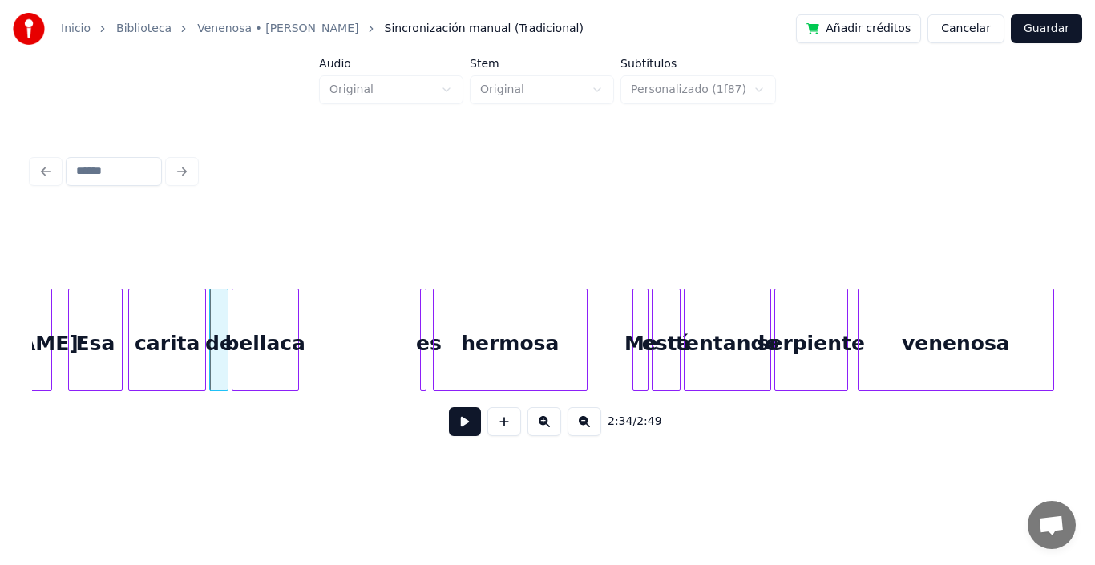
click at [204, 331] on div at bounding box center [202, 340] width 5 height 101
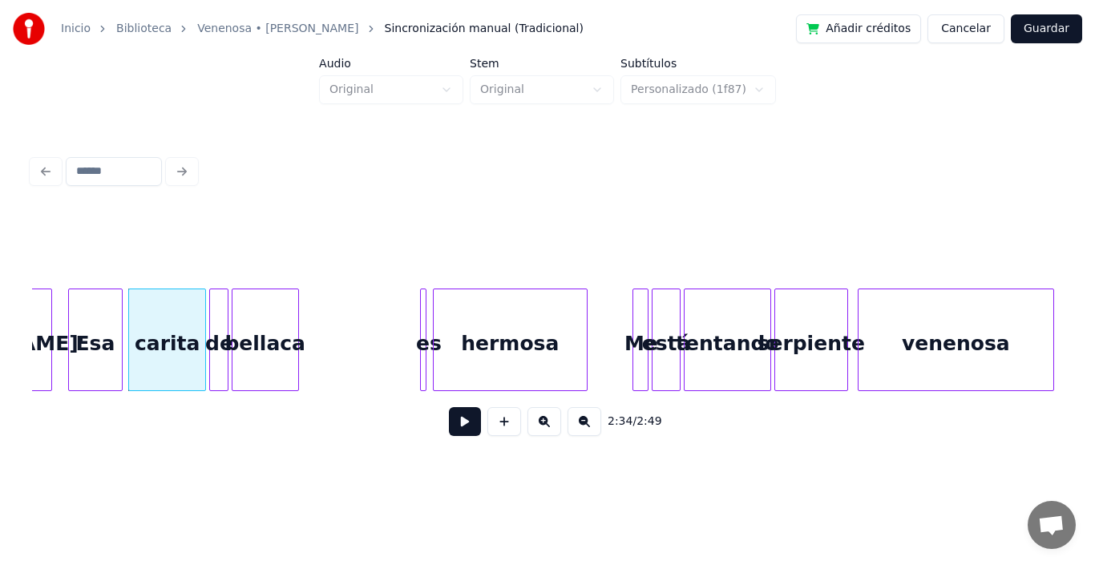
click at [156, 338] on div "carita" at bounding box center [167, 344] width 76 height 109
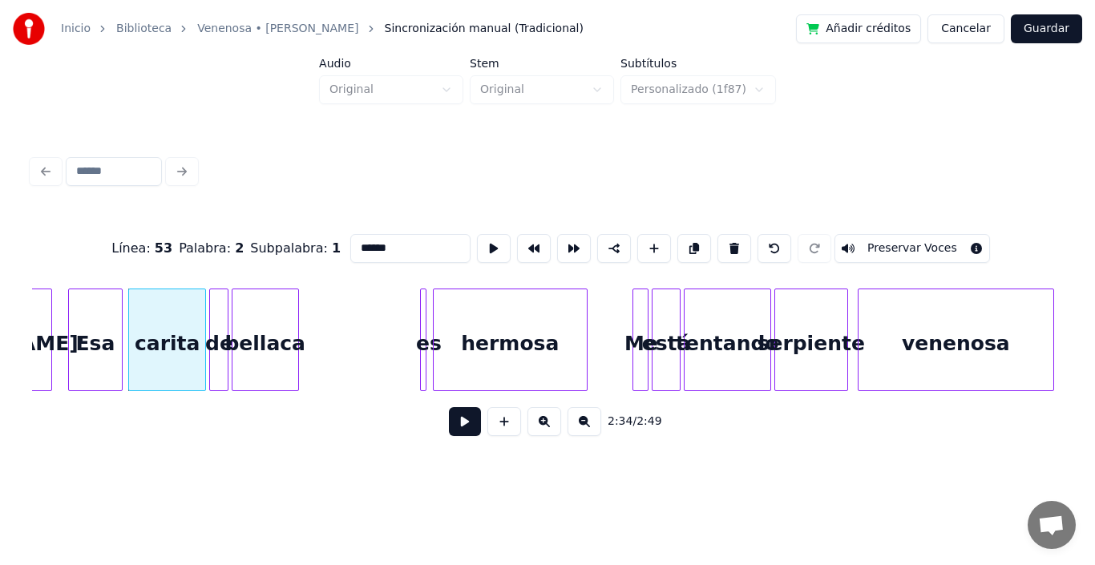
click at [449, 434] on button at bounding box center [465, 421] width 32 height 29
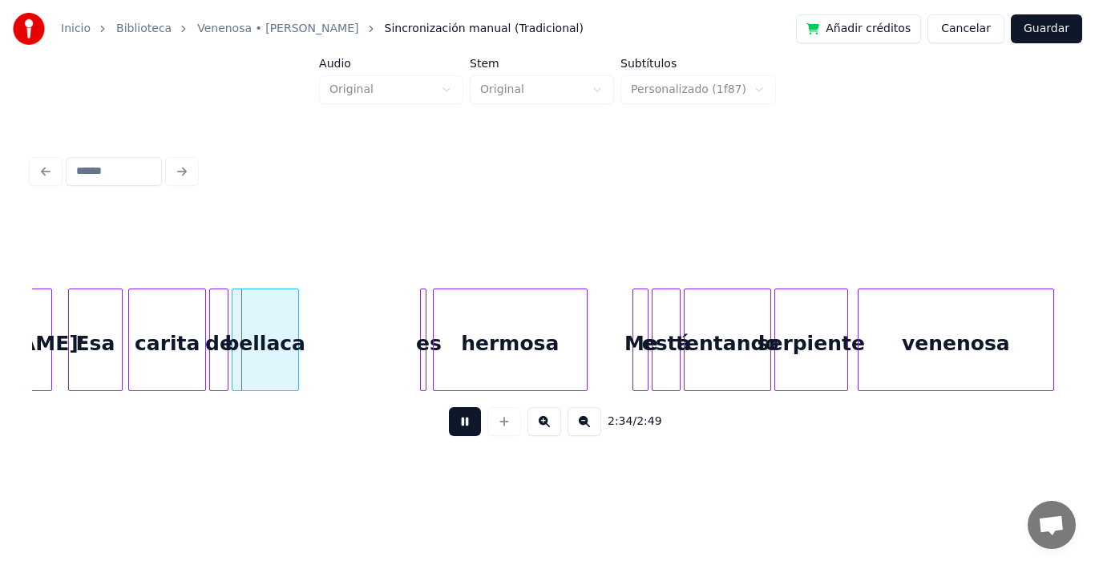
click at [449, 434] on button at bounding box center [465, 421] width 32 height 29
click at [220, 333] on div "de" at bounding box center [219, 344] width 18 height 109
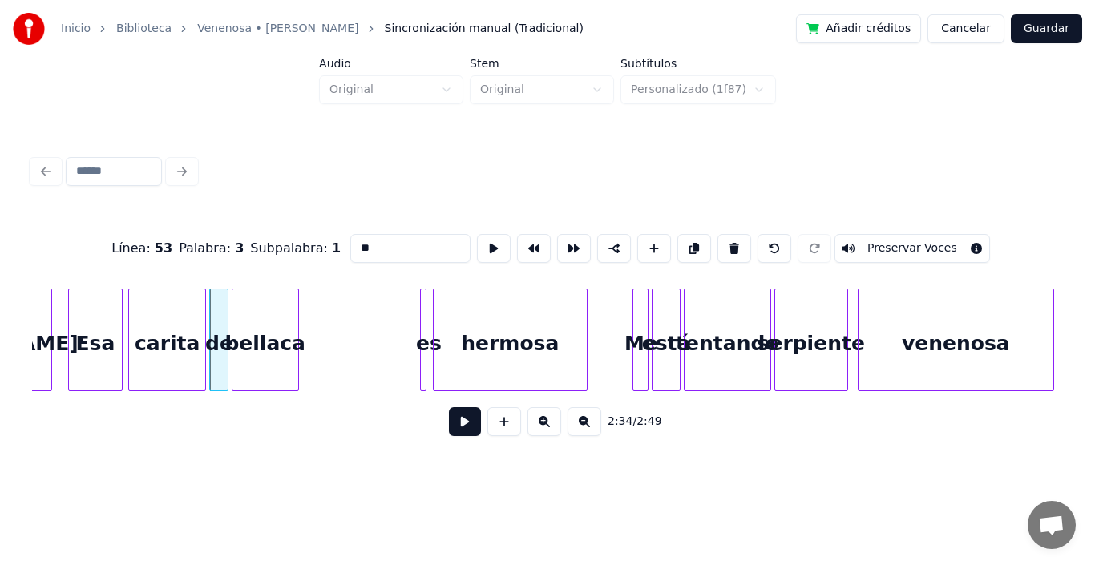
click at [449, 431] on button at bounding box center [465, 421] width 32 height 29
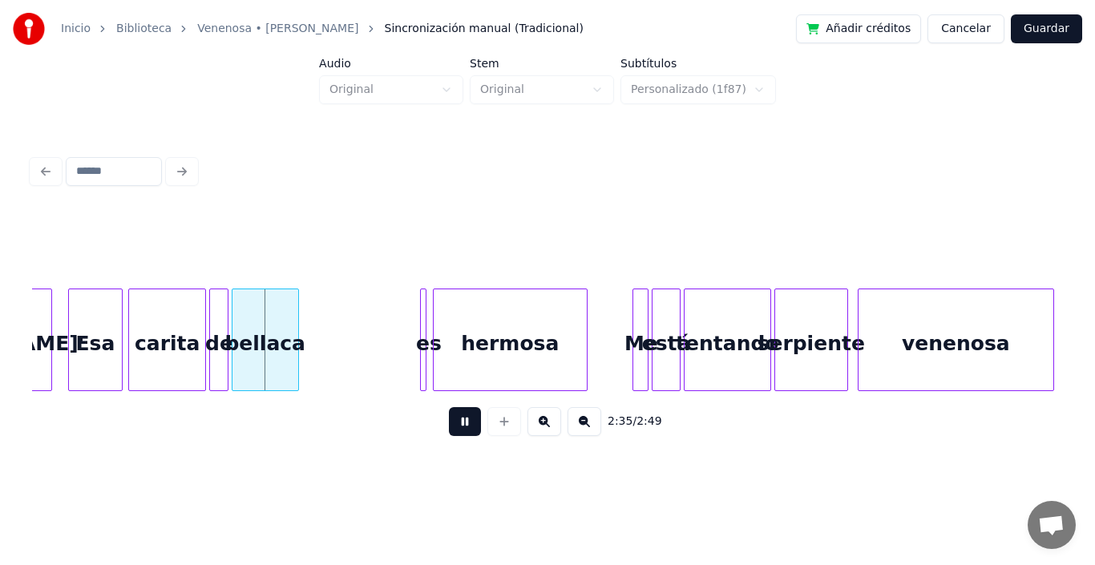
click at [449, 431] on button at bounding box center [465, 421] width 32 height 29
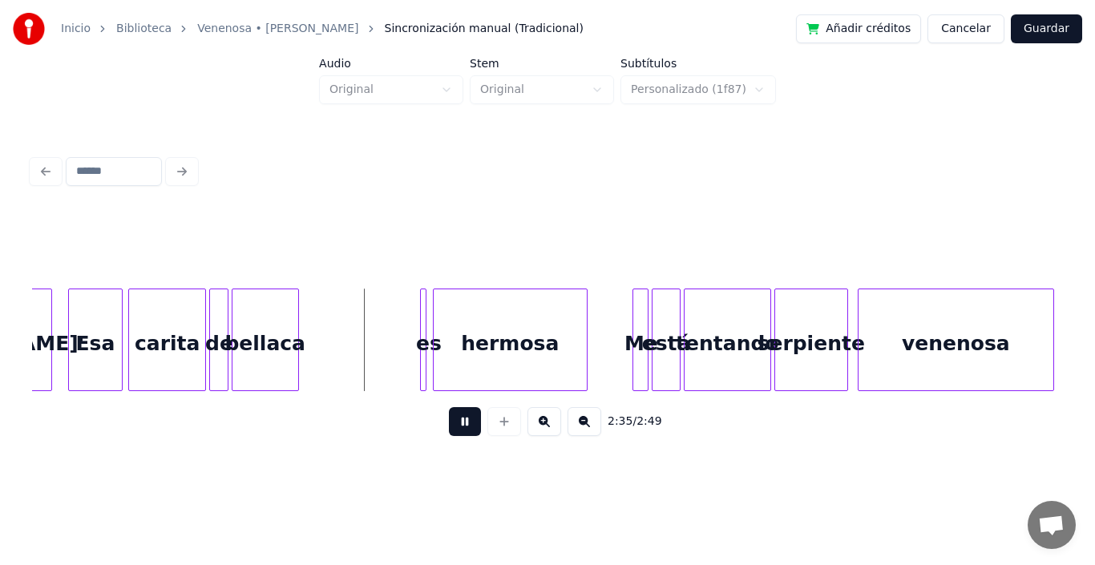
click at [449, 431] on button at bounding box center [465, 421] width 32 height 29
click at [431, 309] on div at bounding box center [433, 340] width 5 height 101
click at [309, 303] on div "es" at bounding box center [312, 344] width 16 height 109
click at [325, 305] on div at bounding box center [324, 340] width 5 height 101
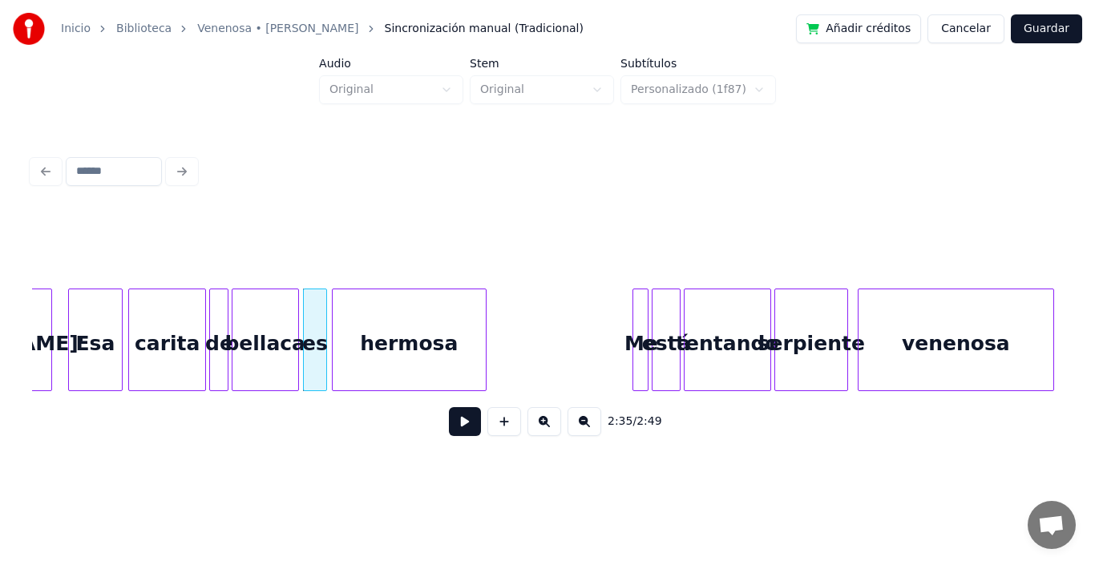
click at [412, 329] on div "hermosa" at bounding box center [409, 344] width 153 height 109
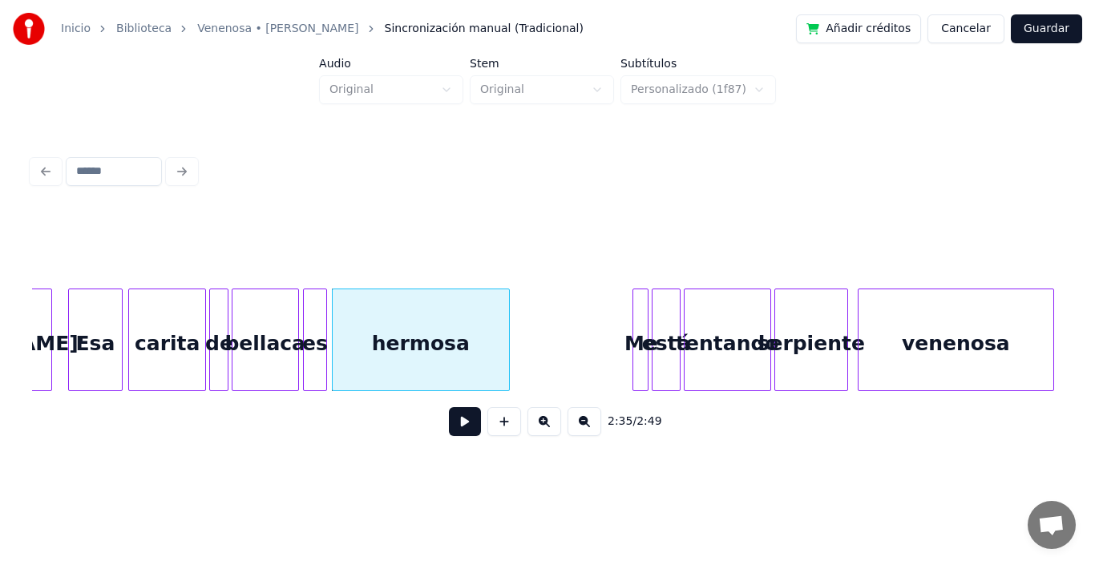
click at [506, 298] on div at bounding box center [506, 340] width 5 height 101
click at [317, 311] on div "es" at bounding box center [315, 344] width 22 height 109
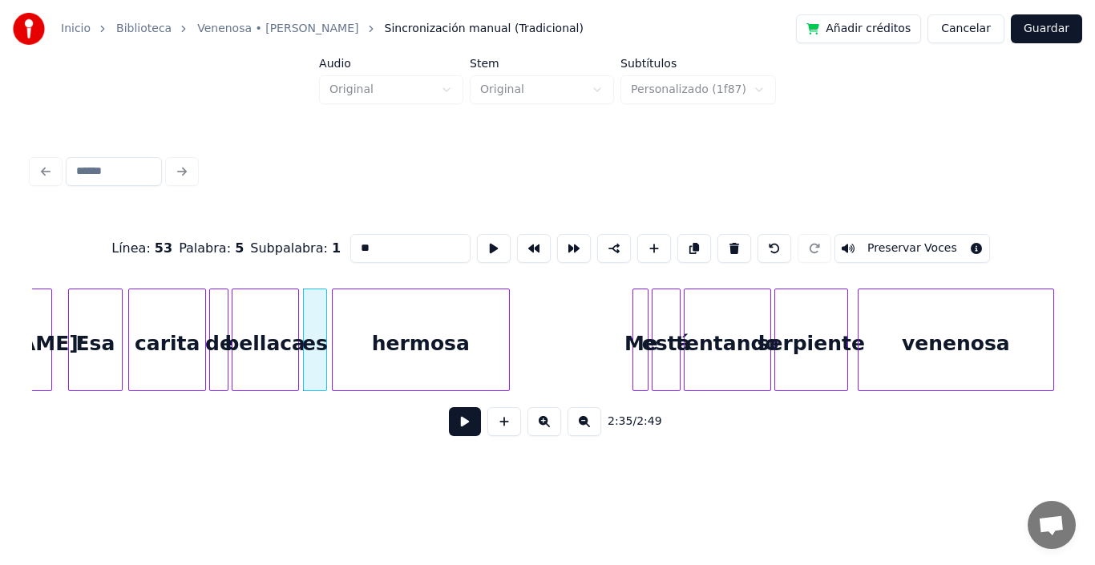
click at [453, 423] on button at bounding box center [465, 421] width 32 height 29
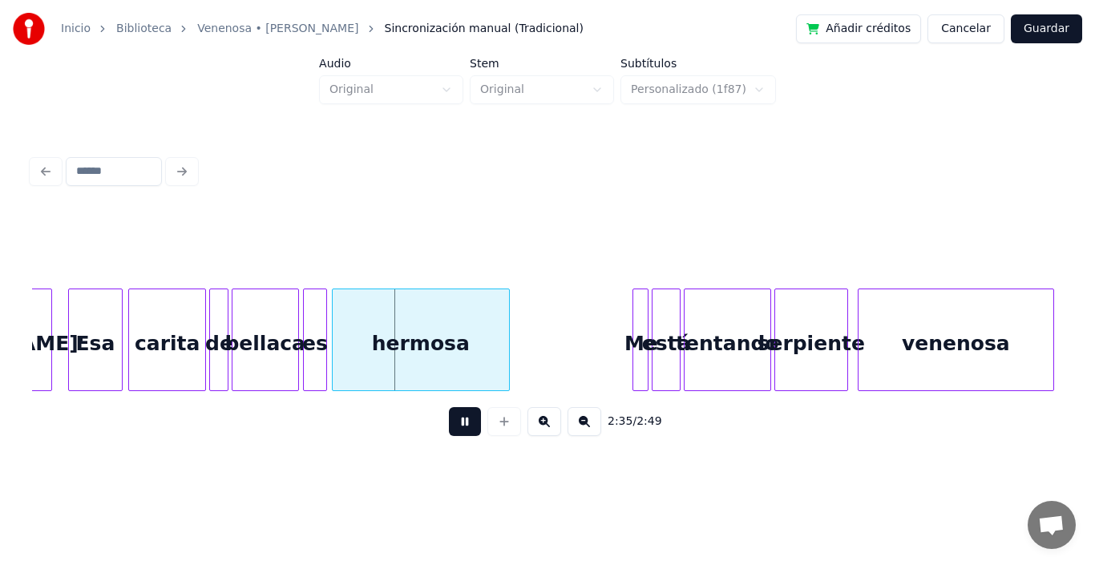
click at [453, 423] on button at bounding box center [465, 421] width 32 height 29
click at [318, 321] on div "es" at bounding box center [315, 344] width 22 height 109
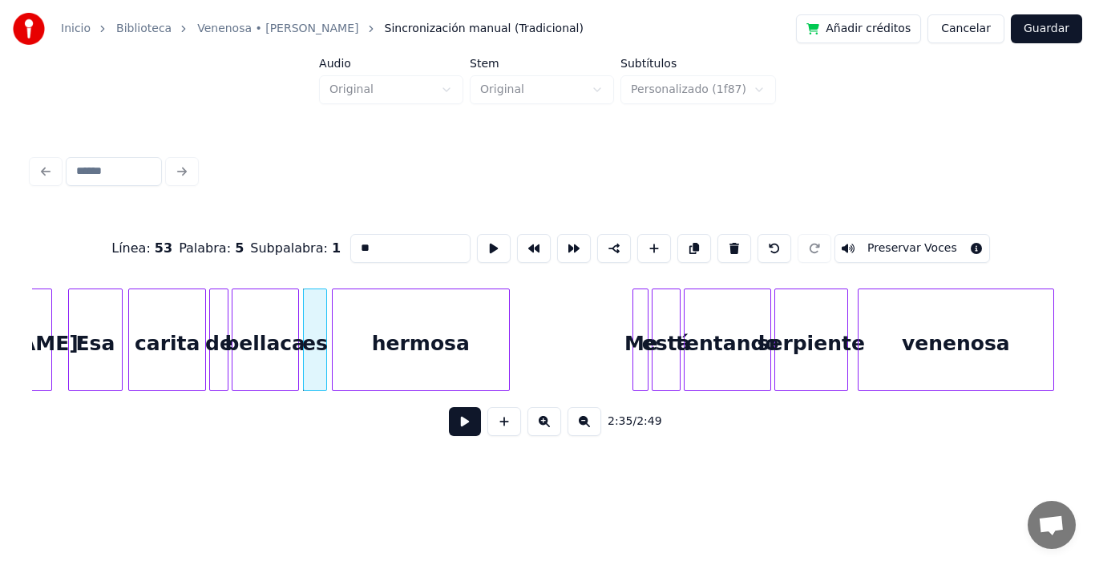
click at [451, 435] on button at bounding box center [465, 421] width 32 height 29
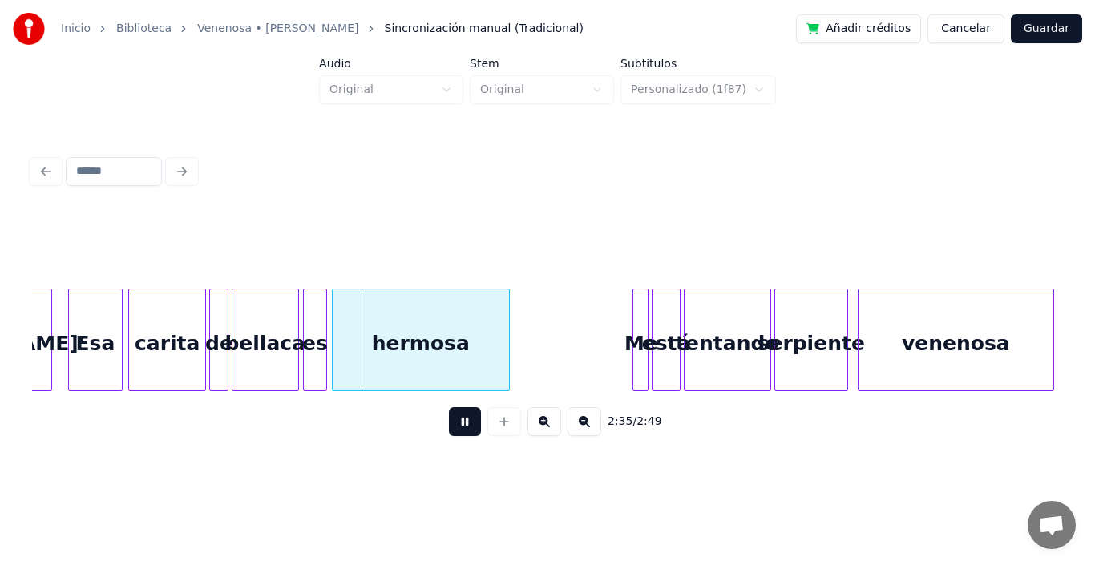
click at [451, 435] on button at bounding box center [465, 421] width 32 height 29
click at [310, 313] on div "es" at bounding box center [315, 344] width 22 height 109
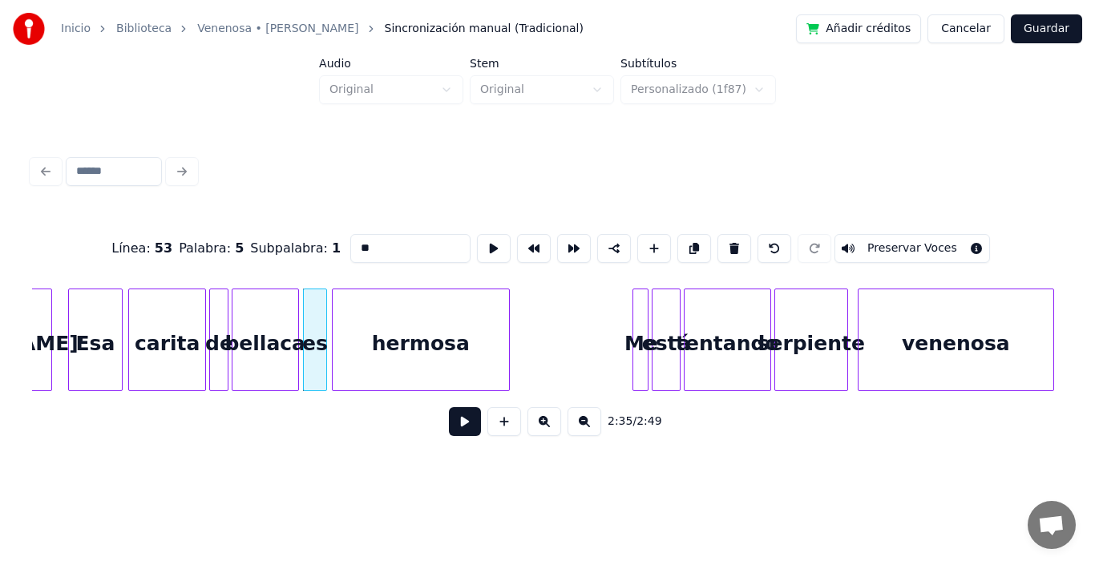
click at [451, 429] on button at bounding box center [465, 421] width 32 height 29
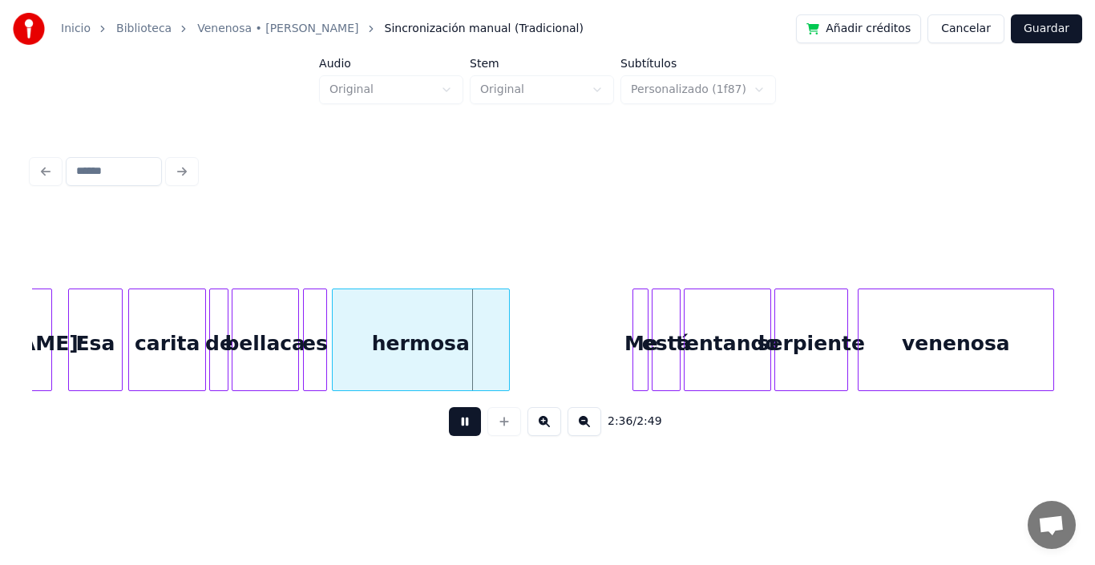
click at [451, 429] on button at bounding box center [465, 421] width 32 height 29
click at [317, 322] on div "es" at bounding box center [315, 344] width 22 height 109
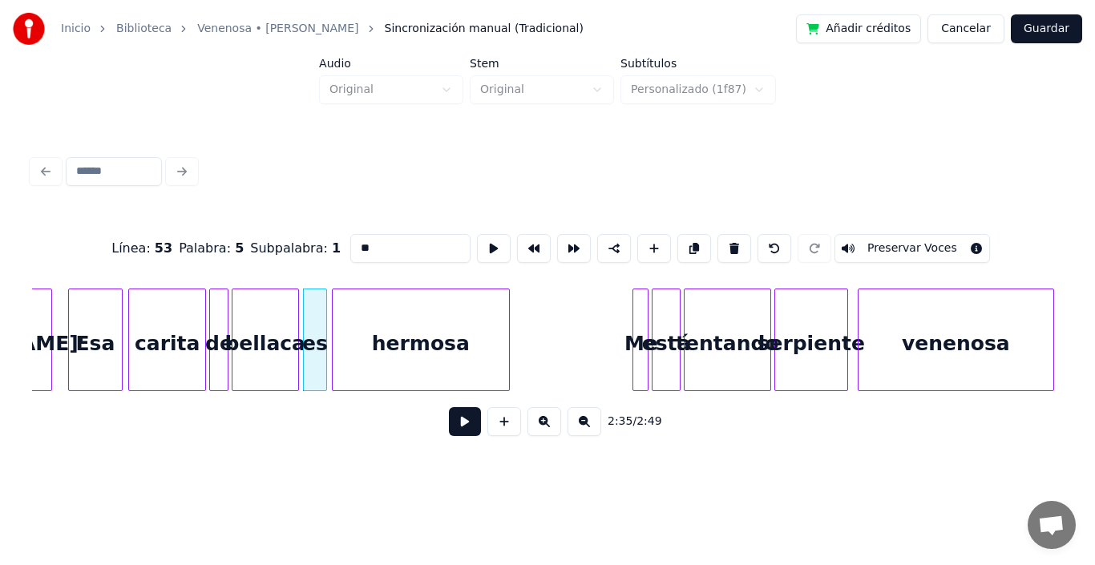
click at [449, 430] on button at bounding box center [465, 421] width 32 height 29
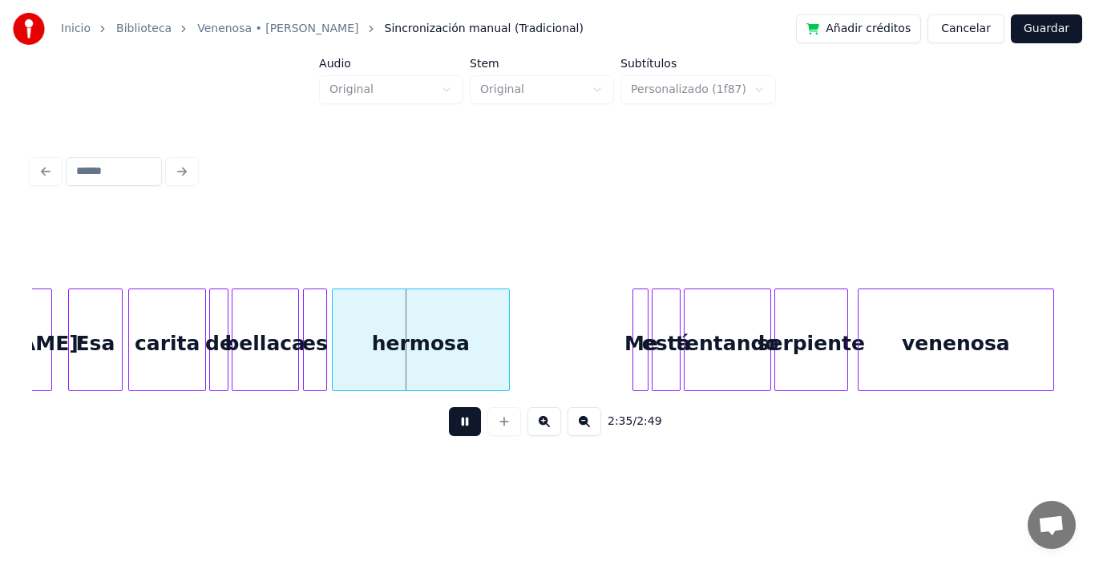
click at [449, 430] on button at bounding box center [465, 421] width 32 height 29
click at [311, 314] on div "es" at bounding box center [315, 344] width 22 height 109
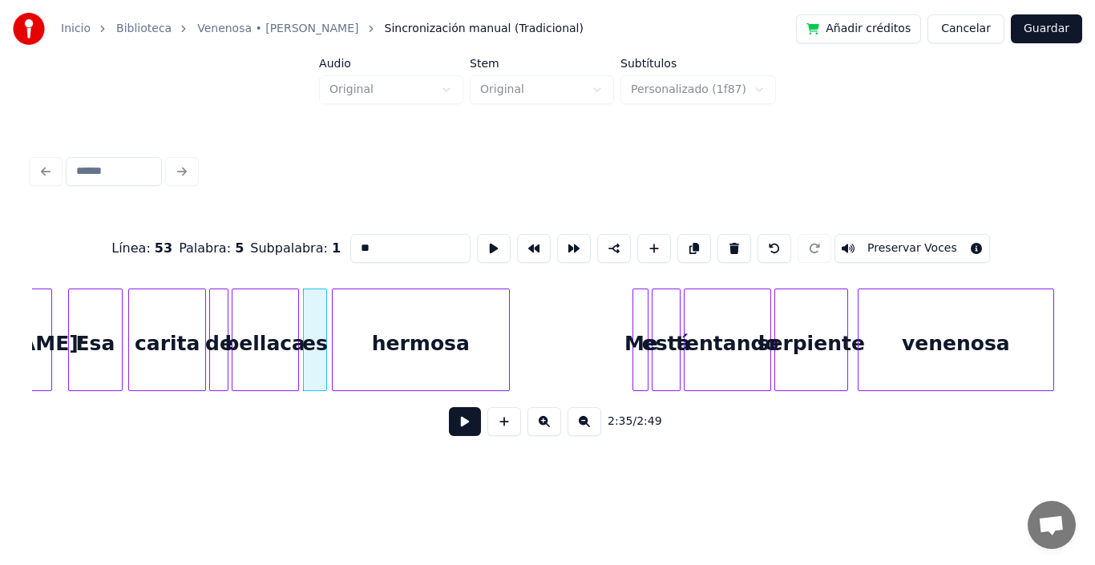
click at [451, 435] on button at bounding box center [465, 421] width 32 height 29
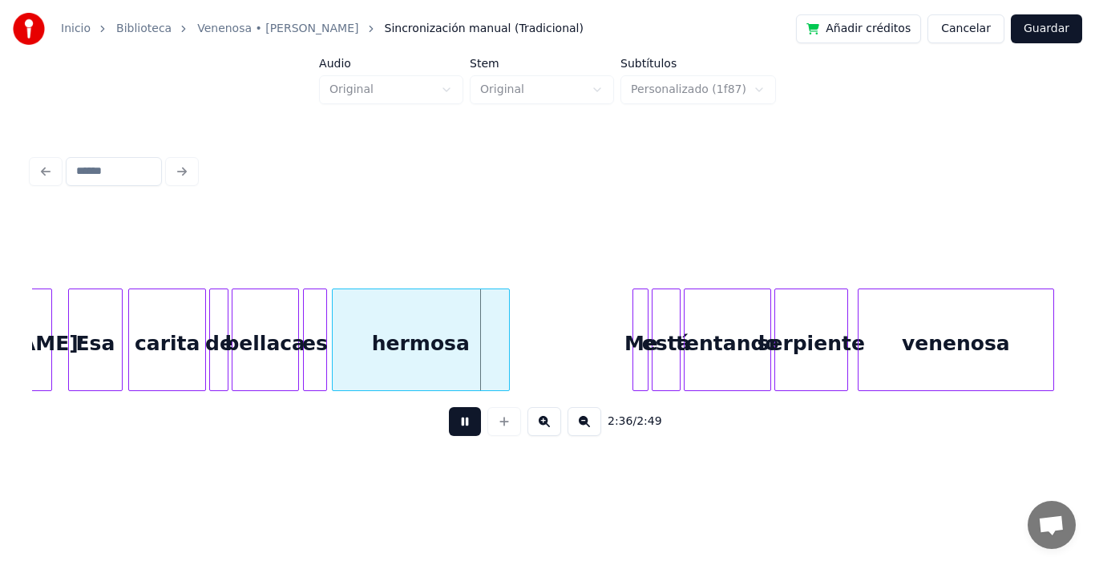
click at [451, 435] on button at bounding box center [465, 421] width 32 height 29
click at [381, 322] on div at bounding box center [379, 340] width 5 height 101
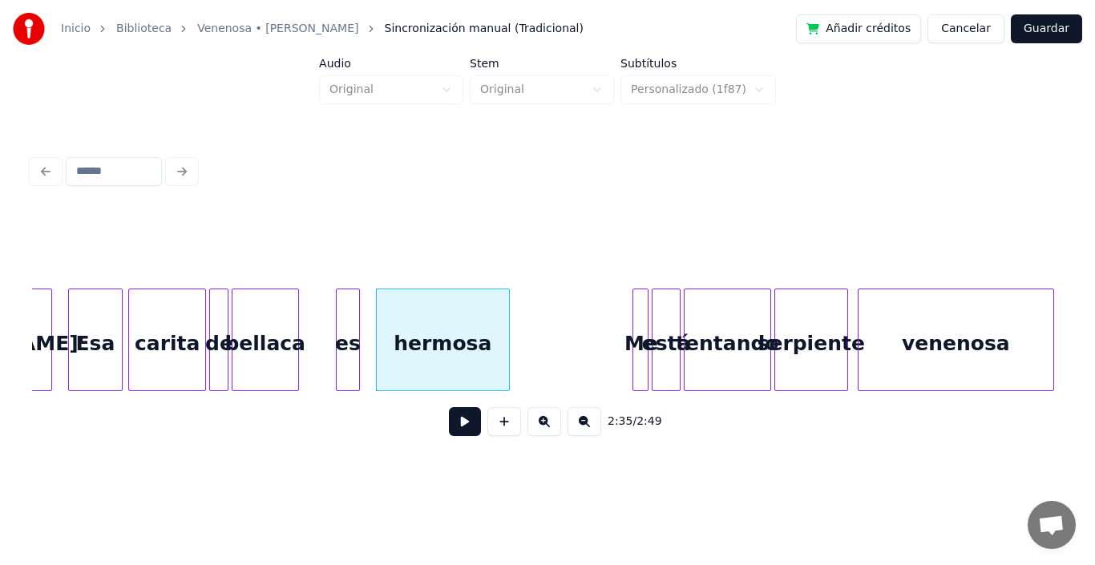
click at [346, 324] on div "es" at bounding box center [348, 344] width 22 height 109
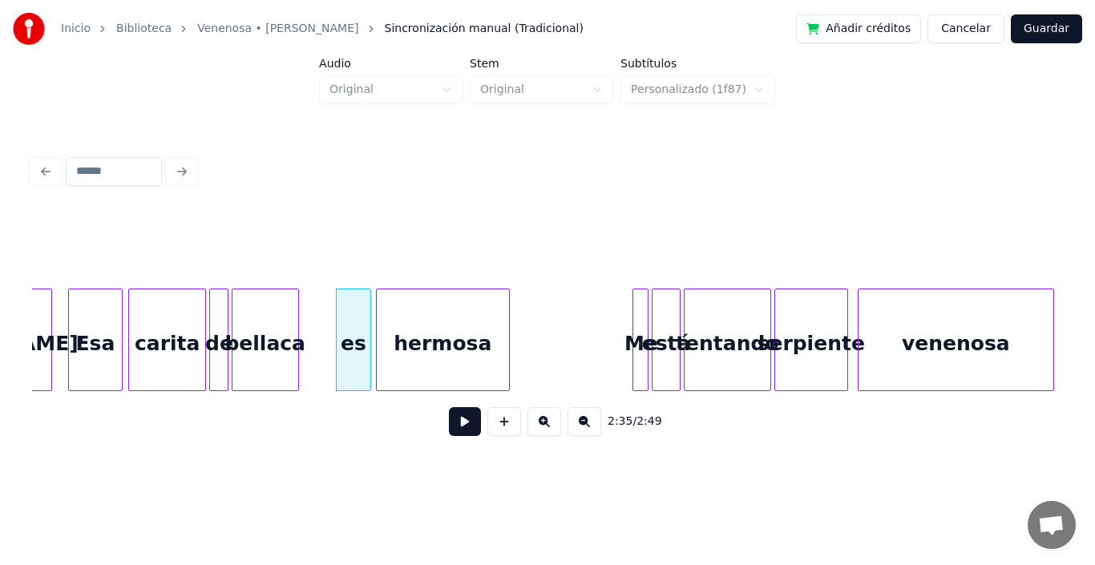
click at [367, 323] on div at bounding box center [368, 340] width 5 height 101
click at [329, 334] on div at bounding box center [328, 340] width 5 height 101
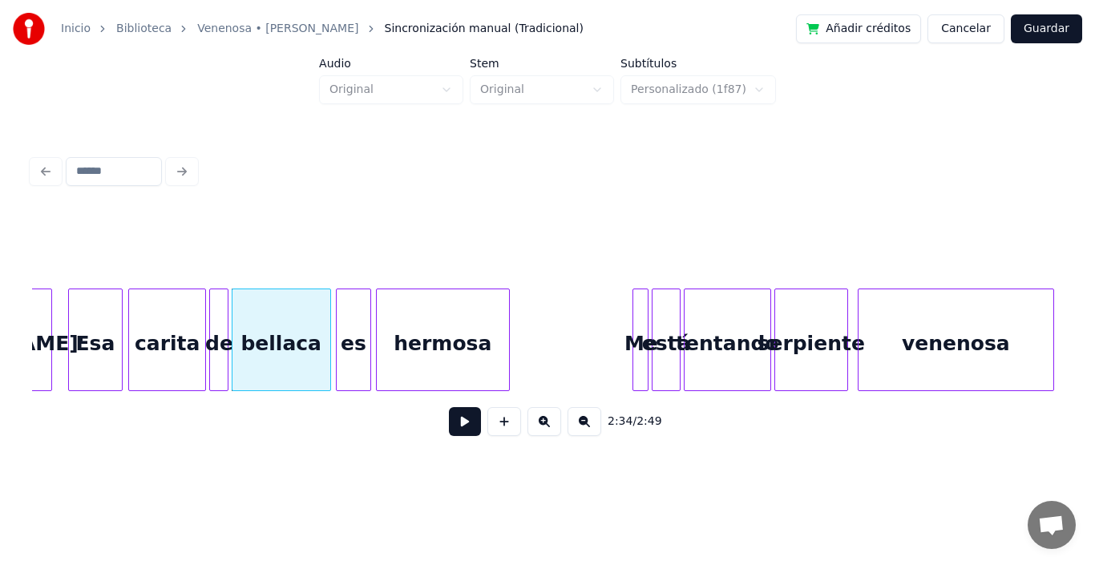
click at [281, 350] on div "bellaca" at bounding box center [282, 344] width 98 height 109
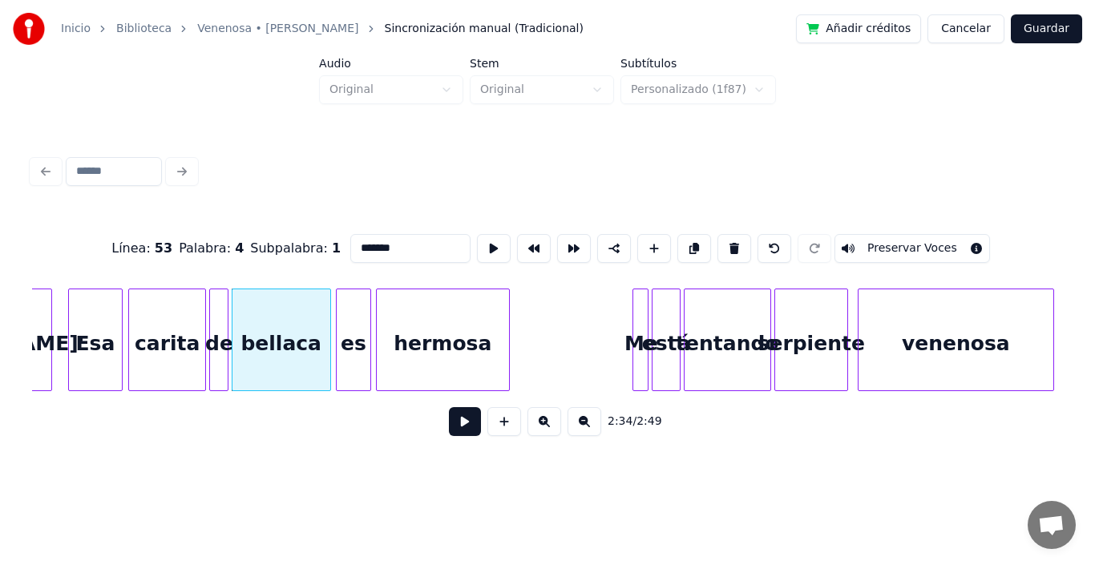
click at [451, 430] on button at bounding box center [465, 421] width 32 height 29
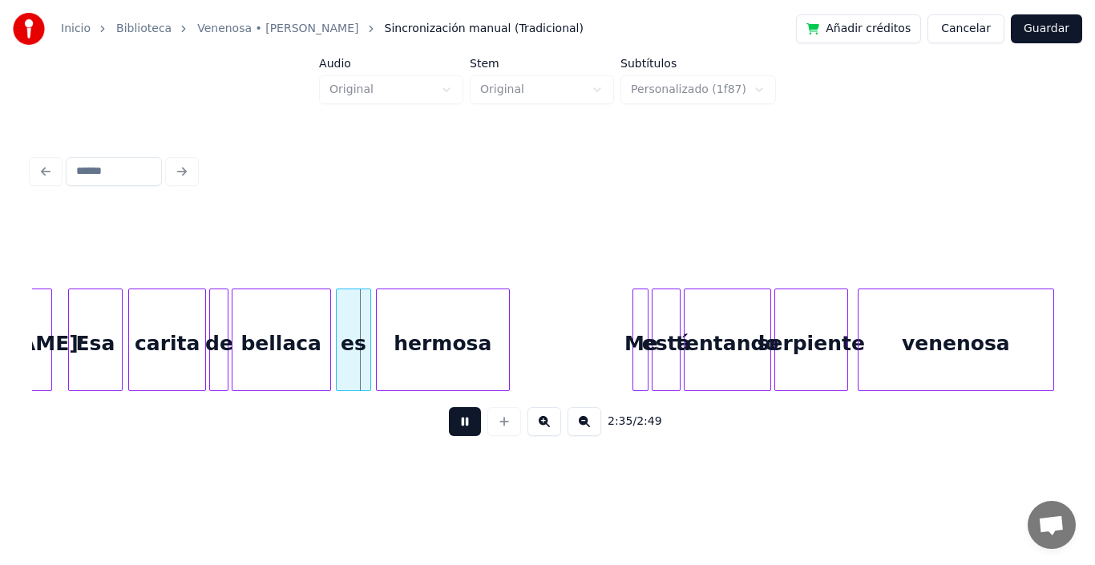
click at [451, 430] on button at bounding box center [465, 421] width 32 height 29
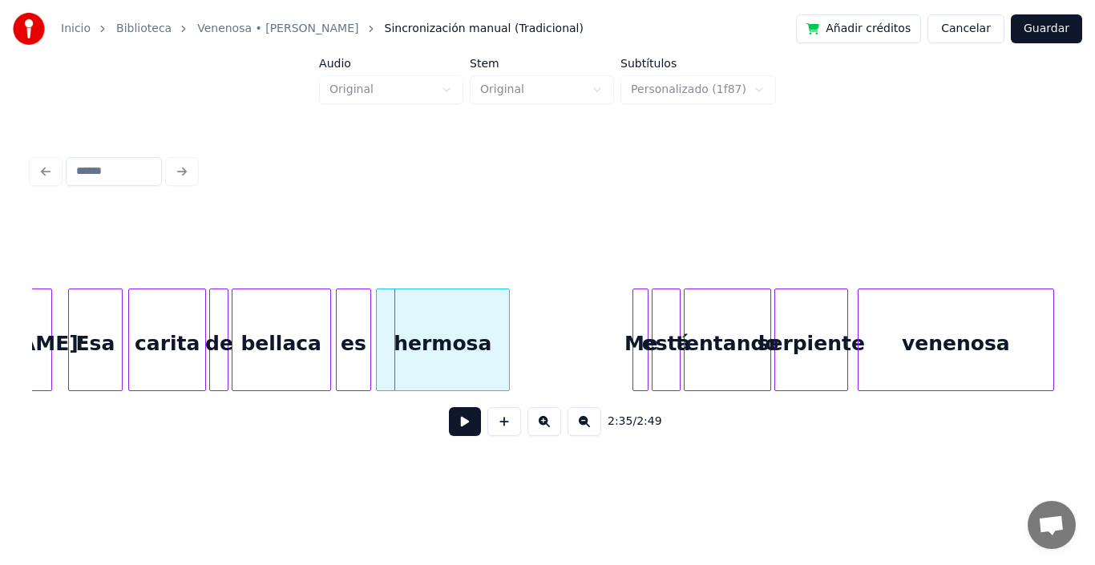
click at [451, 430] on button at bounding box center [465, 421] width 32 height 29
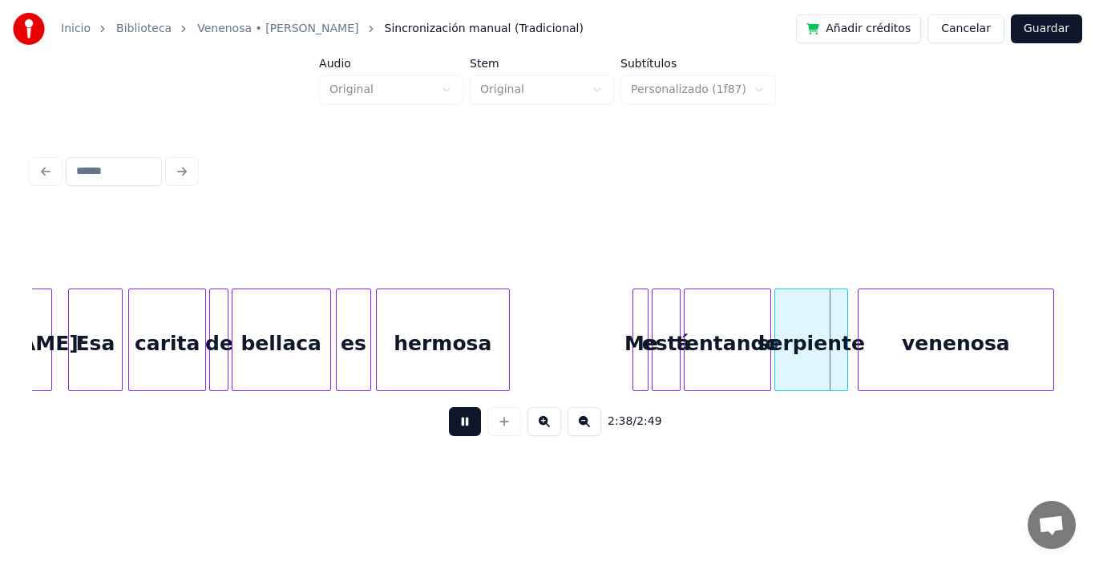
click at [451, 430] on button at bounding box center [465, 421] width 32 height 29
click at [540, 318] on div "Me" at bounding box center [542, 344] width 16 height 109
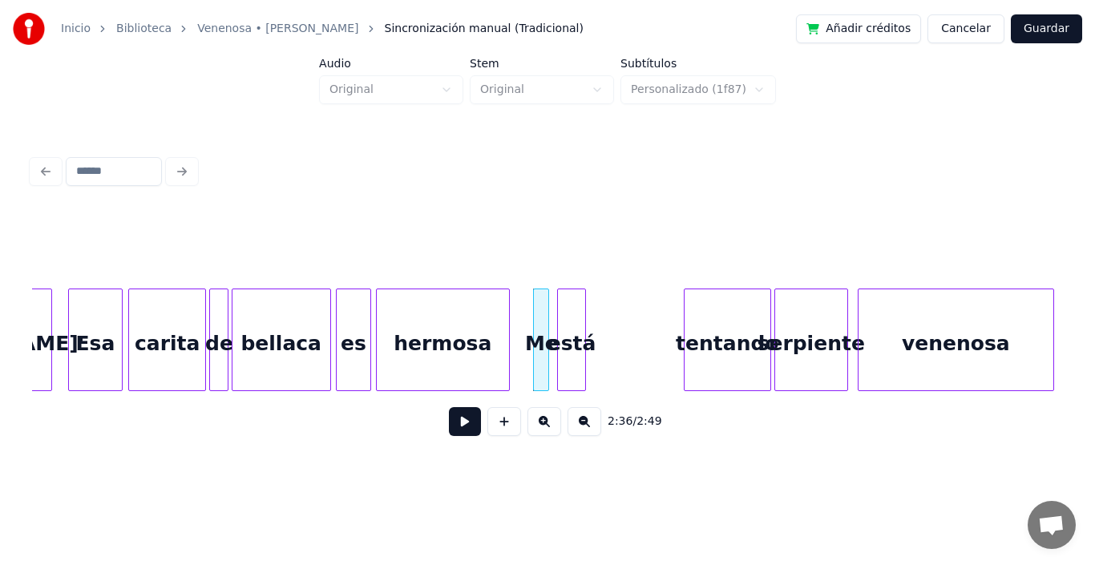
click at [575, 334] on div "está" at bounding box center [571, 344] width 27 height 109
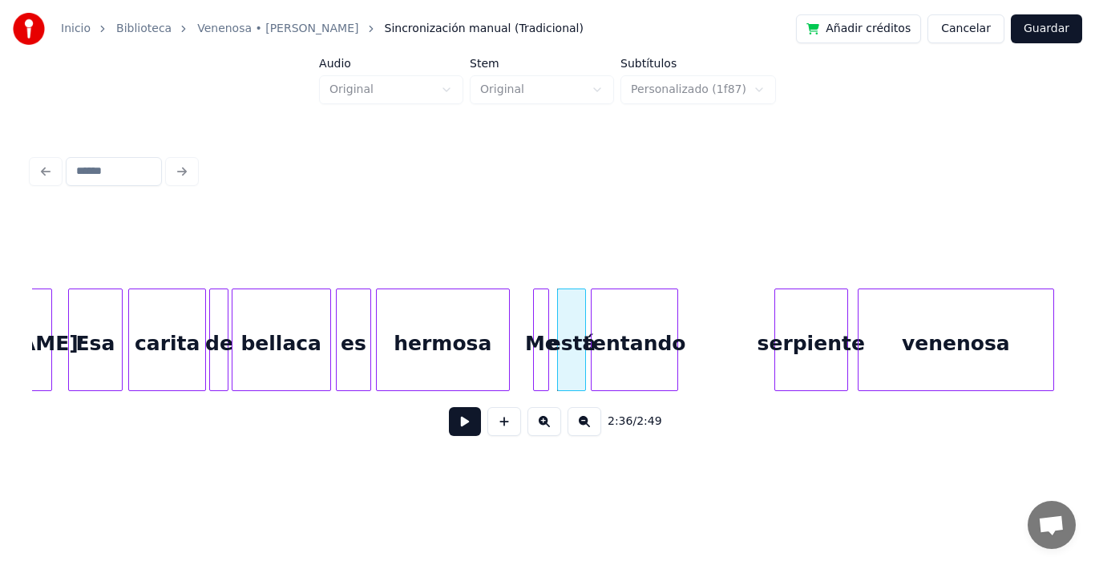
click at [634, 344] on div "tentando" at bounding box center [634, 344] width 85 height 109
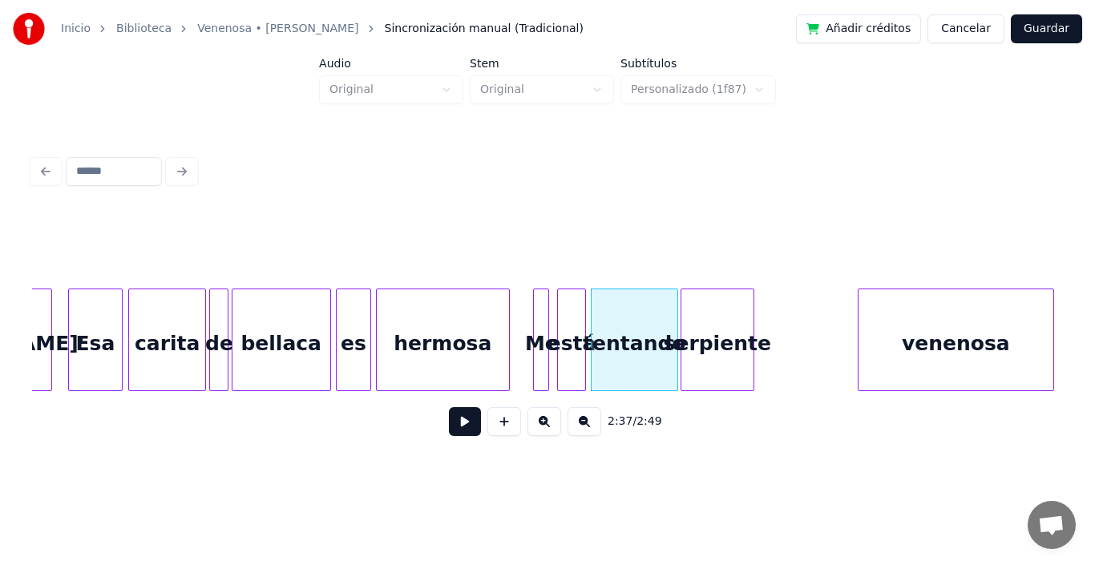
click at [707, 334] on div "serpiente" at bounding box center [718, 344] width 72 height 109
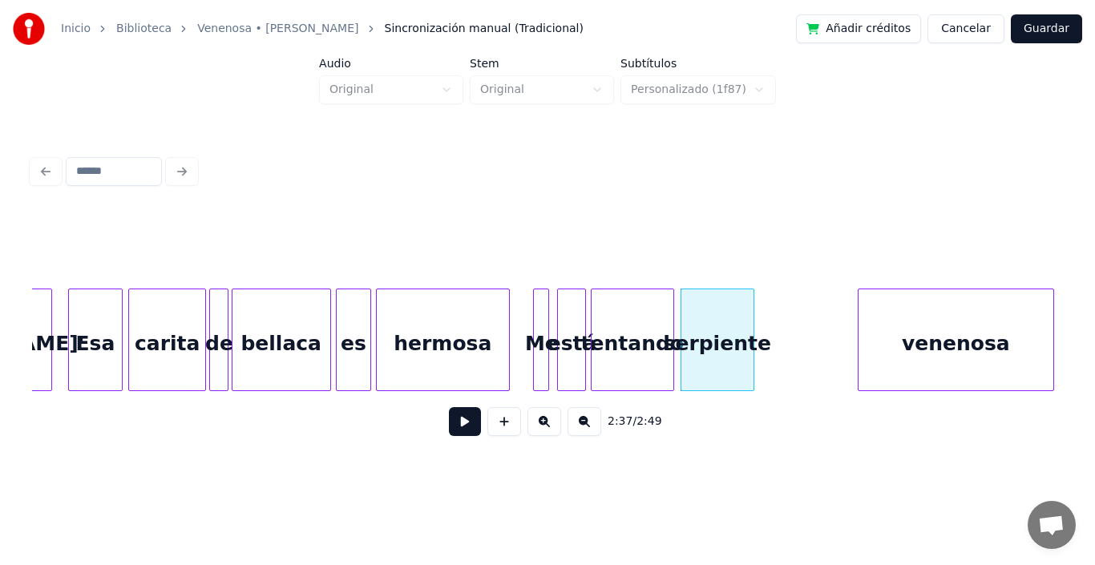
click at [672, 305] on div at bounding box center [671, 340] width 5 height 101
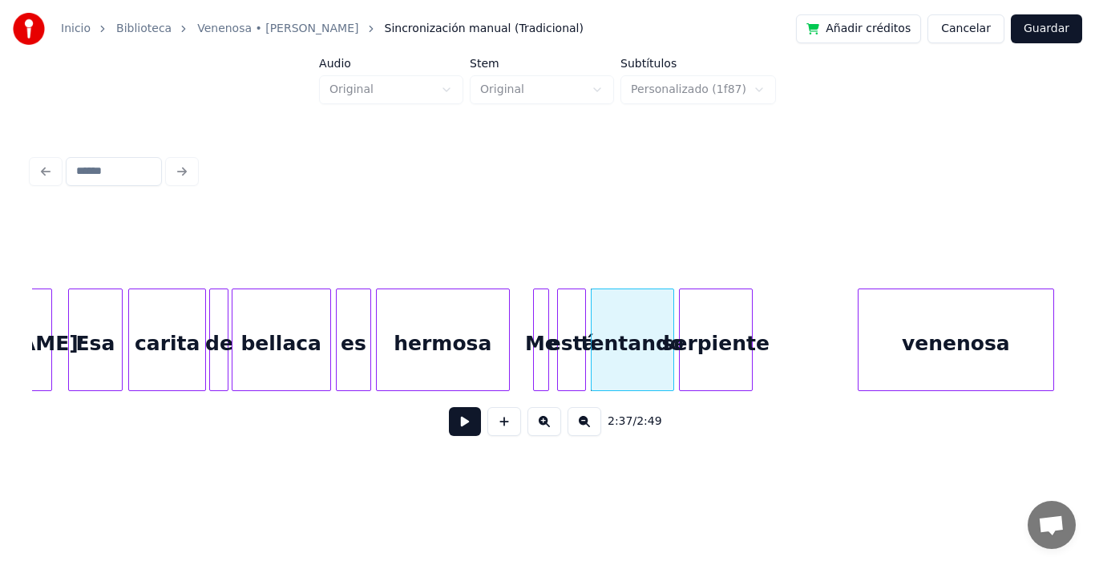
click at [719, 327] on div "serpiente" at bounding box center [716, 344] width 72 height 109
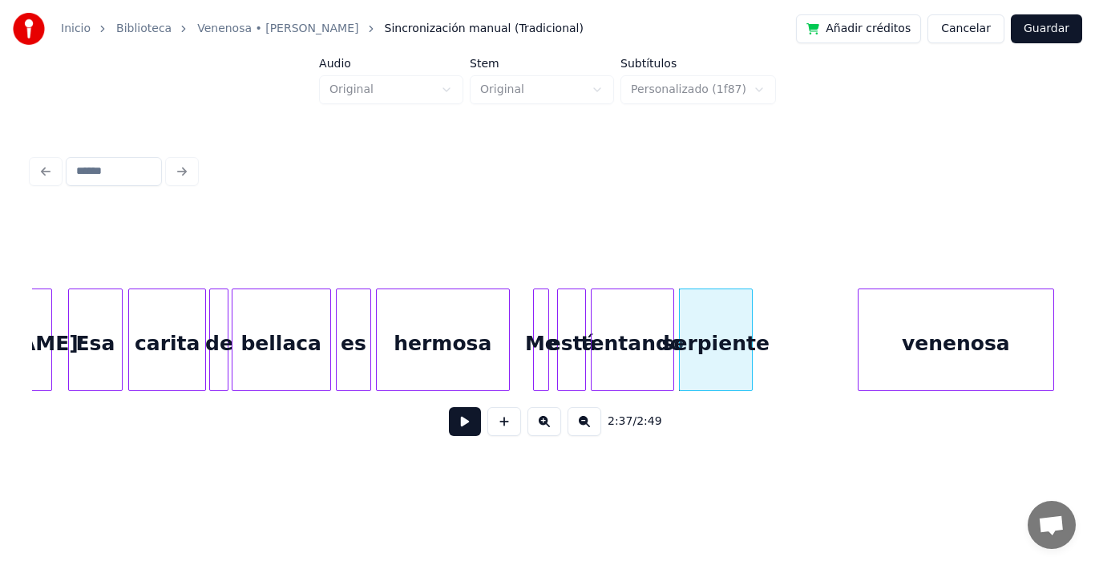
click at [732, 327] on div "serpiente" at bounding box center [716, 344] width 72 height 109
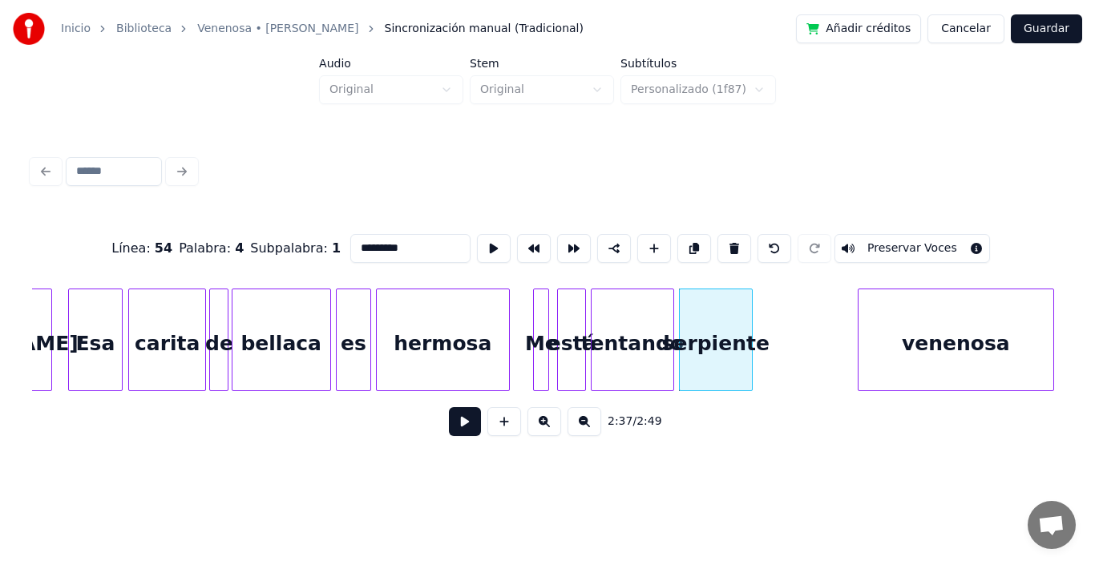
click at [460, 432] on button at bounding box center [465, 421] width 32 height 29
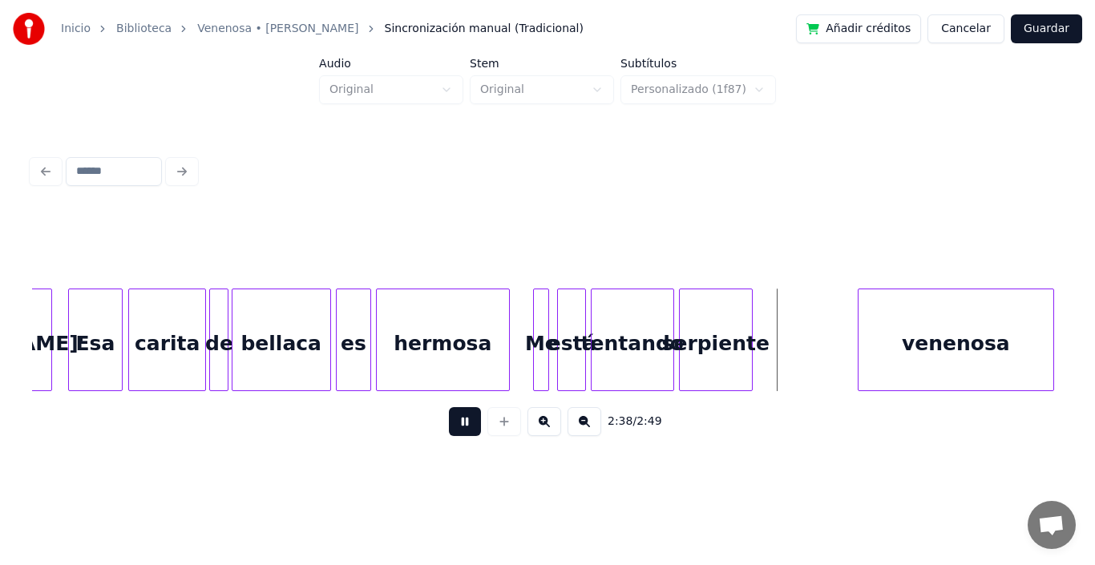
click at [460, 432] on button at bounding box center [465, 421] width 32 height 29
click at [703, 344] on div "serpiente" at bounding box center [716, 344] width 72 height 109
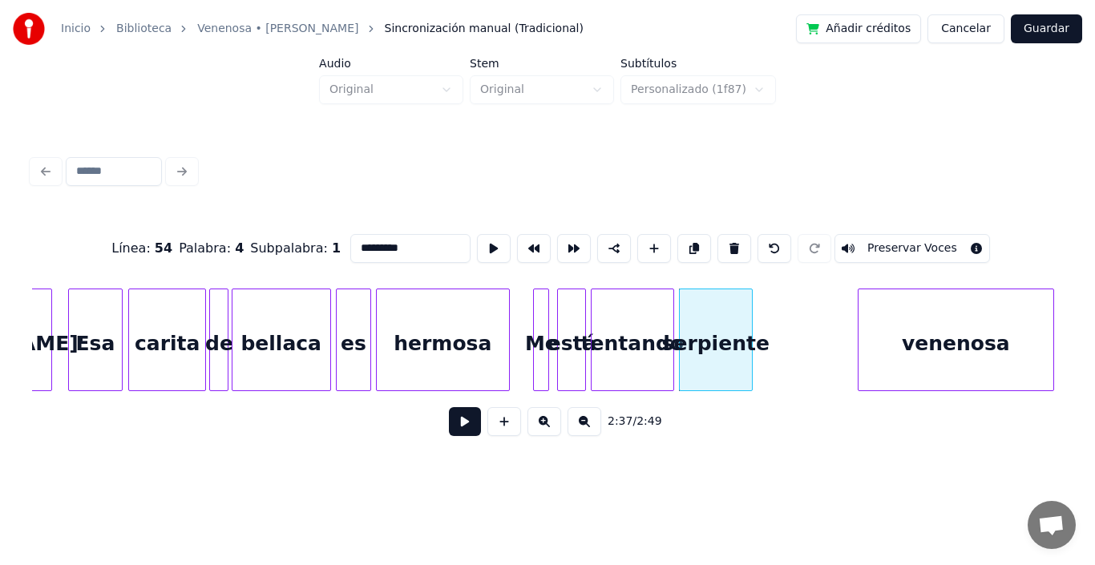
click at [454, 430] on button at bounding box center [465, 421] width 32 height 29
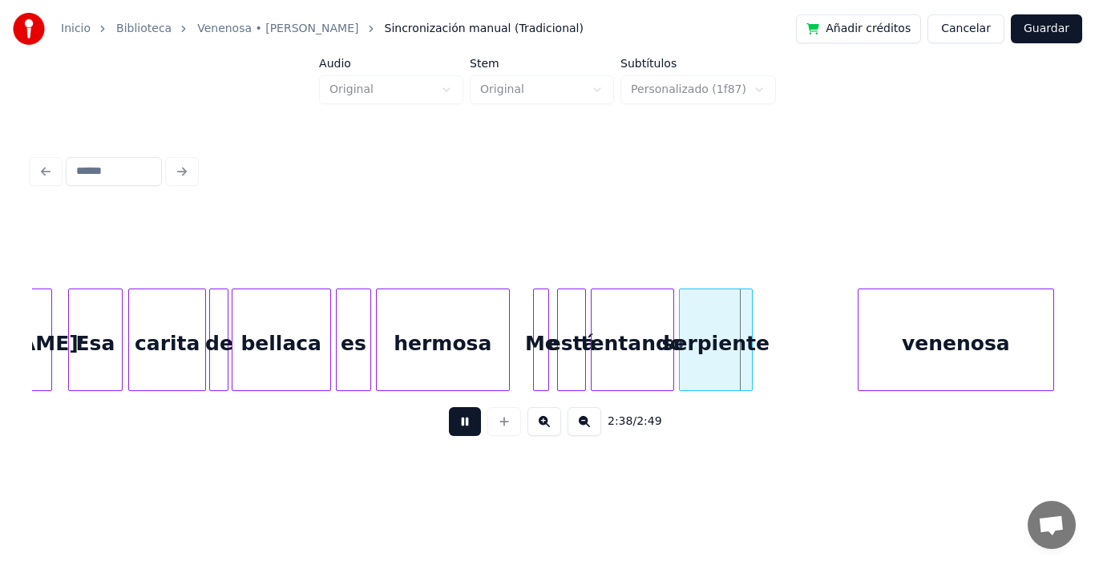
click at [454, 430] on button at bounding box center [465, 421] width 32 height 29
click at [731, 311] on div at bounding box center [729, 340] width 5 height 101
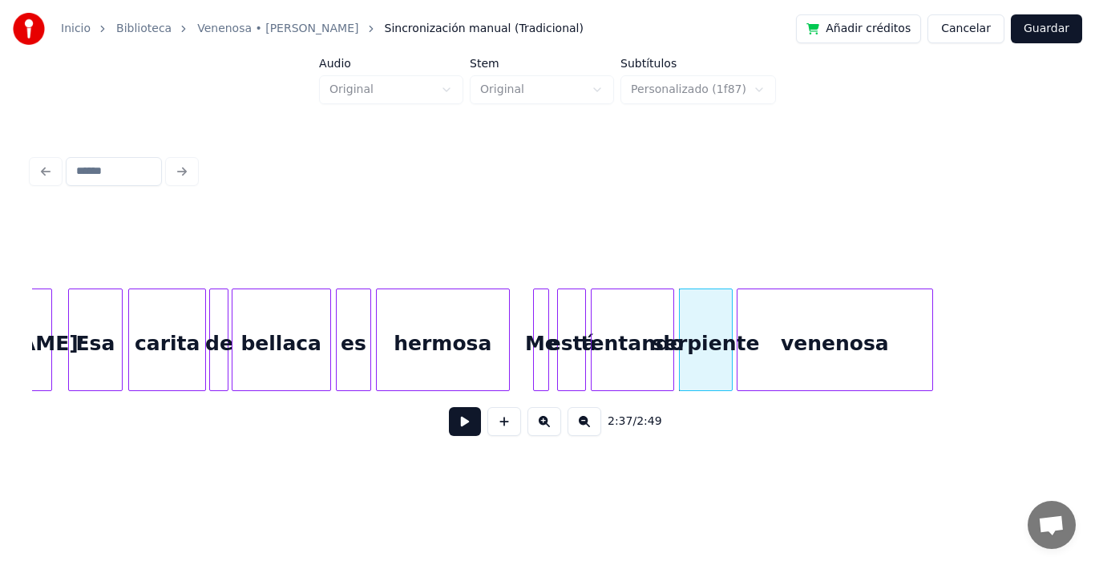
click at [845, 341] on div "venenosa" at bounding box center [835, 344] width 195 height 109
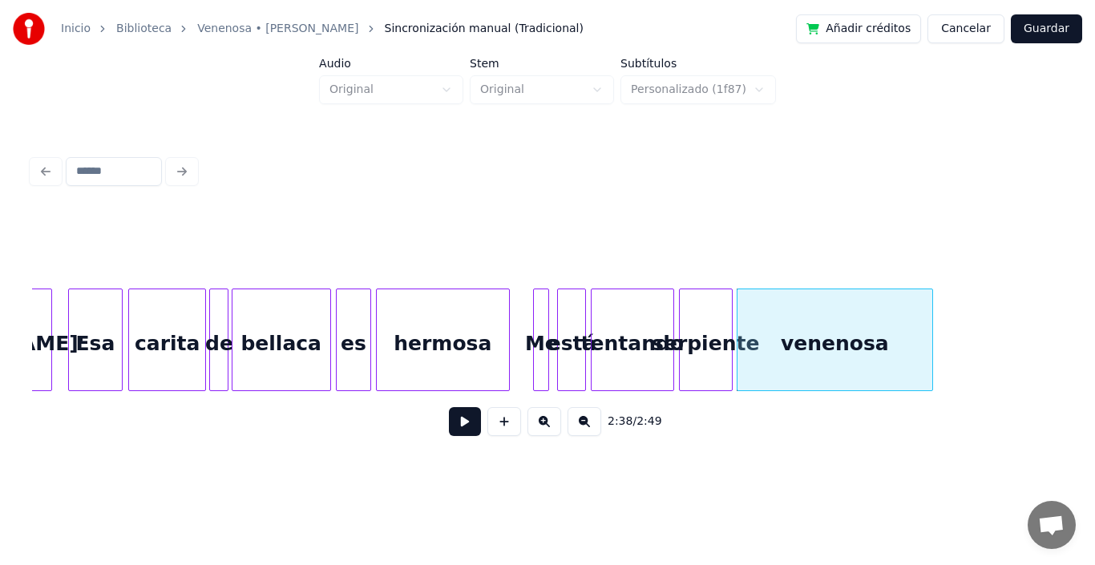
click at [708, 327] on div "serpiente" at bounding box center [706, 344] width 52 height 109
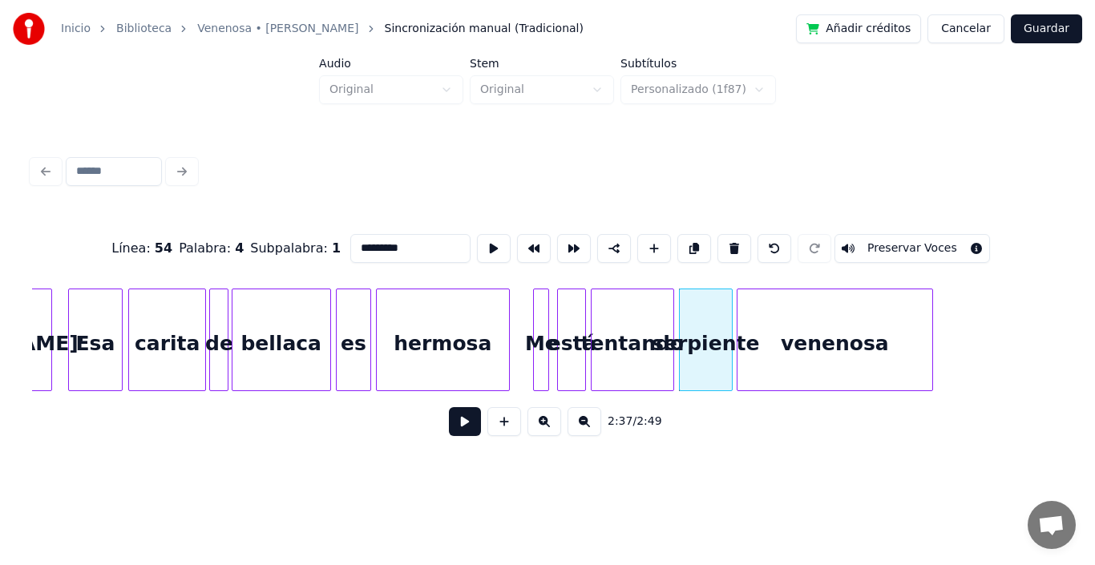
click at [456, 427] on button at bounding box center [465, 421] width 32 height 29
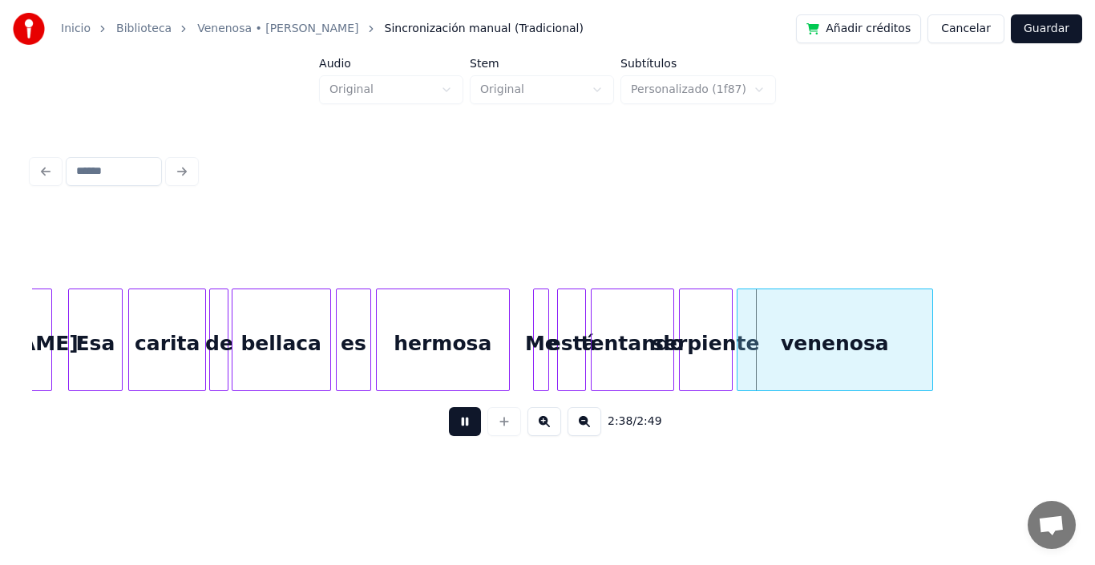
click at [456, 427] on button at bounding box center [465, 421] width 32 height 29
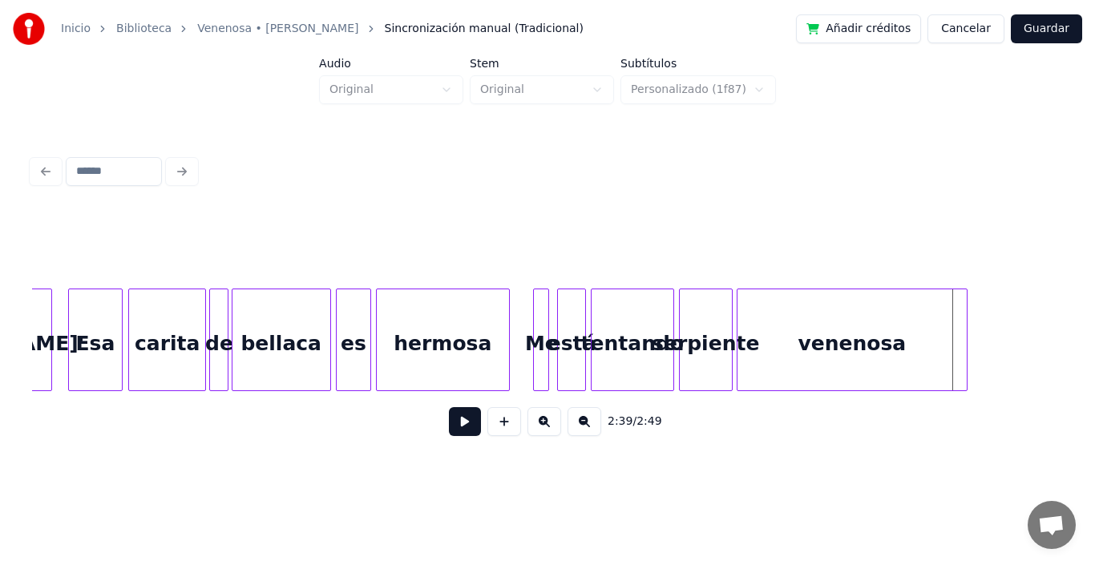
click at [966, 298] on div at bounding box center [964, 340] width 5 height 101
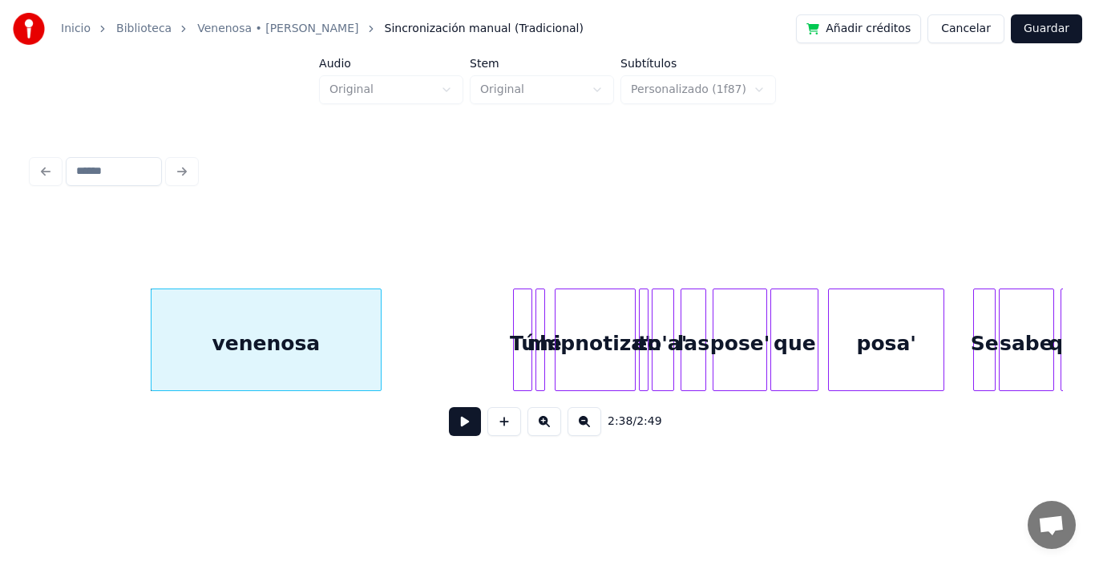
scroll to position [0, 25420]
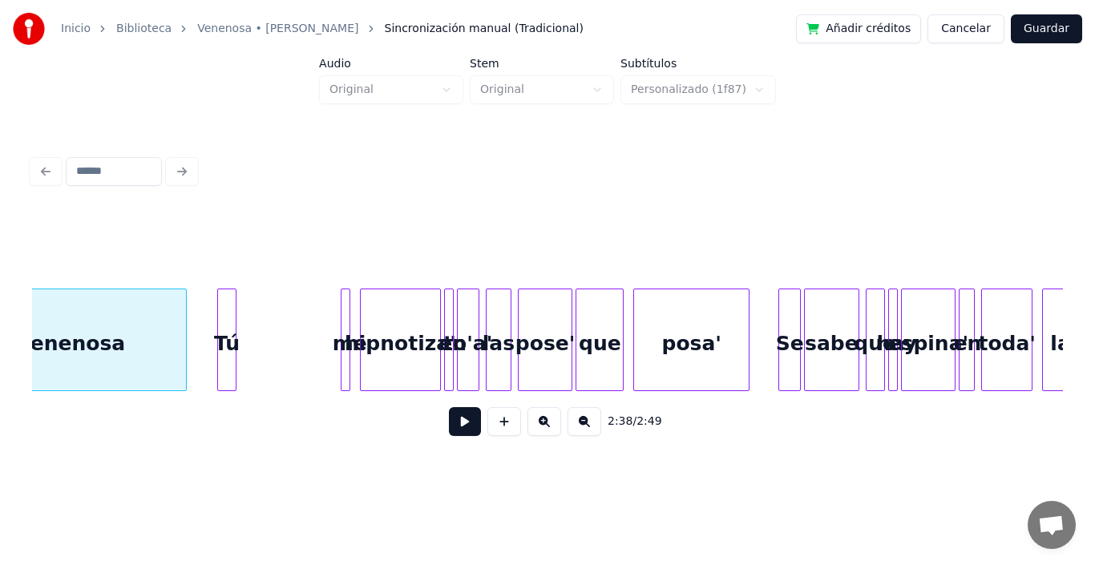
click at [227, 312] on div "Tú" at bounding box center [227, 344] width 18 height 109
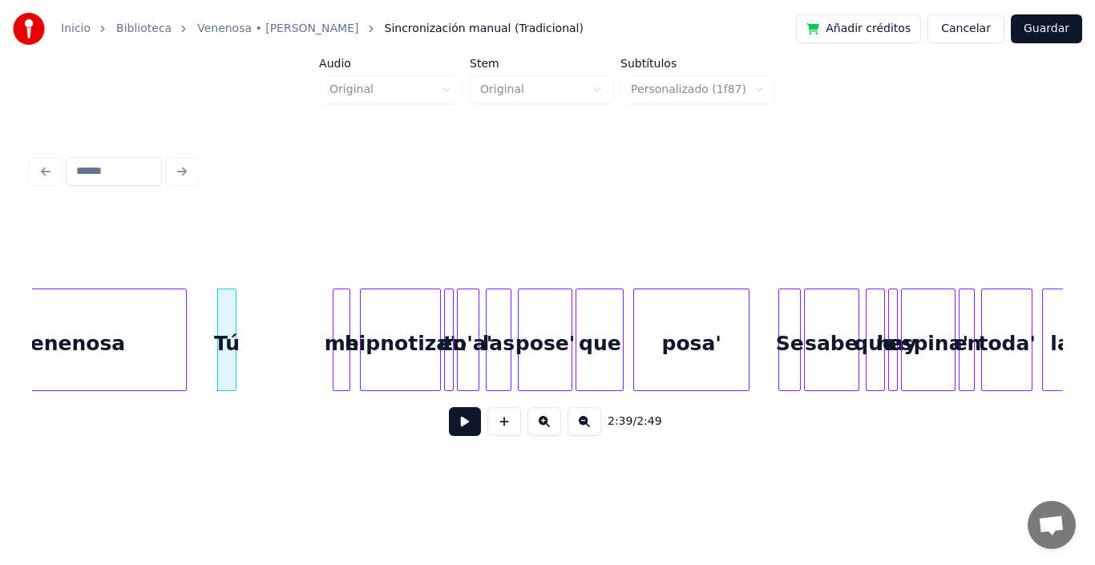
click at [334, 313] on div at bounding box center [336, 340] width 5 height 101
click at [250, 318] on div "me" at bounding box center [249, 344] width 16 height 109
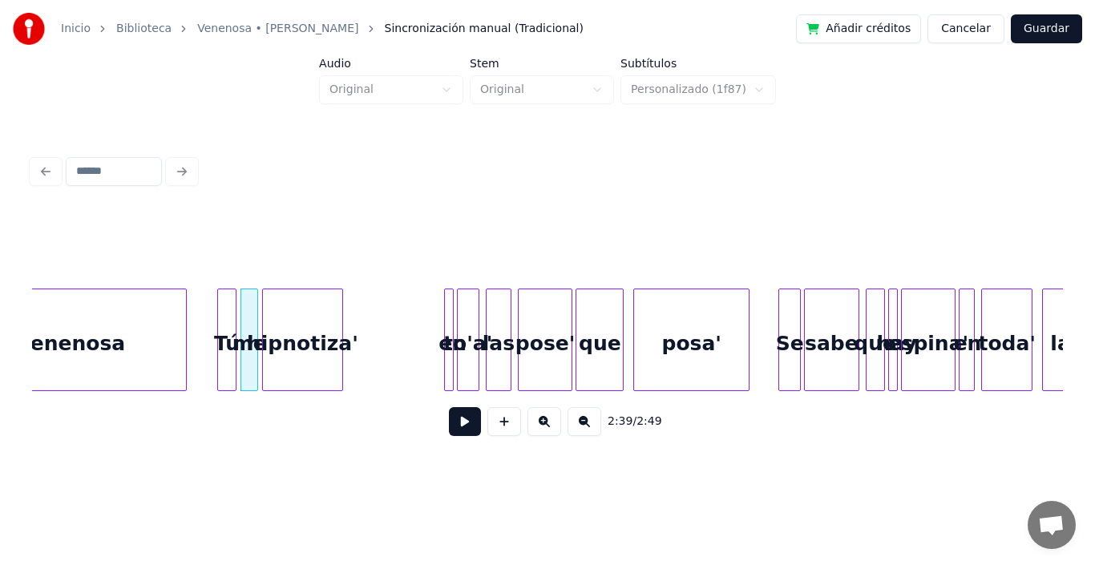
click at [297, 338] on div "hipnotiza'" at bounding box center [302, 344] width 79 height 109
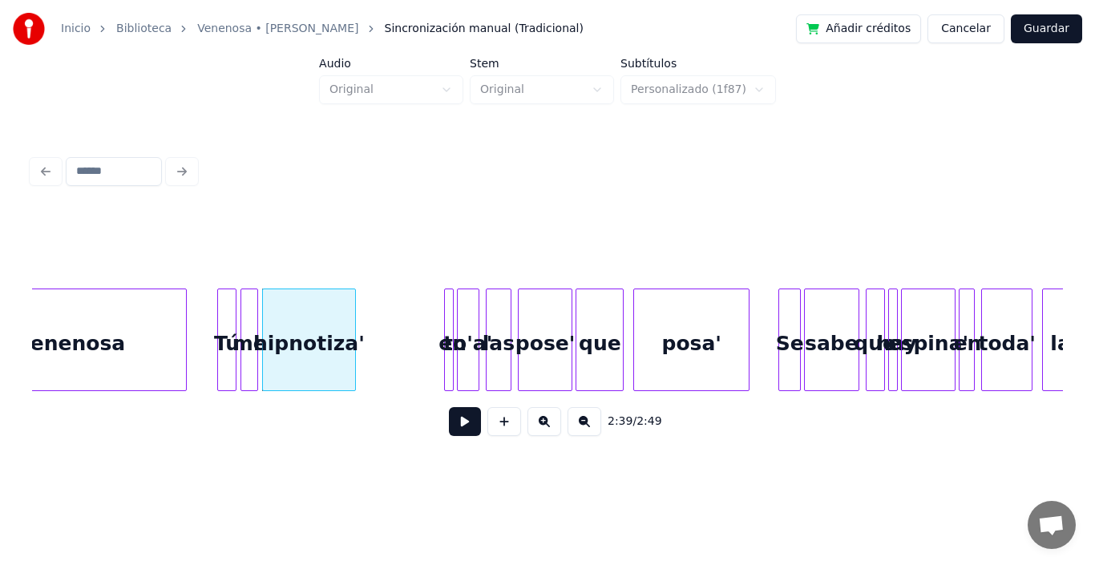
click at [354, 305] on div at bounding box center [352, 340] width 5 height 101
click at [439, 309] on div at bounding box center [441, 340] width 5 height 101
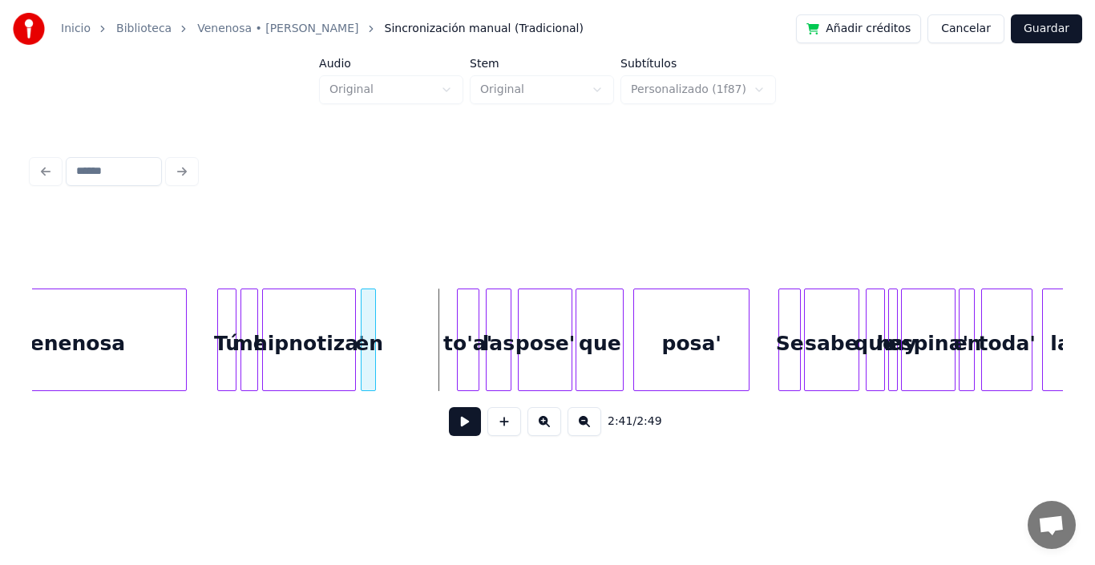
click at [361, 322] on div "en" at bounding box center [368, 340] width 15 height 103
click at [388, 309] on div "to'a'" at bounding box center [393, 344] width 21 height 109
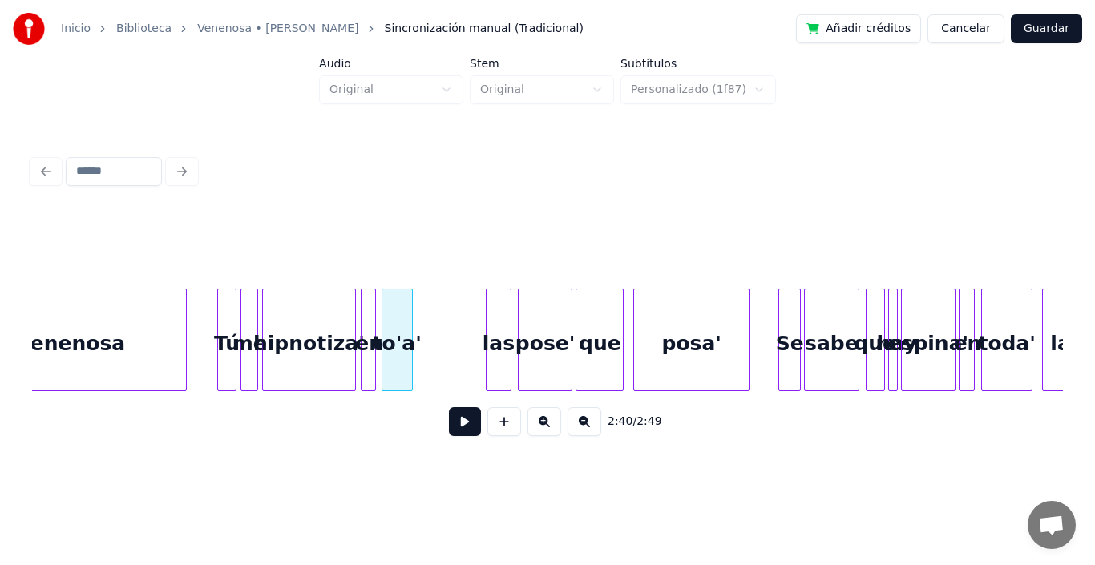
click at [411, 301] on div at bounding box center [409, 340] width 5 height 101
click at [427, 306] on div "las" at bounding box center [430, 344] width 24 height 109
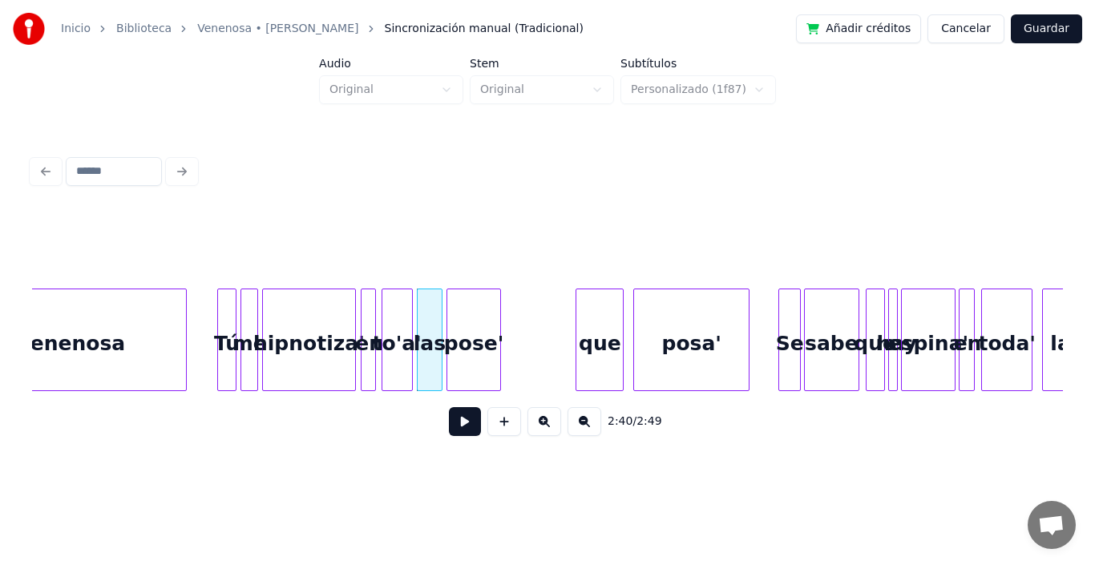
click at [474, 314] on div "pose'" at bounding box center [473, 344] width 53 height 109
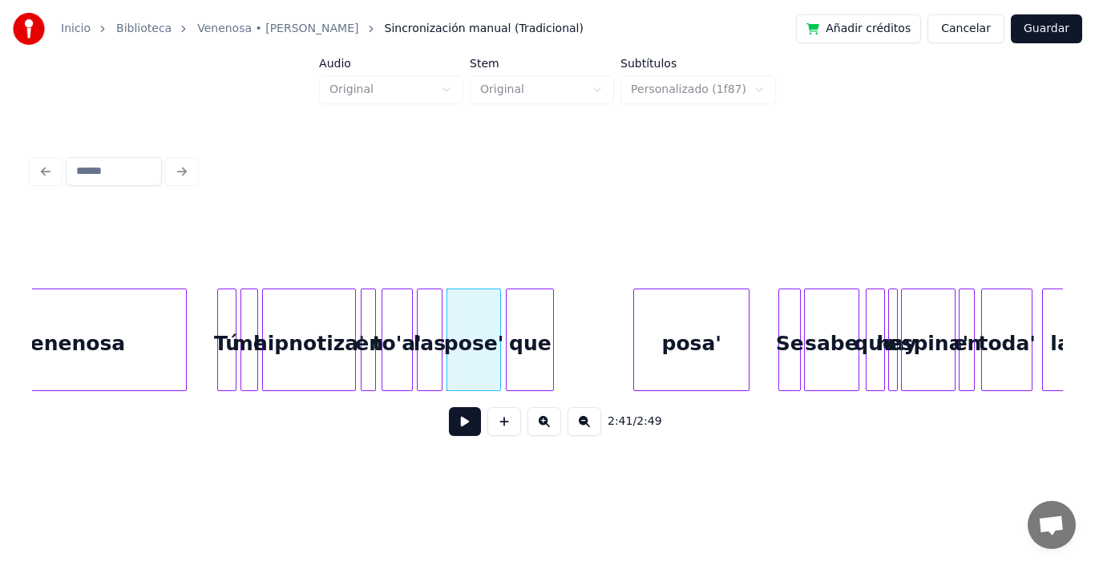
click at [523, 321] on div "que" at bounding box center [530, 344] width 47 height 109
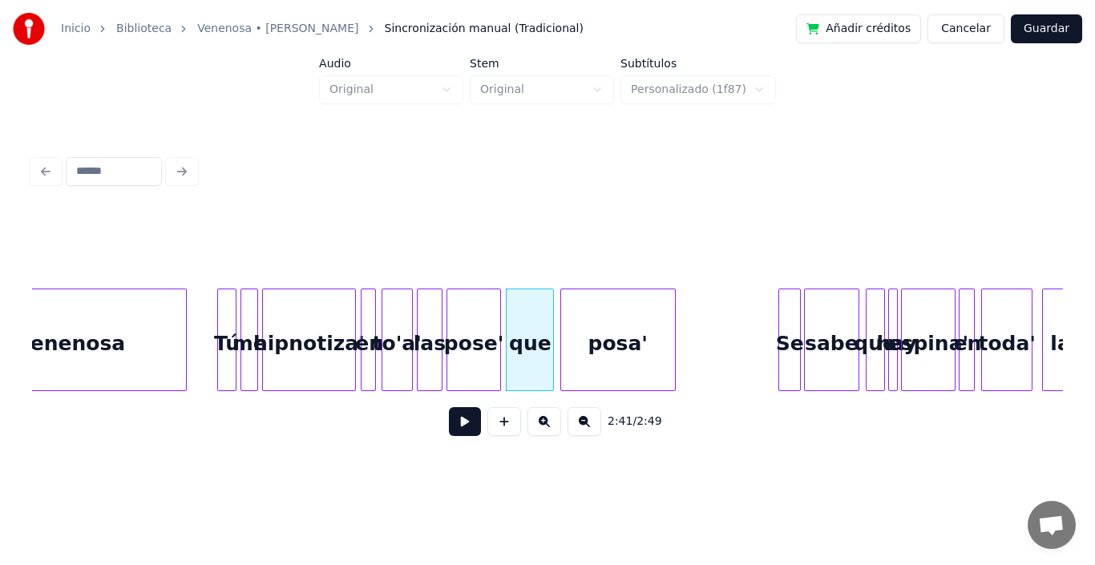
click at [609, 336] on div "posa'" at bounding box center [618, 344] width 115 height 109
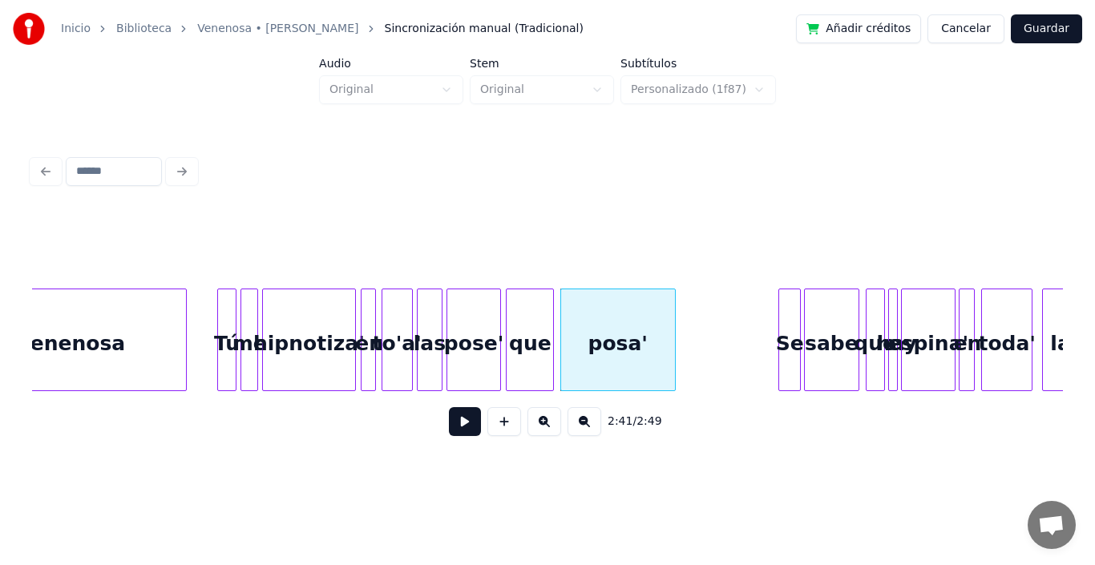
click at [222, 311] on div at bounding box center [220, 340] width 5 height 101
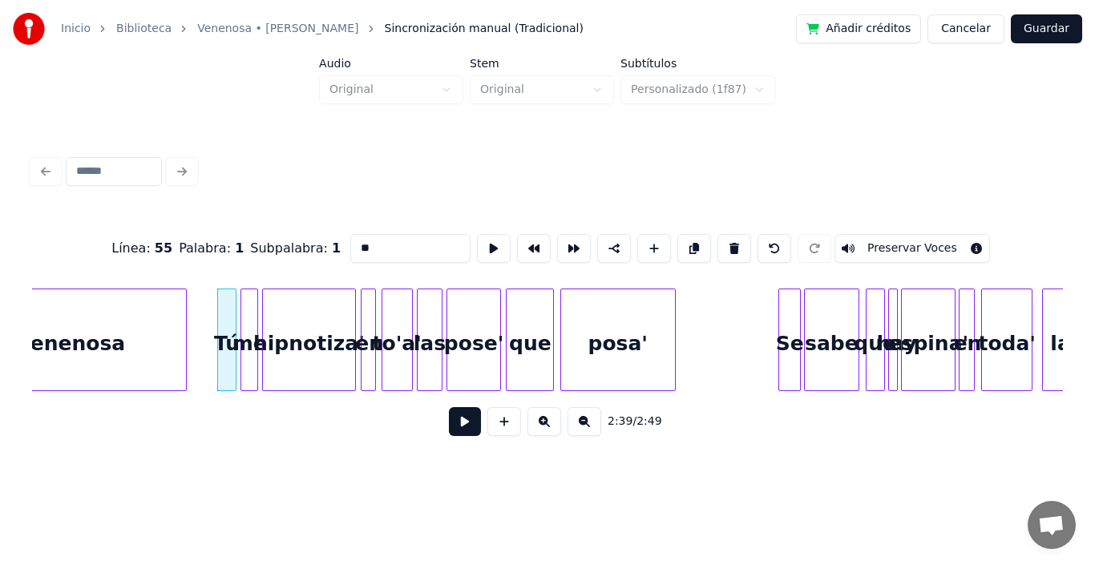
click at [460, 430] on button at bounding box center [465, 421] width 32 height 29
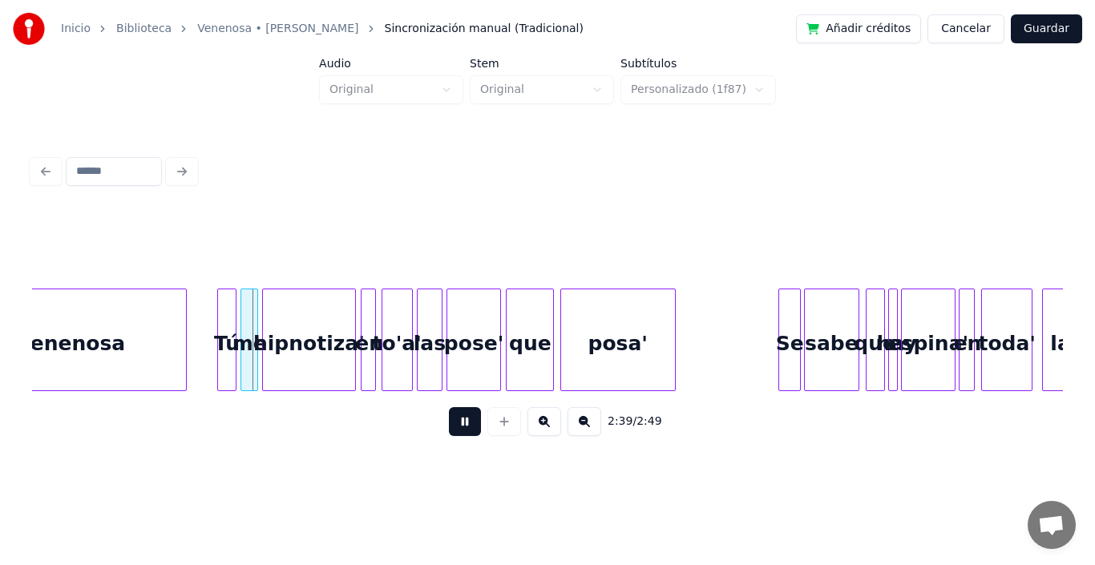
click at [460, 430] on button at bounding box center [465, 421] width 32 height 29
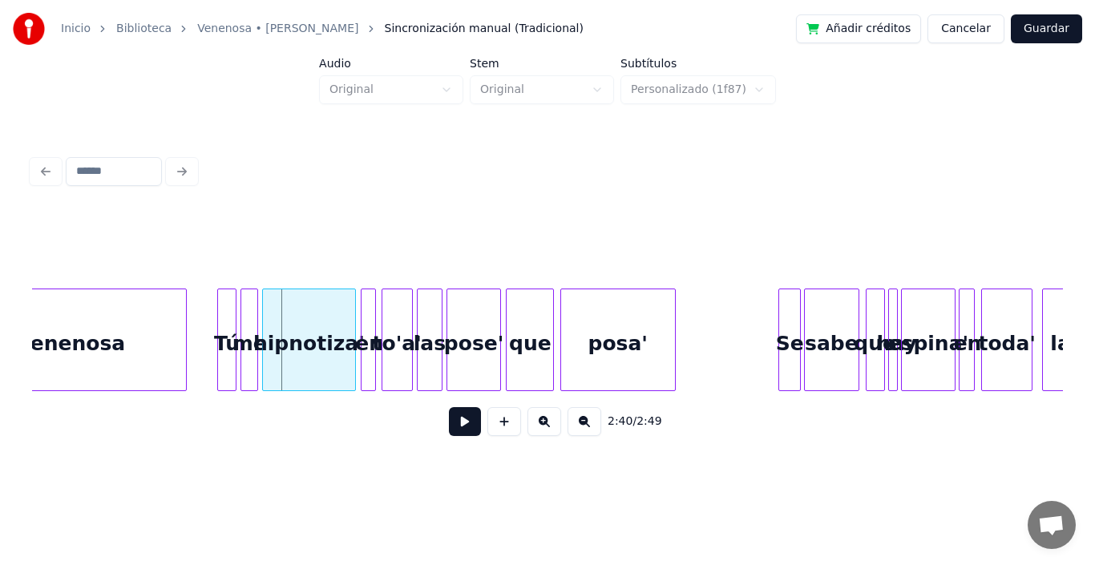
click at [460, 430] on button at bounding box center [465, 421] width 32 height 29
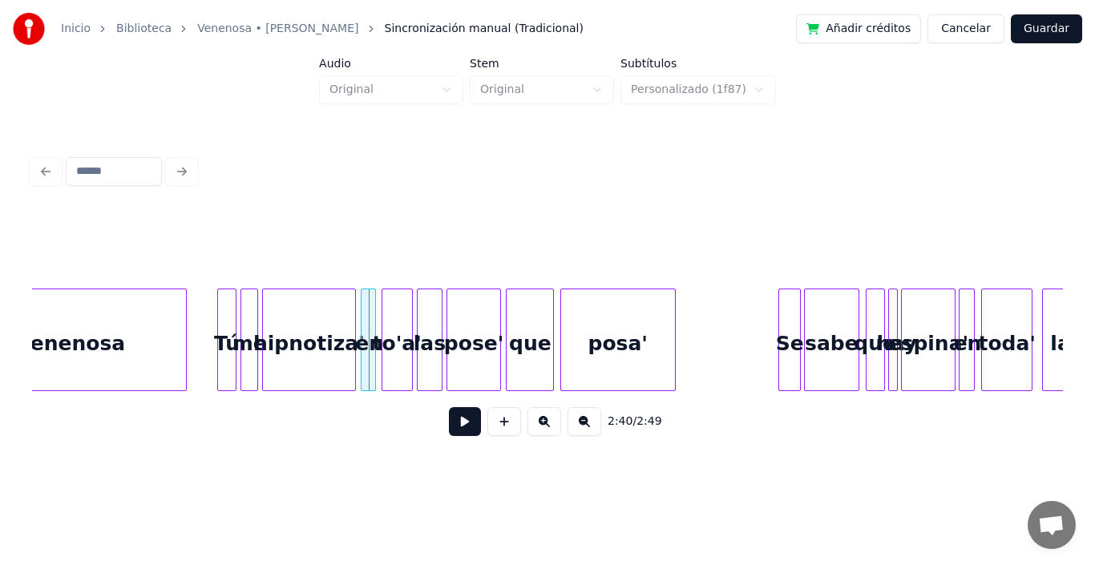
click at [308, 351] on div "hipnotiza'" at bounding box center [308, 344] width 91 height 109
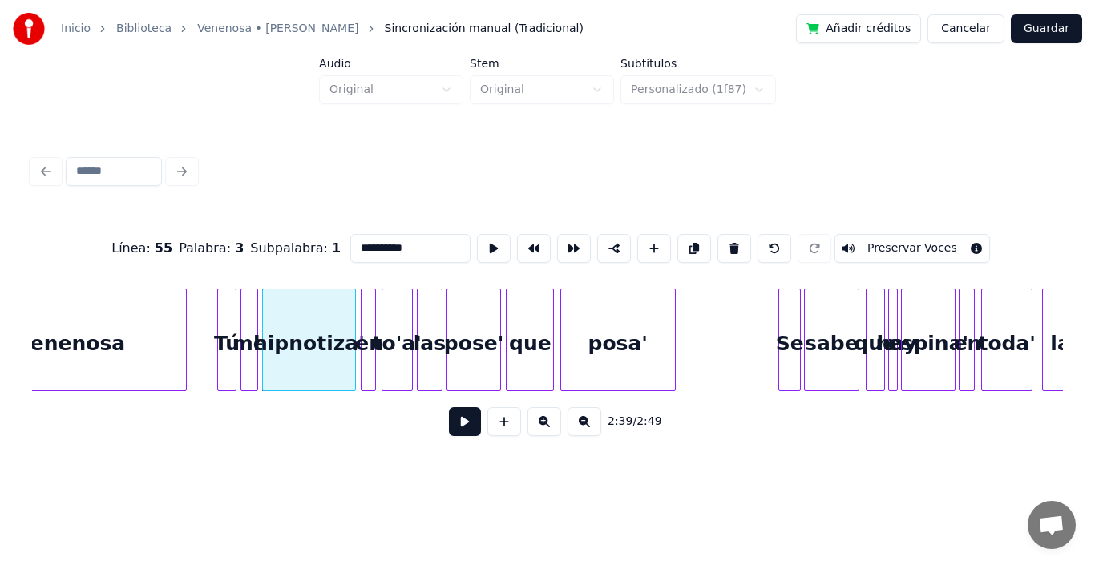
click at [454, 427] on button at bounding box center [465, 421] width 32 height 29
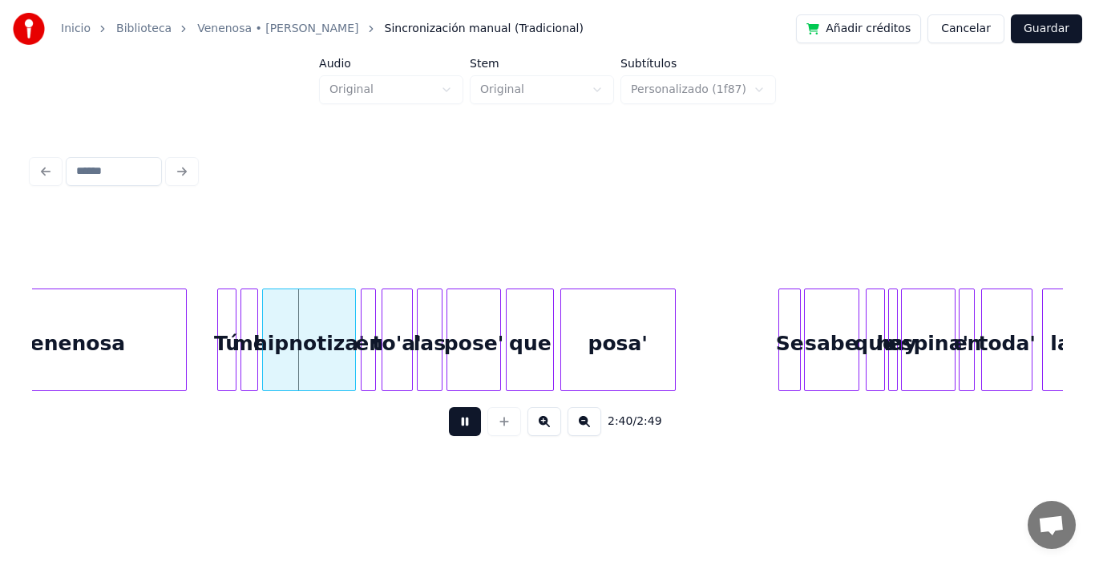
click at [454, 427] on button at bounding box center [465, 421] width 32 height 29
click at [281, 342] on div "hipnotiza'" at bounding box center [308, 344] width 91 height 109
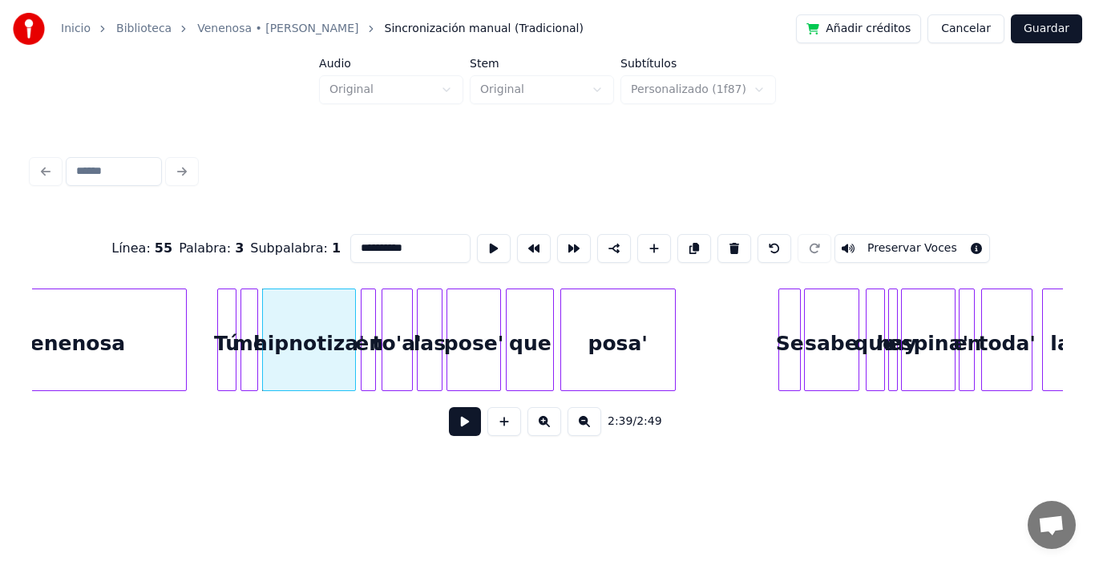
click at [449, 423] on button at bounding box center [465, 421] width 32 height 29
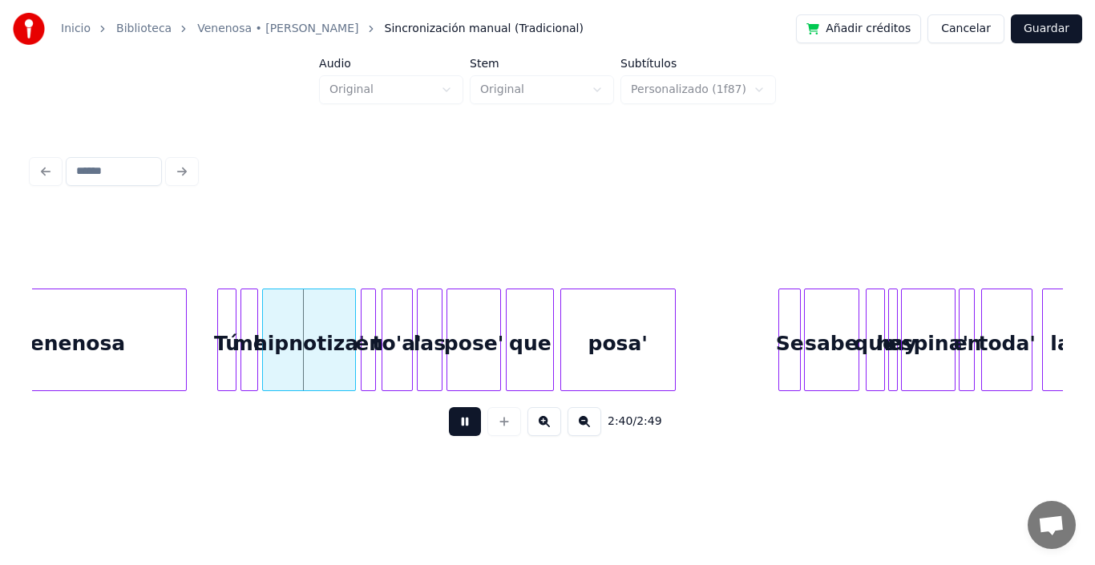
click at [449, 423] on button at bounding box center [465, 421] width 32 height 29
click at [326, 326] on div at bounding box center [328, 340] width 5 height 101
click at [343, 339] on div "en" at bounding box center [344, 344] width 16 height 109
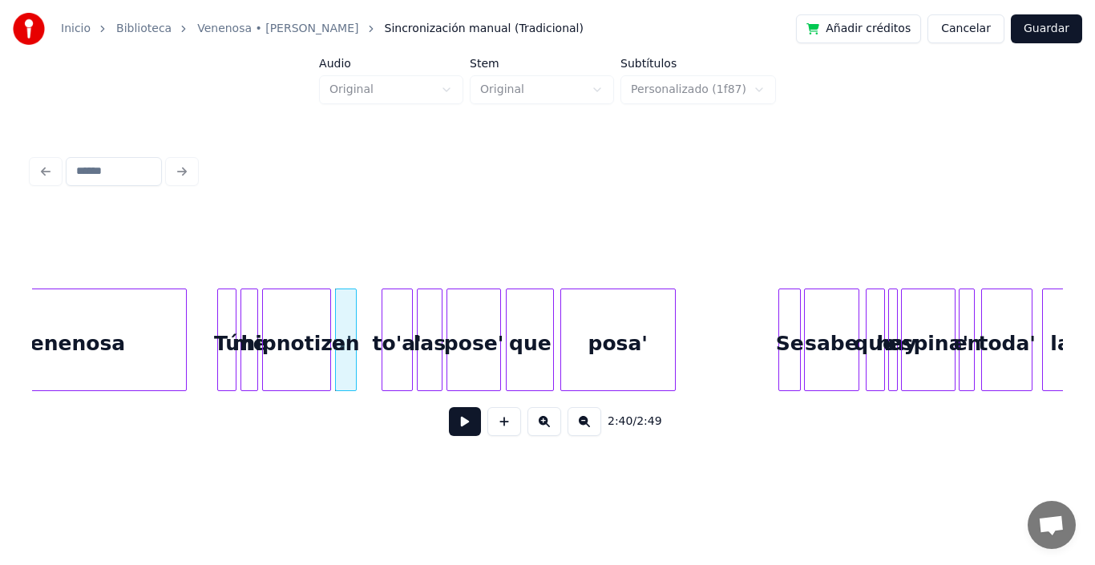
click at [355, 322] on div at bounding box center [353, 340] width 5 height 101
click at [383, 321] on div "to'a'" at bounding box center [378, 344] width 30 height 109
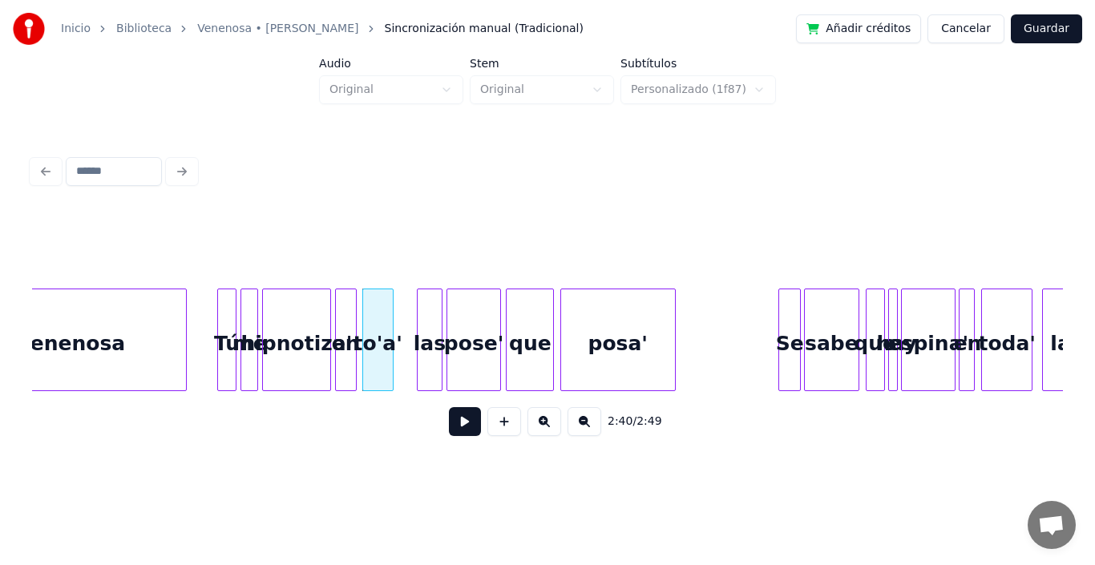
click at [303, 326] on div "hipnotiza'" at bounding box center [296, 344] width 67 height 109
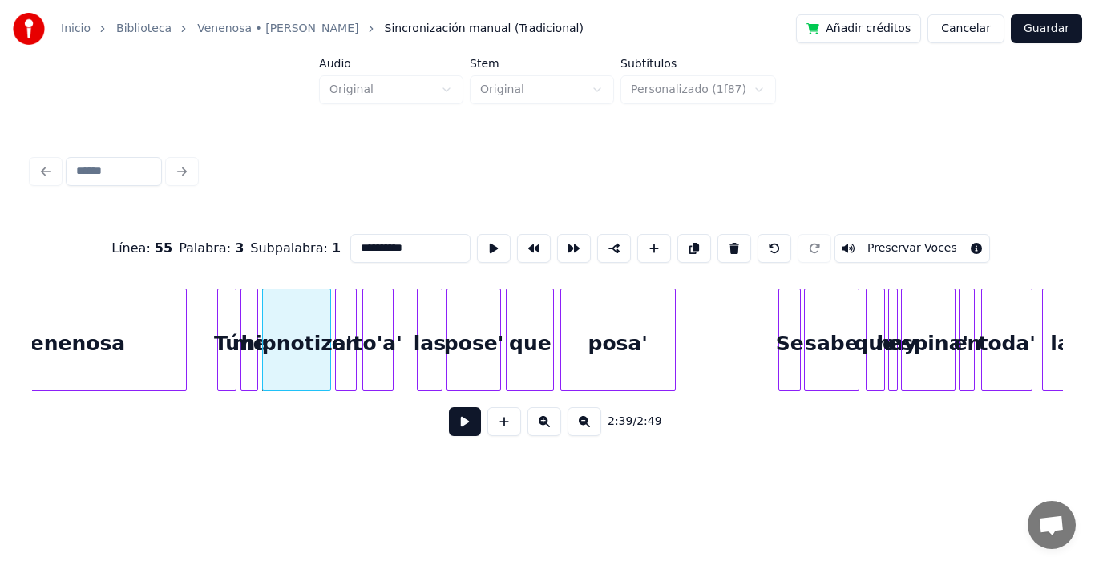
click at [452, 428] on button at bounding box center [465, 421] width 32 height 29
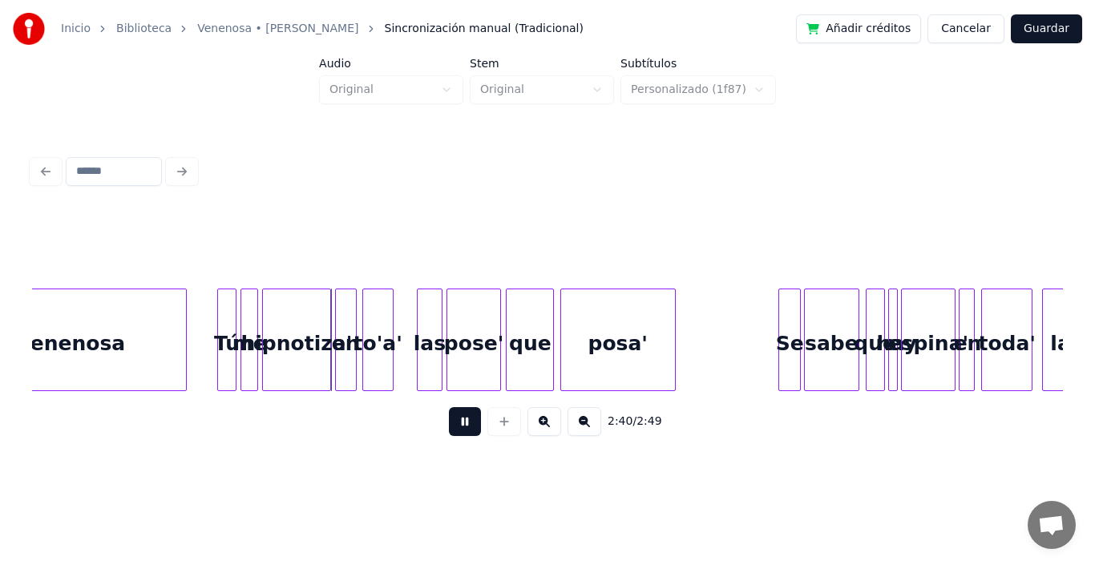
click at [452, 428] on button at bounding box center [465, 421] width 32 height 29
click at [377, 327] on div "to'a'" at bounding box center [378, 344] width 30 height 109
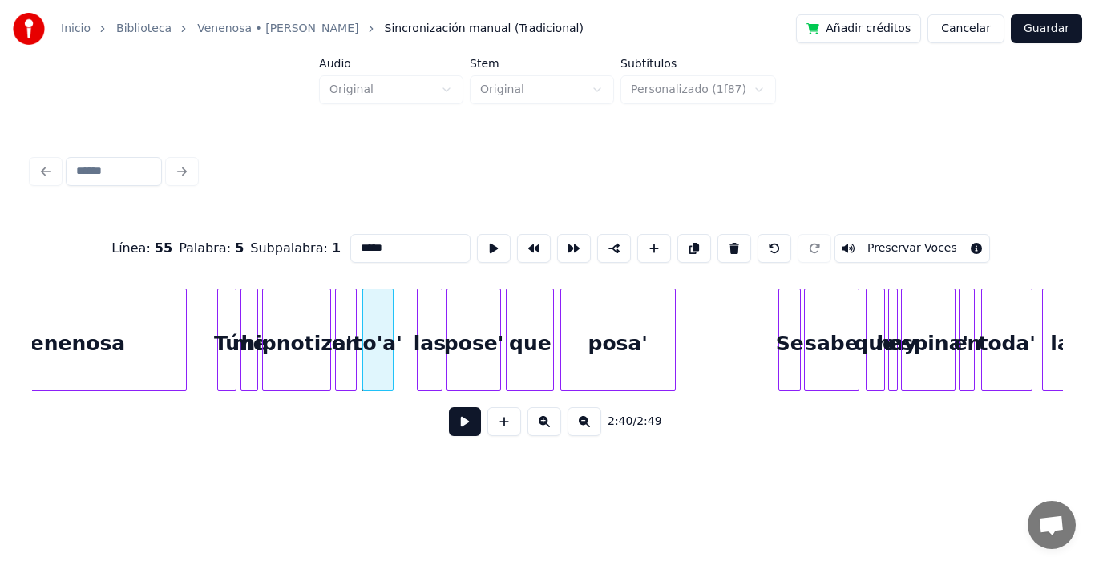
click at [452, 420] on button at bounding box center [465, 421] width 32 height 29
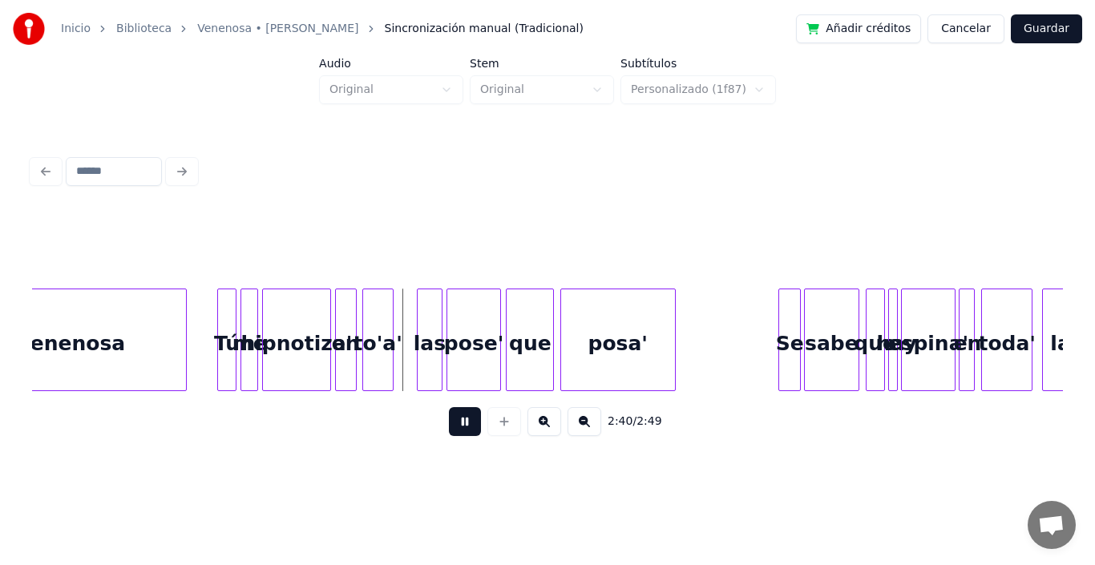
click at [452, 420] on button at bounding box center [465, 421] width 32 height 29
click at [380, 344] on div "to'a'" at bounding box center [378, 344] width 30 height 109
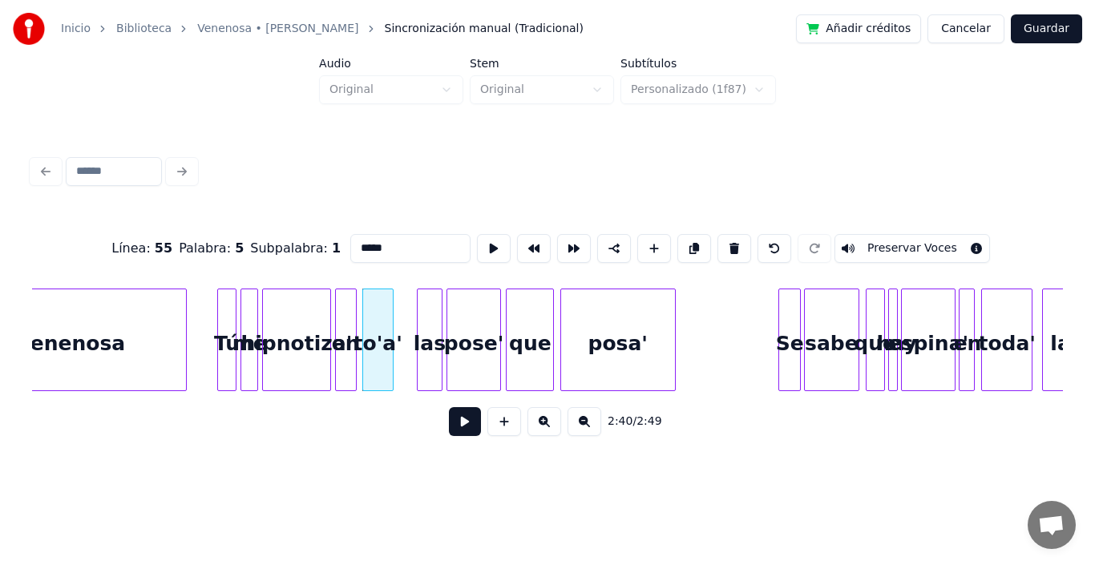
click at [453, 425] on button at bounding box center [465, 421] width 32 height 29
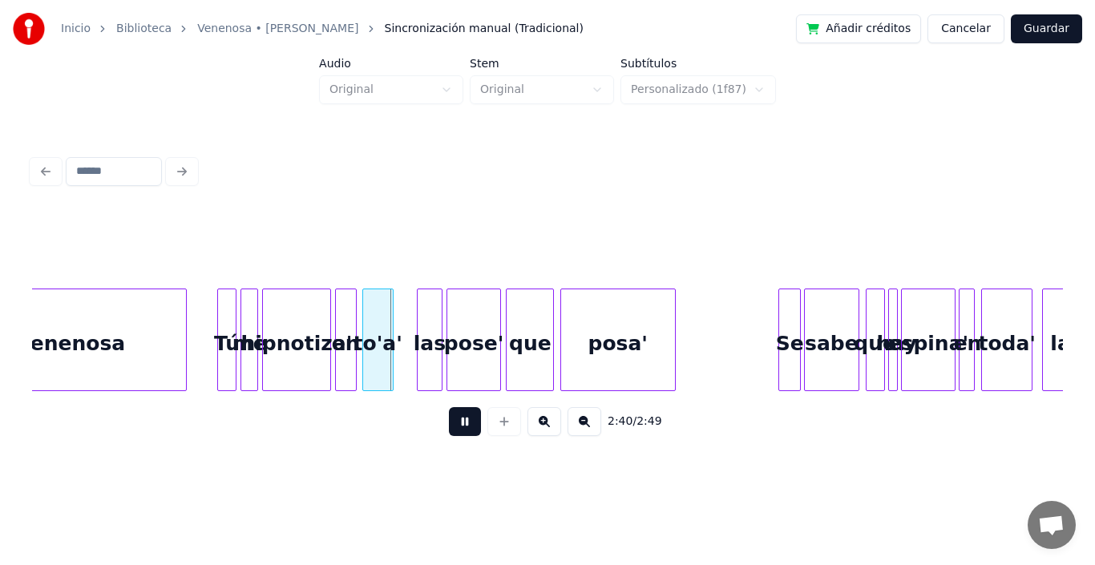
click at [453, 425] on button at bounding box center [465, 421] width 32 height 29
click at [383, 330] on div "to'a'" at bounding box center [378, 344] width 30 height 109
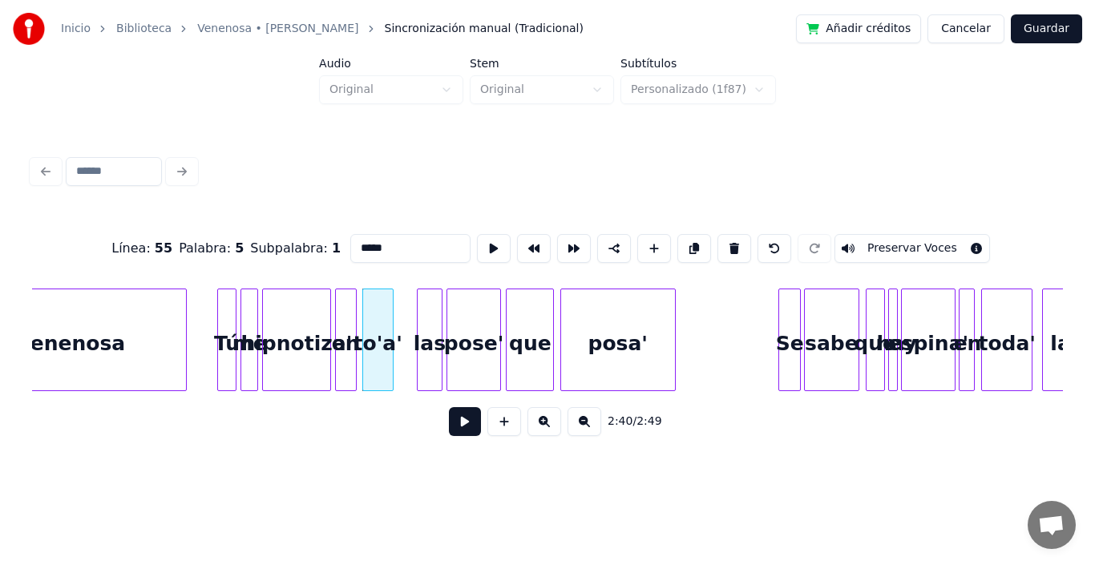
click at [455, 425] on button at bounding box center [465, 421] width 32 height 29
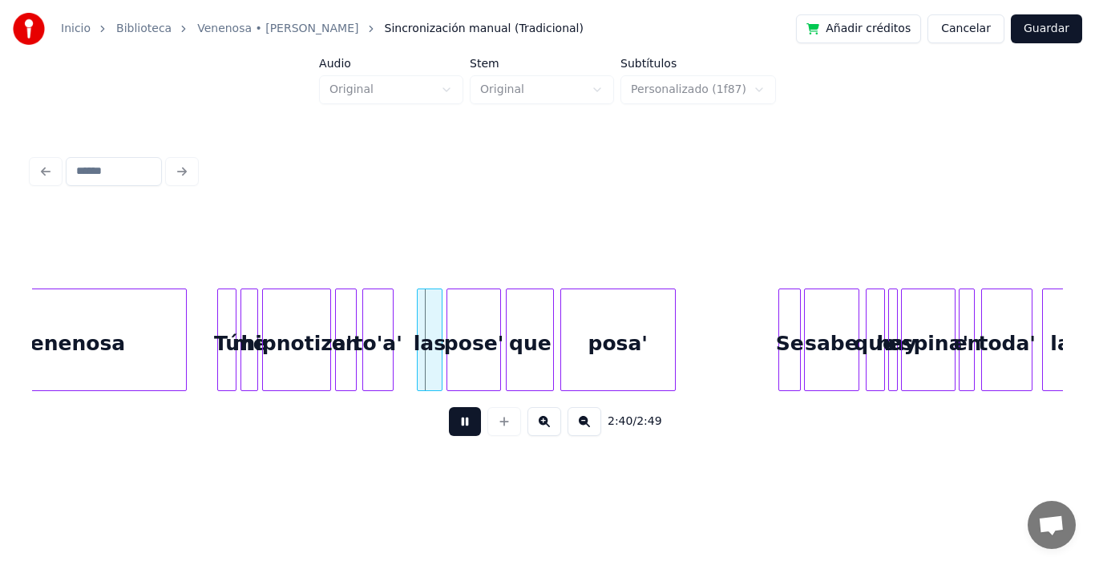
click at [455, 425] on button at bounding box center [465, 421] width 32 height 29
click at [377, 312] on div "to'a'" at bounding box center [378, 344] width 30 height 109
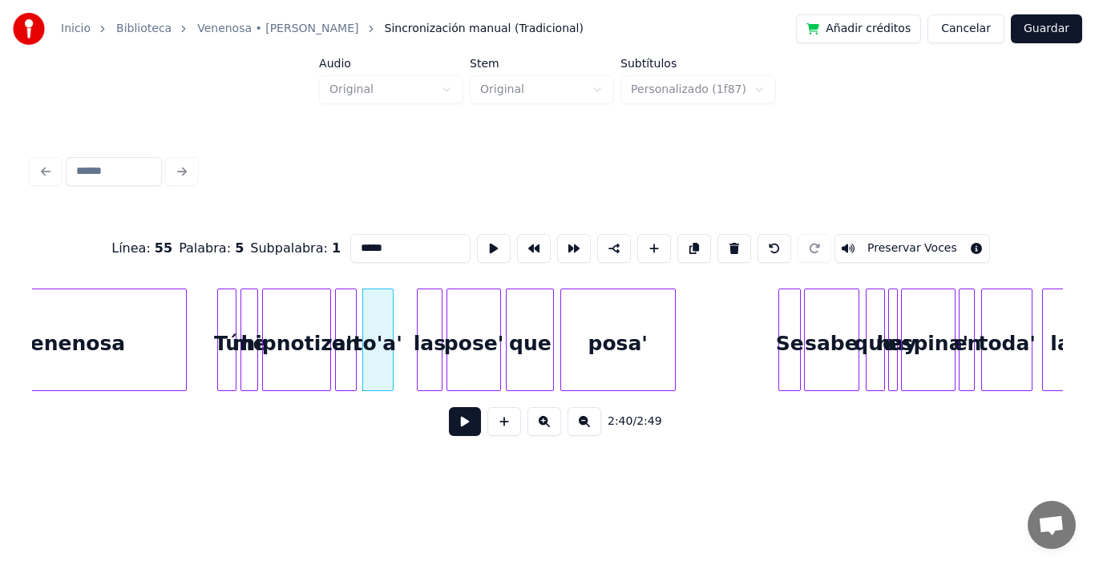
click at [374, 337] on div "to'a'" at bounding box center [378, 344] width 30 height 109
click at [449, 428] on button at bounding box center [465, 421] width 32 height 29
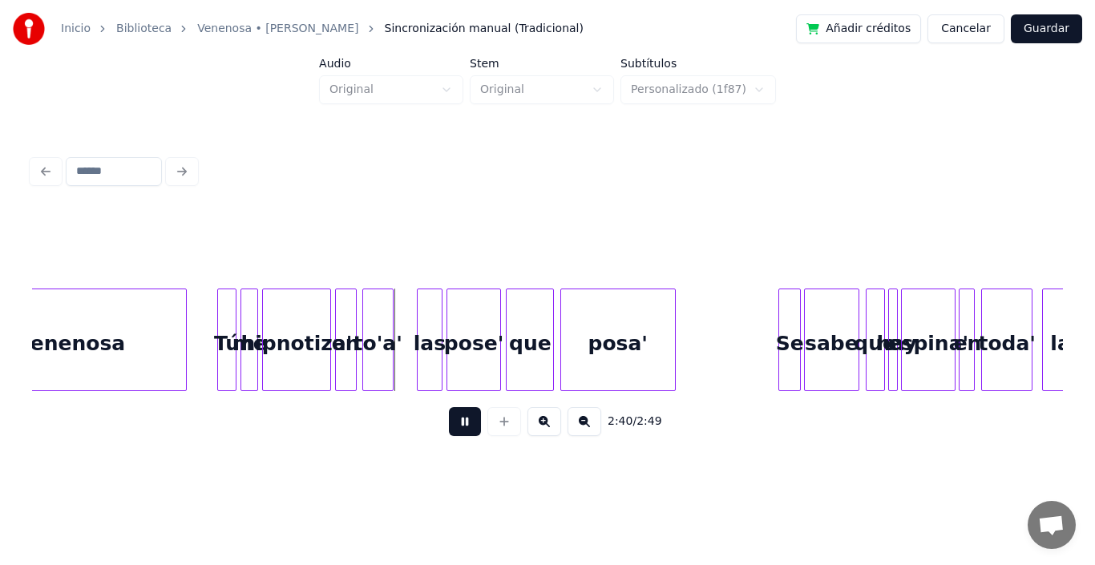
click at [449, 428] on button at bounding box center [465, 421] width 32 height 29
click at [366, 318] on div at bounding box center [365, 340] width 5 height 101
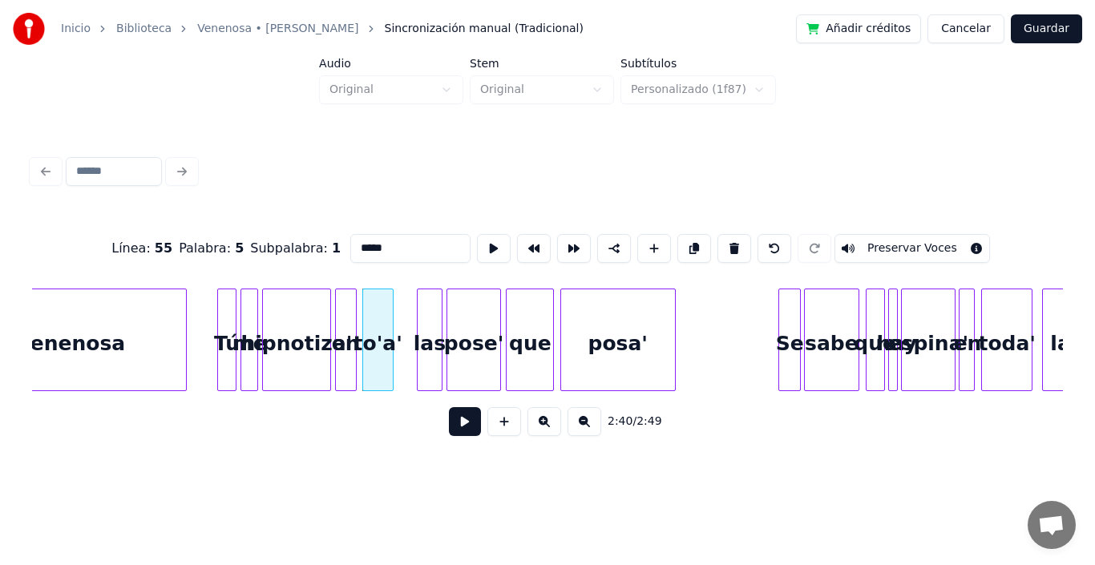
click at [449, 426] on button at bounding box center [465, 421] width 32 height 29
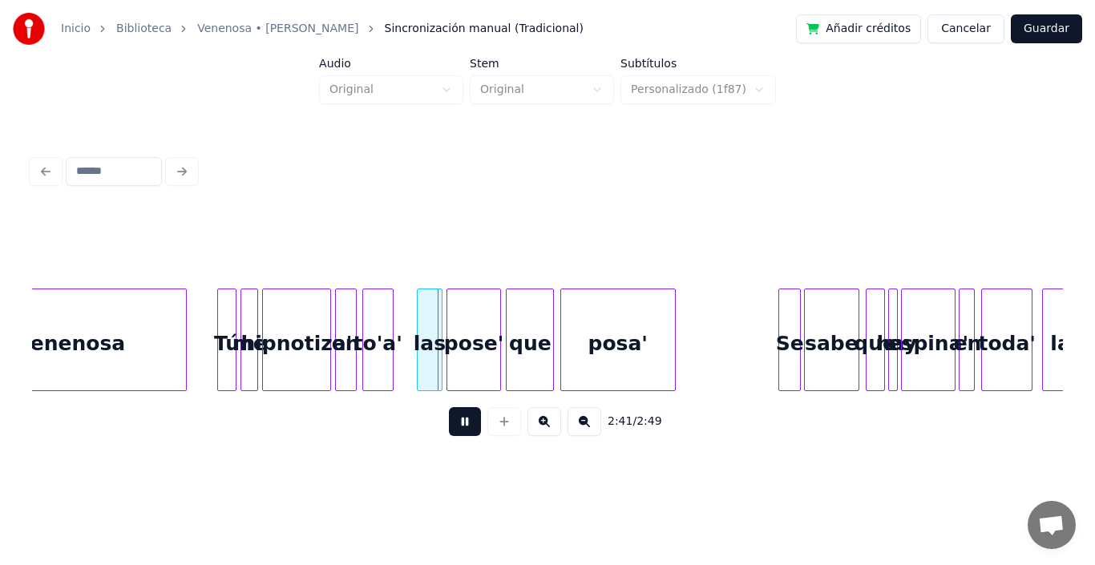
click at [449, 426] on button at bounding box center [465, 421] width 32 height 29
click at [381, 329] on div "to'a'" at bounding box center [378, 344] width 30 height 109
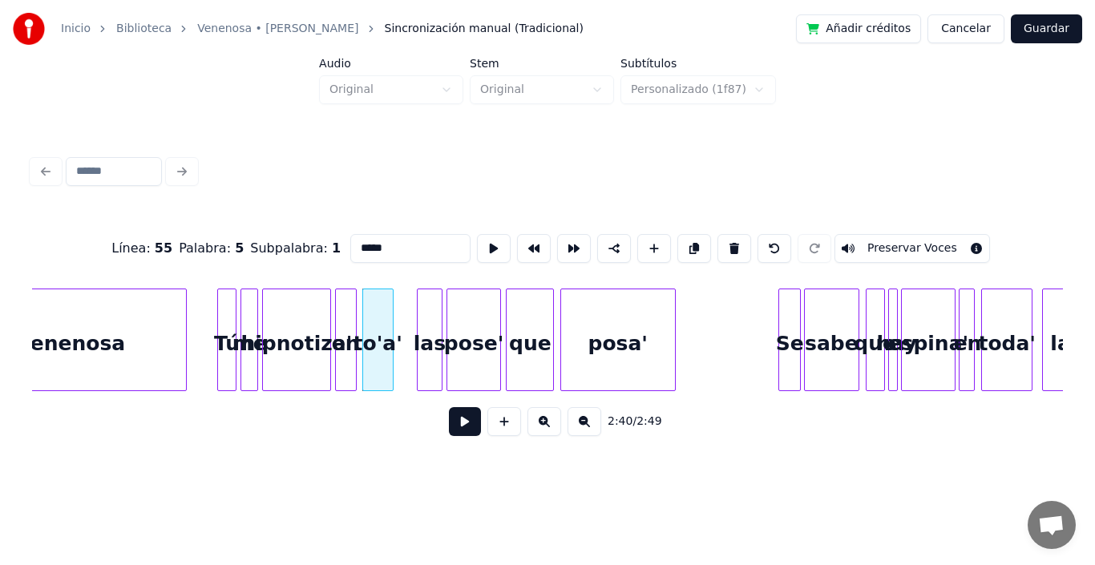
click at [454, 431] on button at bounding box center [465, 421] width 32 height 29
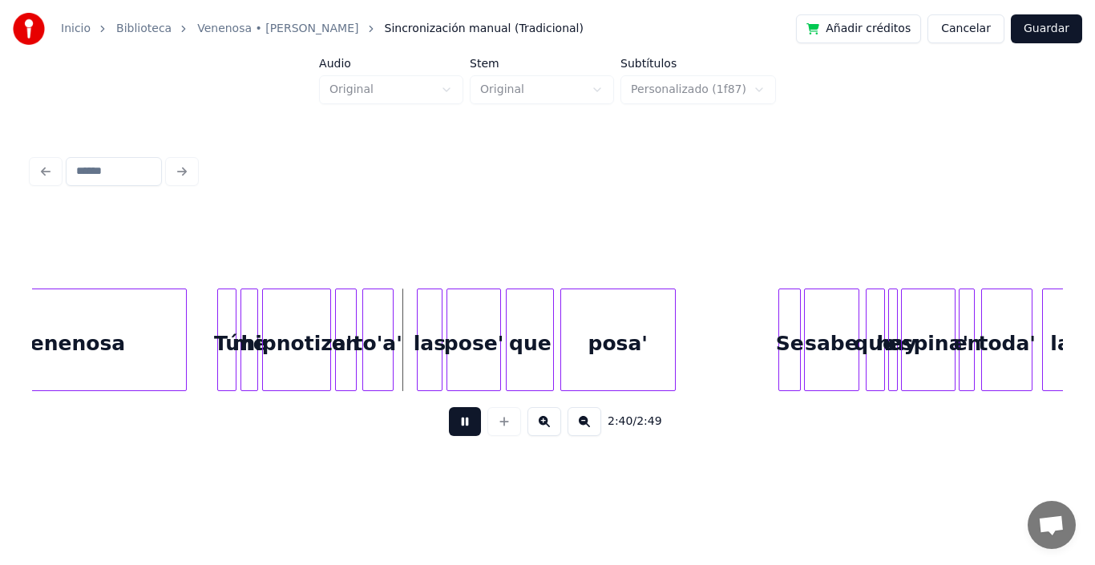
click at [454, 431] on button at bounding box center [465, 421] width 32 height 29
click at [380, 345] on div "to'a'" at bounding box center [378, 344] width 30 height 109
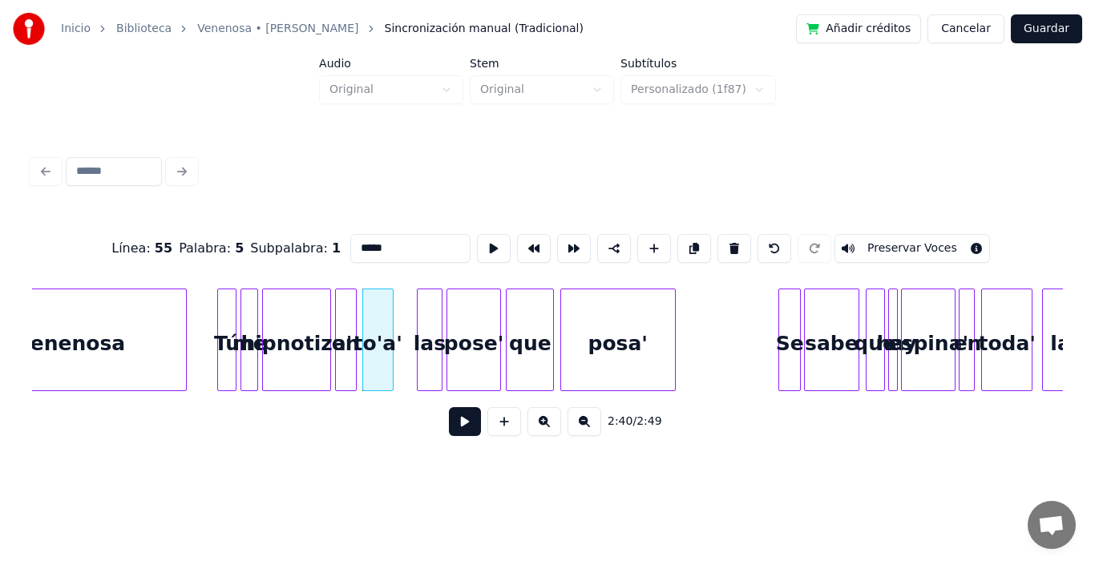
click at [456, 427] on button at bounding box center [465, 421] width 32 height 29
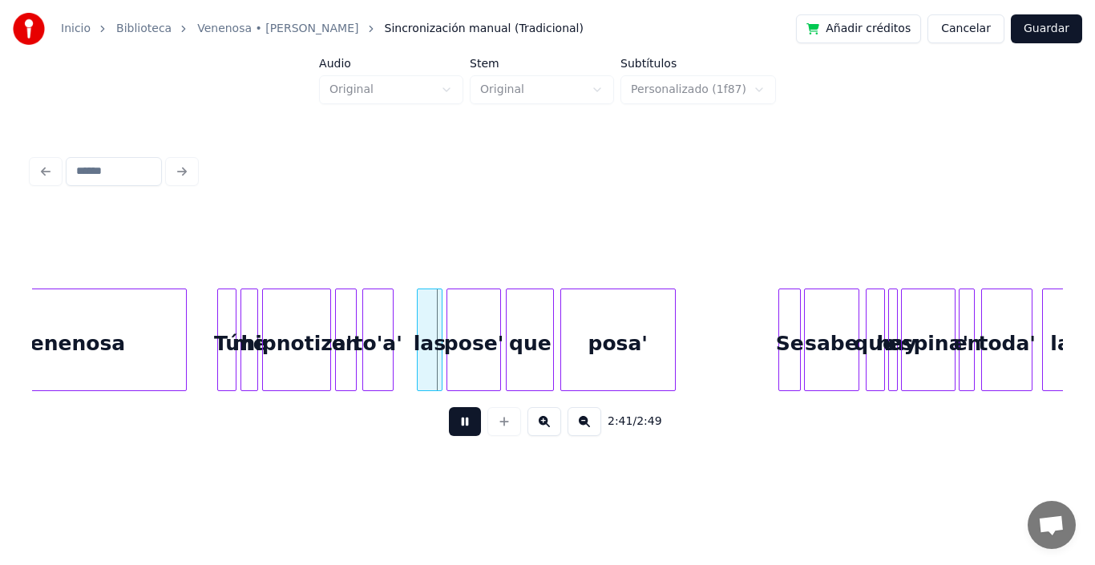
click at [456, 427] on button at bounding box center [465, 421] width 32 height 29
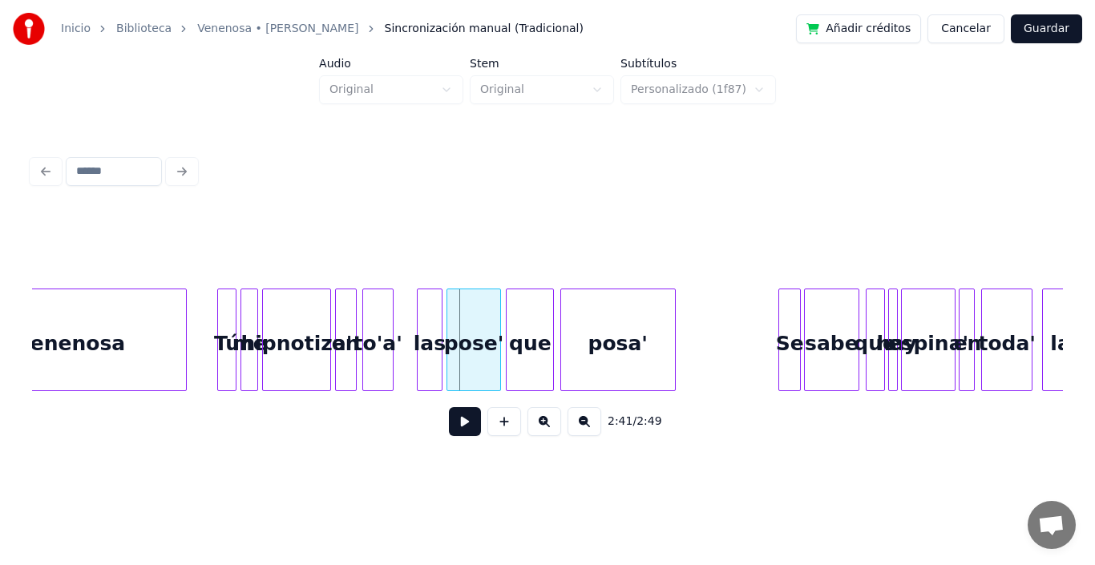
click at [385, 334] on div "to'a'" at bounding box center [378, 344] width 30 height 109
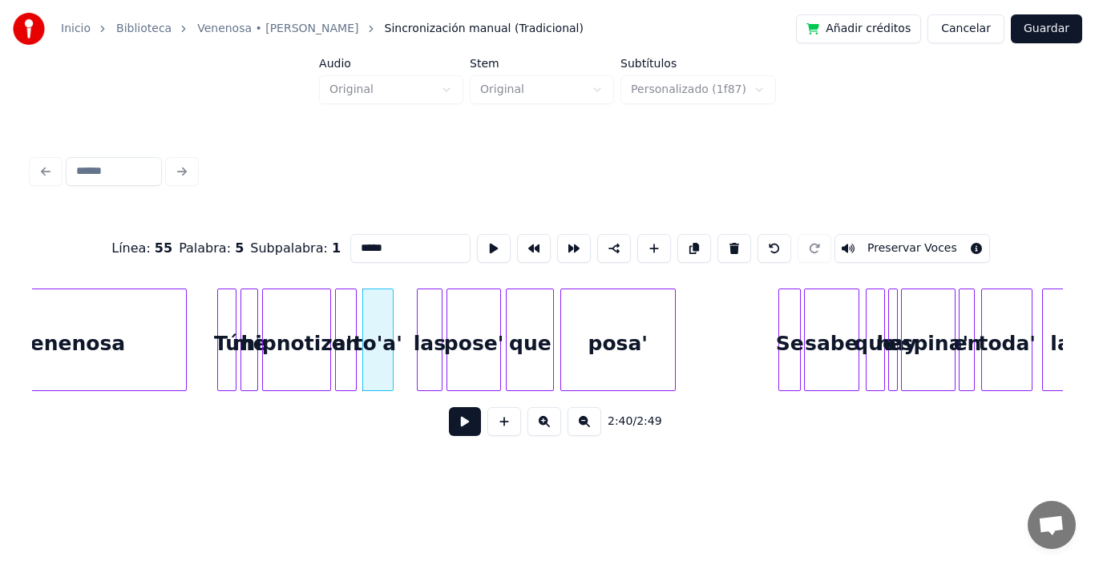
click at [454, 423] on button at bounding box center [465, 421] width 32 height 29
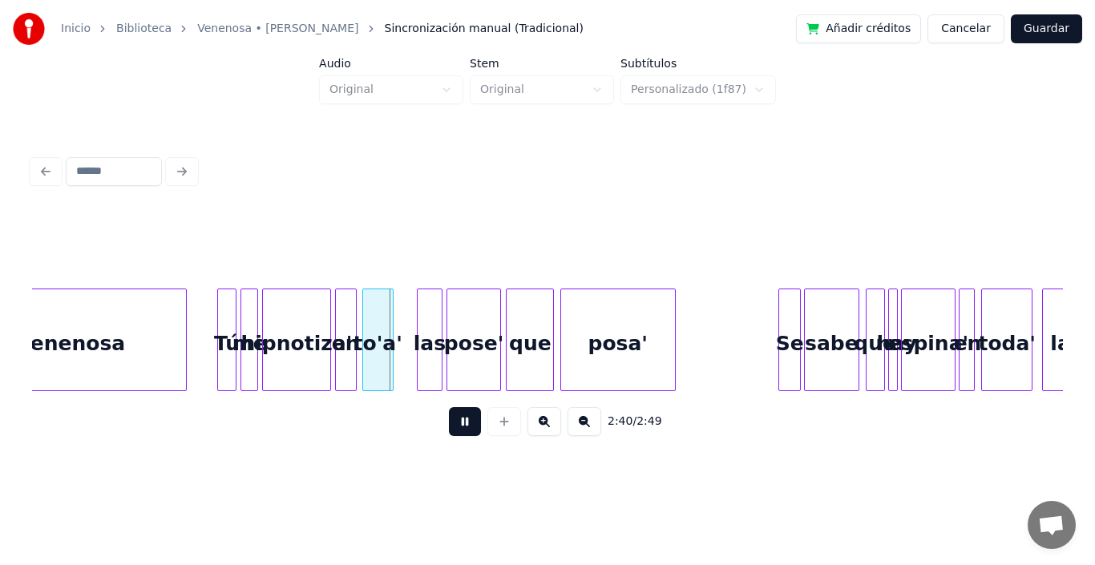
click at [454, 423] on button at bounding box center [465, 421] width 32 height 29
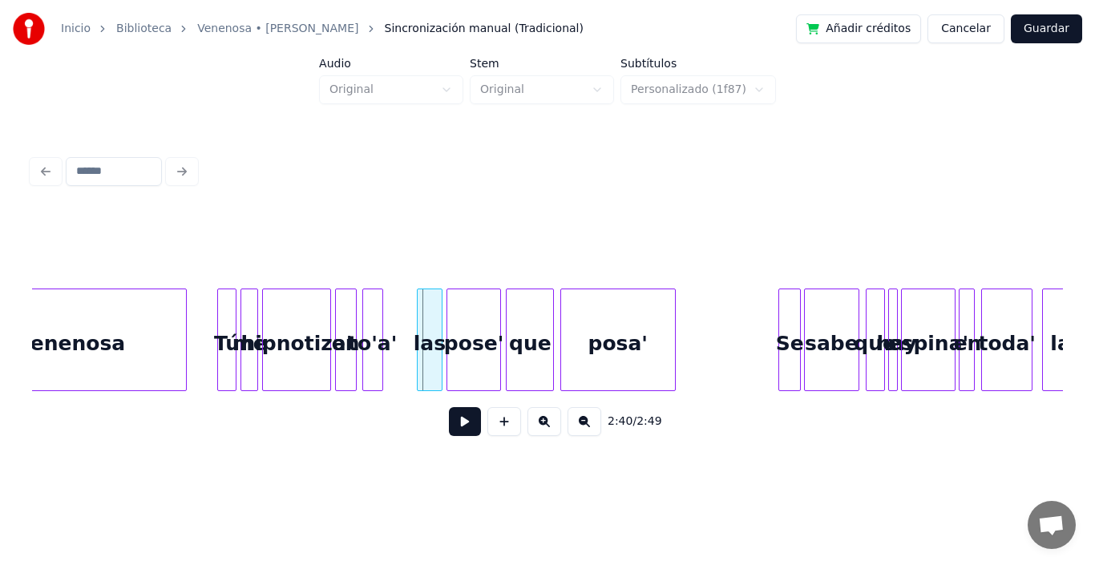
click at [382, 304] on div at bounding box center [380, 340] width 5 height 101
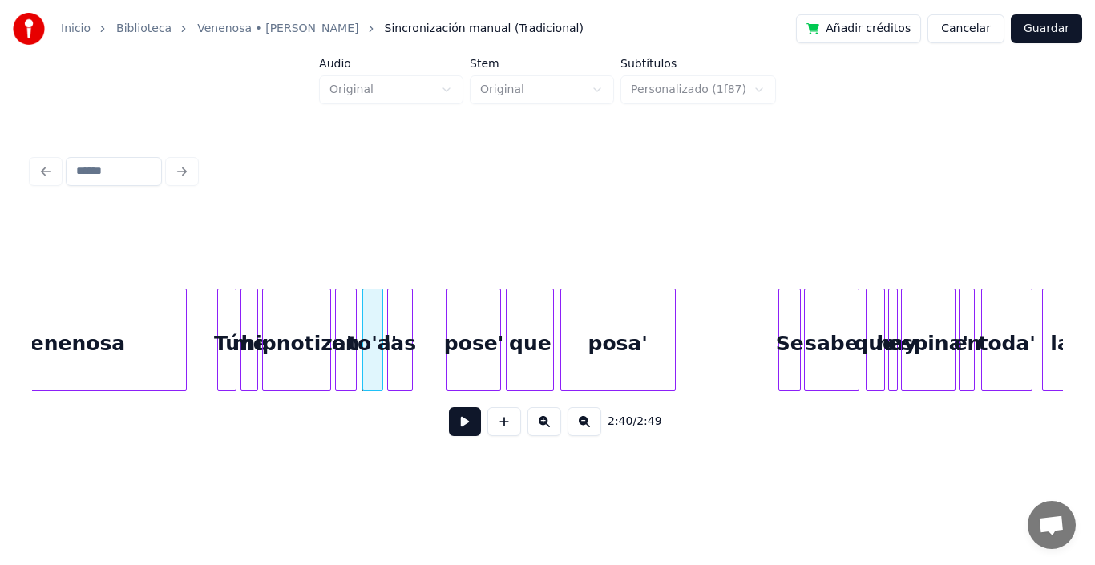
click at [395, 303] on div "las" at bounding box center [400, 344] width 24 height 109
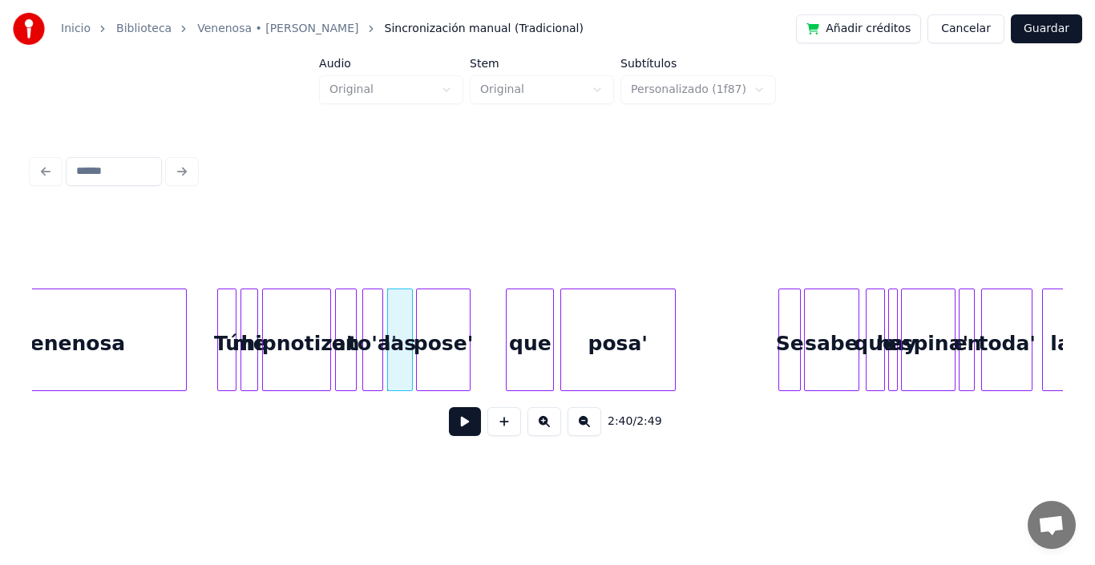
click at [447, 317] on div "pose'" at bounding box center [443, 344] width 53 height 109
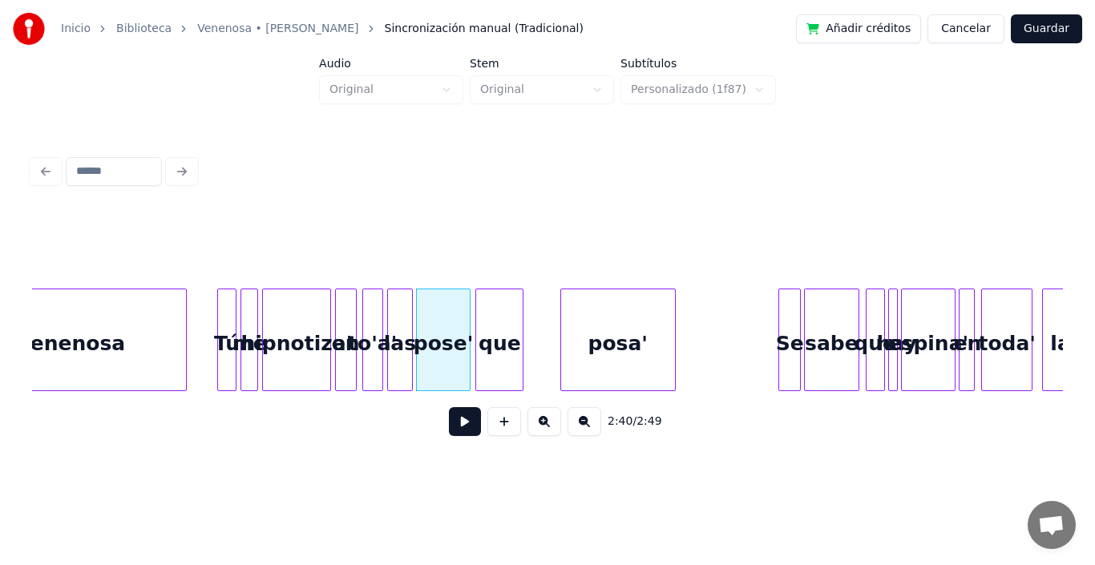
click at [500, 333] on div "que" at bounding box center [499, 344] width 47 height 109
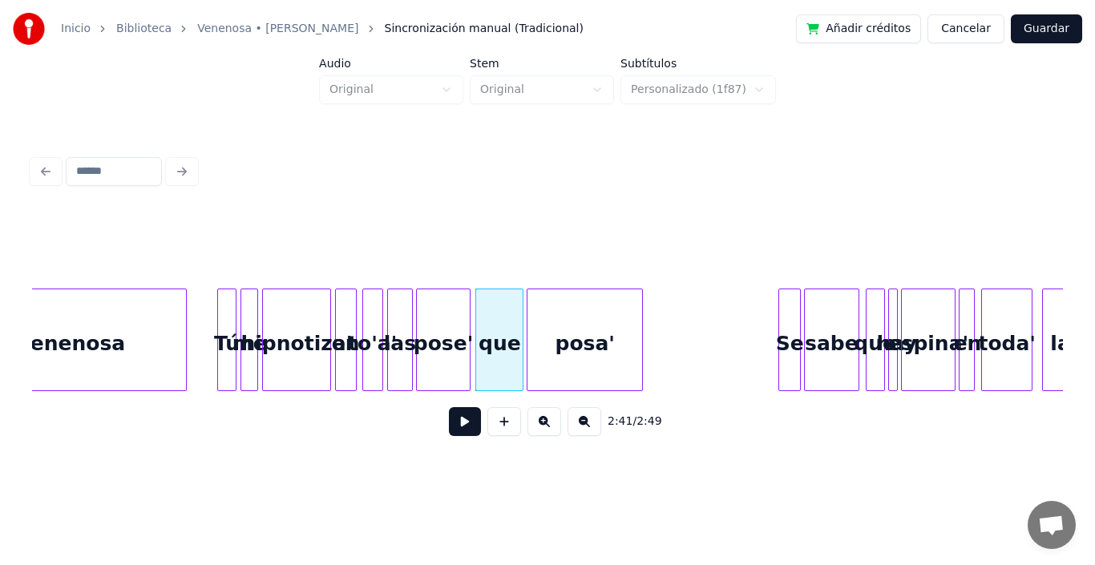
click at [579, 333] on div "posa'" at bounding box center [585, 344] width 115 height 109
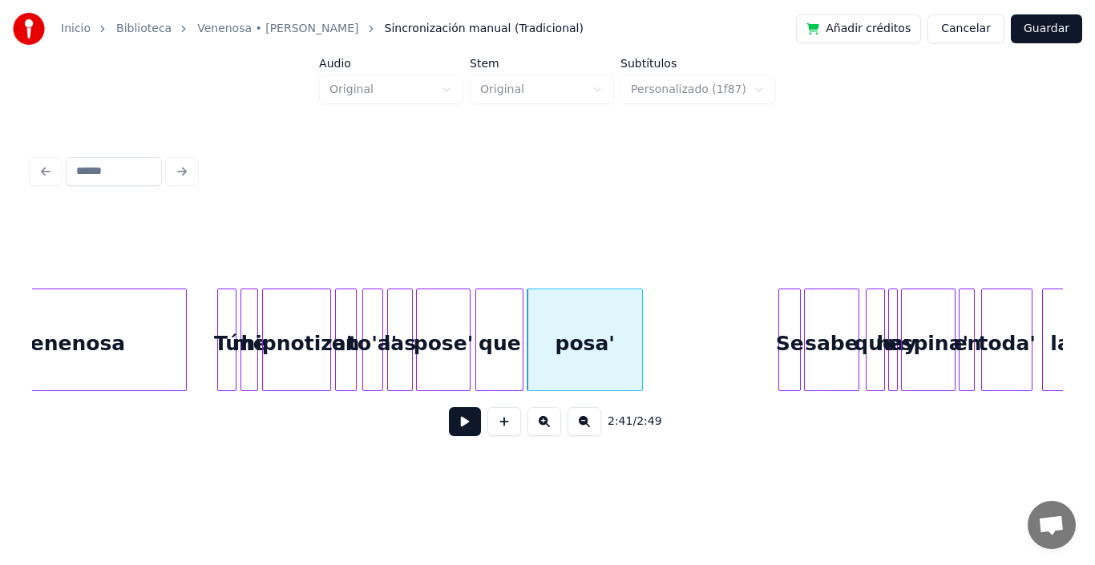
click at [395, 317] on div "las" at bounding box center [400, 344] width 24 height 109
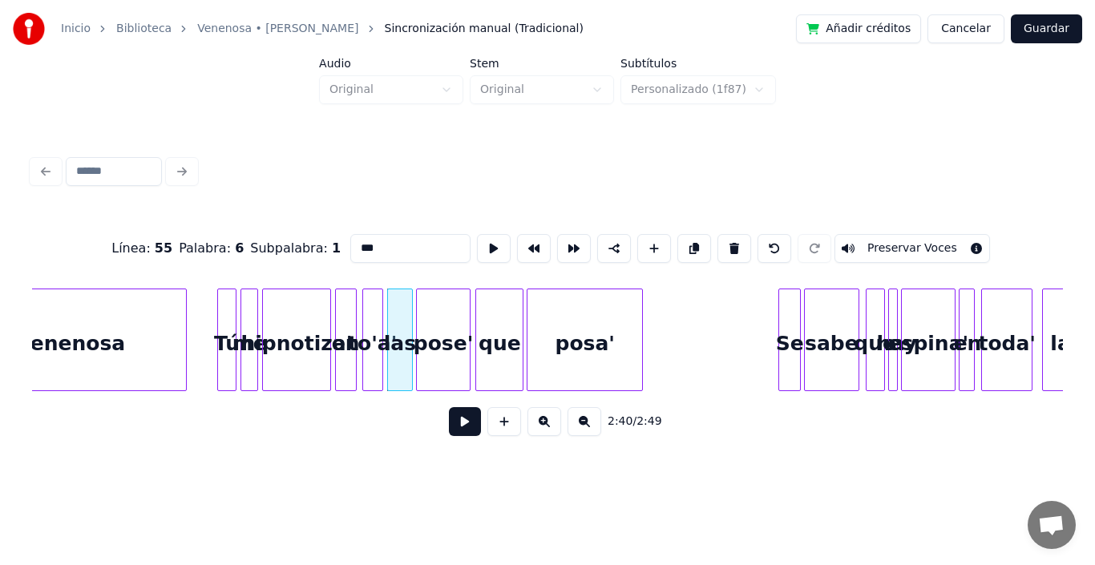
click at [449, 430] on button at bounding box center [465, 421] width 32 height 29
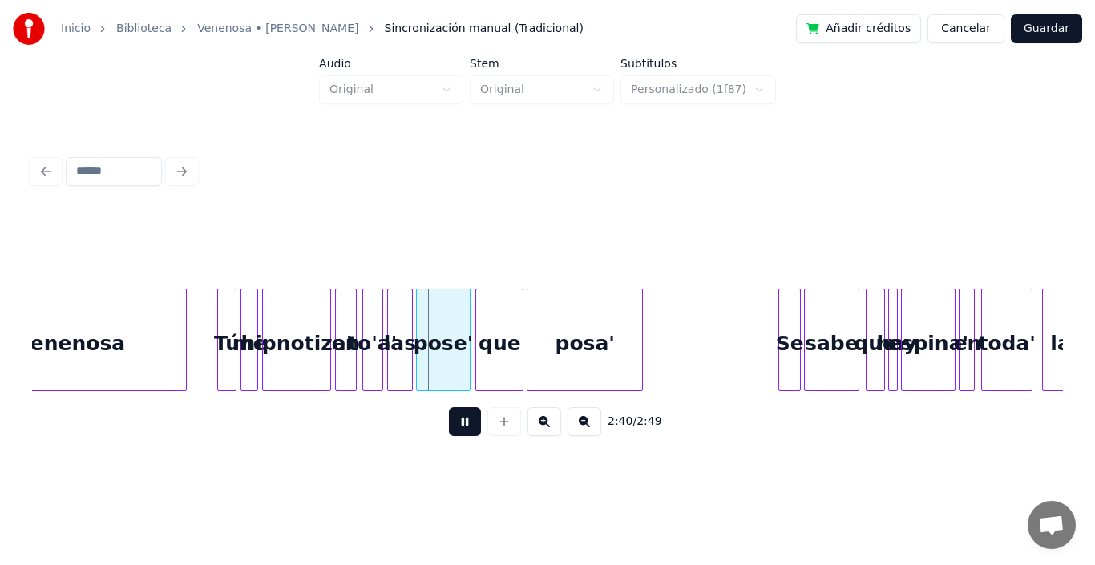
click at [449, 430] on button at bounding box center [465, 421] width 32 height 29
click at [433, 358] on div "pose'" at bounding box center [443, 344] width 53 height 109
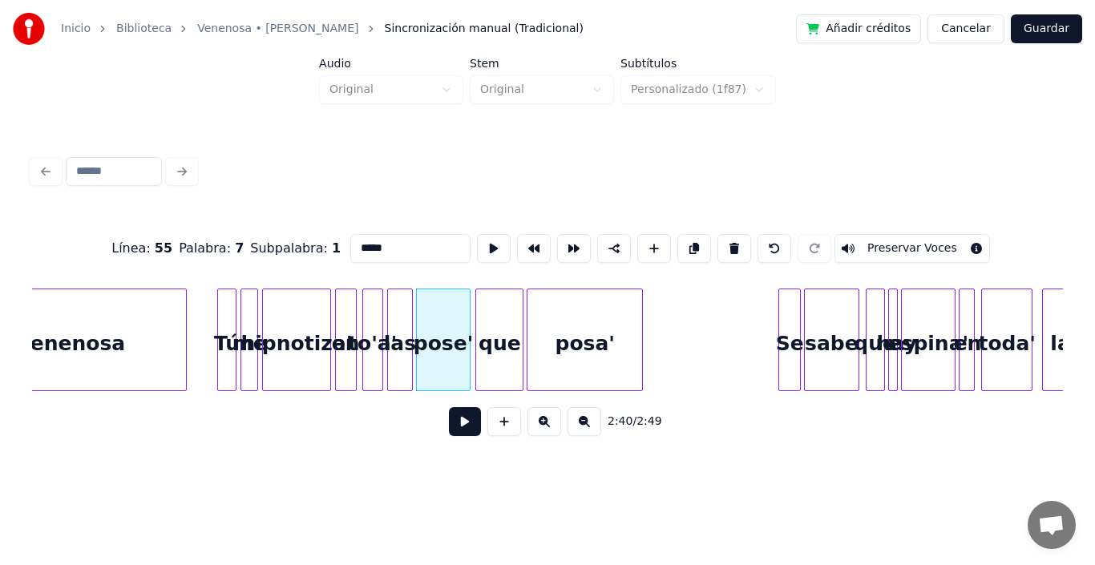
click at [449, 433] on button at bounding box center [465, 421] width 32 height 29
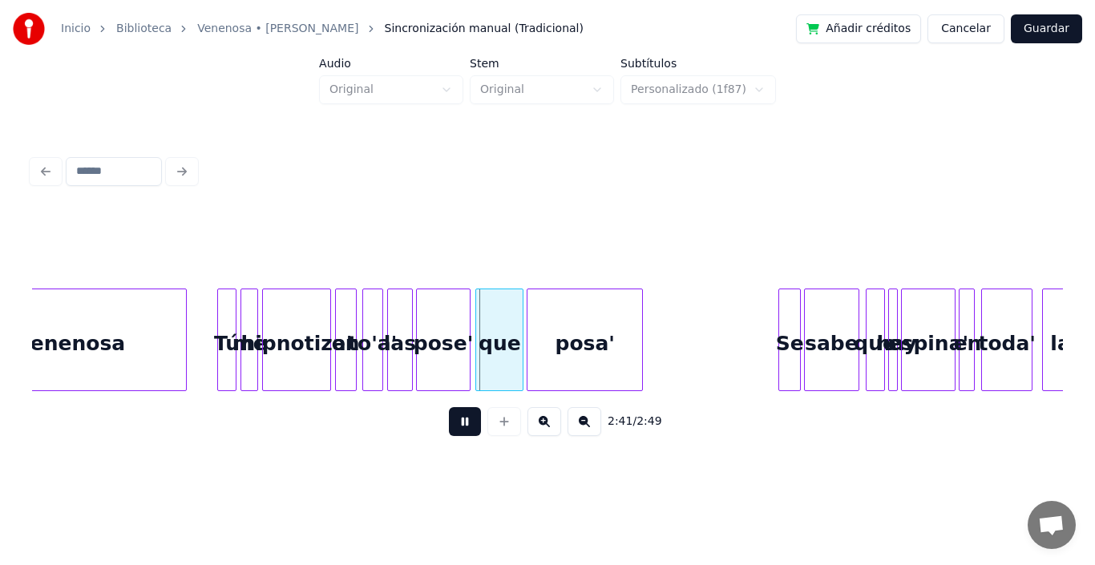
click at [449, 433] on button at bounding box center [465, 421] width 32 height 29
click at [499, 340] on div "que" at bounding box center [499, 344] width 47 height 109
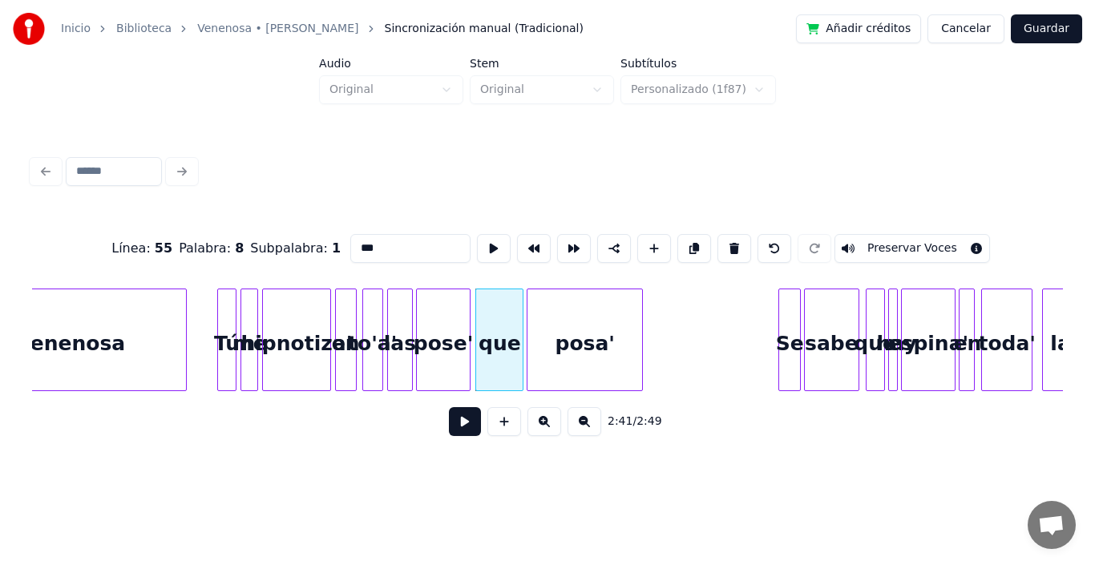
click at [456, 420] on button at bounding box center [465, 421] width 32 height 29
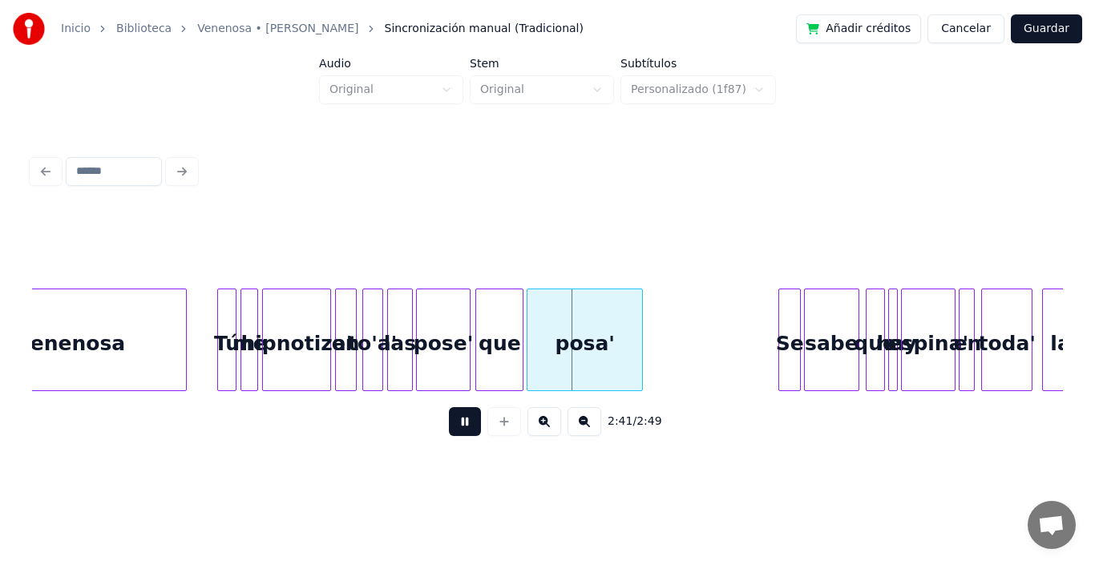
click at [456, 420] on button at bounding box center [465, 421] width 32 height 29
click at [577, 326] on div "posa'" at bounding box center [585, 344] width 115 height 109
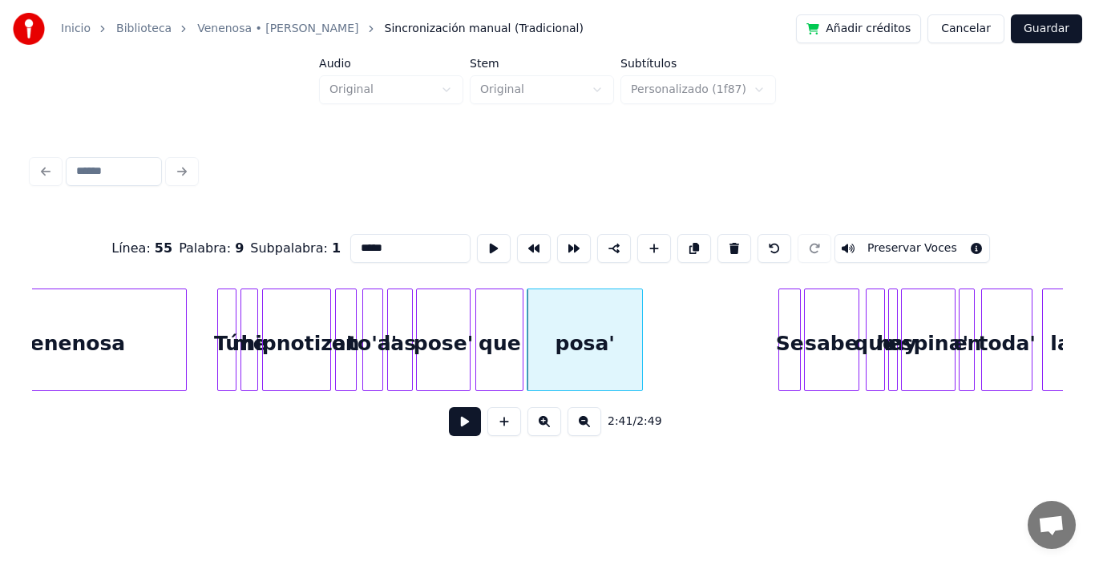
click at [457, 424] on button at bounding box center [465, 421] width 32 height 29
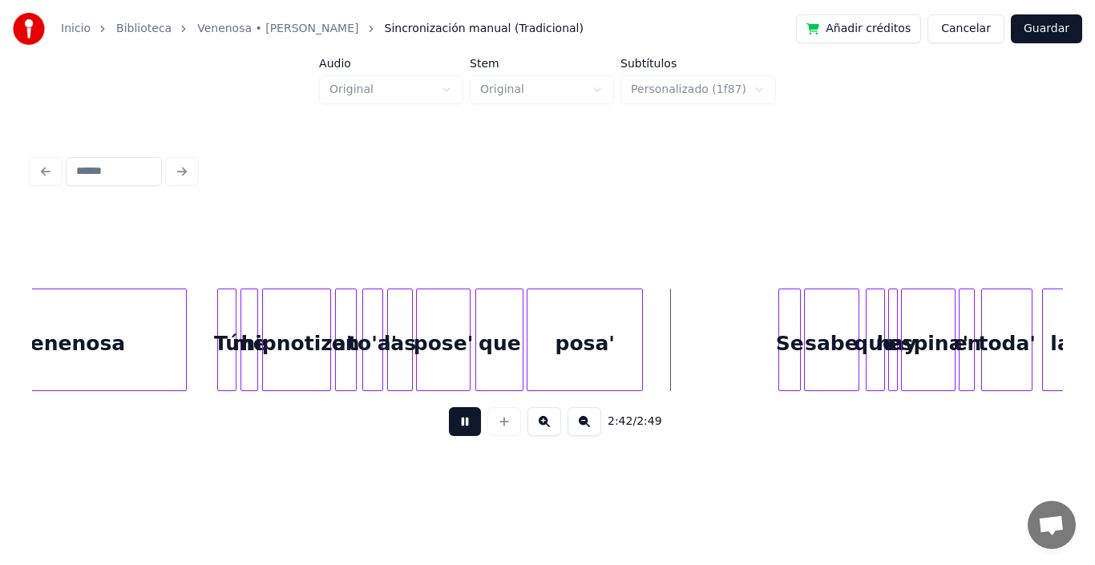
click at [457, 424] on button at bounding box center [465, 421] width 32 height 29
click at [571, 337] on div "posa'" at bounding box center [585, 344] width 115 height 109
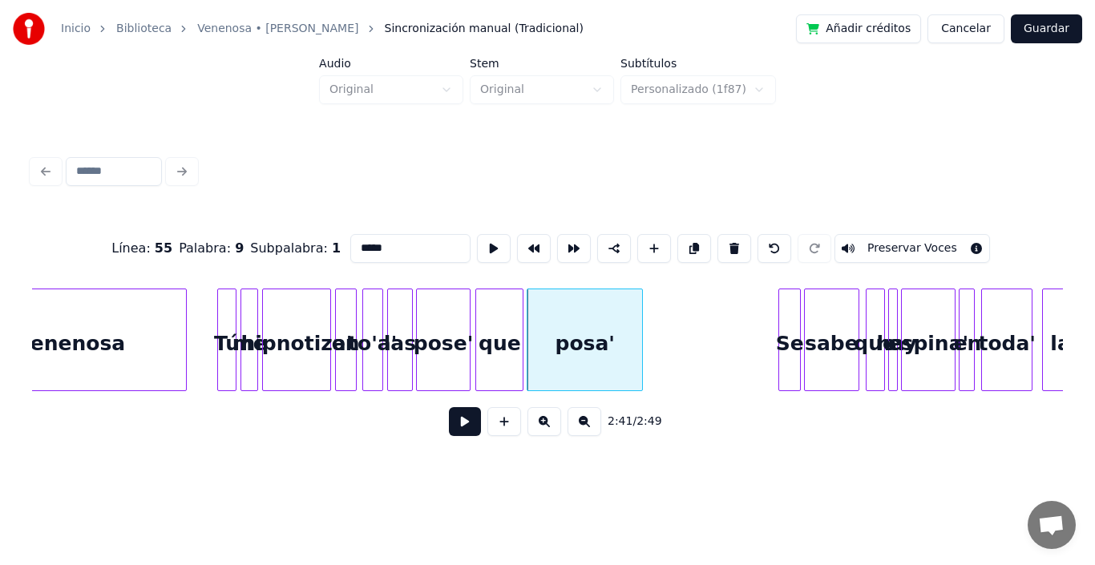
click at [452, 431] on button at bounding box center [465, 421] width 32 height 29
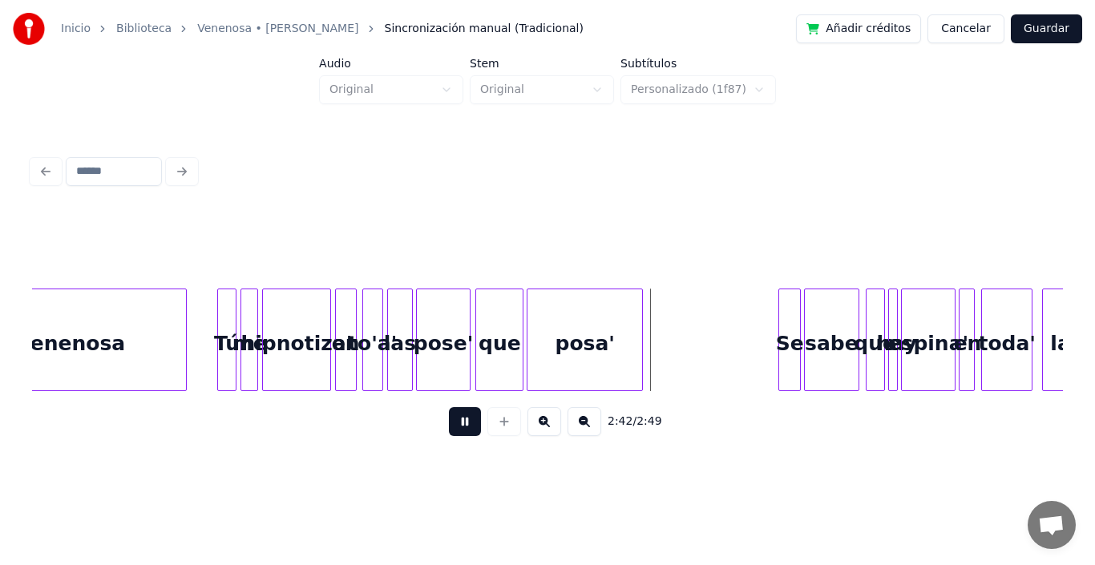
click at [452, 431] on button at bounding box center [465, 421] width 32 height 29
click at [658, 310] on div at bounding box center [658, 340] width 5 height 101
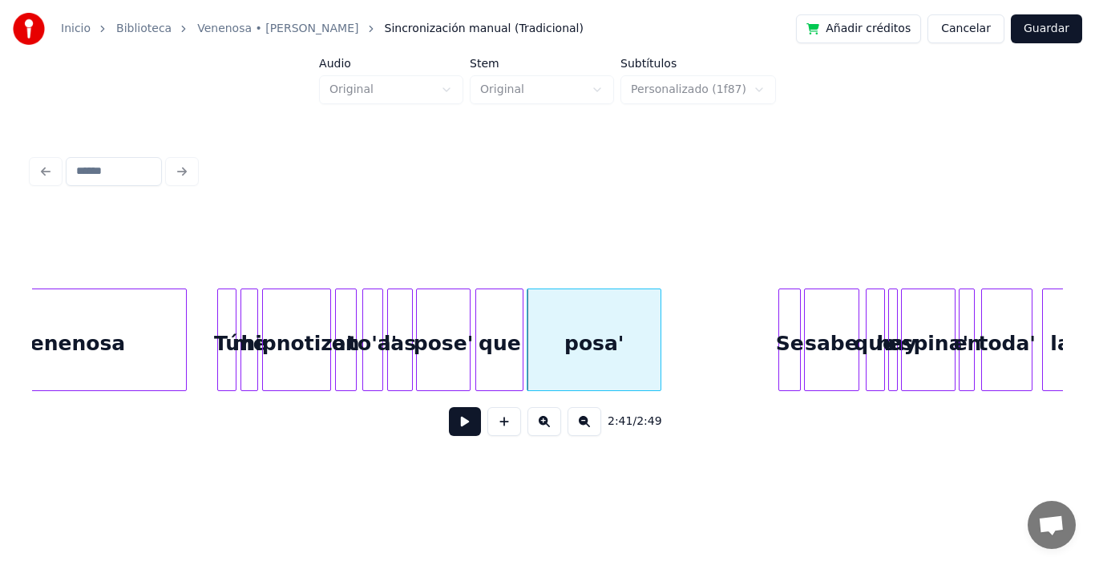
click at [498, 317] on div "que" at bounding box center [499, 344] width 47 height 109
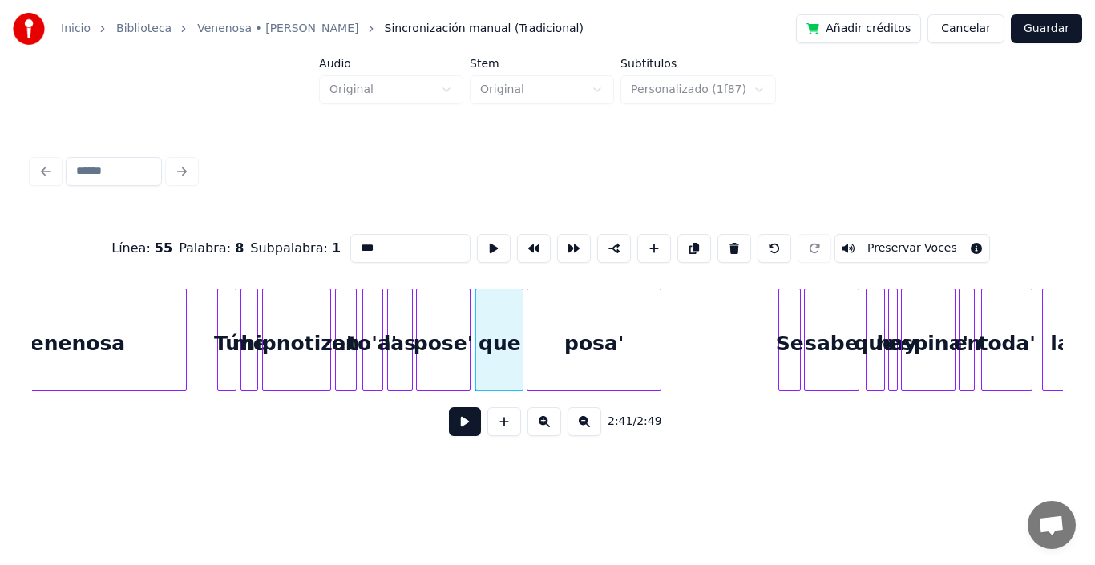
click at [449, 426] on button at bounding box center [465, 421] width 32 height 29
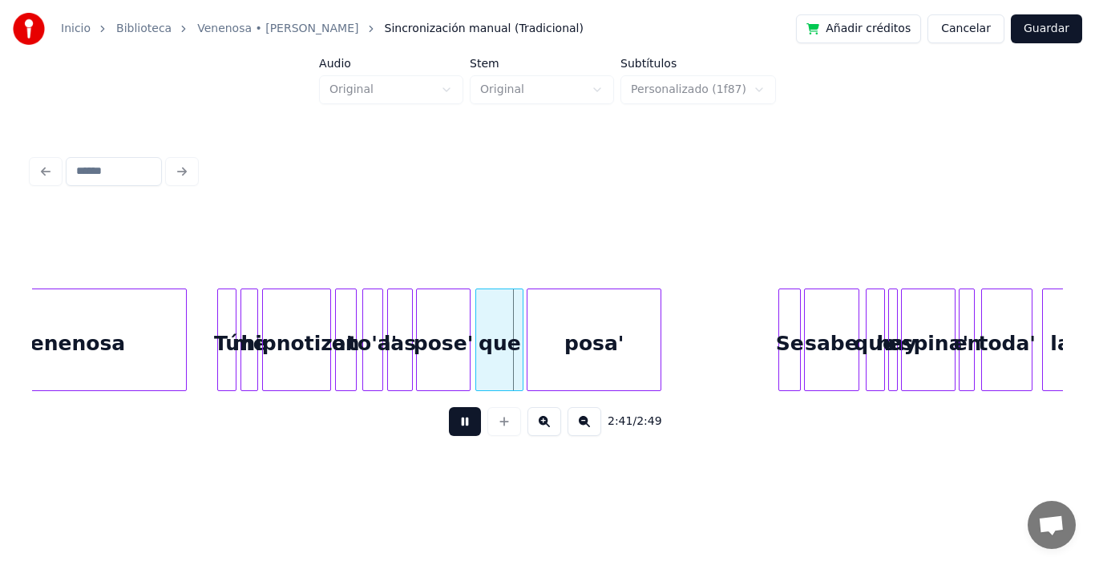
click at [449, 426] on button at bounding box center [465, 421] width 32 height 29
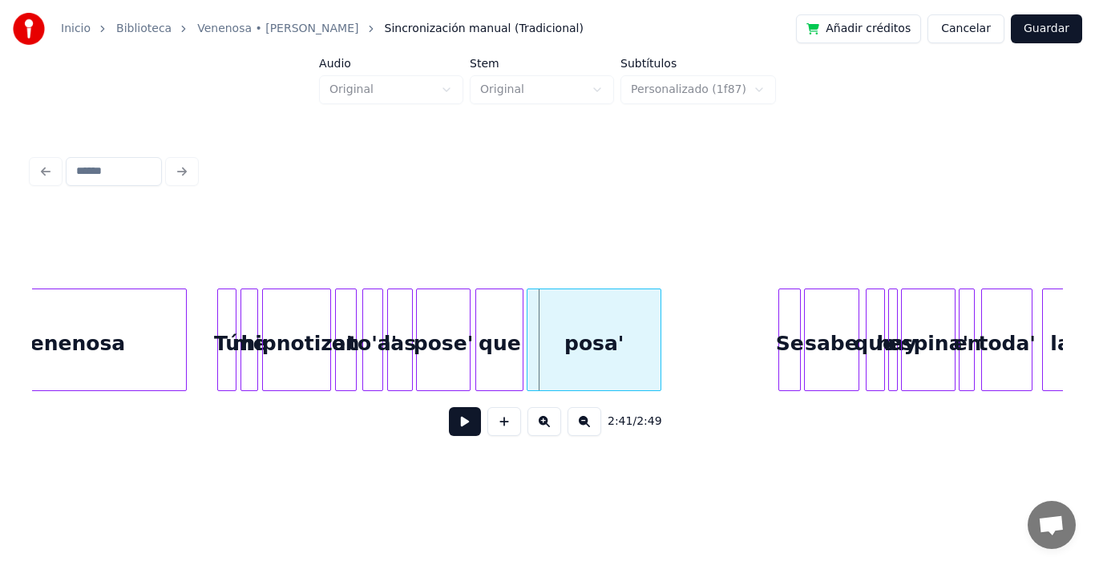
click at [449, 426] on button at bounding box center [465, 421] width 32 height 29
click at [566, 331] on div "posa'" at bounding box center [594, 344] width 133 height 109
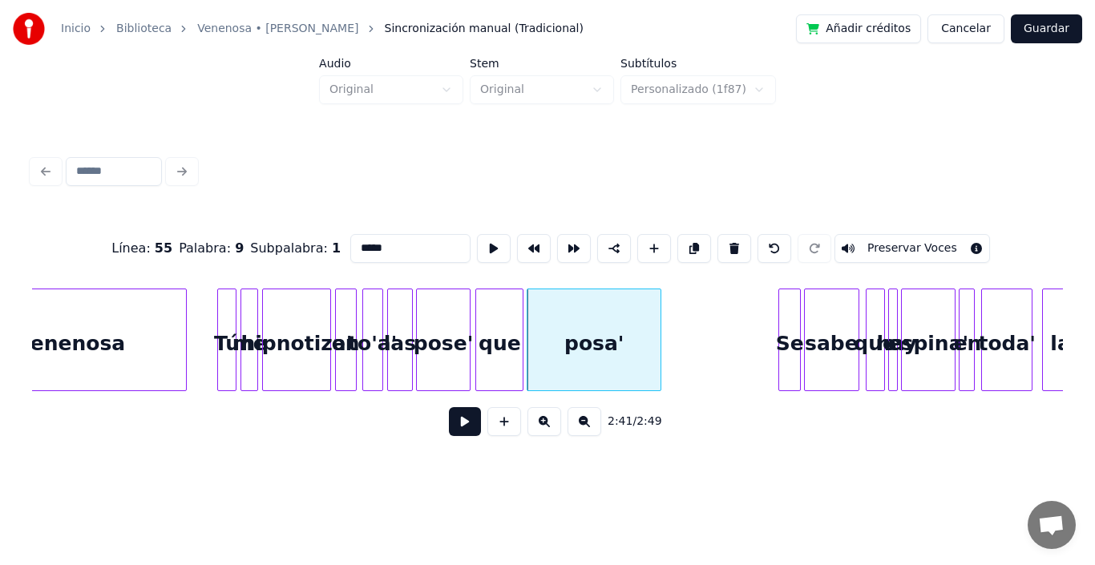
click at [452, 433] on button at bounding box center [465, 421] width 32 height 29
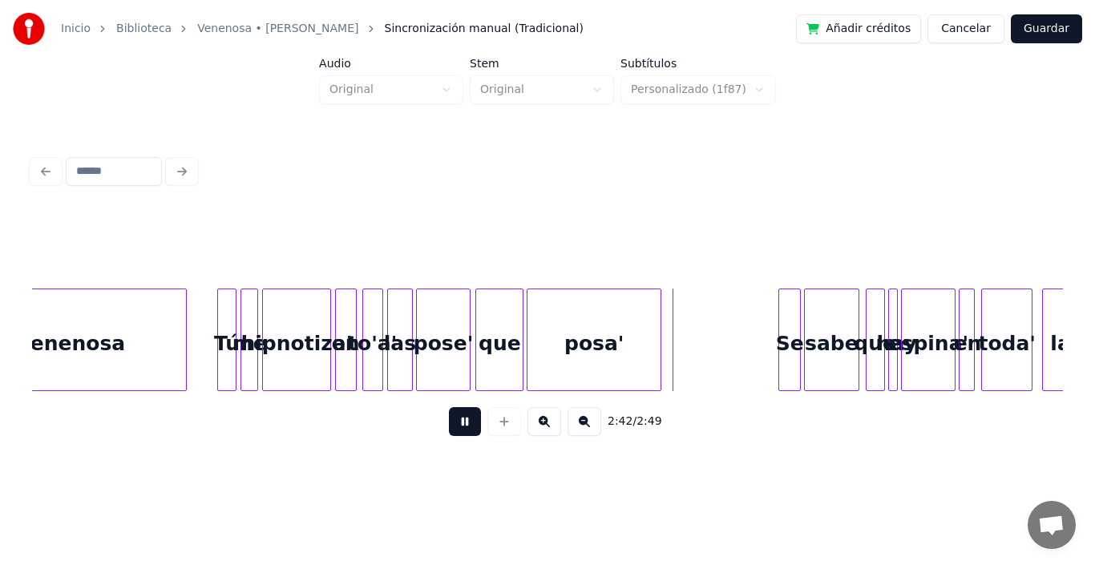
click at [452, 433] on button at bounding box center [465, 421] width 32 height 29
click at [678, 335] on div "Se" at bounding box center [681, 344] width 21 height 109
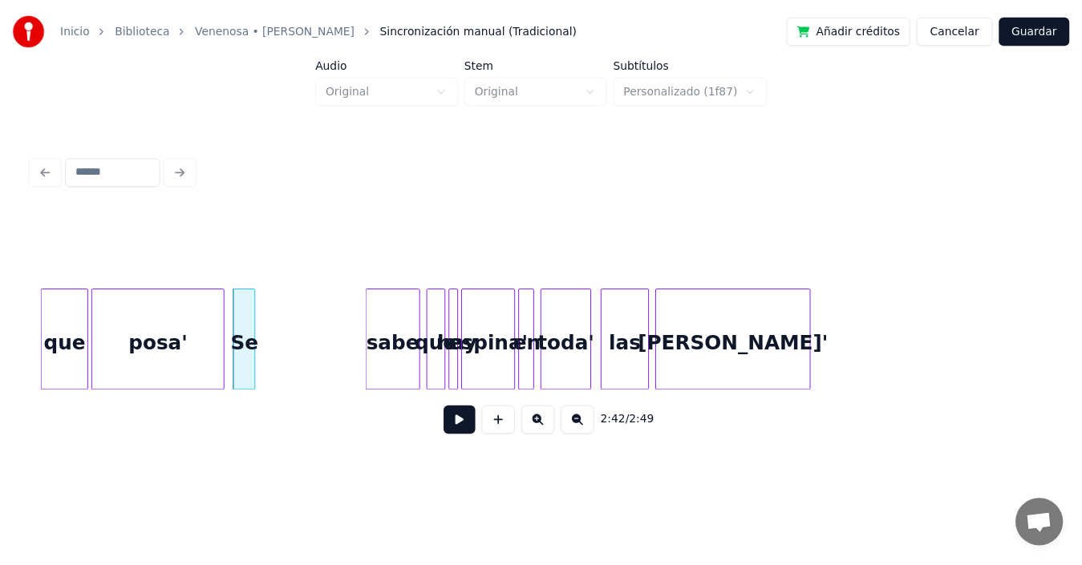
scroll to position [0, 25876]
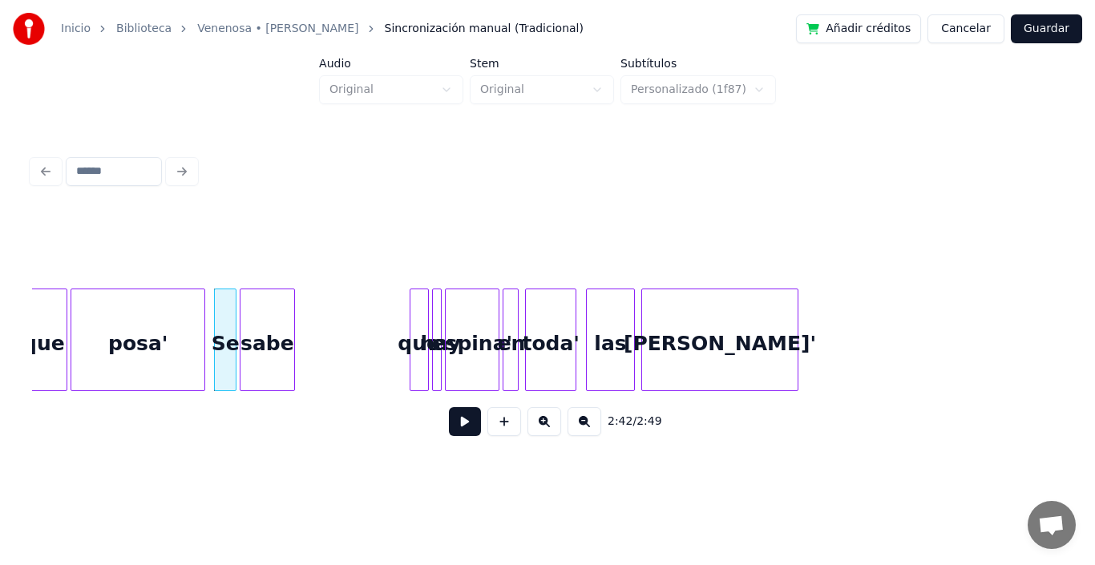
click at [270, 337] on div "sabe" at bounding box center [267, 344] width 53 height 109
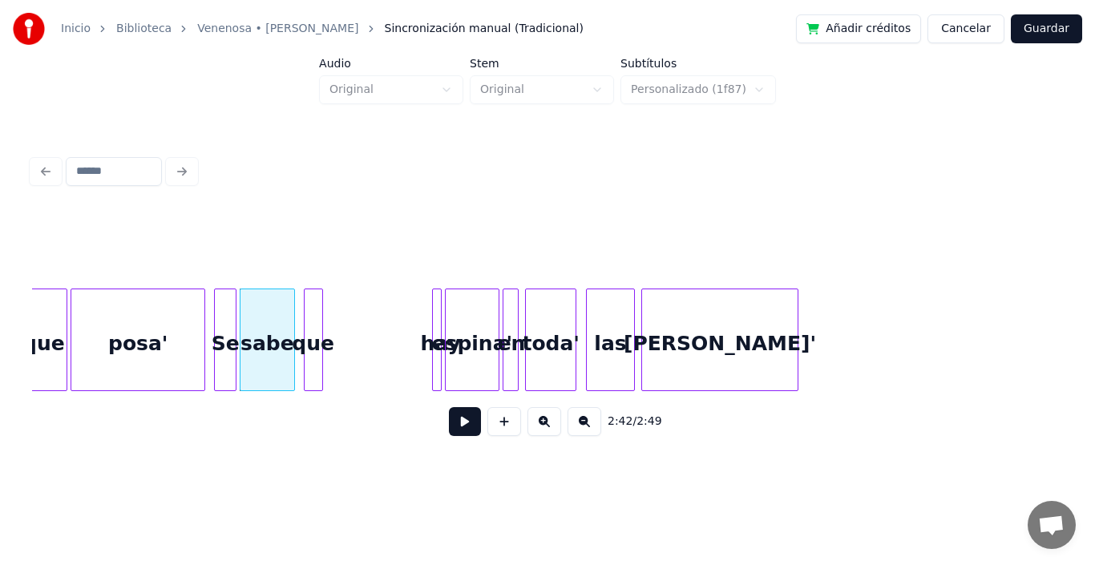
click at [311, 330] on div "que" at bounding box center [314, 344] width 18 height 109
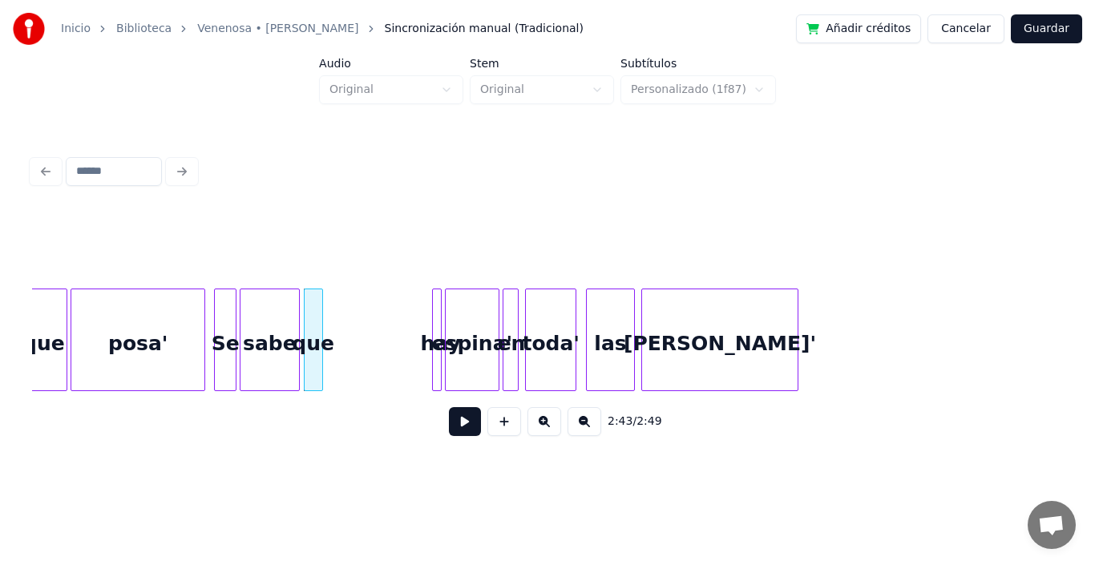
click at [297, 306] on div at bounding box center [296, 340] width 5 height 101
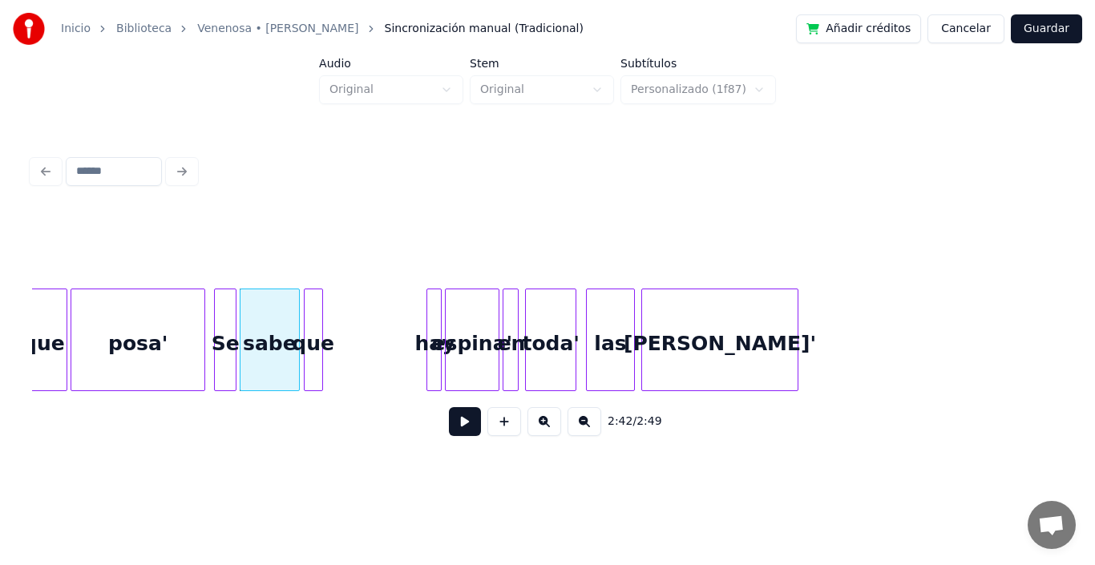
click at [429, 314] on div at bounding box center [429, 340] width 5 height 101
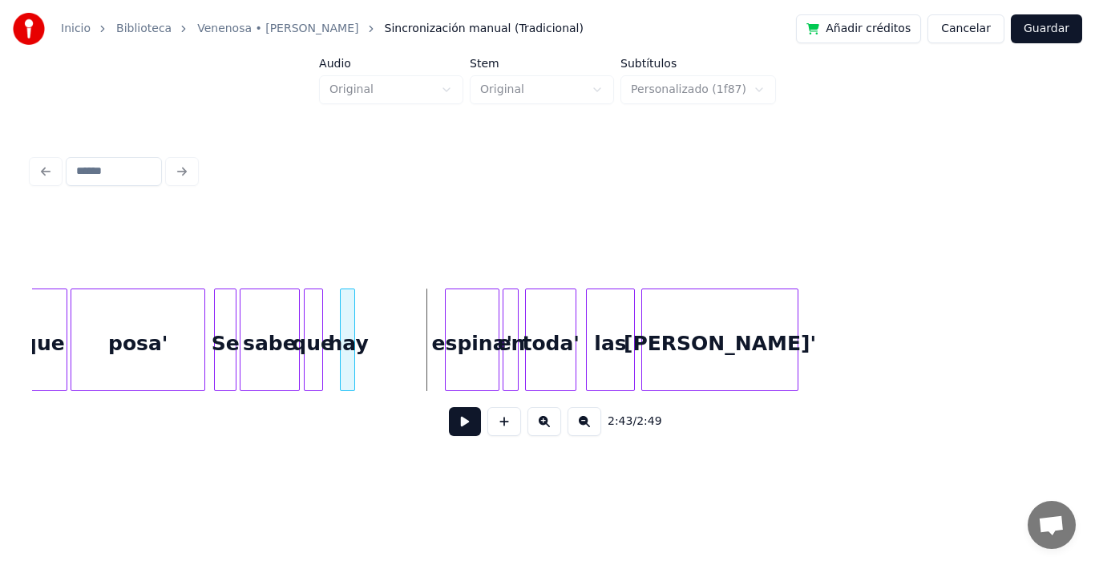
click at [347, 325] on div "hay" at bounding box center [349, 344] width 16 height 109
click at [333, 315] on div at bounding box center [332, 340] width 5 height 101
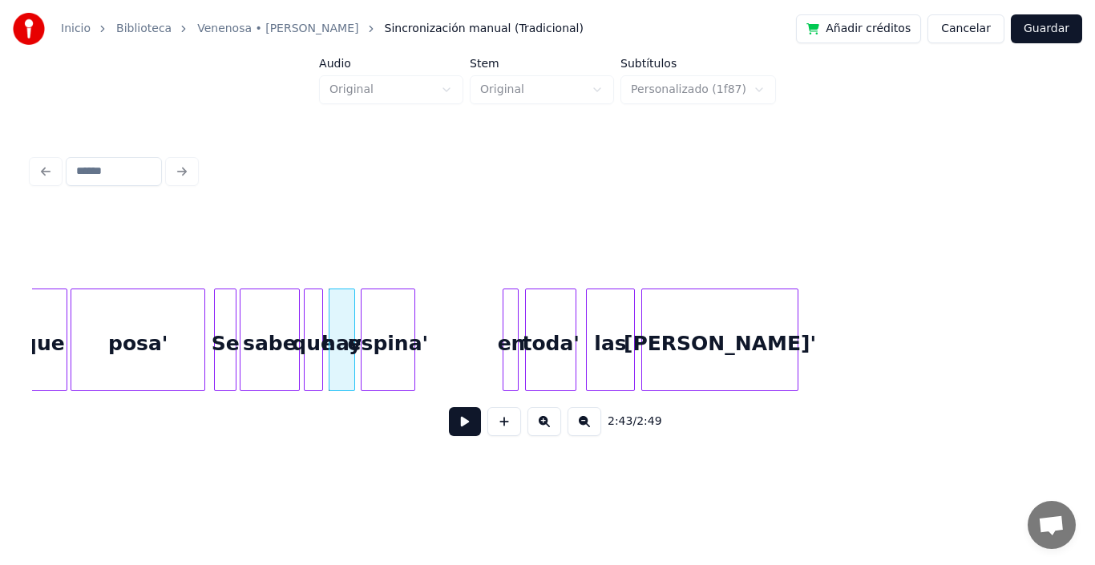
click at [400, 330] on div "espina'" at bounding box center [388, 344] width 53 height 109
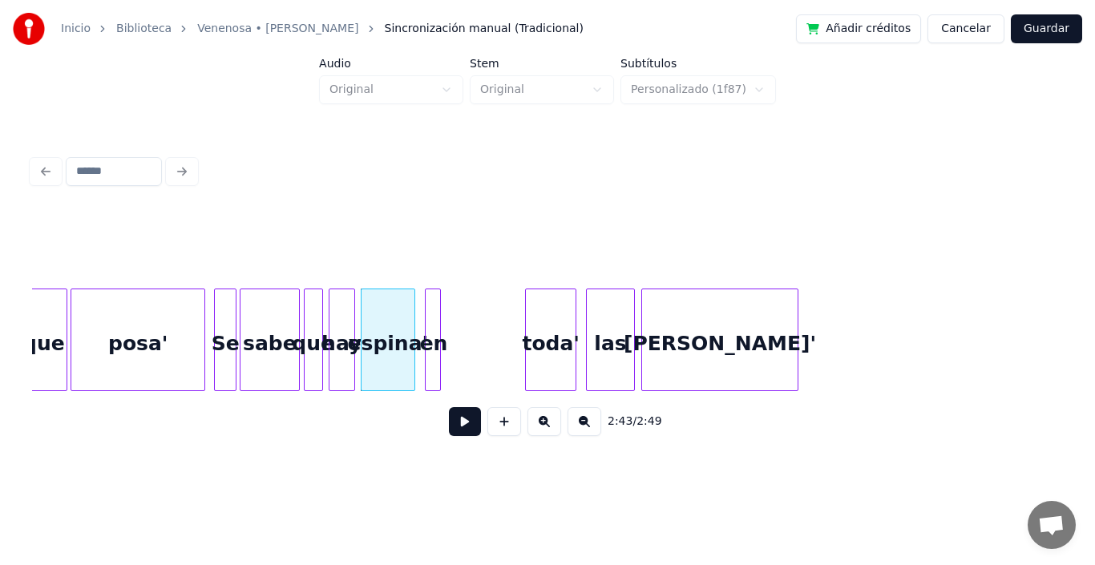
click at [431, 318] on div "en" at bounding box center [434, 344] width 16 height 109
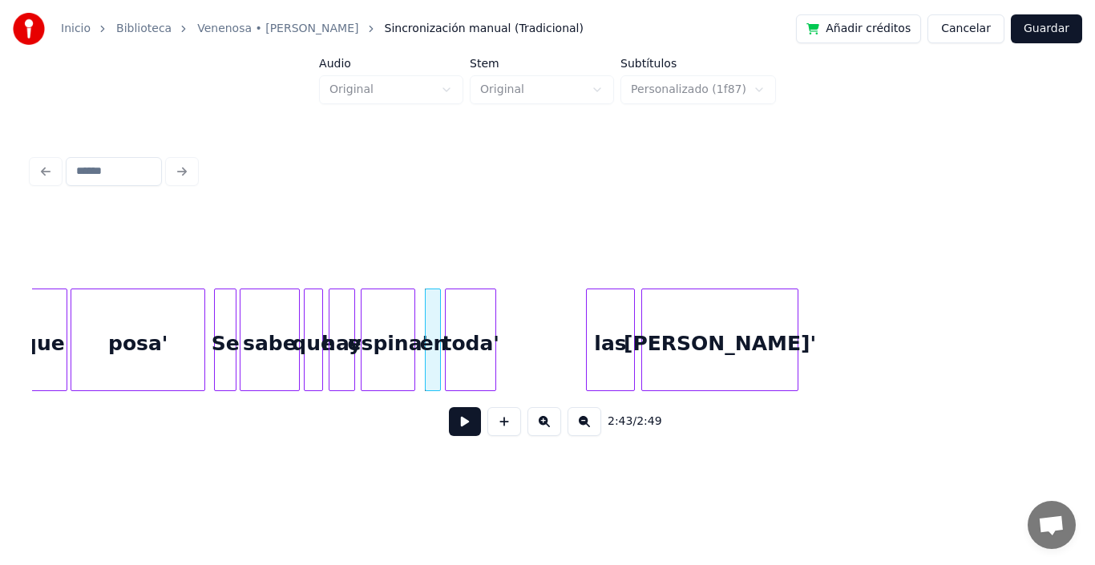
click at [479, 330] on div "toda'" at bounding box center [471, 344] width 50 height 109
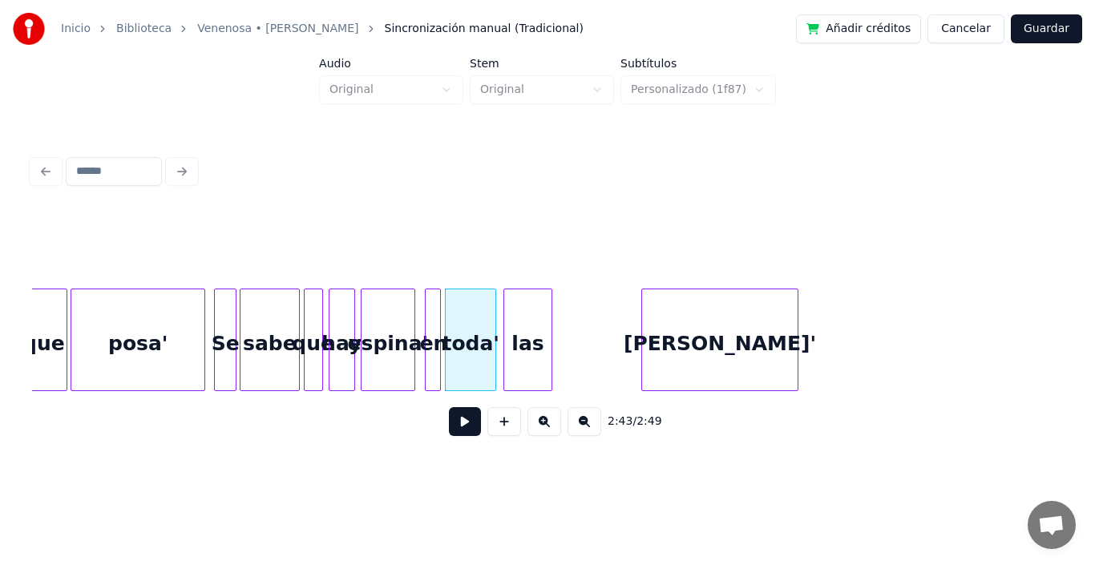
click at [528, 336] on div "las" at bounding box center [527, 344] width 47 height 109
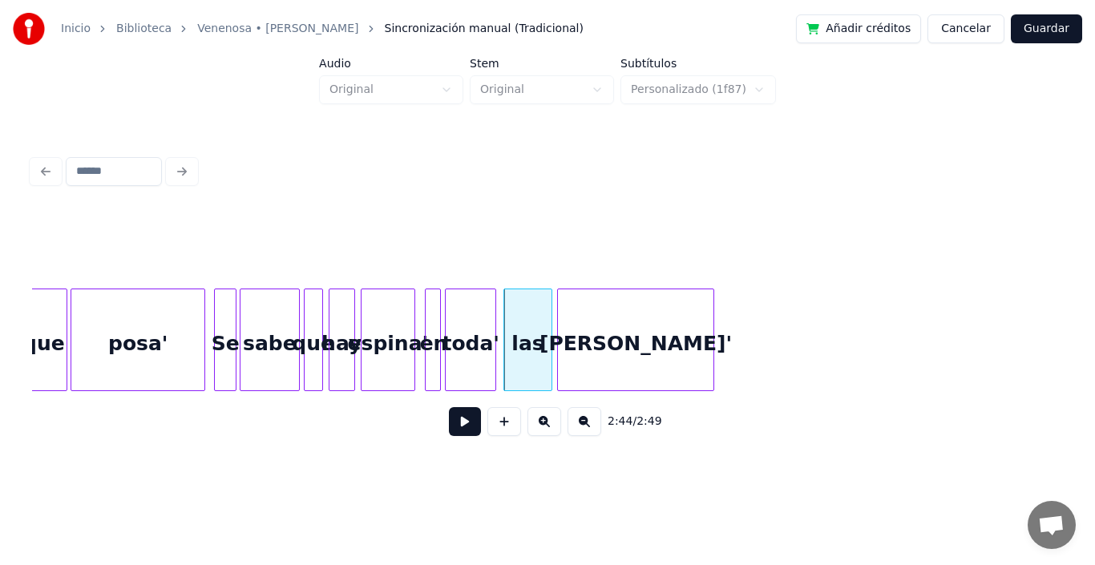
click at [617, 345] on div "[PERSON_NAME]'" at bounding box center [636, 344] width 156 height 109
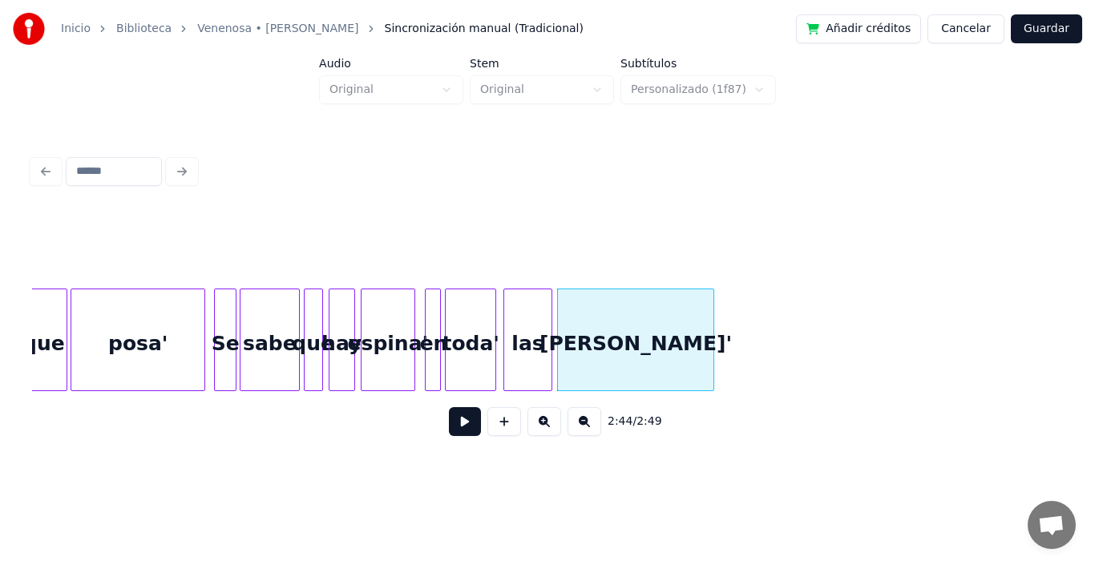
click at [221, 328] on div "Se" at bounding box center [225, 344] width 21 height 109
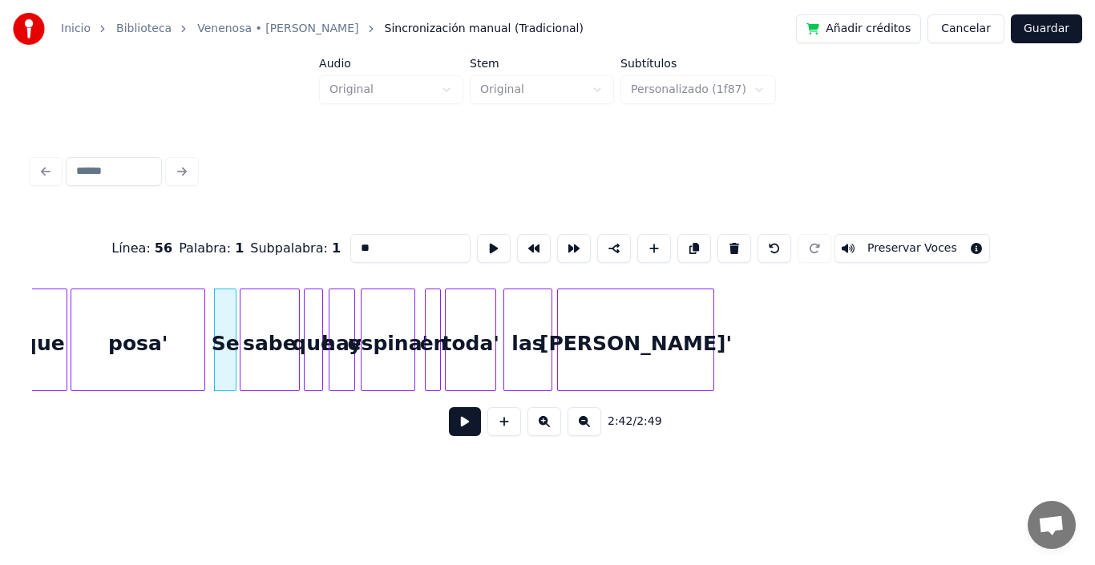
click at [452, 424] on button at bounding box center [465, 421] width 32 height 29
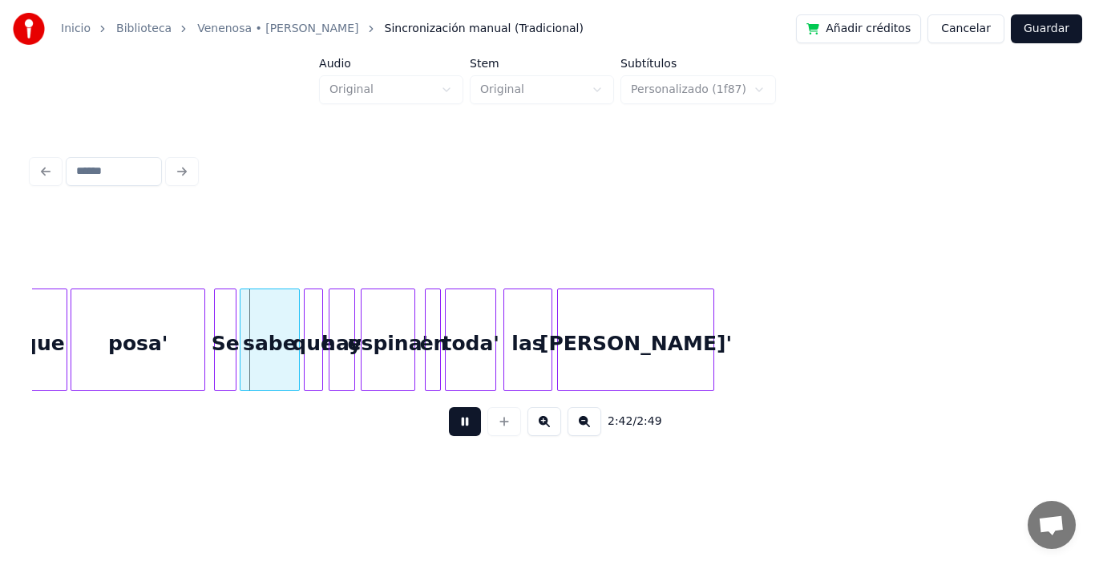
click at [452, 424] on button at bounding box center [465, 421] width 32 height 29
click at [259, 350] on div "sabe" at bounding box center [270, 344] width 58 height 109
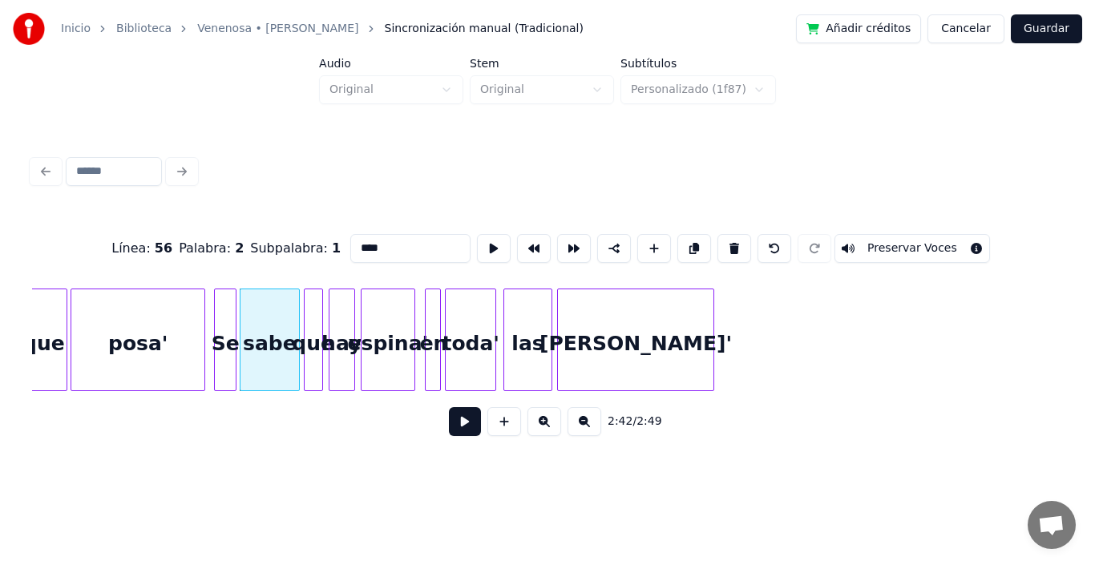
click at [449, 436] on button at bounding box center [465, 421] width 32 height 29
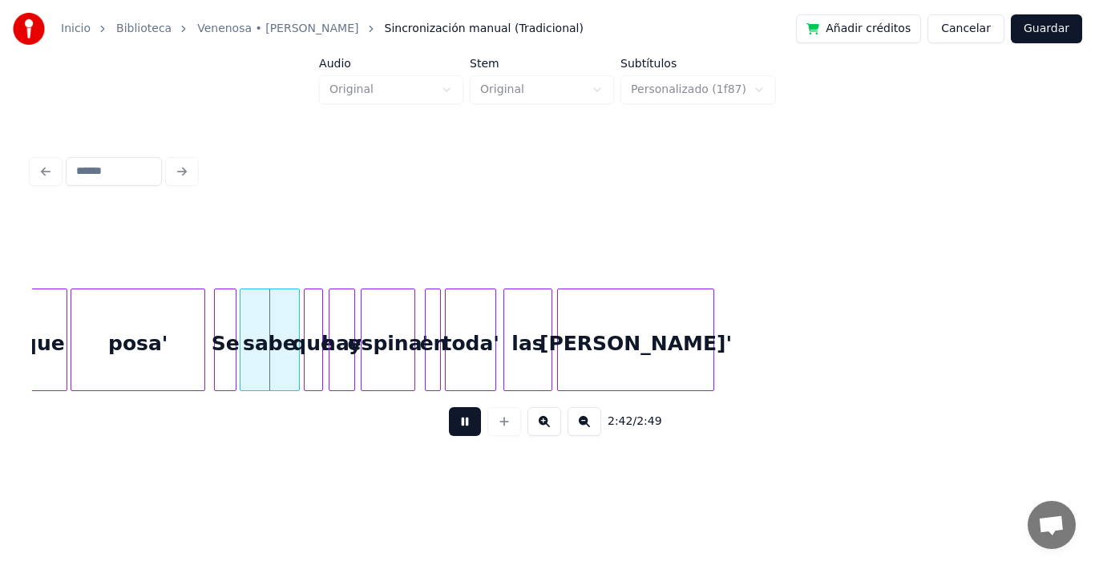
click at [449, 436] on button at bounding box center [465, 421] width 32 height 29
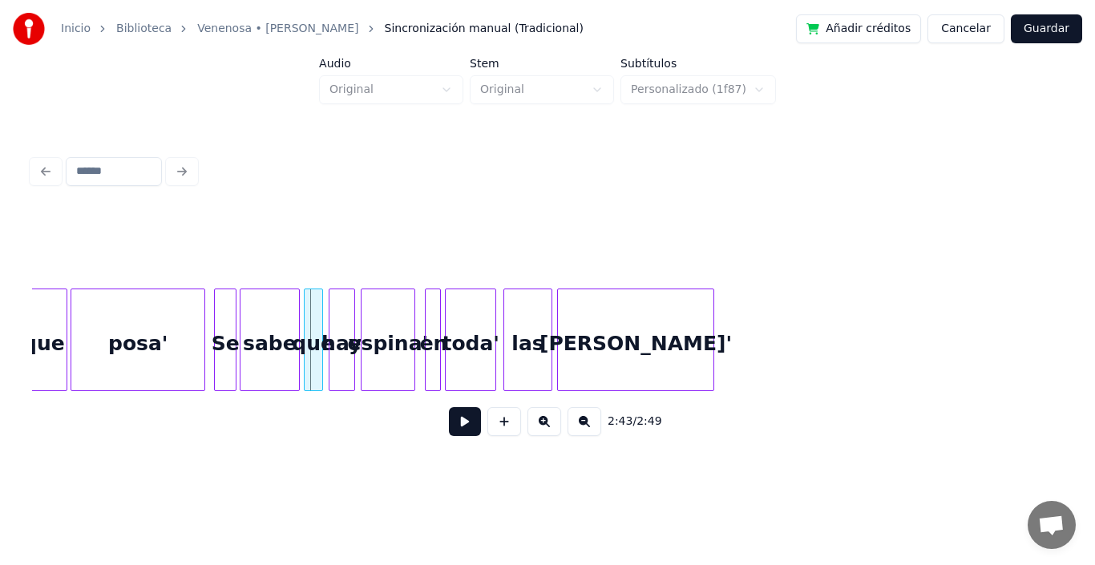
click at [449, 436] on button at bounding box center [465, 421] width 32 height 29
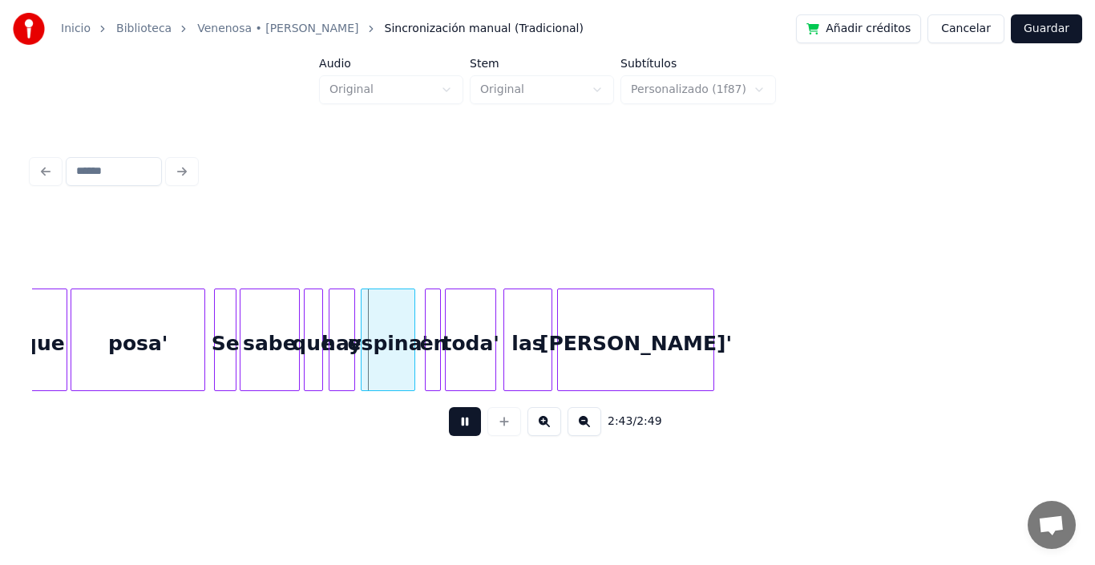
click at [449, 436] on button at bounding box center [465, 421] width 32 height 29
click at [342, 328] on div "hay" at bounding box center [342, 344] width 25 height 109
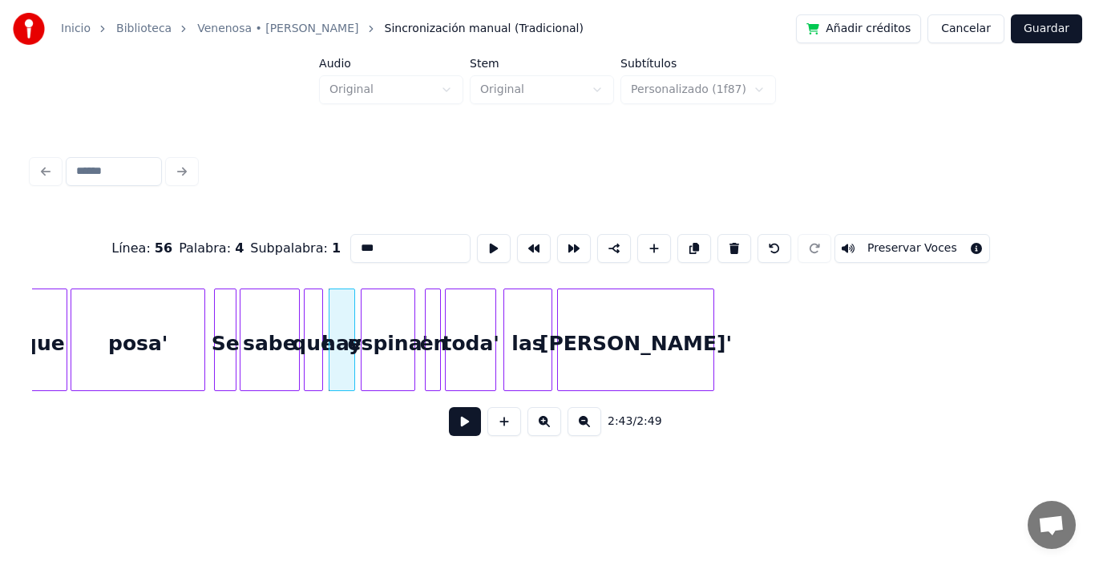
click at [451, 425] on button at bounding box center [465, 421] width 32 height 29
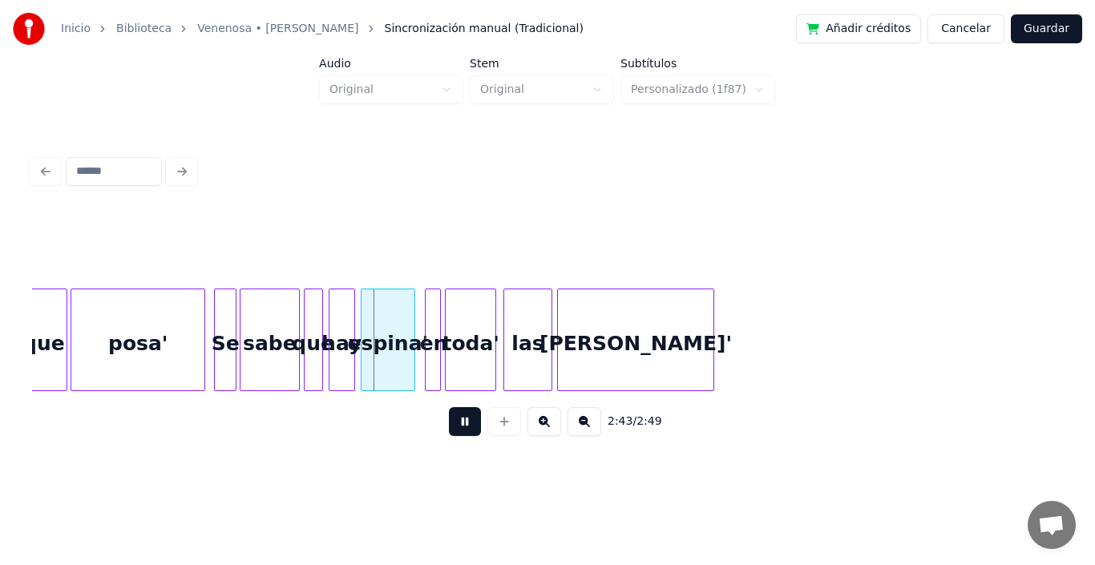
click at [451, 425] on button at bounding box center [465, 421] width 32 height 29
click at [345, 320] on div "hay" at bounding box center [342, 344] width 25 height 109
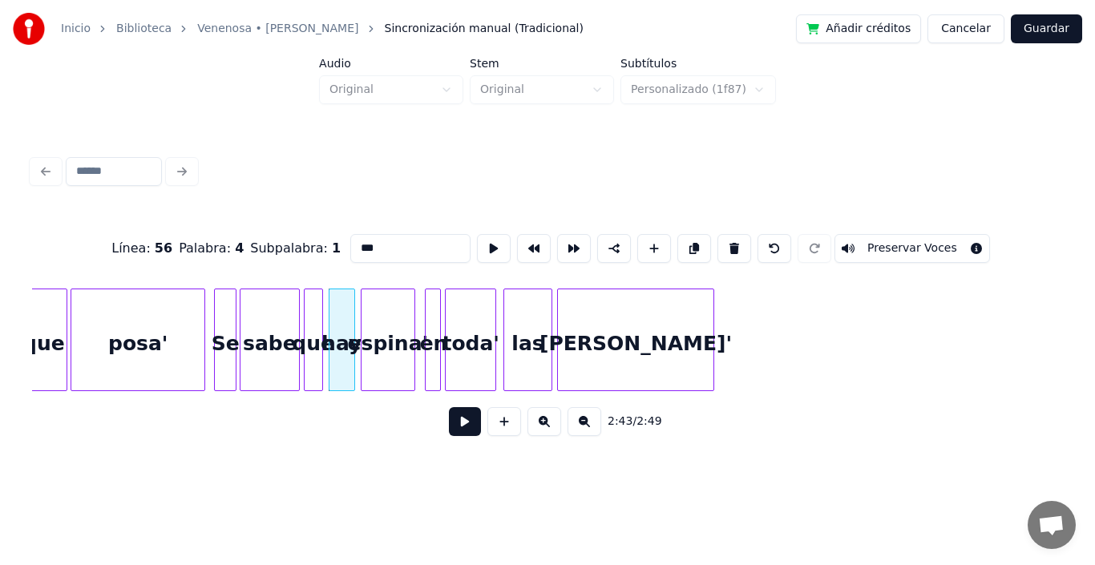
click at [450, 429] on button at bounding box center [465, 421] width 32 height 29
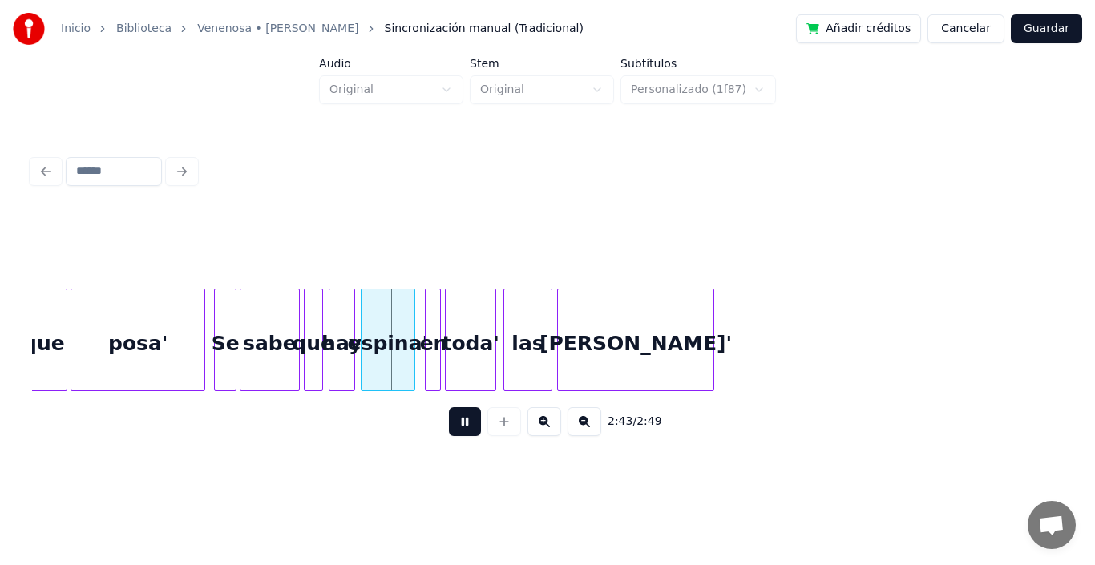
click at [450, 429] on button at bounding box center [465, 421] width 32 height 29
click at [377, 314] on div "espina'" at bounding box center [388, 344] width 53 height 109
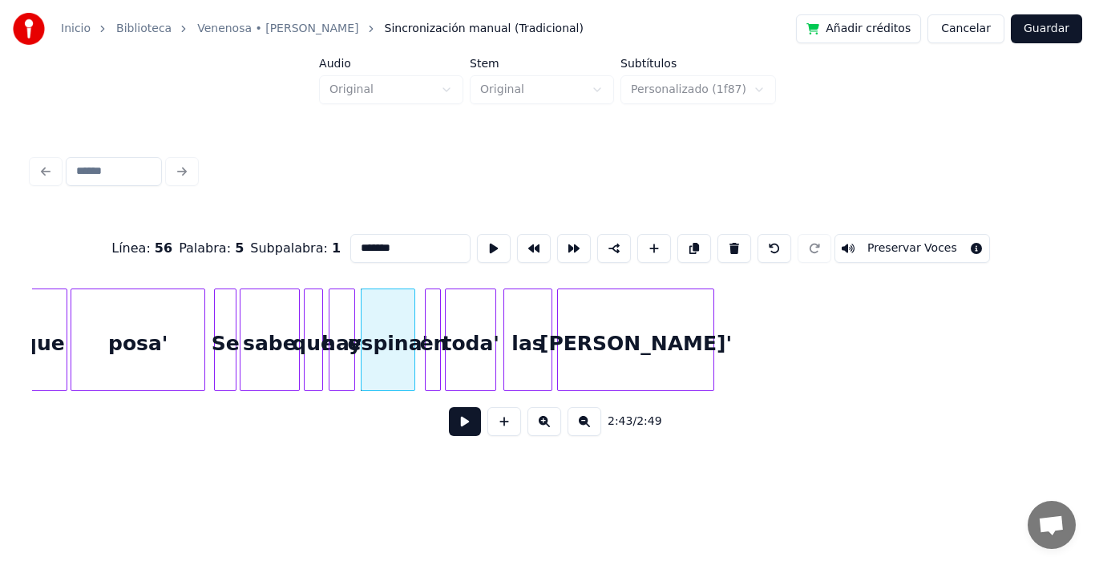
click at [449, 423] on button at bounding box center [465, 421] width 32 height 29
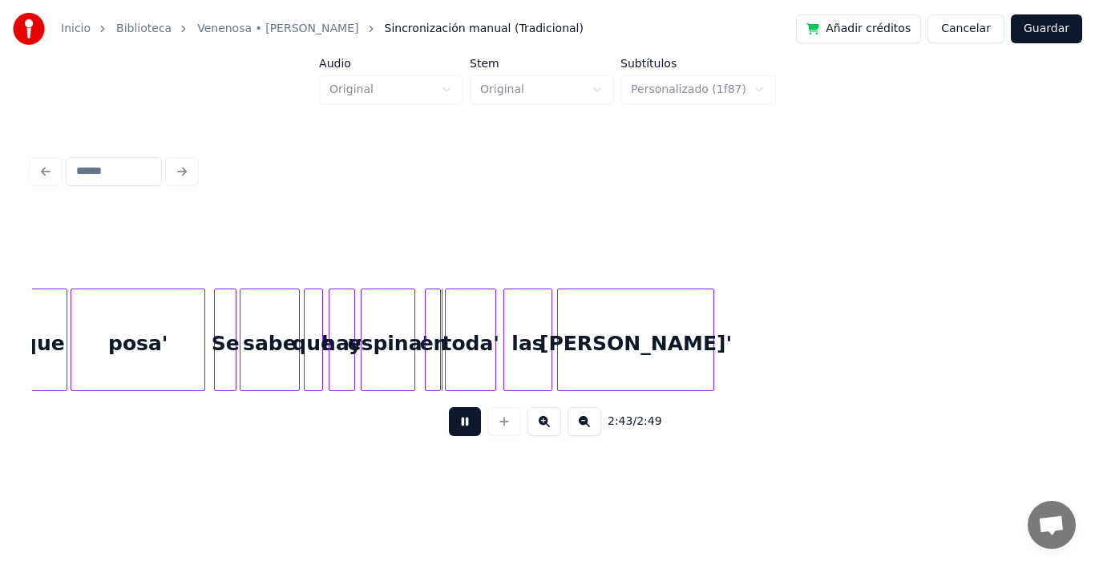
click at [449, 423] on button at bounding box center [465, 421] width 32 height 29
click at [427, 342] on div at bounding box center [428, 340] width 5 height 101
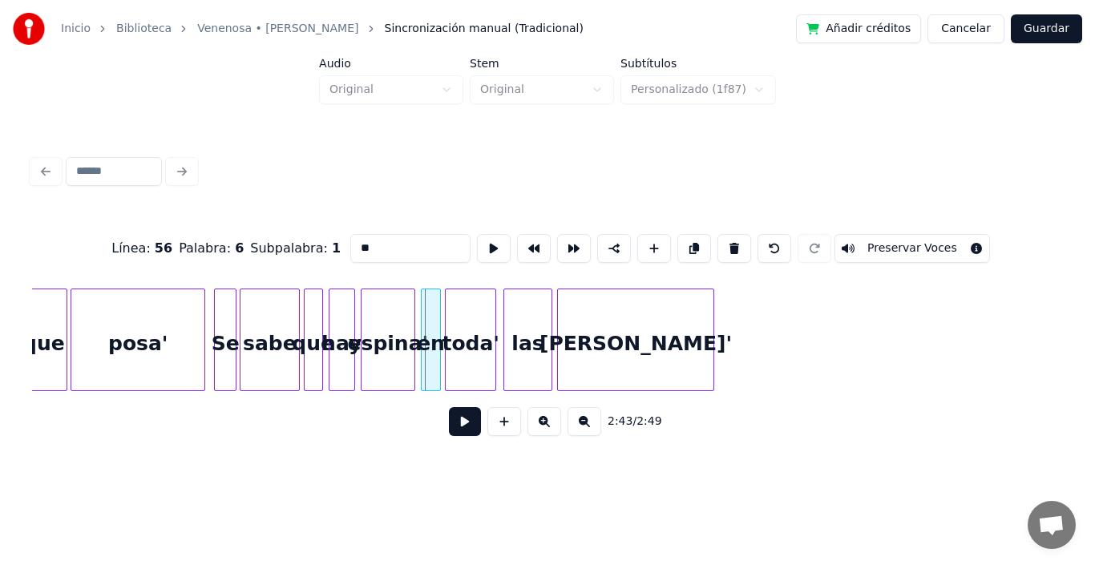
click at [421, 345] on div "en" at bounding box center [431, 340] width 20 height 103
click at [434, 362] on div "en" at bounding box center [431, 344] width 18 height 109
click at [453, 422] on button at bounding box center [465, 421] width 32 height 29
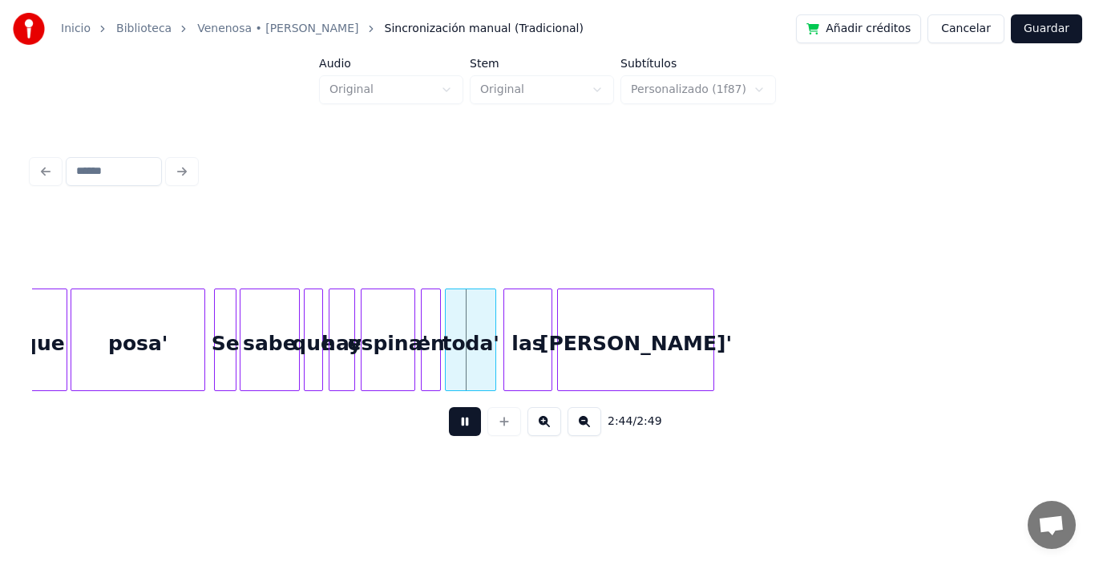
click at [453, 422] on button at bounding box center [465, 421] width 32 height 29
click at [430, 322] on div "en" at bounding box center [431, 344] width 18 height 109
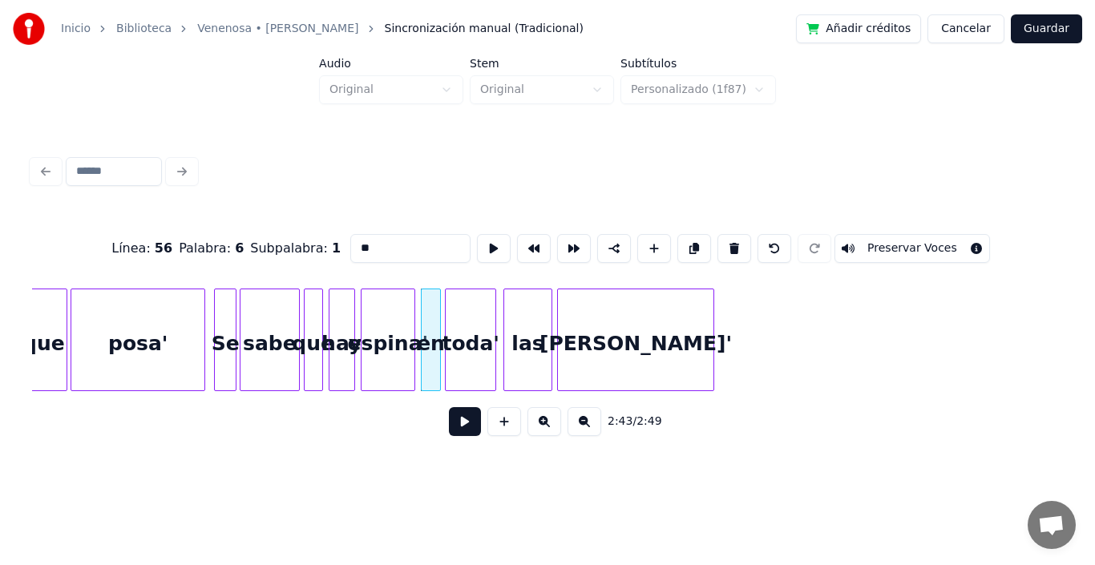
click at [449, 431] on button at bounding box center [465, 421] width 32 height 29
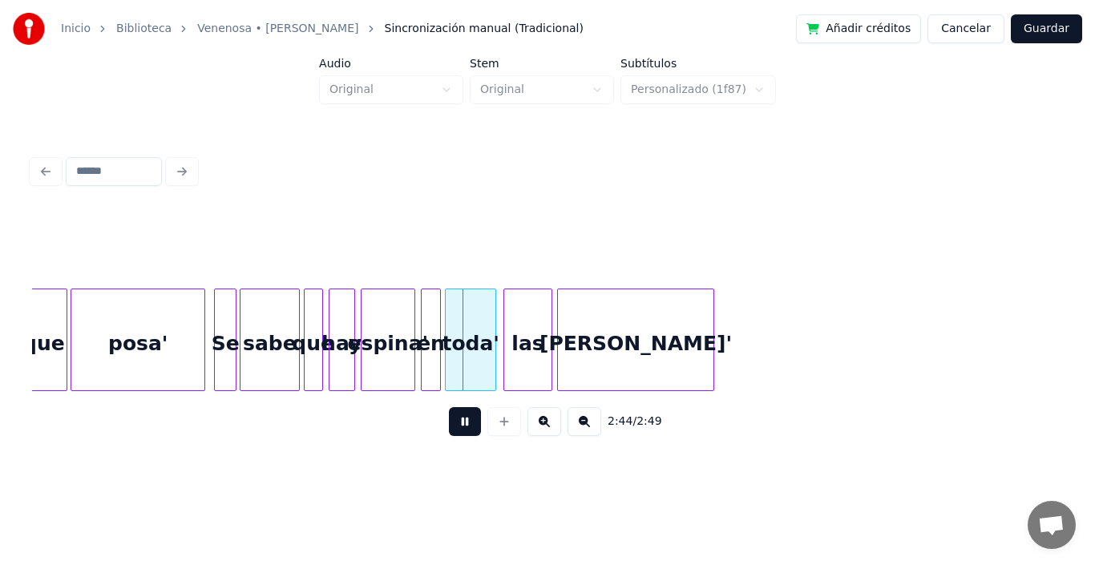
click at [449, 431] on button at bounding box center [465, 421] width 32 height 29
click at [461, 351] on div "toda'" at bounding box center [471, 344] width 50 height 109
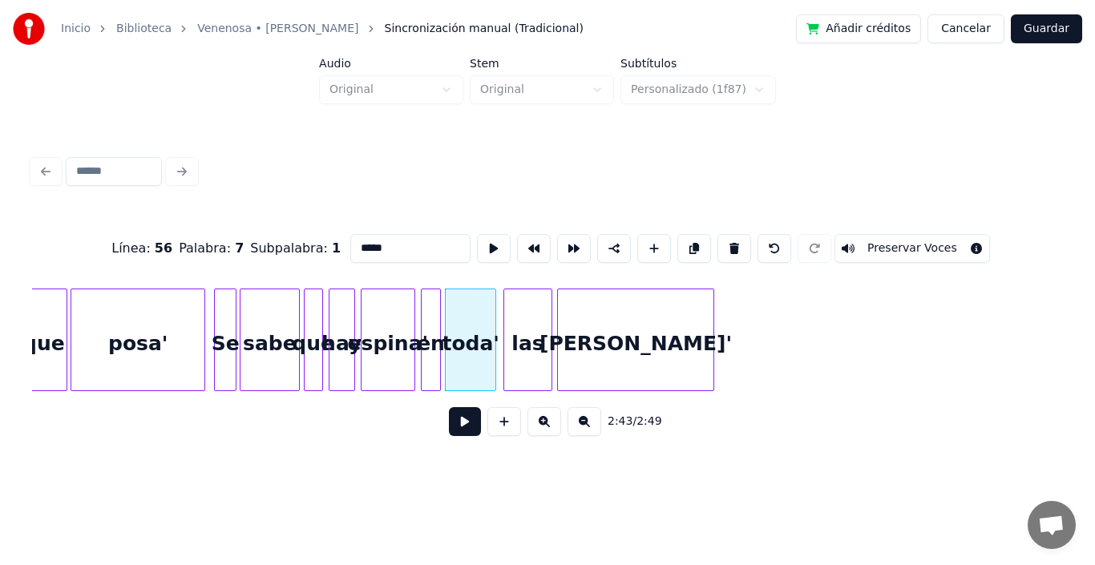
click at [450, 429] on button at bounding box center [465, 421] width 32 height 29
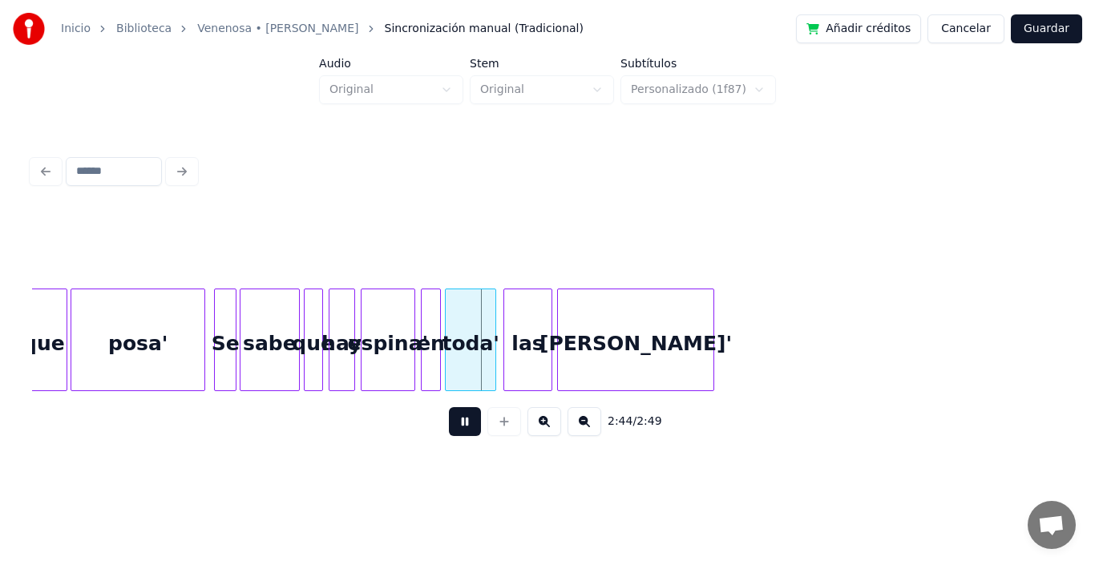
click at [450, 429] on button at bounding box center [465, 421] width 32 height 29
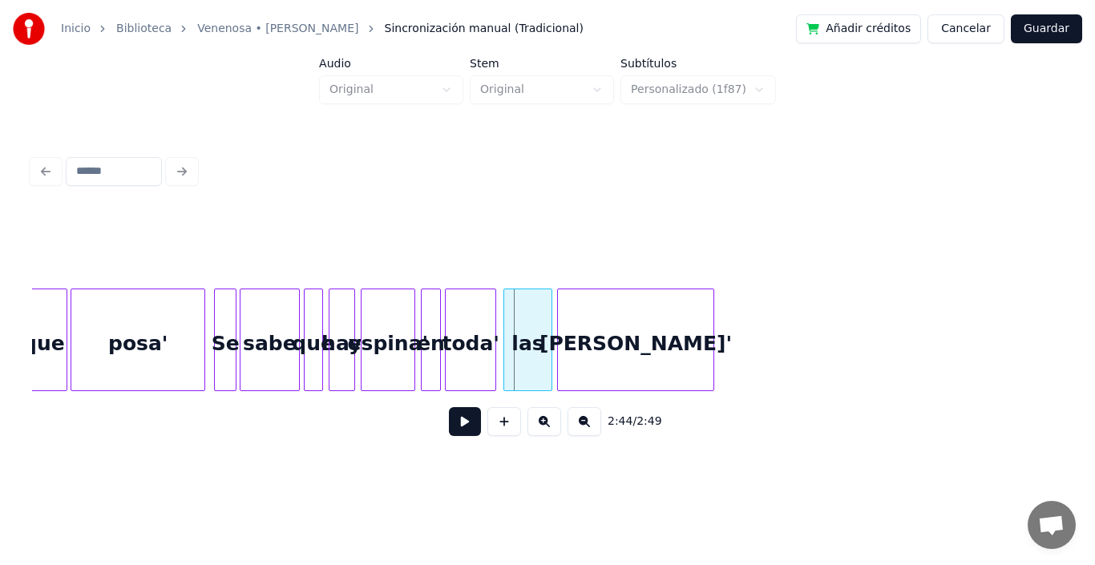
click at [461, 353] on div "toda'" at bounding box center [471, 344] width 50 height 109
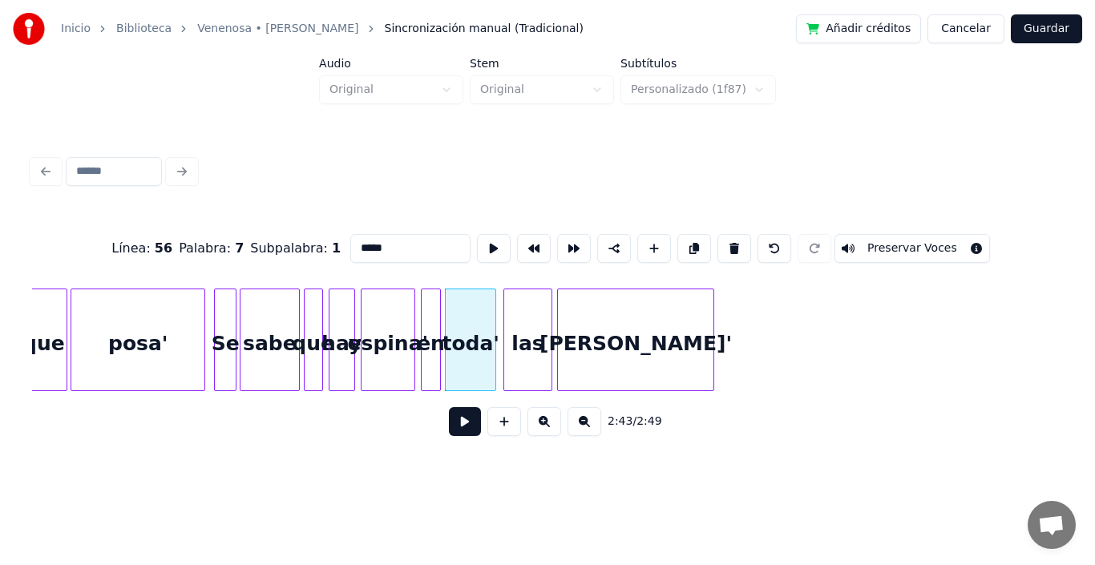
click at [450, 436] on button at bounding box center [465, 421] width 32 height 29
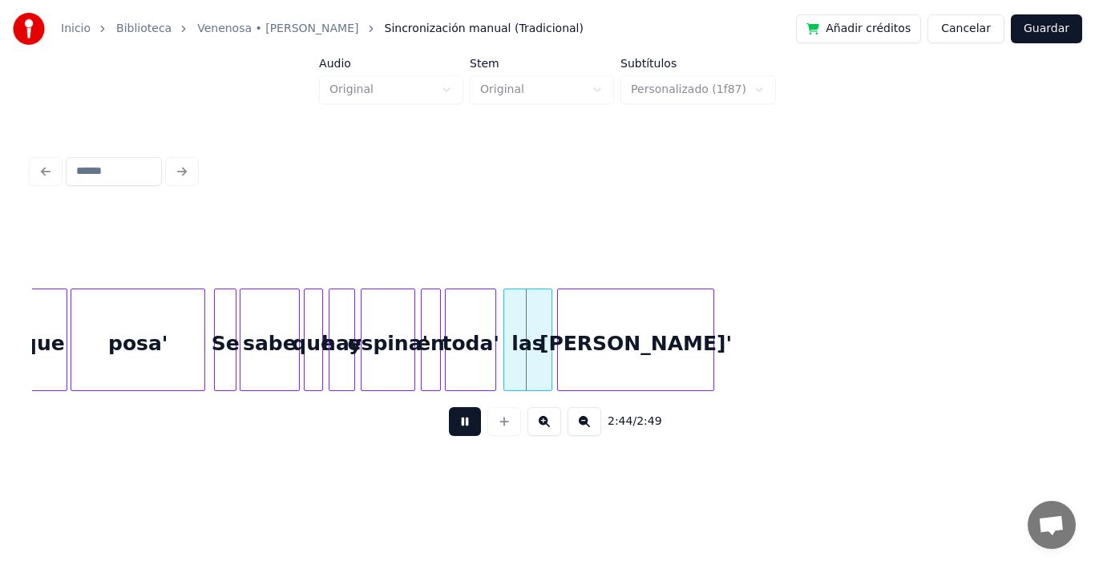
click at [450, 436] on button at bounding box center [465, 421] width 32 height 29
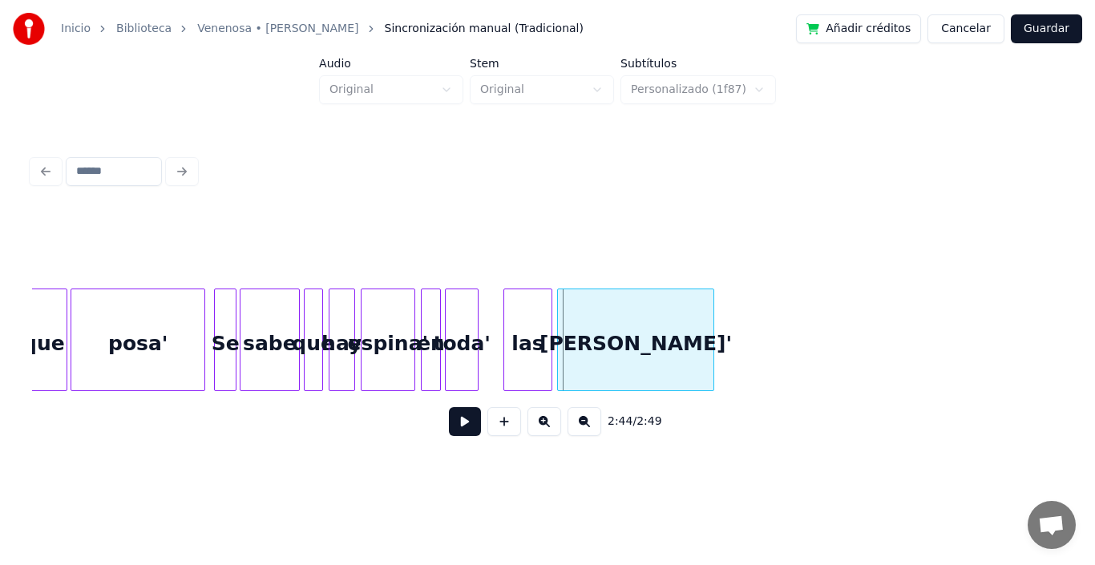
click at [477, 320] on div at bounding box center [475, 340] width 5 height 101
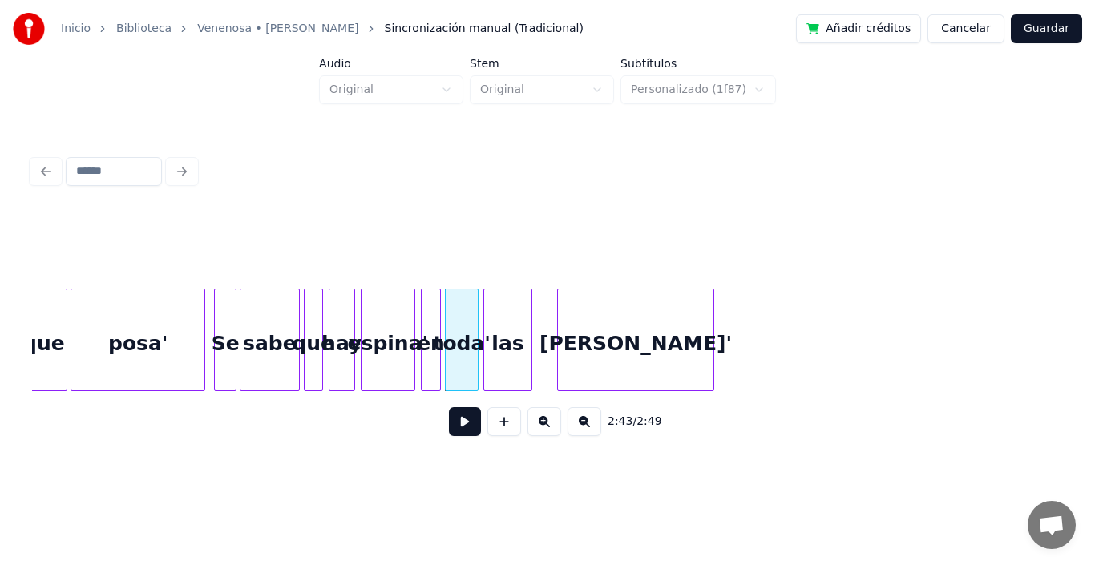
click at [500, 341] on div "las" at bounding box center [507, 344] width 47 height 109
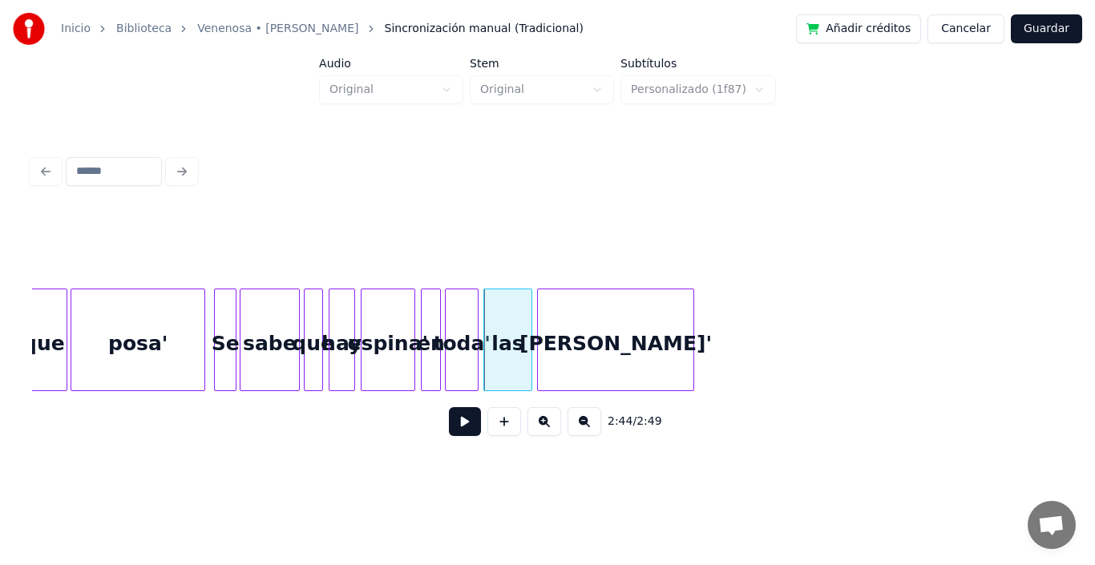
click at [597, 329] on div "[PERSON_NAME]'" at bounding box center [616, 344] width 156 height 109
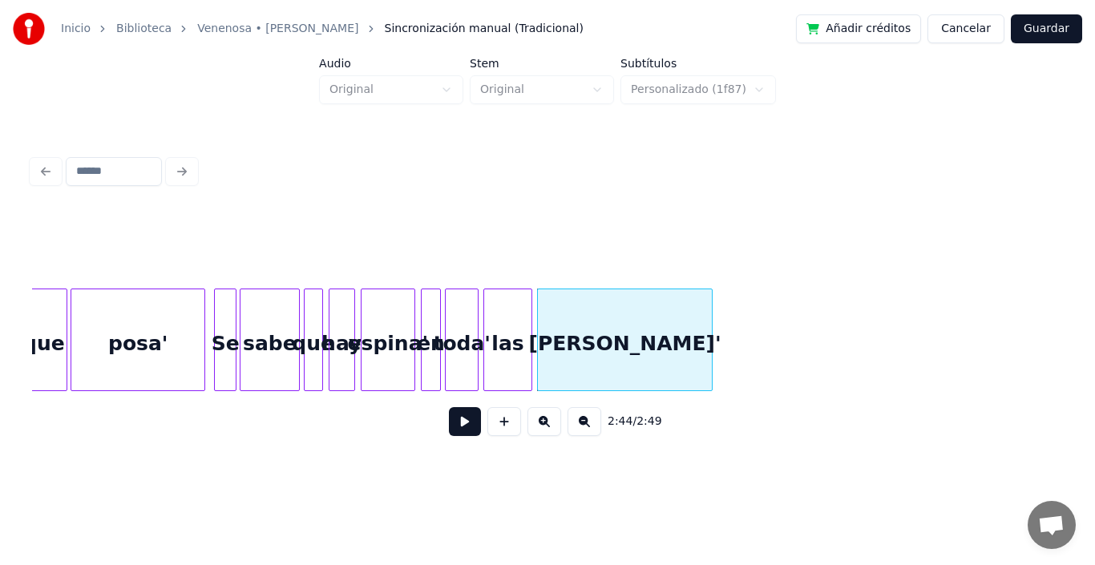
click at [711, 315] on div at bounding box center [709, 340] width 5 height 101
click at [464, 322] on div "toda'" at bounding box center [462, 344] width 32 height 109
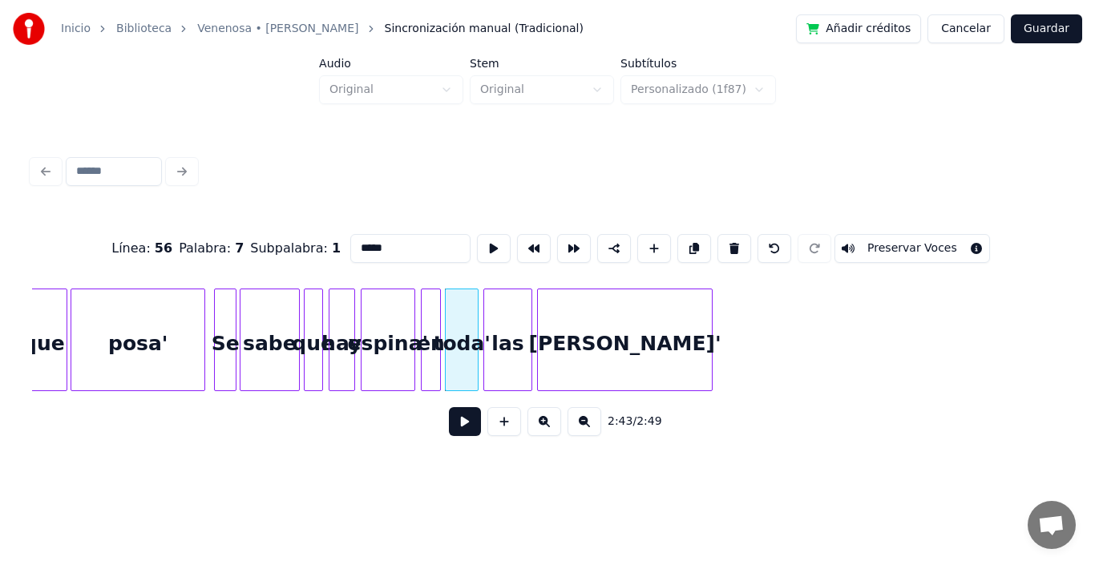
click at [451, 435] on button at bounding box center [465, 421] width 32 height 29
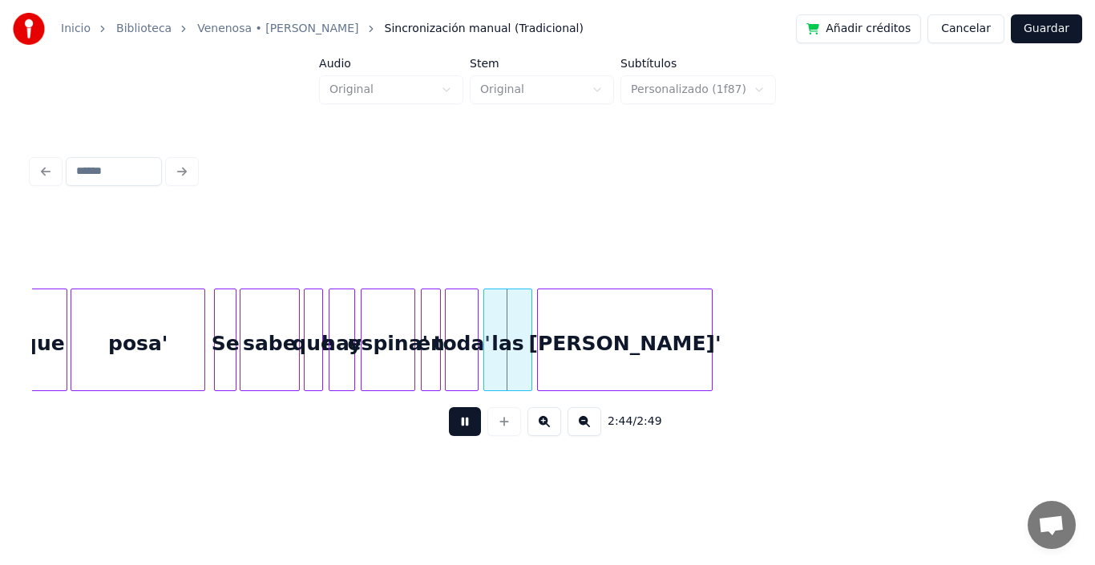
click at [451, 435] on button at bounding box center [465, 421] width 32 height 29
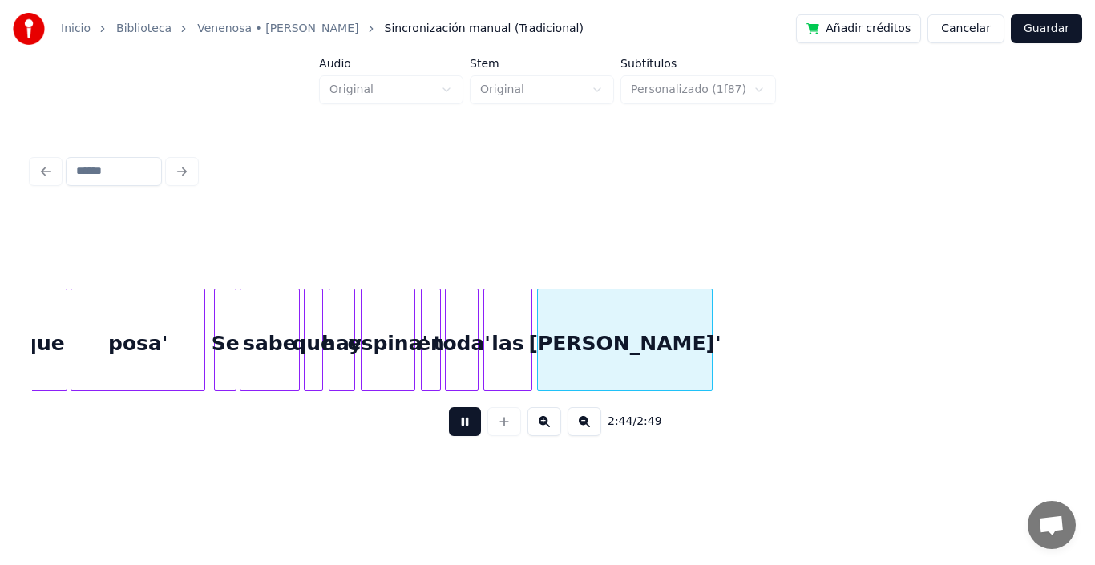
click at [451, 435] on button at bounding box center [465, 421] width 32 height 29
click at [501, 304] on div "las" at bounding box center [507, 344] width 47 height 109
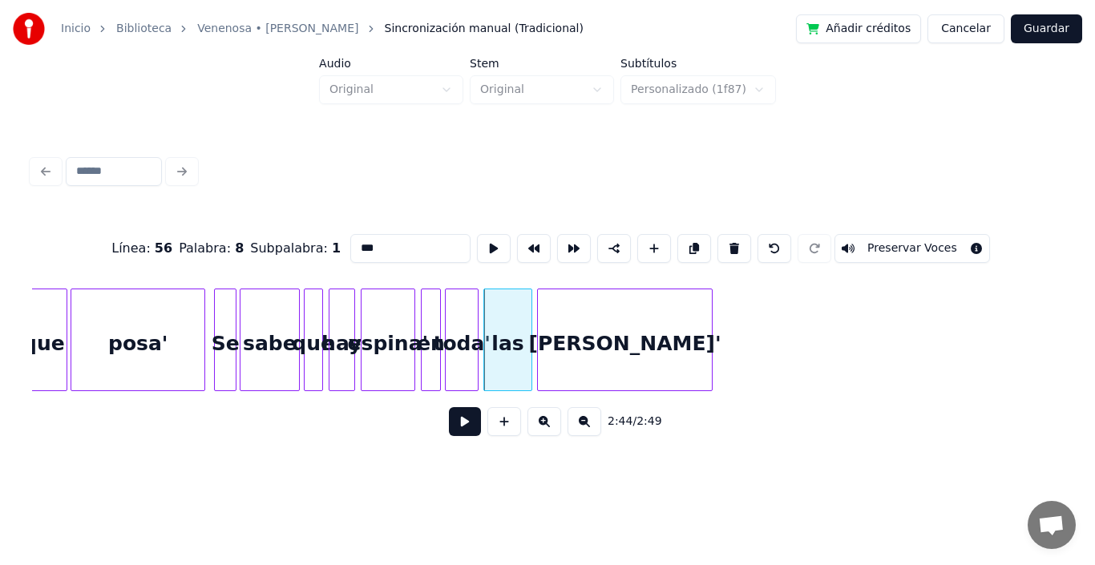
click at [450, 429] on button at bounding box center [465, 421] width 32 height 29
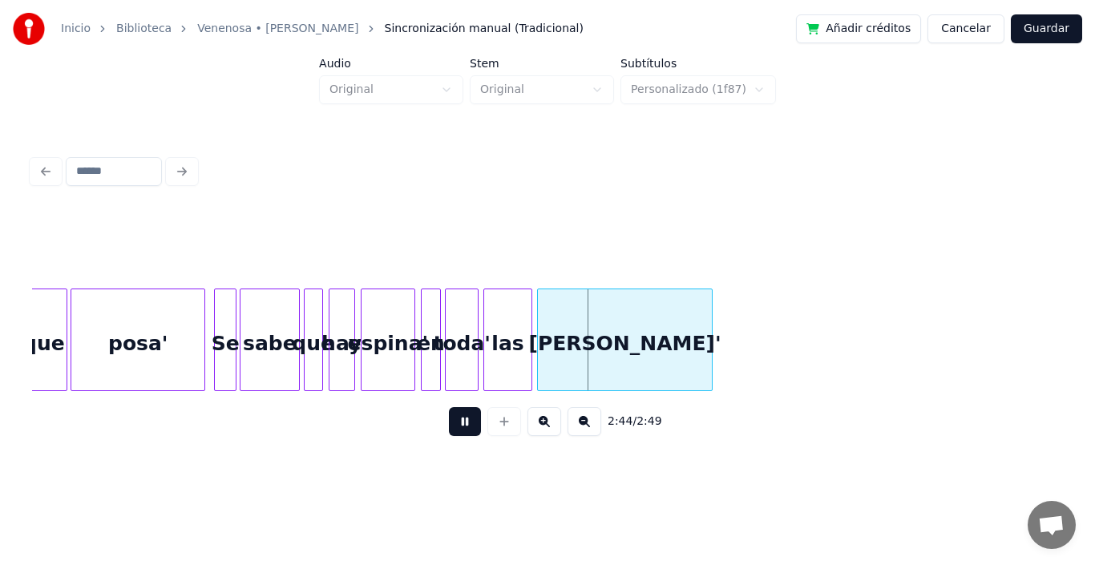
click at [450, 429] on button at bounding box center [465, 421] width 32 height 29
click at [577, 331] on div "[PERSON_NAME]'" at bounding box center [625, 344] width 175 height 109
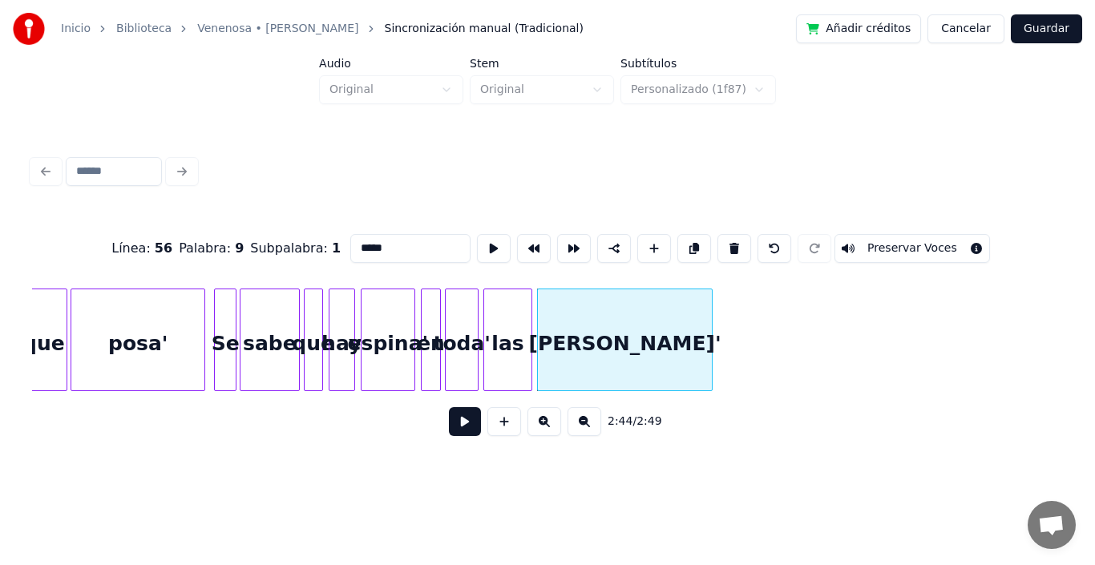
click at [453, 429] on button at bounding box center [465, 421] width 32 height 29
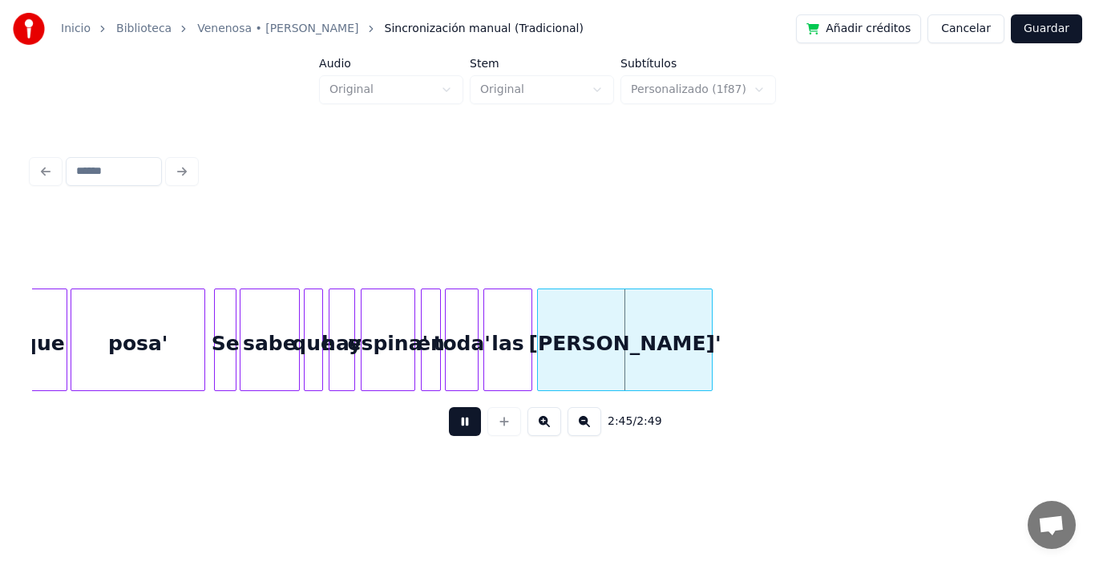
click
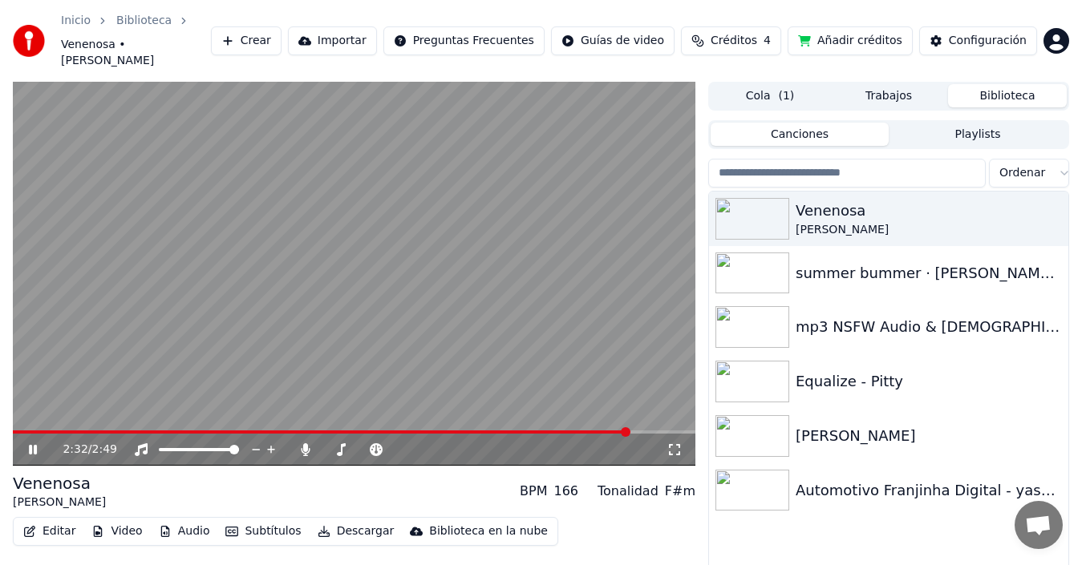
click at [361, 280] on video at bounding box center [354, 274] width 682 height 384
click at [306, 443] on icon at bounding box center [306, 449] width 9 height 13
click at [262, 431] on span at bounding box center [138, 432] width 250 height 3
click at [346, 298] on video at bounding box center [354, 274] width 682 height 384
click at [361, 301] on video at bounding box center [354, 274] width 682 height 384
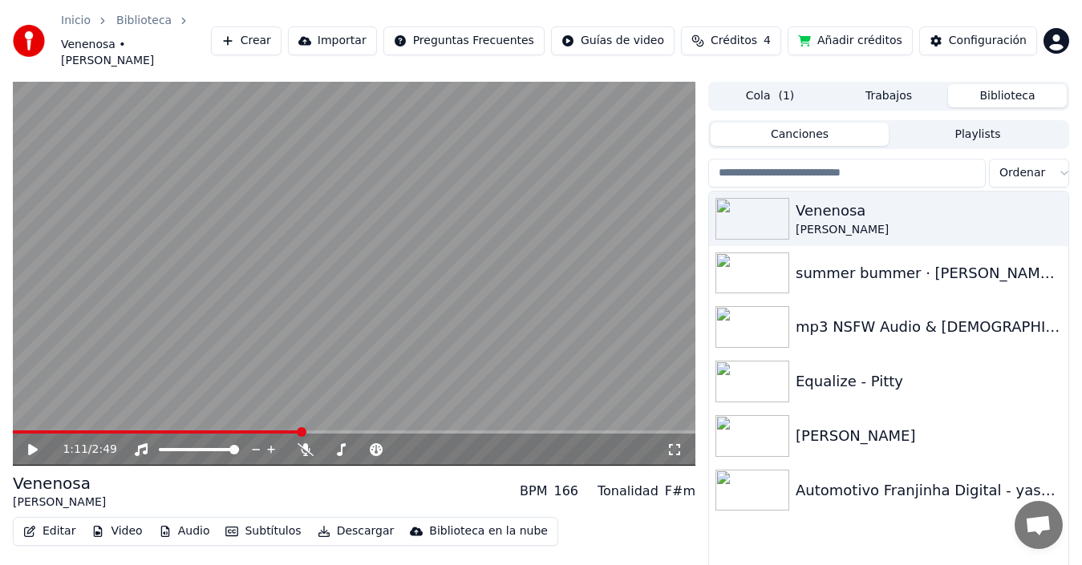
click at [344, 520] on button "Descargar" at bounding box center [356, 531] width 90 height 22
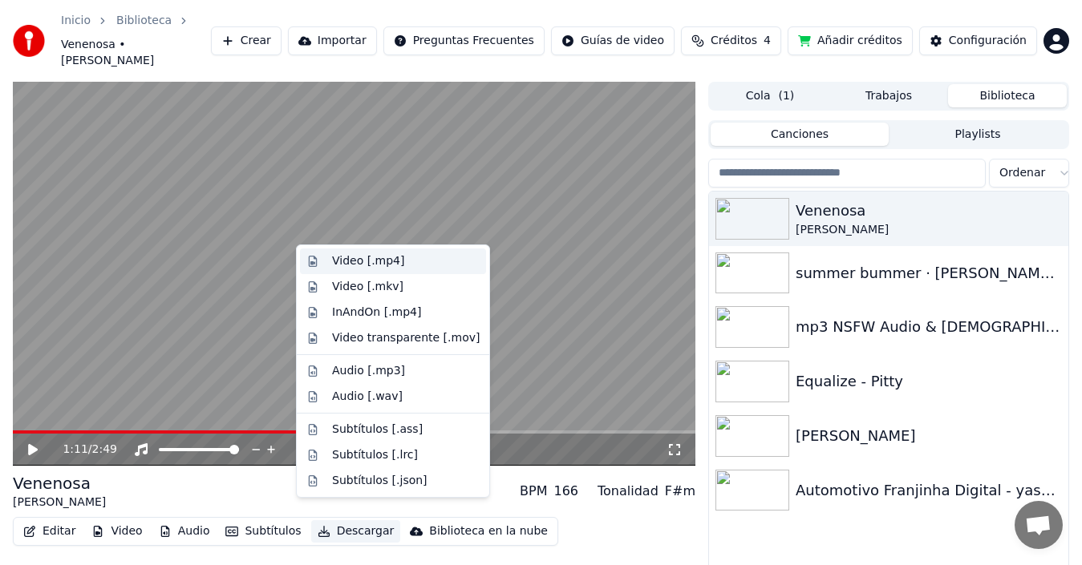
click at [391, 261] on div "Video [.mp4]" at bounding box center [368, 261] width 72 height 16
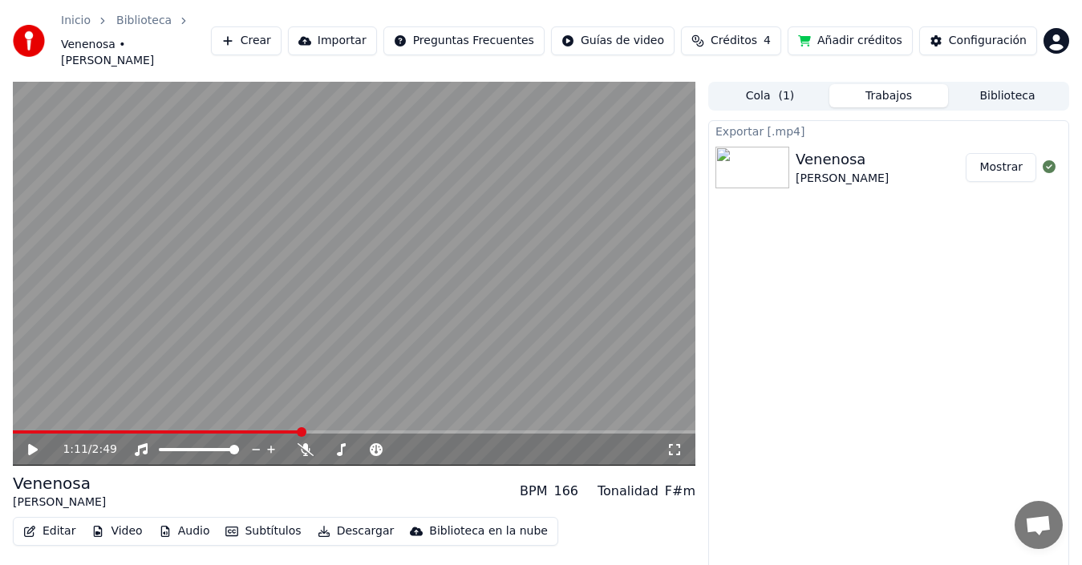
click at [1010, 153] on button "Mostrar" at bounding box center [1001, 167] width 71 height 29
click at [299, 443] on icon at bounding box center [306, 449] width 16 height 13
click at [26, 443] on icon at bounding box center [44, 449] width 37 height 13
click at [36, 445] on icon at bounding box center [33, 450] width 8 height 10
click at [36, 444] on icon at bounding box center [33, 449] width 10 height 11
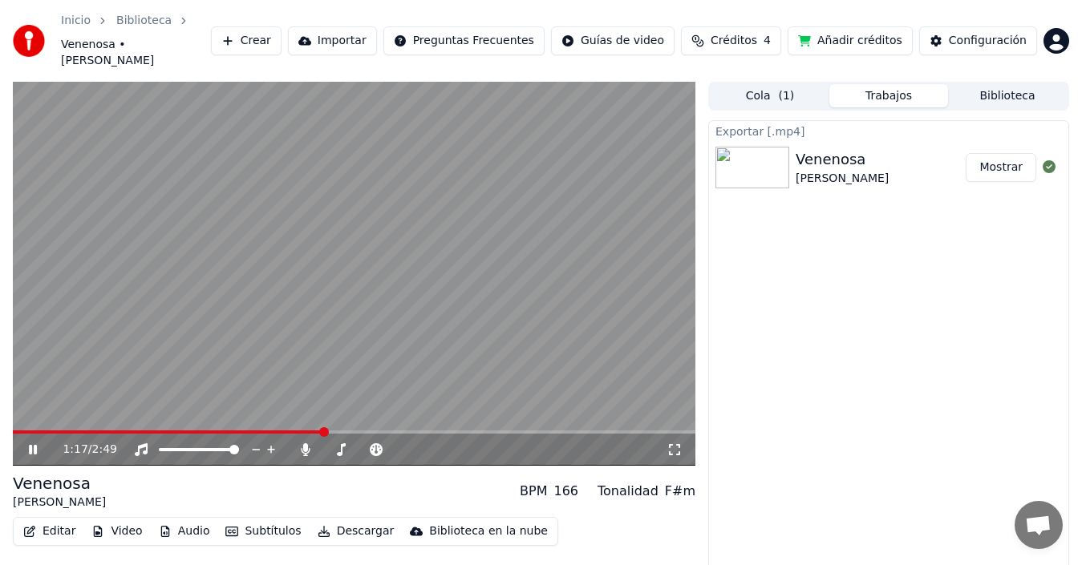
click at [31, 445] on icon at bounding box center [33, 450] width 8 height 10
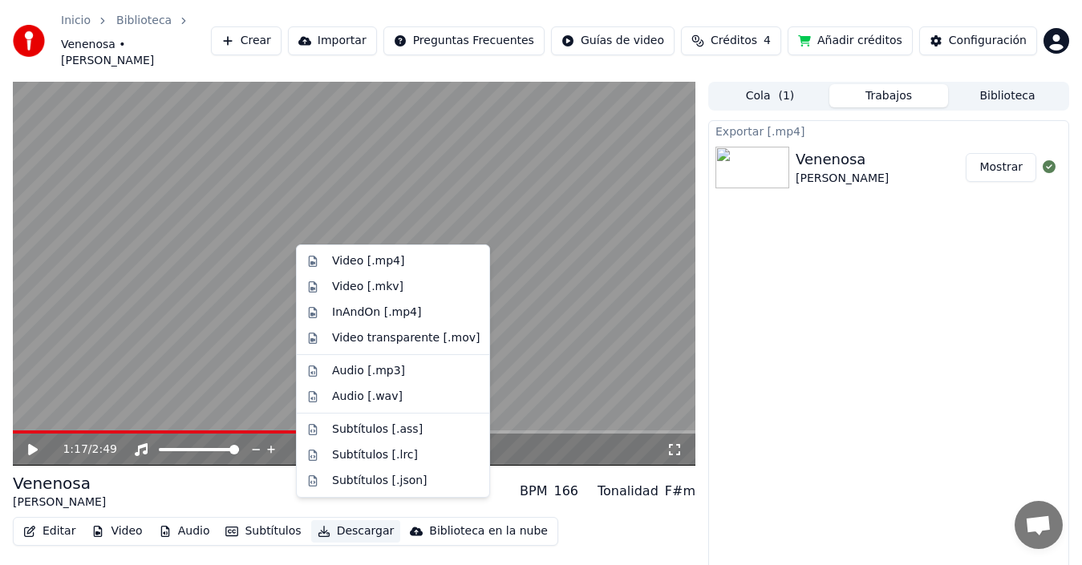
click at [350, 520] on button "Descargar" at bounding box center [356, 531] width 90 height 22
click at [385, 264] on div "Video [.mp4]" at bounding box center [368, 261] width 72 height 16
